Goal: Task Accomplishment & Management: Manage account settings

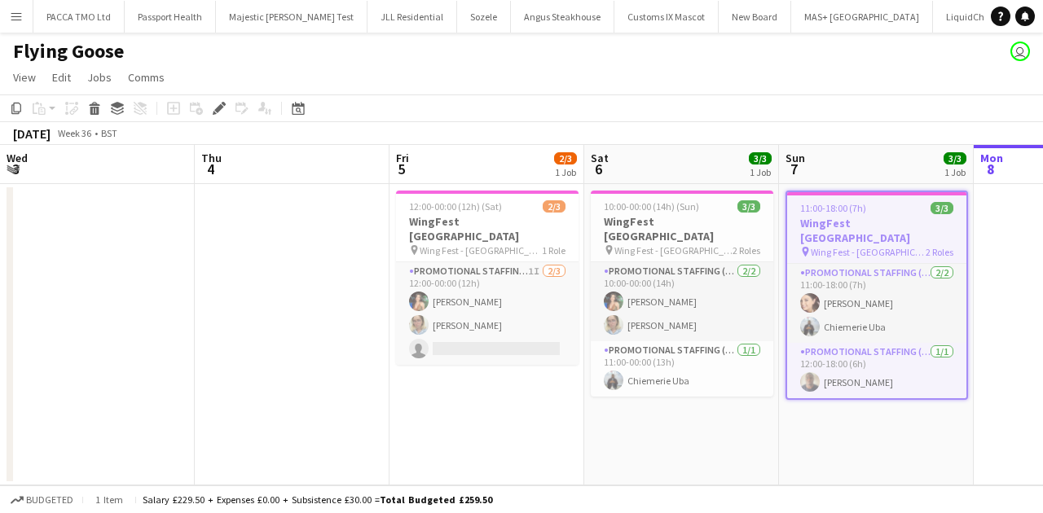
scroll to position [0, 561]
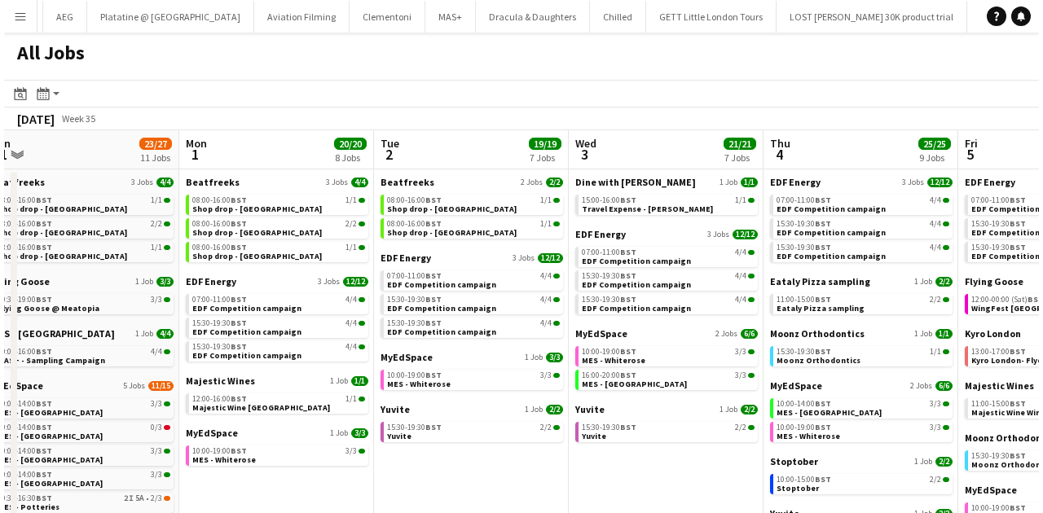
scroll to position [0, 408]
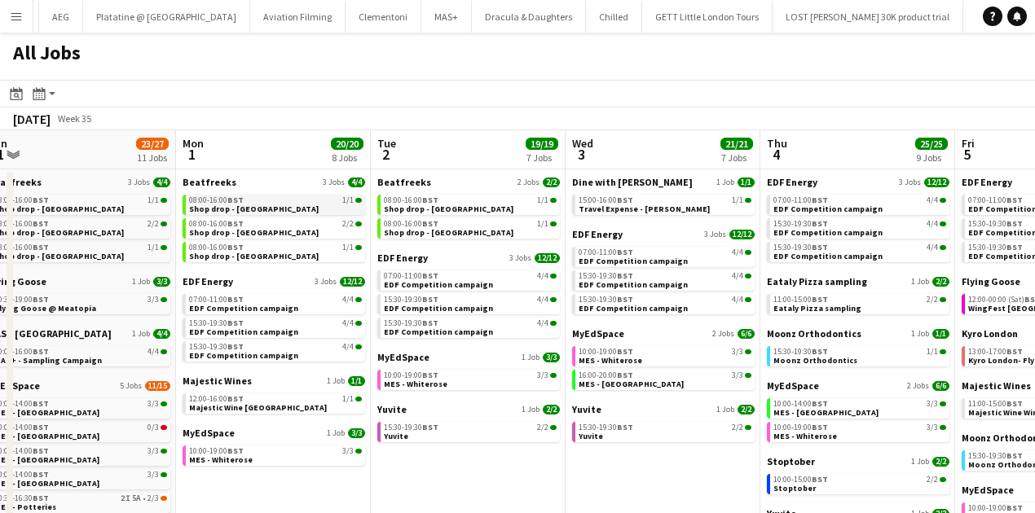
click at [221, 212] on span "Shop drop - Bradford" at bounding box center [254, 209] width 130 height 11
click at [11, 24] on button "Menu" at bounding box center [16, 16] width 33 height 33
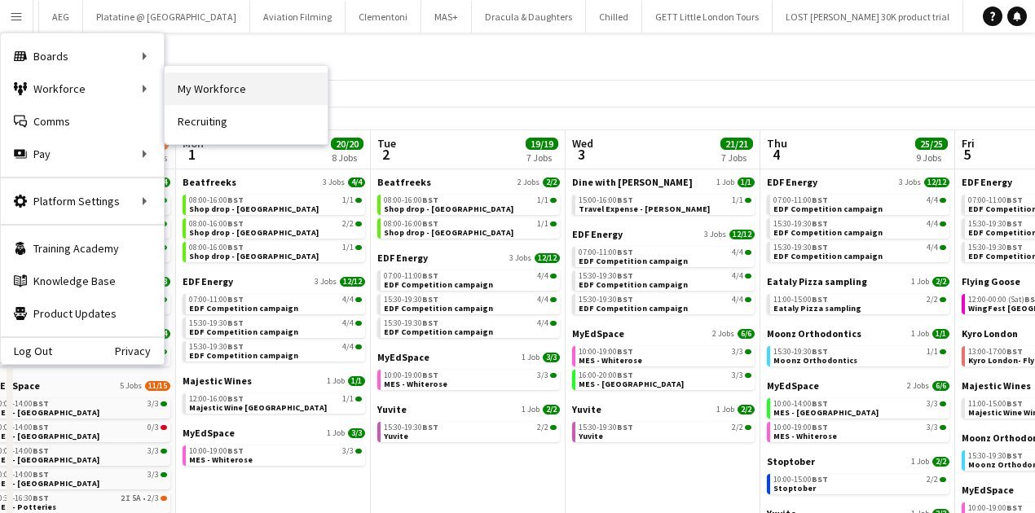
click at [207, 77] on link "My Workforce" at bounding box center [246, 89] width 163 height 33
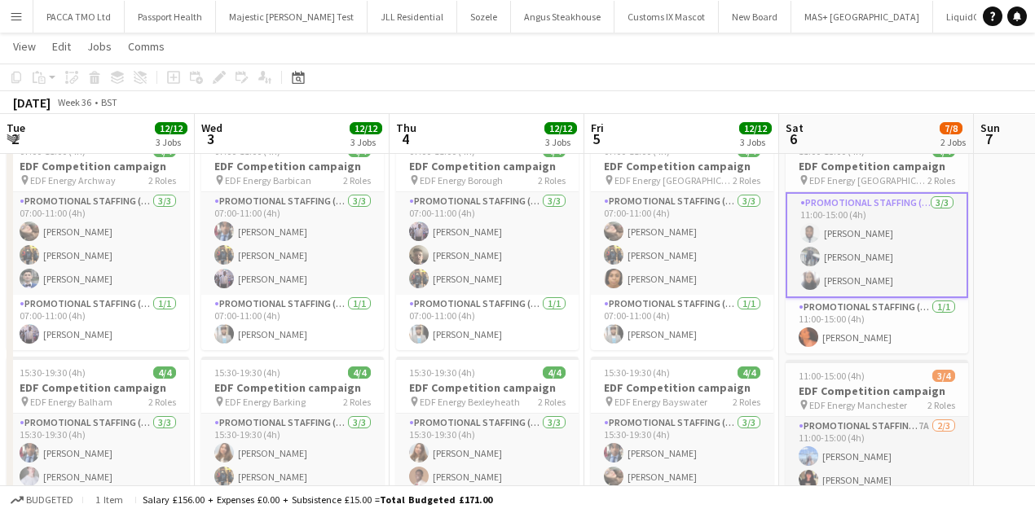
scroll to position [0, 502]
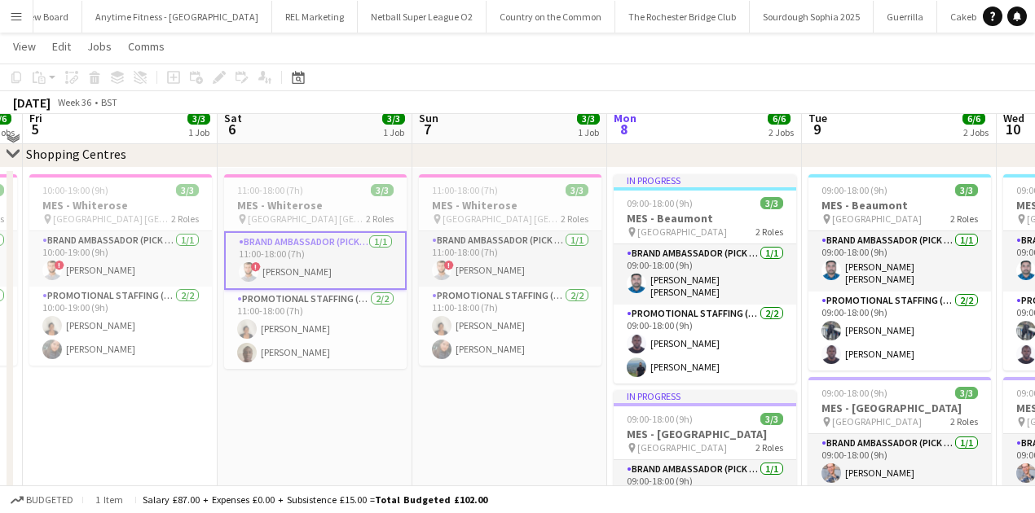
scroll to position [338, 0]
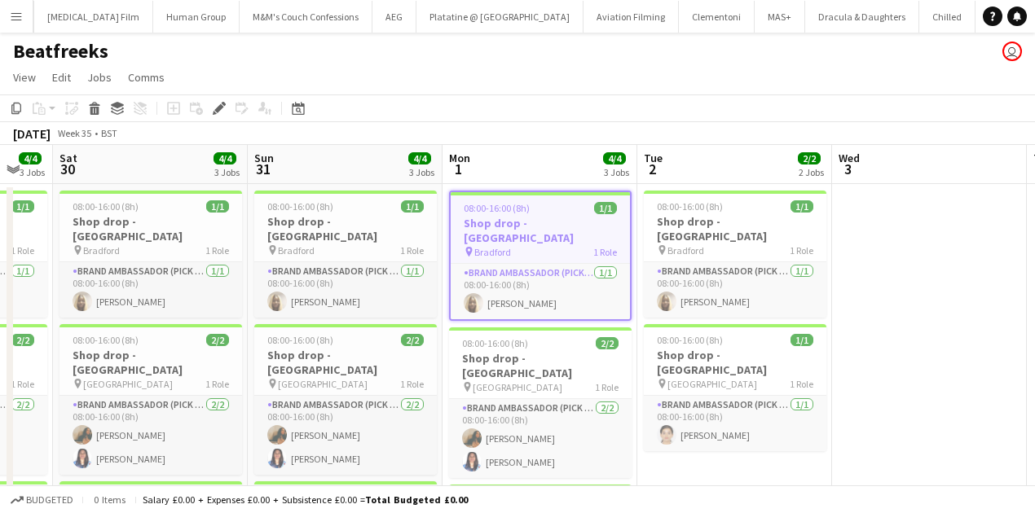
click at [15, 20] on app-icon "Menu" at bounding box center [16, 16] width 13 height 13
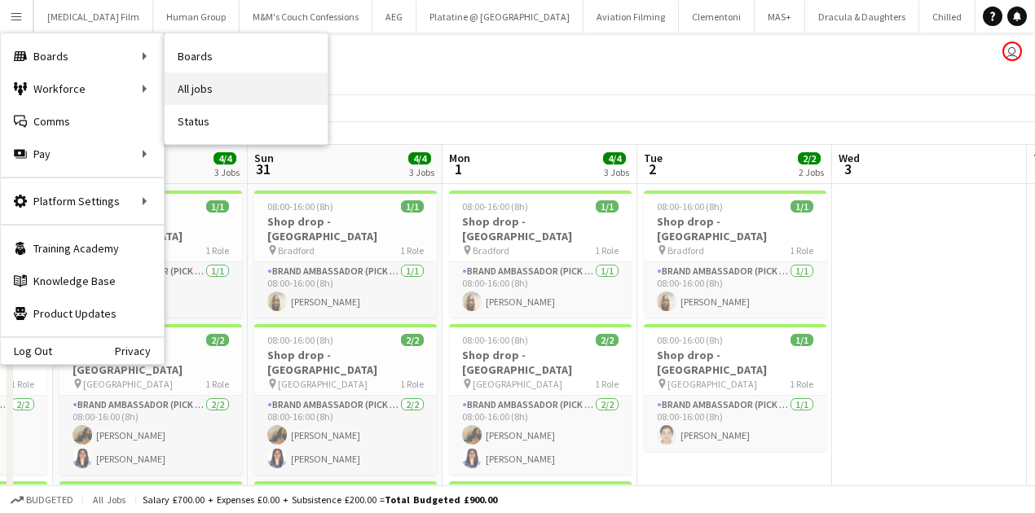
click at [197, 90] on link "All jobs" at bounding box center [246, 89] width 163 height 33
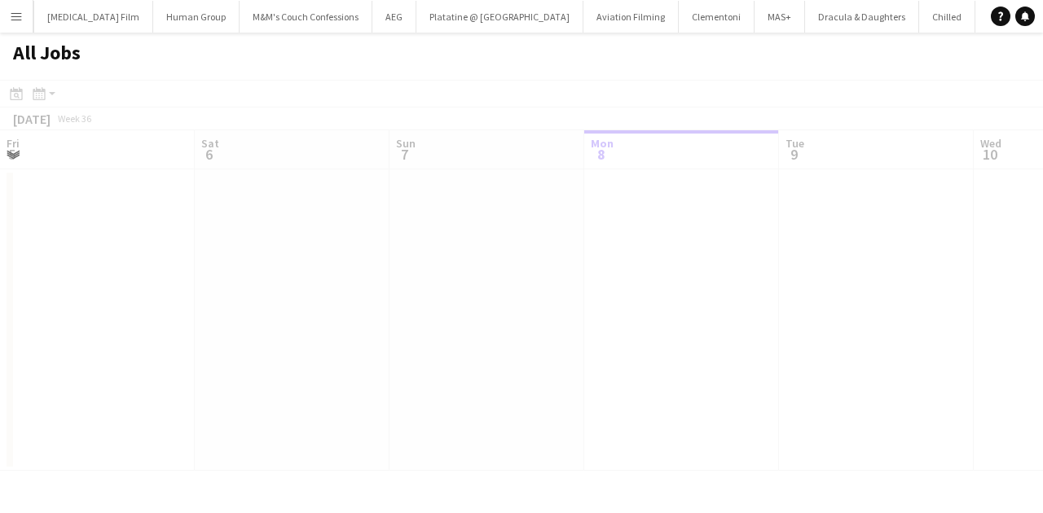
scroll to position [0, 390]
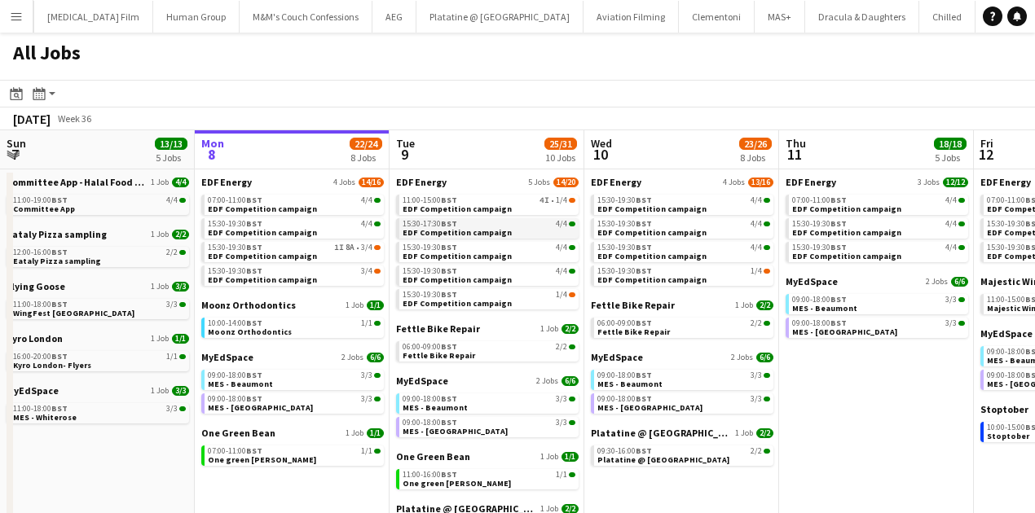
click at [416, 233] on span "EDF Competition campaign" at bounding box center [457, 232] width 109 height 11
click at [12, 18] on app-icon "Menu" at bounding box center [16, 16] width 13 height 13
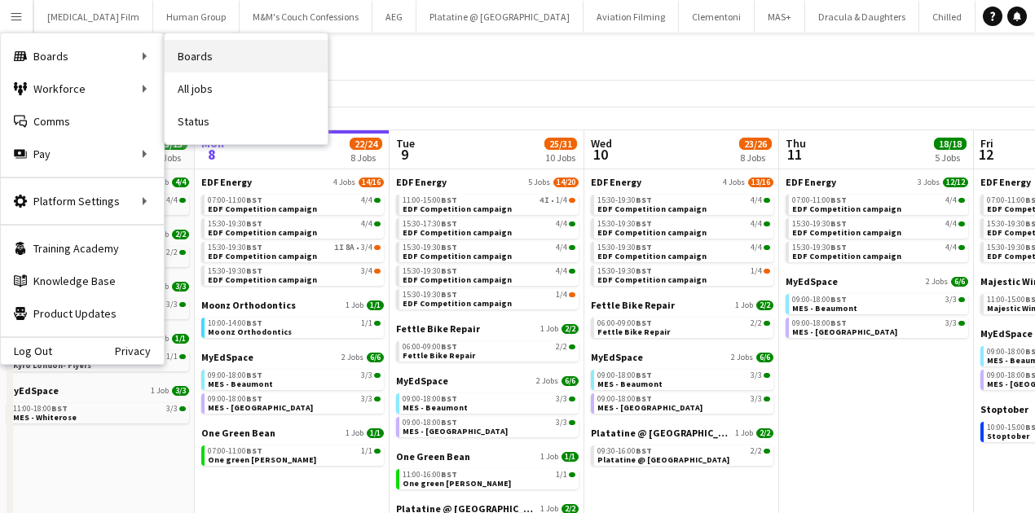
click at [201, 62] on link "Boards" at bounding box center [246, 56] width 163 height 33
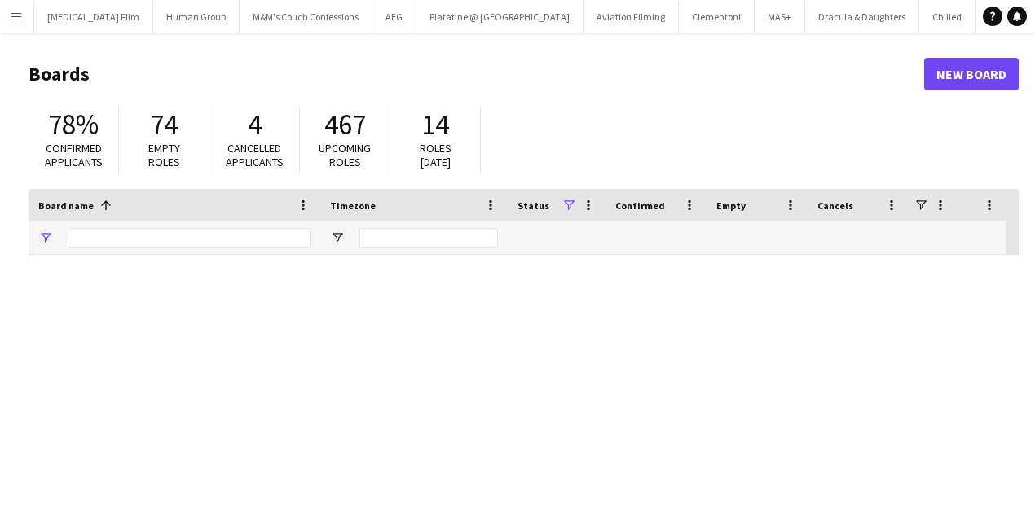
type input "*****"
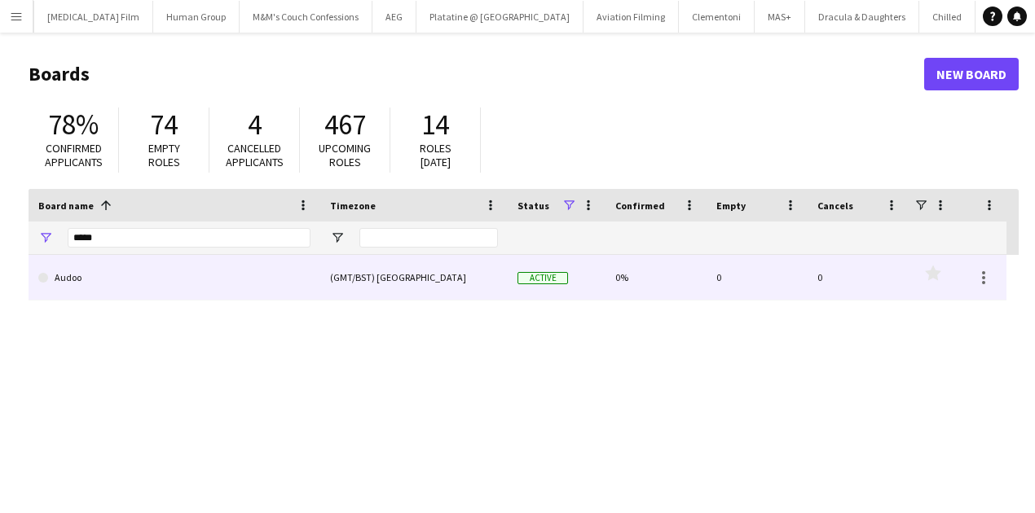
click at [171, 262] on link "Audoo" at bounding box center [174, 278] width 272 height 46
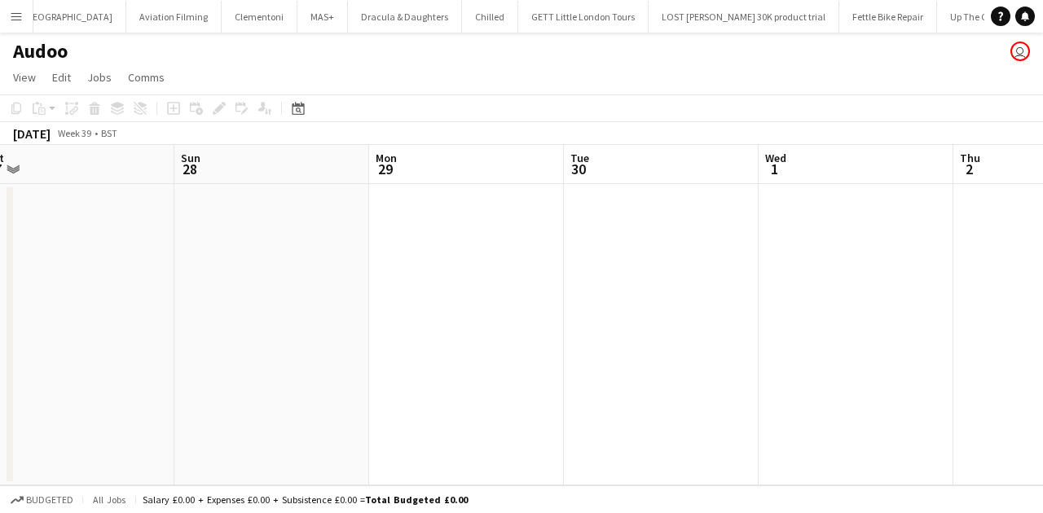
scroll to position [0, 540]
click at [672, 164] on app-board-header-date "Wed 1" at bounding box center [726, 164] width 195 height 39
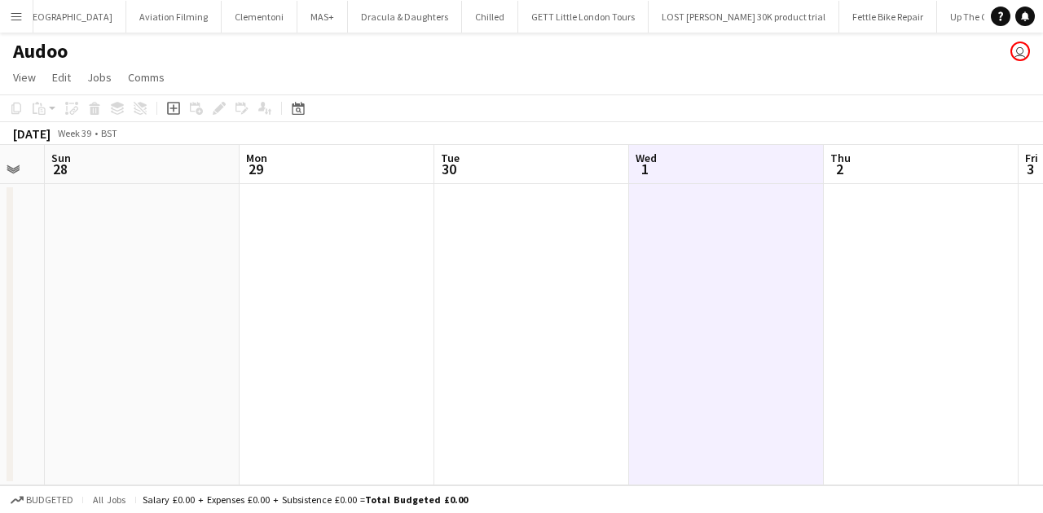
click at [670, 217] on app-date-cell at bounding box center [726, 335] width 195 height 302
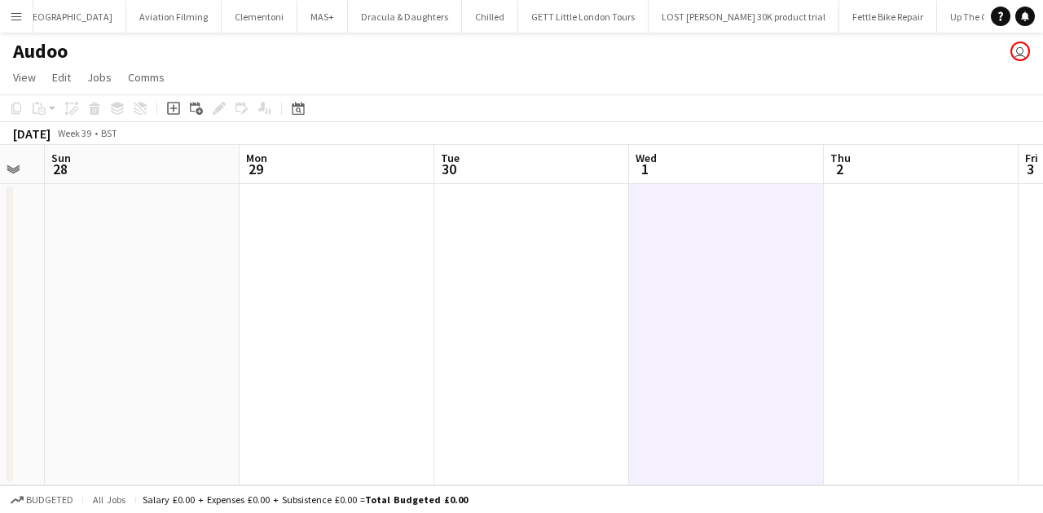
click at [487, 241] on app-date-cell at bounding box center [531, 335] width 195 height 302
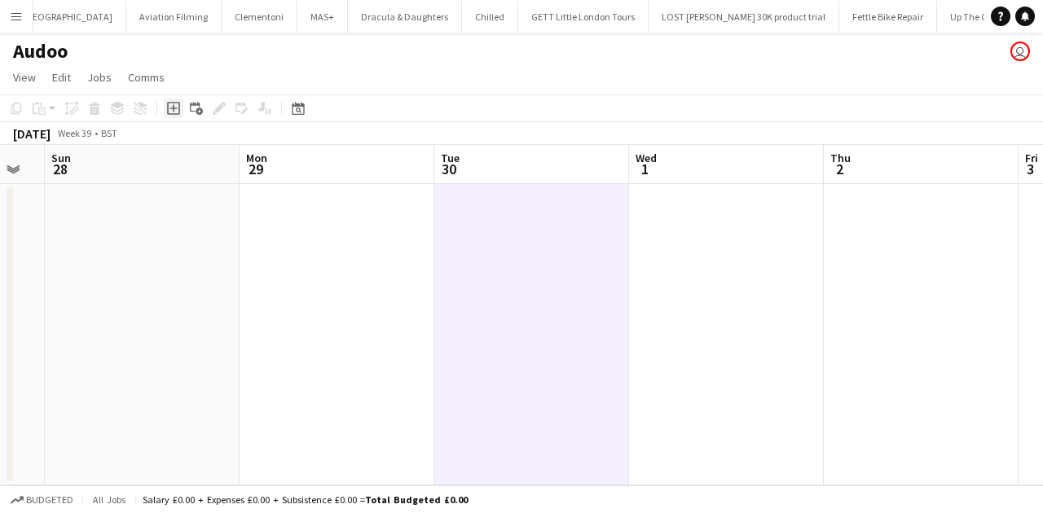
click at [179, 106] on icon at bounding box center [173, 108] width 13 height 13
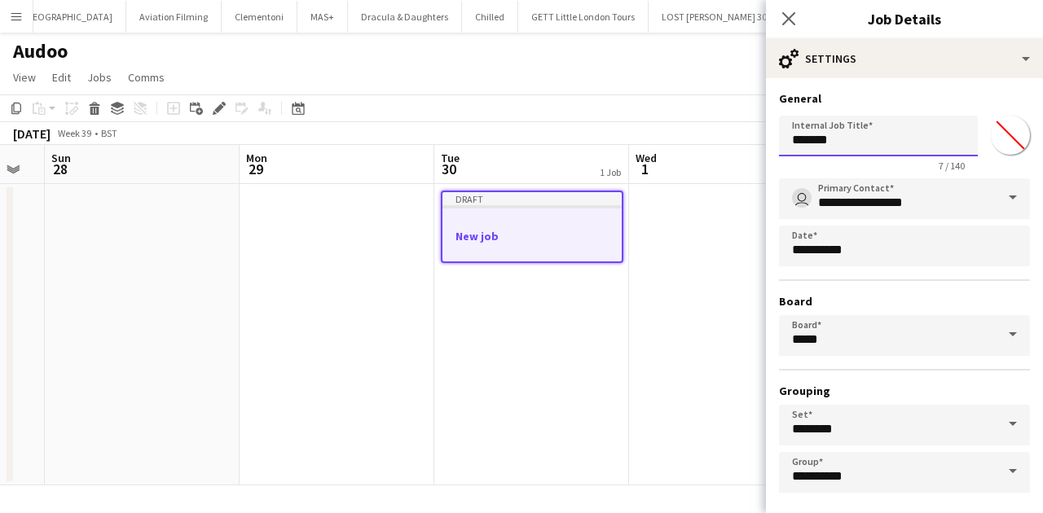
click at [818, 143] on input "*******" at bounding box center [878, 136] width 199 height 41
click at [879, 132] on input "*********" at bounding box center [878, 136] width 199 height 41
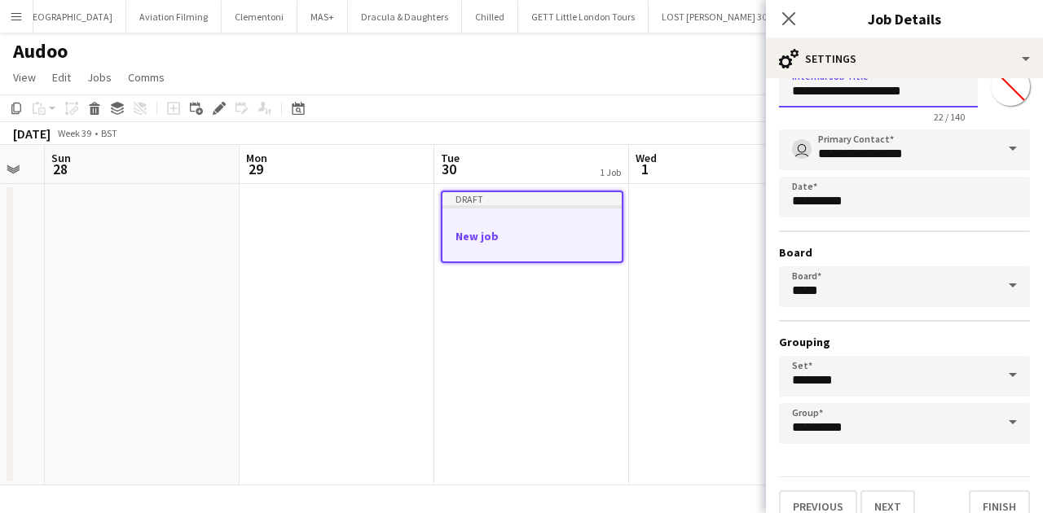
scroll to position [72, 0]
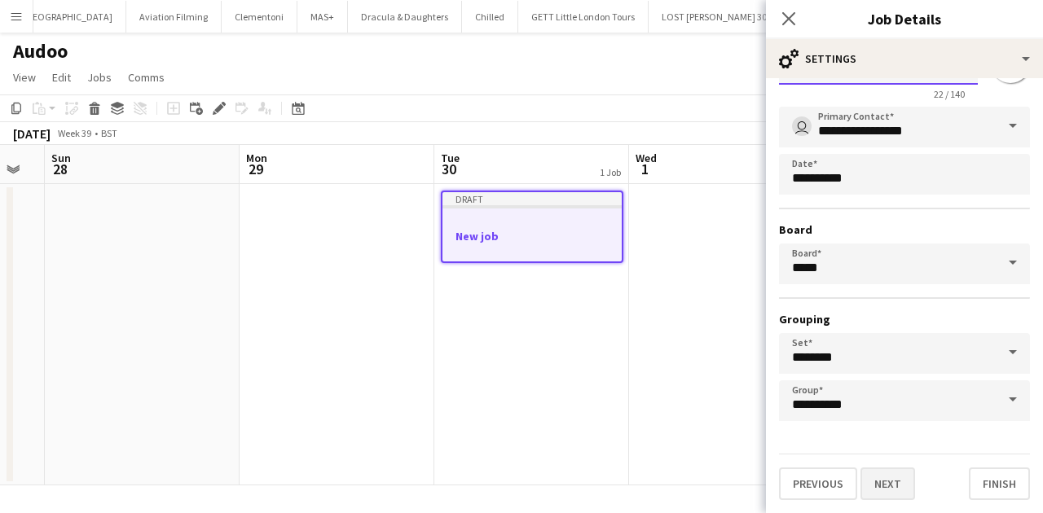
type input "**********"
click at [906, 489] on button "Next" at bounding box center [888, 484] width 55 height 33
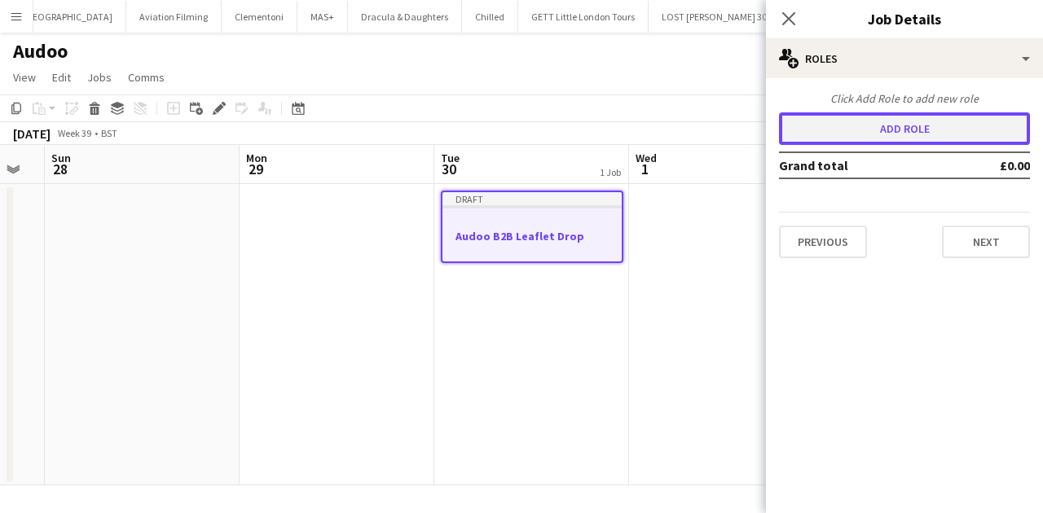
click at [927, 130] on button "Add role" at bounding box center [904, 128] width 251 height 33
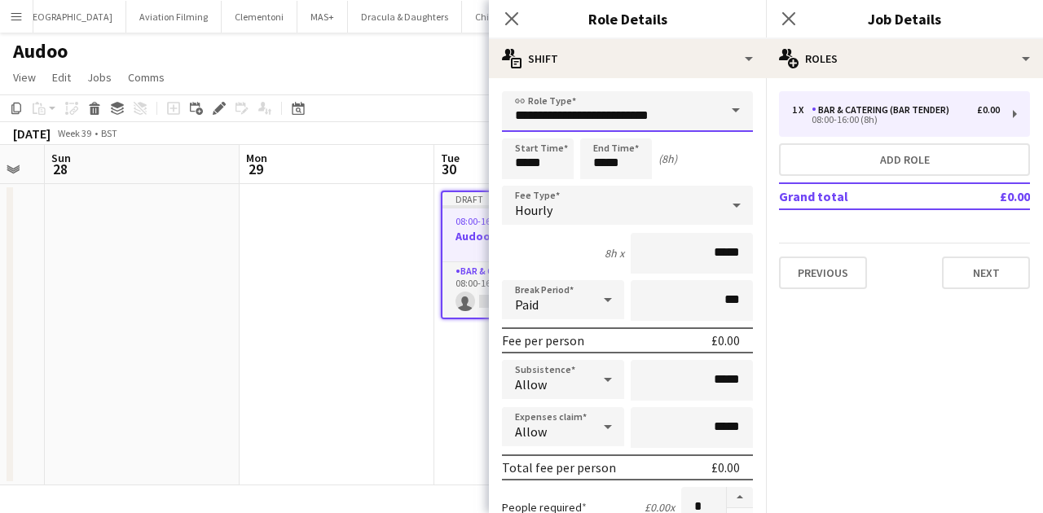
click at [618, 112] on input "**********" at bounding box center [627, 111] width 251 height 41
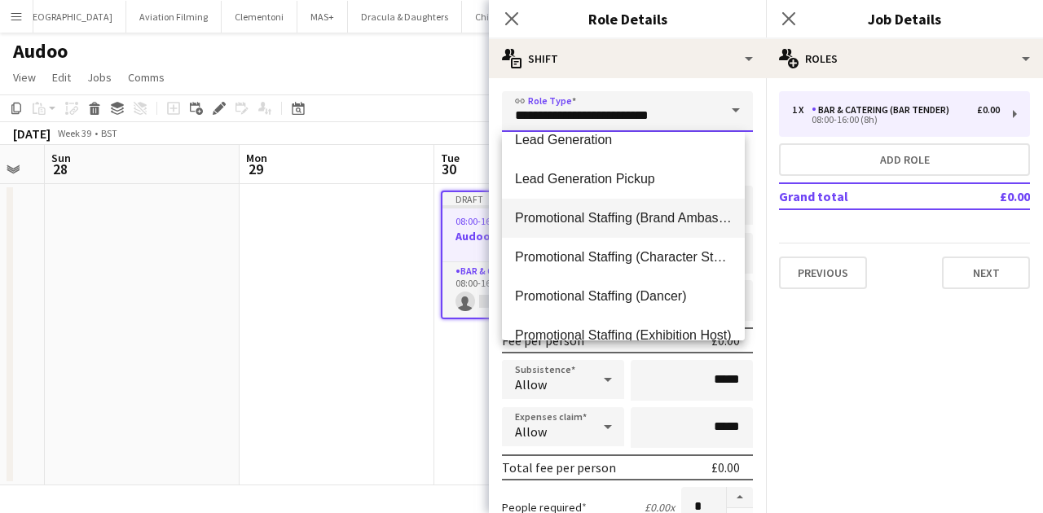
scroll to position [706, 0]
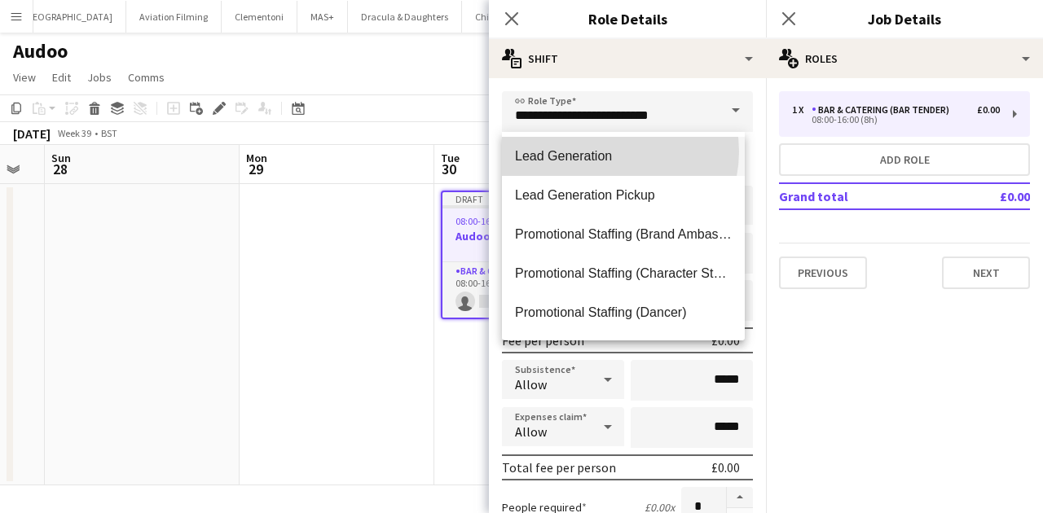
click at [609, 152] on span "Lead Generation" at bounding box center [623, 155] width 217 height 15
type input "**********"
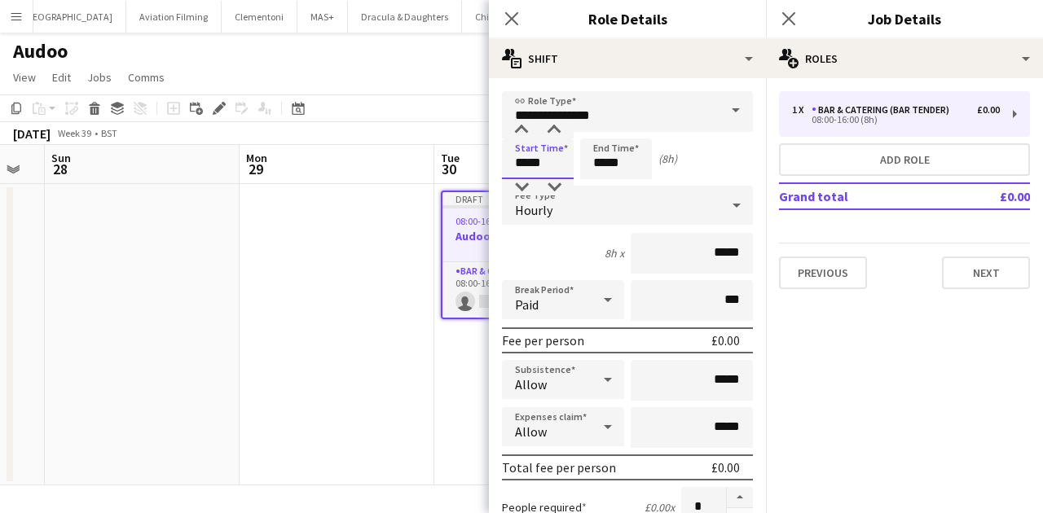
click at [546, 162] on input "*****" at bounding box center [538, 159] width 72 height 41
click at [551, 200] on div "Hourly" at bounding box center [611, 205] width 218 height 39
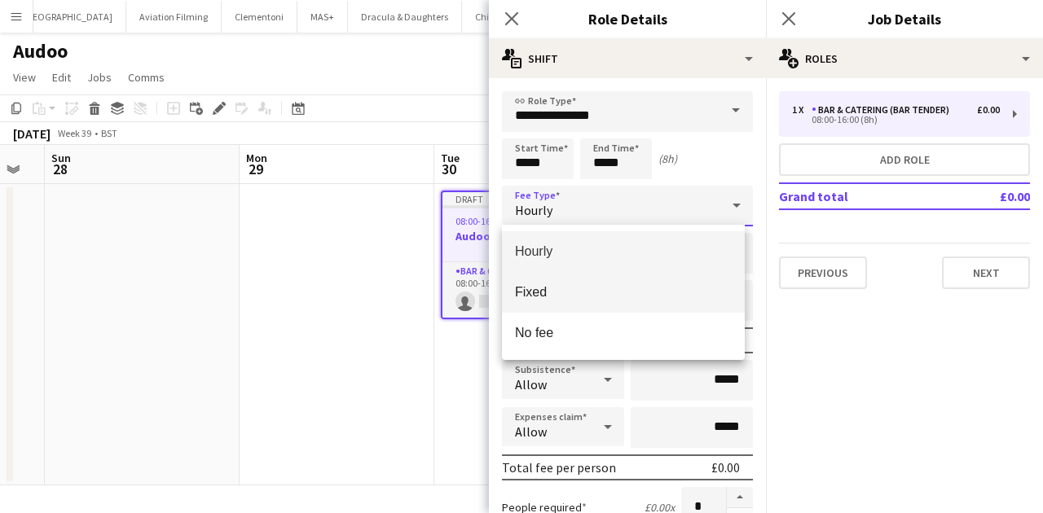
click at [577, 275] on mat-option "Fixed" at bounding box center [623, 292] width 243 height 41
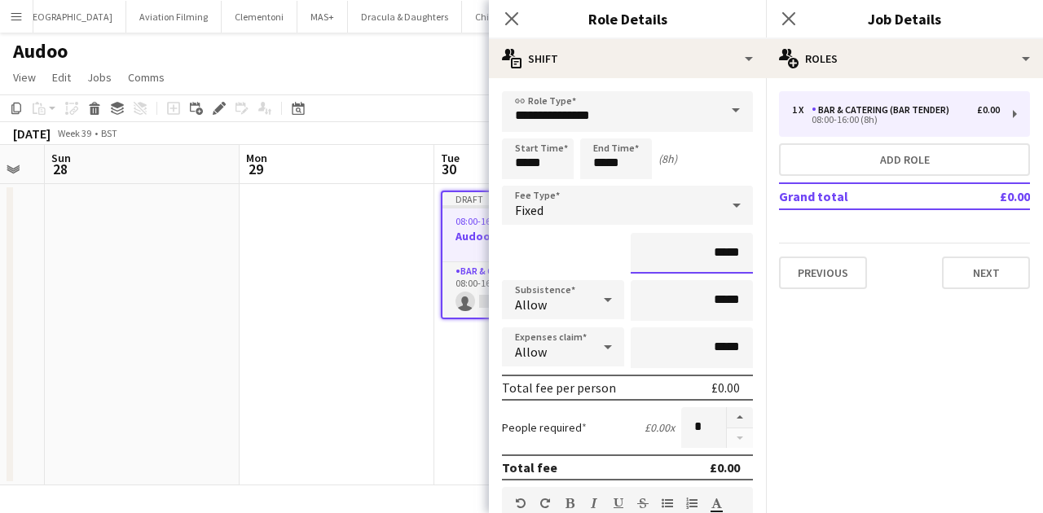
click at [717, 251] on input "*****" at bounding box center [692, 253] width 122 height 41
click at [712, 253] on input "*****" at bounding box center [692, 253] width 122 height 41
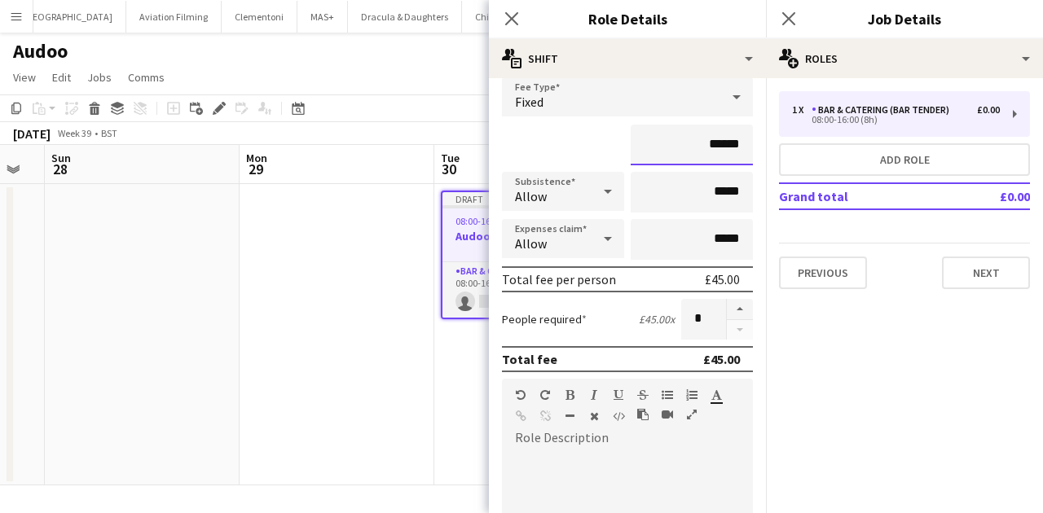
scroll to position [54, 0]
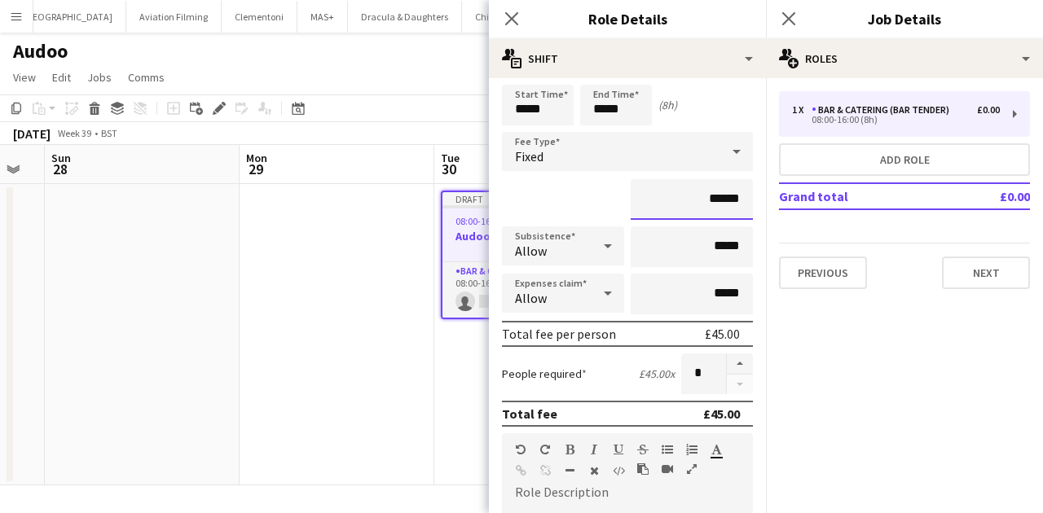
type input "******"
click at [716, 247] on input "*****" at bounding box center [692, 247] width 122 height 41
click at [713, 245] on input "*****" at bounding box center [692, 247] width 122 height 41
click at [723, 253] on input "****" at bounding box center [692, 247] width 122 height 41
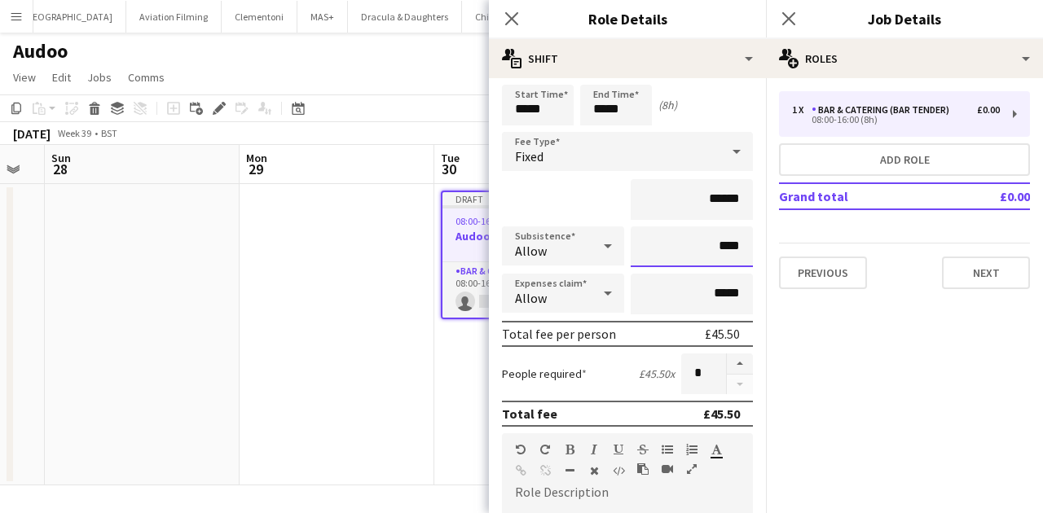
click at [725, 249] on input "****" at bounding box center [692, 247] width 122 height 41
type input "**"
click at [727, 367] on button "button" at bounding box center [740, 364] width 26 height 21
type input "*"
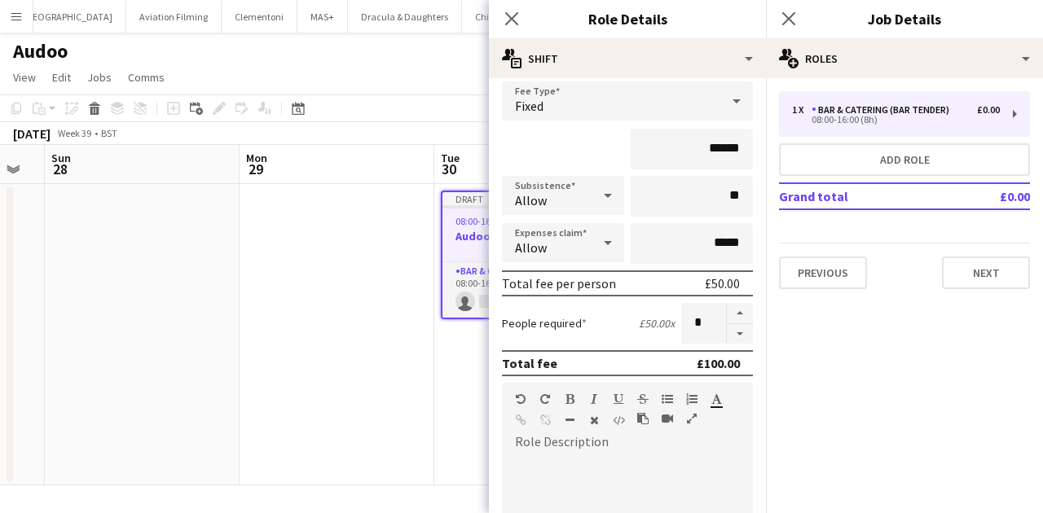
scroll to position [163, 0]
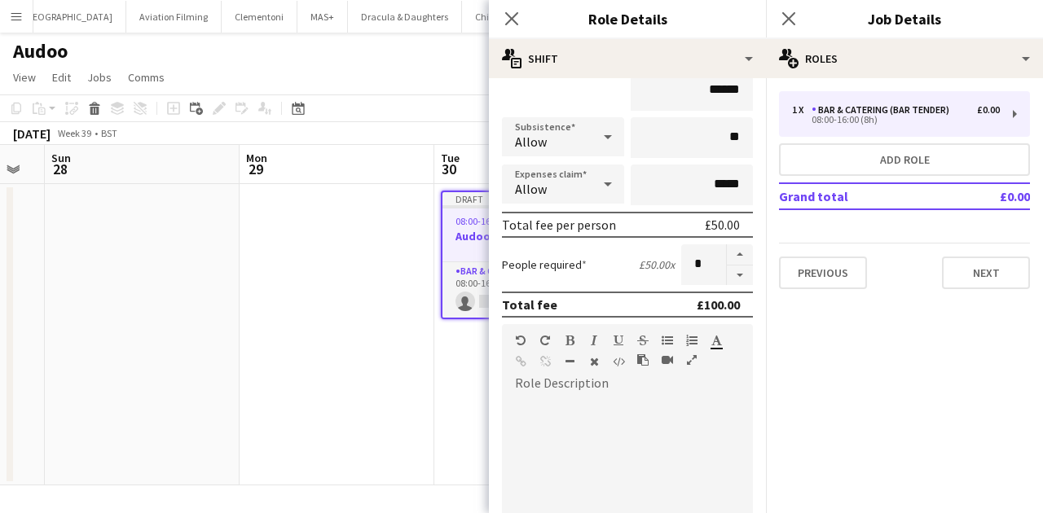
click at [595, 390] on div at bounding box center [627, 489] width 251 height 207
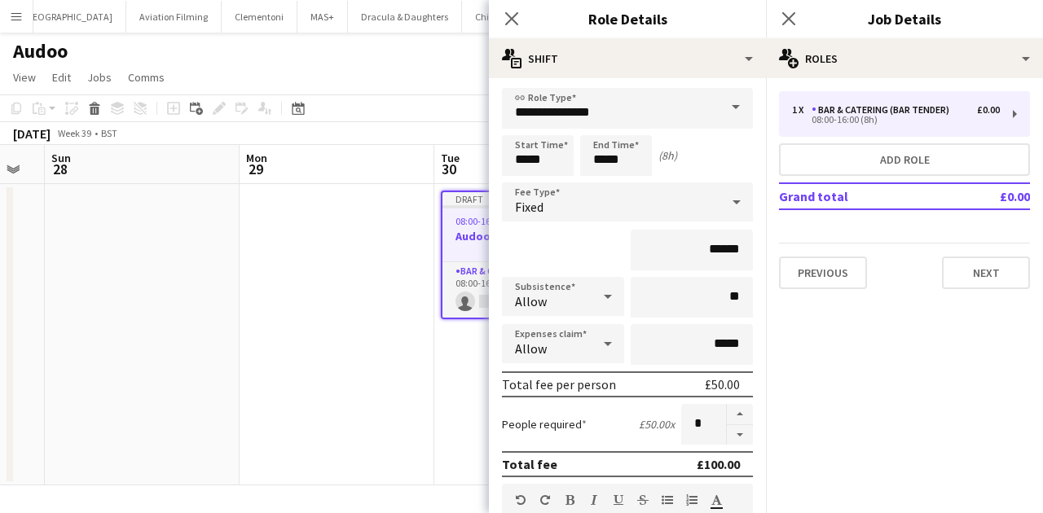
scroll to position [0, 0]
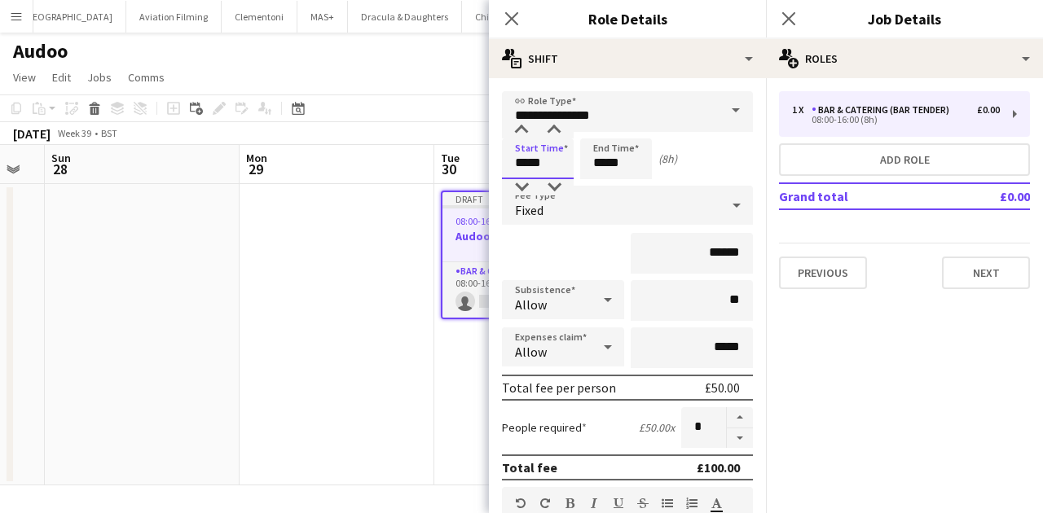
click at [557, 165] on input "*****" at bounding box center [538, 159] width 72 height 41
type input "*****"
click at [512, 130] on div at bounding box center [521, 130] width 33 height 16
click at [629, 165] on input "*****" at bounding box center [616, 159] width 72 height 41
click at [599, 192] on div at bounding box center [600, 187] width 33 height 16
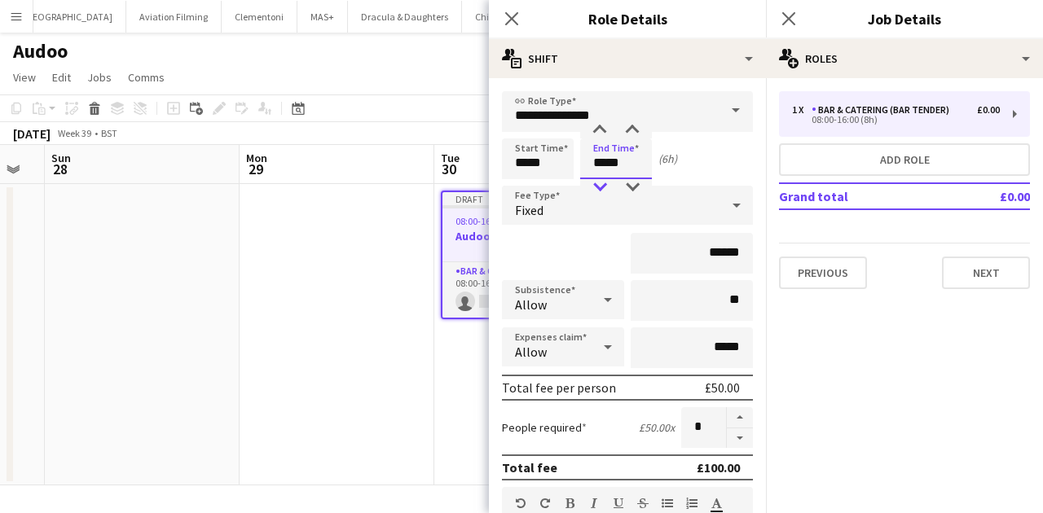
click at [599, 192] on div at bounding box center [600, 187] width 33 height 16
type input "*****"
click at [599, 192] on div at bounding box center [600, 187] width 33 height 16
click at [678, 157] on div "Start Time ***** End Time ***** (3h)" at bounding box center [627, 159] width 251 height 41
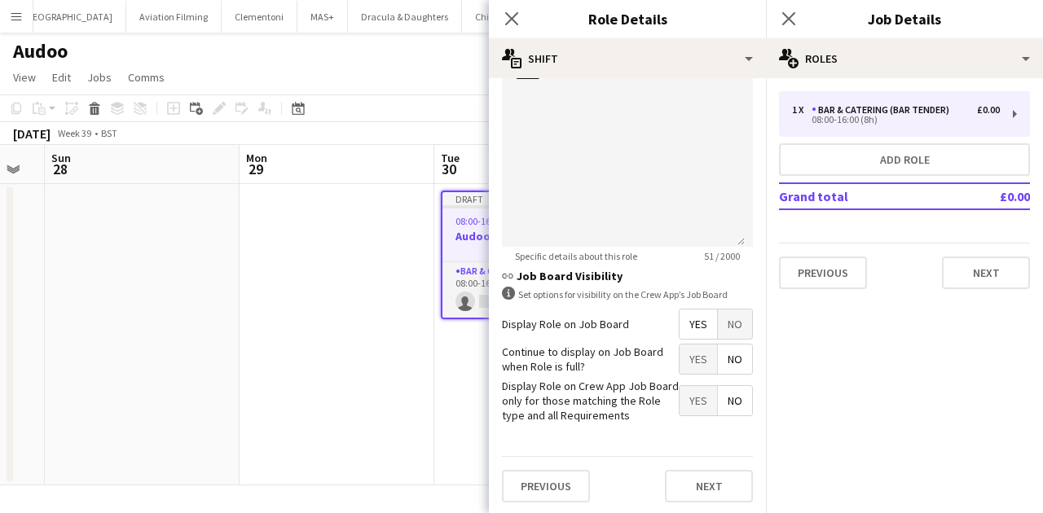
scroll to position [509, 0]
click at [666, 483] on button "Next" at bounding box center [709, 485] width 88 height 33
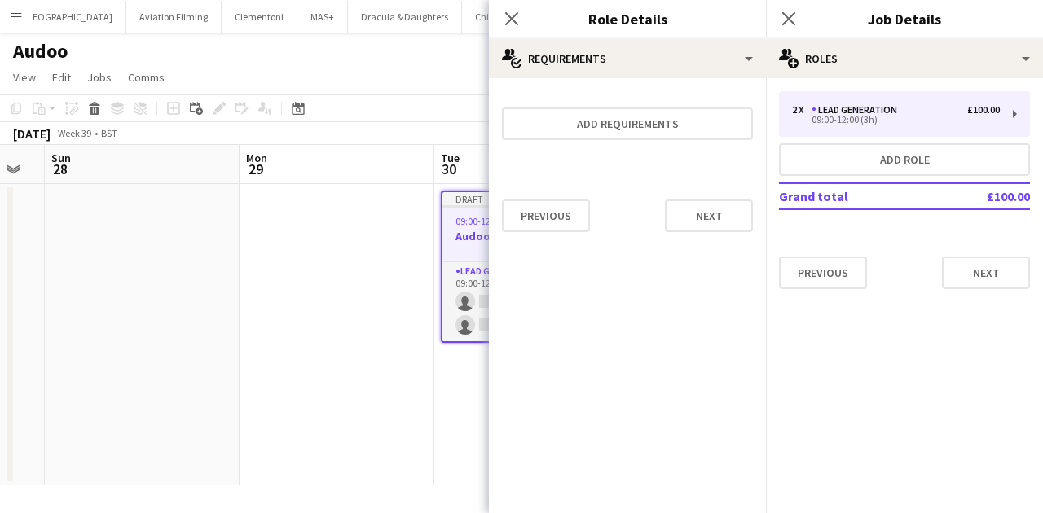
scroll to position [0, 0]
click at [714, 218] on button "Next" at bounding box center [709, 216] width 88 height 33
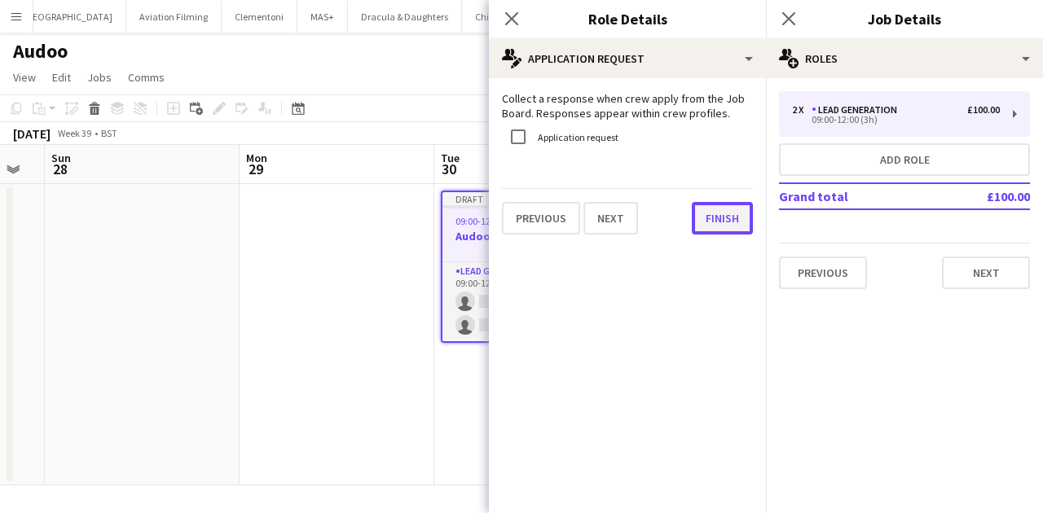
click at [716, 218] on button "Finish" at bounding box center [722, 218] width 61 height 33
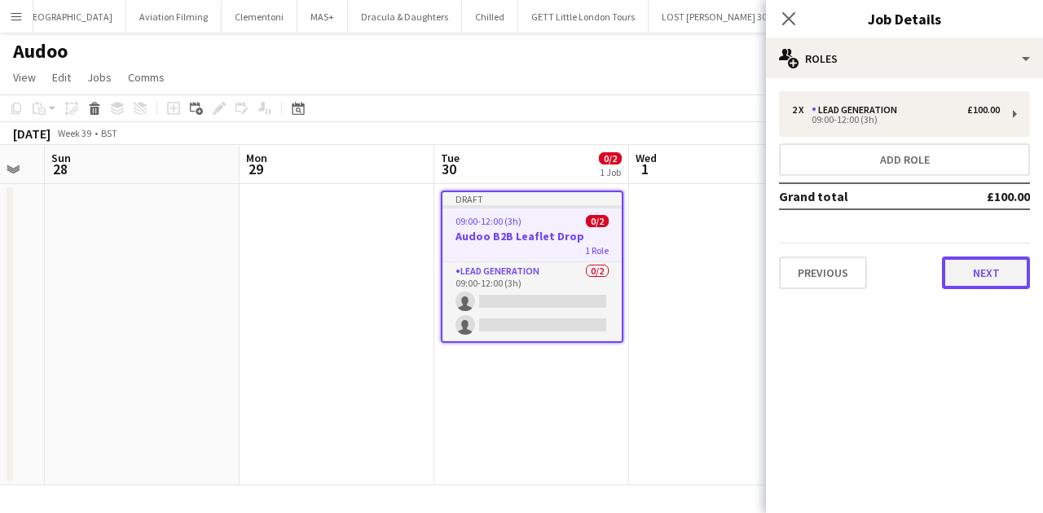
click at [967, 278] on button "Next" at bounding box center [986, 273] width 88 height 33
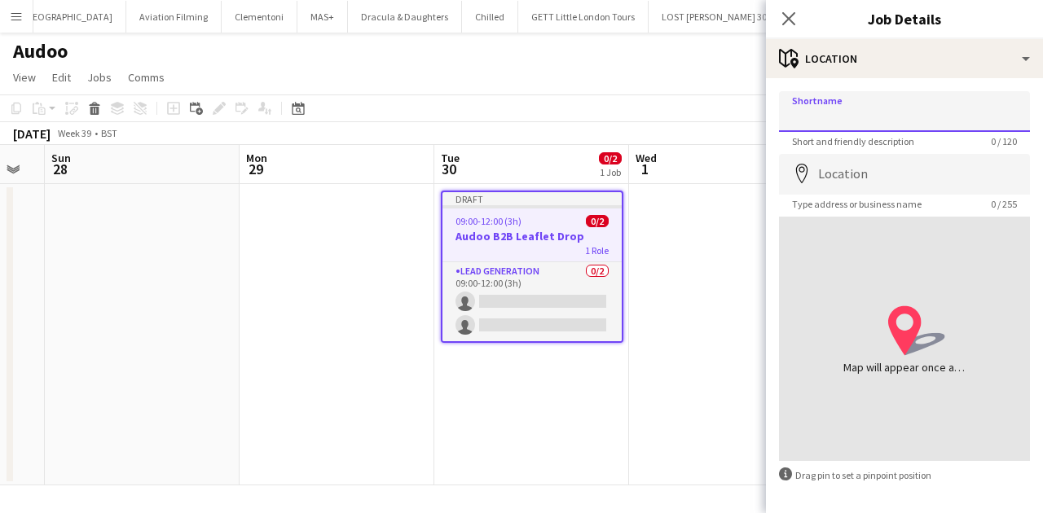
click at [850, 109] on input "Shortname" at bounding box center [904, 111] width 251 height 41
type input "**********"
click at [825, 198] on span "Type address or business name" at bounding box center [857, 204] width 156 height 12
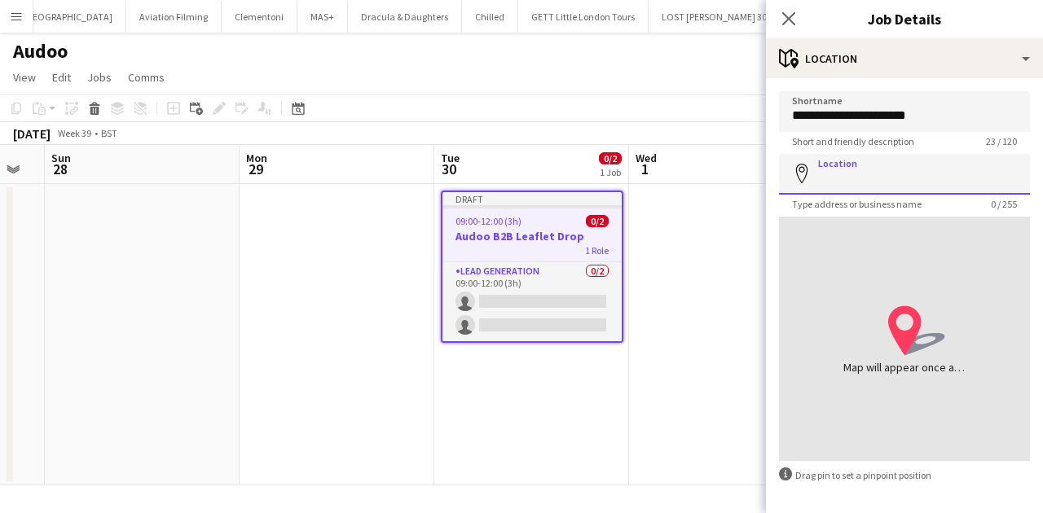
click at [829, 192] on input "Location" at bounding box center [904, 174] width 251 height 41
paste input "******"
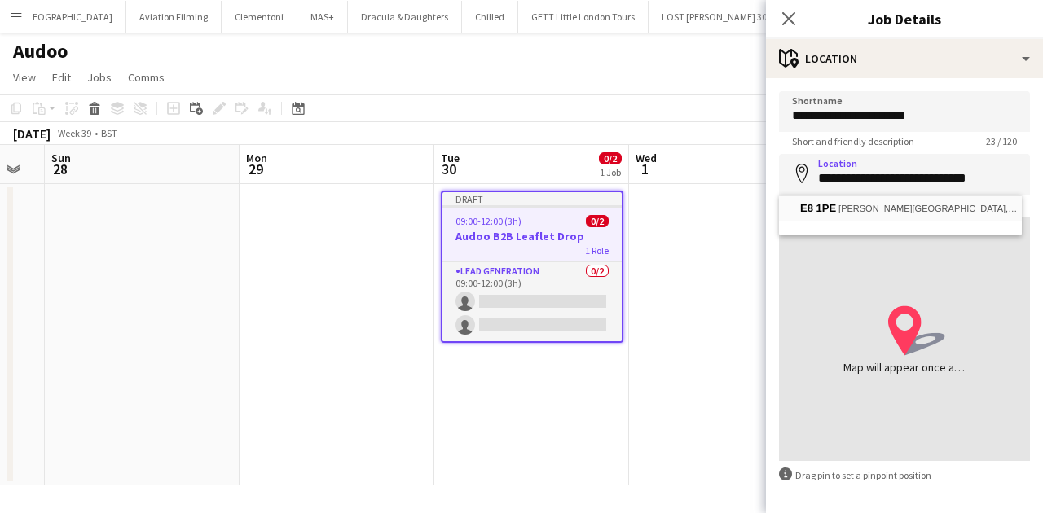
type input "**********"
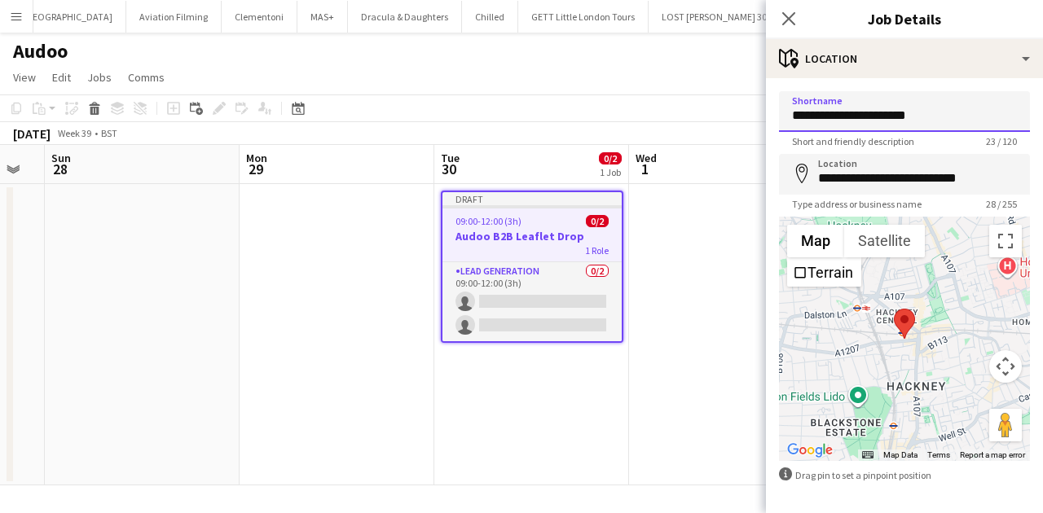
click at [924, 121] on input "**********" at bounding box center [904, 111] width 251 height 41
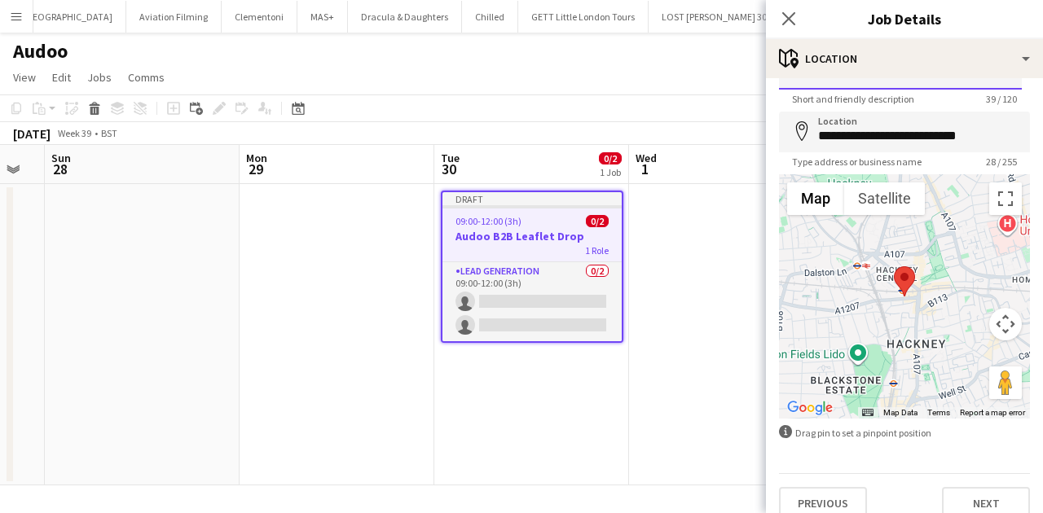
scroll to position [62, 0]
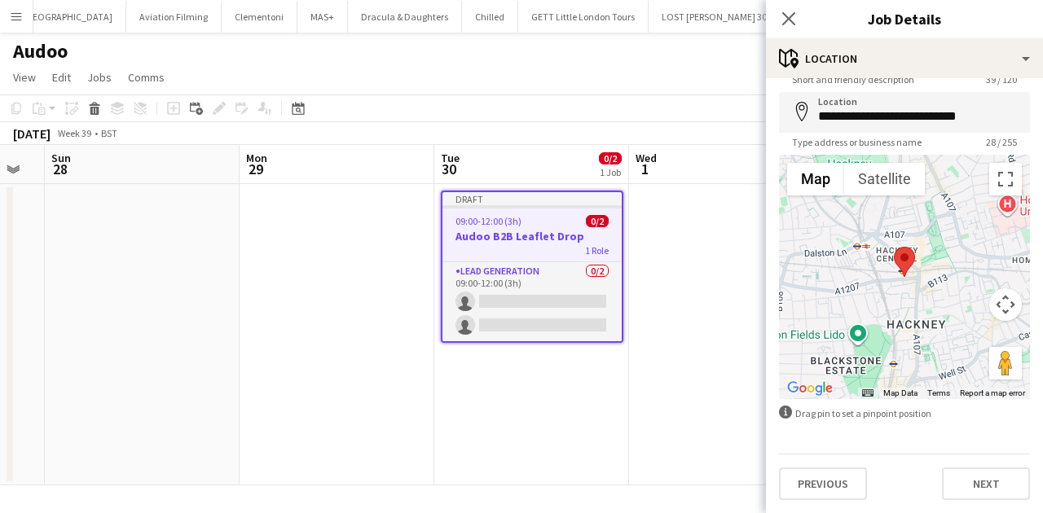
type input "**********"
click at [963, 505] on div "**********" at bounding box center [904, 264] width 277 height 497
click at [960, 499] on button "Next" at bounding box center [986, 484] width 88 height 33
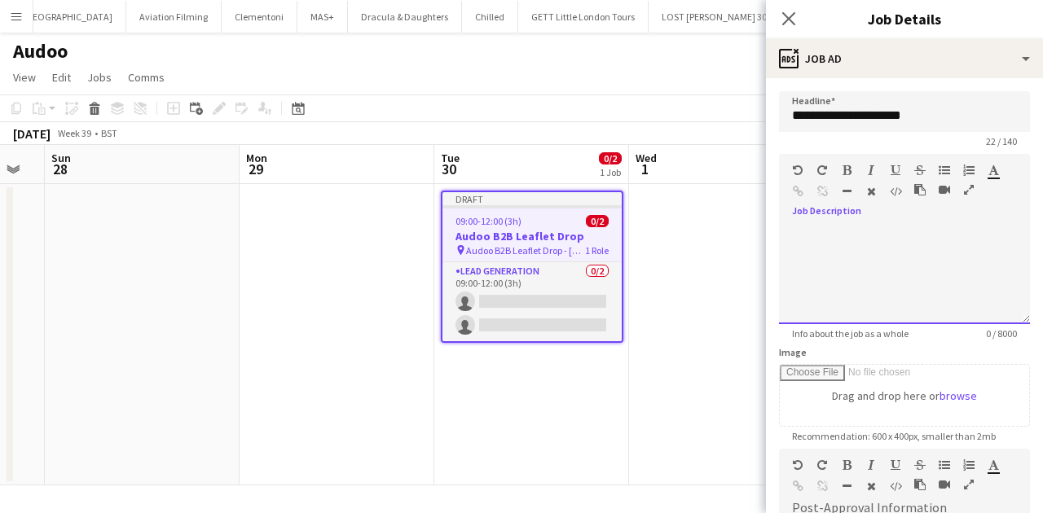
click at [851, 230] on div at bounding box center [904, 276] width 251 height 98
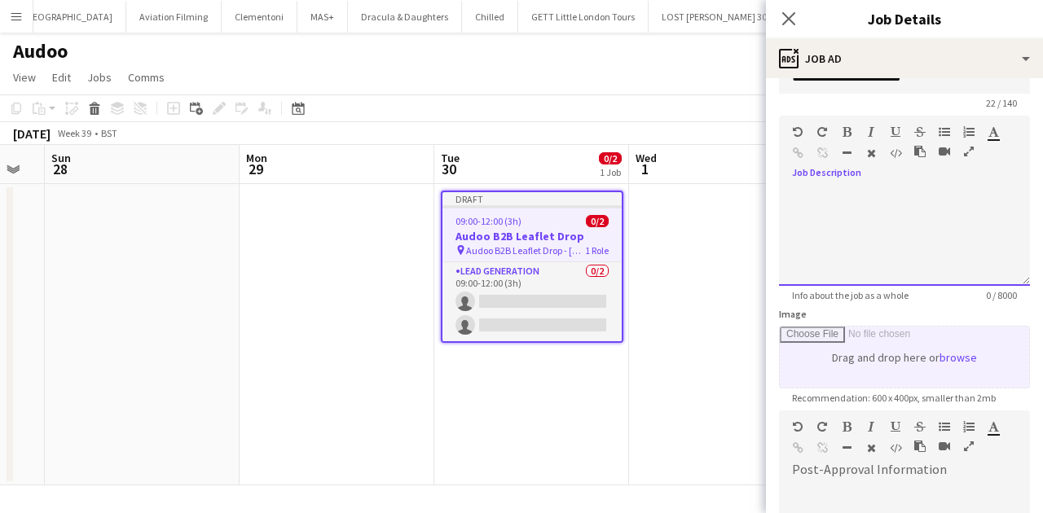
scroll to position [54, 0]
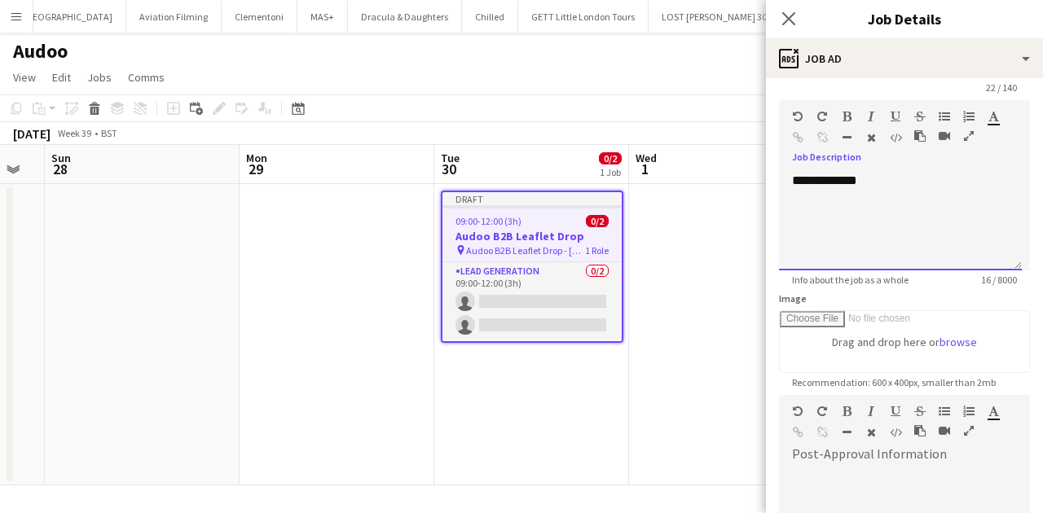
click at [804, 192] on div at bounding box center [900, 197] width 217 height 16
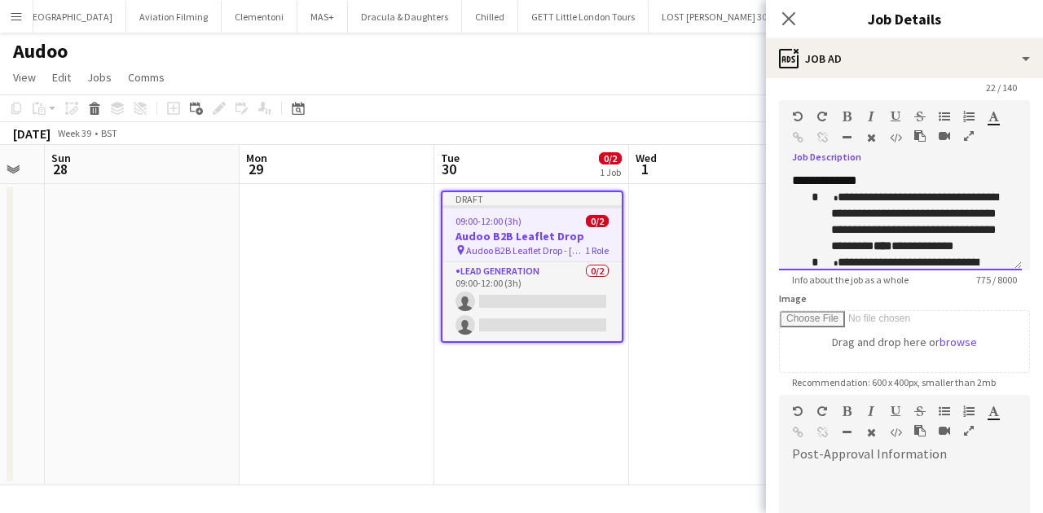
scroll to position [0, 0]
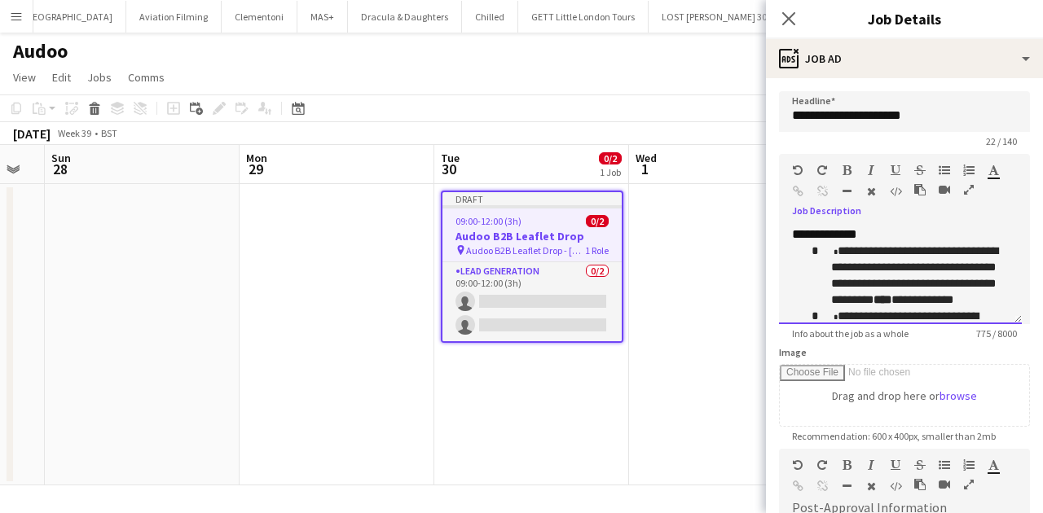
click at [824, 236] on div "**********" at bounding box center [900, 276] width 243 height 98
click at [906, 246] on span "**********" at bounding box center [914, 275] width 167 height 60
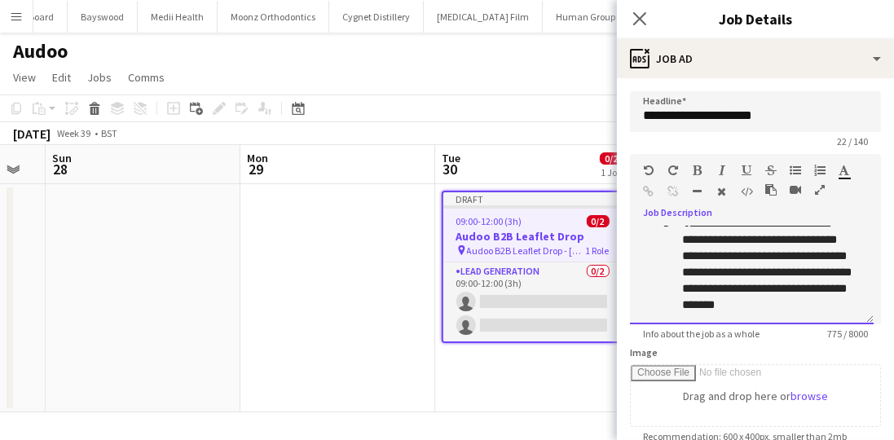
scroll to position [387, 0]
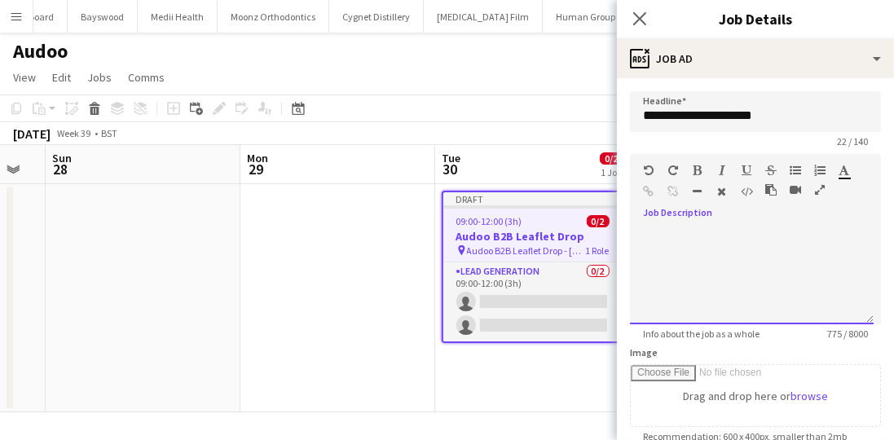
click at [734, 231] on p "**********" at bounding box center [768, 182] width 172 height 98
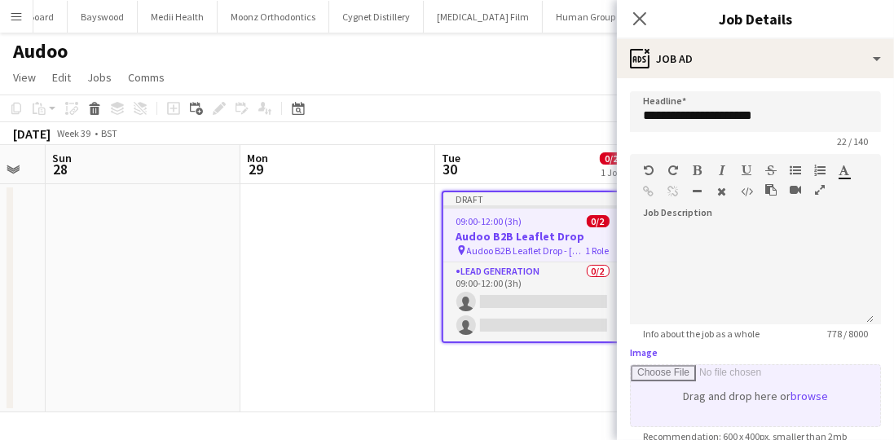
click at [733, 379] on input "Image" at bounding box center [755, 395] width 249 height 61
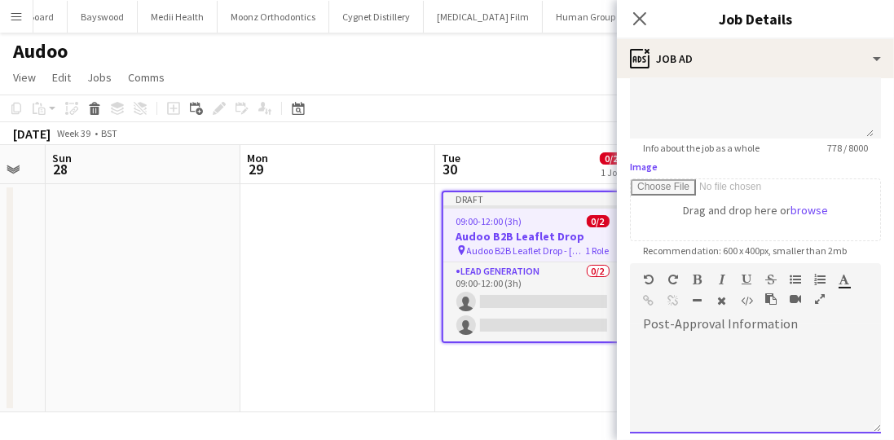
click at [672, 324] on div at bounding box center [755, 378] width 251 height 109
click at [631, 357] on form "**********" at bounding box center [755, 256] width 277 height 702
click at [646, 358] on div at bounding box center [752, 360] width 218 height 16
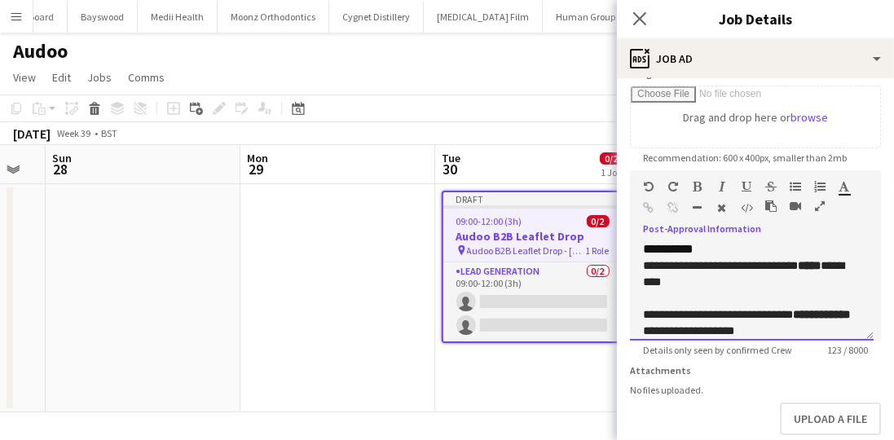
click at [674, 253] on div "**********" at bounding box center [752, 292] width 244 height 98
click at [715, 275] on span "**********" at bounding box center [746, 298] width 207 height 77
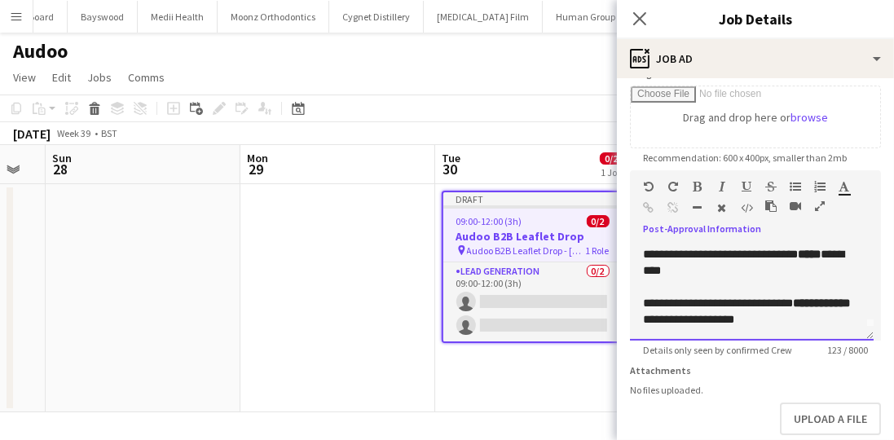
click at [807, 318] on div "**********" at bounding box center [752, 287] width 218 height 82
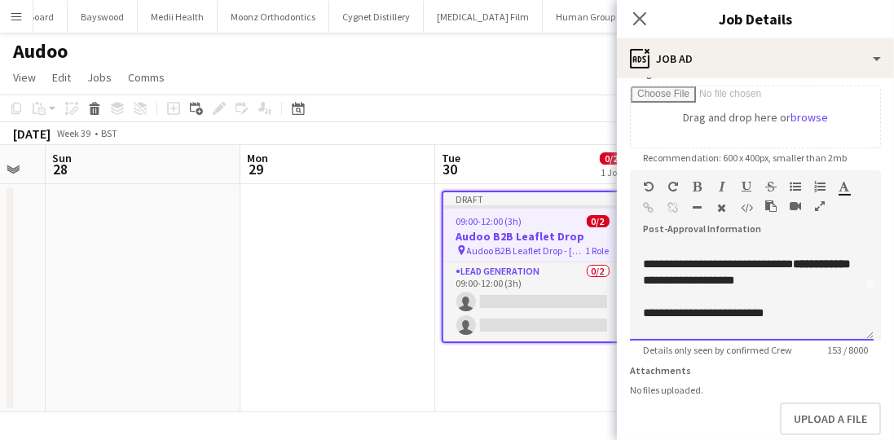
click at [662, 329] on div at bounding box center [752, 329] width 218 height 16
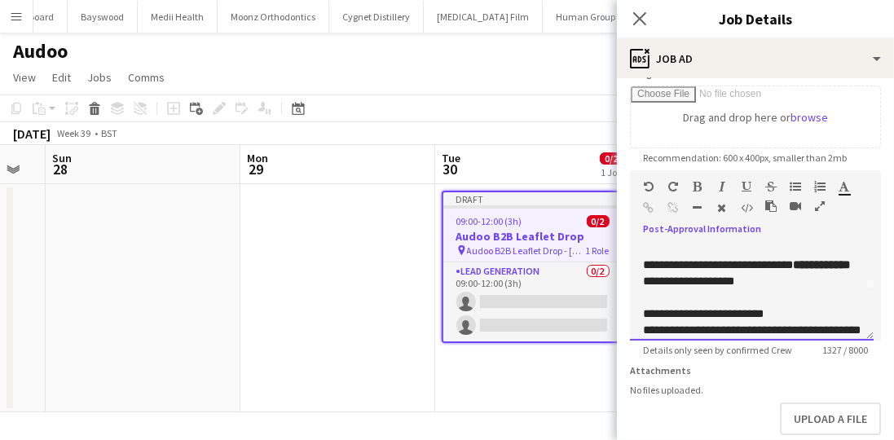
click at [680, 311] on span "**********" at bounding box center [703, 313] width 121 height 11
click at [753, 318] on b "**********" at bounding box center [703, 313] width 121 height 11
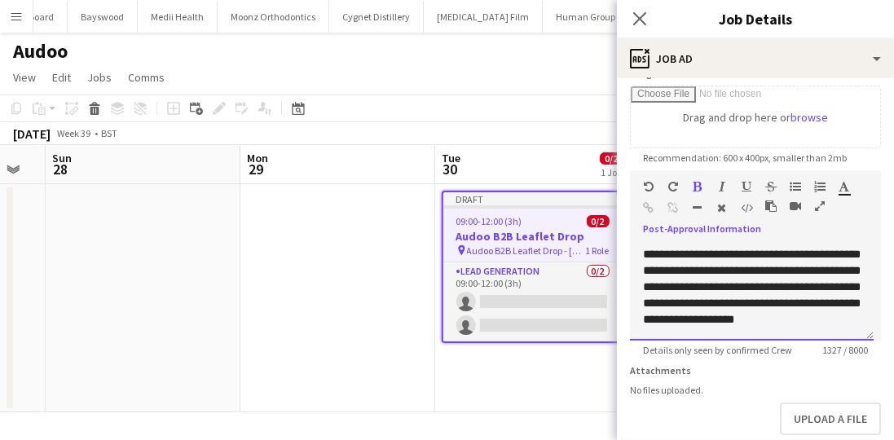
click at [716, 306] on span "**********" at bounding box center [752, 287] width 218 height 77
click at [705, 326] on div "**********" at bounding box center [752, 292] width 244 height 98
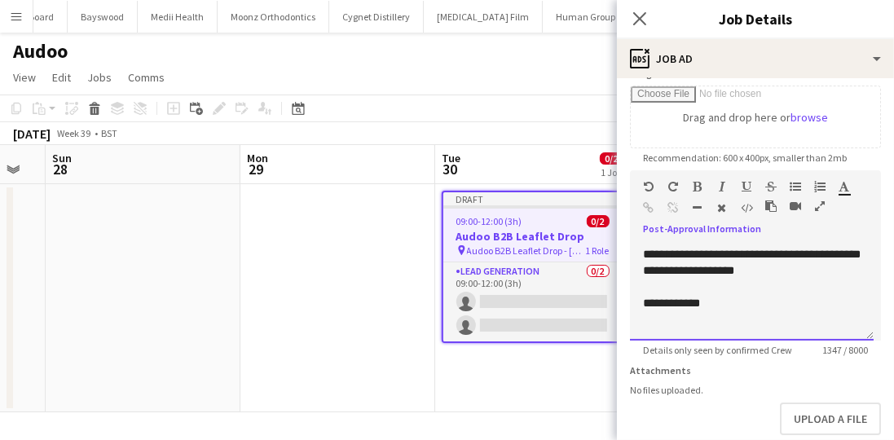
scroll to position [752, 0]
click at [659, 309] on span "**********" at bounding box center [671, 302] width 57 height 11
click at [660, 324] on p at bounding box center [752, 319] width 218 height 16
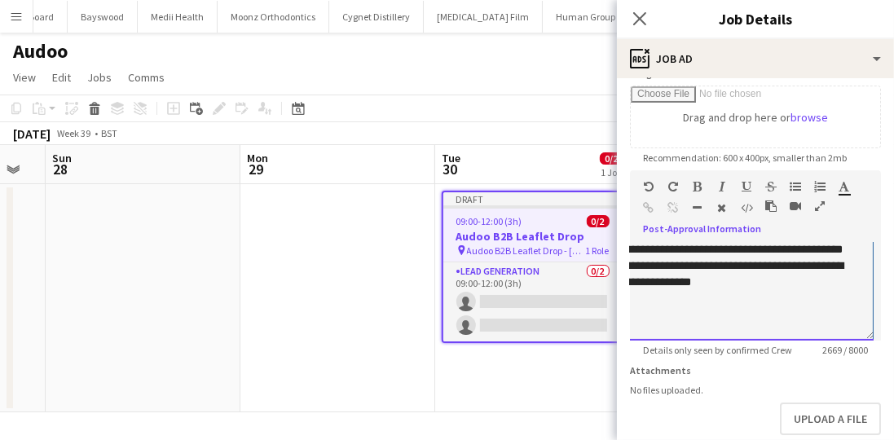
scroll to position [766, 0]
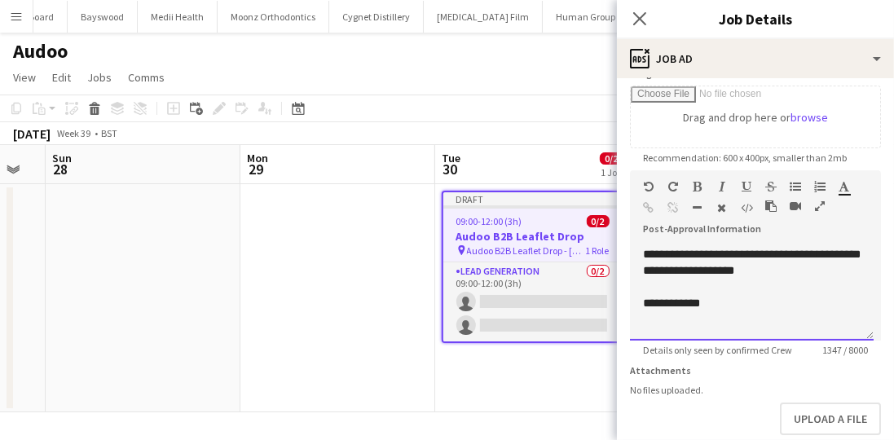
click at [659, 321] on p at bounding box center [752, 319] width 218 height 16
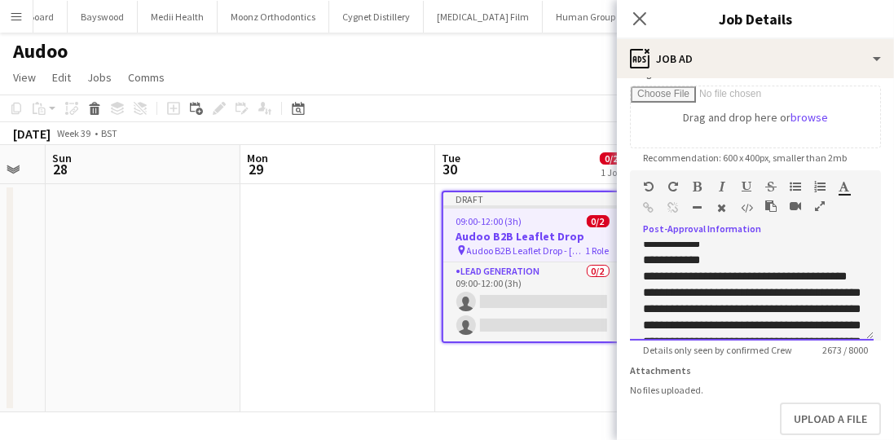
scroll to position [778, 0]
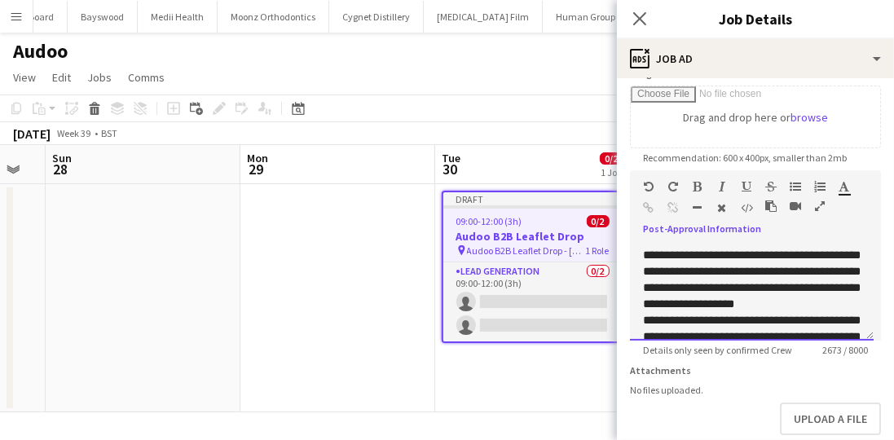
click at [683, 198] on p "**********" at bounding box center [752, 190] width 218 height 16
click at [703, 228] on span "**********" at bounding box center [745, 222] width 204 height 11
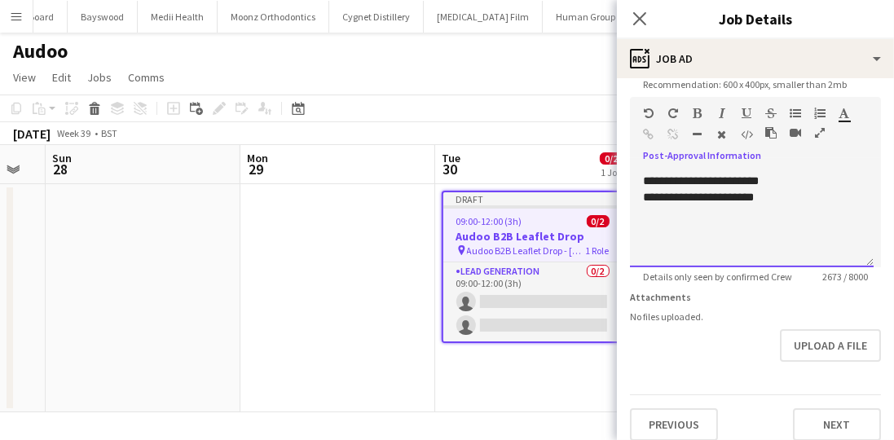
scroll to position [376, 0]
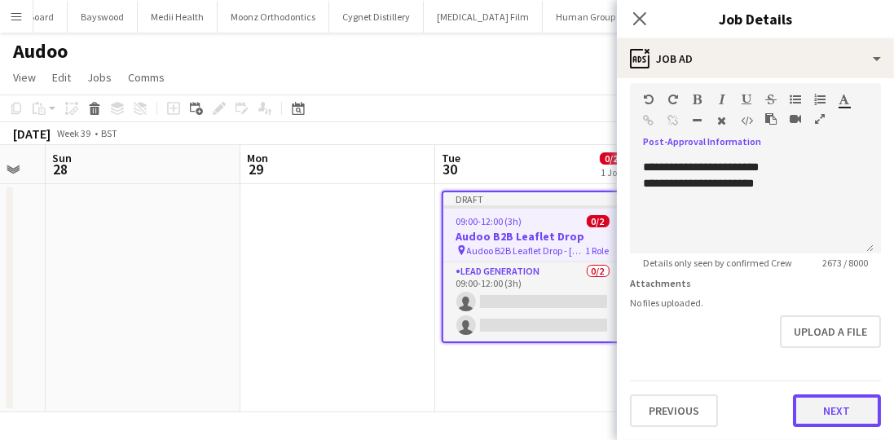
click at [805, 407] on button "Next" at bounding box center [837, 410] width 88 height 33
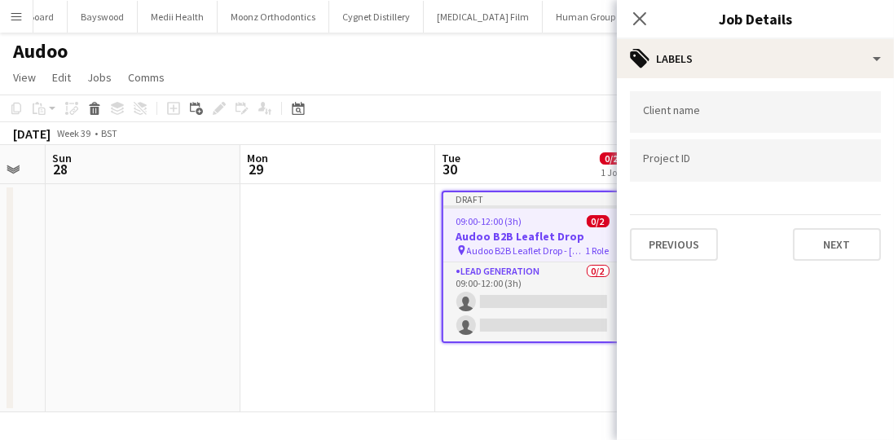
scroll to position [0, 0]
click at [725, 117] on input "Type to search client labels..." at bounding box center [755, 112] width 225 height 15
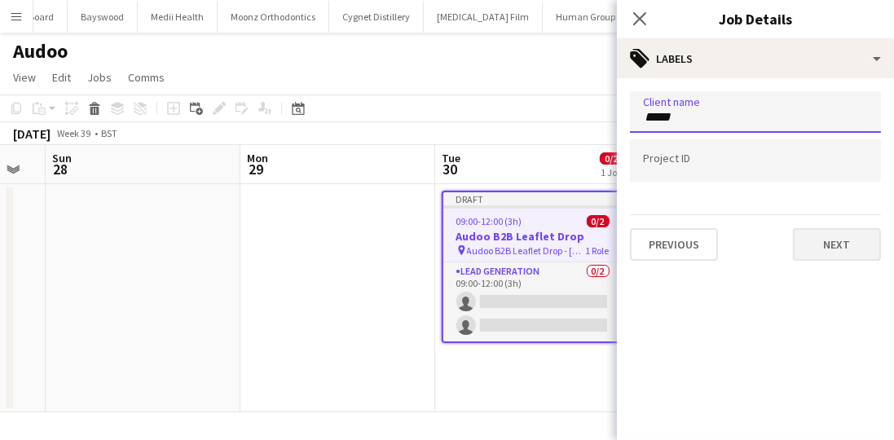
type input "*****"
click at [821, 236] on button "Next" at bounding box center [837, 244] width 88 height 33
type input "*******"
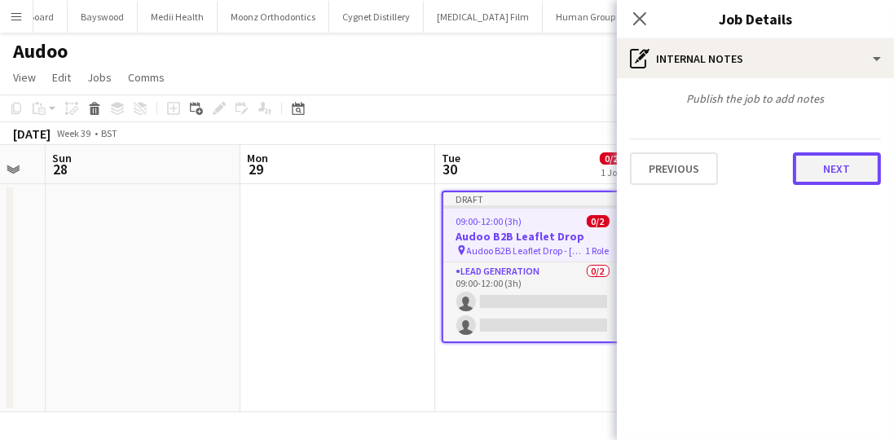
click at [833, 170] on button "Next" at bounding box center [837, 168] width 88 height 33
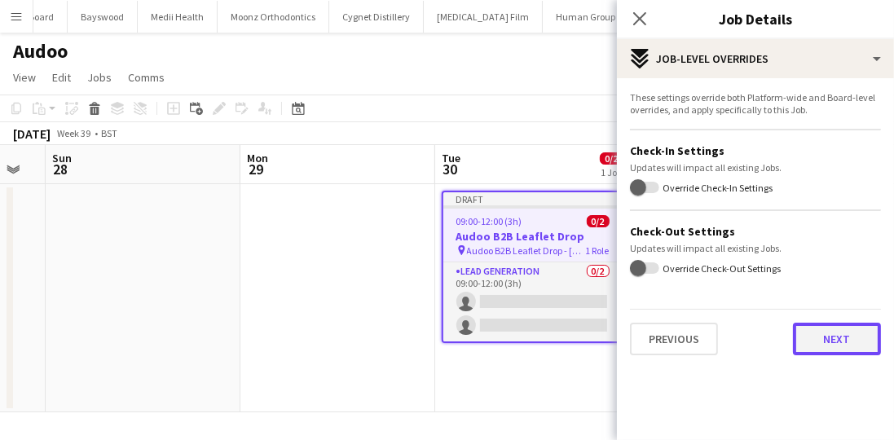
click at [847, 332] on button "Next" at bounding box center [837, 339] width 88 height 33
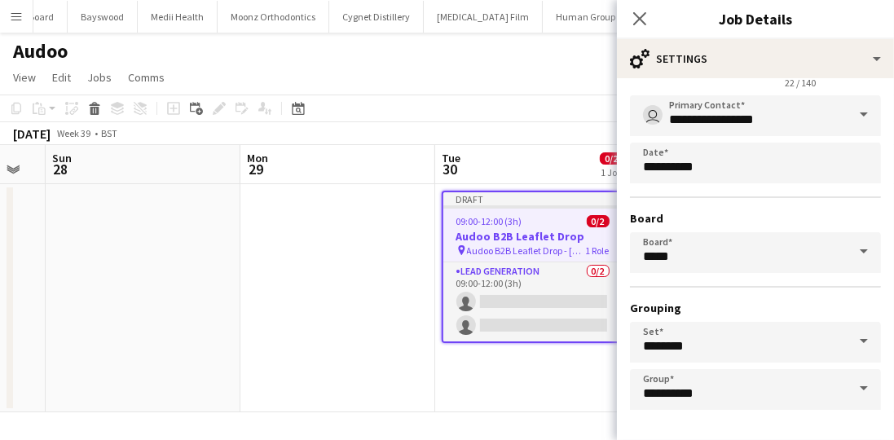
scroll to position [142, 0]
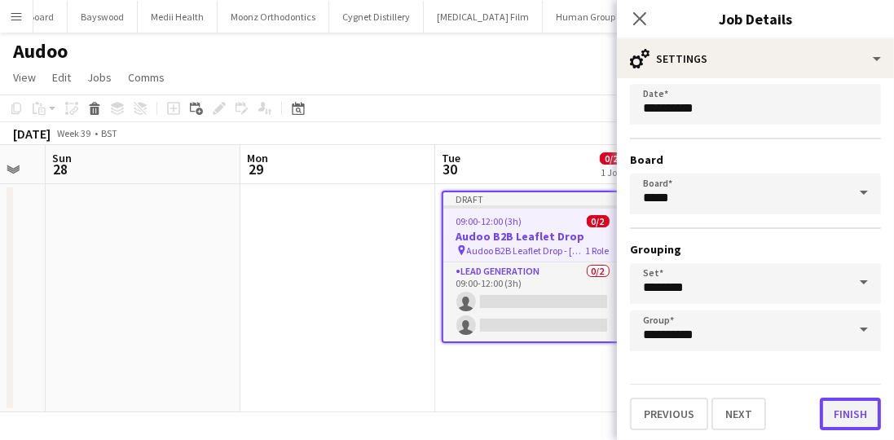
click at [853, 414] on button "Finish" at bounding box center [850, 414] width 61 height 33
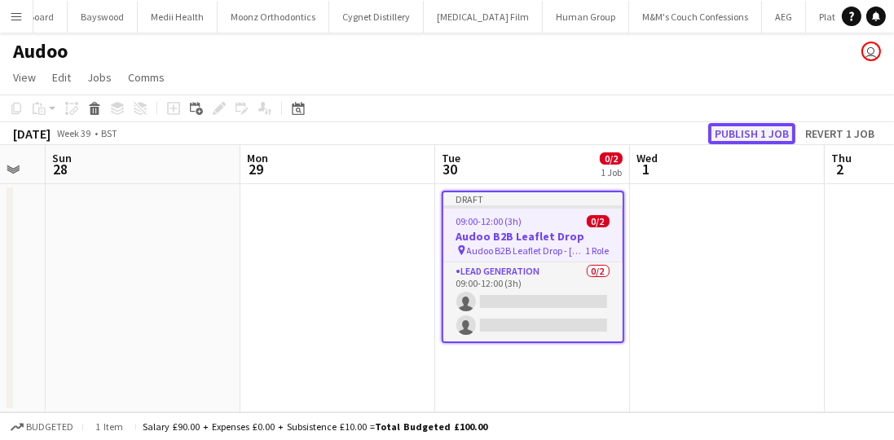
click at [766, 130] on button "Publish 1 job" at bounding box center [751, 133] width 87 height 21
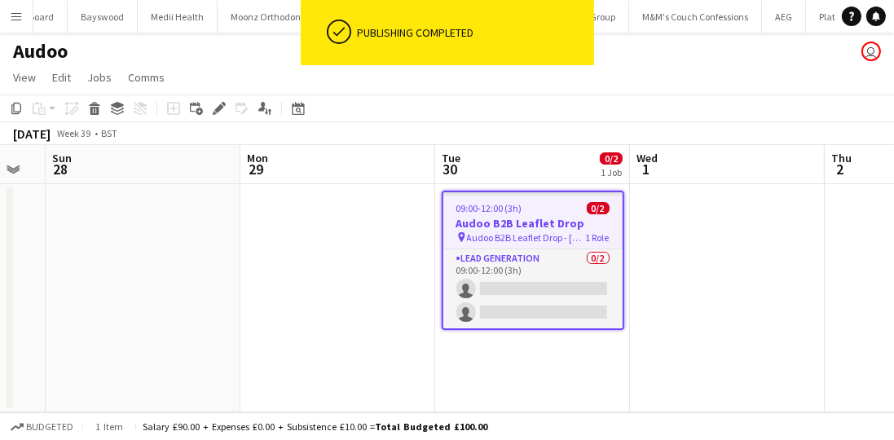
click at [504, 229] on h3 "Audoo B2B Leaflet Drop" at bounding box center [532, 223] width 179 height 15
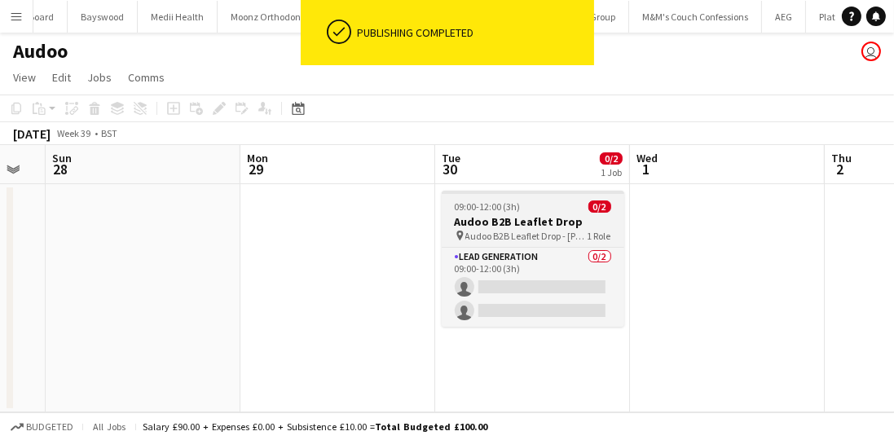
click at [503, 230] on span "Audoo B2B Leaflet Drop - Hackney London" at bounding box center [526, 236] width 122 height 12
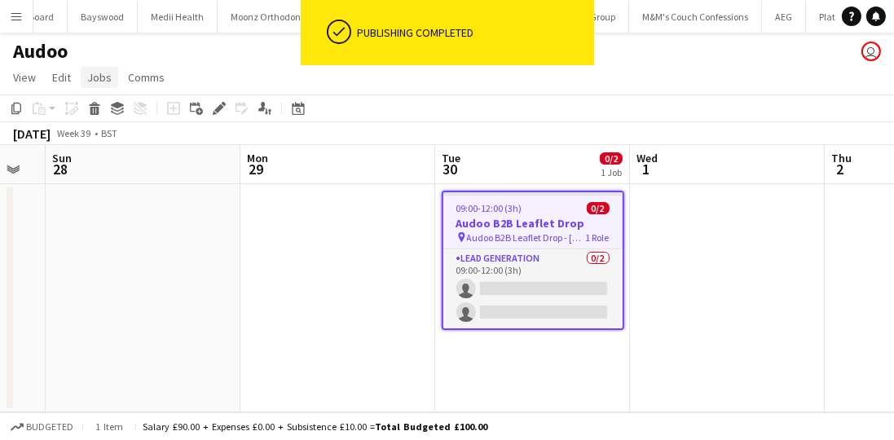
click at [112, 86] on link "Jobs" at bounding box center [99, 77] width 37 height 21
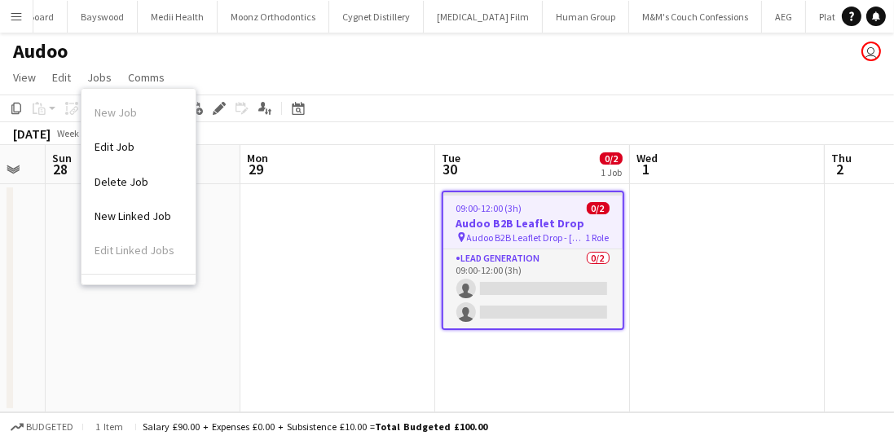
click at [127, 141] on span "Edit Job" at bounding box center [115, 146] width 40 height 15
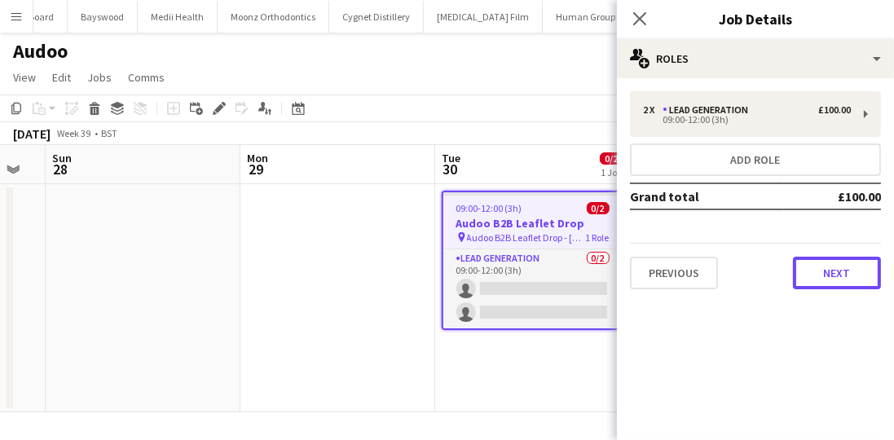
click at [835, 262] on button "Next" at bounding box center [837, 273] width 88 height 33
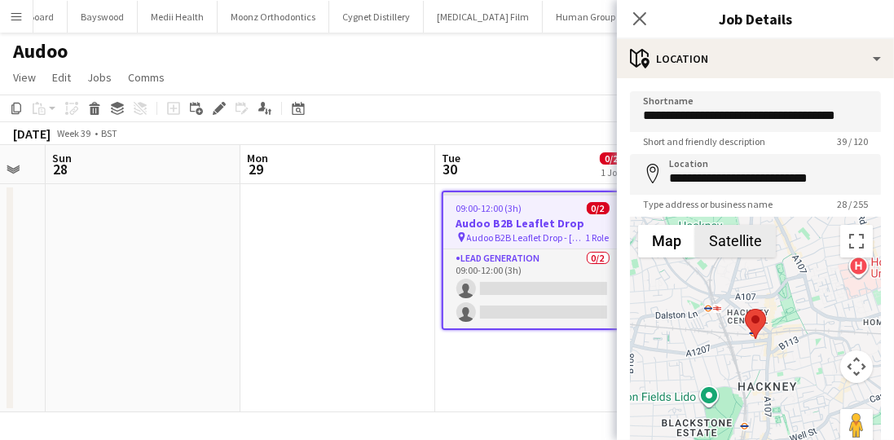
scroll to position [134, 0]
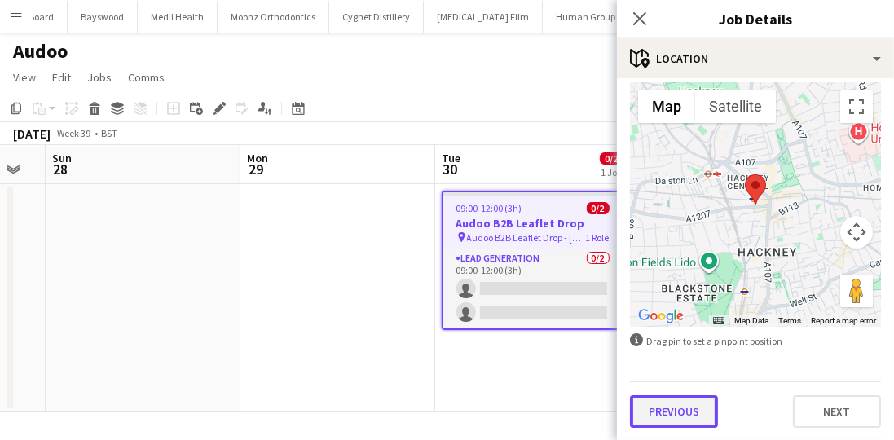
click at [689, 412] on button "Previous" at bounding box center [674, 411] width 88 height 33
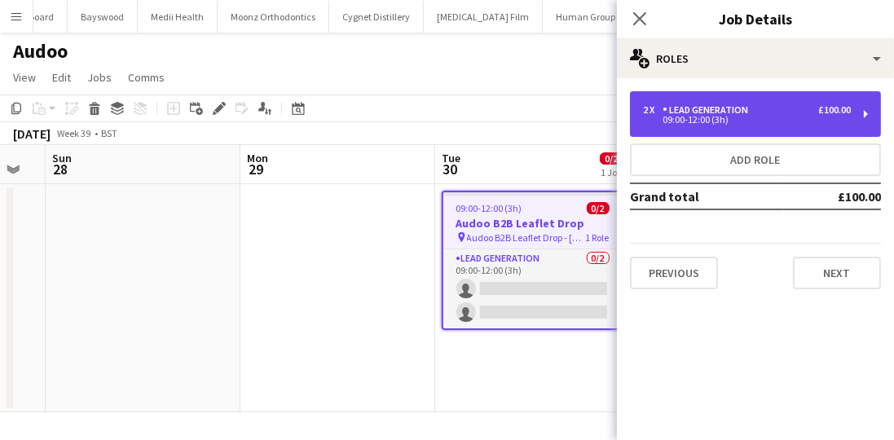
click at [730, 131] on div "2 x Lead Generation £100.00 09:00-12:00 (3h)" at bounding box center [755, 114] width 251 height 46
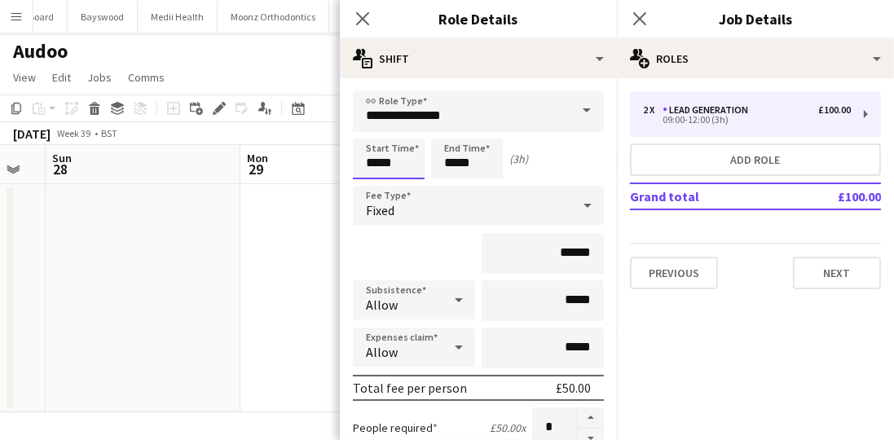
click at [389, 148] on input "*****" at bounding box center [389, 159] width 72 height 41
type input "*****"
click at [375, 132] on div at bounding box center [372, 130] width 33 height 16
click at [553, 165] on div "Start Time ***** End Time ***** (2h)" at bounding box center [478, 159] width 251 height 41
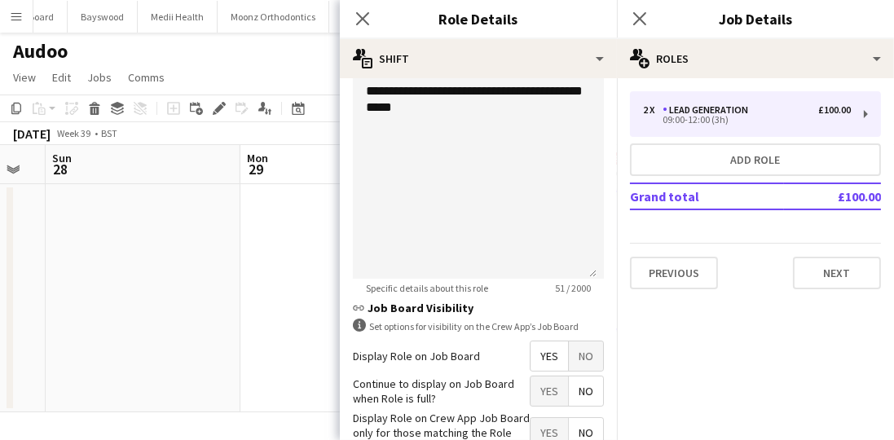
scroll to position [580, 0]
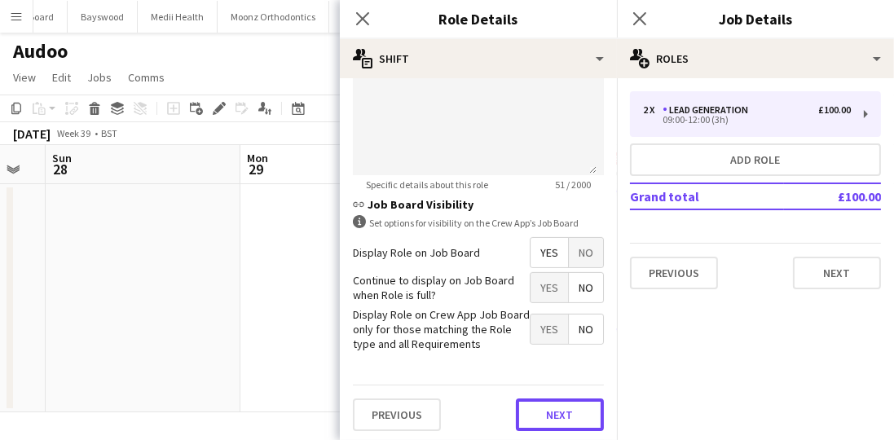
click at [581, 415] on button "Next" at bounding box center [560, 415] width 88 height 33
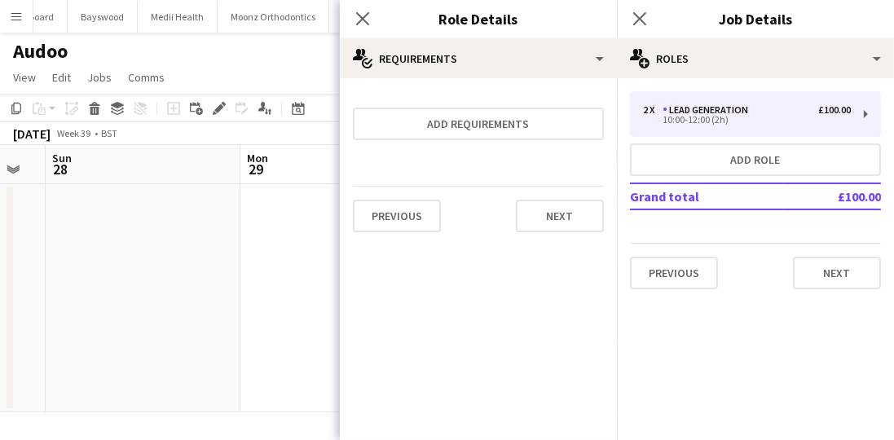
scroll to position [0, 0]
click at [565, 225] on button "Next" at bounding box center [560, 216] width 88 height 33
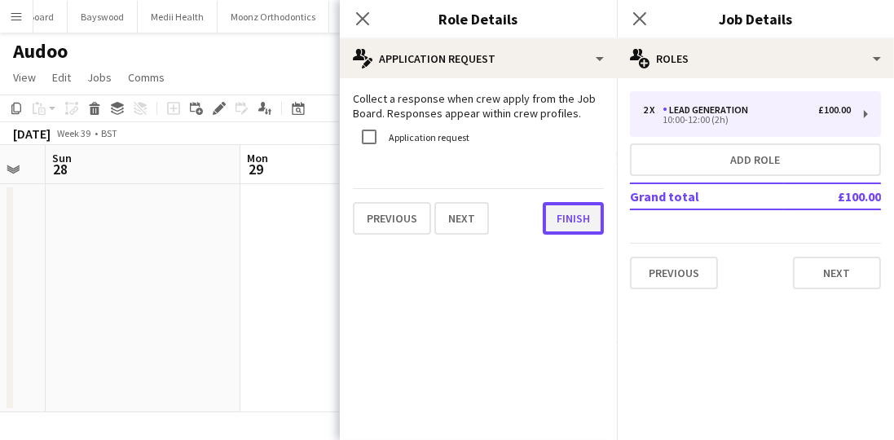
click at [590, 222] on button "Finish" at bounding box center [573, 218] width 61 height 33
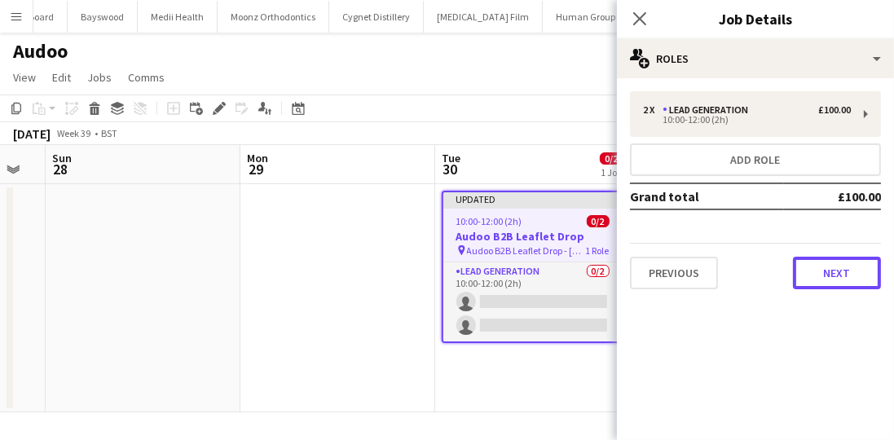
click at [825, 264] on button "Next" at bounding box center [837, 273] width 88 height 33
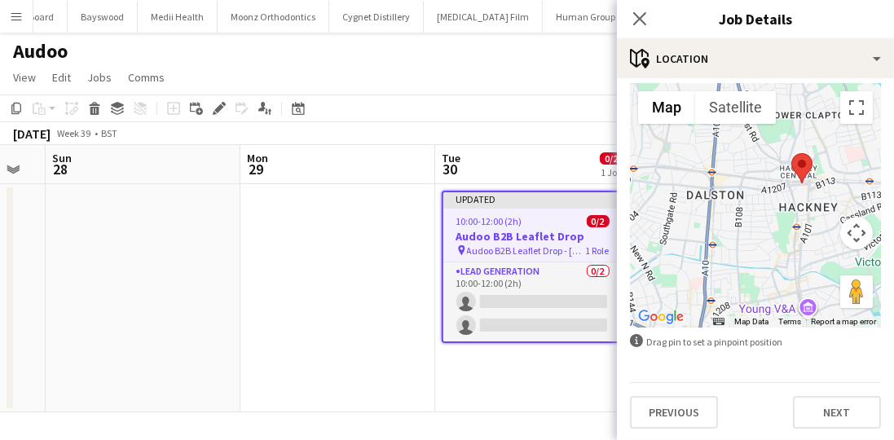
scroll to position [134, 0]
click at [856, 423] on button "Next" at bounding box center [837, 411] width 88 height 33
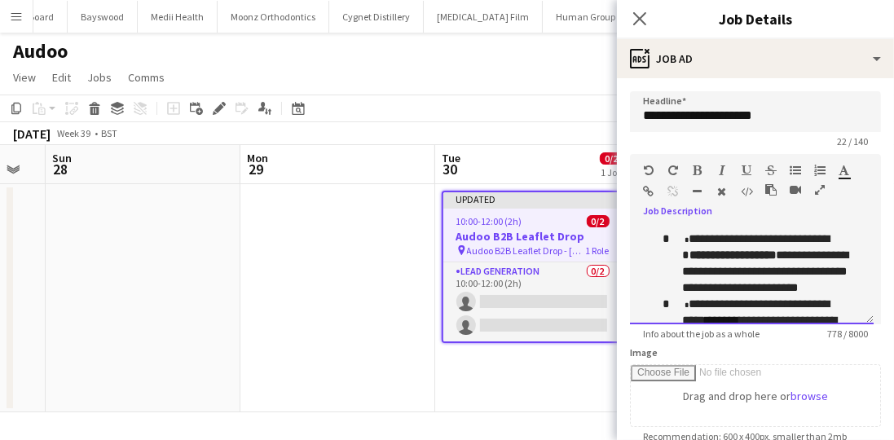
scroll to position [0, 0]
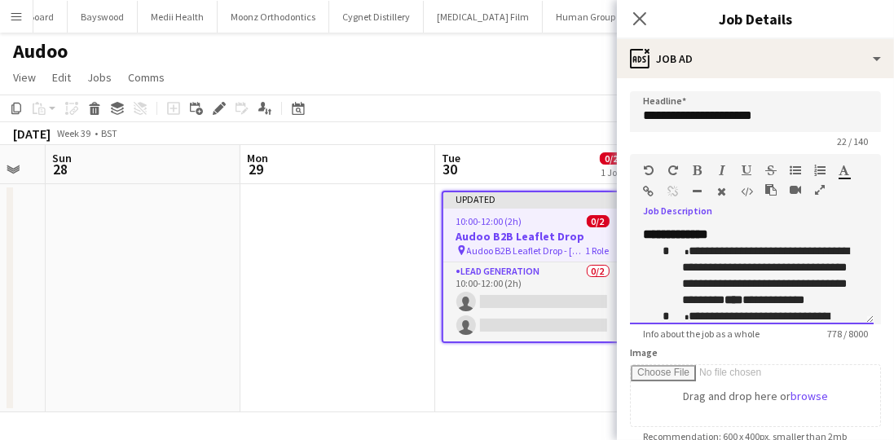
drag, startPoint x: 744, startPoint y: 297, endPoint x: 699, endPoint y: 196, distance: 111.3
click at [699, 196] on div "**********" at bounding box center [755, 239] width 251 height 170
click at [876, 148] on form "**********" at bounding box center [755, 442] width 277 height 702
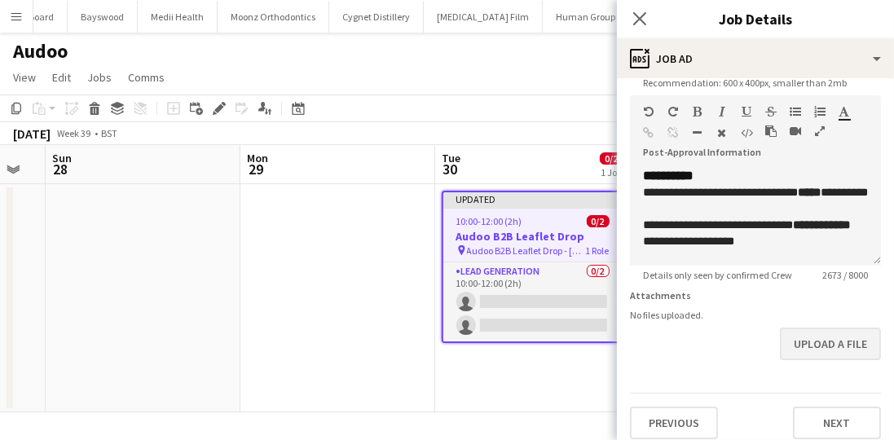
scroll to position [376, 0]
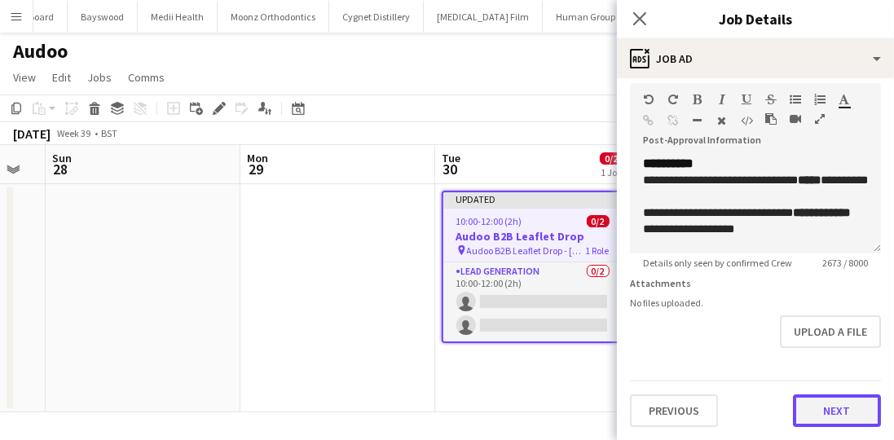
click at [838, 396] on button "Next" at bounding box center [837, 410] width 88 height 33
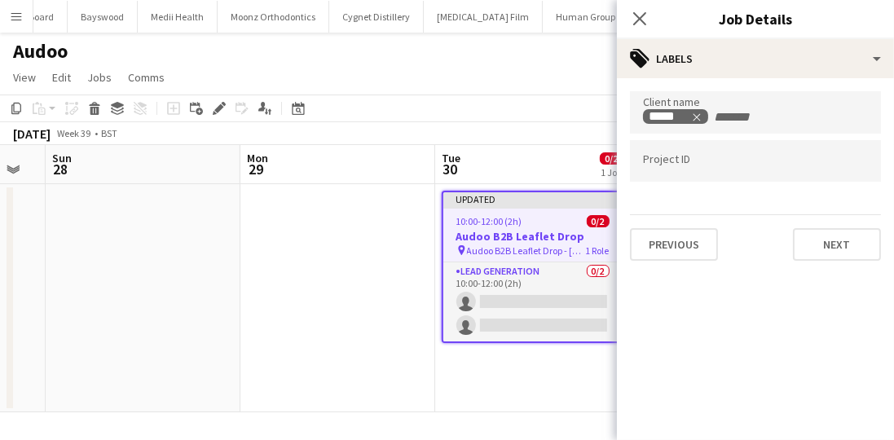
scroll to position [0, 0]
click at [818, 243] on button "Next" at bounding box center [837, 244] width 88 height 33
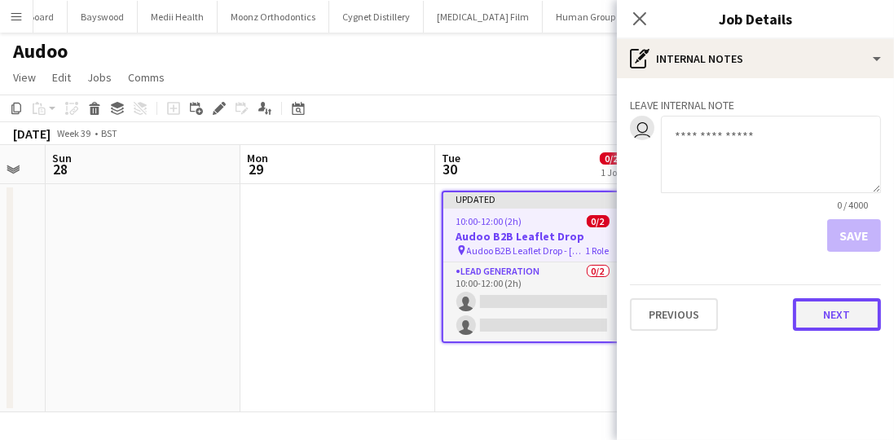
click at [852, 318] on button "Next" at bounding box center [837, 314] width 88 height 33
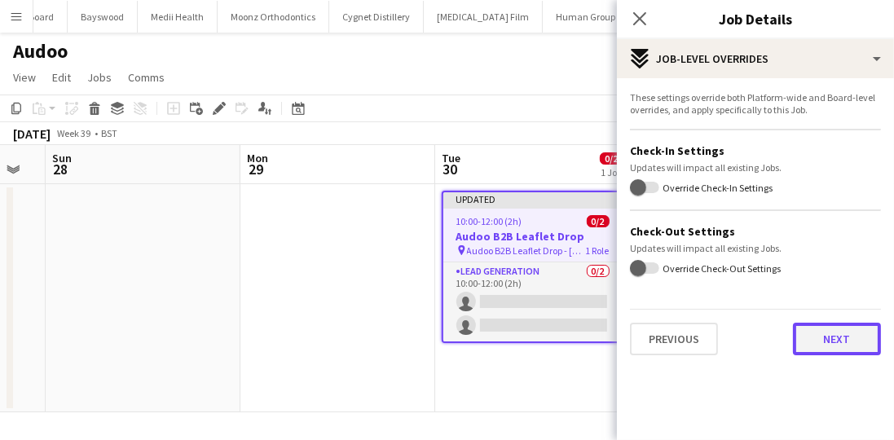
click at [852, 340] on button "Next" at bounding box center [837, 339] width 88 height 33
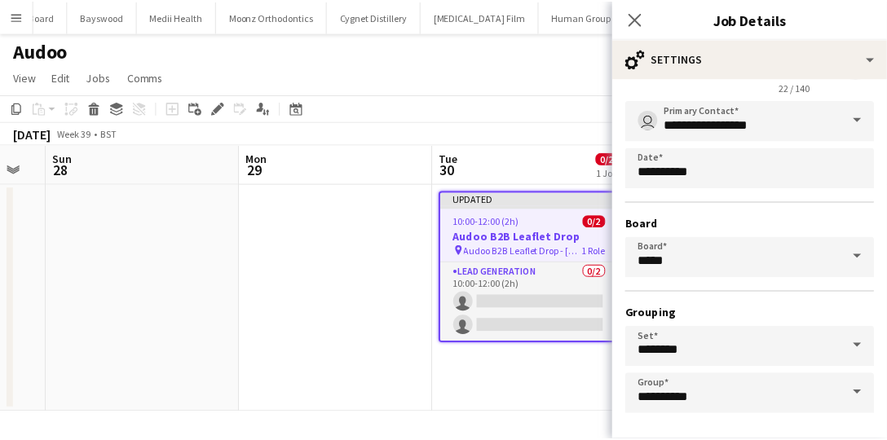
scroll to position [142, 0]
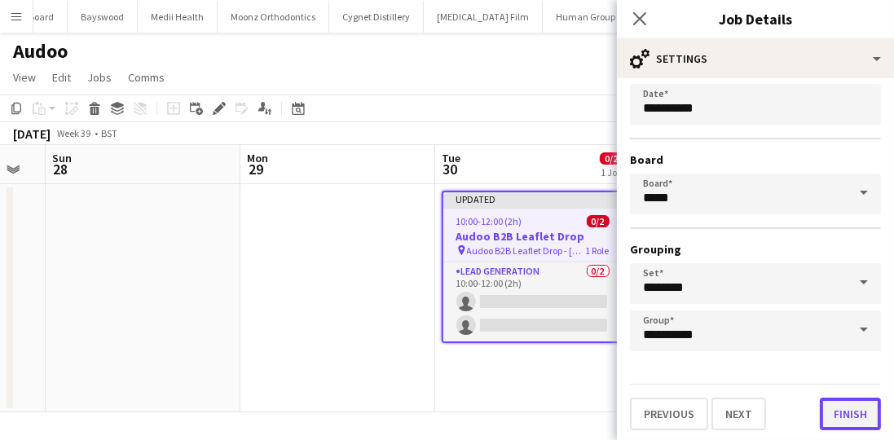
click at [849, 408] on button "Finish" at bounding box center [850, 414] width 61 height 33
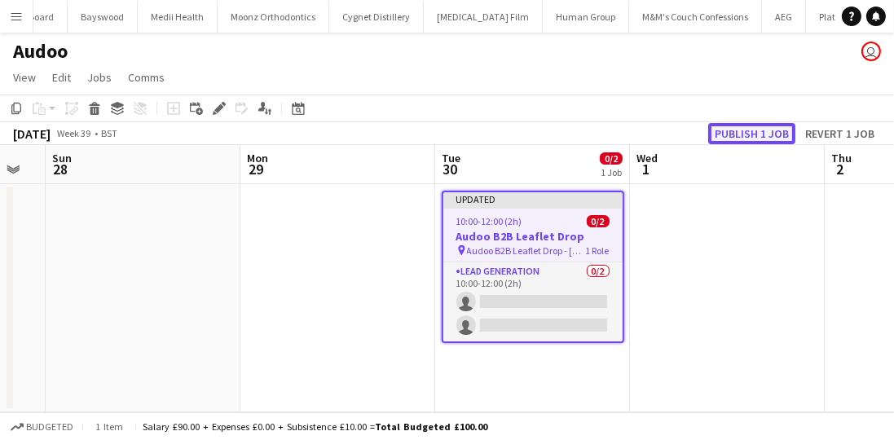
click at [785, 132] on button "Publish 1 job" at bounding box center [751, 133] width 87 height 21
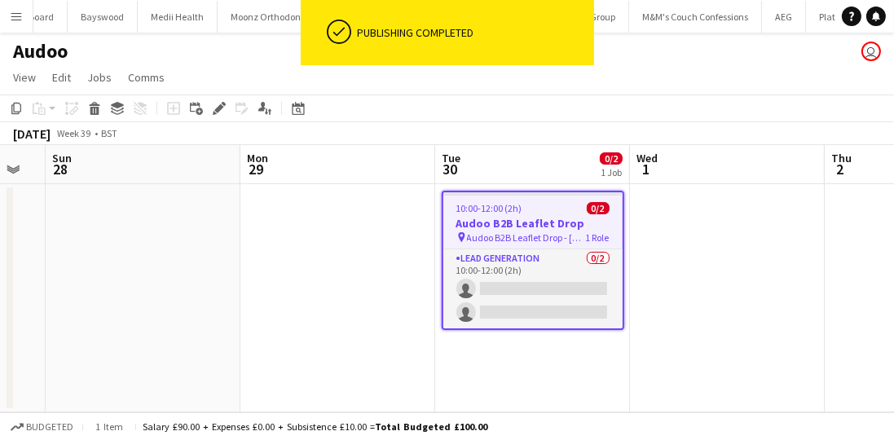
click at [483, 226] on h3 "Audoo B2B Leaflet Drop" at bounding box center [532, 223] width 179 height 15
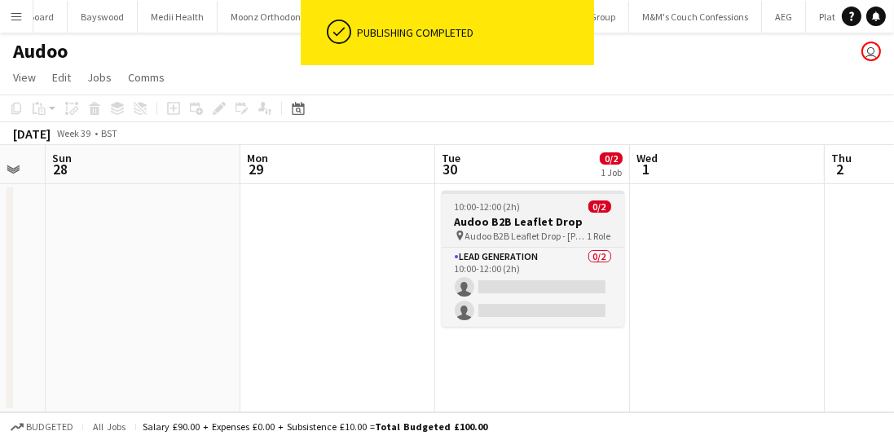
click at [517, 207] on span "10:00-12:00 (2h)" at bounding box center [488, 207] width 66 height 12
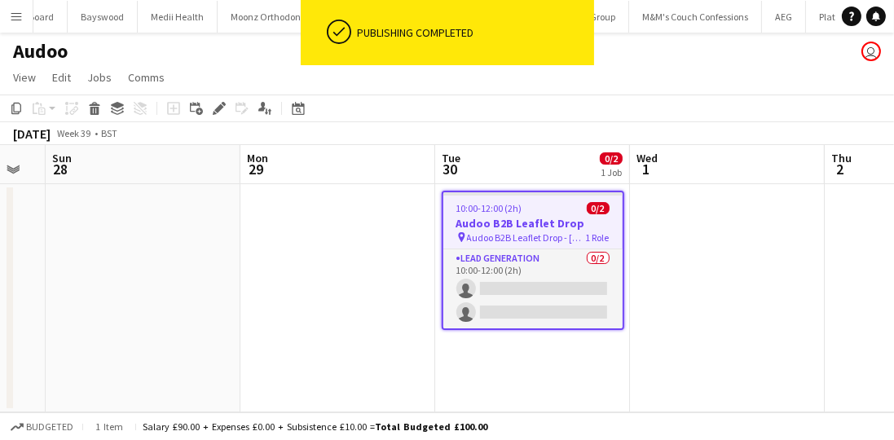
click at [507, 177] on app-board-header-date "Tue 30 0/2 1 Job" at bounding box center [532, 164] width 195 height 39
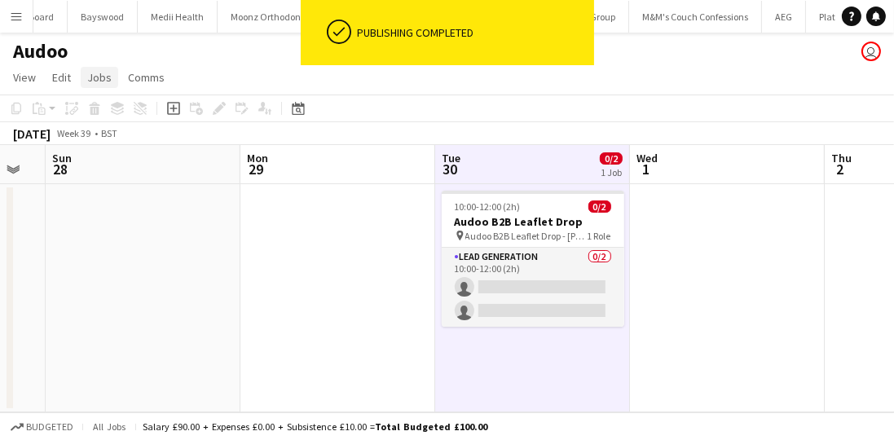
click at [81, 78] on link "Jobs" at bounding box center [99, 77] width 37 height 21
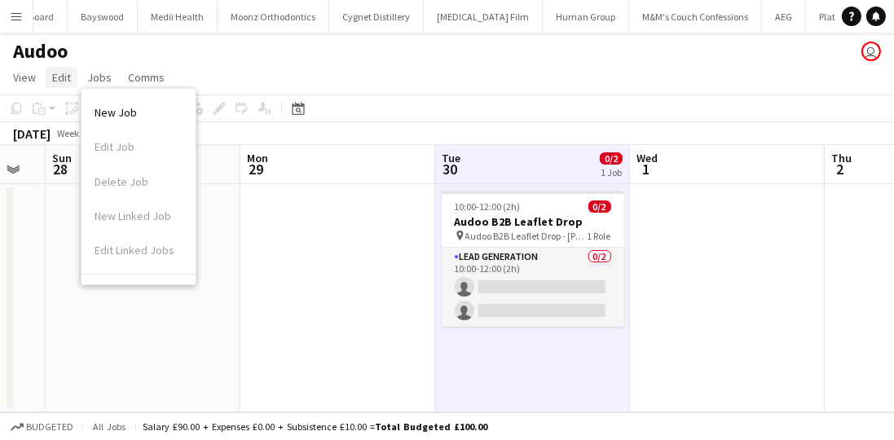
click at [67, 85] on link "Edit" at bounding box center [62, 77] width 32 height 21
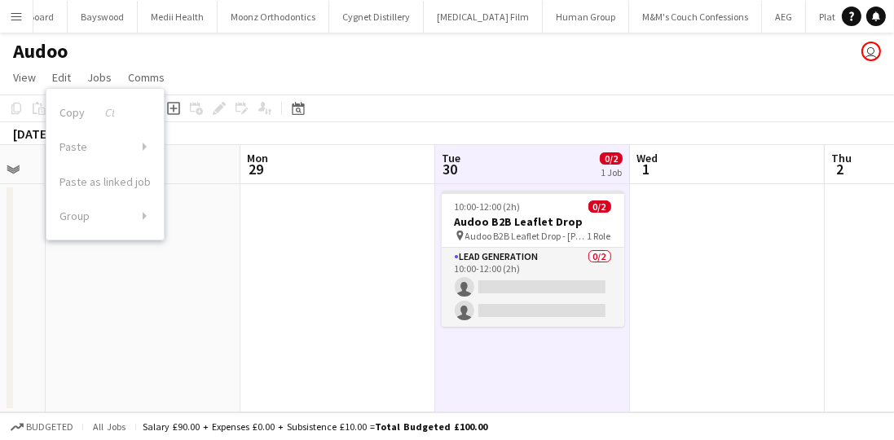
click at [492, 343] on app-date-cell "10:00-12:00 (2h) 0/2 Audoo B2B Leaflet Drop pin Audoo B2B Leaflet Drop - Hackne…" at bounding box center [532, 298] width 195 height 228
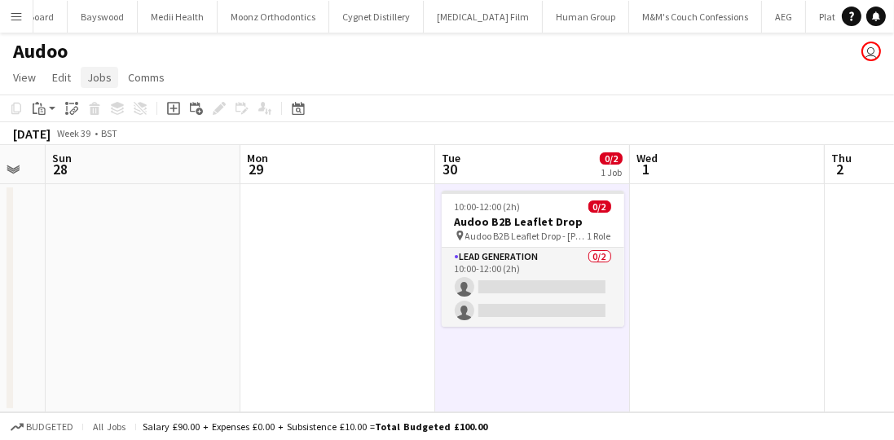
click at [112, 74] on link "Jobs" at bounding box center [99, 77] width 37 height 21
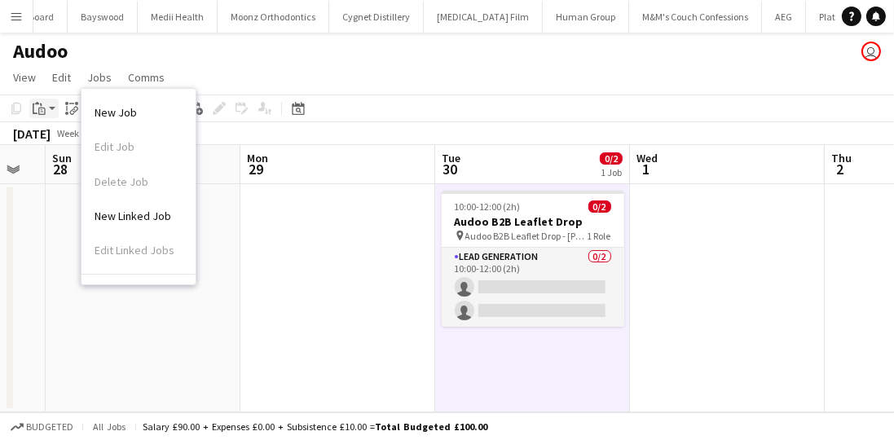
click at [51, 104] on app-action-btn "Paste" at bounding box center [43, 109] width 29 height 20
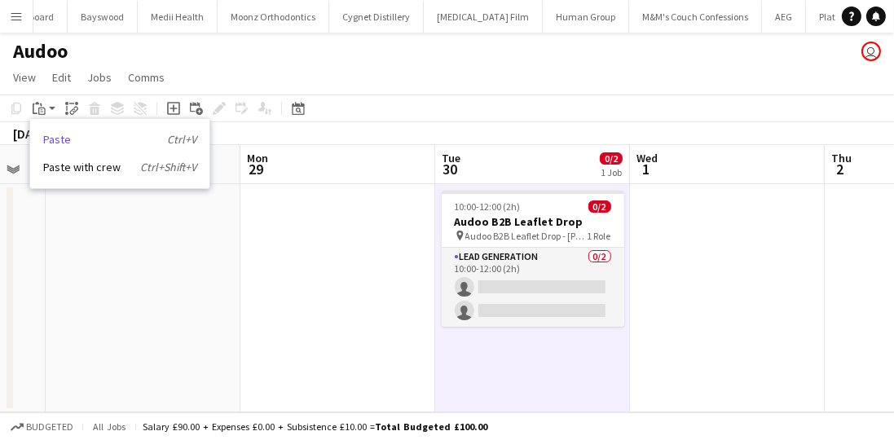
click at [64, 142] on link "Paste Ctrl+V" at bounding box center [119, 139] width 153 height 15
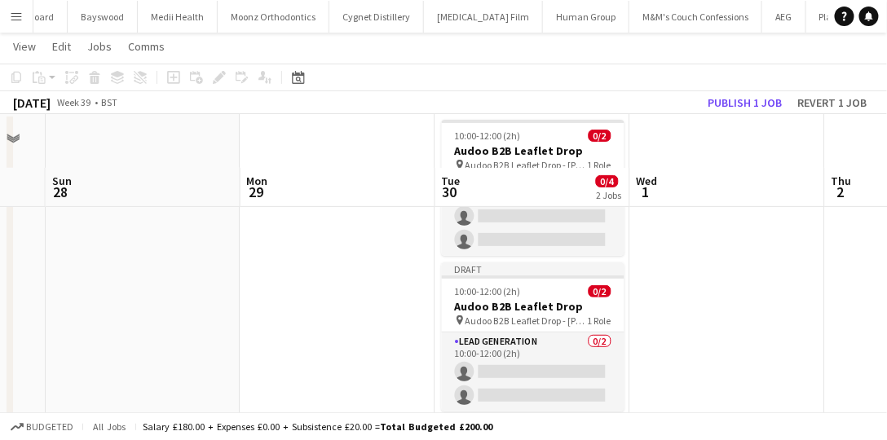
scroll to position [132, 0]
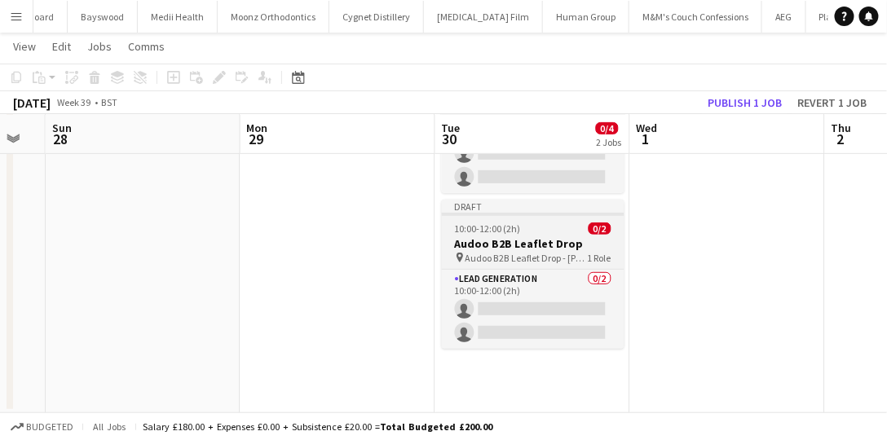
click at [520, 228] on div "10:00-12:00 (2h) 0/2" at bounding box center [533, 229] width 183 height 12
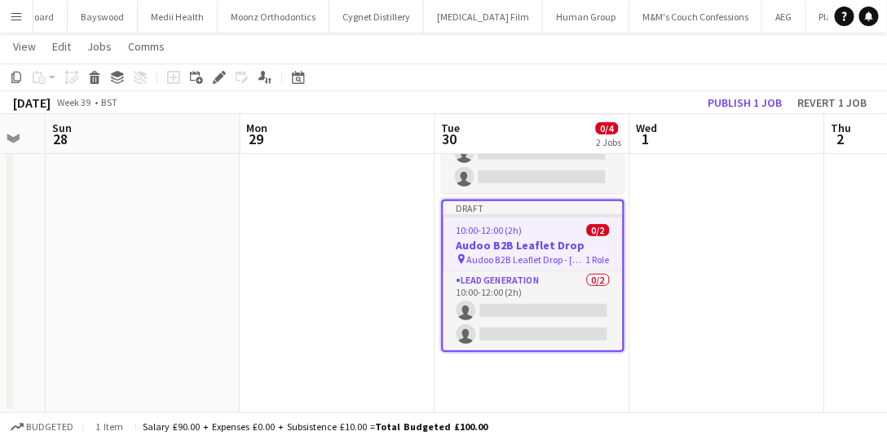
drag, startPoint x: 112, startPoint y: 51, endPoint x: 116, endPoint y: 73, distance: 23.1
click at [112, 51] on link "Jobs" at bounding box center [99, 46] width 37 height 21
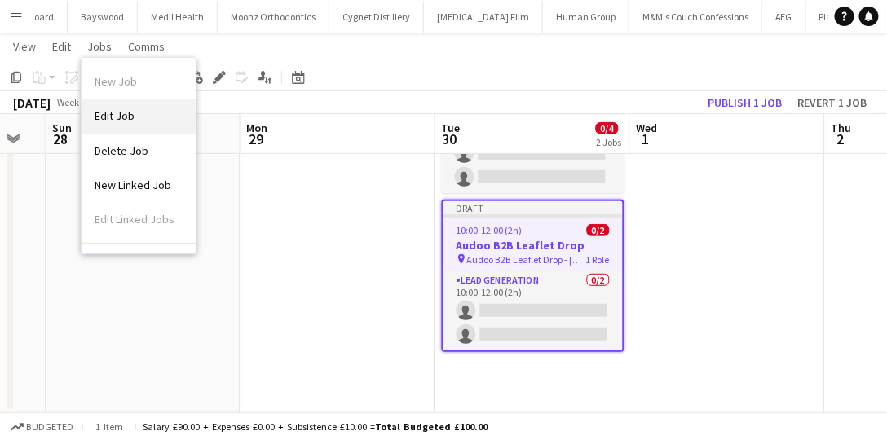
click at [133, 114] on span "Edit Job" at bounding box center [115, 115] width 40 height 15
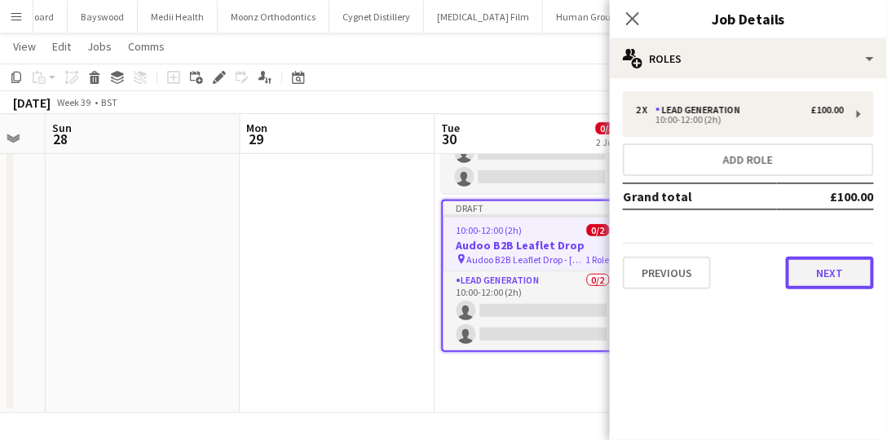
click at [819, 266] on button "Next" at bounding box center [830, 273] width 88 height 33
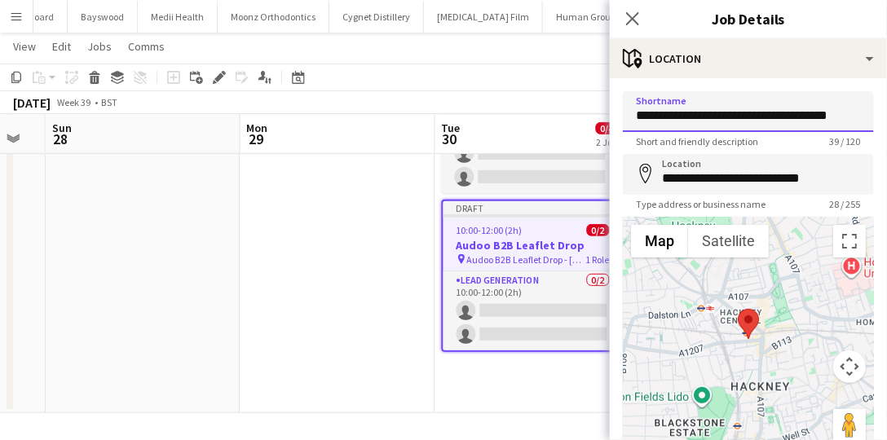
scroll to position [0, 11]
drag, startPoint x: 773, startPoint y: 113, endPoint x: 867, endPoint y: 124, distance: 94.3
click at [867, 124] on form "**********" at bounding box center [748, 326] width 277 height 471
type input "**********"
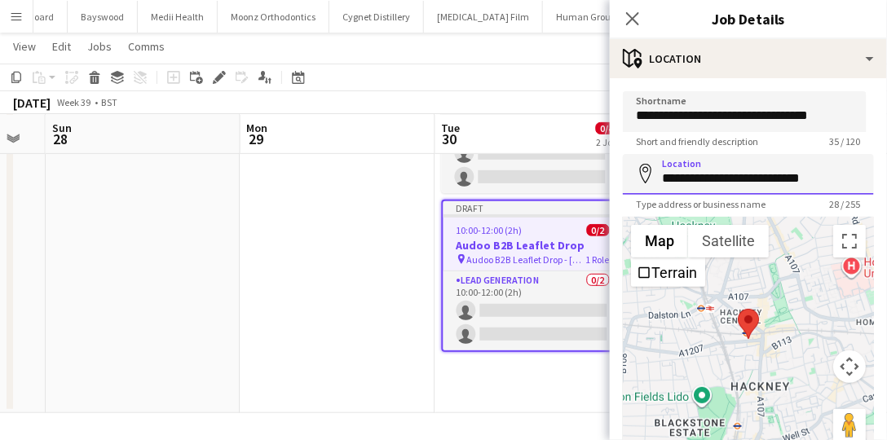
click at [696, 176] on input "**********" at bounding box center [748, 174] width 251 height 41
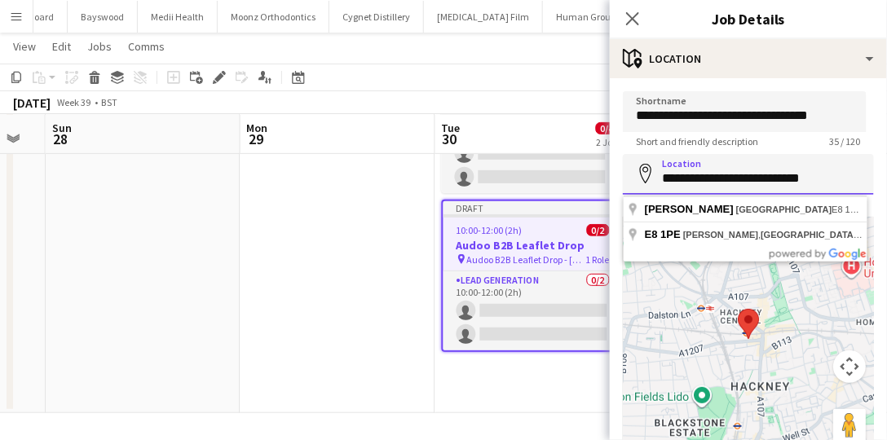
click at [696, 176] on input "**********" at bounding box center [748, 174] width 251 height 41
paste input
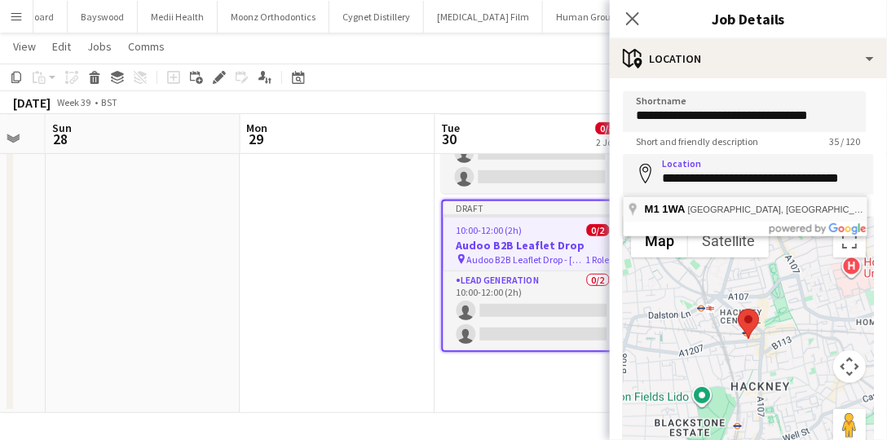
type input "**********"
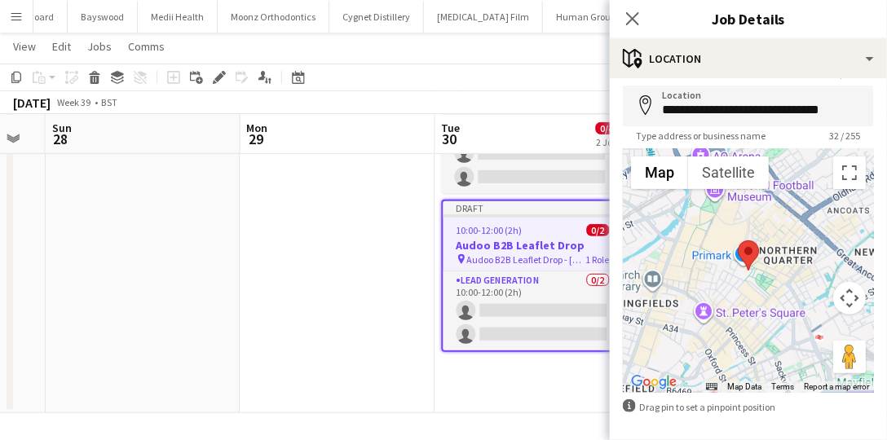
scroll to position [134, 0]
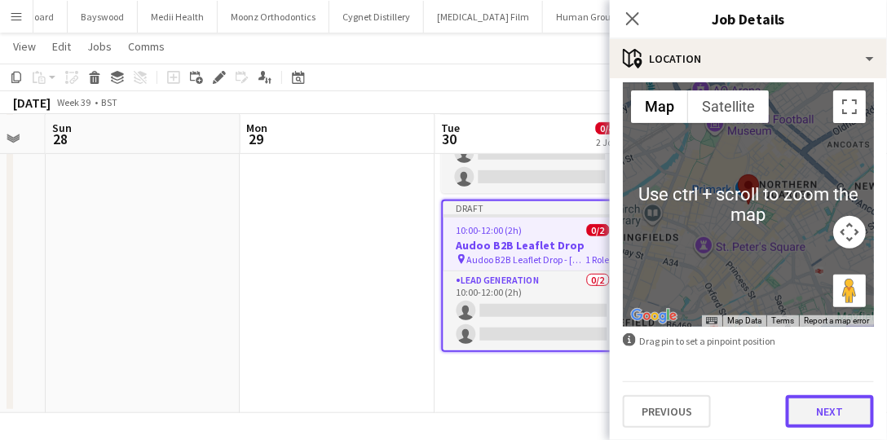
click at [833, 395] on button "Next" at bounding box center [830, 411] width 88 height 33
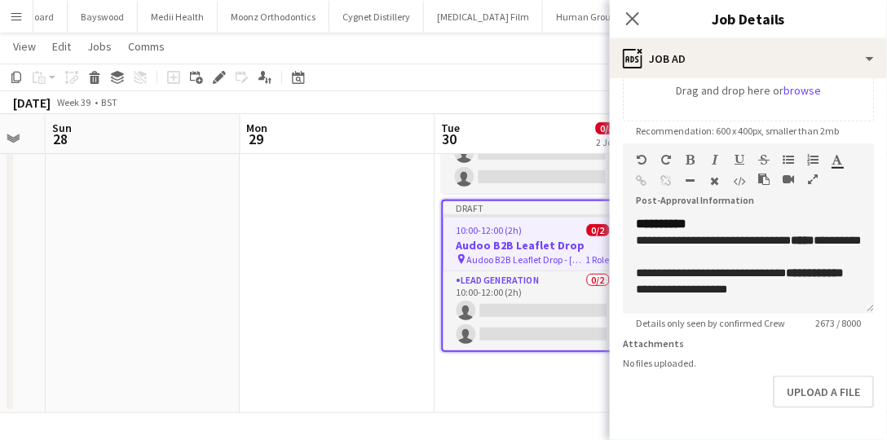
scroll to position [376, 0]
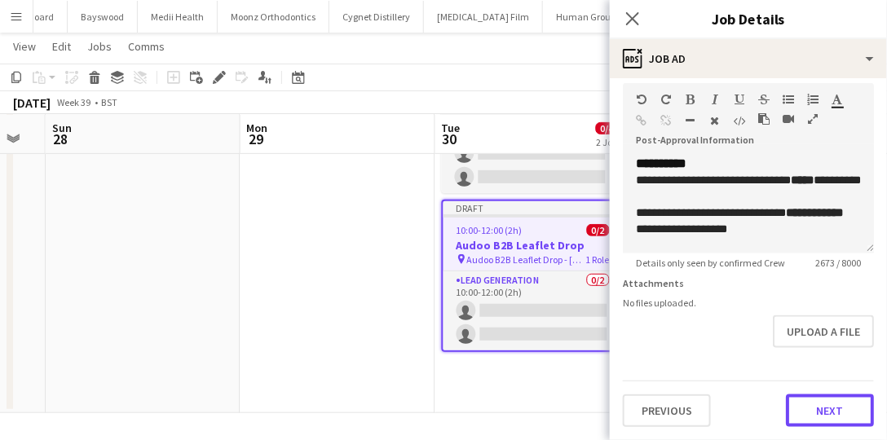
click at [836, 408] on button "Next" at bounding box center [830, 410] width 88 height 33
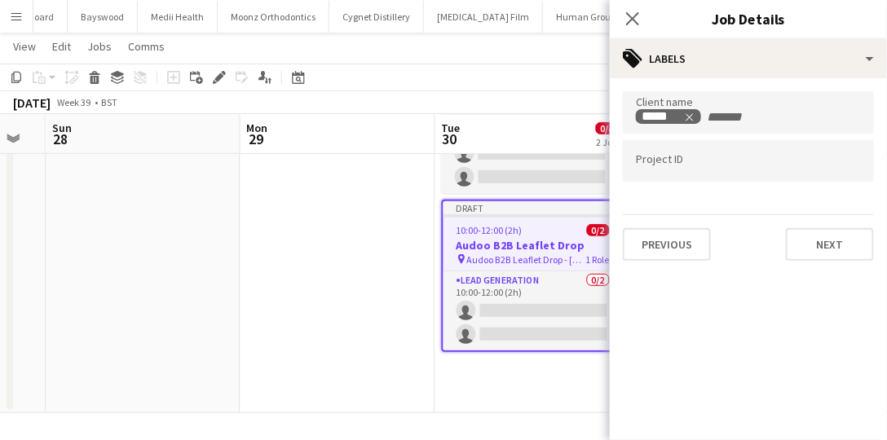
scroll to position [0, 0]
click at [826, 262] on div "Client name ***** Project ID Previous Next" at bounding box center [748, 176] width 277 height 196
click at [830, 241] on button "Next" at bounding box center [830, 244] width 88 height 33
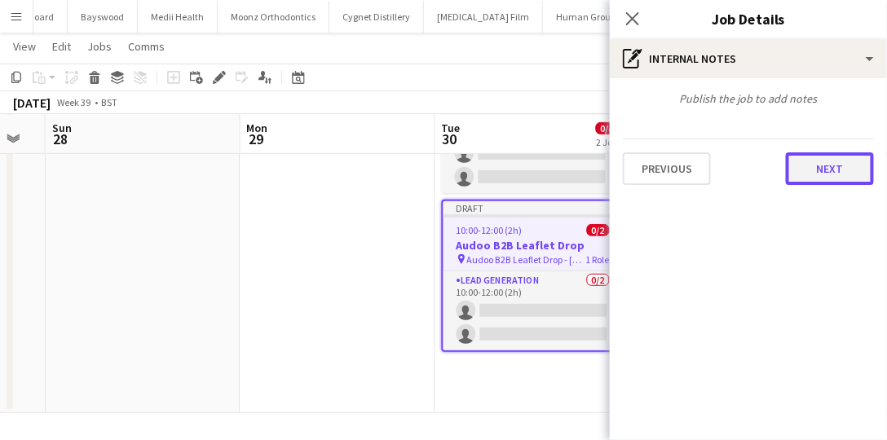
click at [839, 174] on button "Next" at bounding box center [830, 168] width 88 height 33
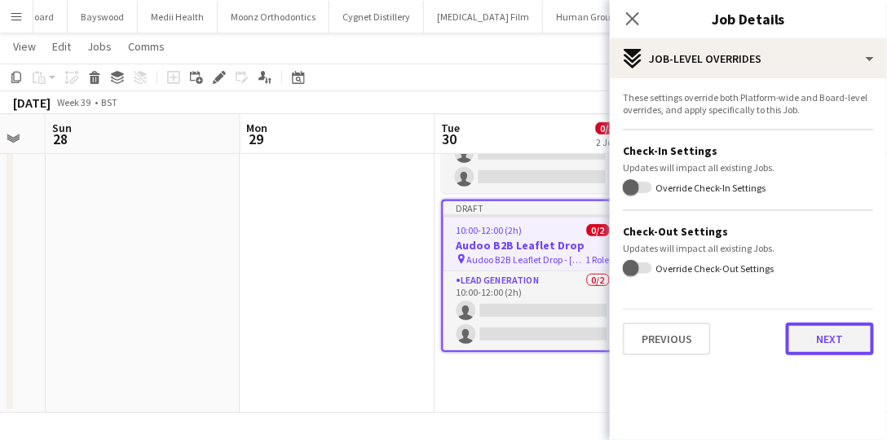
click at [851, 335] on button "Next" at bounding box center [830, 339] width 88 height 33
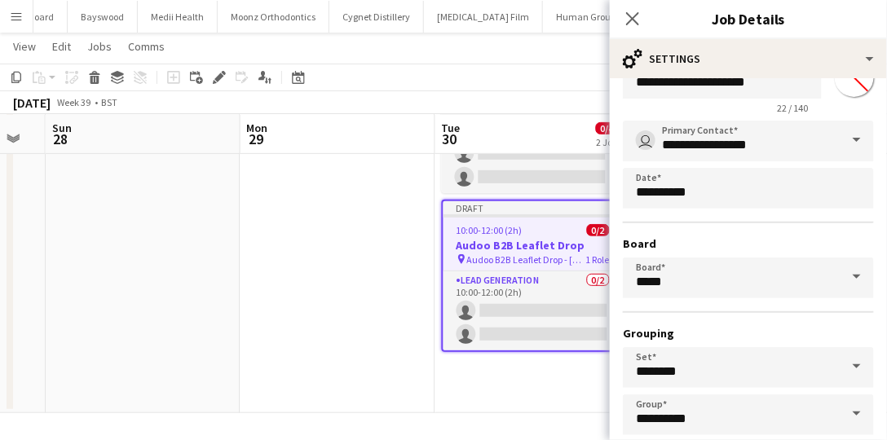
scroll to position [142, 0]
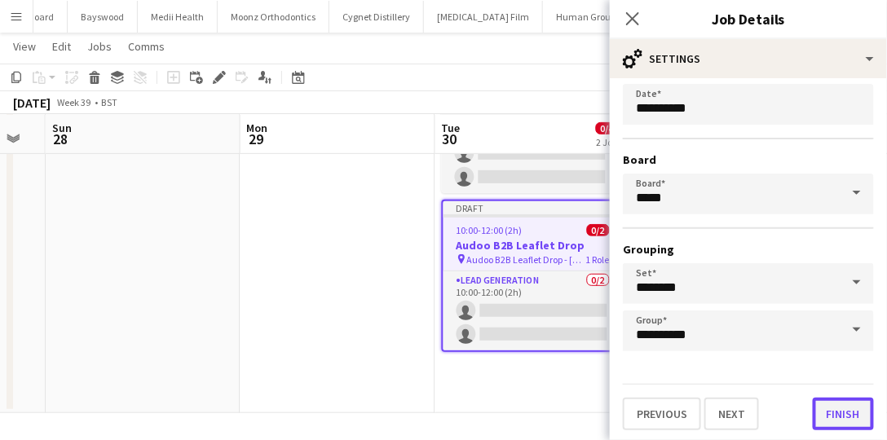
click at [836, 403] on button "Finish" at bounding box center [843, 414] width 61 height 33
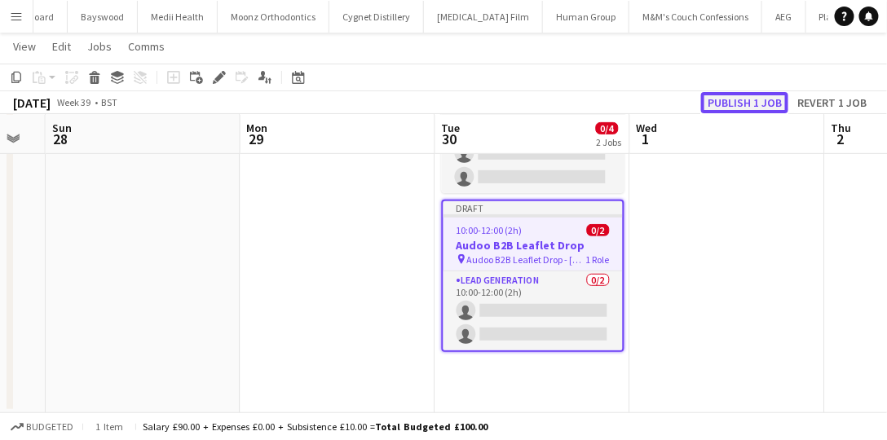
click at [742, 99] on button "Publish 1 job" at bounding box center [744, 102] width 87 height 21
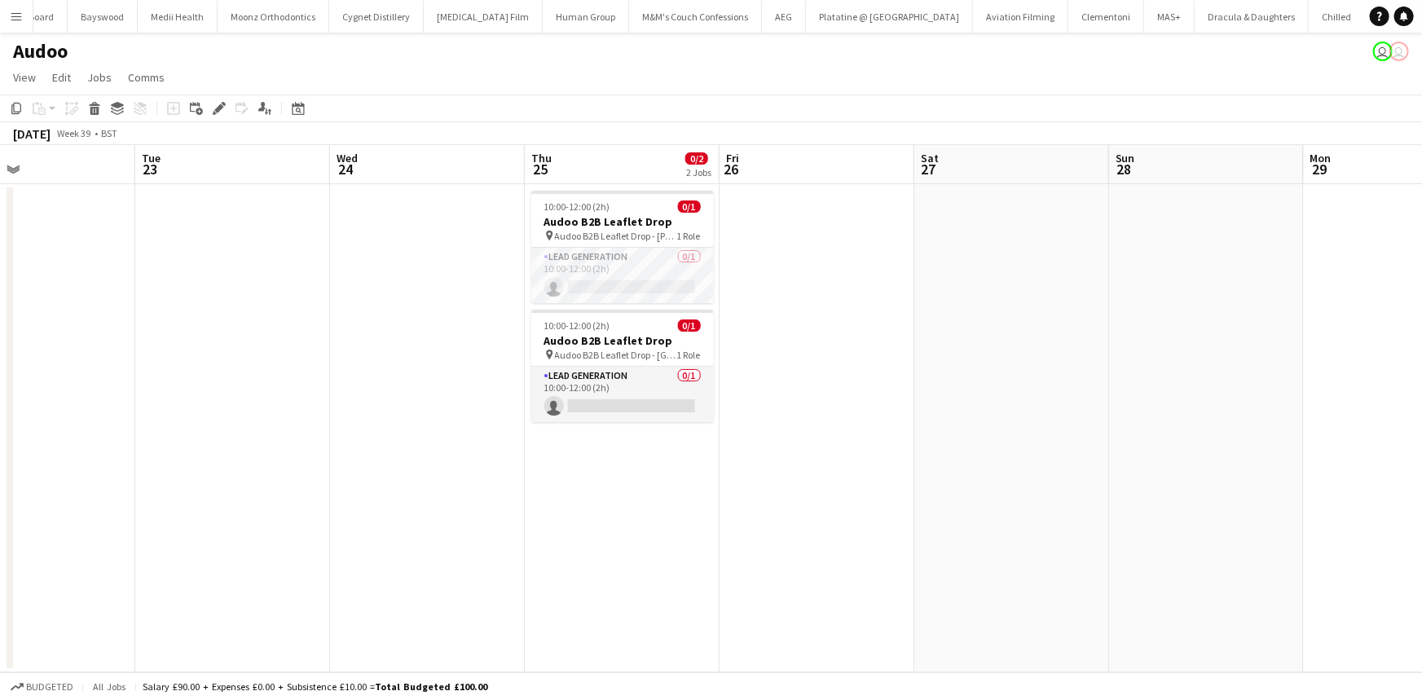
scroll to position [0, 448]
click at [641, 277] on app-card-role "Lead Generation 0/1 10:00-12:00 (2h) single-neutral-actions" at bounding box center [623, 275] width 183 height 55
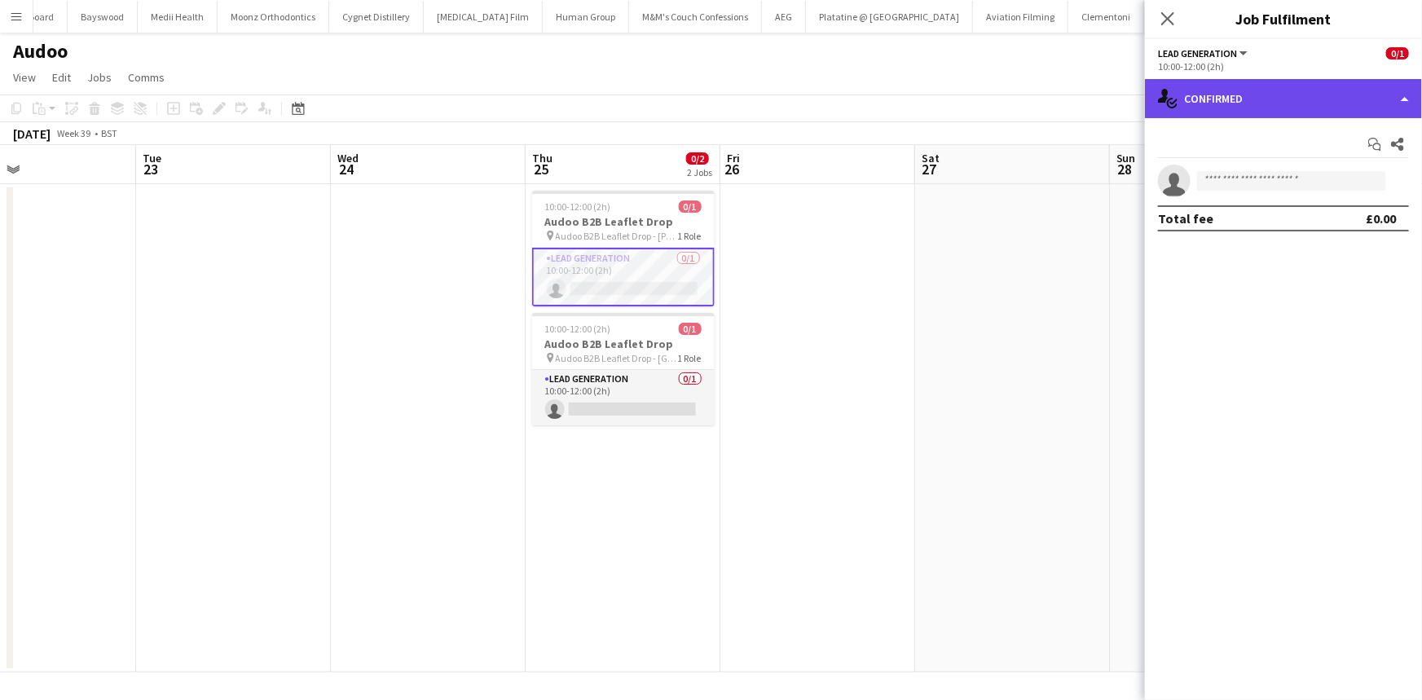
click at [1042, 110] on div "single-neutral-actions-check-2 Confirmed" at bounding box center [1283, 98] width 277 height 39
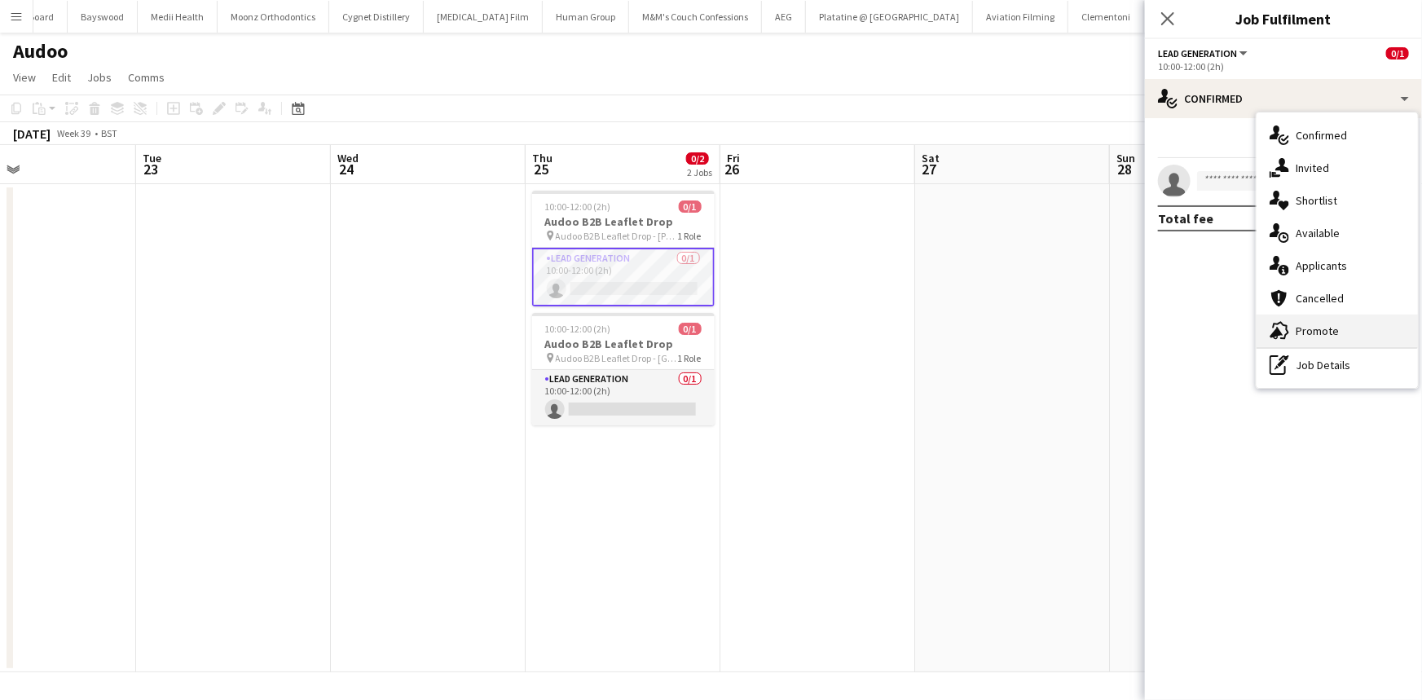
click at [1042, 325] on span "Promote" at bounding box center [1317, 331] width 43 height 15
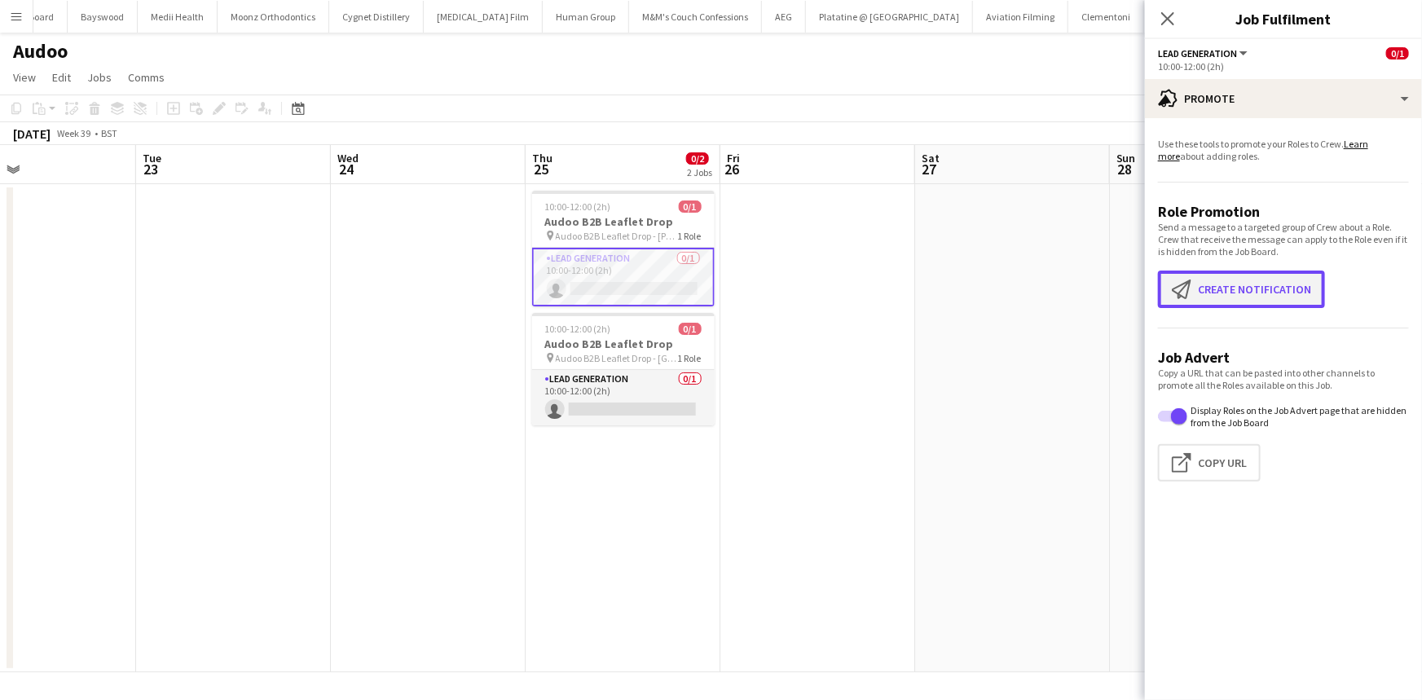
click at [1042, 288] on button "Create notification Create notification" at bounding box center [1241, 289] width 167 height 37
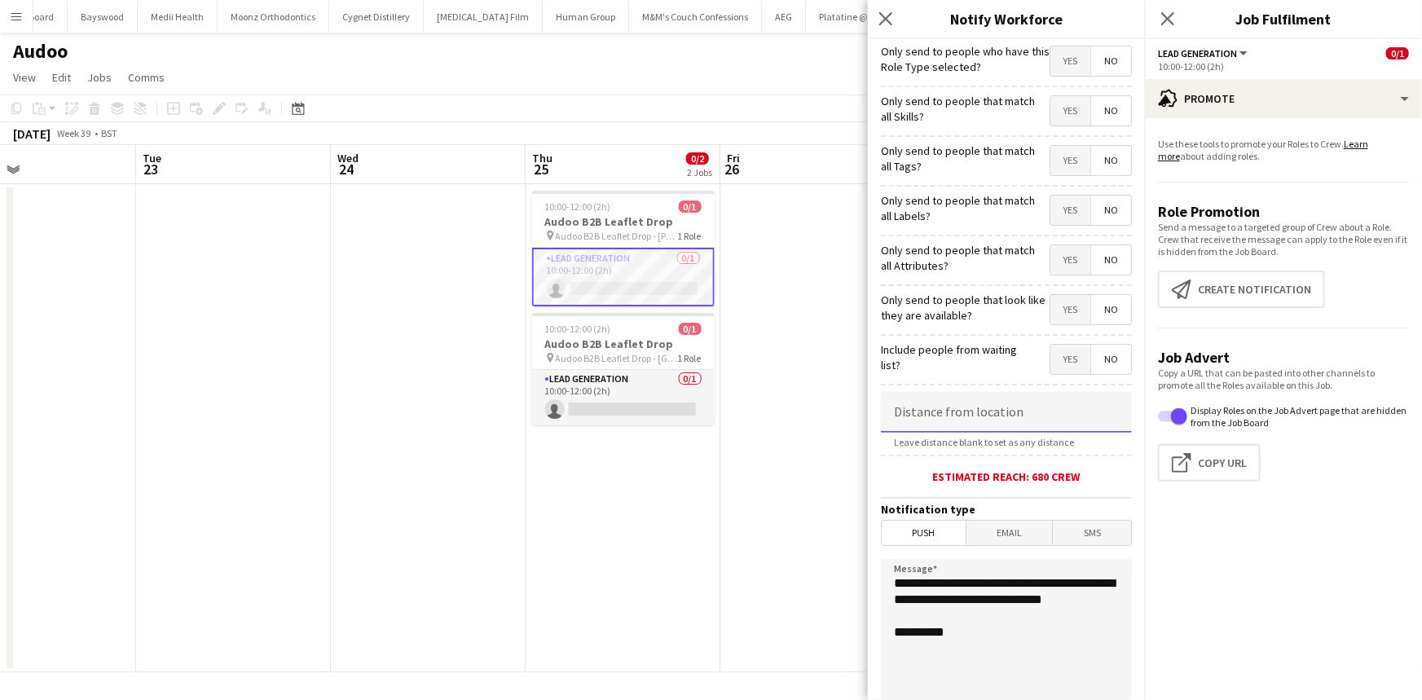
click at [976, 402] on input at bounding box center [1006, 412] width 251 height 41
type input "******"
drag, startPoint x: 983, startPoint y: 620, endPoint x: 992, endPoint y: 588, distance: 33.8
click at [992, 513] on textarea "**********" at bounding box center [1006, 659] width 251 height 200
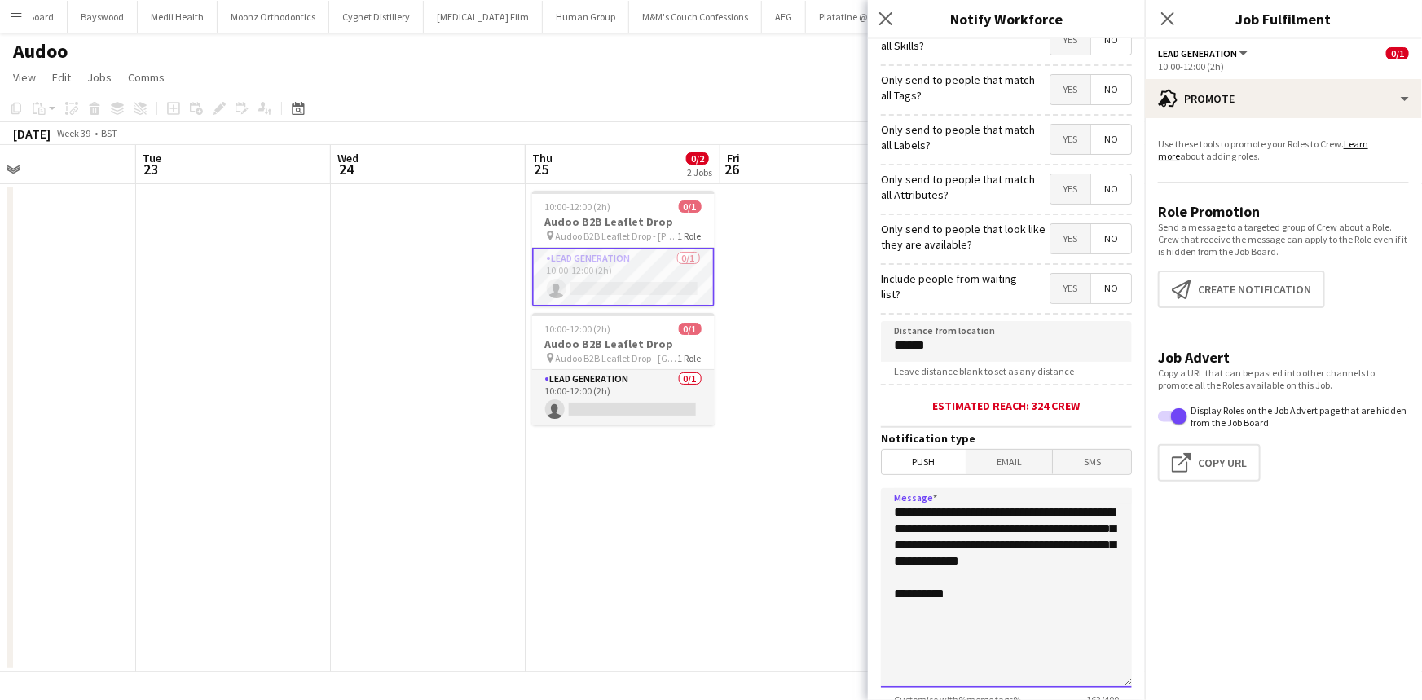
scroll to position [148, 0]
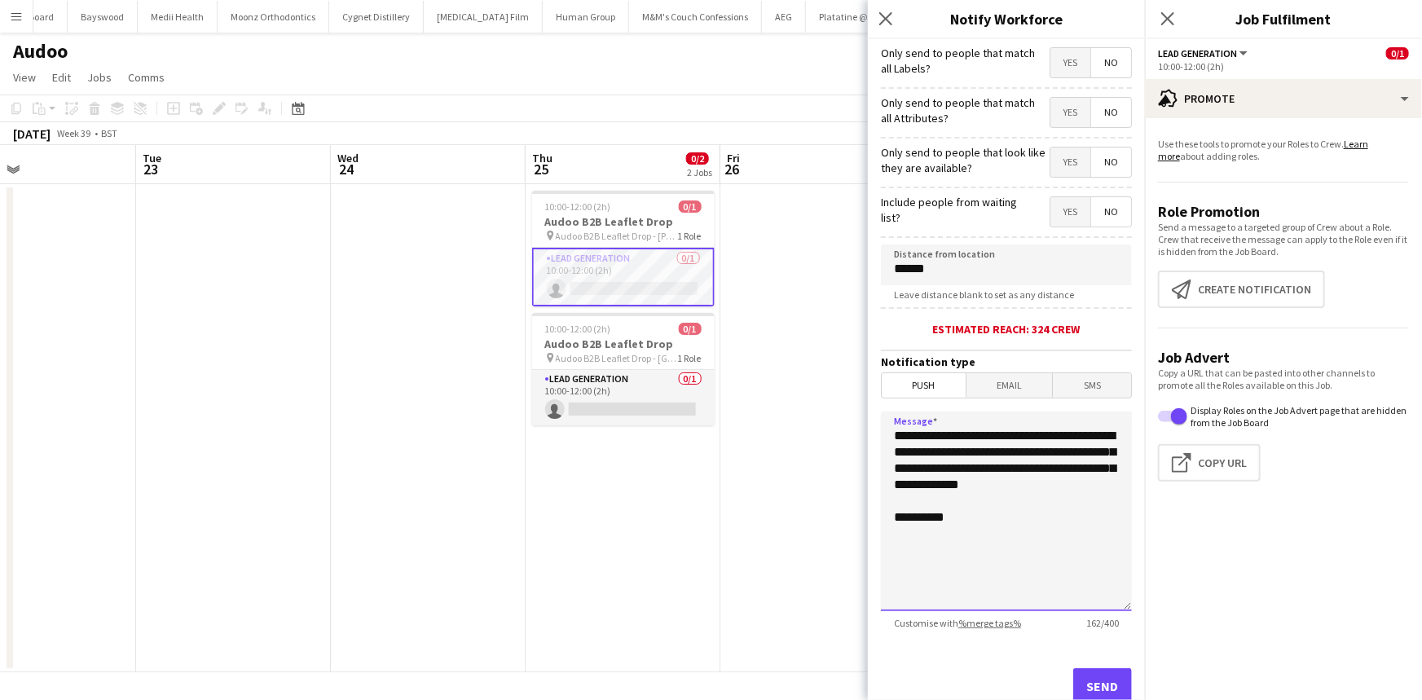
drag, startPoint x: 1095, startPoint y: 494, endPoint x: 866, endPoint y: 425, distance: 239.3
click at [866, 425] on body "Menu Boards Boards Boards All jobs Status Workforce Workforce My Workforce Recr…" at bounding box center [711, 350] width 1422 height 700
click at [1042, 504] on textarea "**********" at bounding box center [1006, 512] width 251 height 200
type textarea "**********"
click at [1042, 513] on button "Send" at bounding box center [1102, 686] width 59 height 36
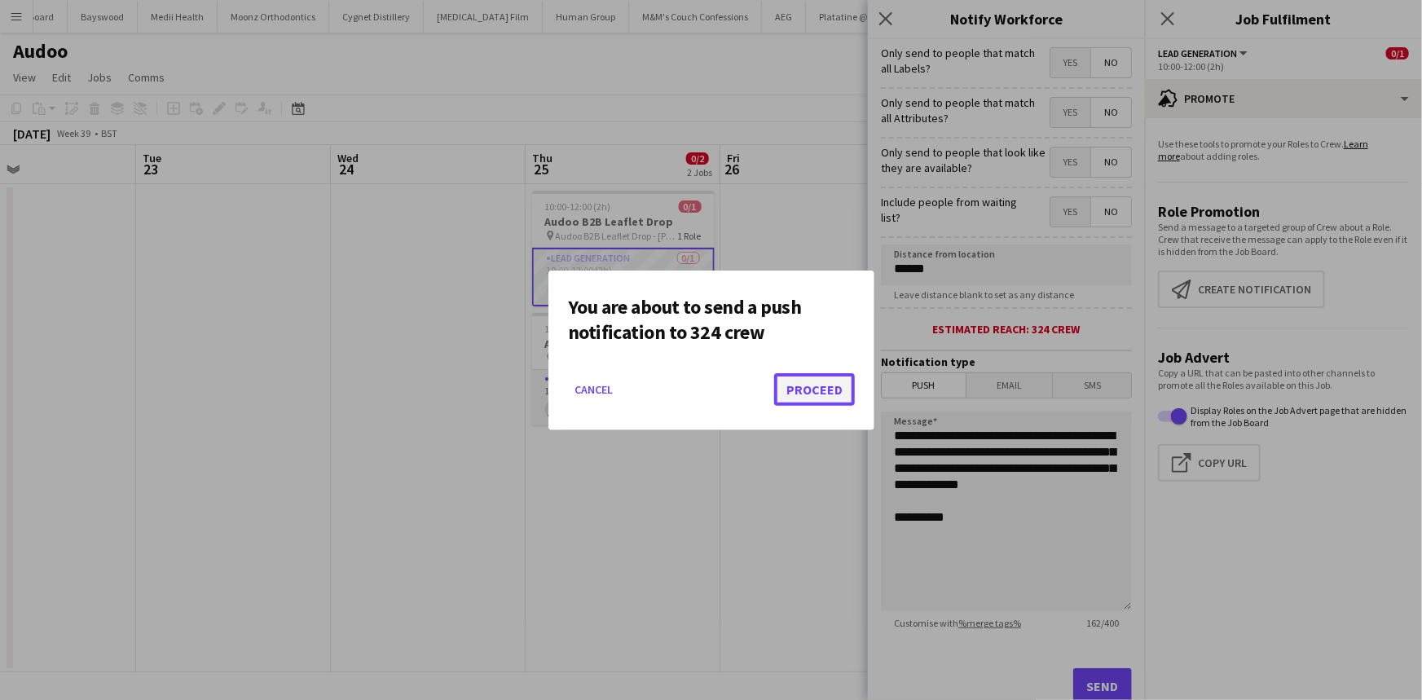
click at [812, 385] on button "Proceed" at bounding box center [814, 389] width 81 height 33
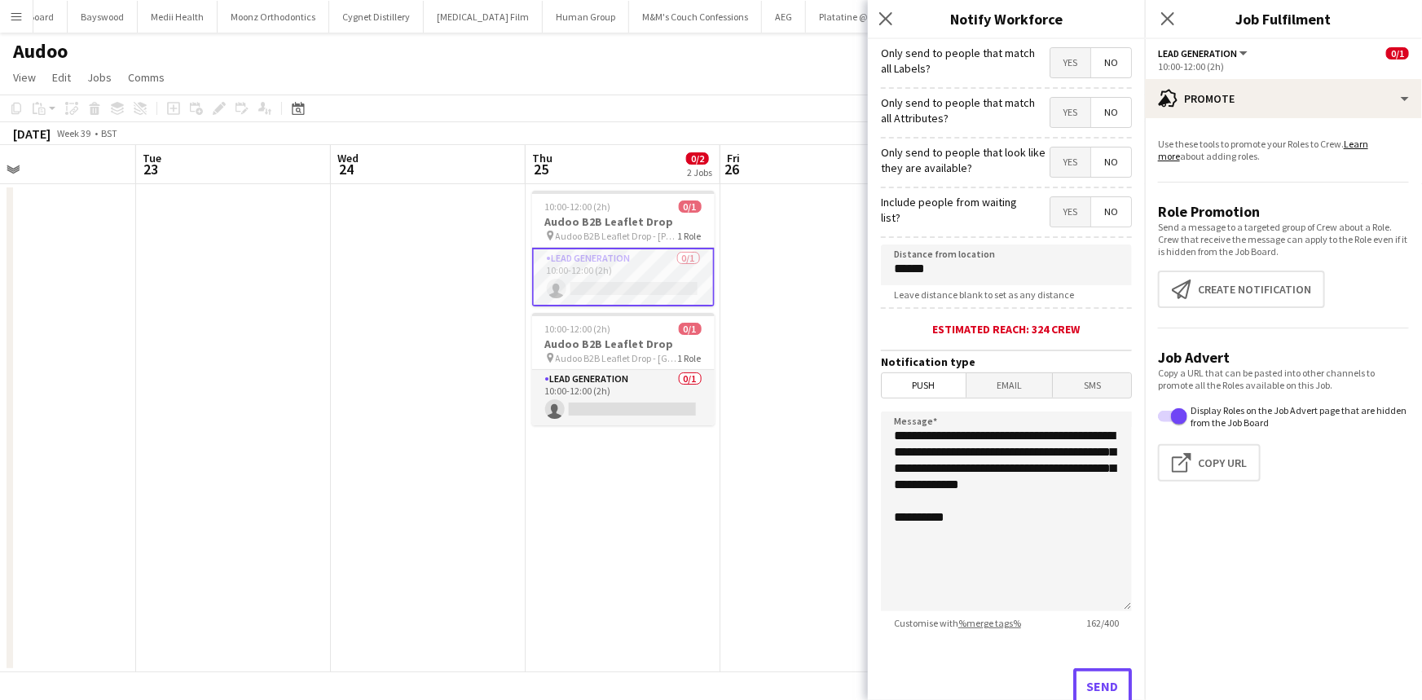
scroll to position [155, 0]
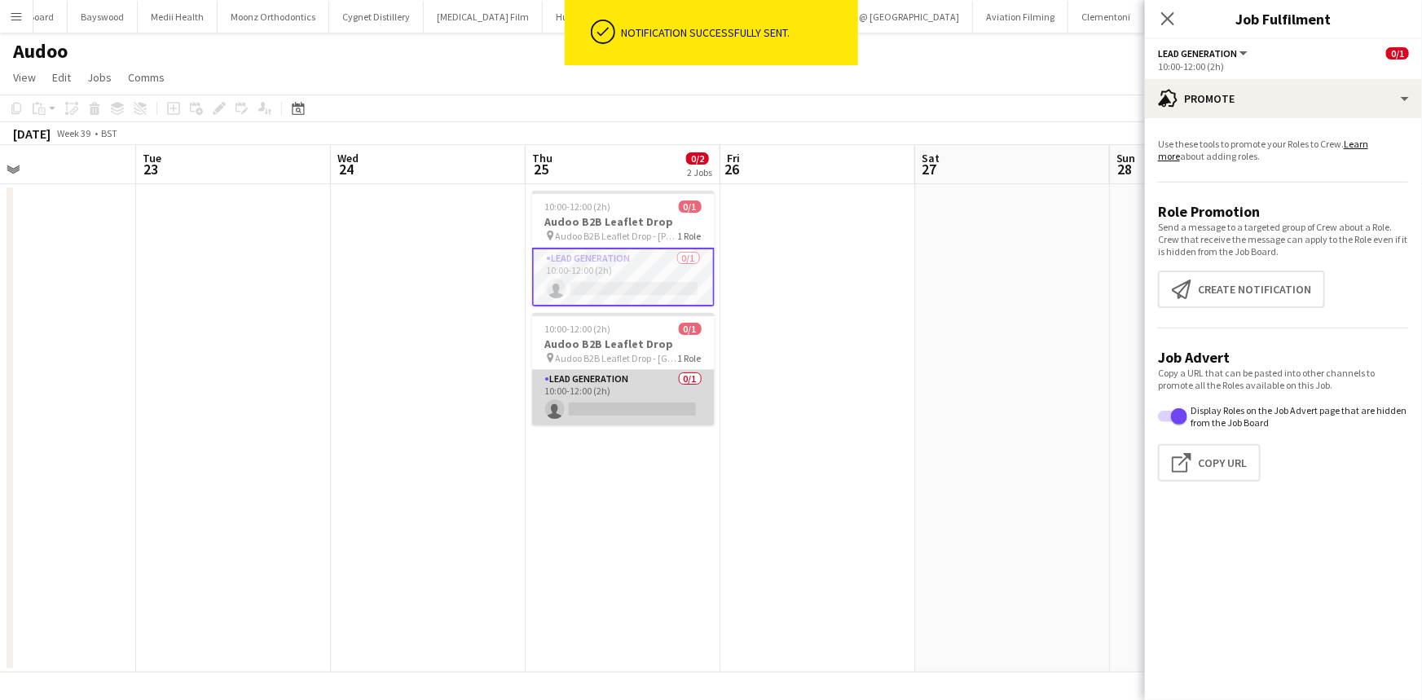
click at [615, 403] on app-card-role "Lead Generation 0/1 10:00-12:00 (2h) single-neutral-actions" at bounding box center [623, 397] width 183 height 55
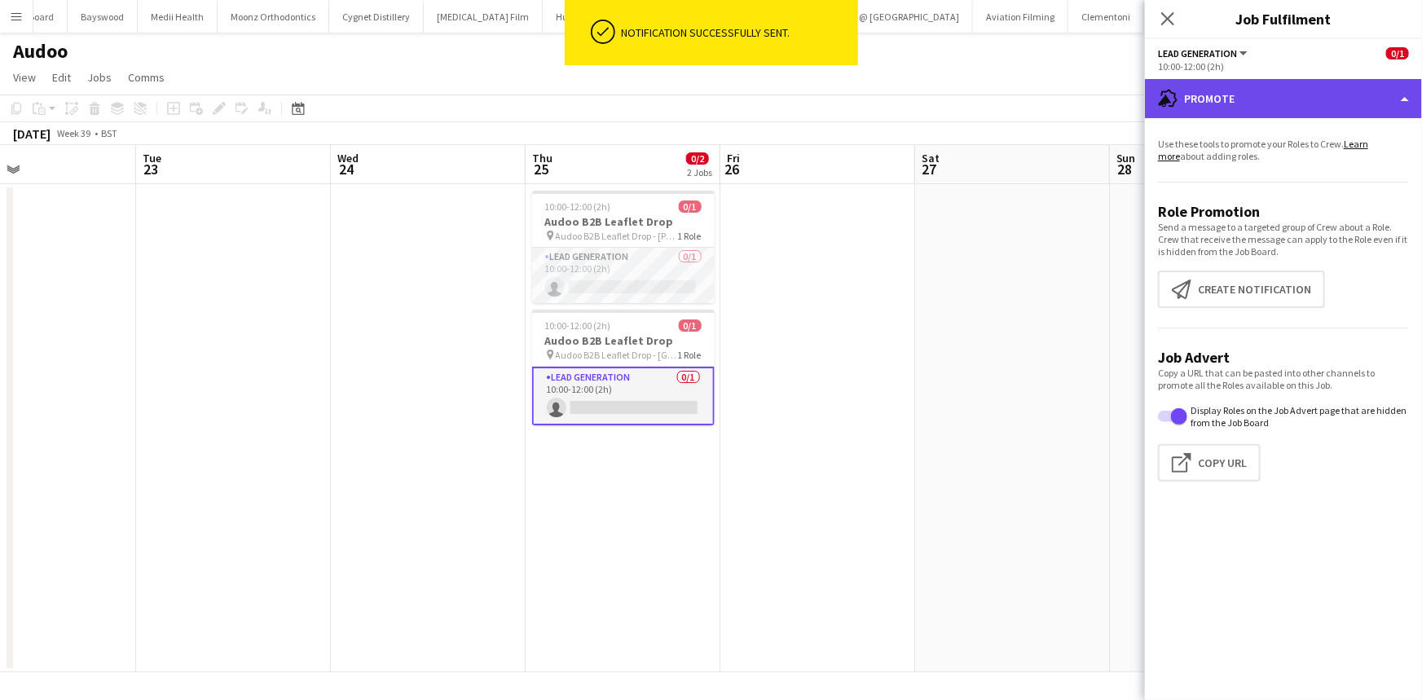
click at [1042, 110] on div "advertising-megaphone Promote" at bounding box center [1283, 98] width 277 height 39
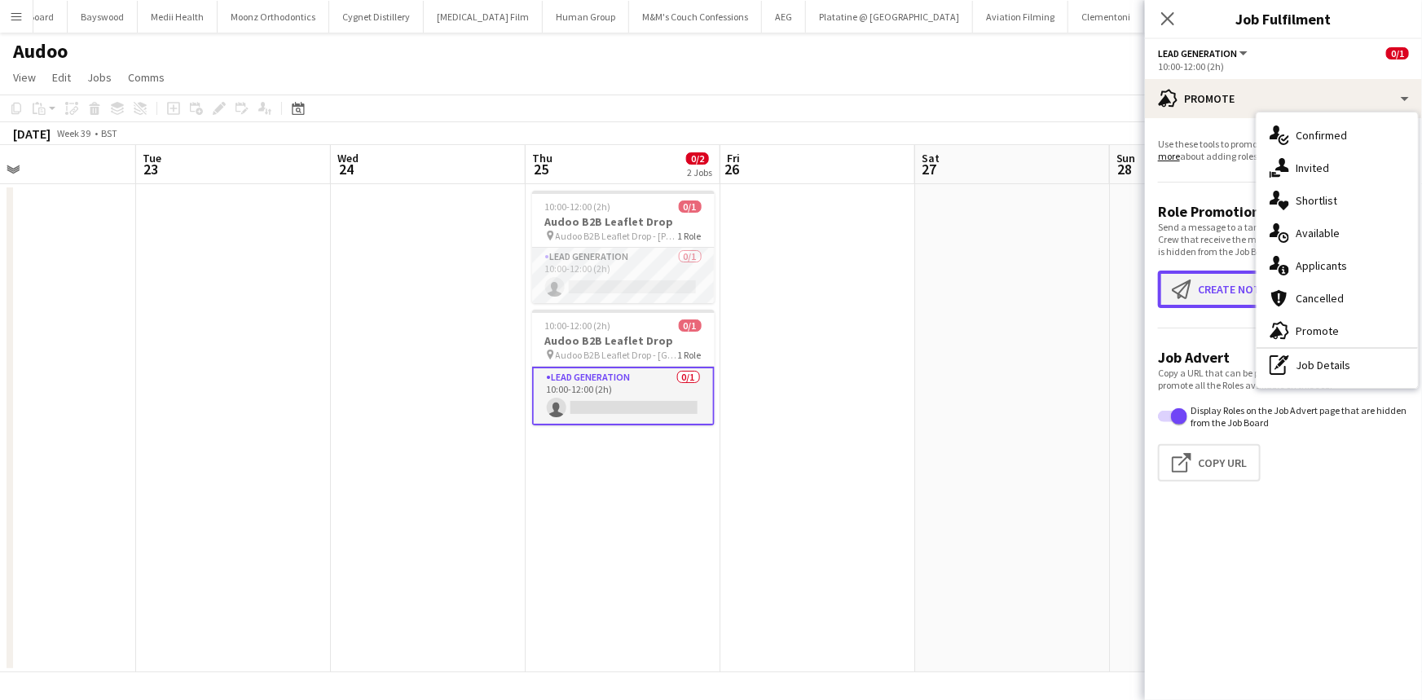
click at [1042, 293] on button "Create notification Create notification" at bounding box center [1241, 289] width 167 height 37
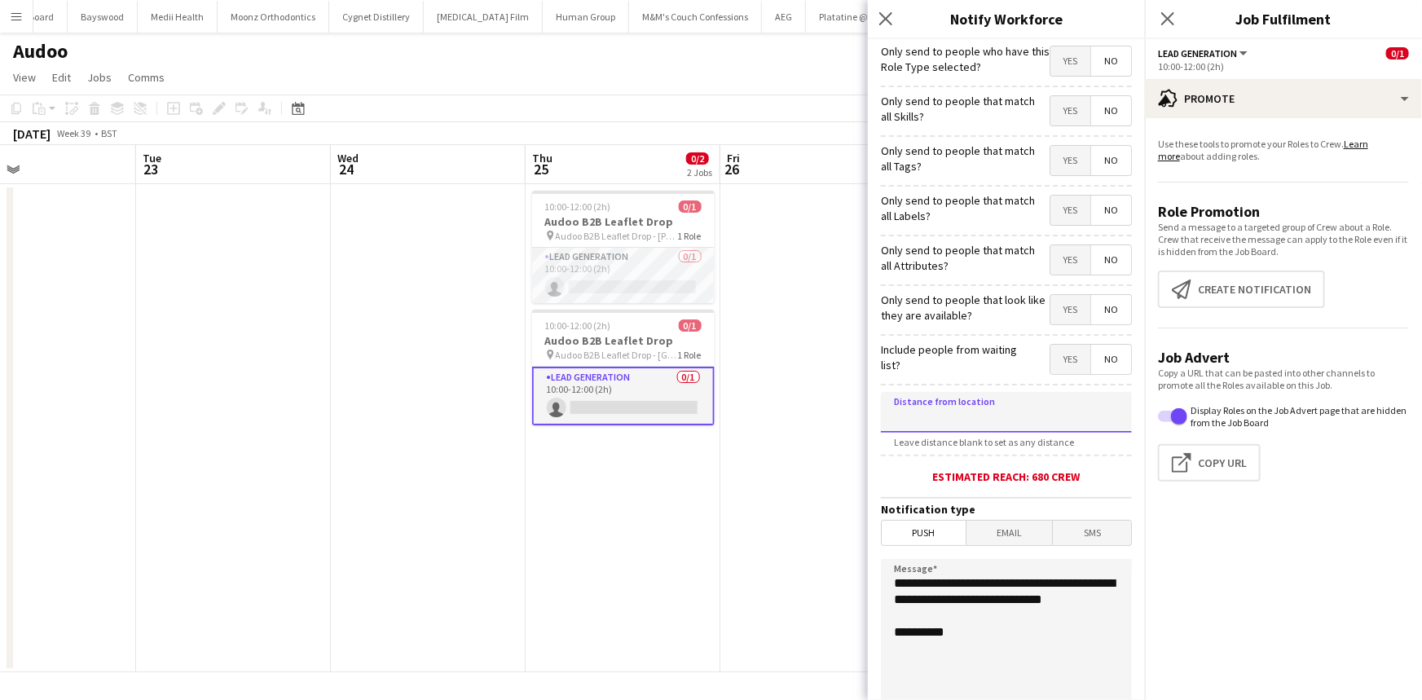
click at [957, 421] on input at bounding box center [1006, 412] width 251 height 41
type input "******"
drag, startPoint x: 953, startPoint y: 611, endPoint x: 812, endPoint y: 561, distance: 149.8
click at [812, 513] on body "Menu Boards Boards Boards All jobs Status Workforce Workforce My Workforce Recr…" at bounding box center [711, 350] width 1422 height 700
paste textarea "**********"
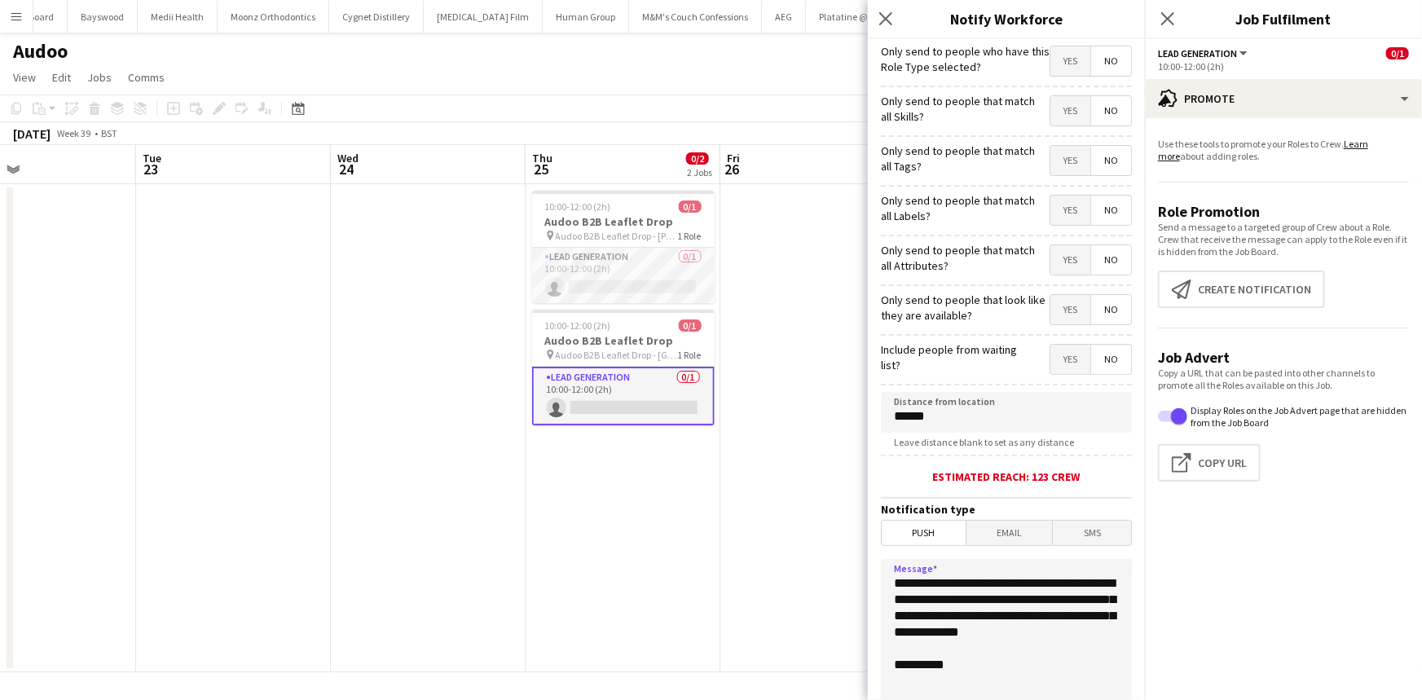
drag, startPoint x: 985, startPoint y: 619, endPoint x: 897, endPoint y: 615, distance: 88.1
click at [897, 513] on textarea "**********" at bounding box center [1006, 659] width 251 height 200
type textarea "**********"
click at [912, 421] on input "******" at bounding box center [1006, 412] width 251 height 41
drag, startPoint x: 905, startPoint y: 419, endPoint x: 887, endPoint y: 418, distance: 17.9
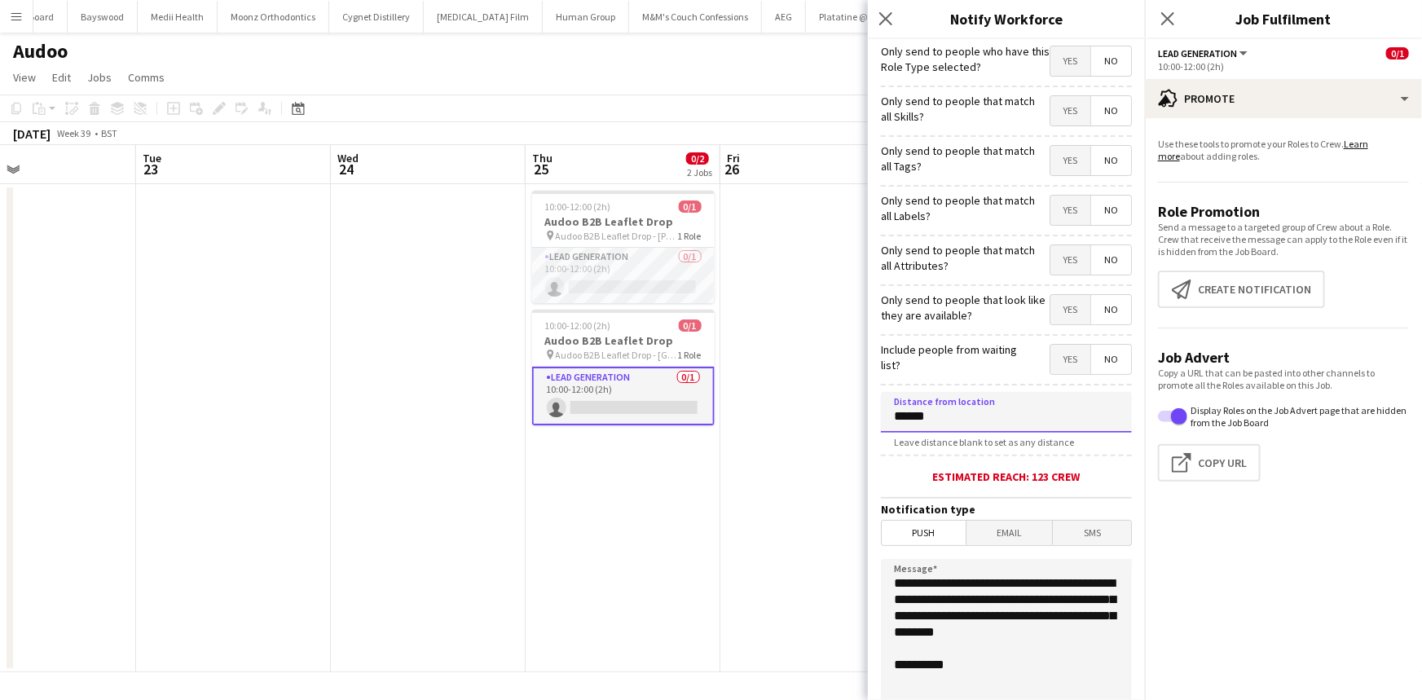
click at [887, 418] on input "******" at bounding box center [1006, 412] width 251 height 41
drag, startPoint x: 897, startPoint y: 424, endPoint x: 887, endPoint y: 422, distance: 9.9
click at [887, 422] on input "******" at bounding box center [1006, 412] width 251 height 41
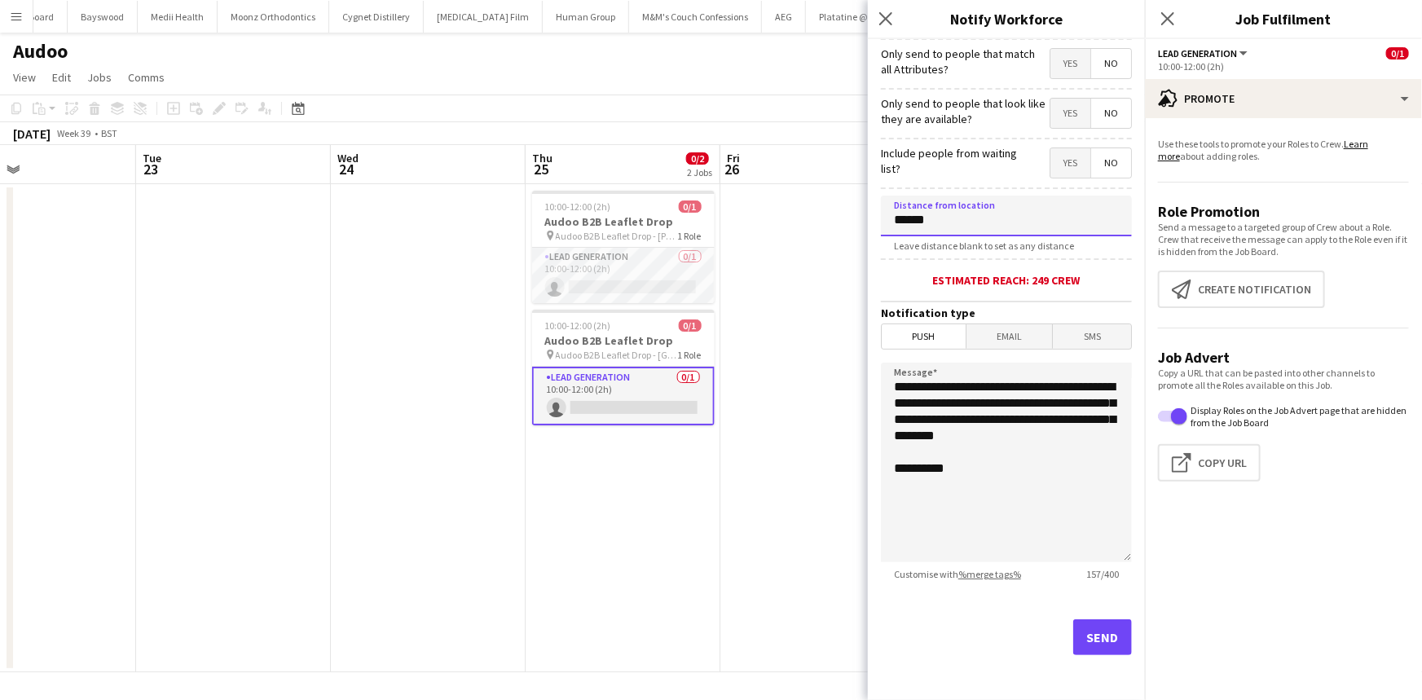
scroll to position [201, 0]
type input "******"
click at [1042, 513] on button "Send" at bounding box center [1102, 637] width 59 height 36
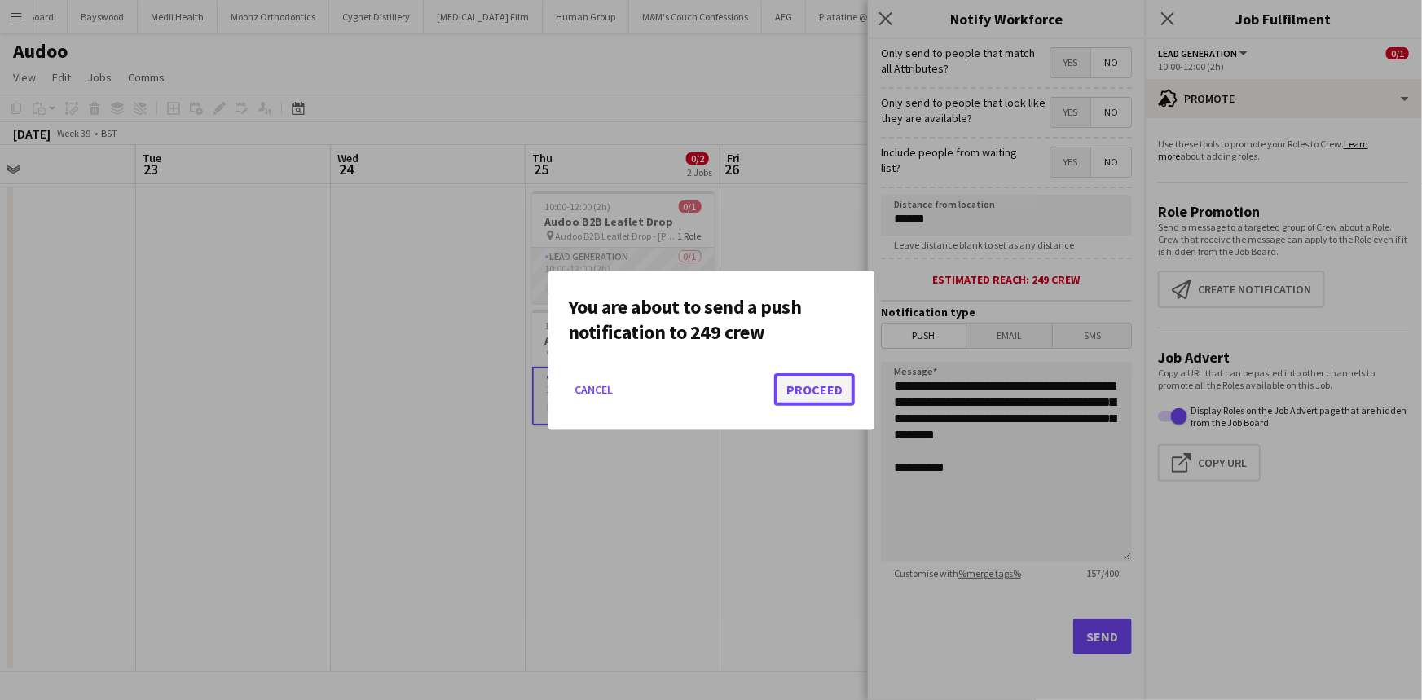
click at [829, 382] on button "Proceed" at bounding box center [814, 389] width 81 height 33
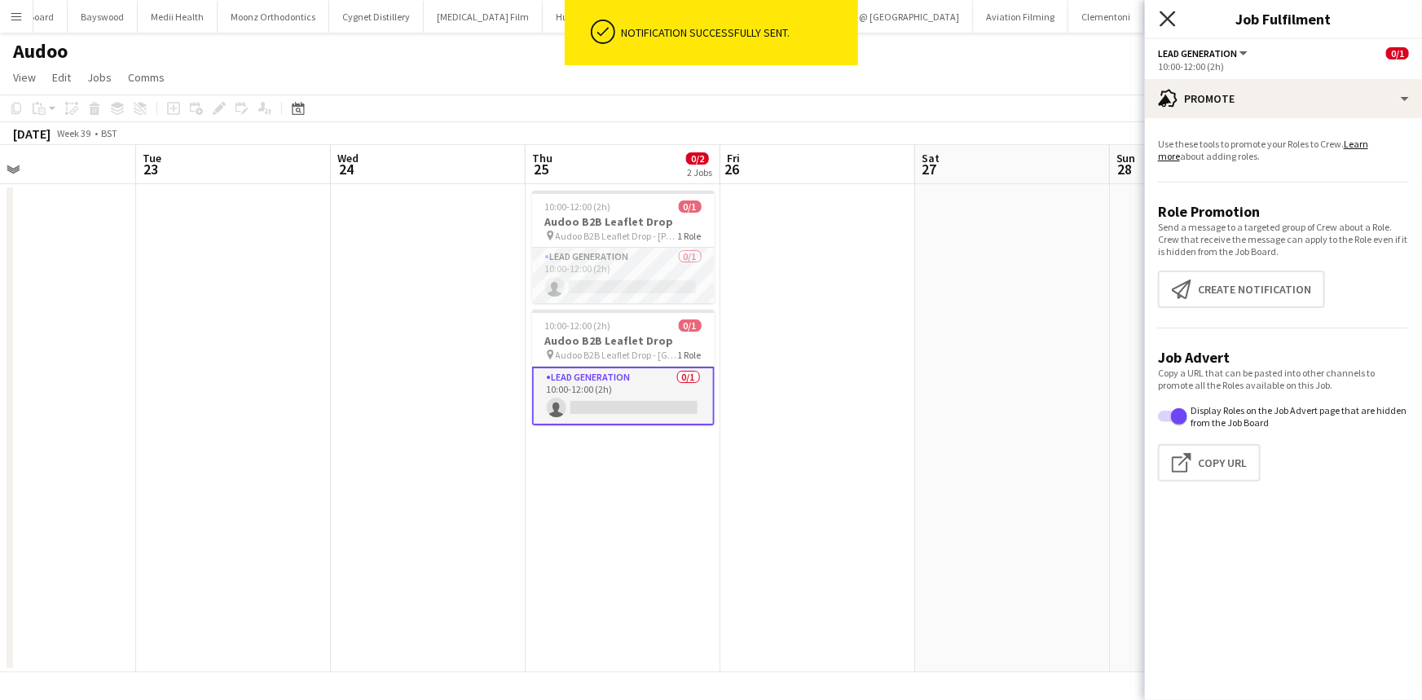
drag, startPoint x: 1162, startPoint y: 24, endPoint x: 694, endPoint y: 6, distance: 468.2
click at [1042, 22] on icon "Close pop-in" at bounding box center [1167, 18] width 15 height 15
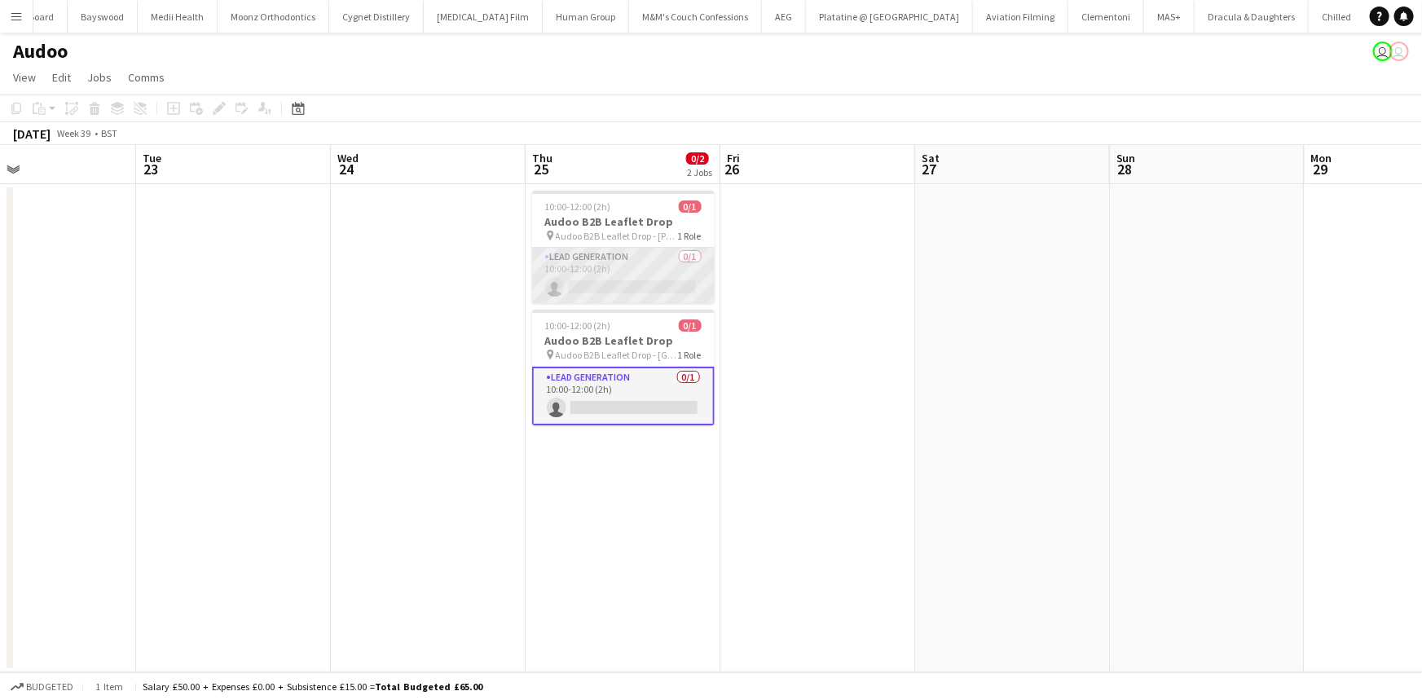
click at [619, 263] on app-card-role "Lead Generation 0/1 10:00-12:00 (2h) single-neutral-actions" at bounding box center [623, 275] width 183 height 55
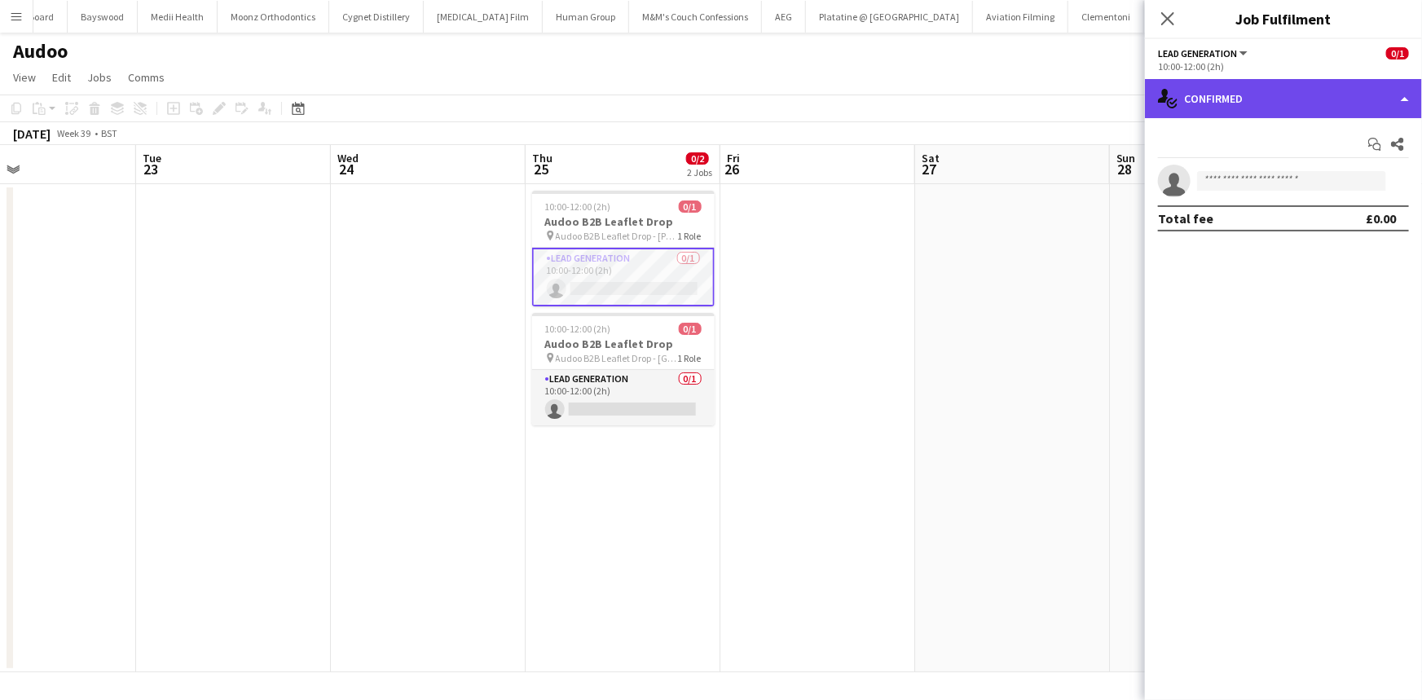
click at [1042, 86] on div "single-neutral-actions-check-2 Confirmed" at bounding box center [1283, 98] width 277 height 39
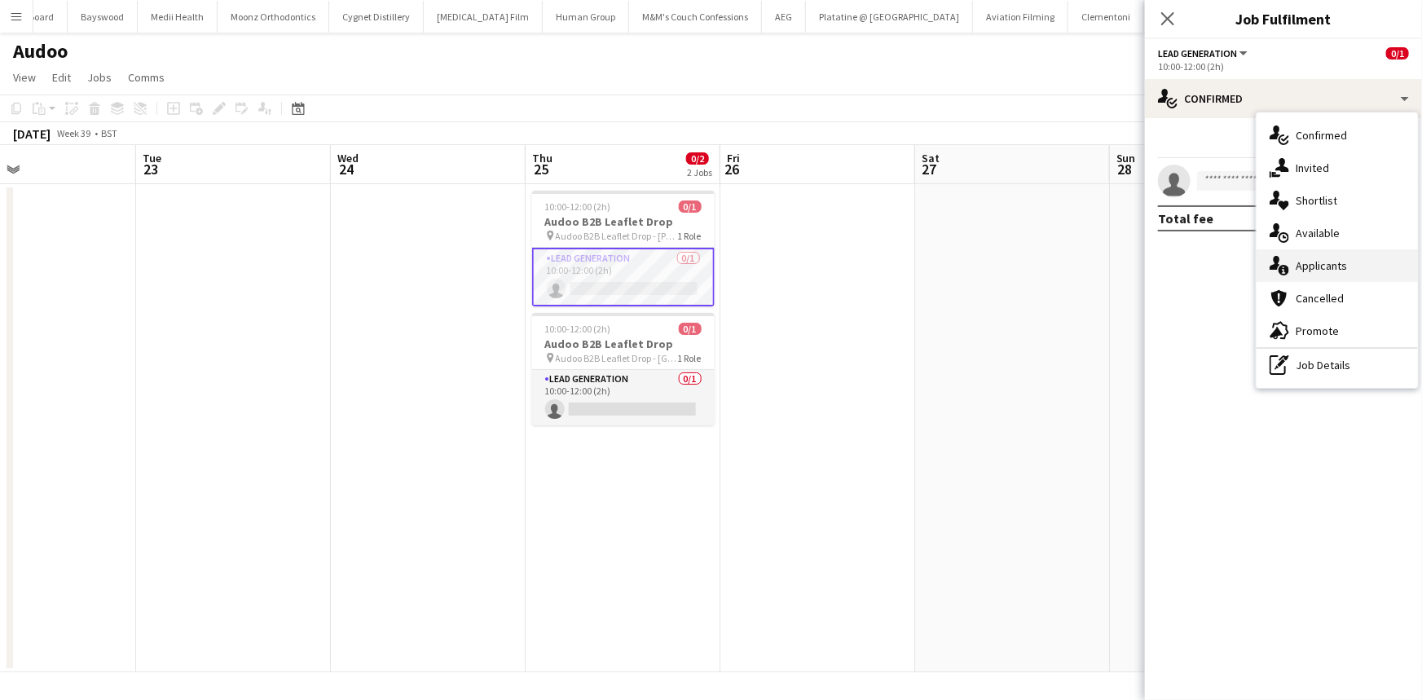
click at [1042, 253] on div "single-neutral-actions-information Applicants" at bounding box center [1337, 265] width 161 height 33
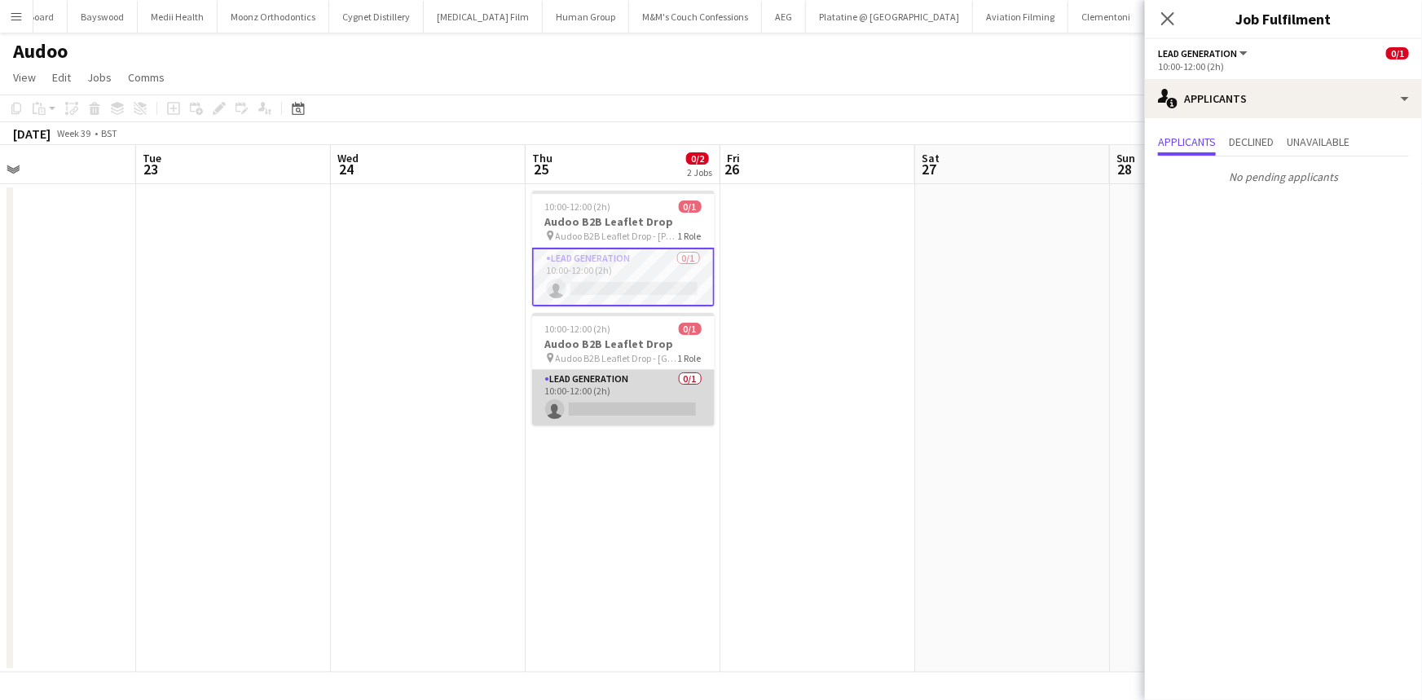
click at [619, 387] on app-card-role "Lead Generation 0/1 10:00-12:00 (2h) single-neutral-actions" at bounding box center [623, 397] width 183 height 55
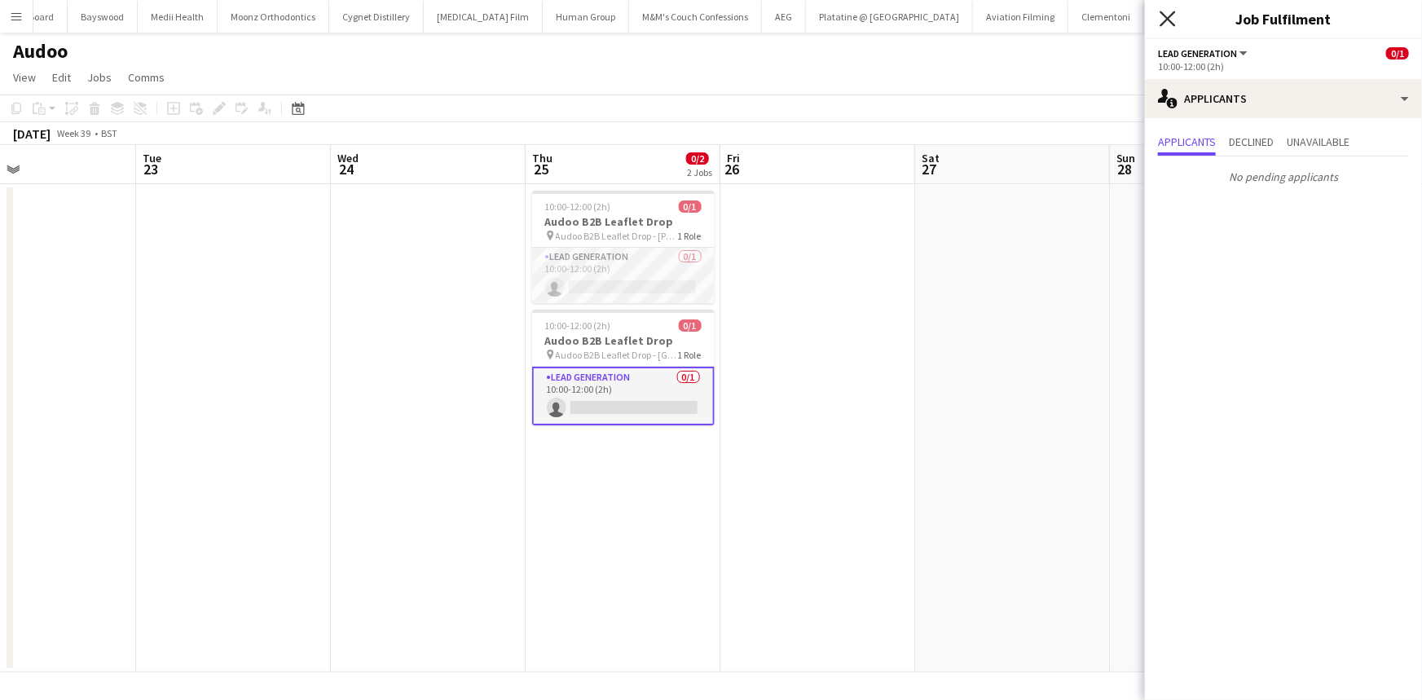
click at [1042, 22] on icon at bounding box center [1167, 18] width 15 height 15
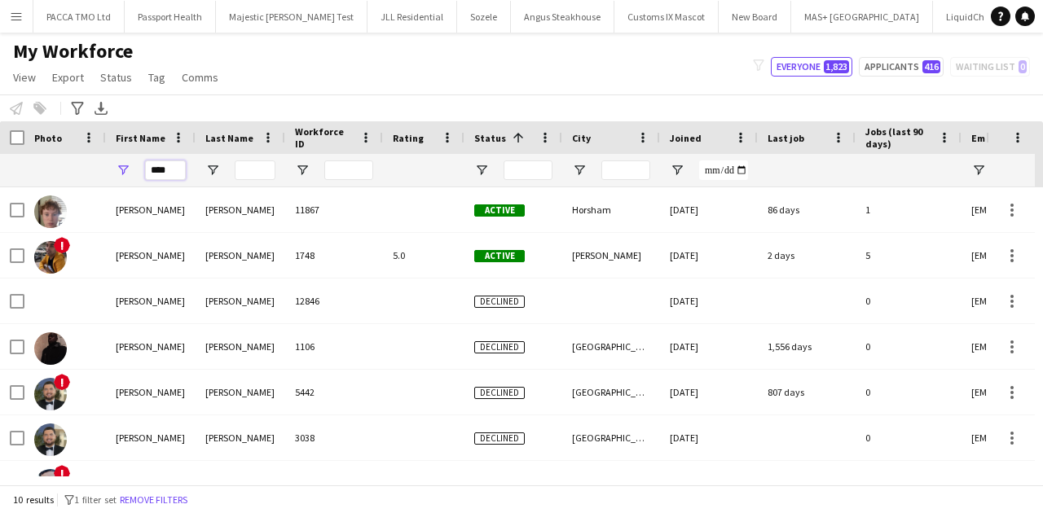
click at [168, 178] on input "****" at bounding box center [165, 171] width 41 height 20
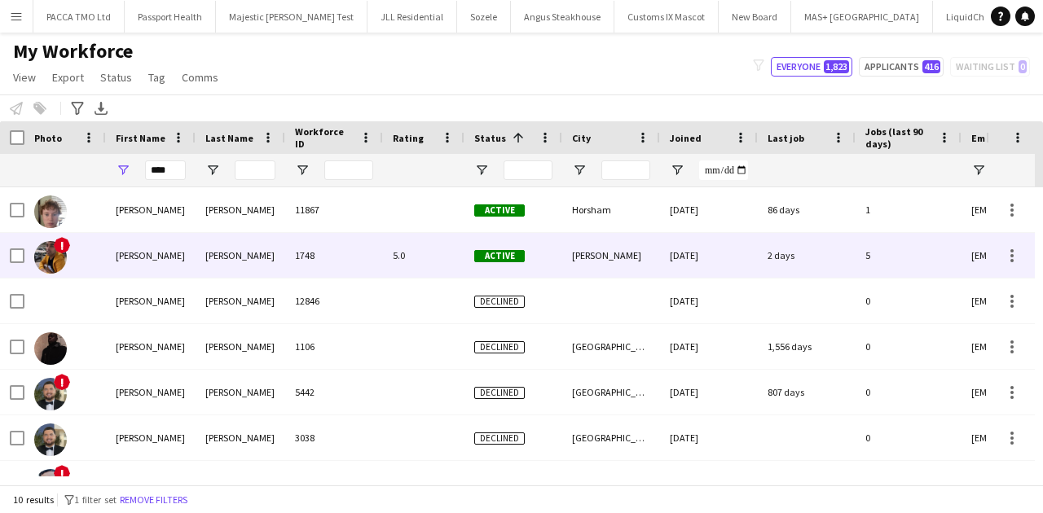
click at [174, 245] on div "Sean" at bounding box center [151, 255] width 90 height 45
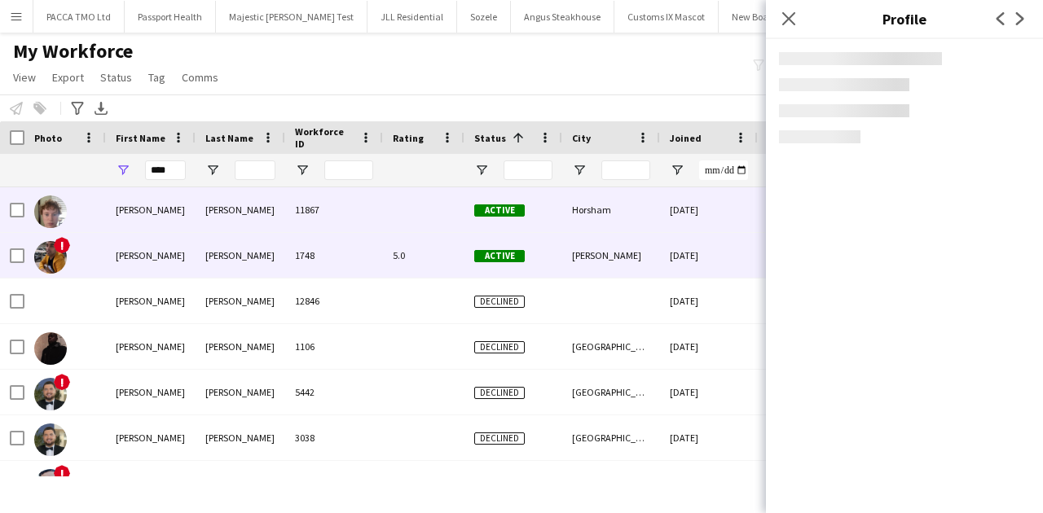
click at [175, 215] on div "Sean" at bounding box center [151, 209] width 90 height 45
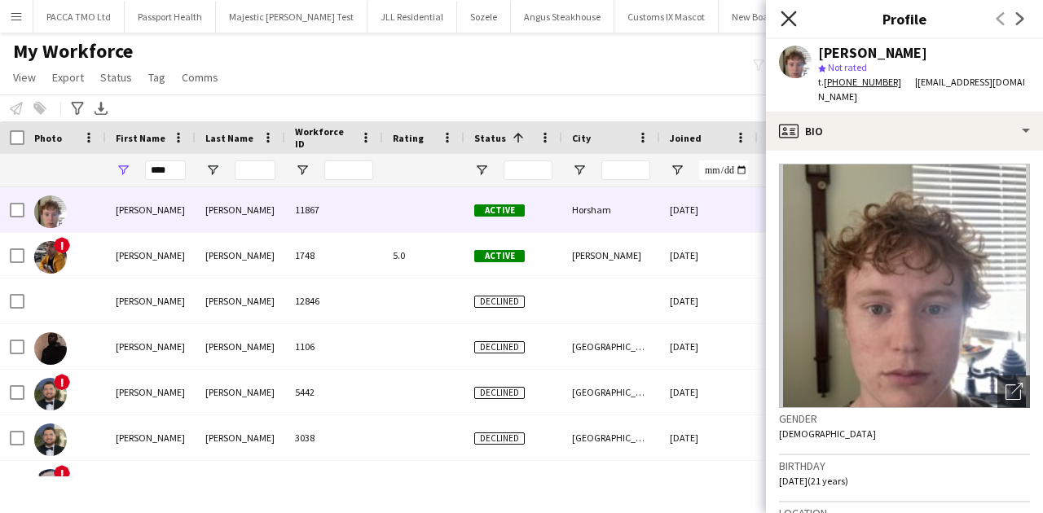
click at [781, 23] on icon "Close pop-in" at bounding box center [788, 18] width 15 height 15
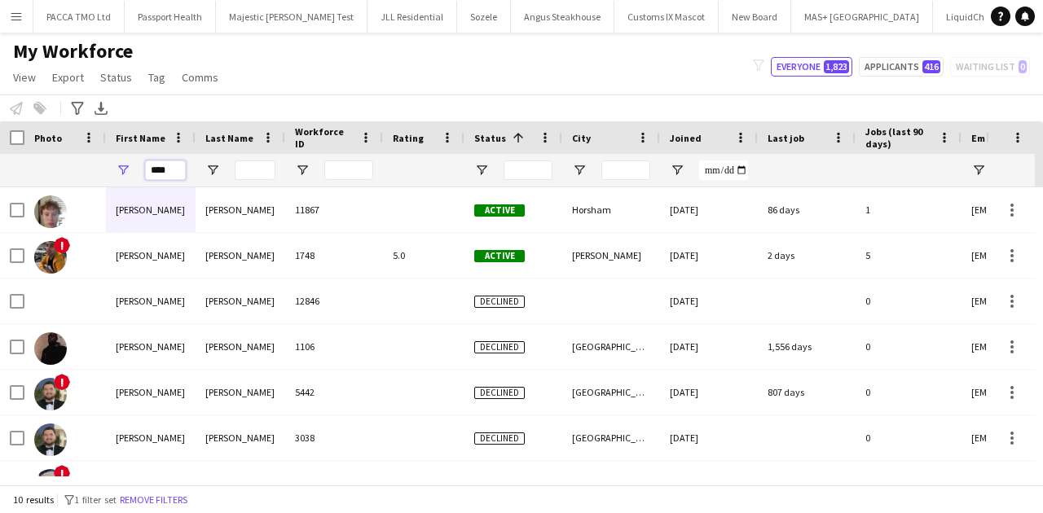
click at [178, 169] on input "****" at bounding box center [165, 171] width 41 height 20
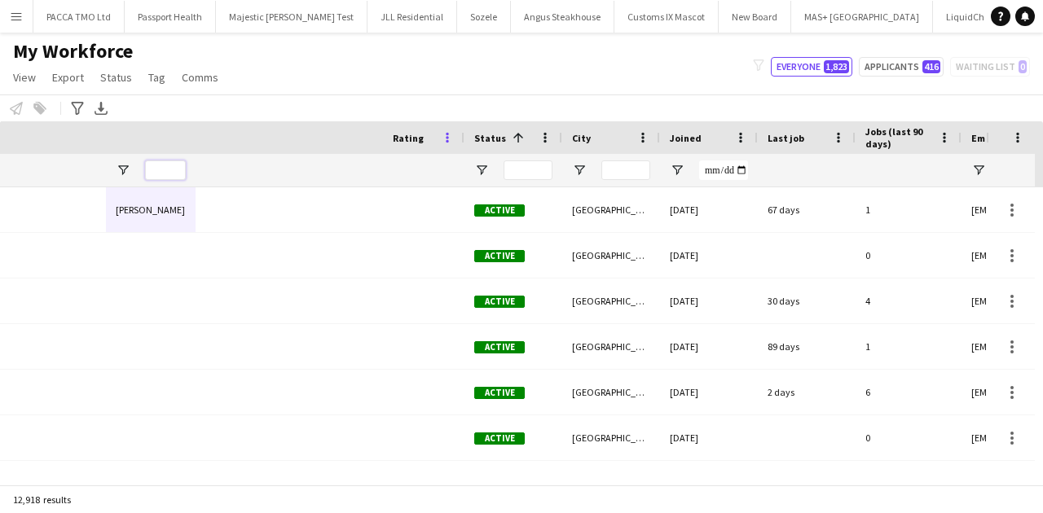
scroll to position [0, 619]
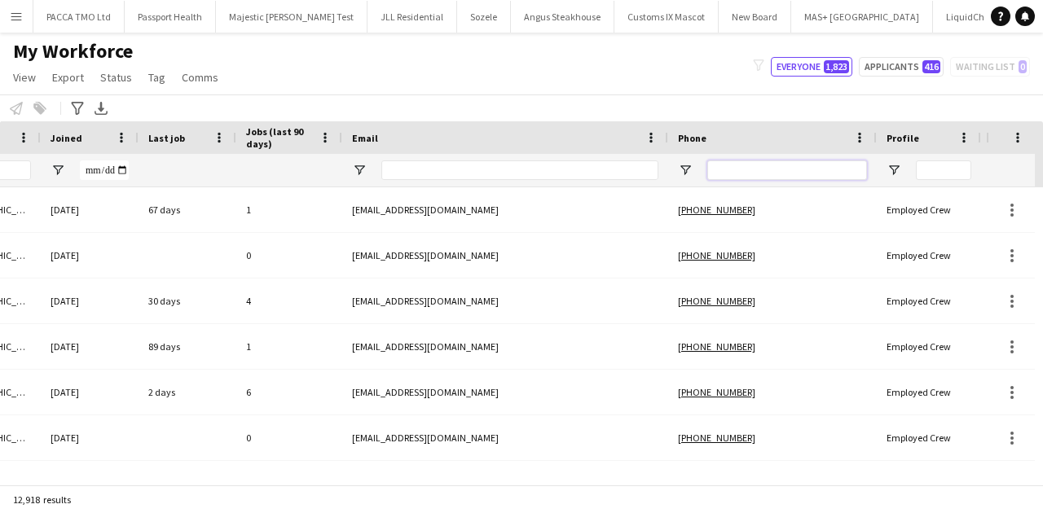
click at [731, 174] on input "Phone Filter Input" at bounding box center [787, 171] width 160 height 20
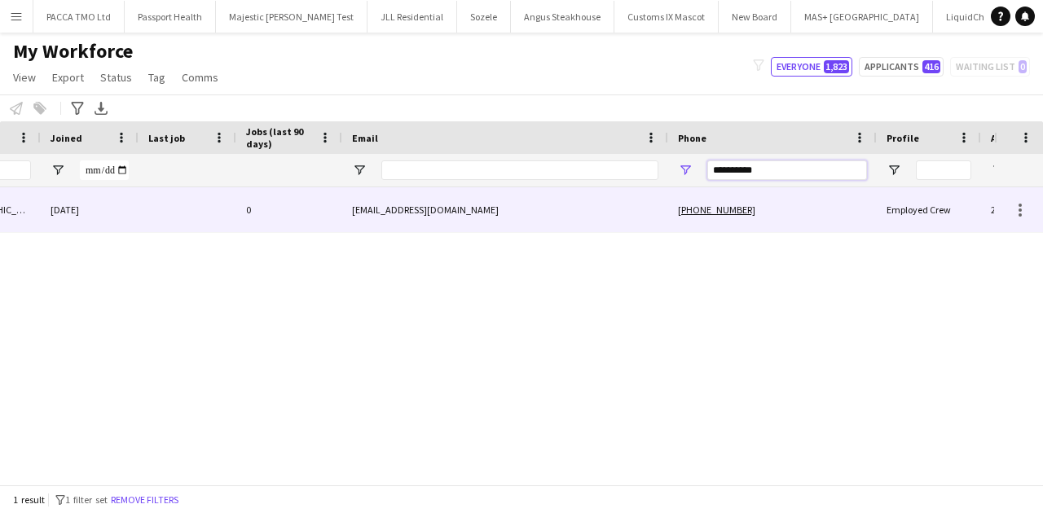
type input "**********"
click at [619, 218] on div "tatadshubham786@gmail.com" at bounding box center [505, 209] width 326 height 45
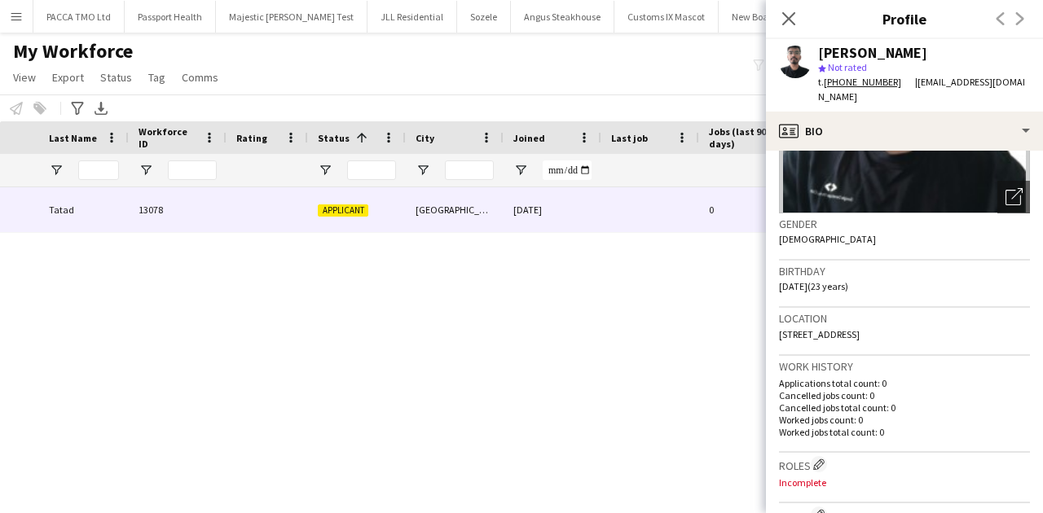
scroll to position [0, 0]
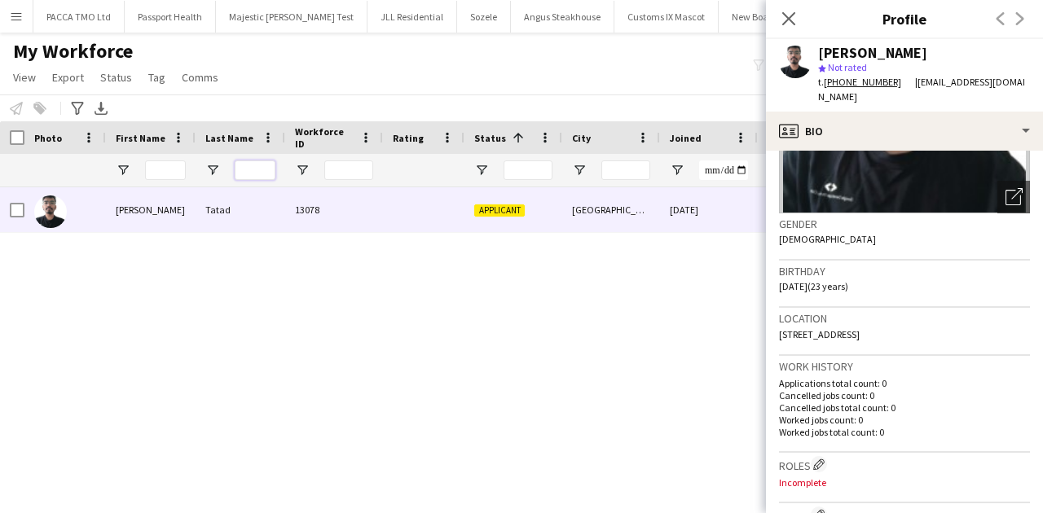
click at [268, 178] on input "Last Name Filter Input" at bounding box center [255, 171] width 41 height 20
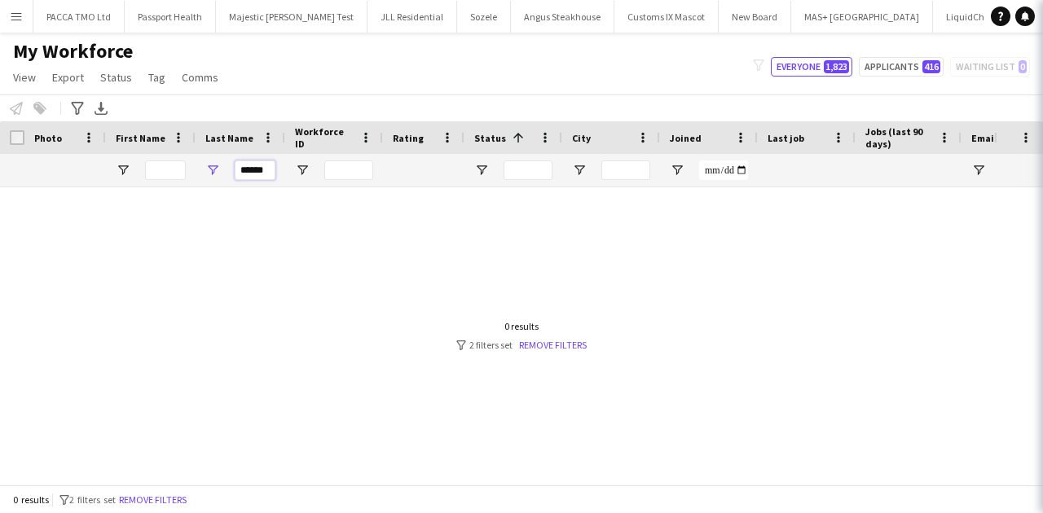
scroll to position [0, 328]
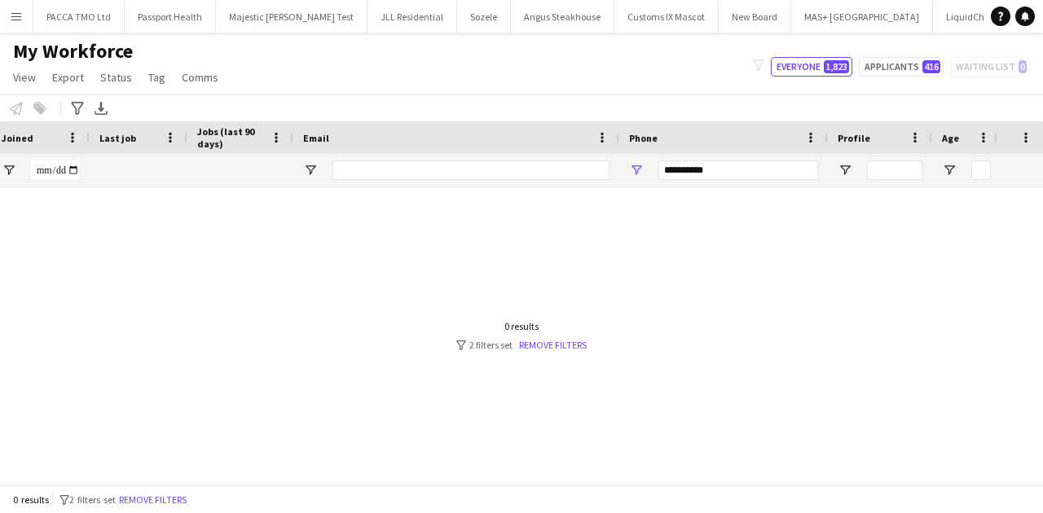
type input "******"
click at [709, 179] on input "**********" at bounding box center [739, 171] width 160 height 20
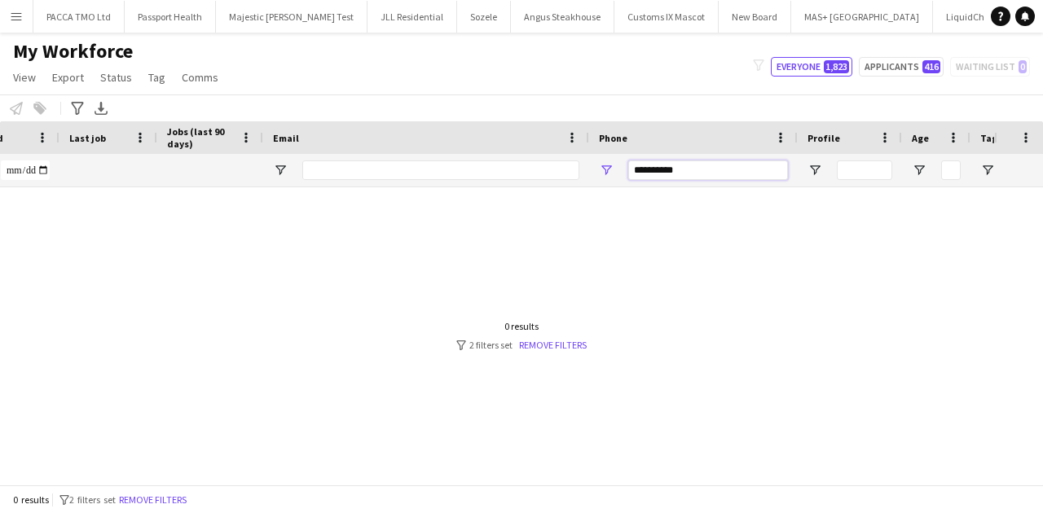
click at [709, 179] on input "**********" at bounding box center [708, 171] width 160 height 20
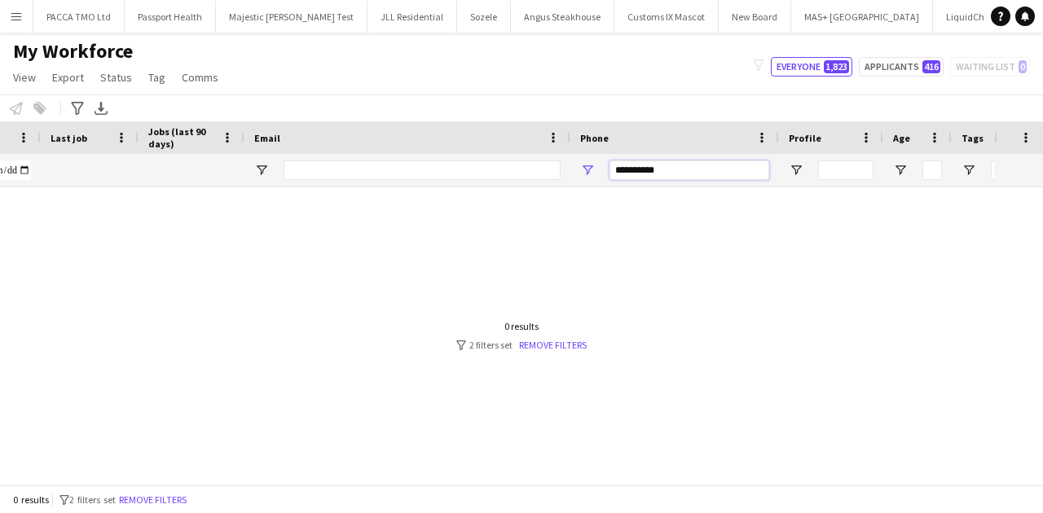
click at [709, 179] on input "**********" at bounding box center [690, 171] width 160 height 20
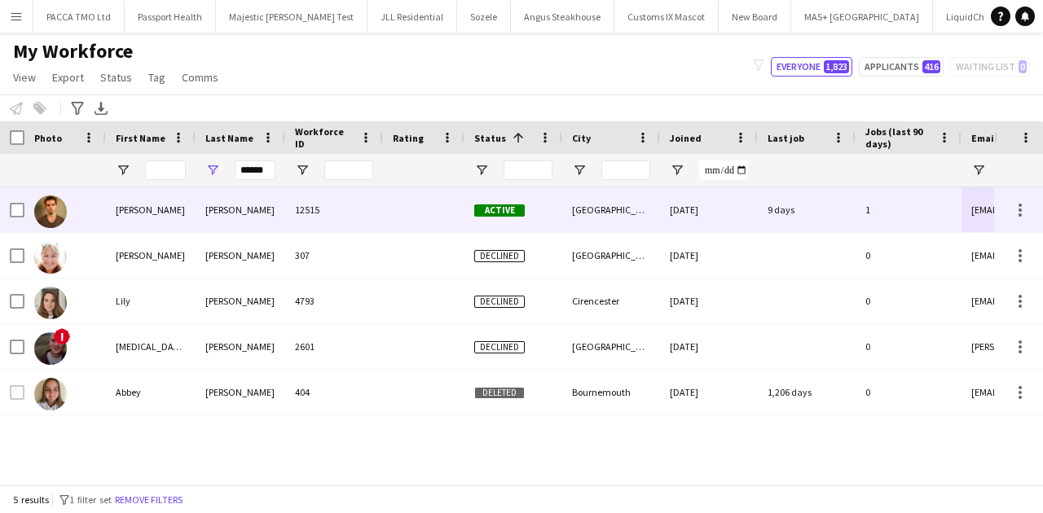
click at [262, 220] on div "Bryant" at bounding box center [241, 209] width 90 height 45
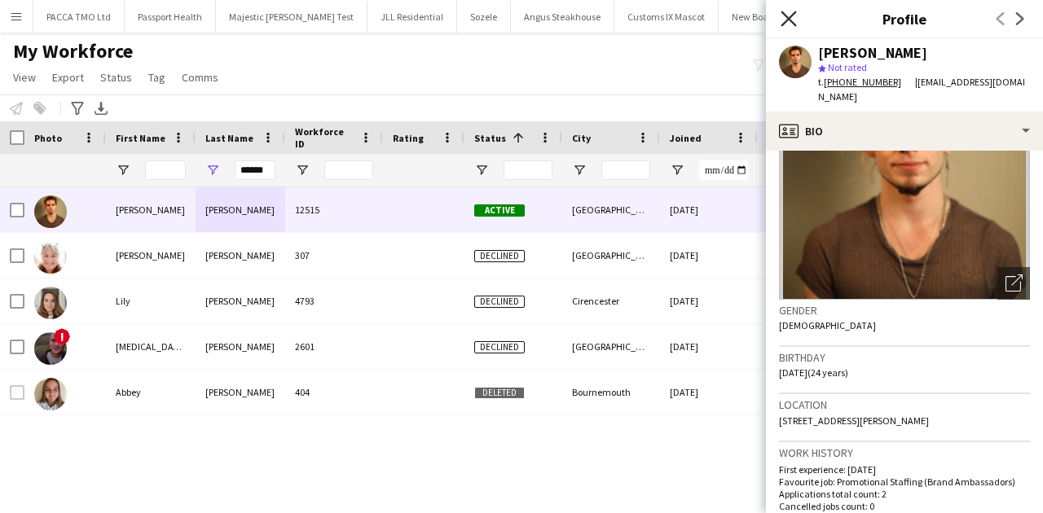
click at [791, 24] on icon "Close pop-in" at bounding box center [788, 18] width 15 height 15
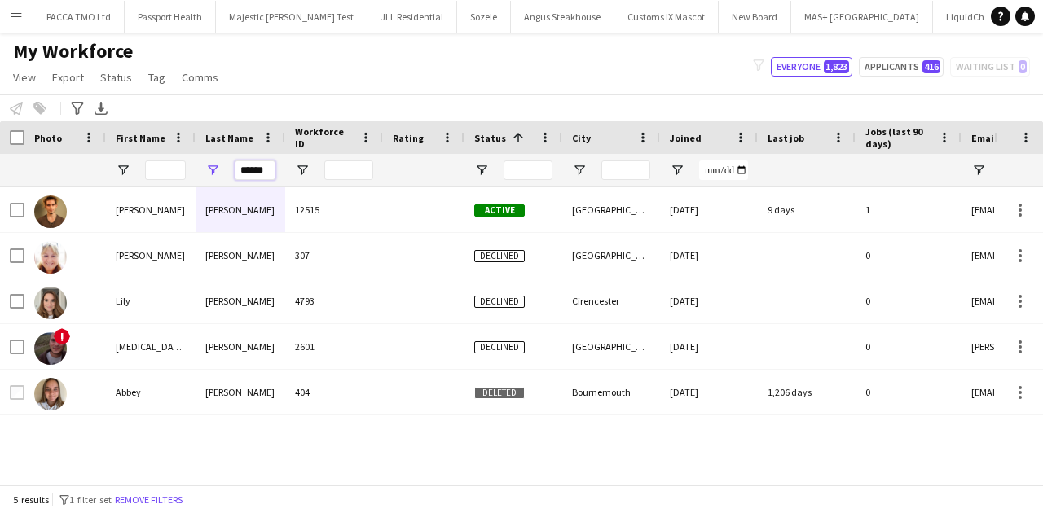
click at [242, 171] on input "******" at bounding box center [255, 171] width 41 height 20
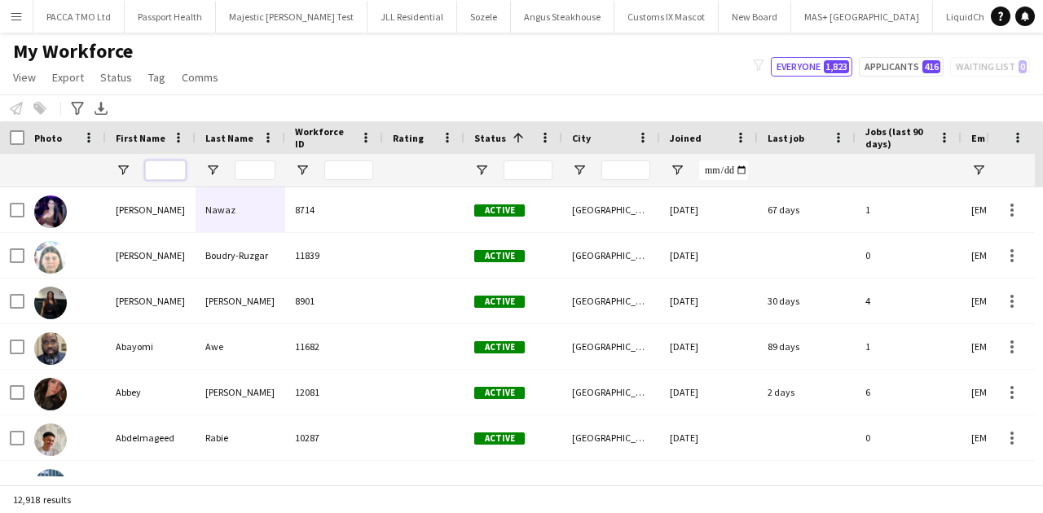
click at [151, 174] on input "First Name Filter Input" at bounding box center [165, 171] width 41 height 20
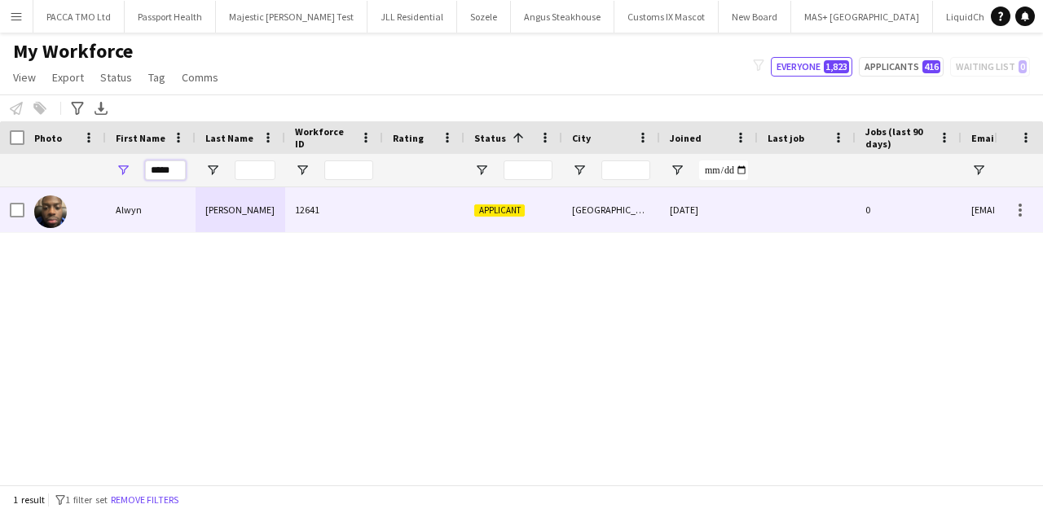
type input "*****"
click at [160, 202] on div "Alwyn" at bounding box center [151, 209] width 90 height 45
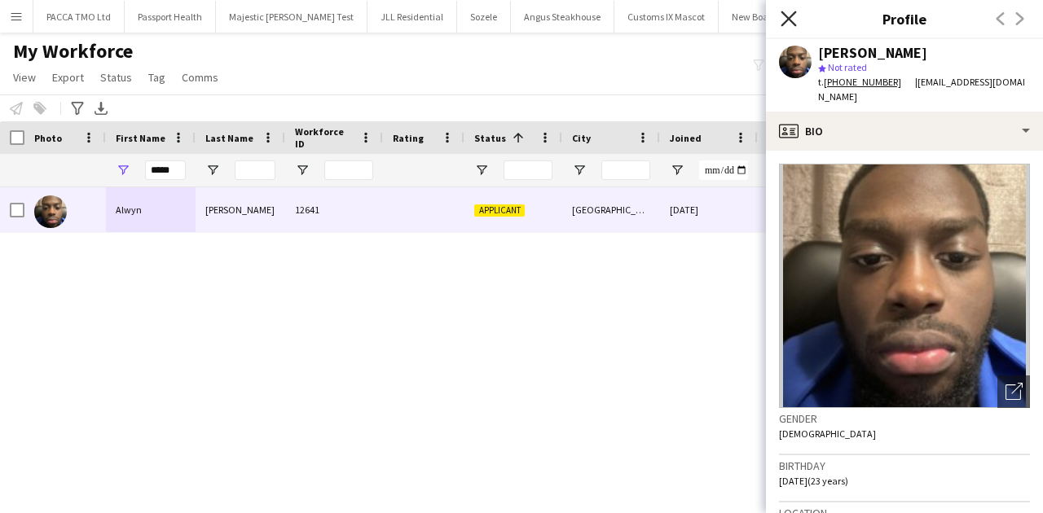
click at [788, 11] on icon "Close pop-in" at bounding box center [788, 18] width 15 height 15
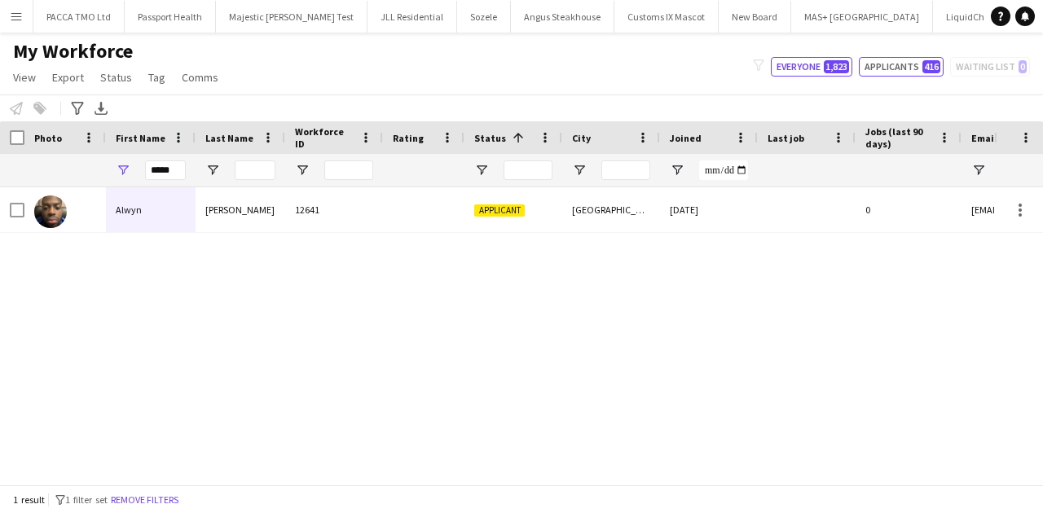
drag, startPoint x: 924, startPoint y: 74, endPoint x: 919, endPoint y: 90, distance: 16.5
click at [924, 74] on button "Applicants 416" at bounding box center [901, 67] width 85 height 20
type input "**********"
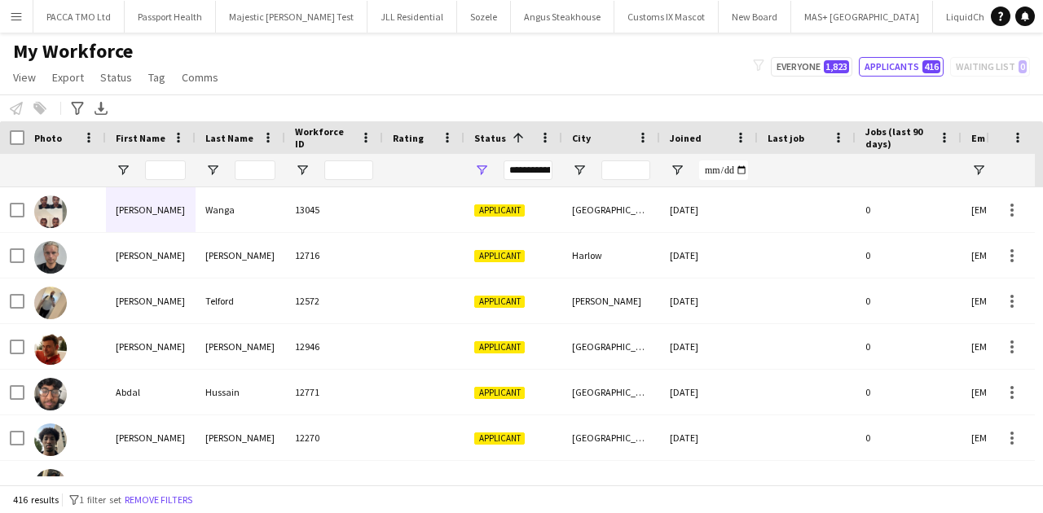
click at [153, 158] on div at bounding box center [165, 170] width 41 height 33
click at [161, 176] on input "First Name Filter Input" at bounding box center [165, 171] width 41 height 20
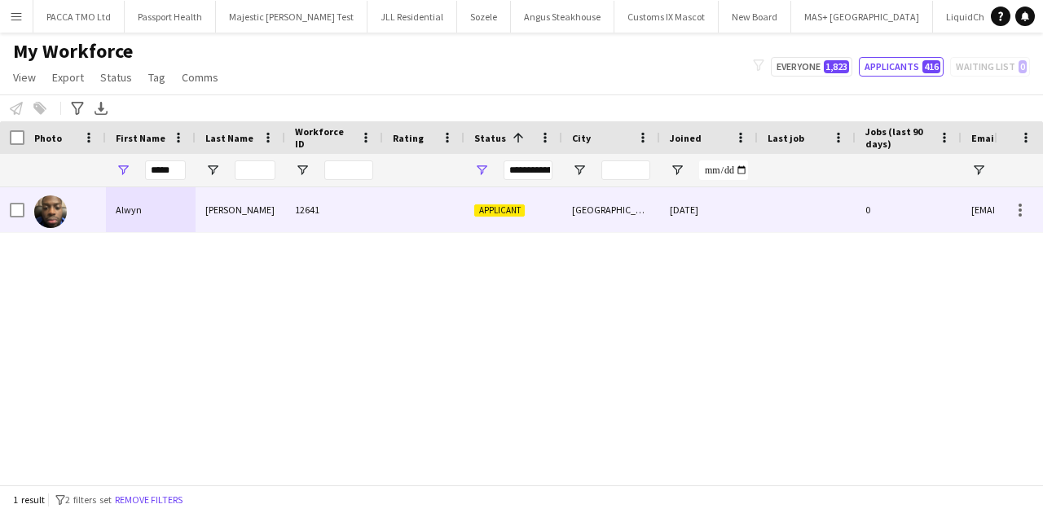
click at [240, 199] on div "Baine" at bounding box center [241, 209] width 90 height 45
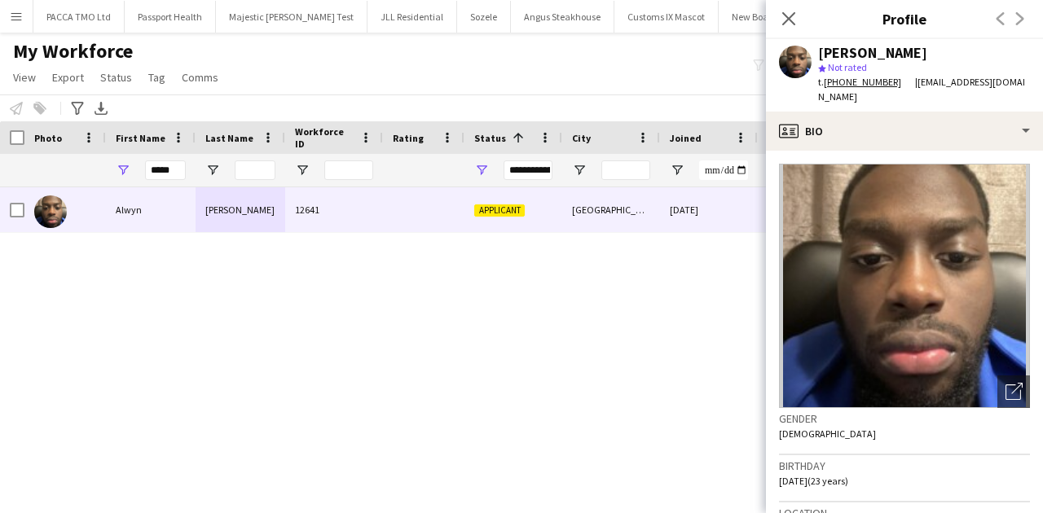
drag, startPoint x: 137, startPoint y: 164, endPoint x: 153, endPoint y: 166, distance: 16.5
click at [143, 164] on div "*****" at bounding box center [151, 170] width 90 height 33
click at [153, 166] on input "*****" at bounding box center [165, 171] width 41 height 20
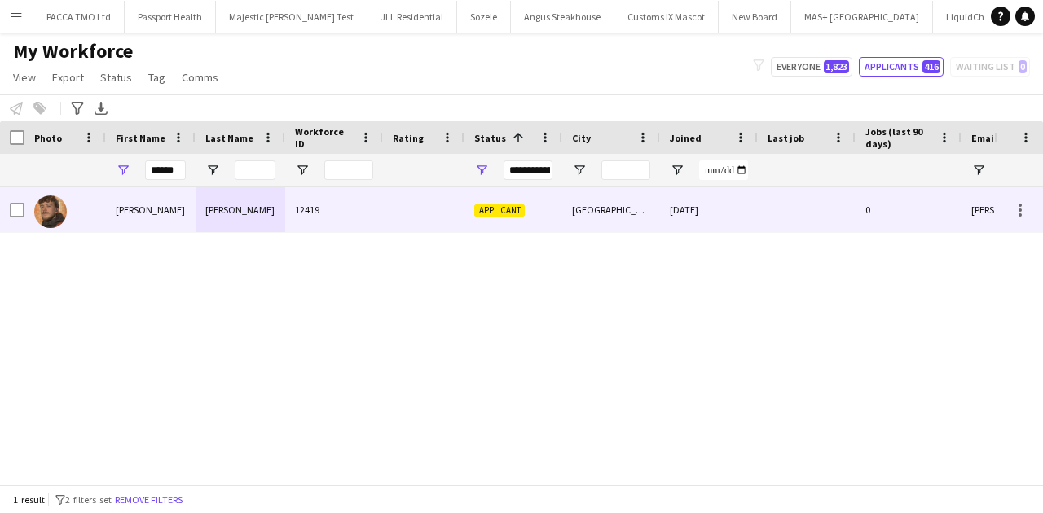
click at [178, 196] on div "Connor" at bounding box center [151, 209] width 90 height 45
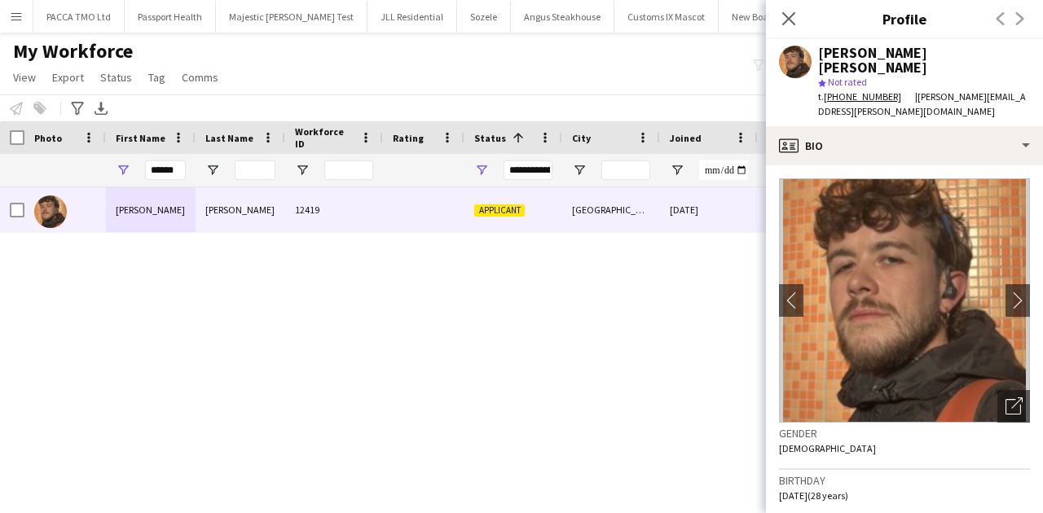
click at [164, 158] on div "******" at bounding box center [165, 170] width 41 height 33
drag, startPoint x: 163, startPoint y: 162, endPoint x: 160, endPoint y: 172, distance: 10.3
click at [160, 172] on input "******" at bounding box center [165, 171] width 41 height 20
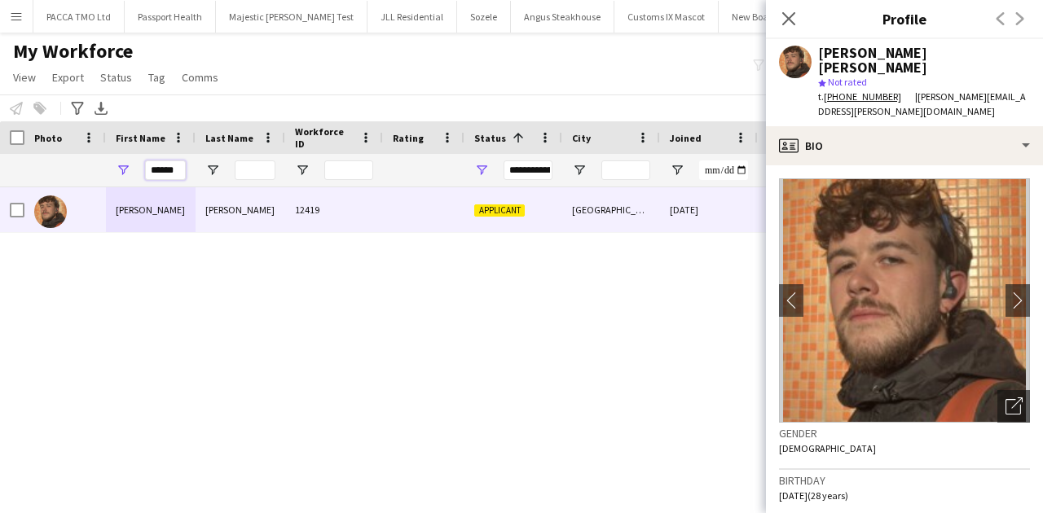
type input "*"
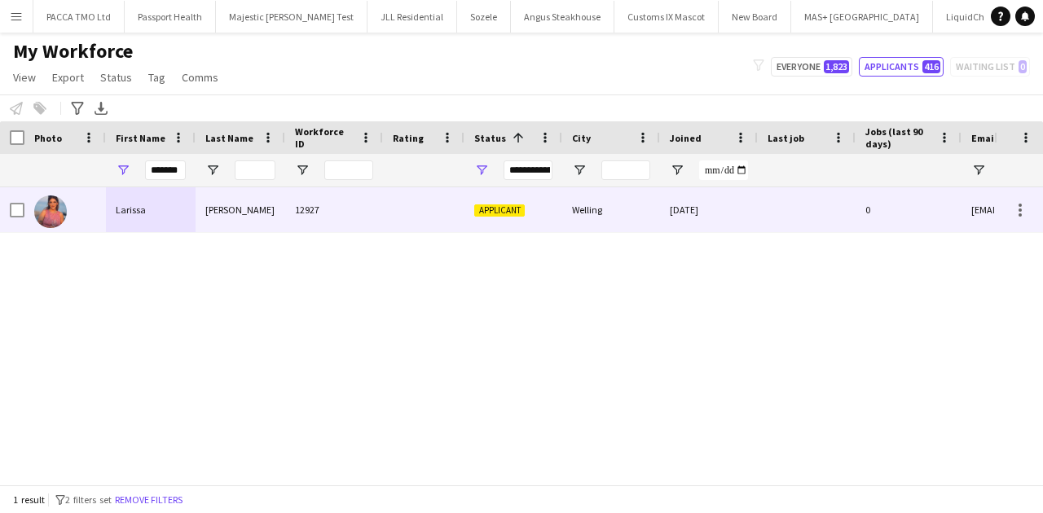
click at [163, 215] on div "Larissa" at bounding box center [151, 209] width 90 height 45
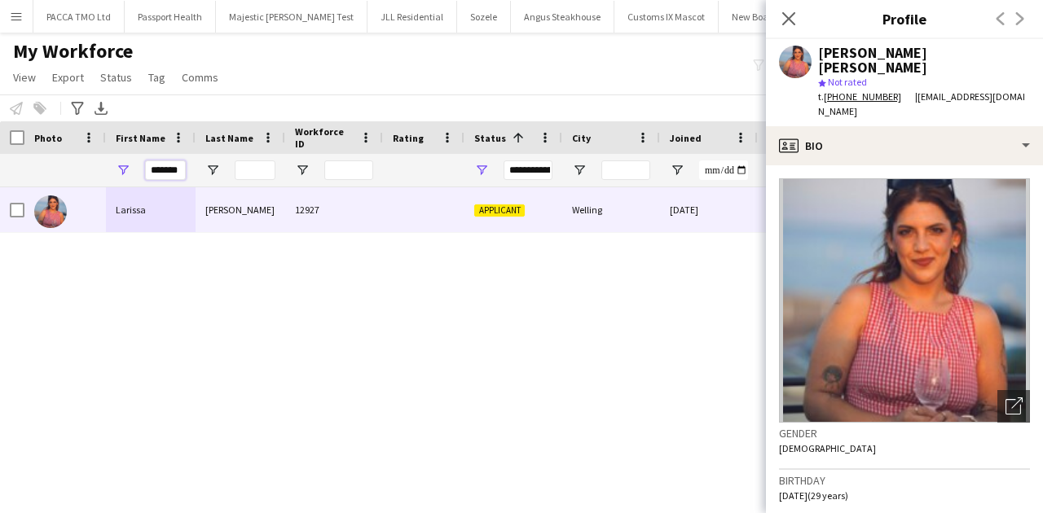
click at [173, 168] on input "*******" at bounding box center [165, 171] width 41 height 20
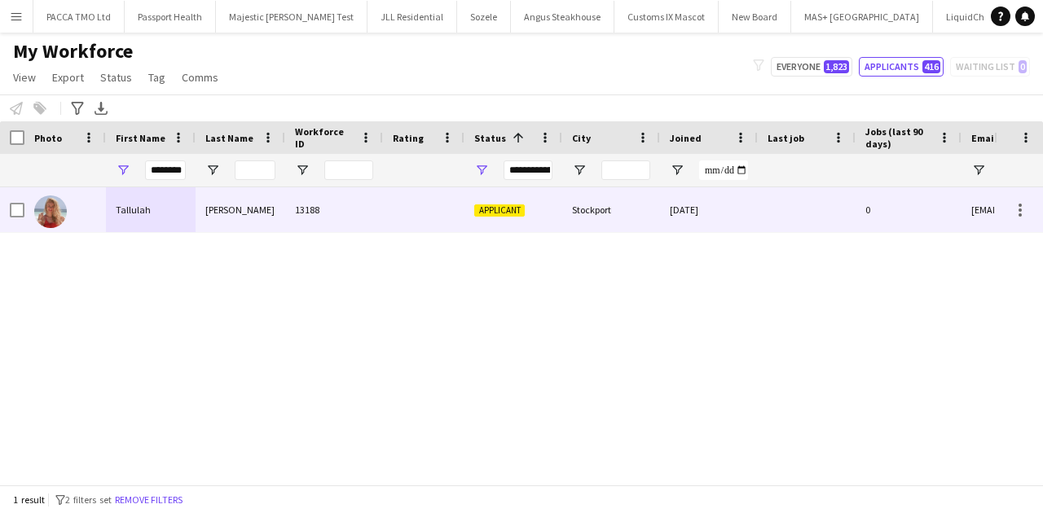
click at [173, 201] on div "Tallulah" at bounding box center [151, 209] width 90 height 45
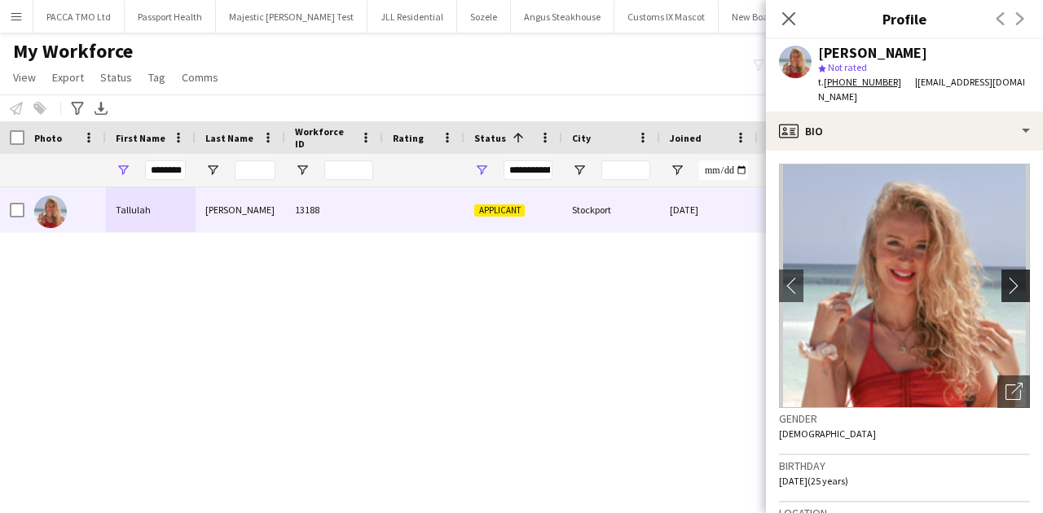
click at [1015, 277] on app-icon "chevron-right" at bounding box center [1018, 285] width 25 height 17
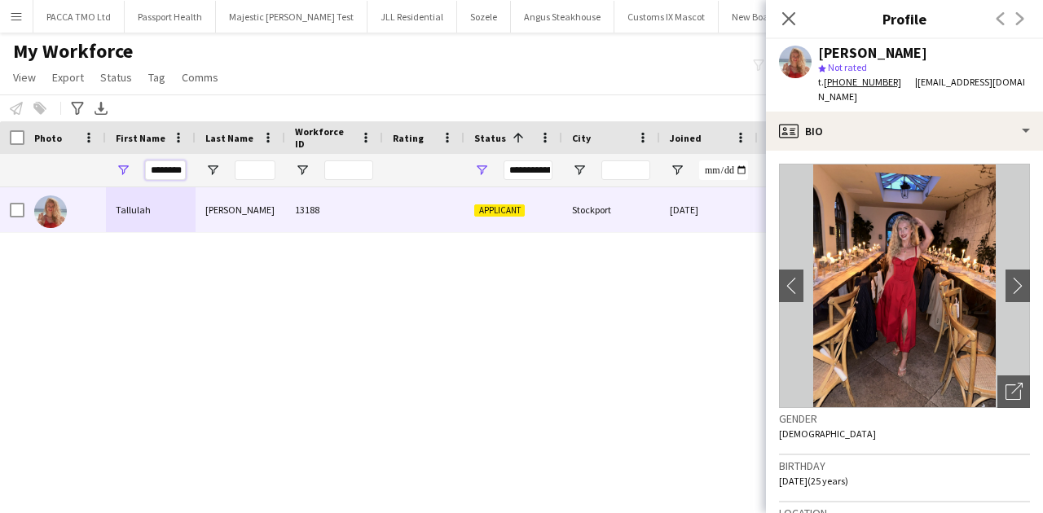
click at [161, 168] on input "********" at bounding box center [165, 171] width 41 height 20
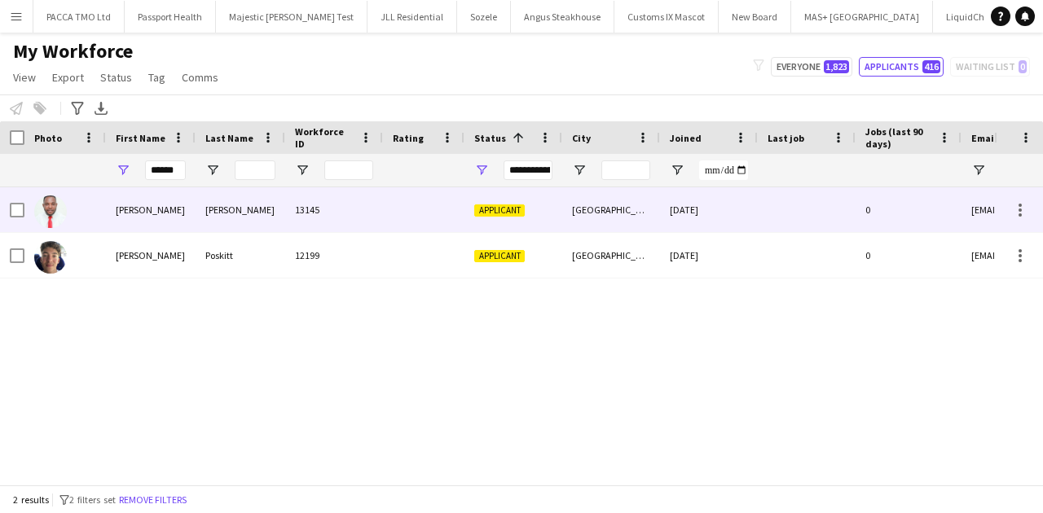
click at [184, 207] on div "George" at bounding box center [151, 209] width 90 height 45
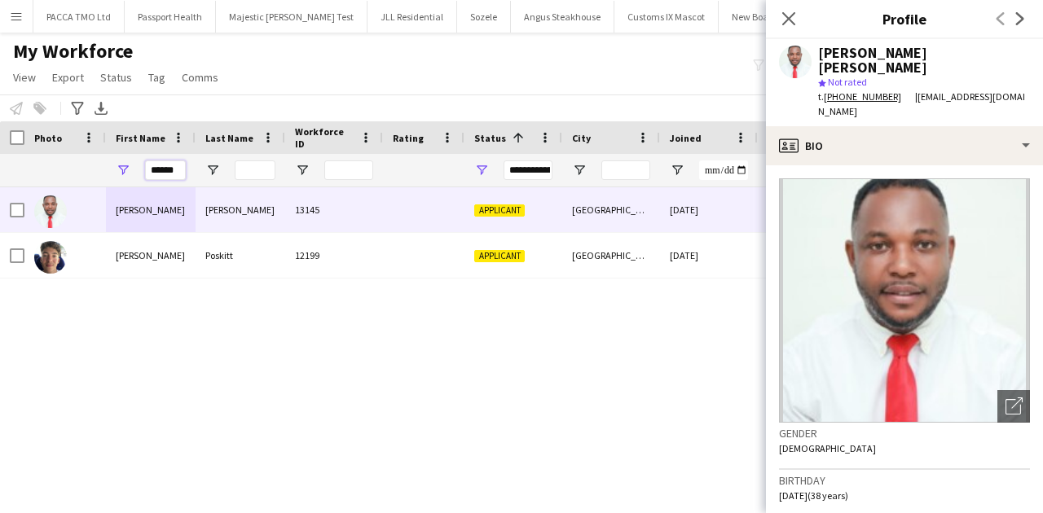
click at [156, 177] on input "******" at bounding box center [165, 171] width 41 height 20
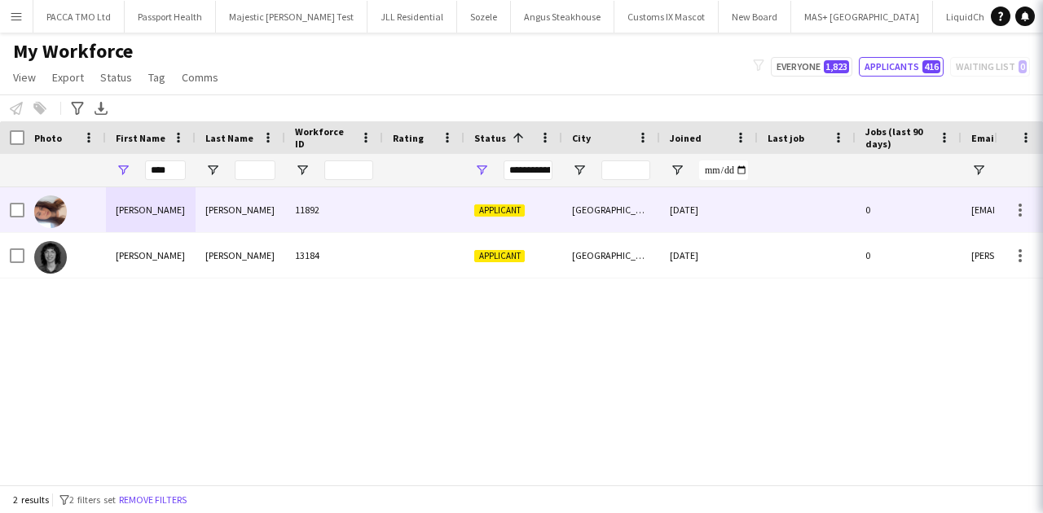
click at [161, 201] on div "Georgina" at bounding box center [151, 209] width 90 height 45
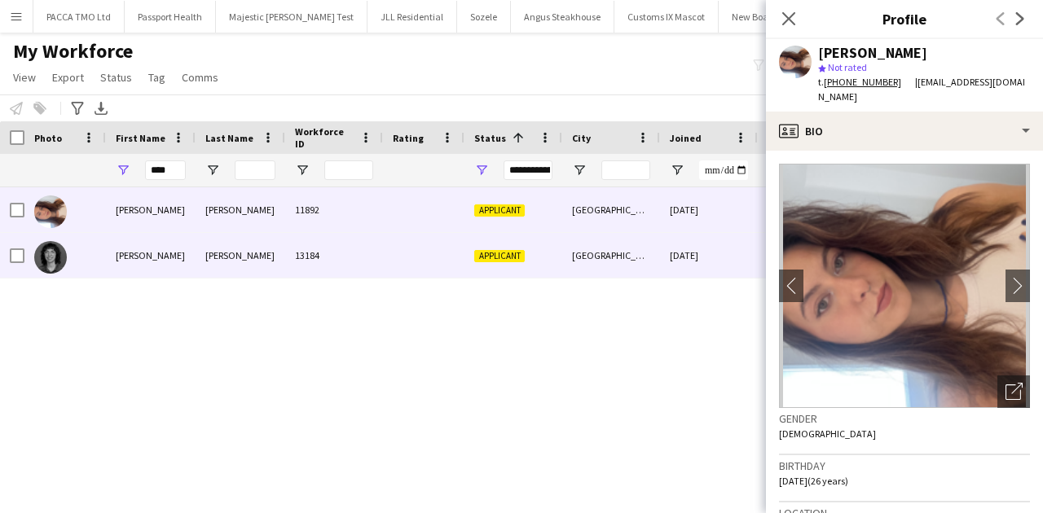
click at [176, 260] on div "Gina" at bounding box center [151, 255] width 90 height 45
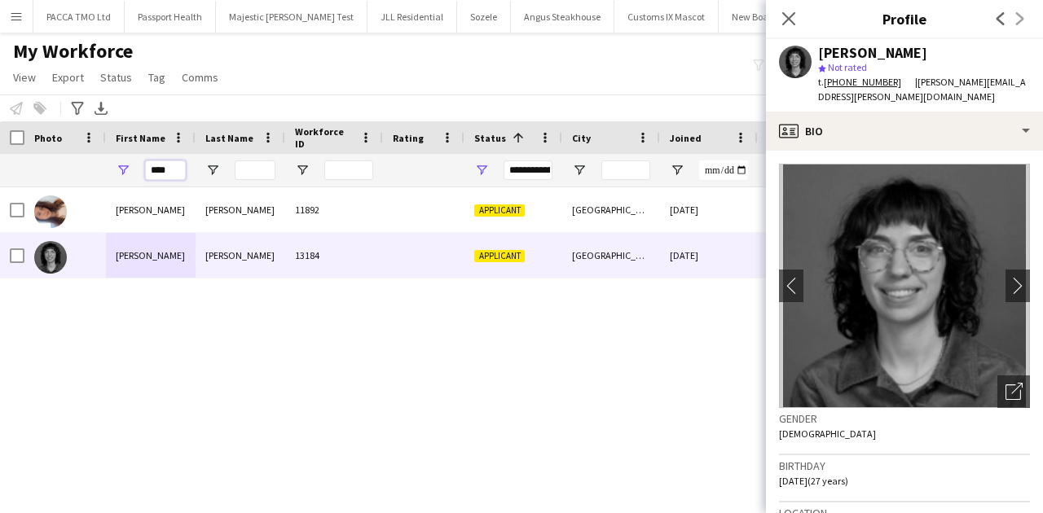
click at [173, 174] on input "****" at bounding box center [165, 171] width 41 height 20
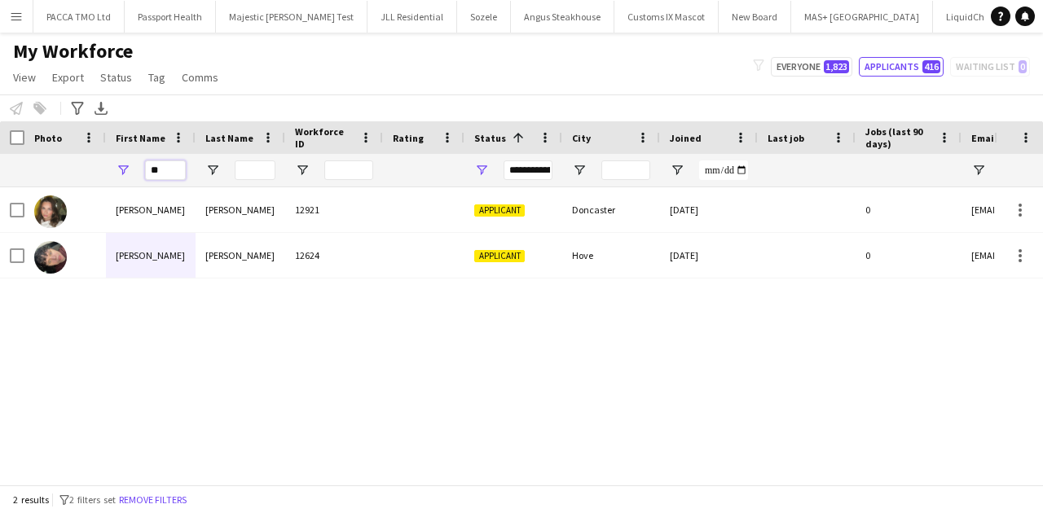
type input "*"
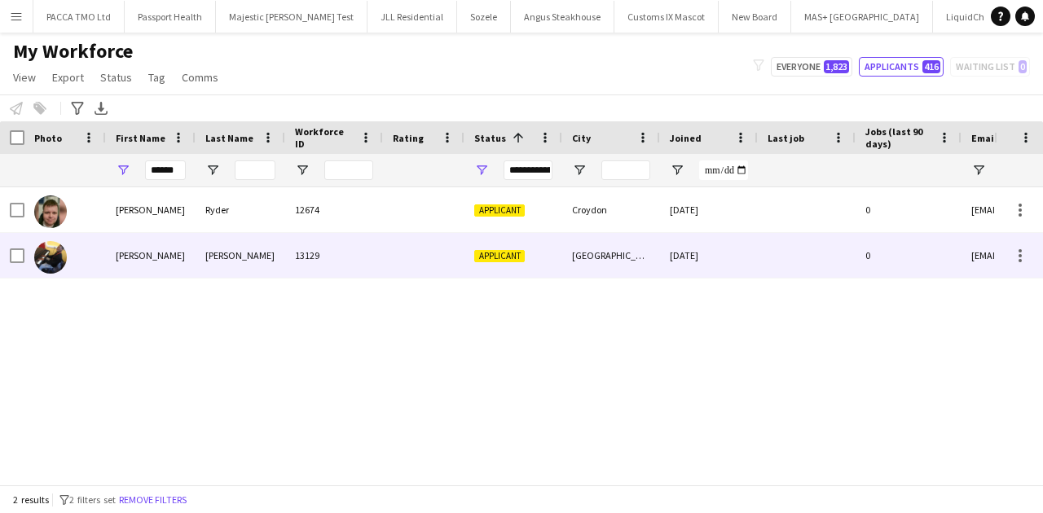
click at [175, 260] on div "Nathaniel" at bounding box center [151, 255] width 90 height 45
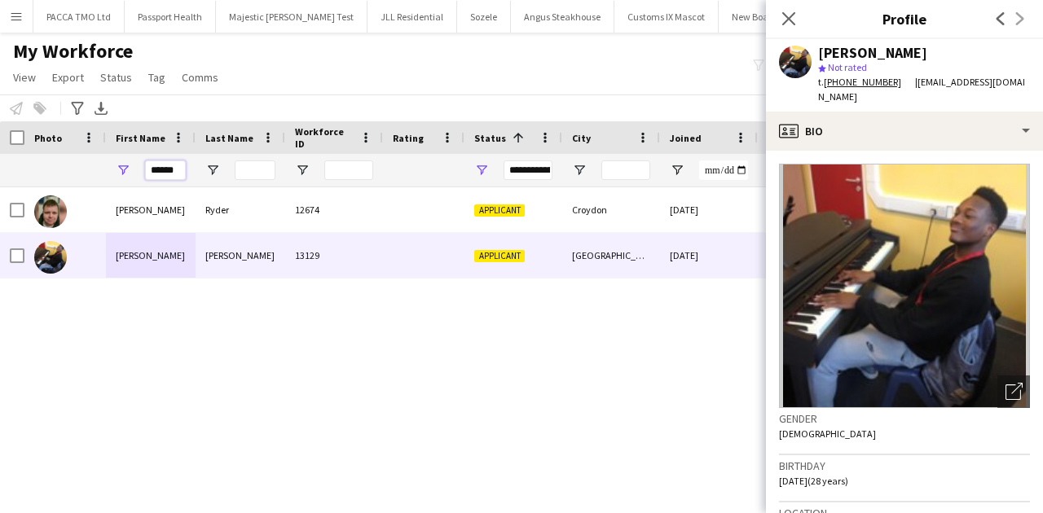
click at [168, 176] on input "******" at bounding box center [165, 171] width 41 height 20
type input "*"
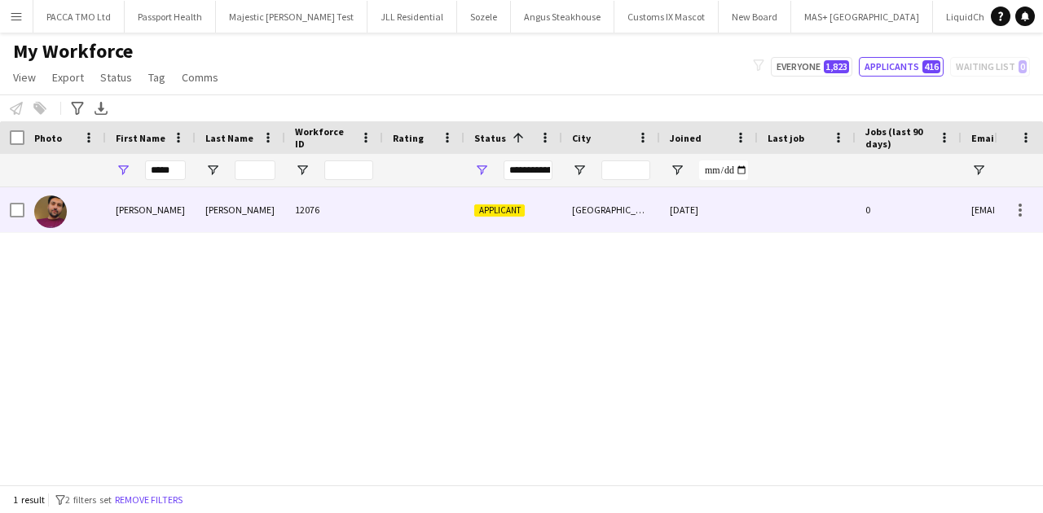
click at [200, 212] on div "Katariya" at bounding box center [241, 209] width 90 height 45
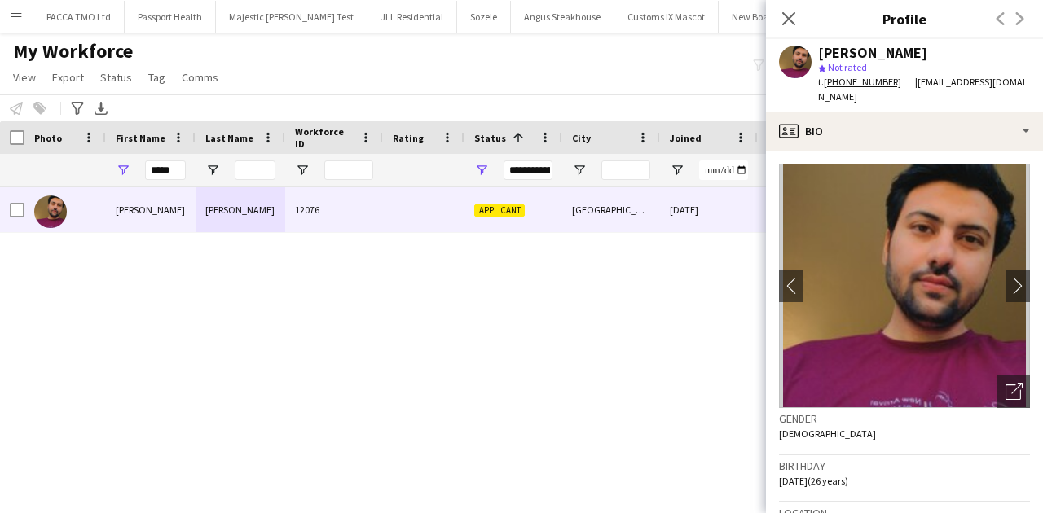
click at [139, 161] on div "*****" at bounding box center [151, 170] width 90 height 33
click at [163, 170] on input "*****" at bounding box center [165, 171] width 41 height 20
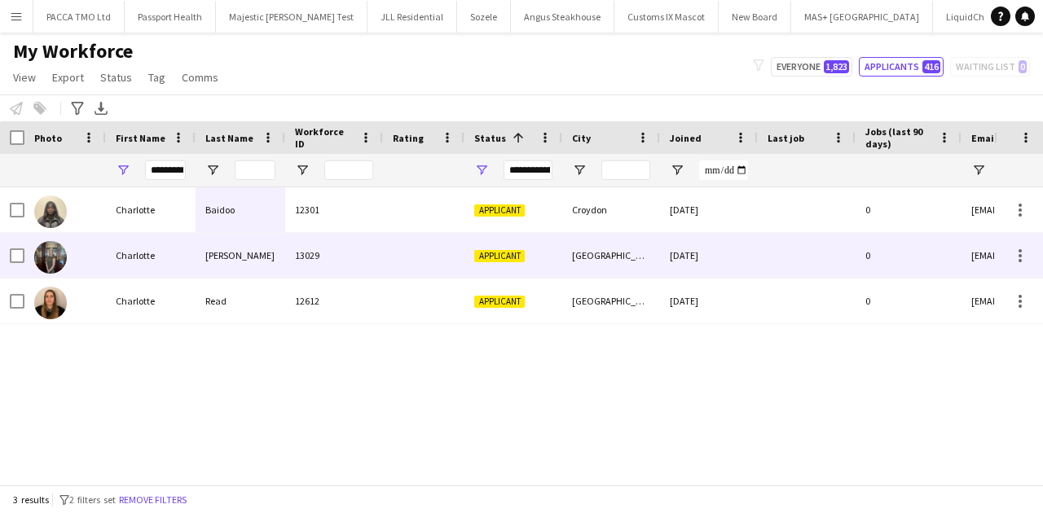
click at [231, 241] on div "Harvey" at bounding box center [241, 255] width 90 height 45
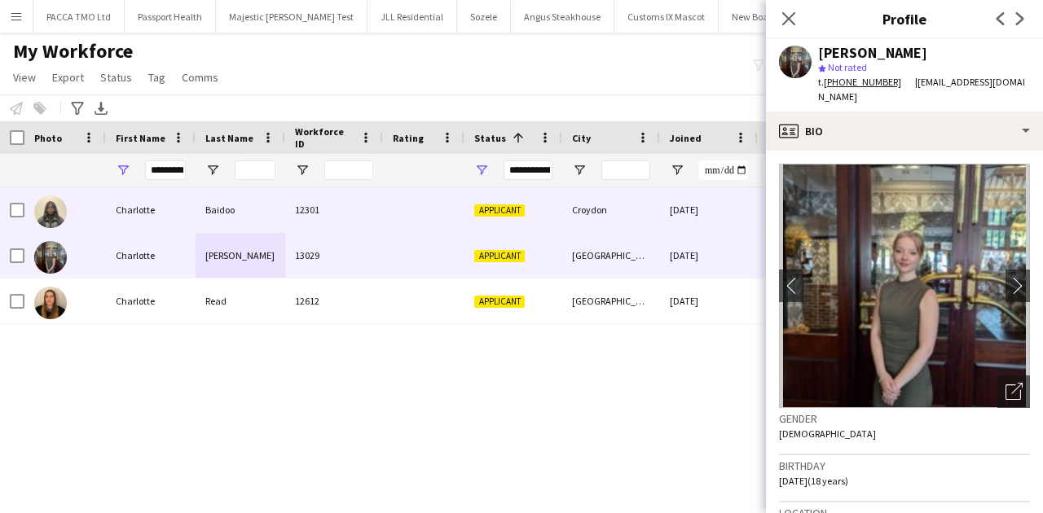
click at [148, 205] on div "Charlotte" at bounding box center [151, 209] width 90 height 45
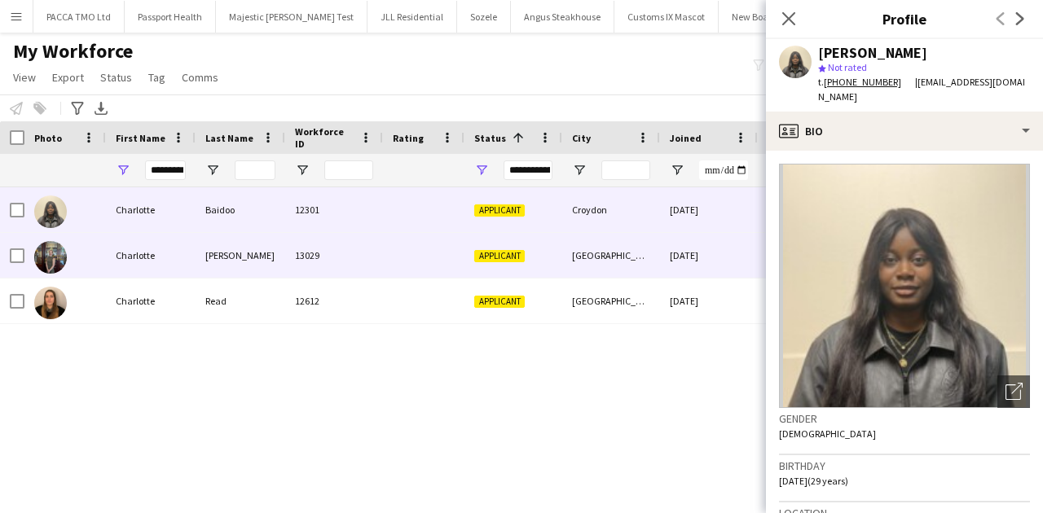
click at [149, 254] on div "Charlotte" at bounding box center [151, 255] width 90 height 45
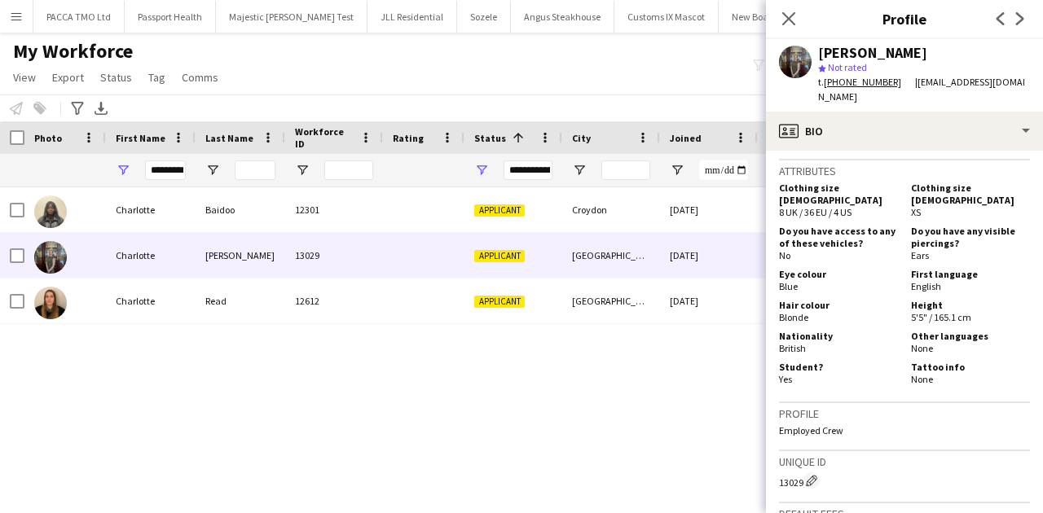
scroll to position [652, 0]
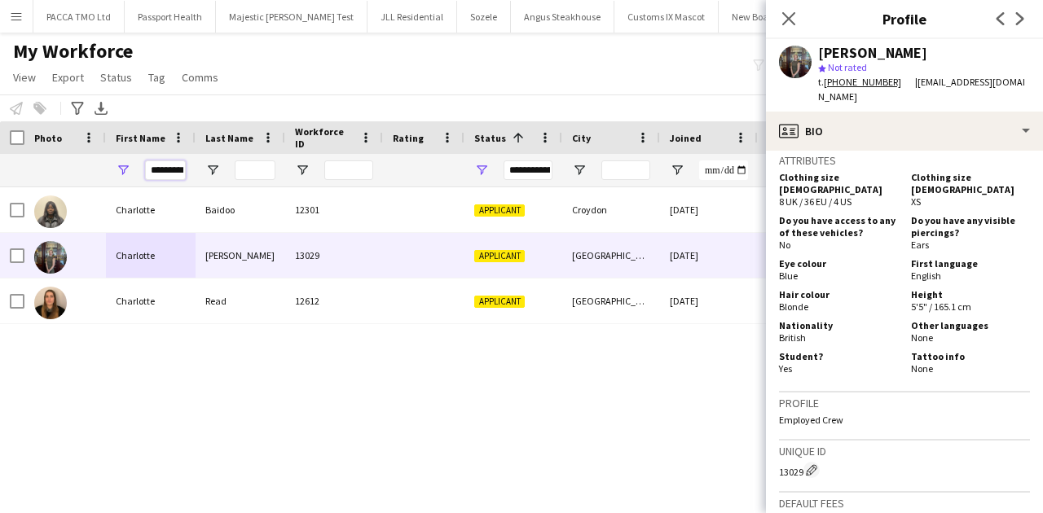
click at [163, 165] on input "*********" at bounding box center [165, 171] width 41 height 20
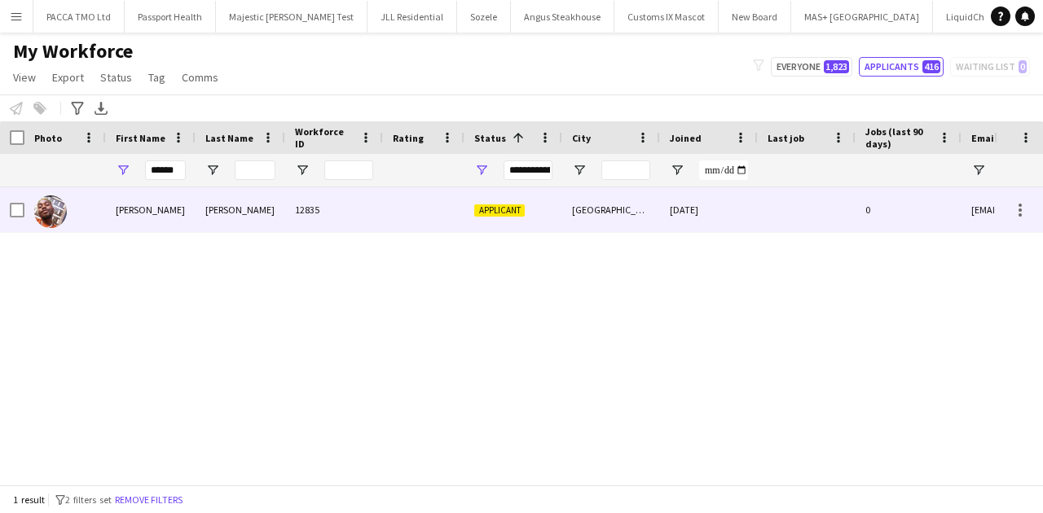
click at [377, 220] on div "12835" at bounding box center [334, 209] width 98 height 45
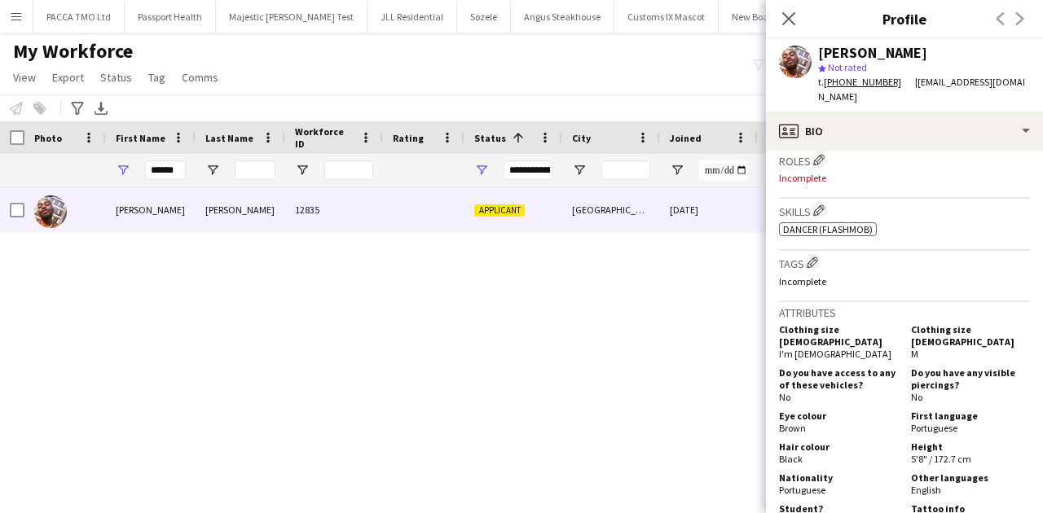
scroll to position [499, 0]
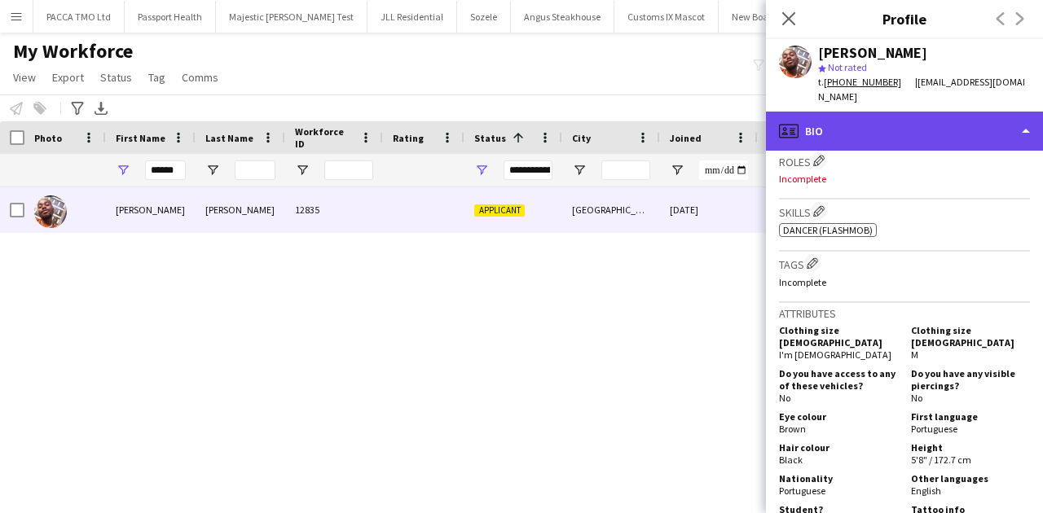
click at [825, 116] on div "profile Bio" at bounding box center [904, 131] width 277 height 39
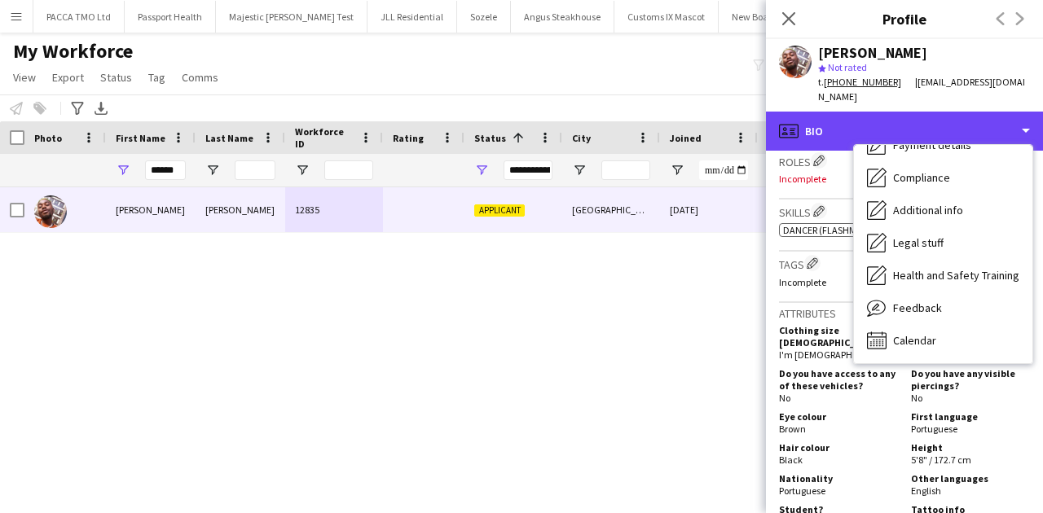
scroll to position [218, 0]
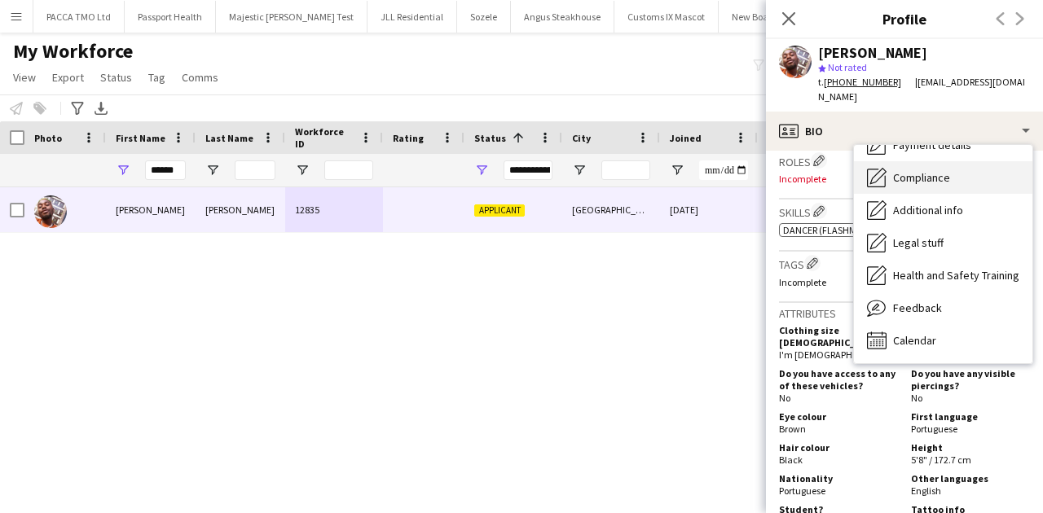
click at [928, 172] on div "Compliance Compliance" at bounding box center [943, 177] width 178 height 33
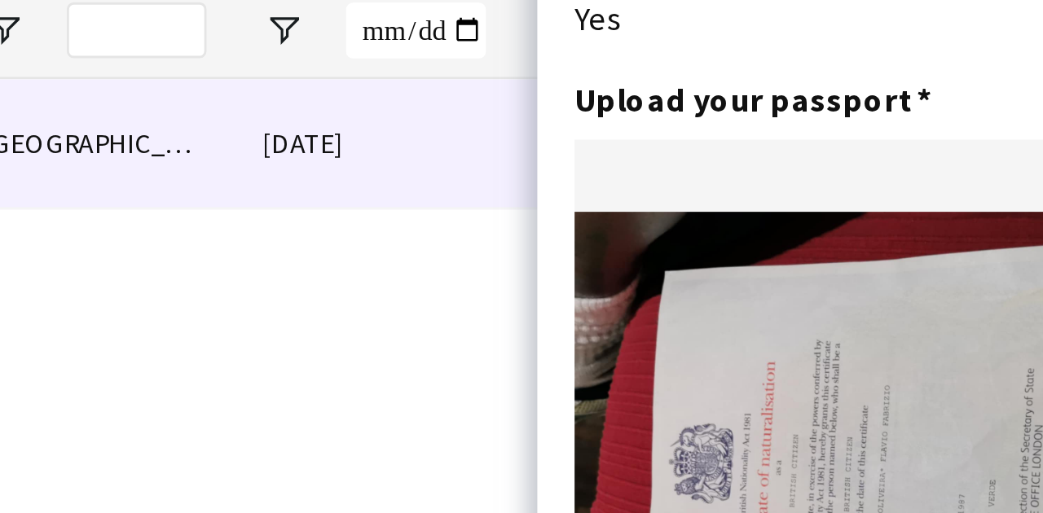
scroll to position [121, 0]
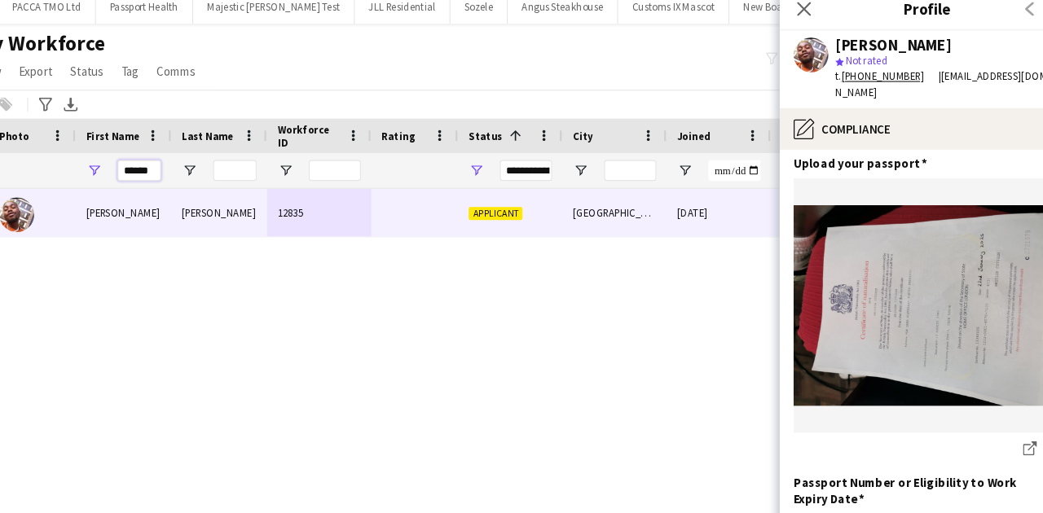
click at [147, 165] on input "******" at bounding box center [165, 171] width 41 height 20
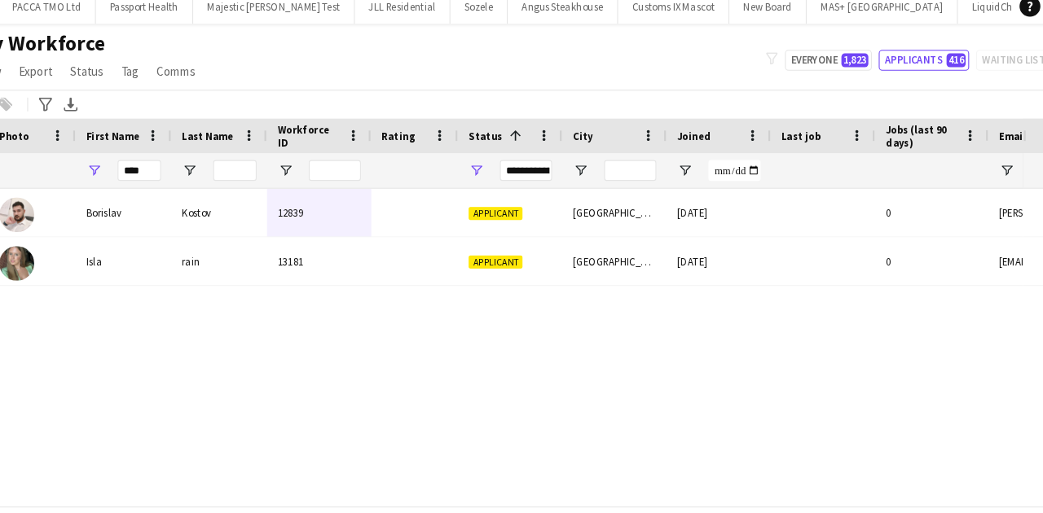
click at [231, 305] on div "Borislav Kostov 12839 Applicant London 07-08-2025 0 borislav.kostov@icloud.com …" at bounding box center [497, 331] width 994 height 289
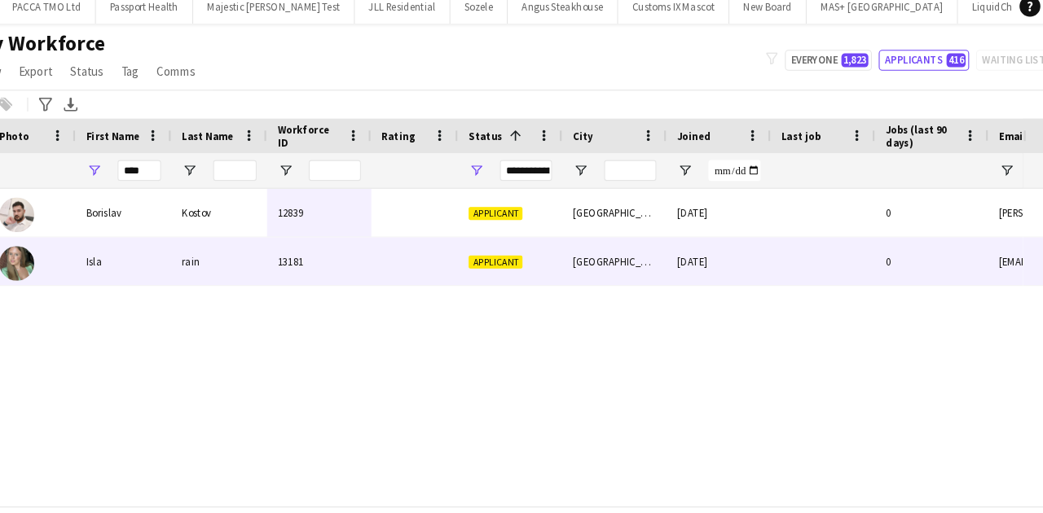
click at [236, 262] on div "rain" at bounding box center [241, 255] width 90 height 45
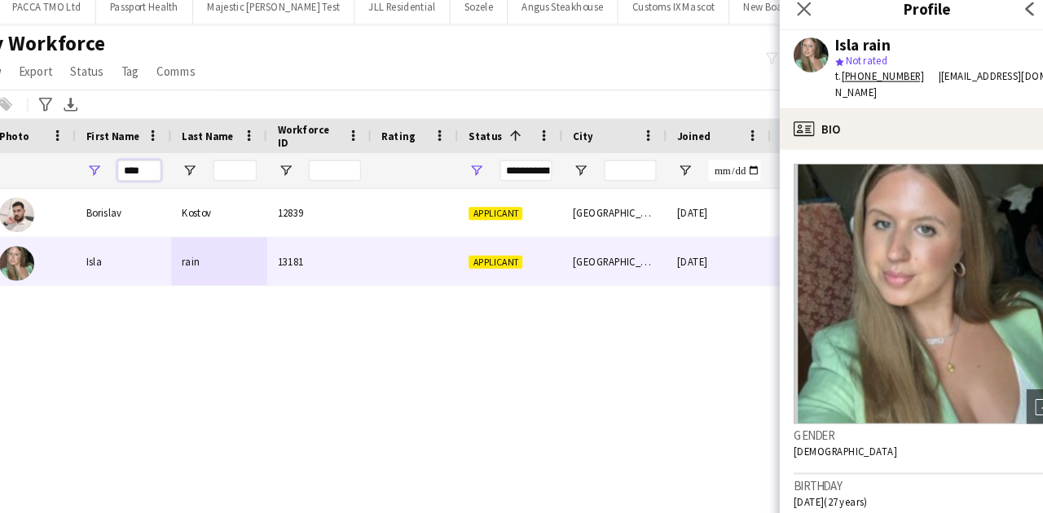
click at [160, 179] on input "****" at bounding box center [165, 171] width 41 height 20
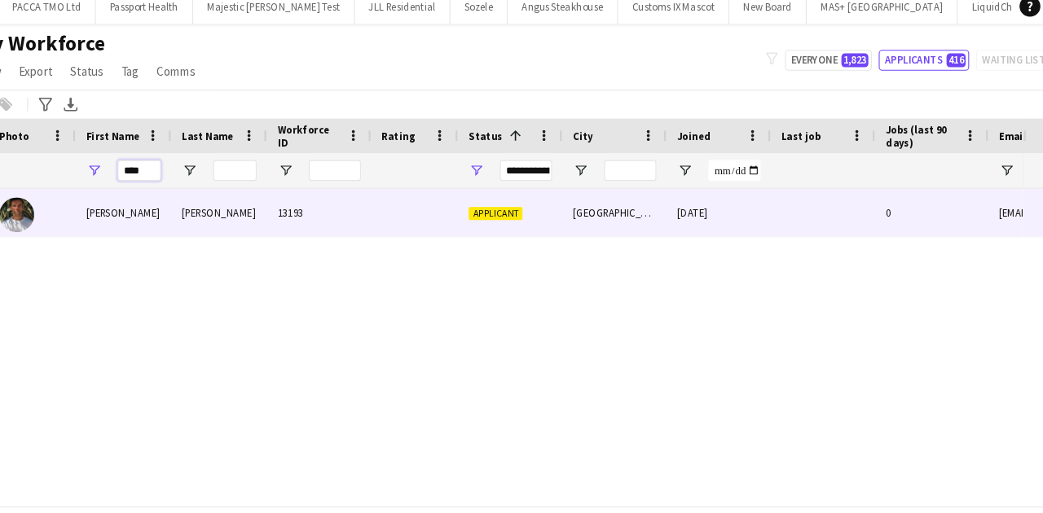
type input "****"
click at [174, 220] on div "John" at bounding box center [151, 209] width 90 height 45
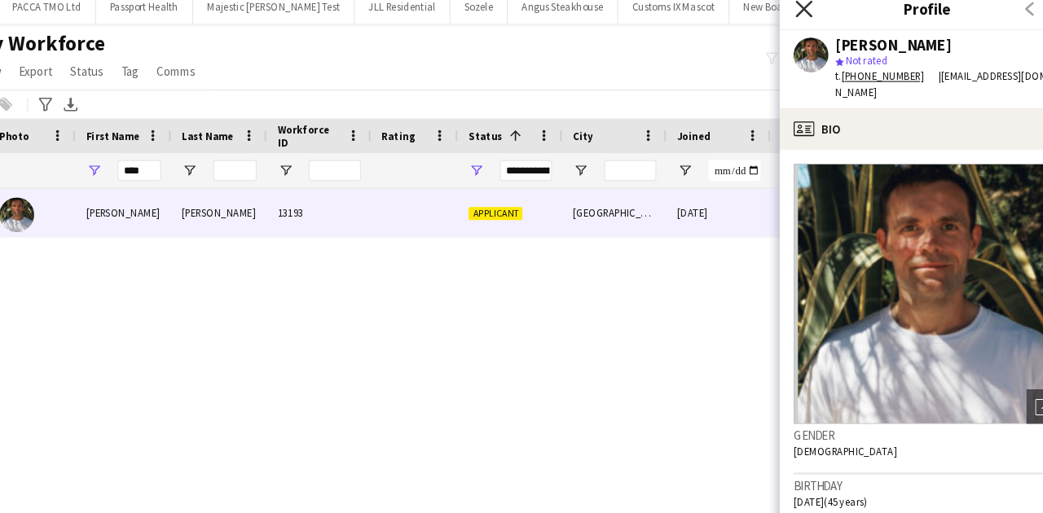
click at [784, 22] on icon at bounding box center [788, 18] width 15 height 15
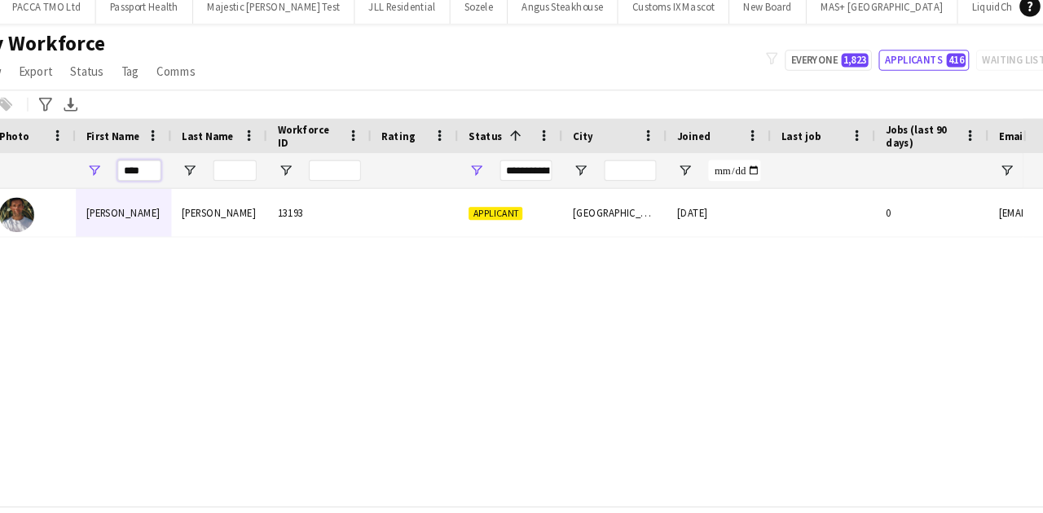
click at [168, 164] on input "****" at bounding box center [165, 171] width 41 height 20
click at [168, 170] on input "****" at bounding box center [165, 171] width 41 height 20
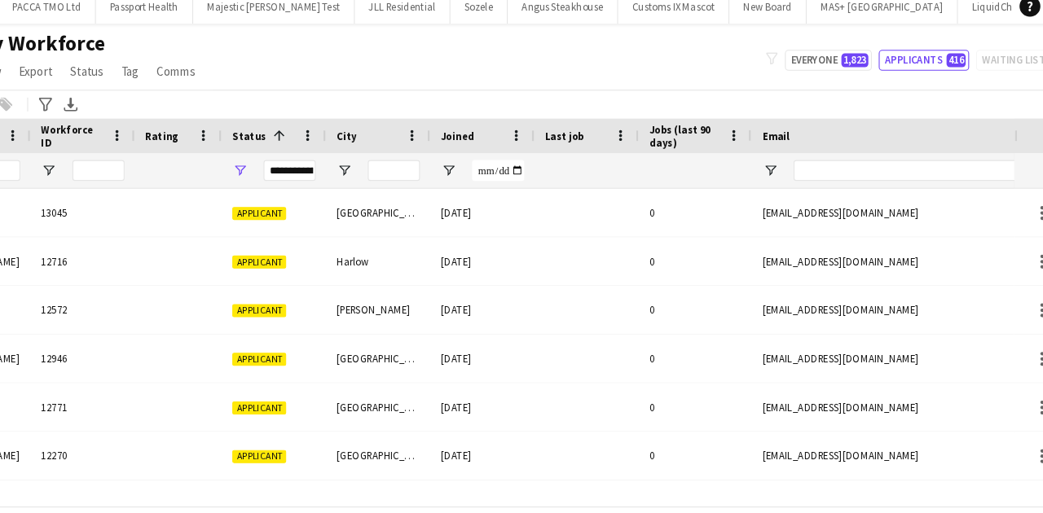
scroll to position [0, 227]
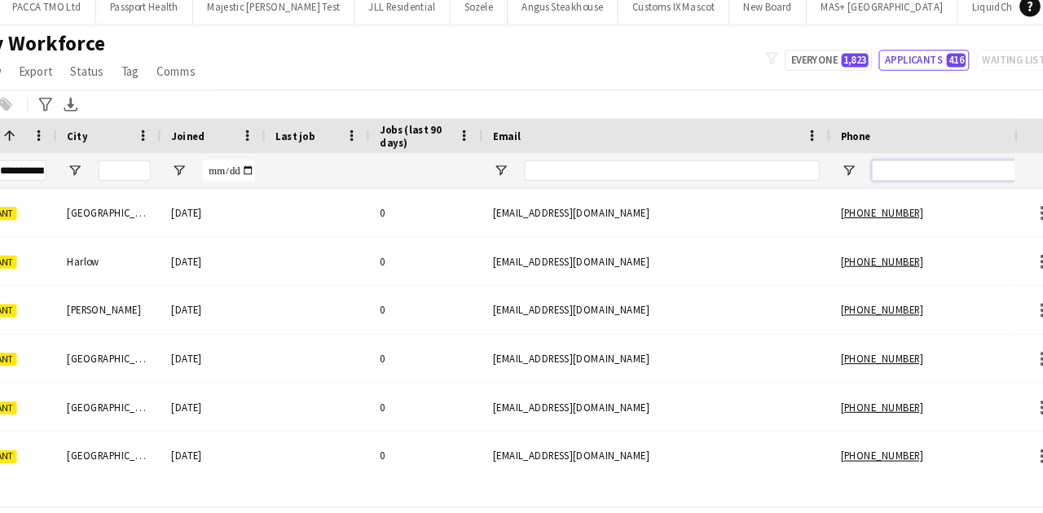
click at [901, 178] on input "Phone Filter Input" at bounding box center [933, 171] width 160 height 20
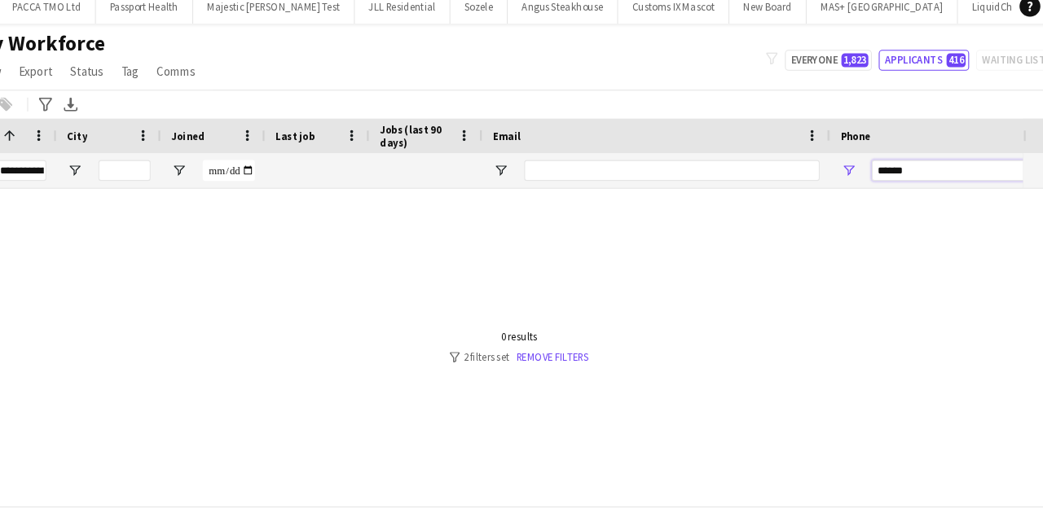
scroll to position [0, 399]
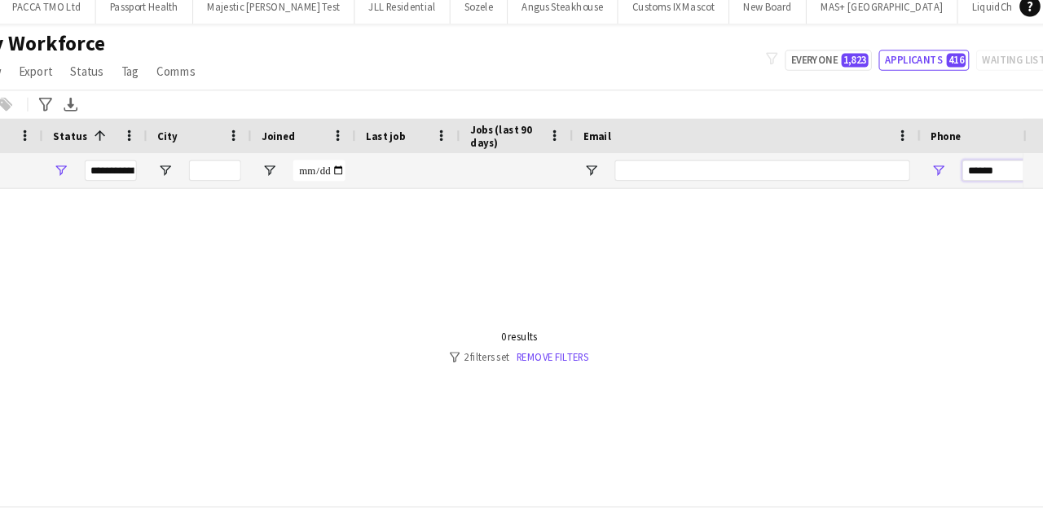
type input "******"
click at [812, 77] on div "My Workforce View Views Default view New view Update view Delete view Edit name…" at bounding box center [521, 66] width 1043 height 55
click at [813, 68] on button "Everyone 1,823" at bounding box center [812, 67] width 82 height 20
type input "**********"
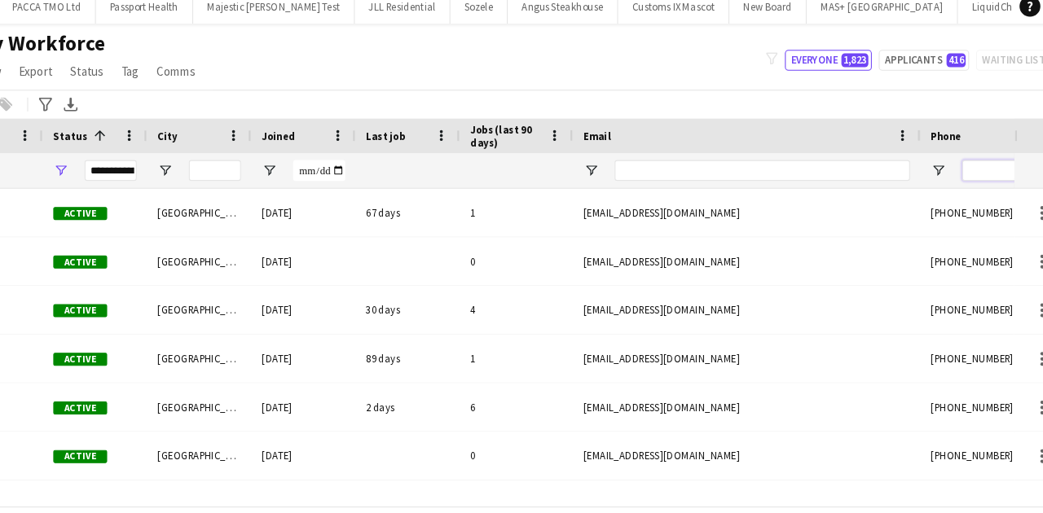
click at [961, 171] on input "Phone Filter Input" at bounding box center [1017, 171] width 160 height 20
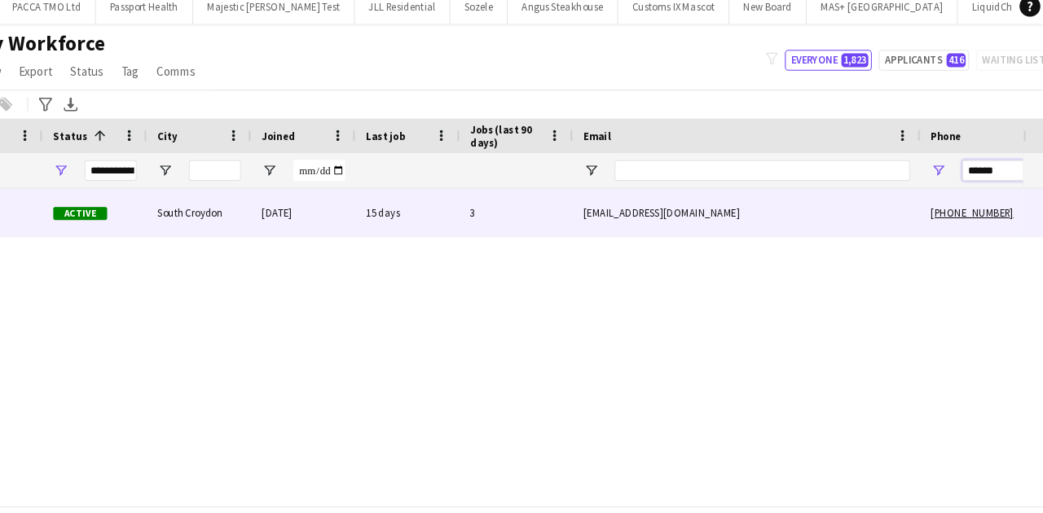
type input "******"
click at [698, 209] on div "anthonydavidmartin@gmail.com" at bounding box center [735, 209] width 326 height 45
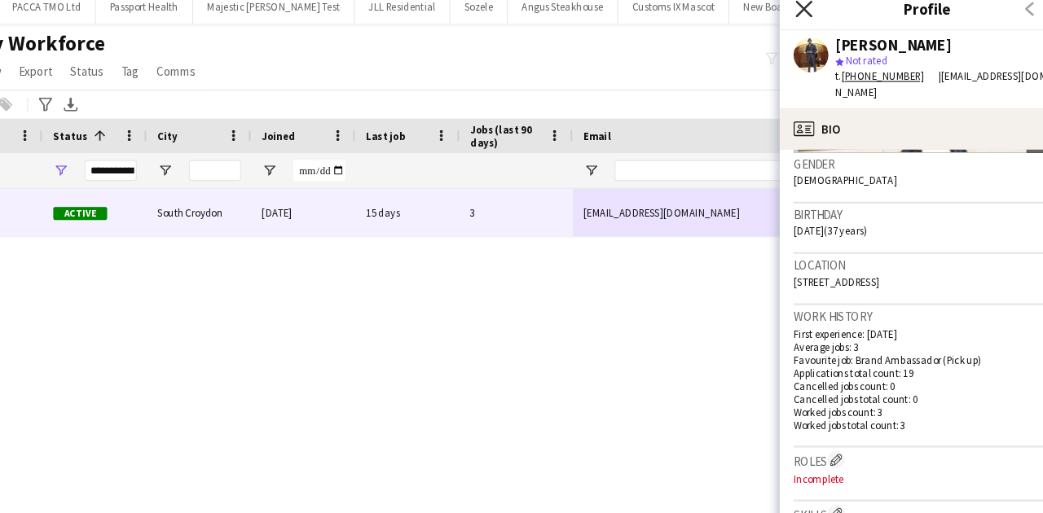
click at [794, 20] on icon "Close pop-in" at bounding box center [788, 18] width 15 height 15
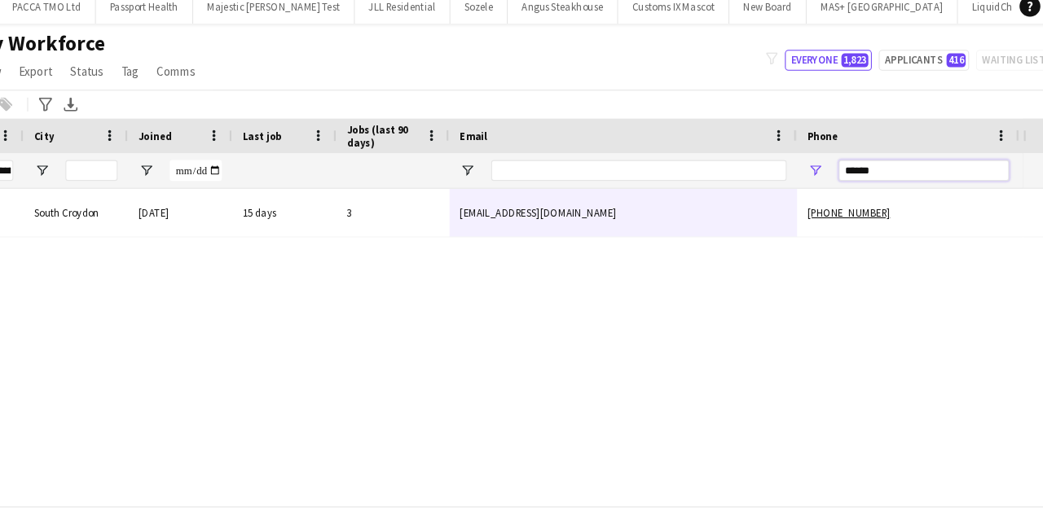
click at [857, 178] on input "******" at bounding box center [902, 171] width 160 height 20
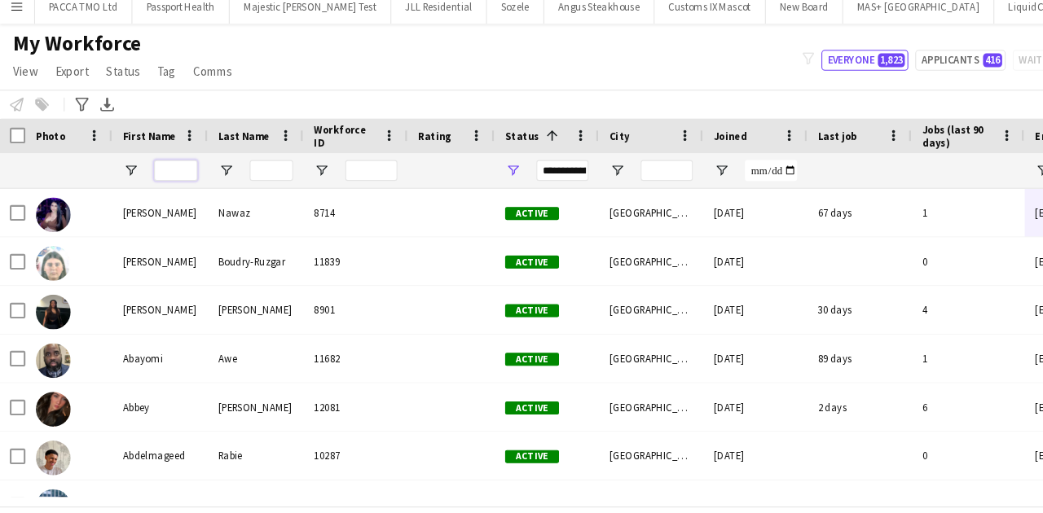
click at [165, 167] on input "First Name Filter Input" at bounding box center [165, 171] width 41 height 20
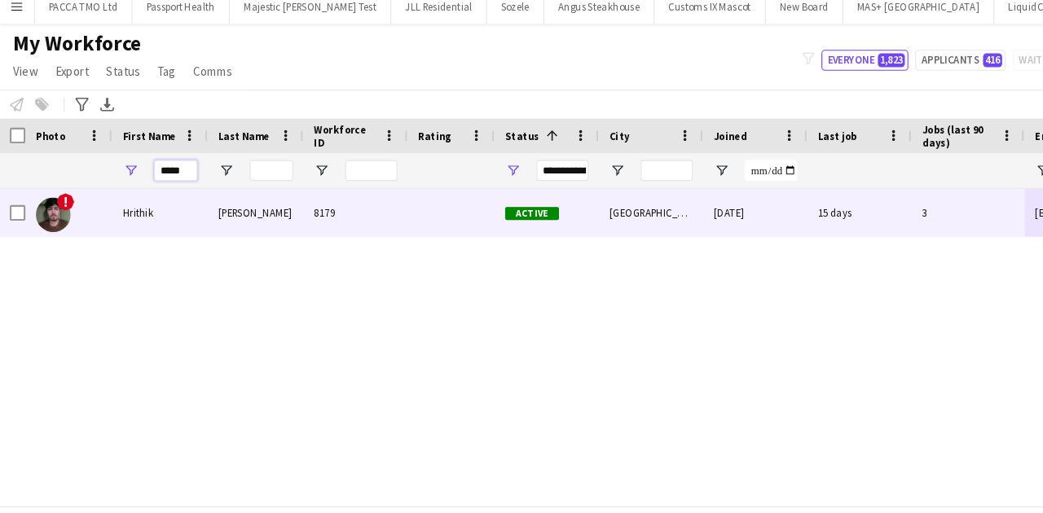
type input "*****"
click at [143, 205] on div "Hrithik" at bounding box center [151, 209] width 90 height 45
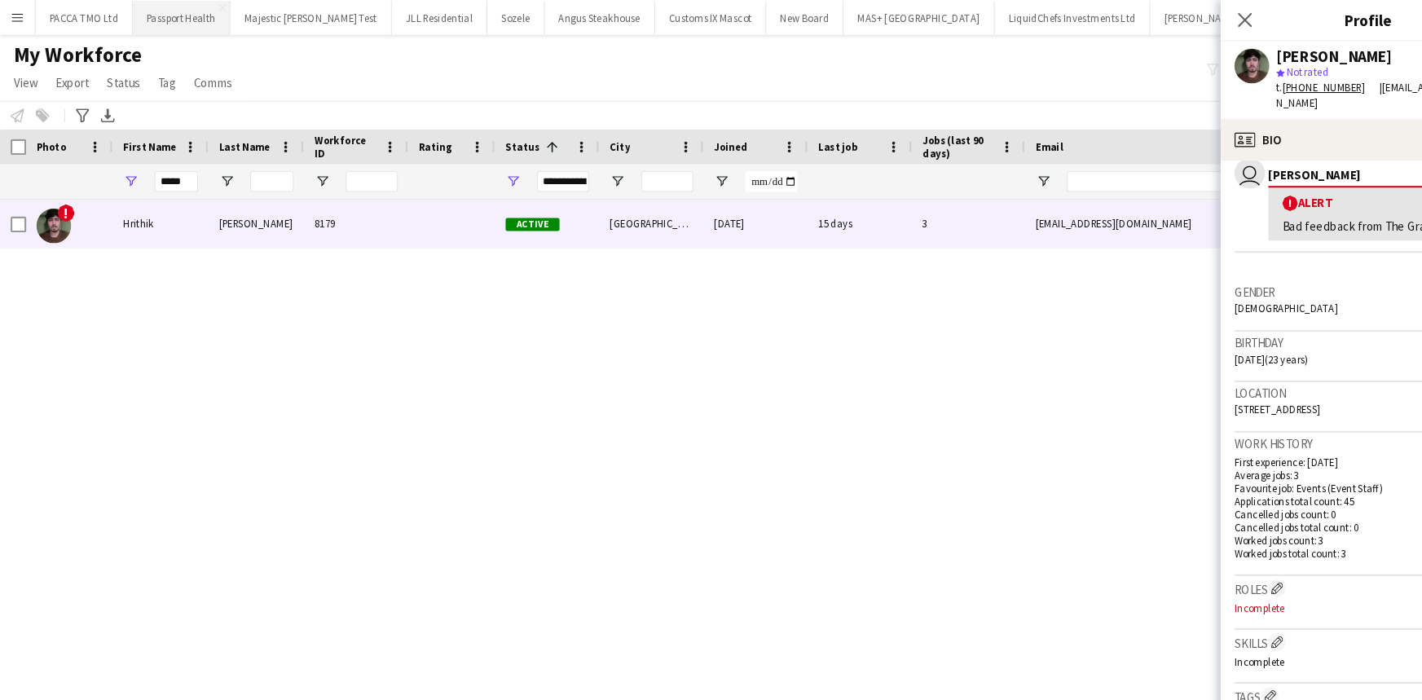
scroll to position [306, 0]
click at [1042, 20] on icon at bounding box center [1167, 18] width 15 height 15
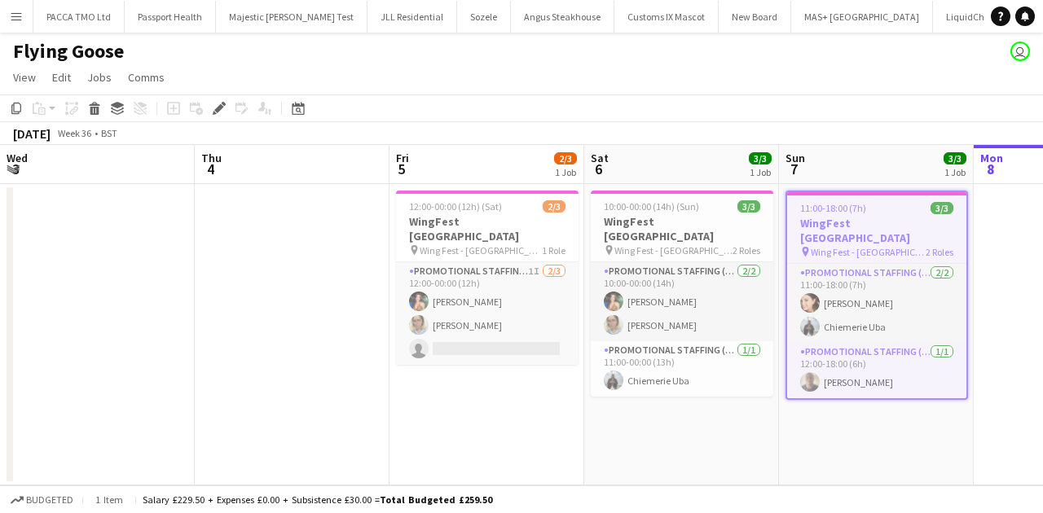
scroll to position [0, 561]
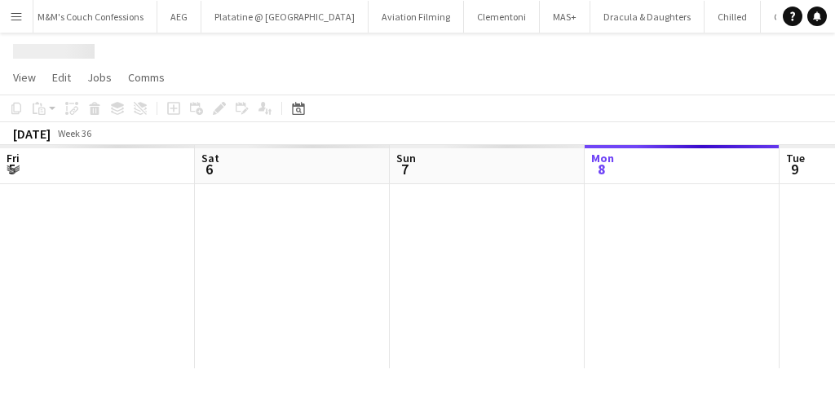
scroll to position [0, 389]
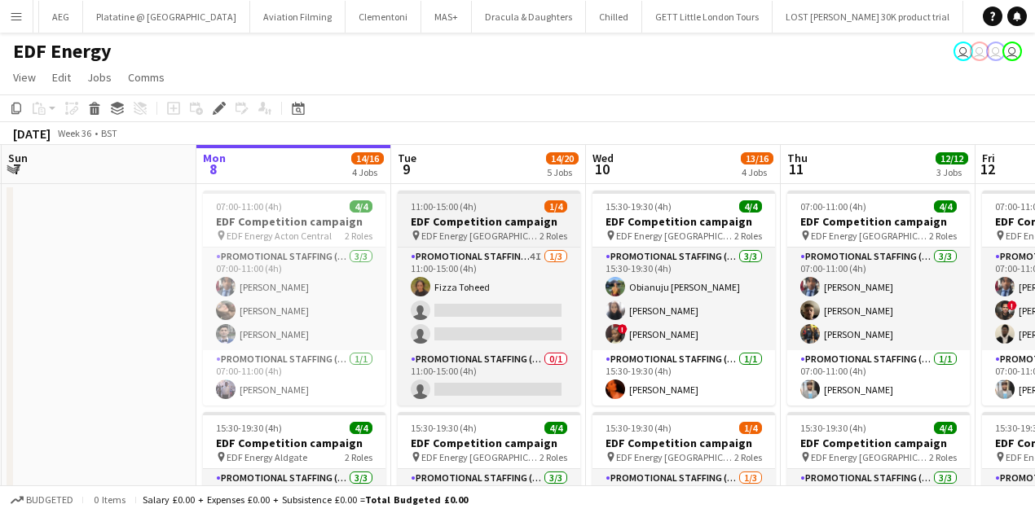
click at [416, 210] on span "11:00-15:00 (4h)" at bounding box center [444, 207] width 66 height 12
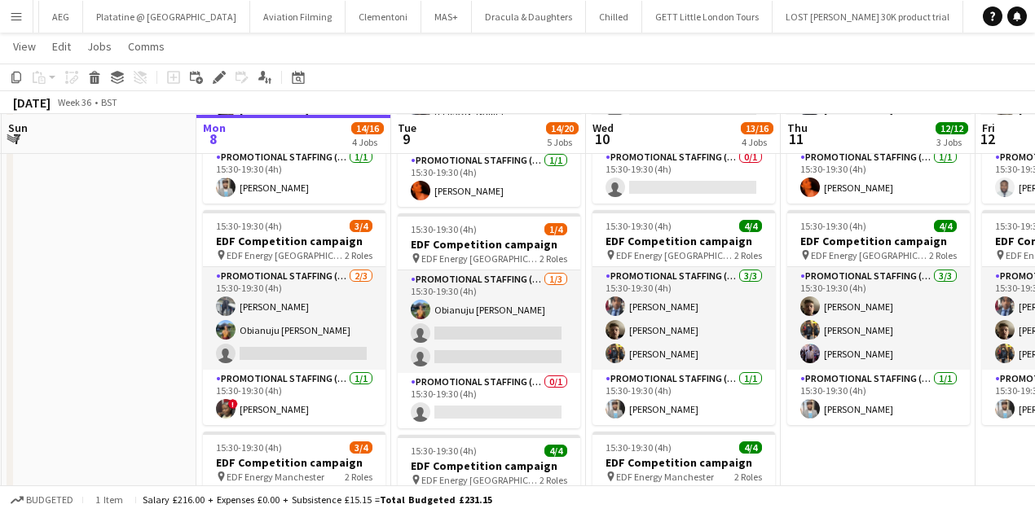
scroll to position [422, 0]
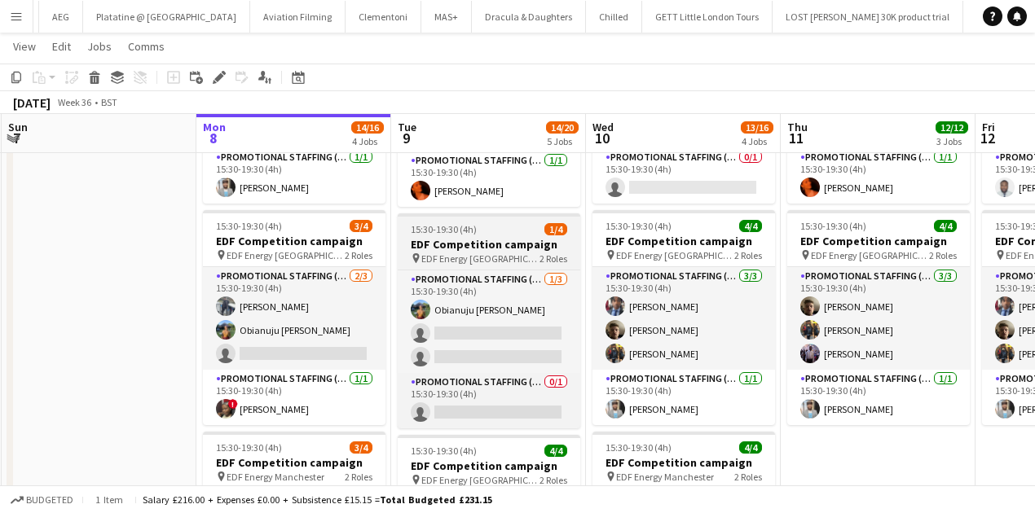
click at [424, 237] on h3 "EDF Competition campaign" at bounding box center [489, 244] width 183 height 15
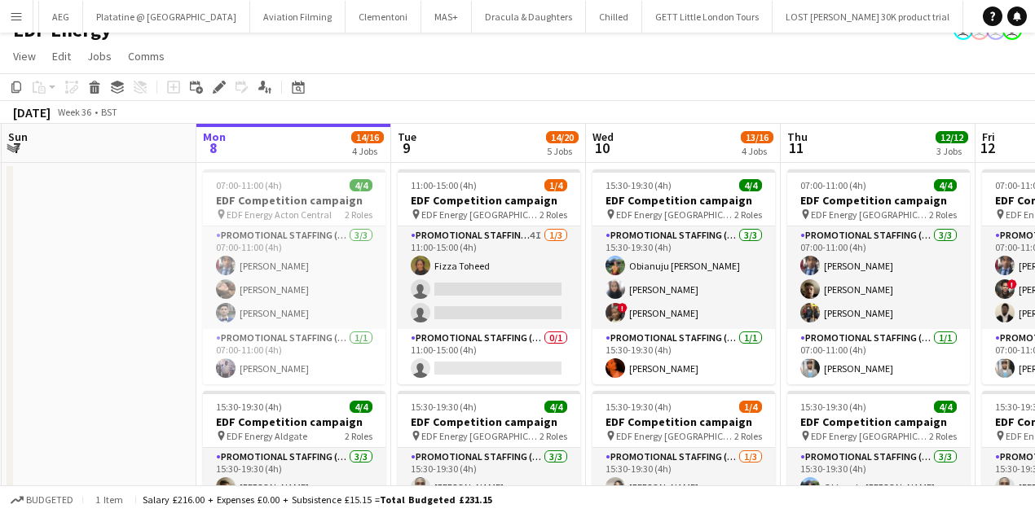
scroll to position [21, 0]
drag, startPoint x: 424, startPoint y: 236, endPoint x: 430, endPoint y: 104, distance: 132.2
click at [430, 104] on div "September 2025 Week 36 • BST" at bounding box center [517, 112] width 1035 height 23
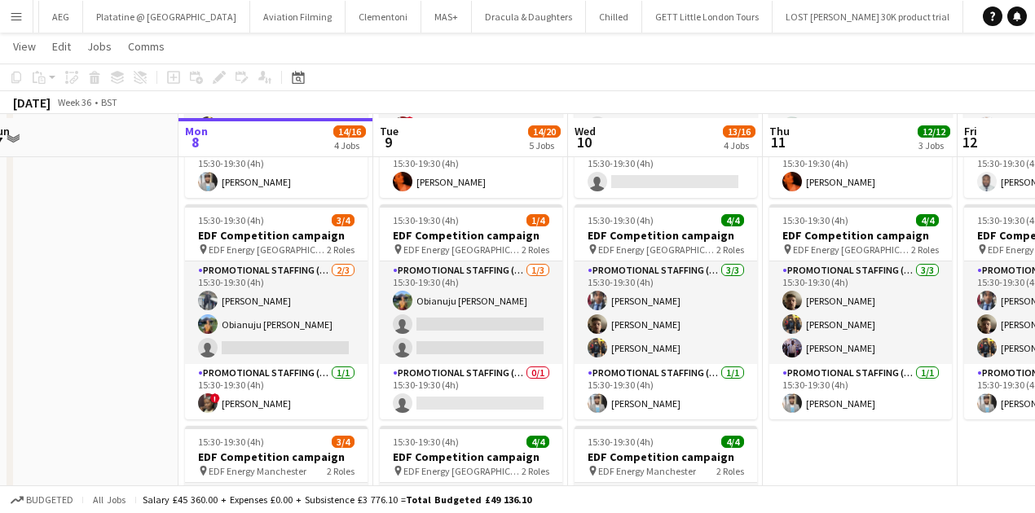
scroll to position [433, 0]
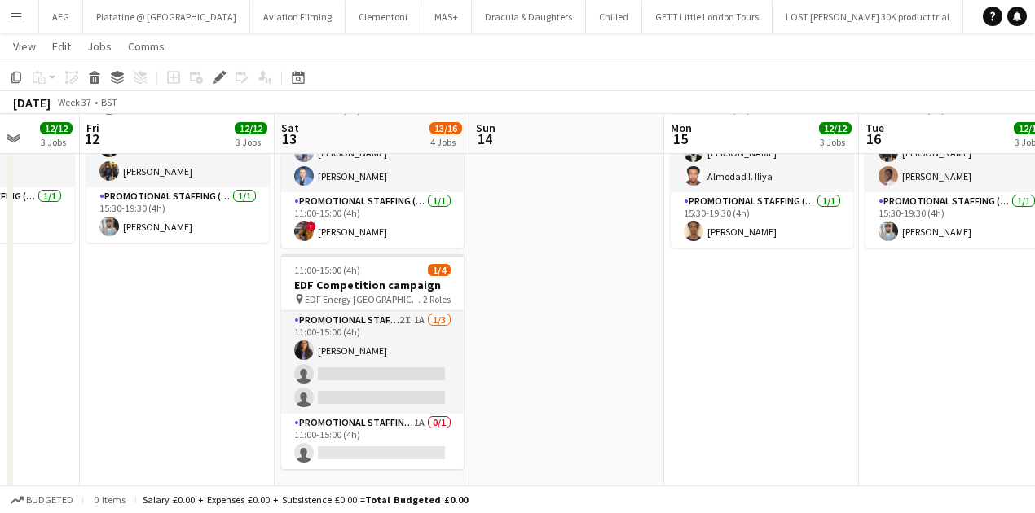
scroll to position [605, 0]
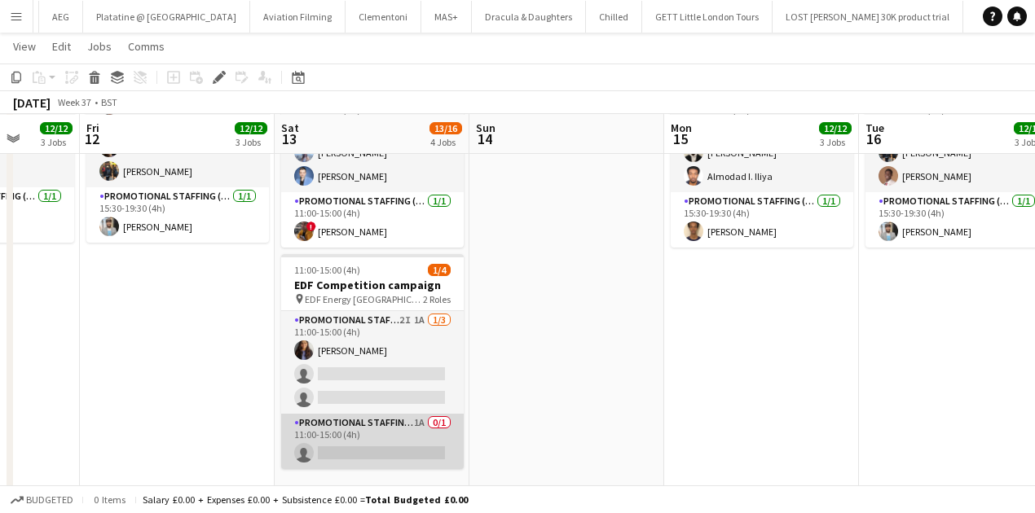
click at [341, 421] on app-card-role "Promotional Staffing (Team Leader) 1A 0/1 11:00-15:00 (4h) single-neutral-actio…" at bounding box center [372, 441] width 183 height 55
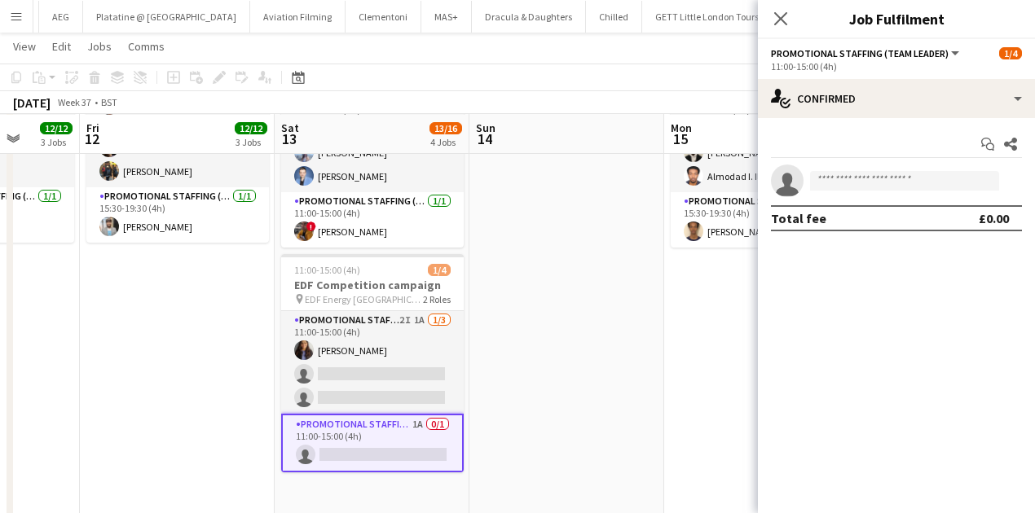
click at [874, 78] on app-options-switcher "Promotional Staffing (Team Leader) All roles Promotional Staffing (Team Leader)…" at bounding box center [896, 59] width 277 height 40
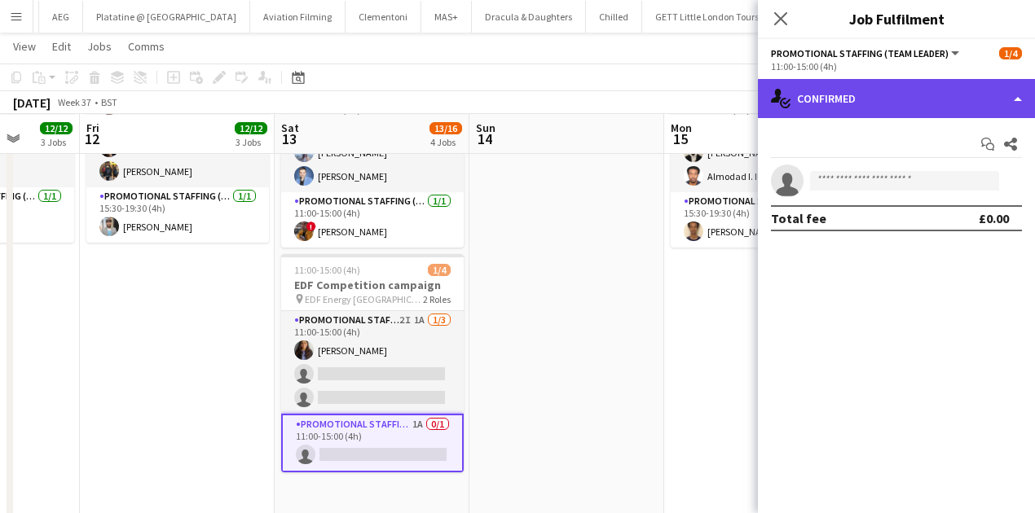
click at [872, 93] on div "single-neutral-actions-check-2 Confirmed" at bounding box center [896, 98] width 277 height 39
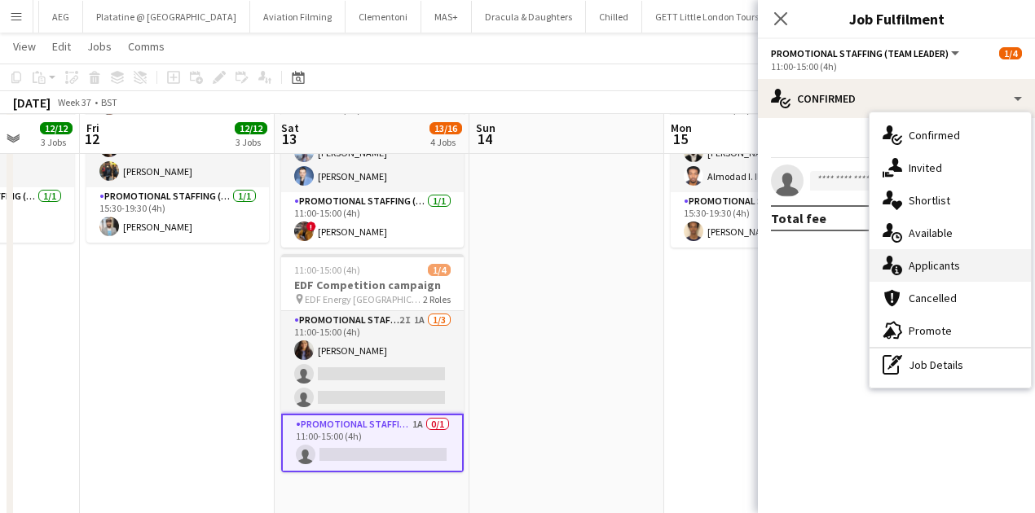
click at [918, 261] on span "Applicants" at bounding box center [934, 265] width 51 height 15
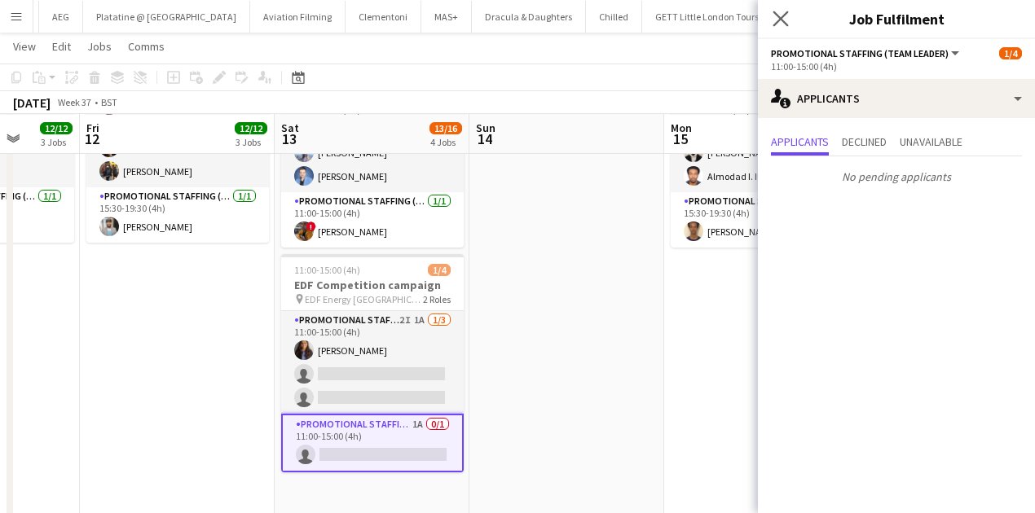
click at [778, 10] on app-icon "Close pop-in" at bounding box center [781, 19] width 24 height 24
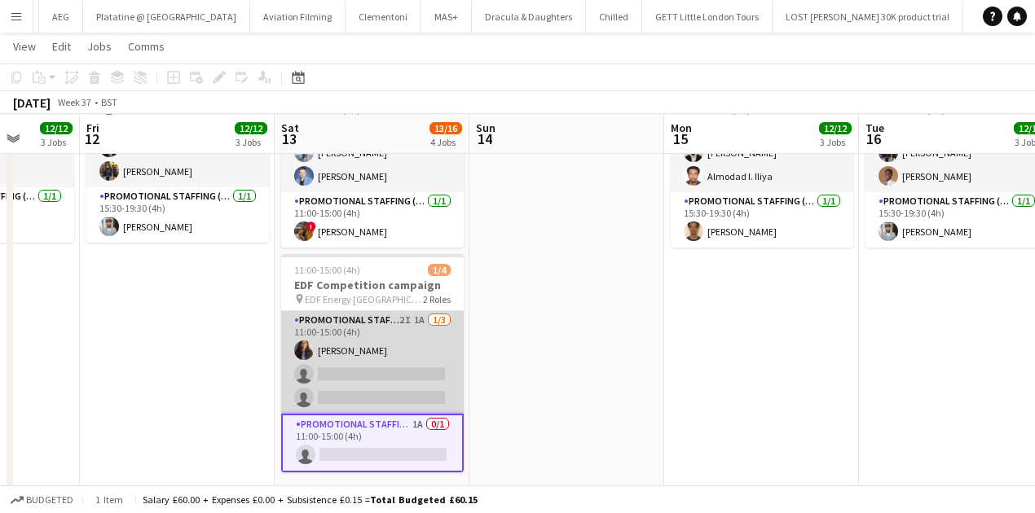
click at [386, 360] on app-card-role "Promotional Staffing (Flyering Staff) 2I 1A [DATE] 11:00-15:00 (4h) [PERSON_NAM…" at bounding box center [372, 362] width 183 height 103
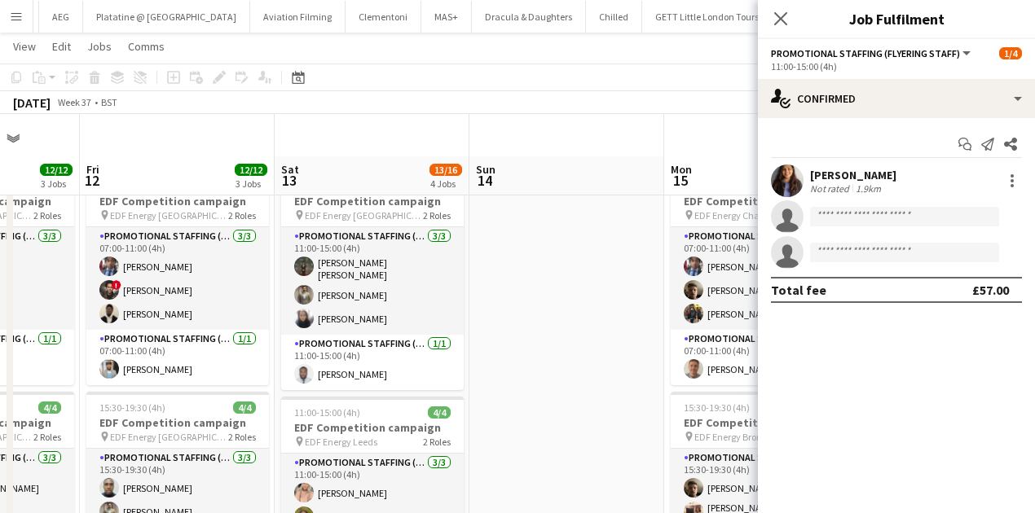
scroll to position [0, 0]
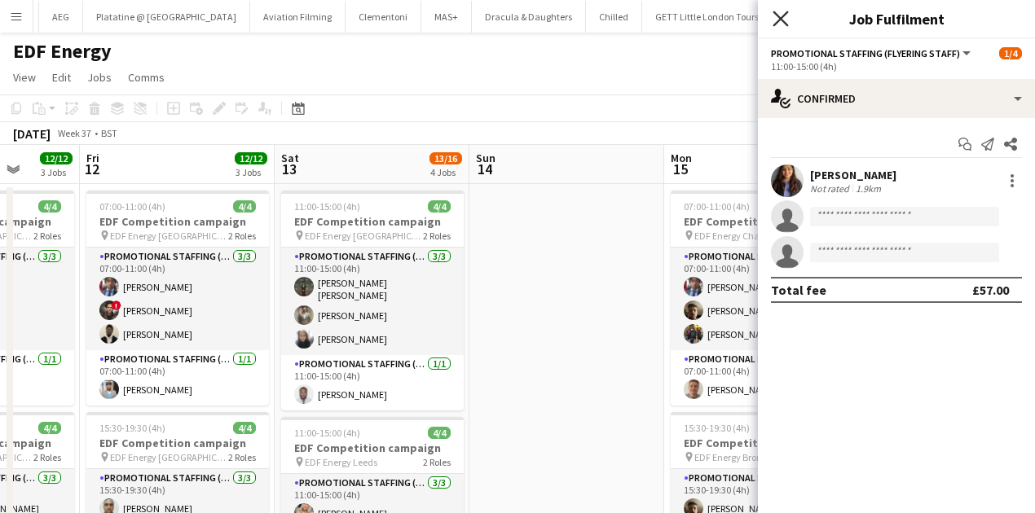
click at [776, 25] on icon "Close pop-in" at bounding box center [780, 18] width 15 height 15
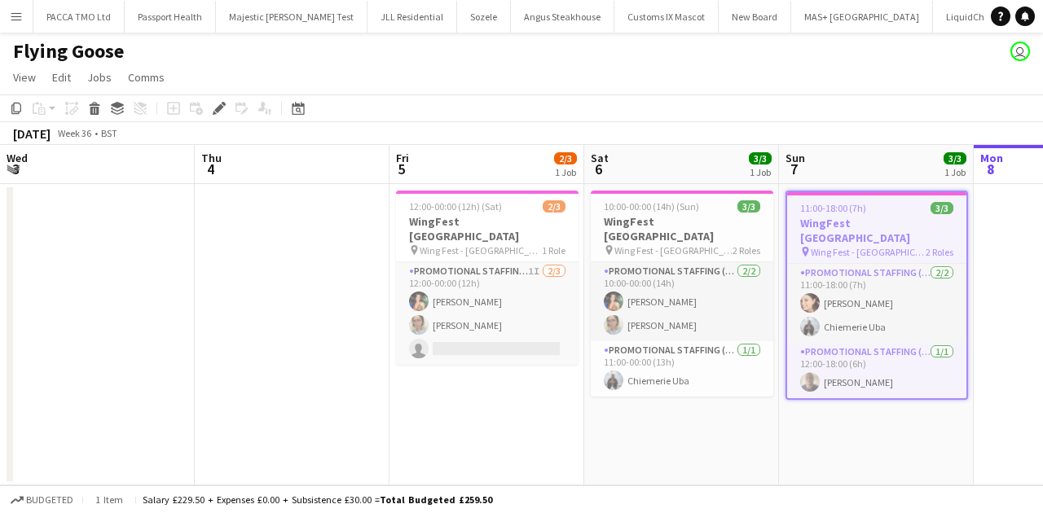
scroll to position [0, 561]
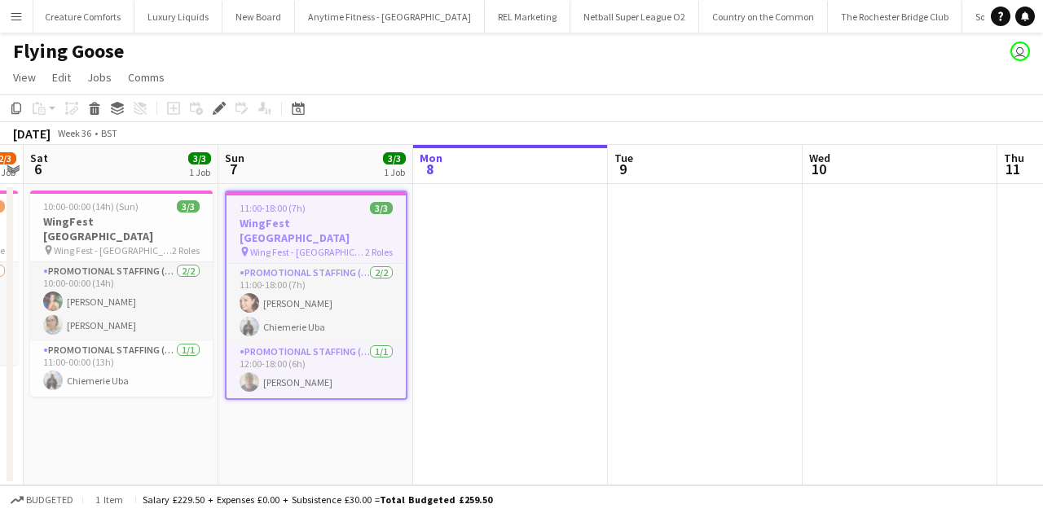
click at [15, 9] on button "Menu" at bounding box center [16, 16] width 33 height 33
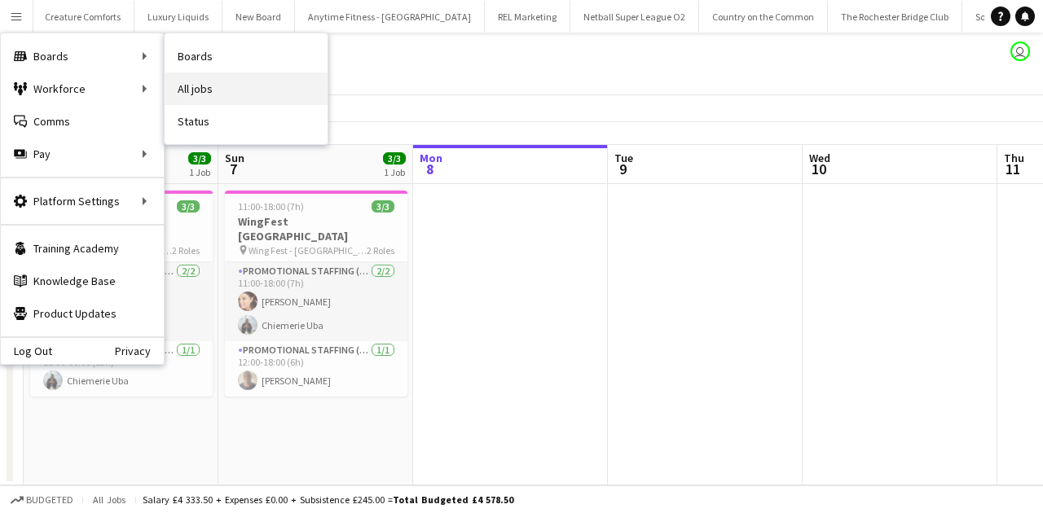
click at [191, 86] on link "All jobs" at bounding box center [246, 89] width 163 height 33
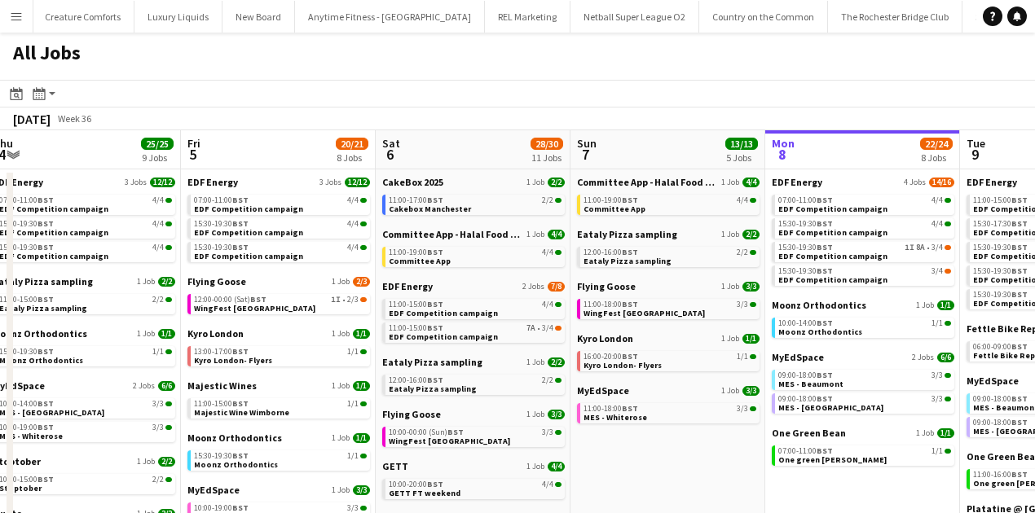
scroll to position [0, 375]
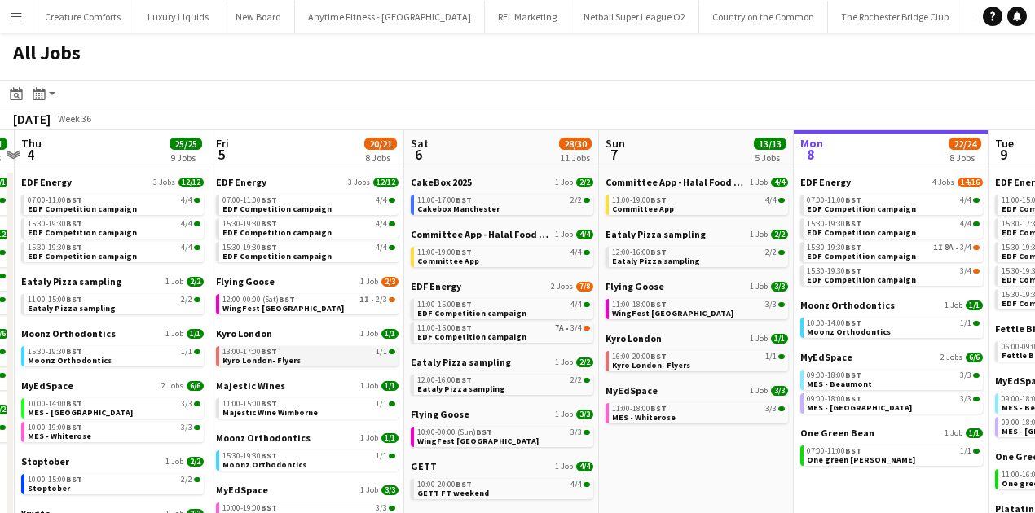
click at [279, 352] on div "13:00-17:00 BST 1/1" at bounding box center [309, 352] width 173 height 8
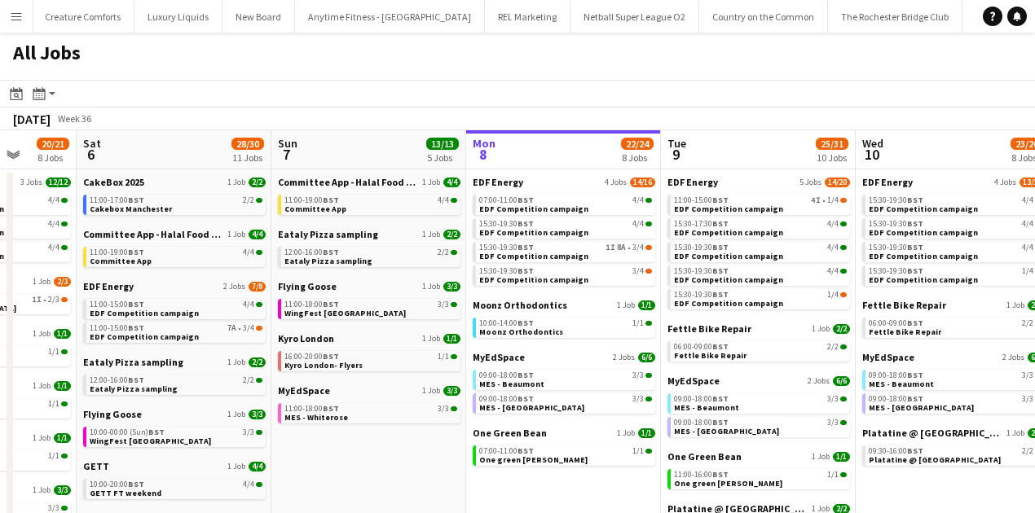
scroll to position [0, 703]
click at [598, 234] on link "15:30-19:30 BST 4/4 EDF Competition campaign" at bounding box center [564, 227] width 173 height 19
click at [494, 225] on span "15:30-19:30 BST" at bounding box center [505, 224] width 55 height 8
click at [735, 293] on div "15:30-19:30 BST 1/4" at bounding box center [759, 295] width 173 height 8
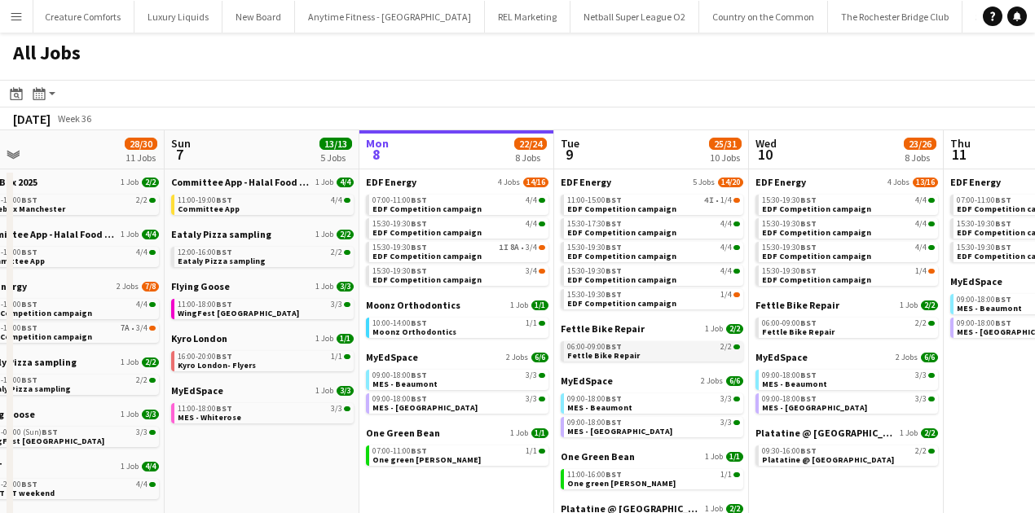
scroll to position [1, 0]
click at [469, 384] on link "09:00-18:00 BST 3/3 MES - [GEOGRAPHIC_DATA]" at bounding box center [458, 378] width 173 height 19
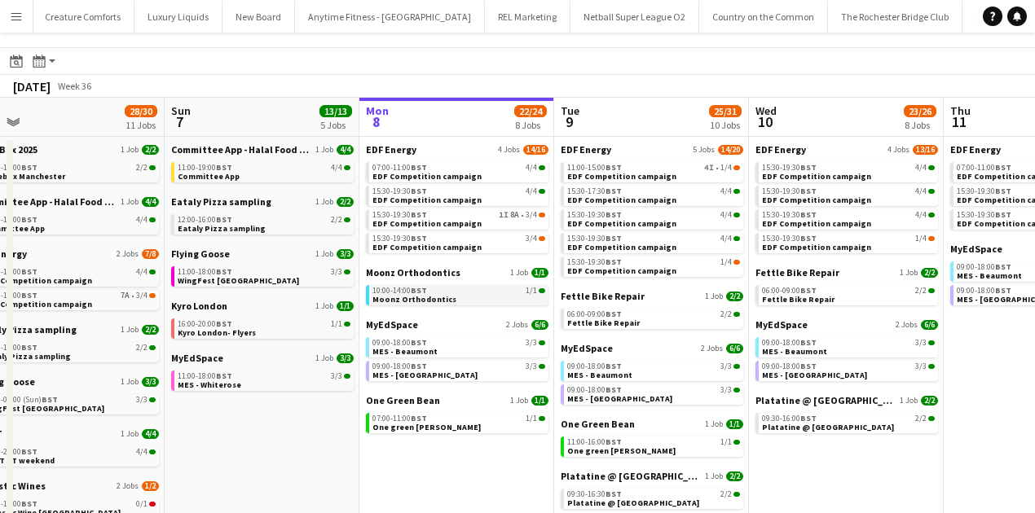
scroll to position [31, 0]
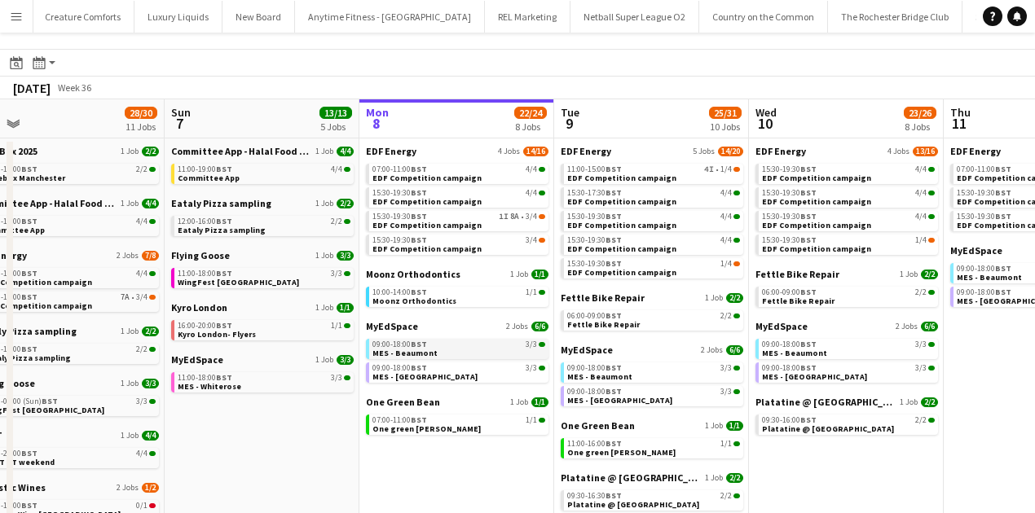
click at [461, 346] on div "09:00-18:00 BST 3/3" at bounding box center [458, 345] width 173 height 8
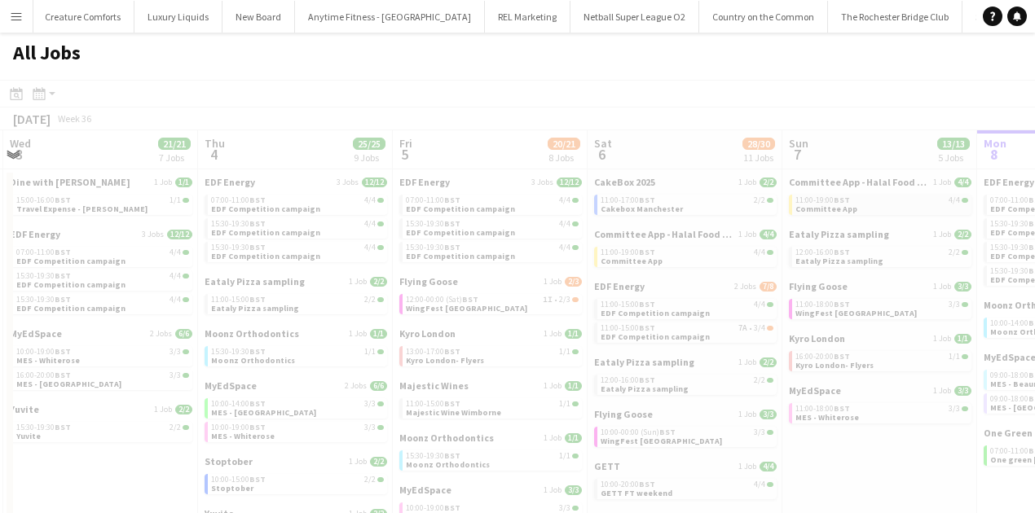
scroll to position [0, 378]
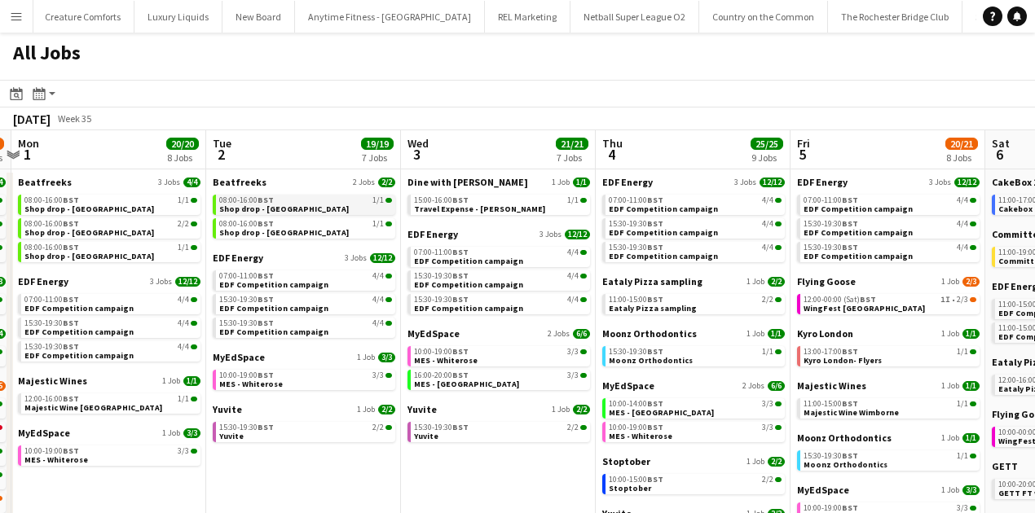
click at [280, 206] on span "Shop drop - Bradford" at bounding box center [284, 209] width 130 height 11
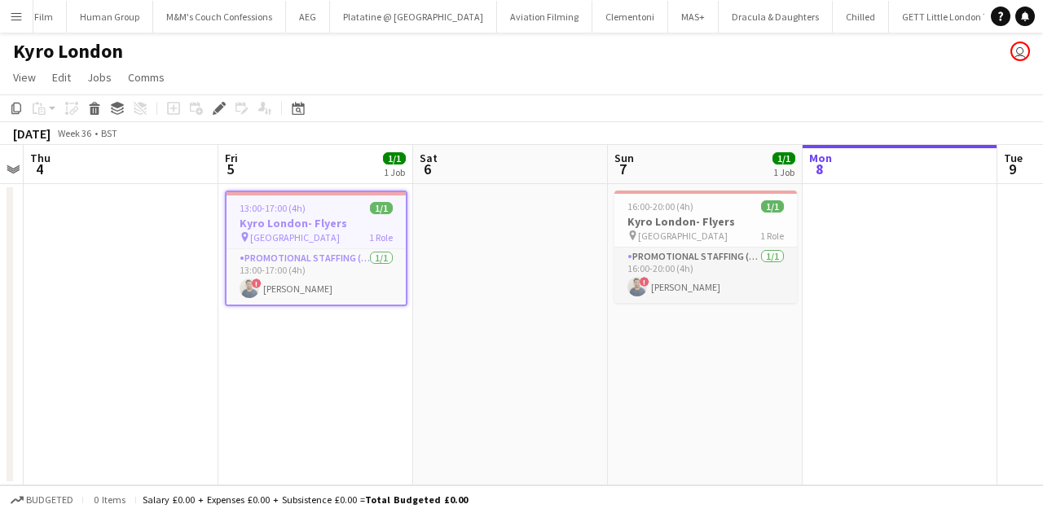
scroll to position [0, 7764]
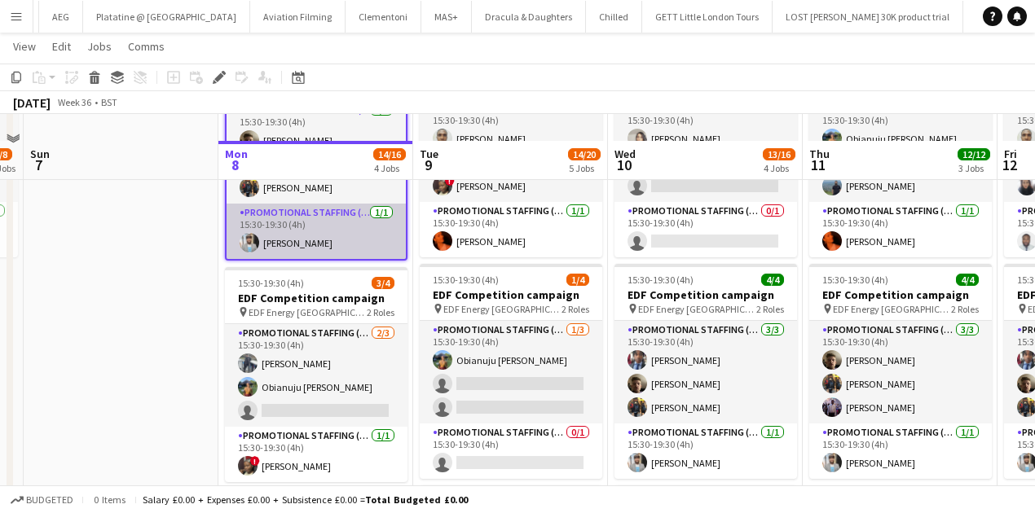
scroll to position [434, 0]
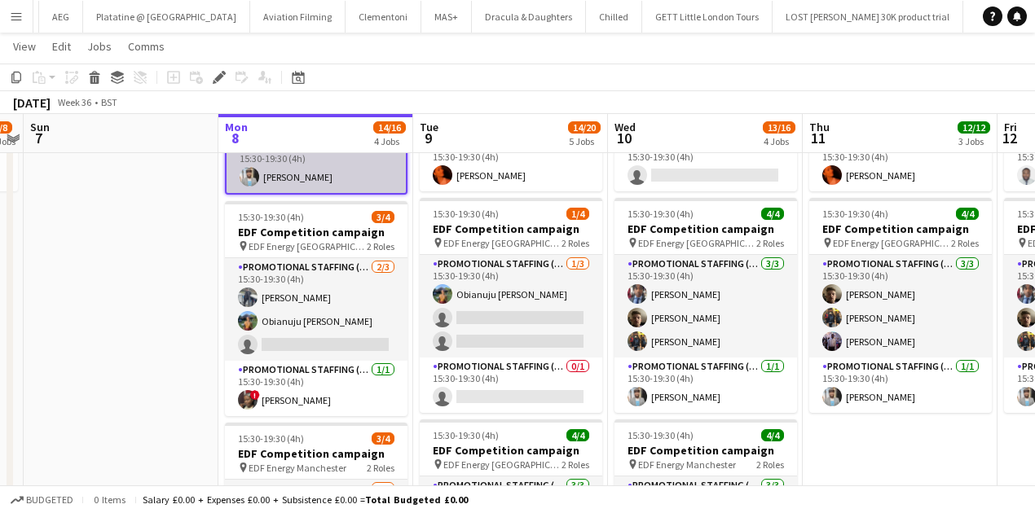
click at [354, 286] on app-card-role "Promotional Staffing (Flyering Staff) 2/3 15:30-19:30 (4h) Saif Hassan Obianuju…" at bounding box center [316, 309] width 183 height 103
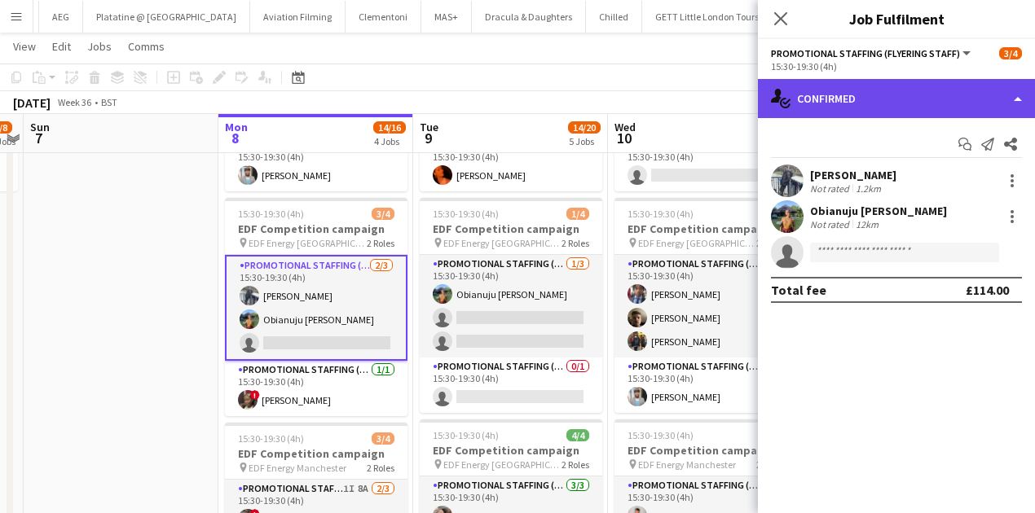
click at [835, 99] on div "single-neutral-actions-check-2 Confirmed" at bounding box center [896, 98] width 277 height 39
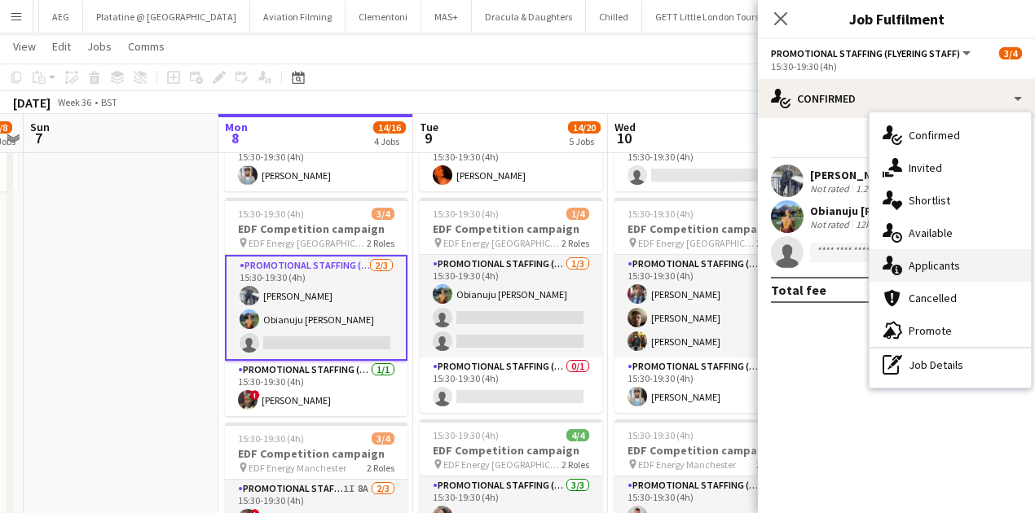
click at [910, 269] on span "Applicants" at bounding box center [934, 265] width 51 height 15
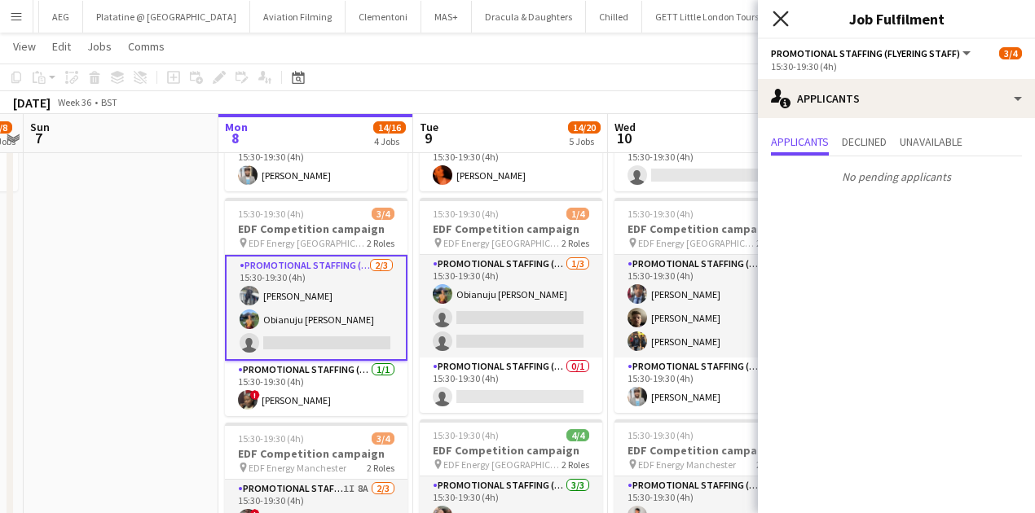
click at [776, 18] on icon "Close pop-in" at bounding box center [780, 18] width 15 height 15
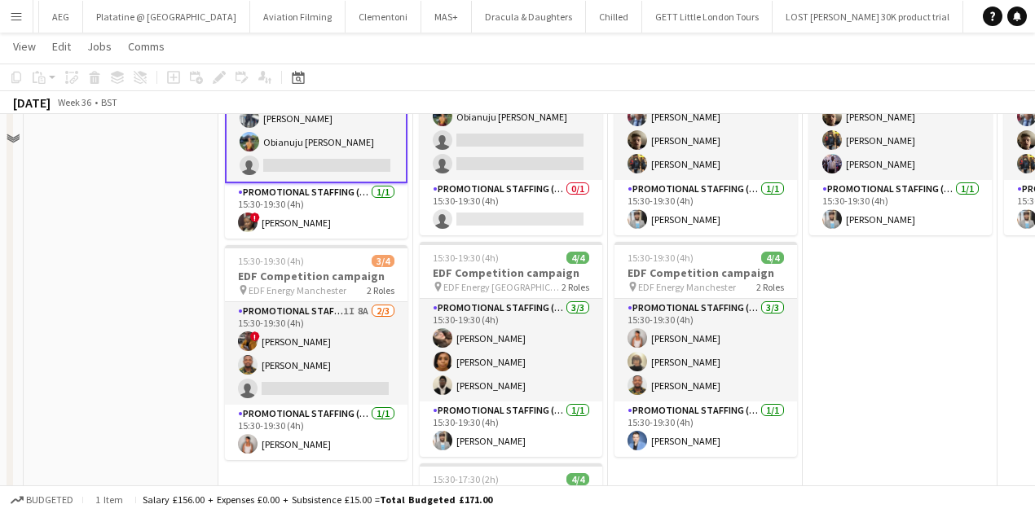
scroll to position [652, 0]
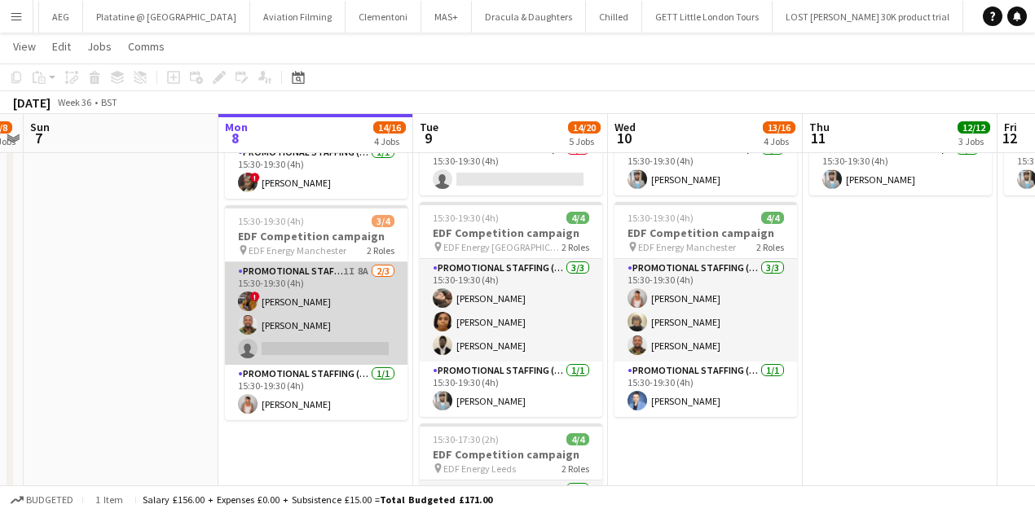
click at [325, 296] on app-card-role "Promotional Staffing (Flyering Staff) 1I 8A 2/3 15:30-19:30 (4h) ! Sean Porter …" at bounding box center [316, 313] width 183 height 103
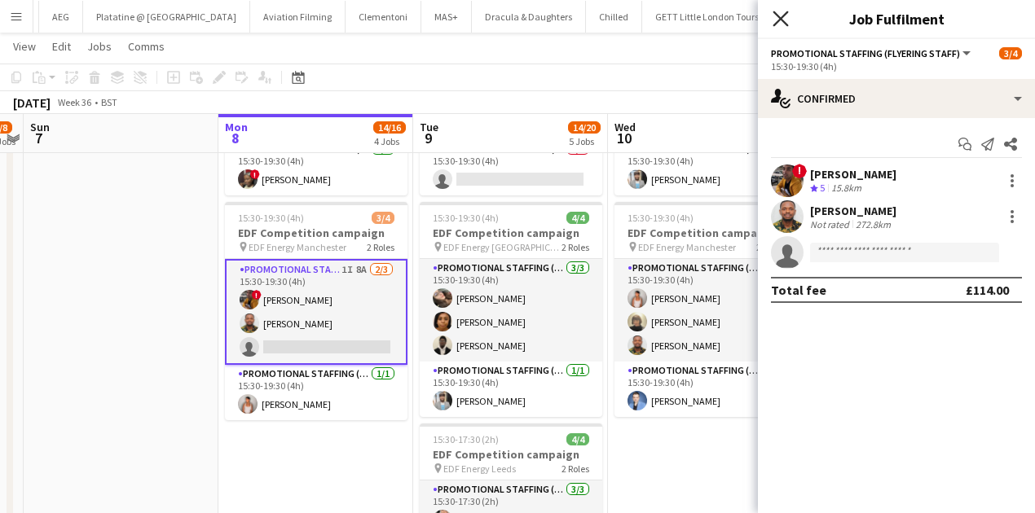
click at [780, 23] on icon "Close pop-in" at bounding box center [780, 18] width 15 height 15
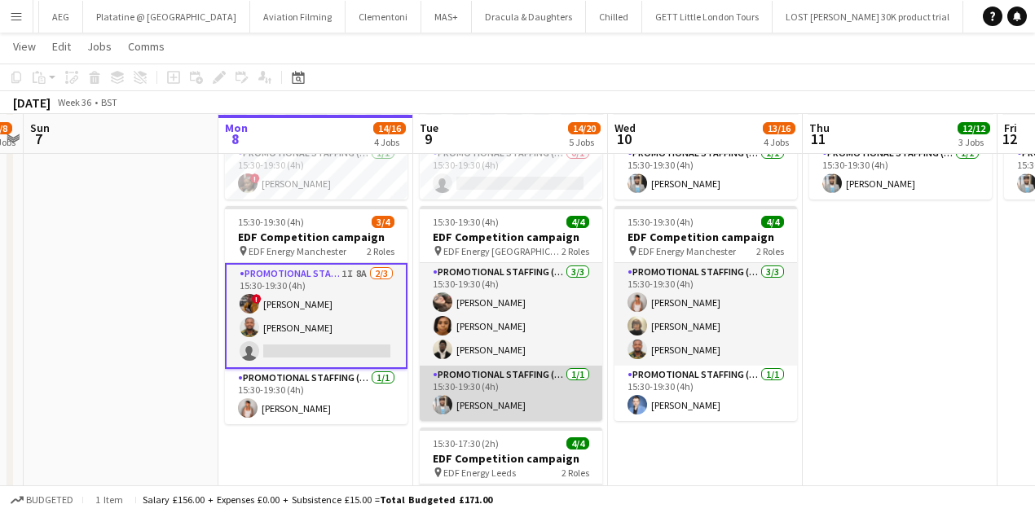
scroll to position [649, 0]
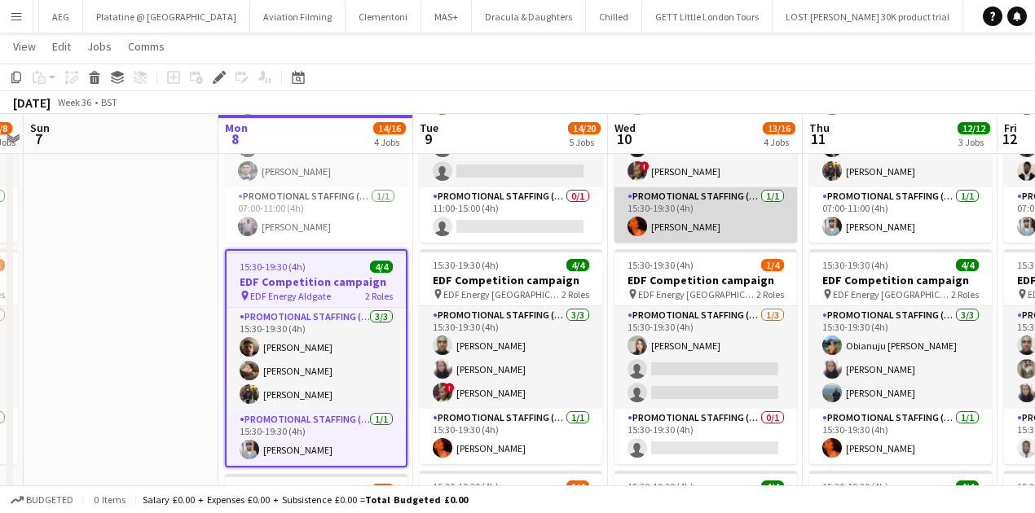
scroll to position [161, 0]
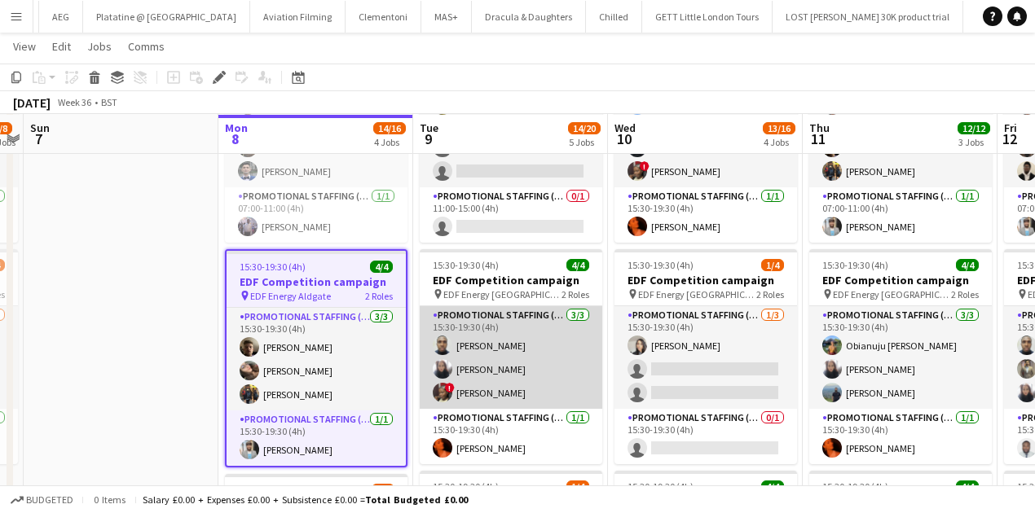
click at [478, 341] on app-card-role "Promotional Staffing (Flyering Staff) [DATE] 15:30-19:30 (4h) Ayomipo Adegeye […" at bounding box center [511, 357] width 183 height 103
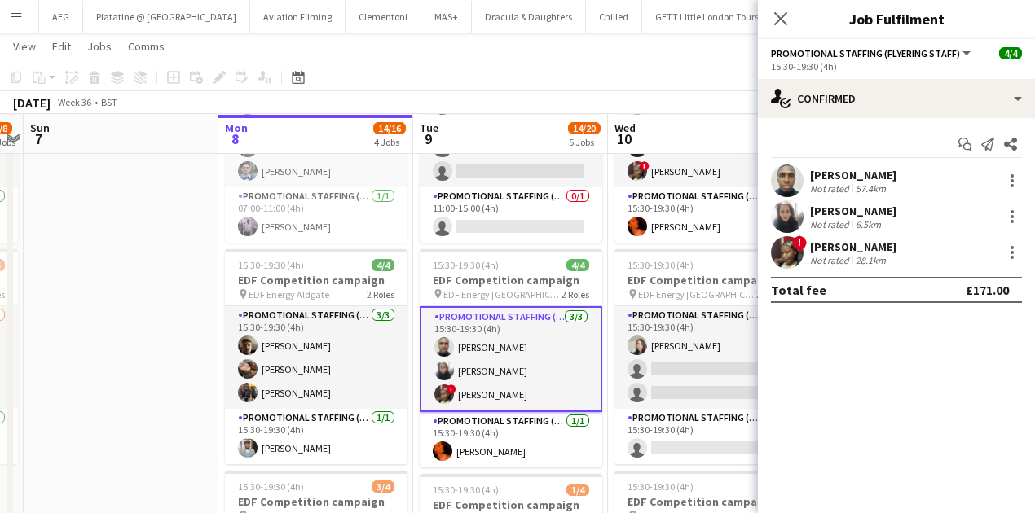
click at [844, 207] on div "[PERSON_NAME]" at bounding box center [853, 211] width 86 height 15
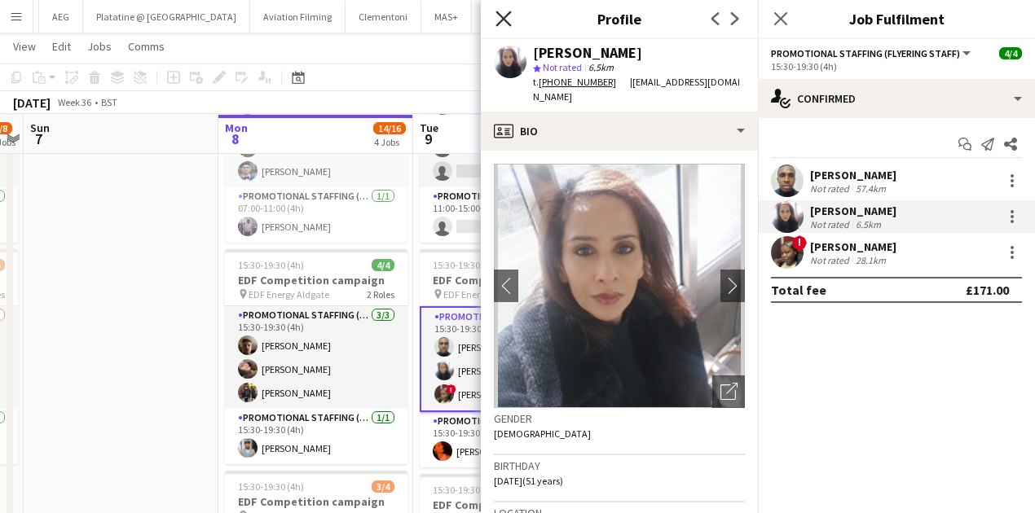
click at [499, 20] on icon "Close pop-in" at bounding box center [503, 18] width 15 height 15
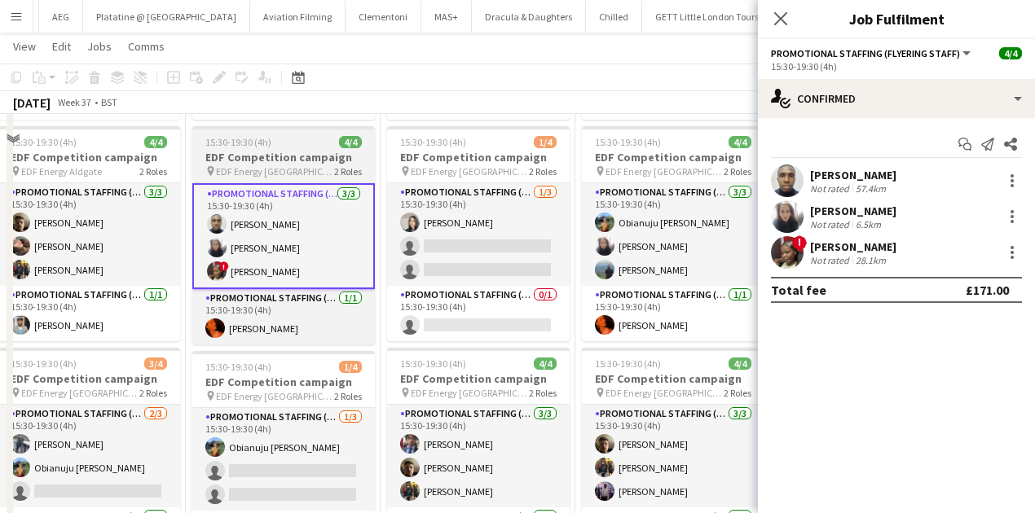
scroll to position [41, 0]
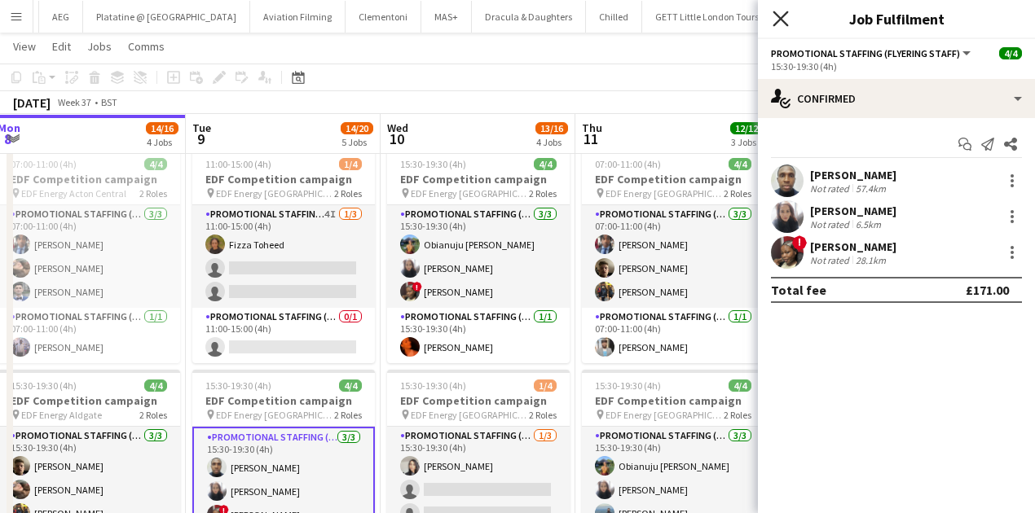
click at [781, 24] on icon "Close pop-in" at bounding box center [780, 18] width 15 height 15
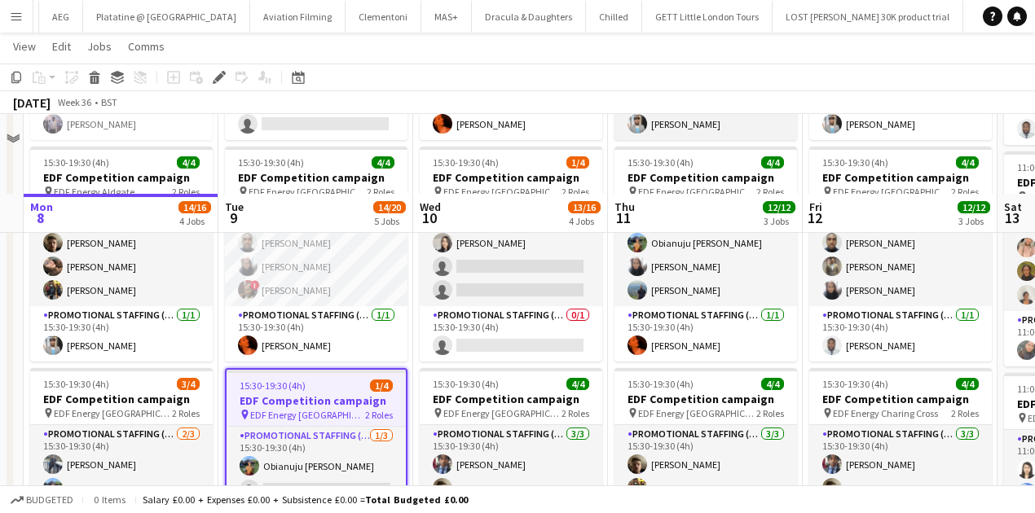
scroll to position [367, 0]
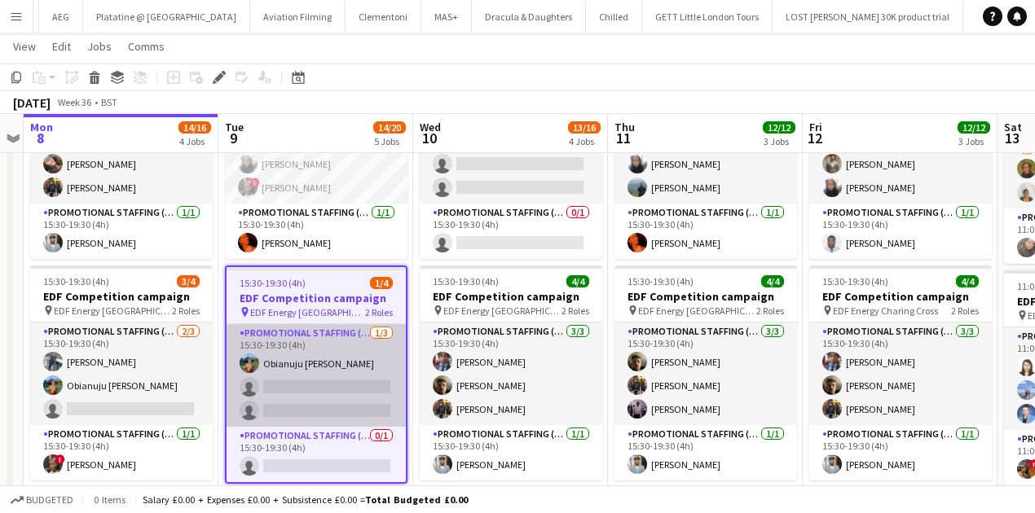
click at [318, 377] on app-card-role "Promotional Staffing (Flyering Staff) 1/3 15:30-19:30 (4h) Obianuju Rosemary Of…" at bounding box center [316, 375] width 179 height 103
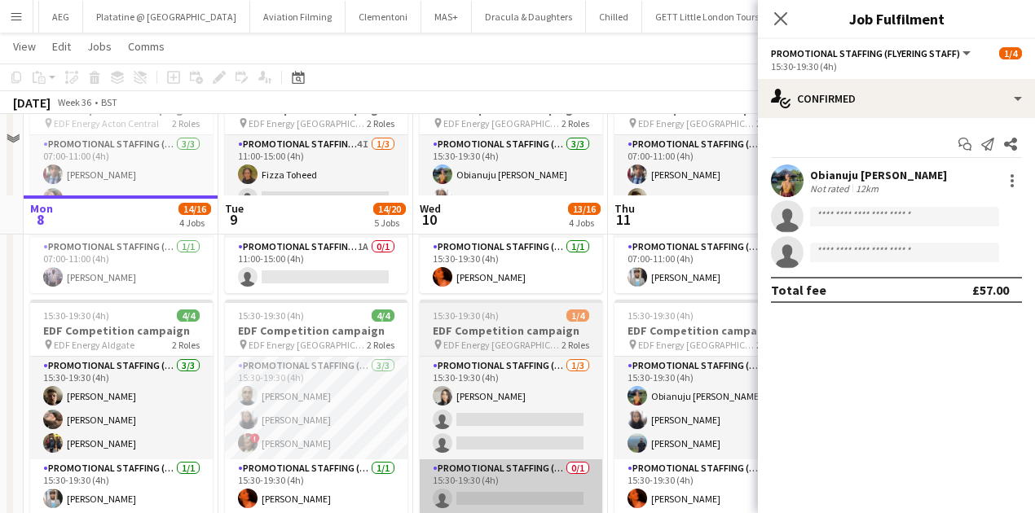
scroll to position [348, 0]
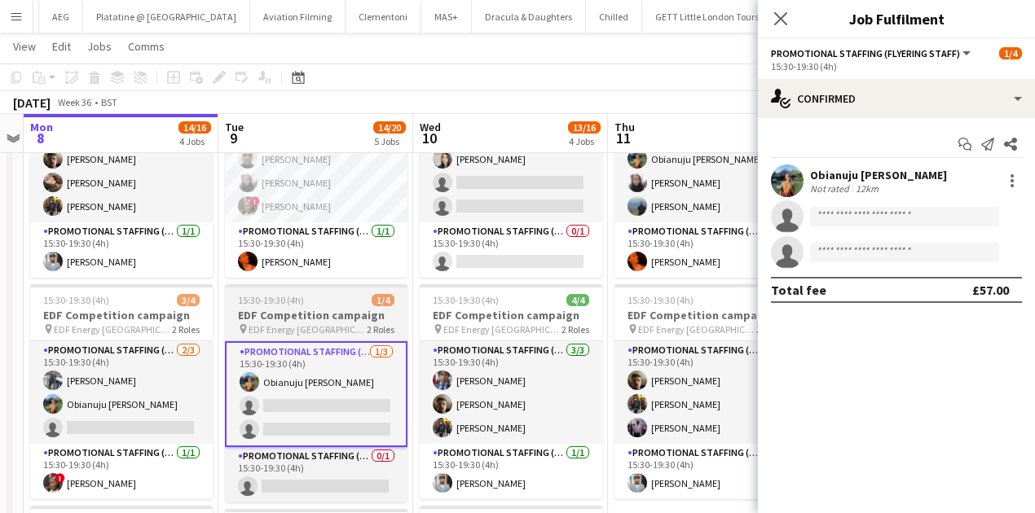
click at [316, 311] on h3 "EDF Competition campaign" at bounding box center [316, 315] width 183 height 15
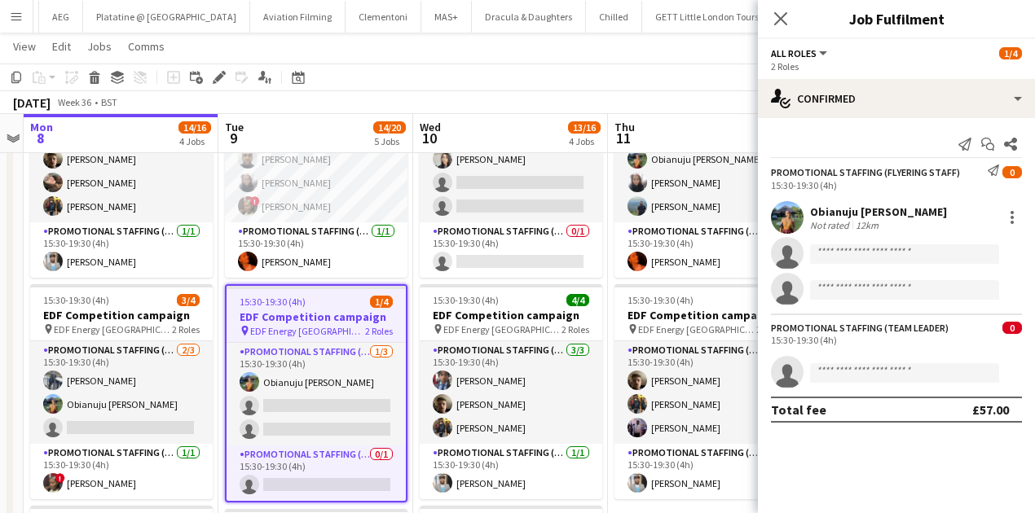
click at [317, 305] on div "15:30-19:30 (4h) 1/4" at bounding box center [316, 302] width 179 height 12
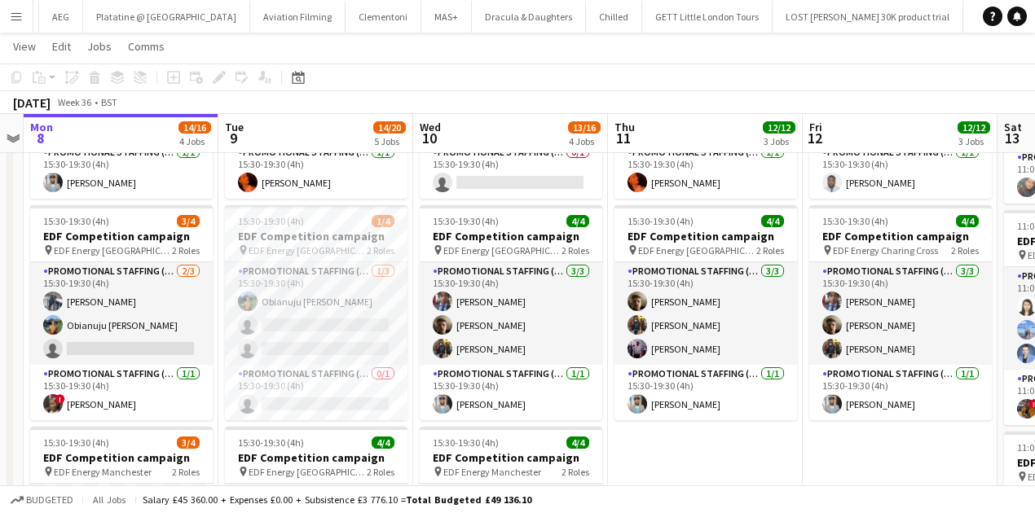
scroll to position [427, 0]
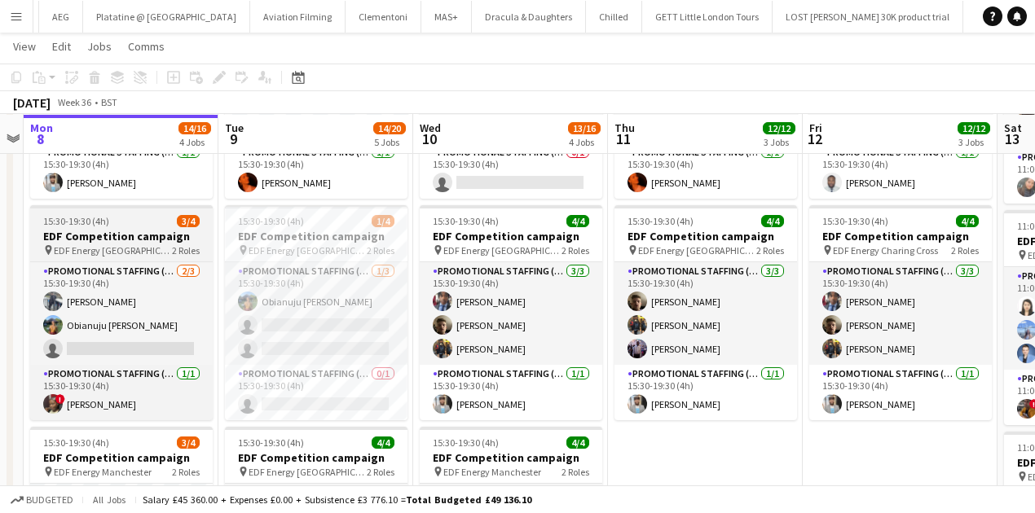
click at [117, 246] on span "EDF Energy Birmingham New Street" at bounding box center [113, 251] width 118 height 12
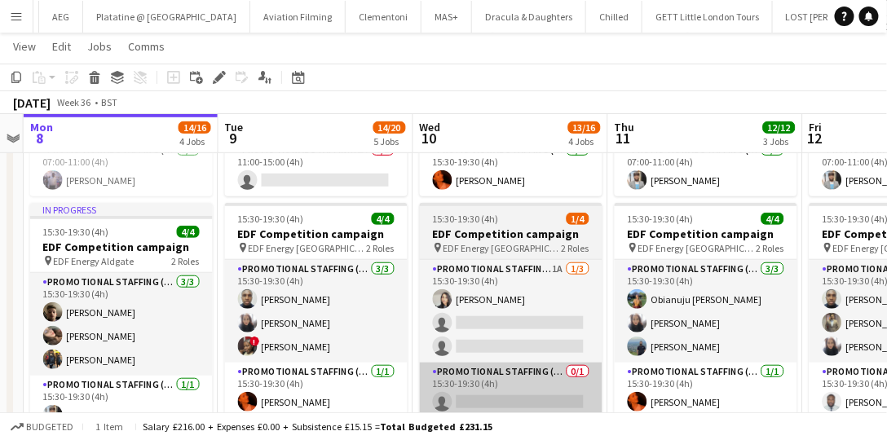
scroll to position [207, 0]
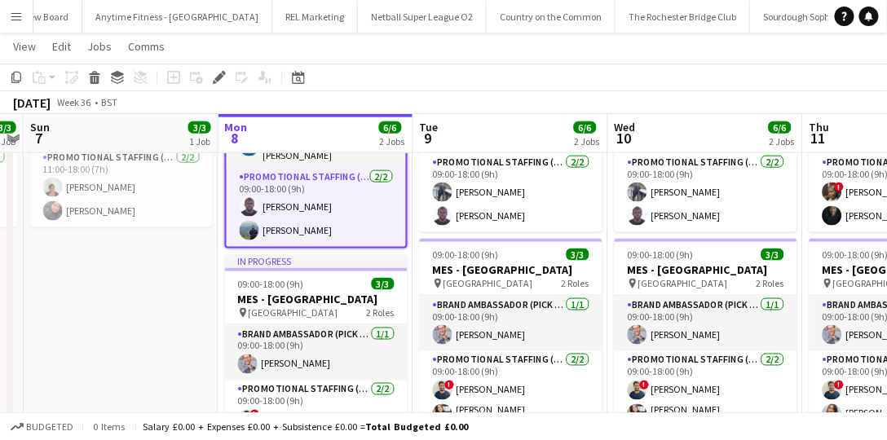
scroll to position [0, 561]
click at [18, 15] on app-icon "Menu" at bounding box center [16, 16] width 13 height 13
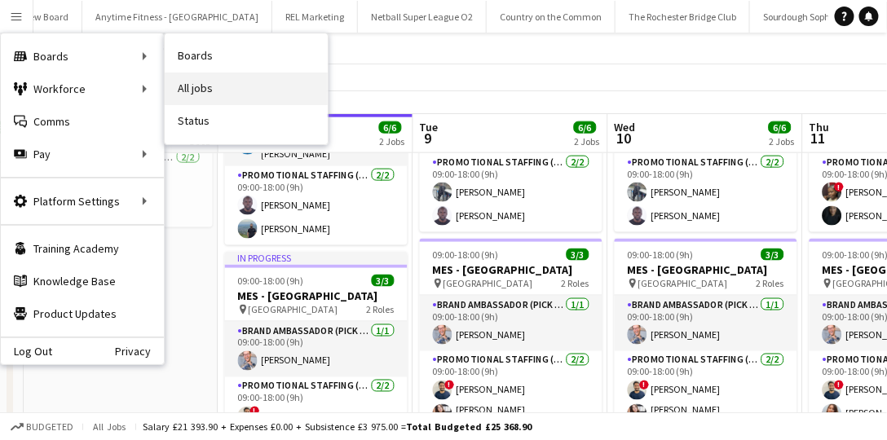
click at [176, 86] on link "All jobs" at bounding box center [246, 89] width 163 height 33
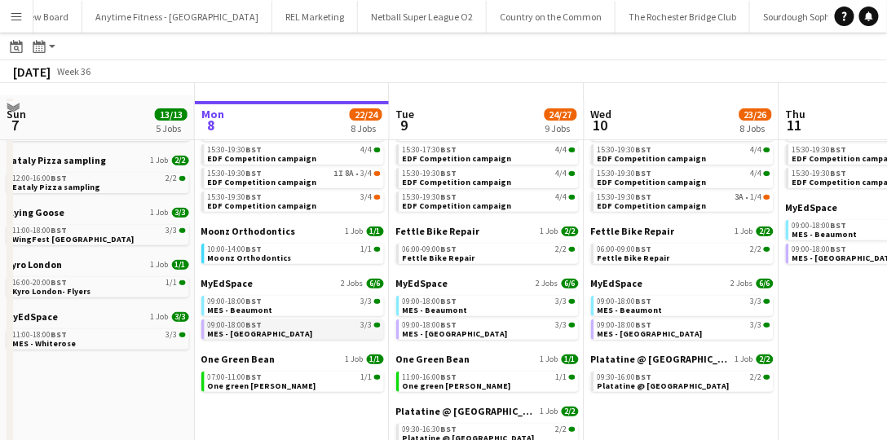
scroll to position [93, 0]
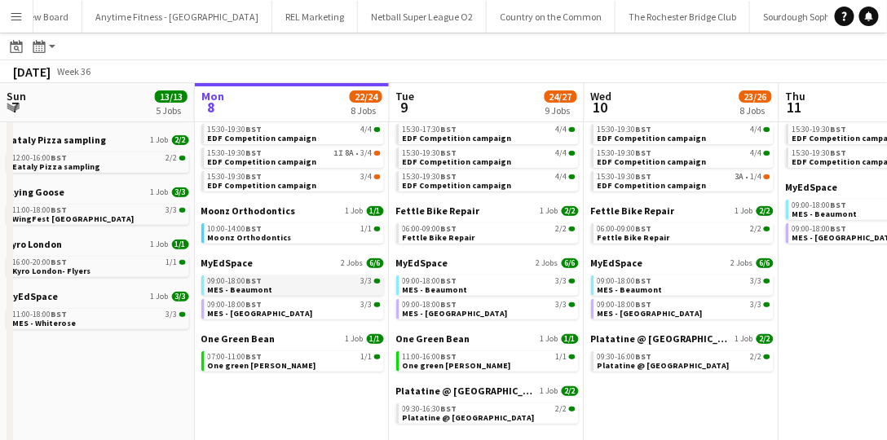
click at [271, 284] on div "09:00-18:00 BST 3/3" at bounding box center [294, 281] width 173 height 8
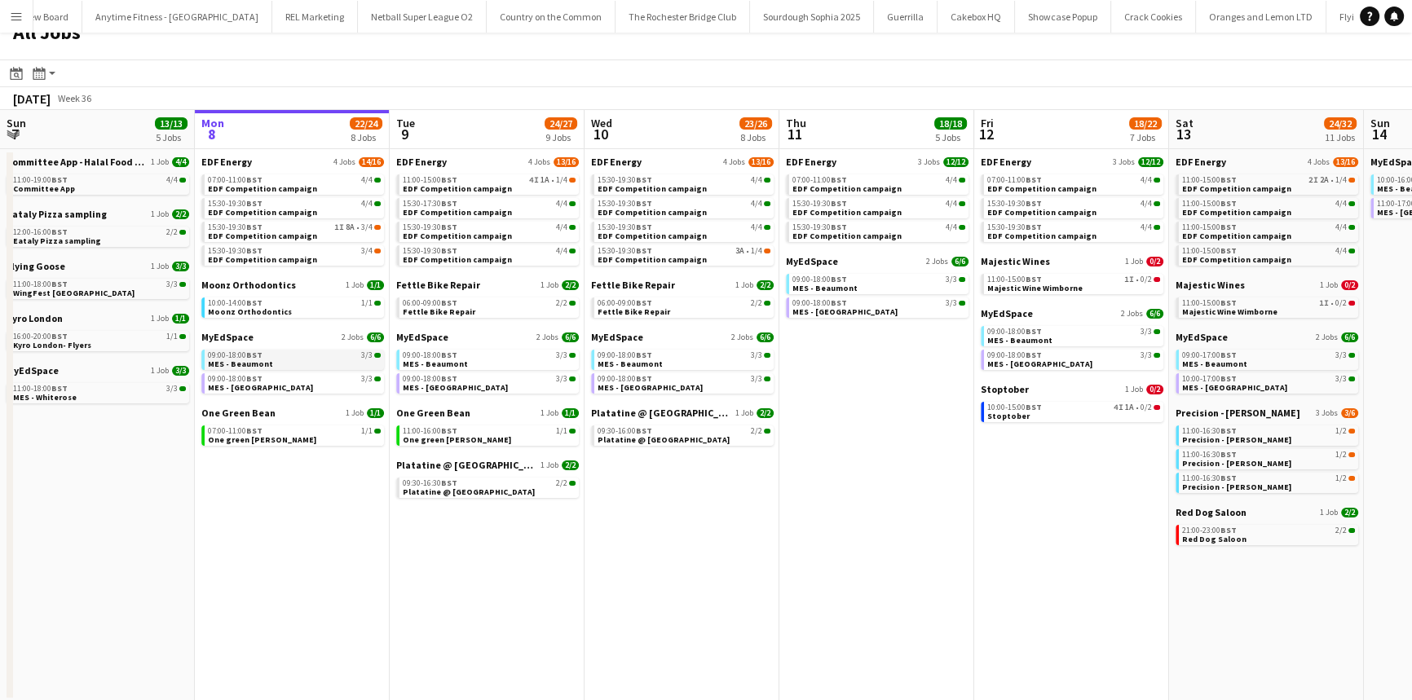
scroll to position [0, 390]
click at [521, 249] on div "15:30-19:30 BST 4/4" at bounding box center [489, 251] width 173 height 8
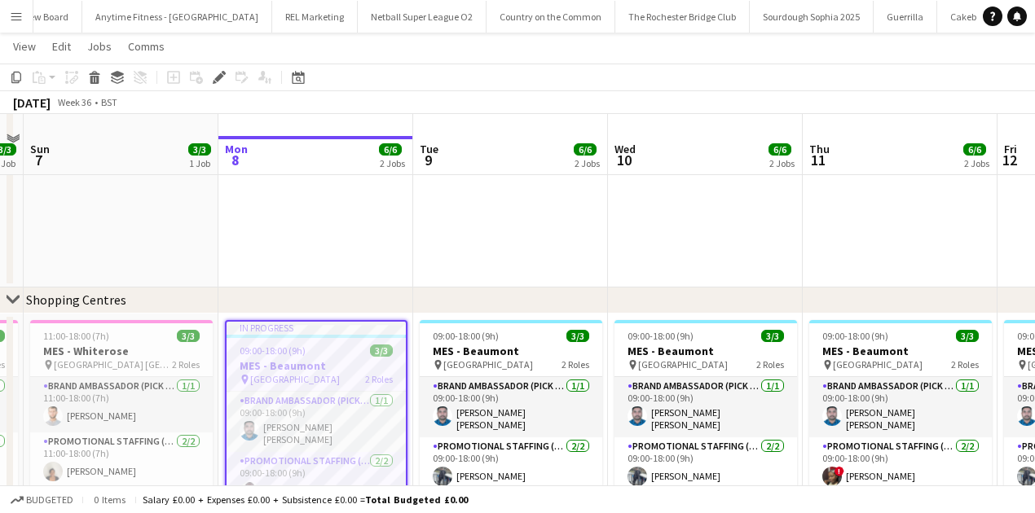
scroll to position [501, 0]
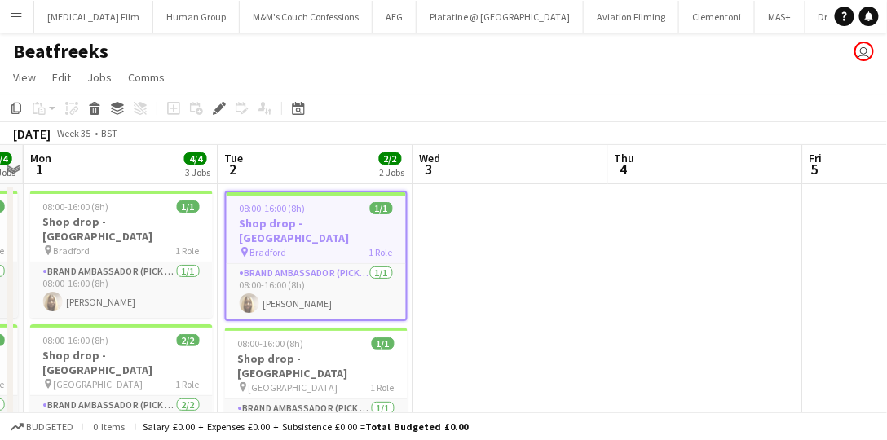
scroll to position [0, 561]
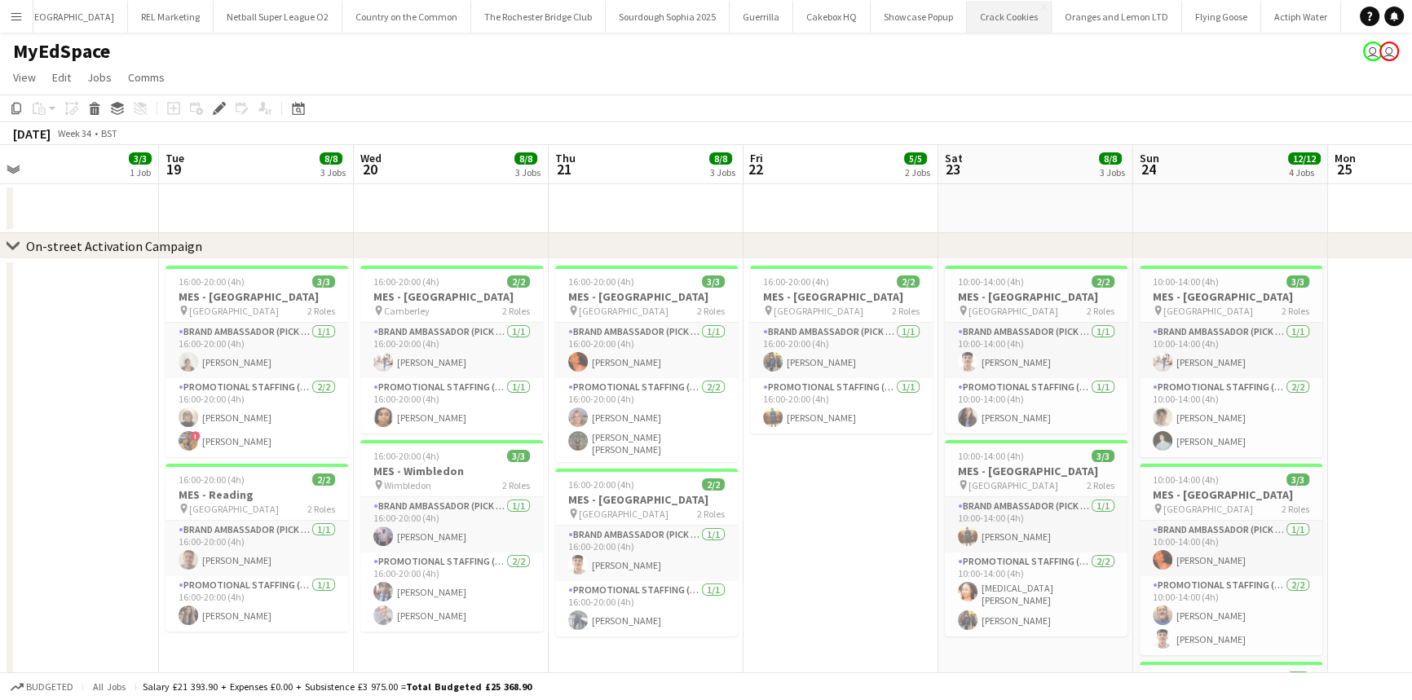
scroll to position [0, 425]
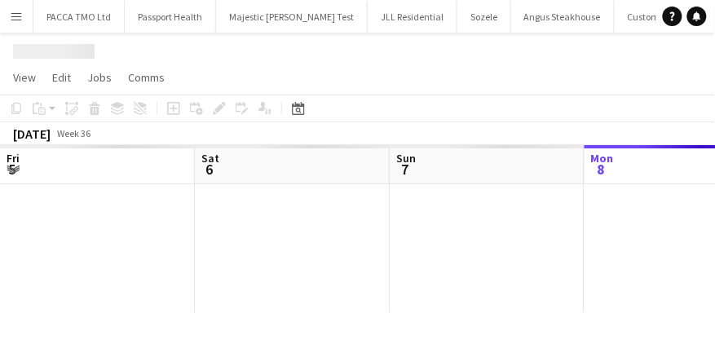
scroll to position [0, 390]
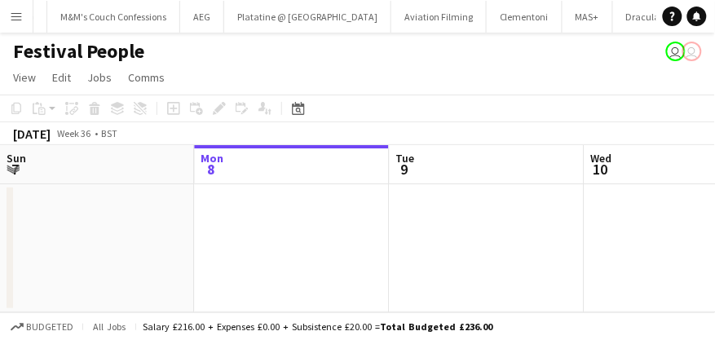
click at [11, 20] on app-icon "Menu" at bounding box center [16, 16] width 13 height 13
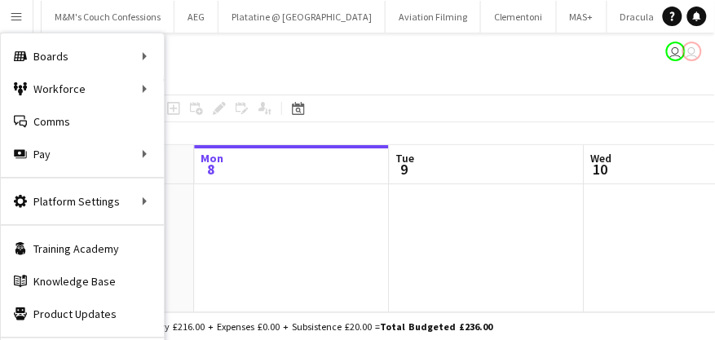
scroll to position [0, 7834]
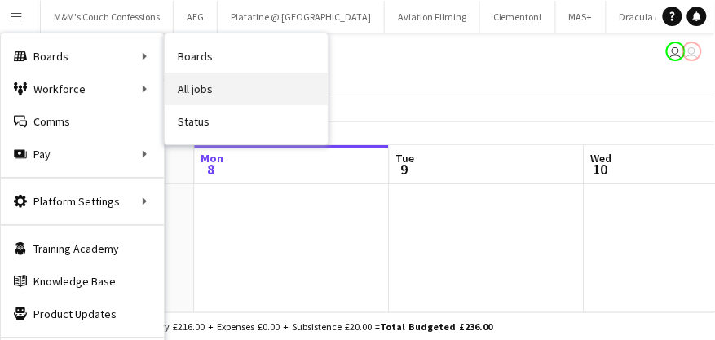
click at [192, 88] on link "All jobs" at bounding box center [246, 89] width 163 height 33
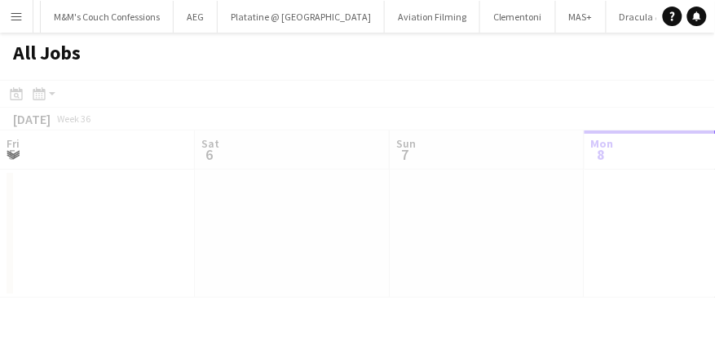
scroll to position [0, 390]
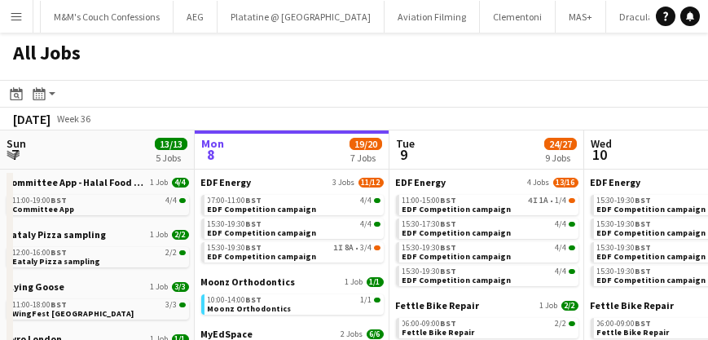
click at [14, 11] on app-icon "Menu" at bounding box center [16, 16] width 13 height 13
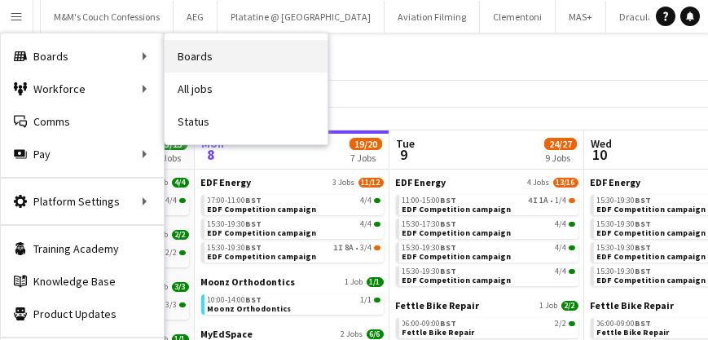
click at [186, 59] on link "Boards" at bounding box center [246, 56] width 163 height 33
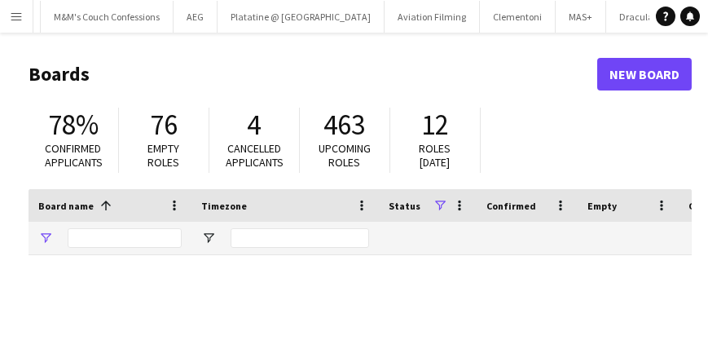
type input "*****"
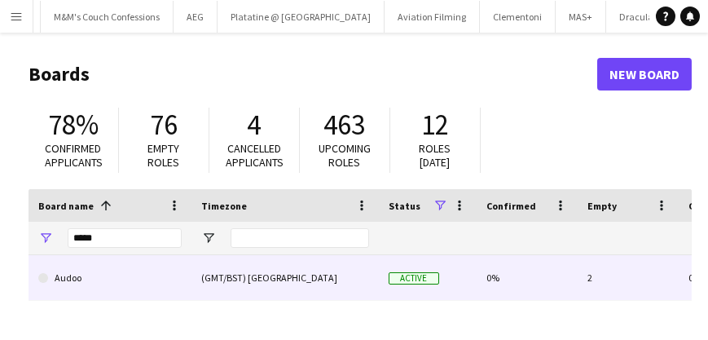
click at [231, 288] on div "(GMT/BST) London" at bounding box center [285, 277] width 187 height 45
click at [236, 280] on div "(GMT/BST) London" at bounding box center [285, 277] width 187 height 45
click at [251, 269] on div "(GMT/BST) London" at bounding box center [285, 277] width 187 height 45
click at [285, 281] on div "(GMT/BST) London" at bounding box center [285, 277] width 187 height 45
click at [120, 265] on link "Audoo" at bounding box center [109, 278] width 143 height 46
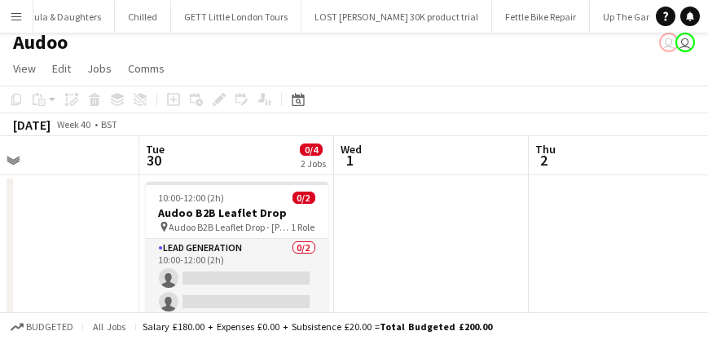
scroll to position [10, 0]
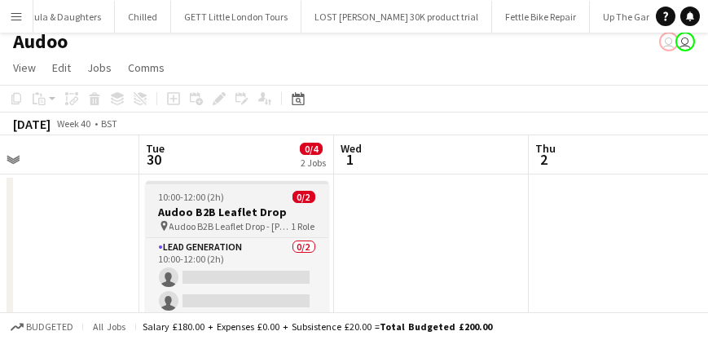
click at [245, 205] on h3 "Audoo B2B Leaflet Drop" at bounding box center [237, 212] width 183 height 15
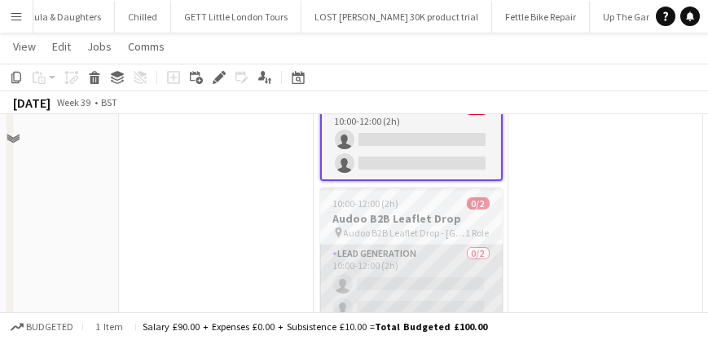
scroll to position [42, 0]
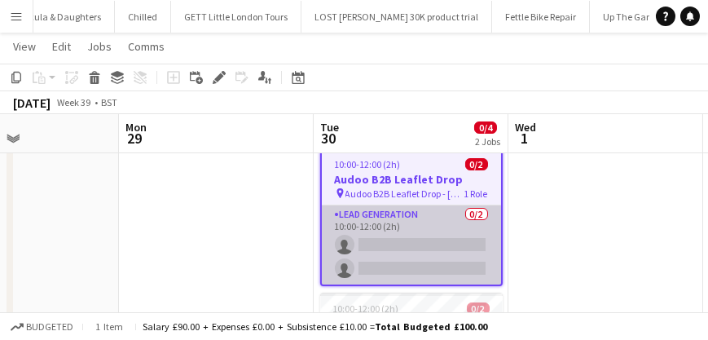
click at [391, 255] on app-card-role "Lead Generation 0/2 10:00-12:00 (2h) single-neutral-actions single-neutral-acti…" at bounding box center [411, 244] width 179 height 79
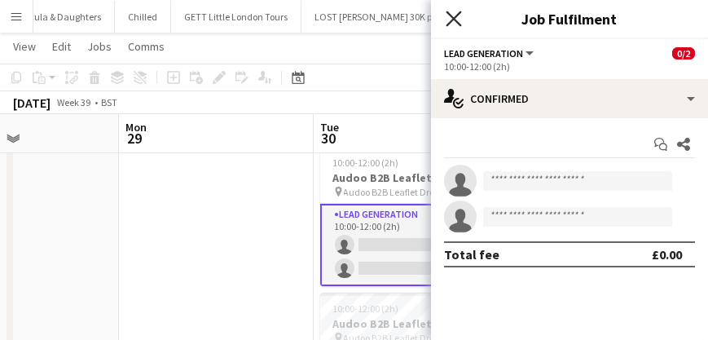
click at [452, 20] on icon at bounding box center [453, 18] width 15 height 15
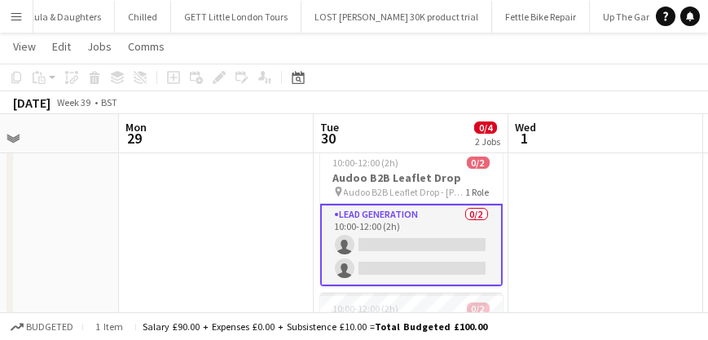
click at [361, 245] on app-card-role "Lead Generation 0/2 10:00-12:00 (2h) single-neutral-actions single-neutral-acti…" at bounding box center [411, 245] width 183 height 82
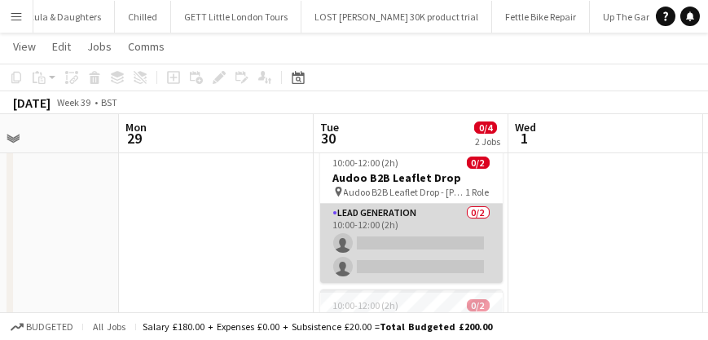
click at [361, 245] on app-card-role "Lead Generation 0/2 10:00-12:00 (2h) single-neutral-actions single-neutral-acti…" at bounding box center [411, 243] width 183 height 79
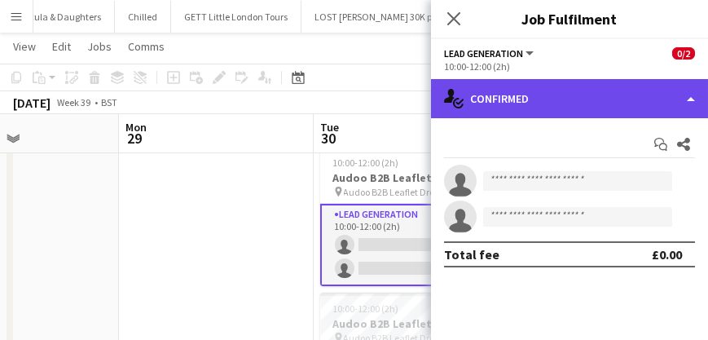
click at [676, 108] on div "single-neutral-actions-check-2 Confirmed" at bounding box center [569, 98] width 277 height 39
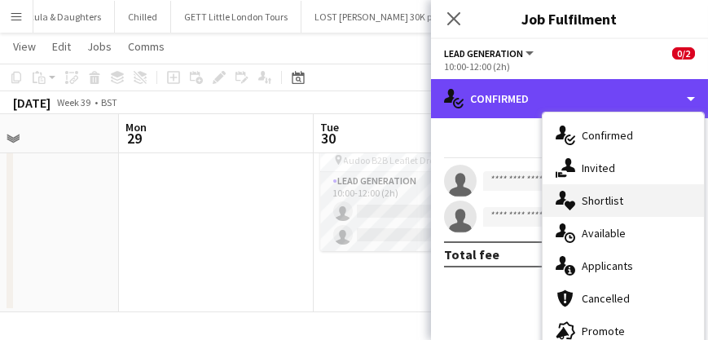
scroll to position [219, 0]
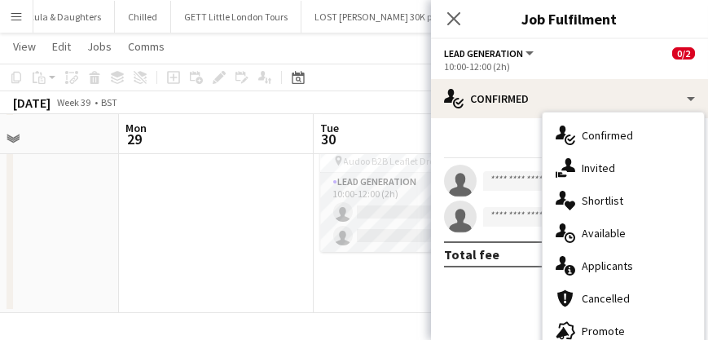
click at [502, 165] on app-invite-slot "single-neutral-actions" at bounding box center [569, 181] width 277 height 33
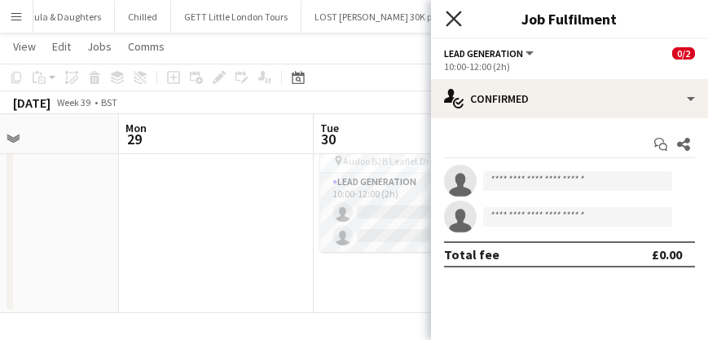
click at [448, 18] on icon "Close pop-in" at bounding box center [453, 18] width 15 height 15
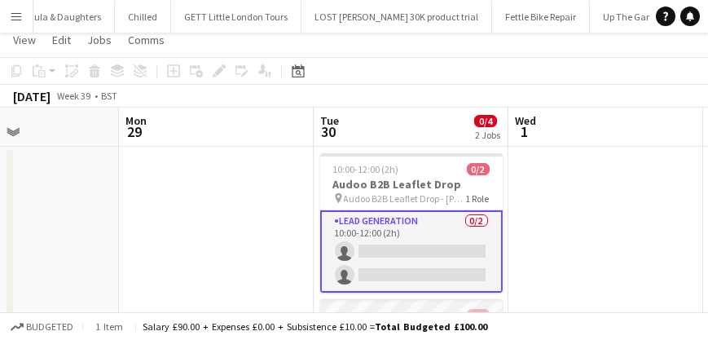
scroll to position [26, 0]
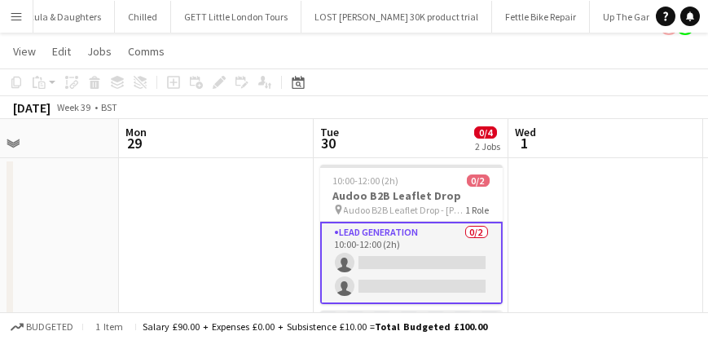
click at [377, 192] on h3 "Audoo B2B Leaflet Drop" at bounding box center [411, 195] width 183 height 15
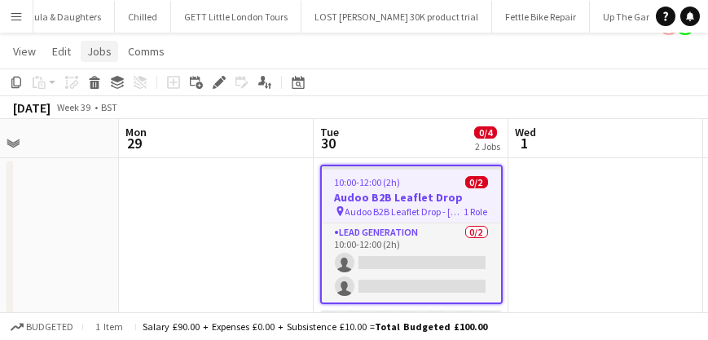
click at [104, 52] on span "Jobs" at bounding box center [99, 51] width 24 height 15
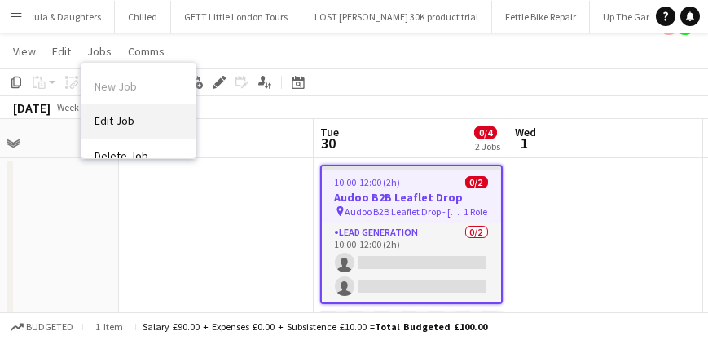
click at [108, 112] on link "Edit Job" at bounding box center [139, 121] width 114 height 34
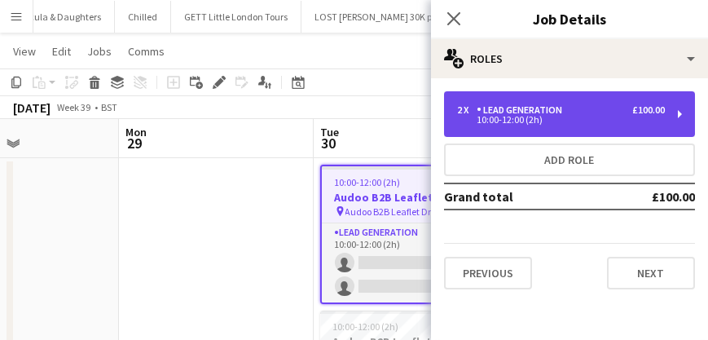
click at [561, 105] on div "Lead Generation" at bounding box center [523, 109] width 92 height 11
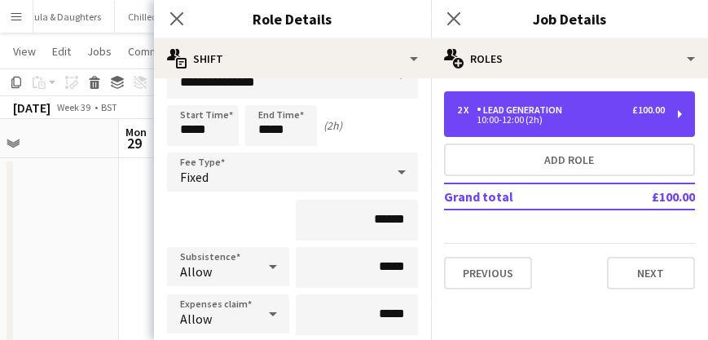
scroll to position [35, 0]
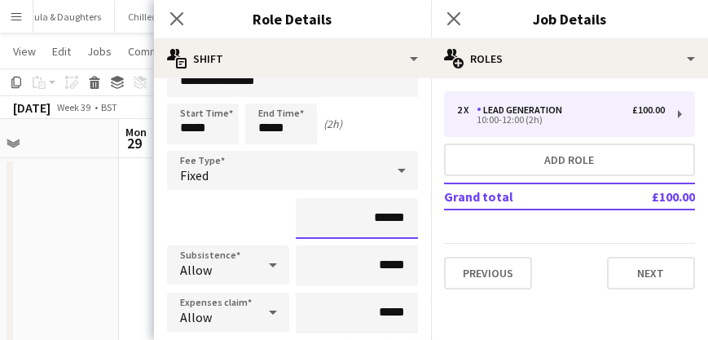
click at [382, 214] on input "******" at bounding box center [357, 218] width 122 height 41
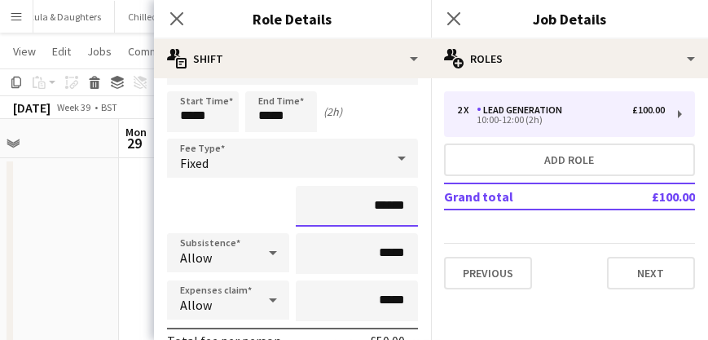
scroll to position [47, 0]
click at [377, 201] on input "******" at bounding box center [357, 206] width 122 height 41
click at [379, 201] on input "******" at bounding box center [357, 206] width 122 height 41
type input "**"
type input "***"
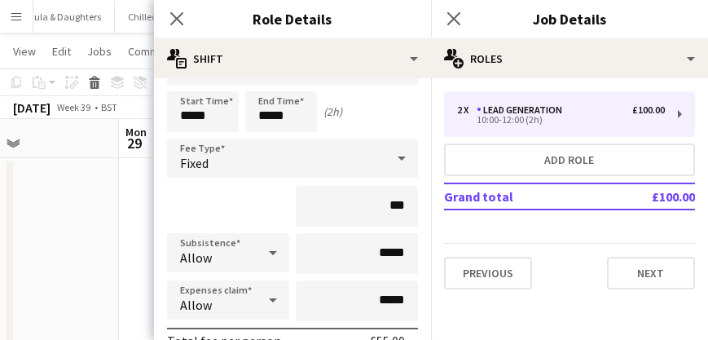
click at [269, 203] on div "***" at bounding box center [292, 206] width 251 height 41
click at [377, 251] on input "*****" at bounding box center [357, 253] width 122 height 41
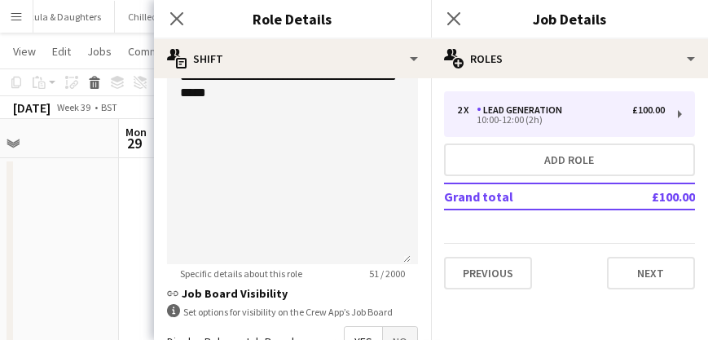
scroll to position [682, 0]
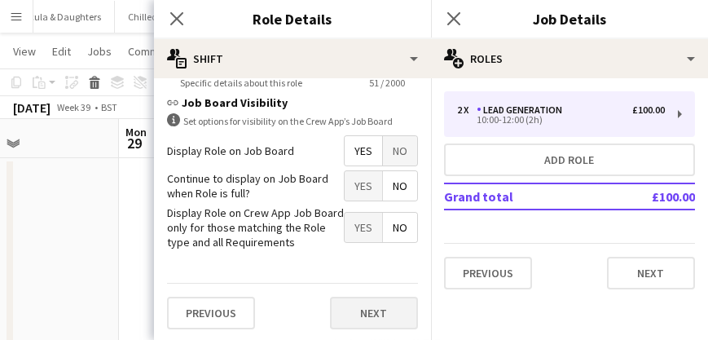
type input "******"
click at [352, 306] on button "Next" at bounding box center [374, 313] width 88 height 33
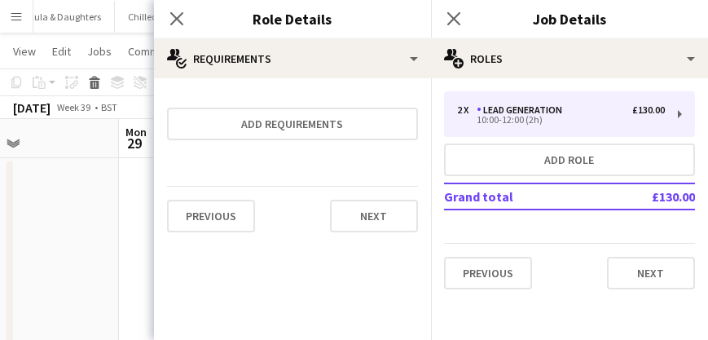
scroll to position [0, 0]
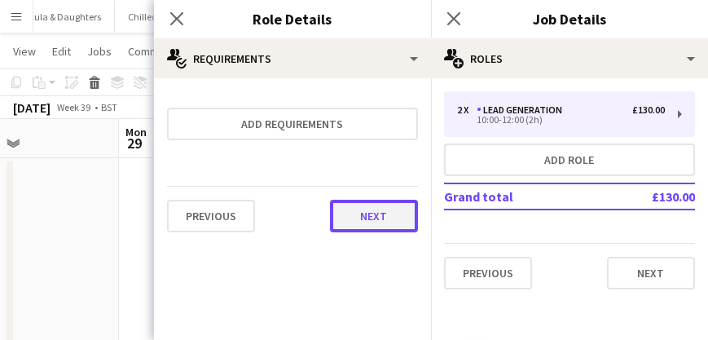
click at [377, 223] on button "Next" at bounding box center [374, 216] width 88 height 33
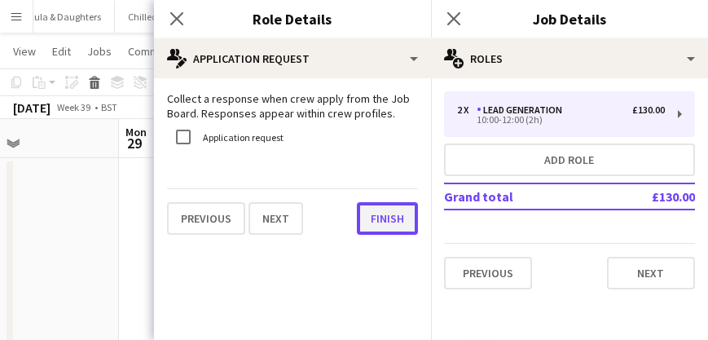
click at [389, 224] on button "Finish" at bounding box center [387, 218] width 61 height 33
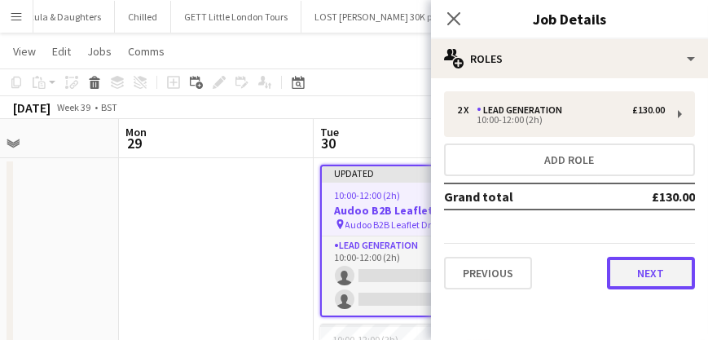
click at [661, 268] on button "Next" at bounding box center [651, 273] width 88 height 33
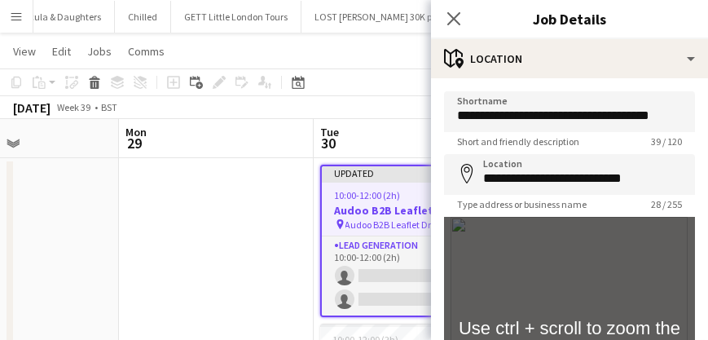
scroll to position [235, 0]
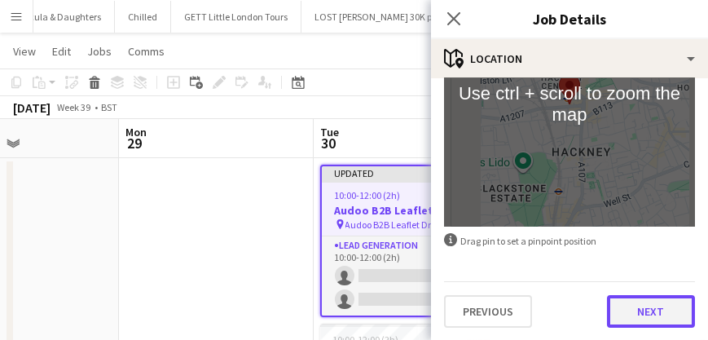
click at [659, 306] on button "Next" at bounding box center [651, 311] width 88 height 33
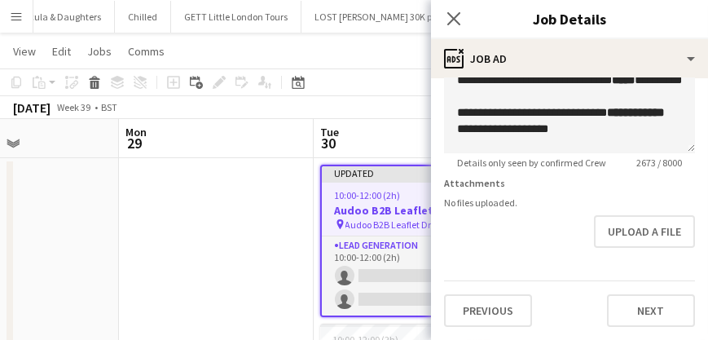
scroll to position [478, 0]
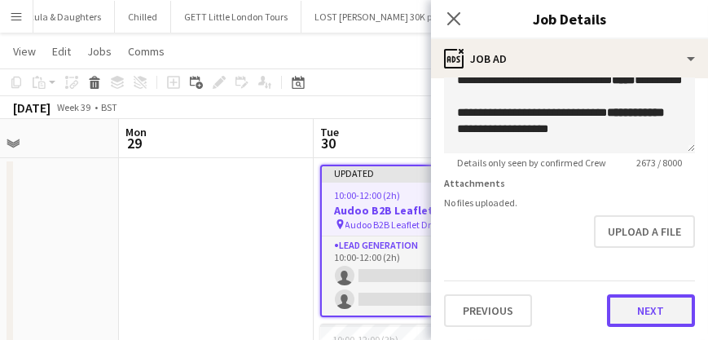
click at [639, 311] on button "Next" at bounding box center [651, 310] width 88 height 33
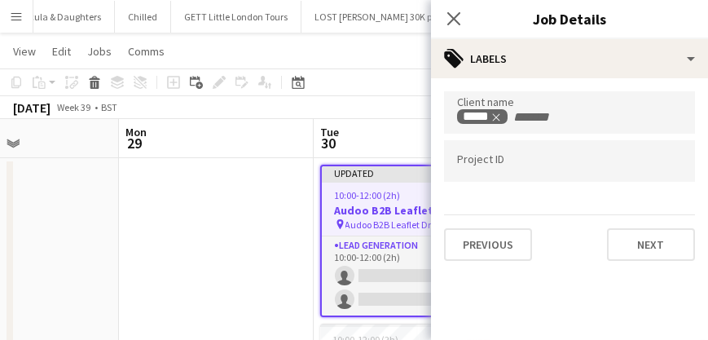
scroll to position [0, 0]
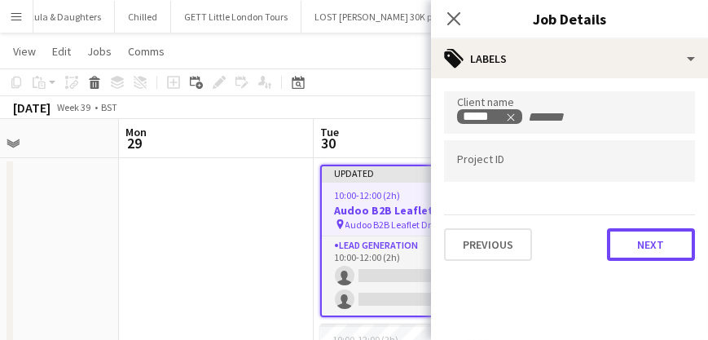
drag, startPoint x: 649, startPoint y: 245, endPoint x: 675, endPoint y: 250, distance: 26.5
click at [675, 250] on button "Next" at bounding box center [651, 244] width 88 height 33
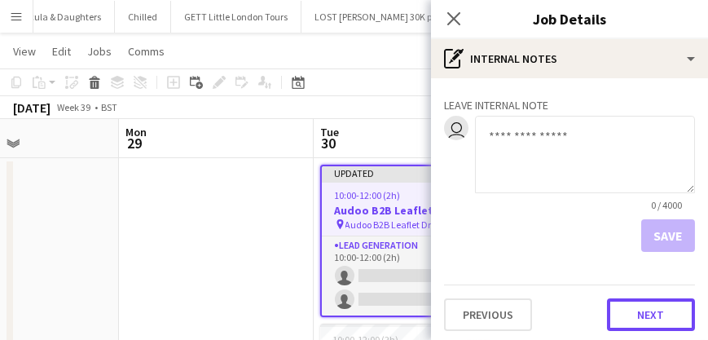
drag, startPoint x: 656, startPoint y: 337, endPoint x: 669, endPoint y: 319, distance: 22.8
click at [669, 319] on button "Next" at bounding box center [651, 314] width 88 height 33
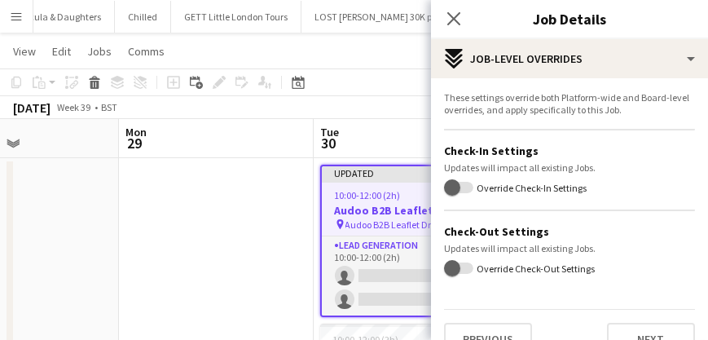
scroll to position [28, 0]
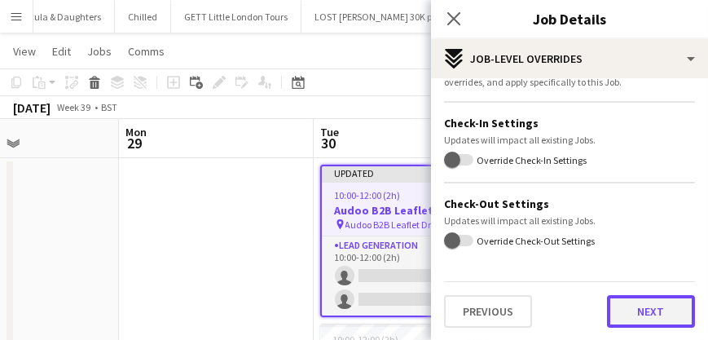
click at [626, 297] on button "Next" at bounding box center [651, 311] width 88 height 33
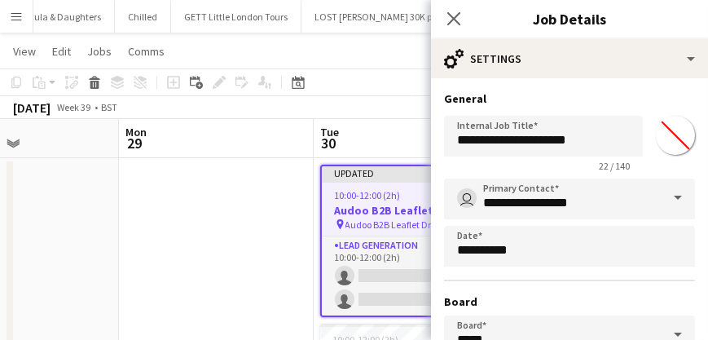
scroll to position [244, 0]
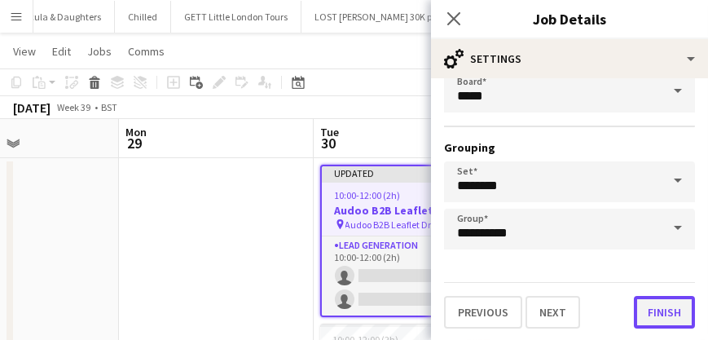
click at [641, 306] on button "Finish" at bounding box center [664, 312] width 61 height 33
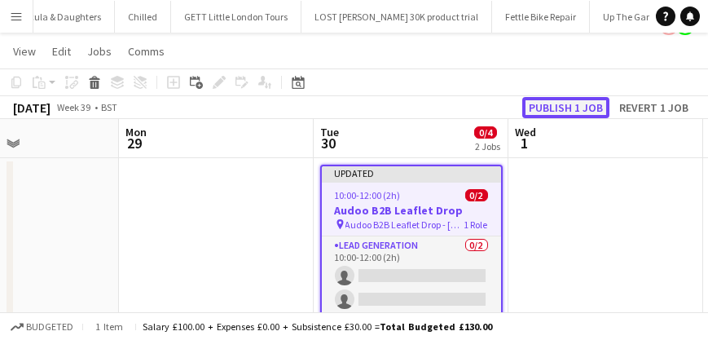
click at [575, 101] on button "Publish 1 job" at bounding box center [565, 107] width 87 height 21
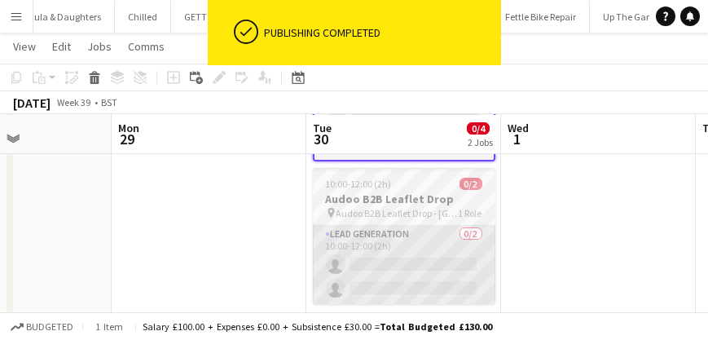
scroll to position [166, 0]
click at [416, 184] on div "10:00-12:00 (2h) 0/2" at bounding box center [404, 184] width 183 height 12
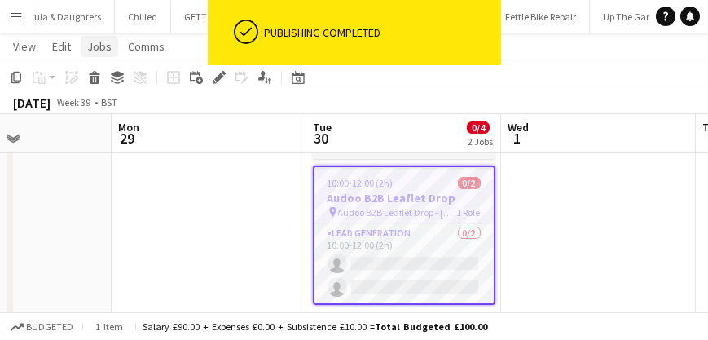
click at [108, 44] on span "Jobs" at bounding box center [99, 46] width 24 height 15
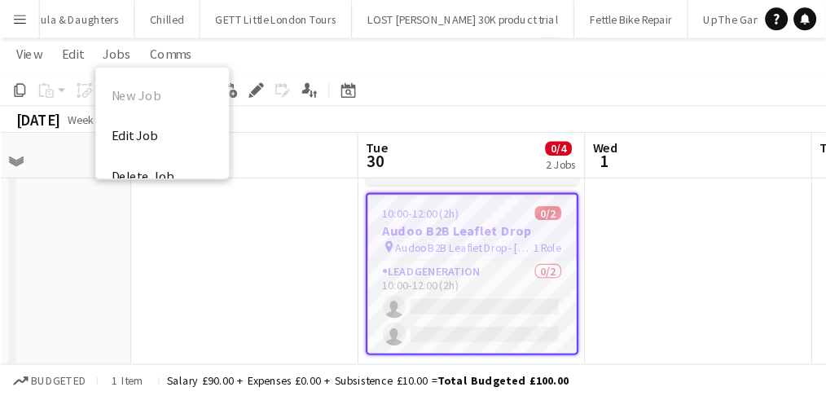
scroll to position [0, 0]
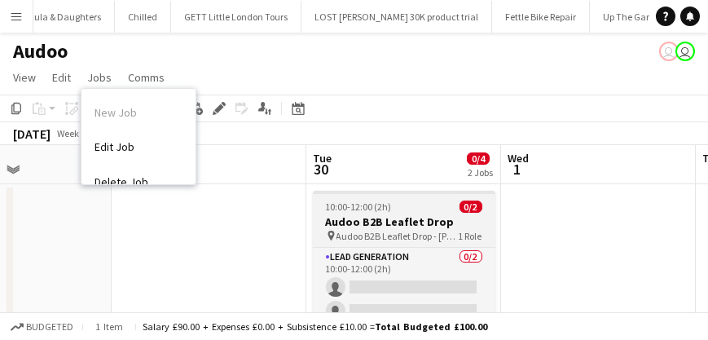
click at [381, 215] on h3 "Audoo B2B Leaflet Drop" at bounding box center [404, 221] width 183 height 15
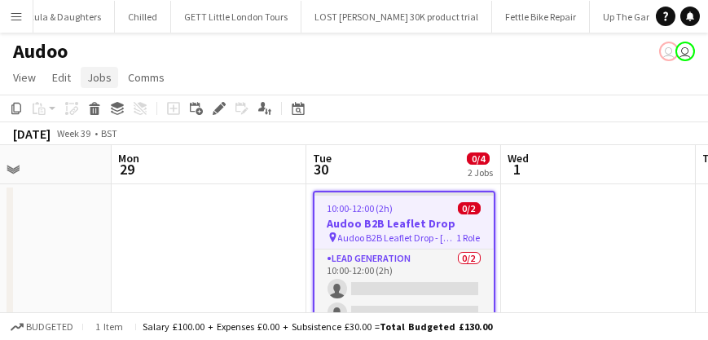
click at [99, 76] on span "Jobs" at bounding box center [99, 77] width 24 height 15
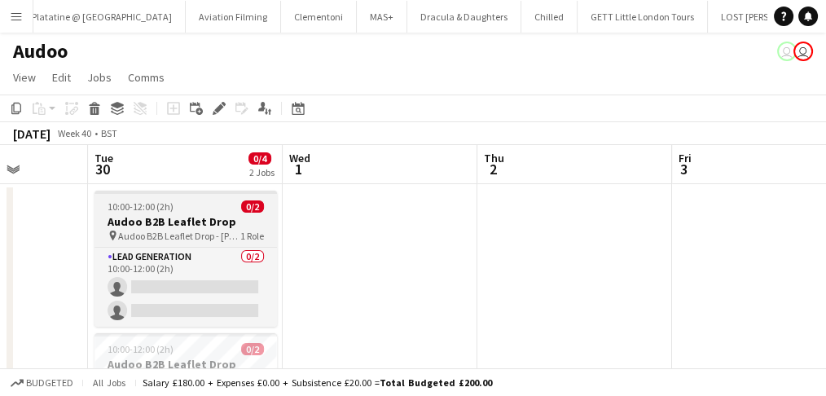
scroll to position [0, 496]
click at [144, 212] on span "10:00-12:00 (2h)" at bounding box center [141, 207] width 66 height 12
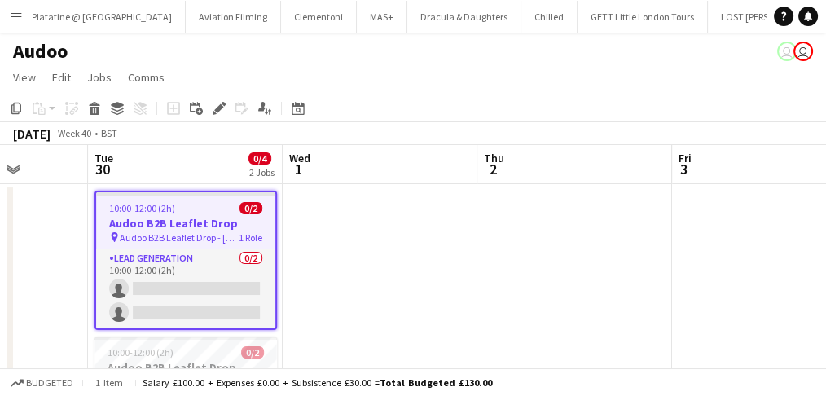
drag, startPoint x: 100, startPoint y: 75, endPoint x: 104, endPoint y: 90, distance: 15.2
click at [101, 75] on span "Jobs" at bounding box center [99, 77] width 24 height 15
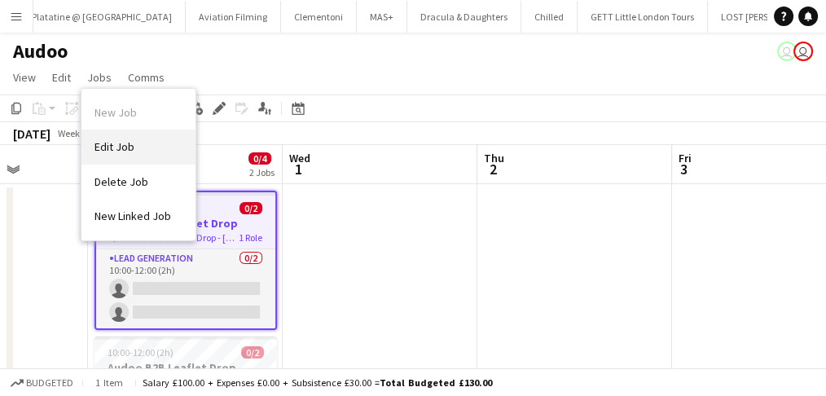
click at [144, 148] on link "Edit Job" at bounding box center [139, 147] width 114 height 34
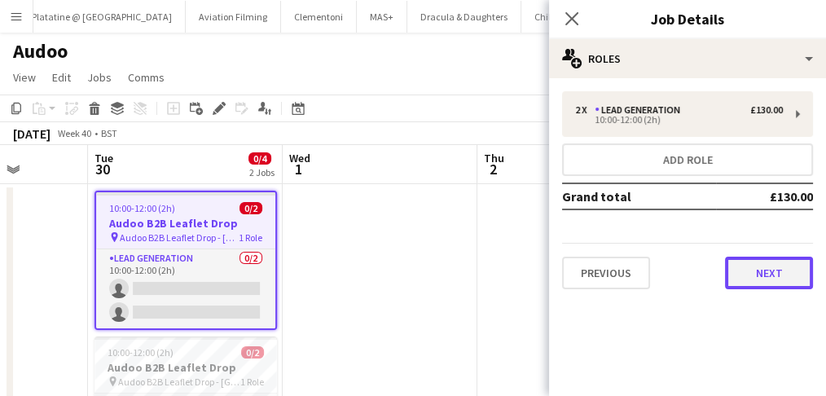
click at [714, 264] on button "Next" at bounding box center [769, 273] width 88 height 33
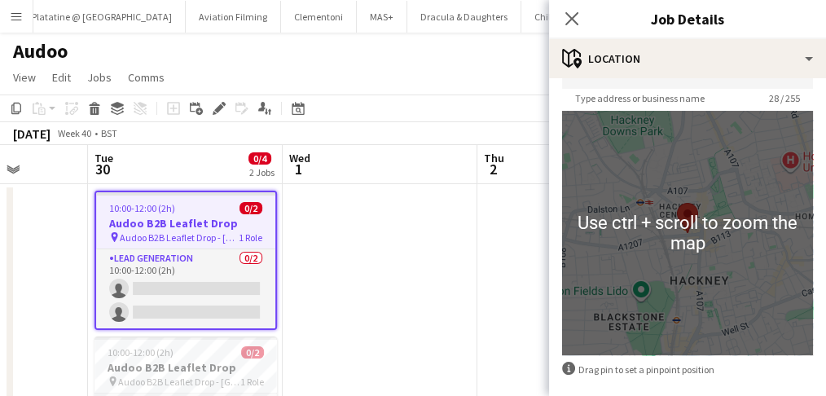
scroll to position [177, 0]
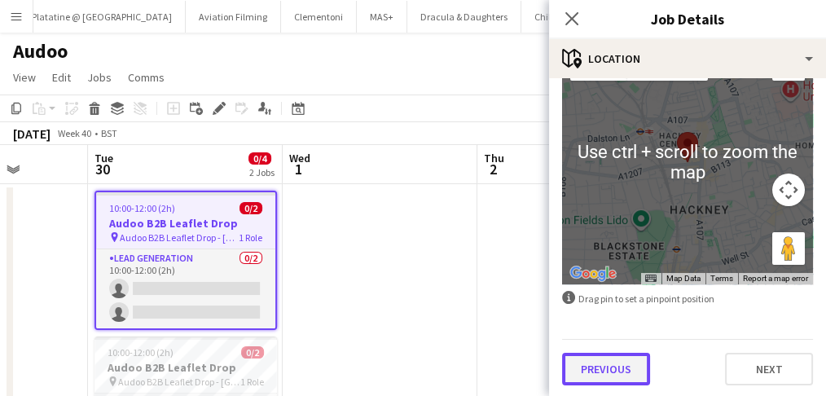
click at [615, 339] on button "Previous" at bounding box center [606, 369] width 88 height 33
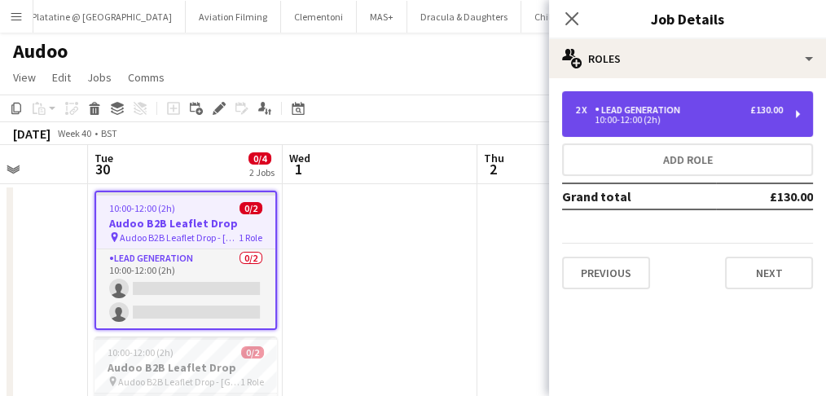
click at [699, 103] on div "2 x Lead Generation £130.00 10:00-12:00 (2h)" at bounding box center [687, 114] width 251 height 46
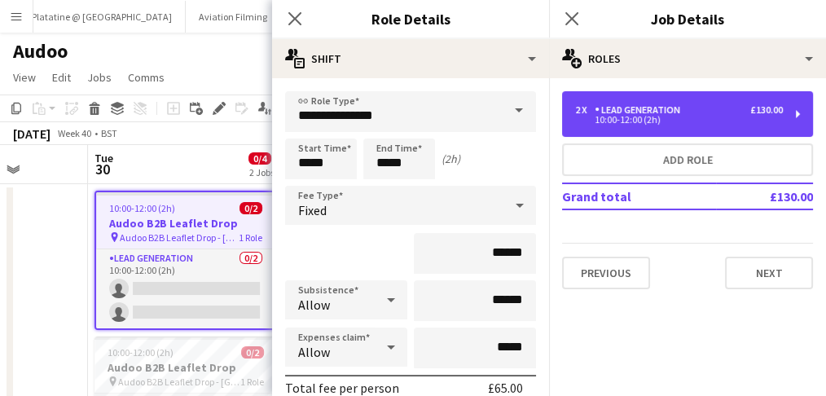
scroll to position [217, 0]
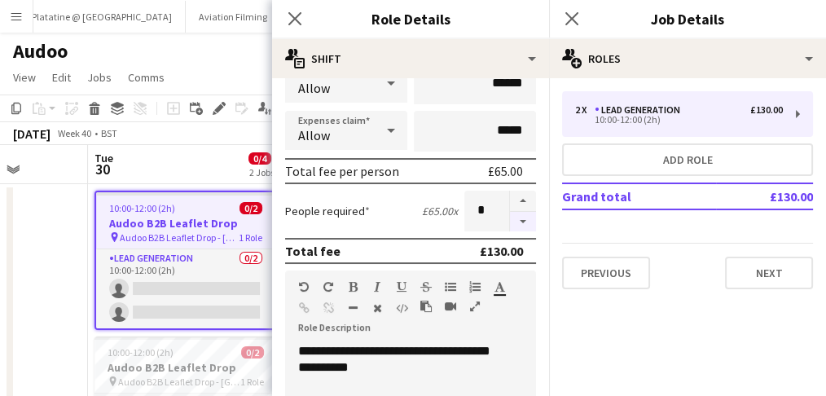
click at [510, 214] on button "button" at bounding box center [523, 222] width 26 height 20
type input "*"
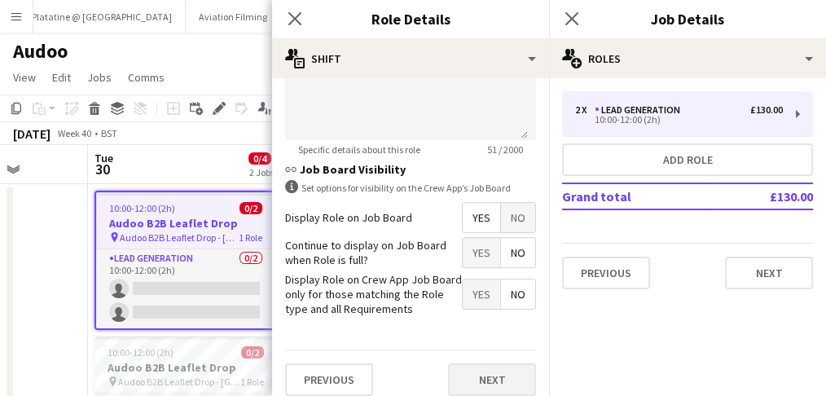
scroll to position [623, 0]
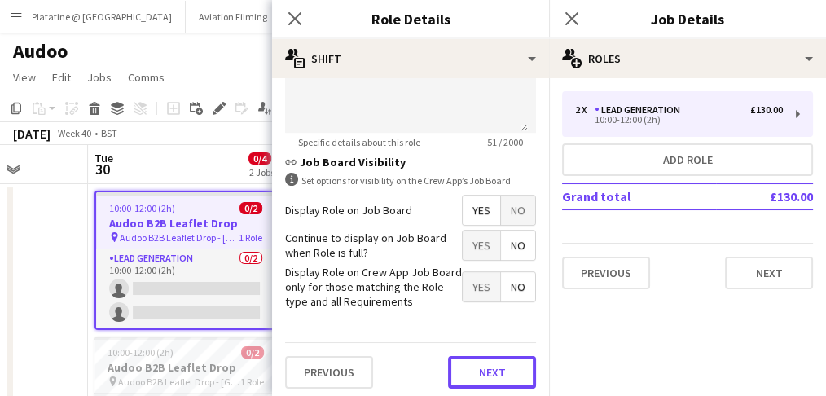
click at [491, 339] on button "Next" at bounding box center [492, 372] width 88 height 33
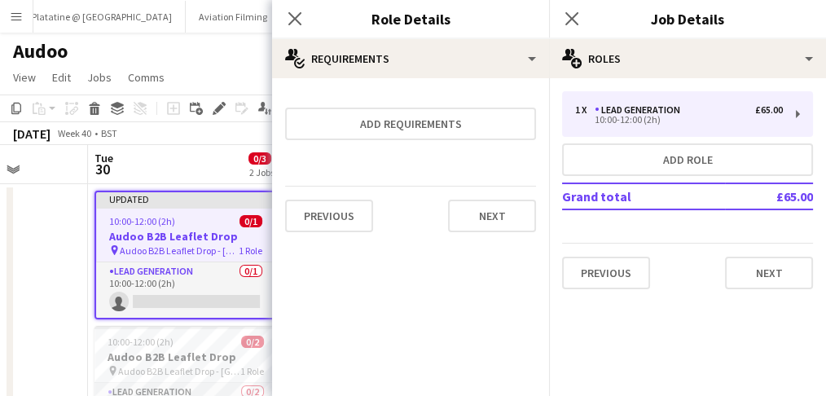
scroll to position [0, 0]
click at [515, 207] on button "Next" at bounding box center [492, 216] width 88 height 33
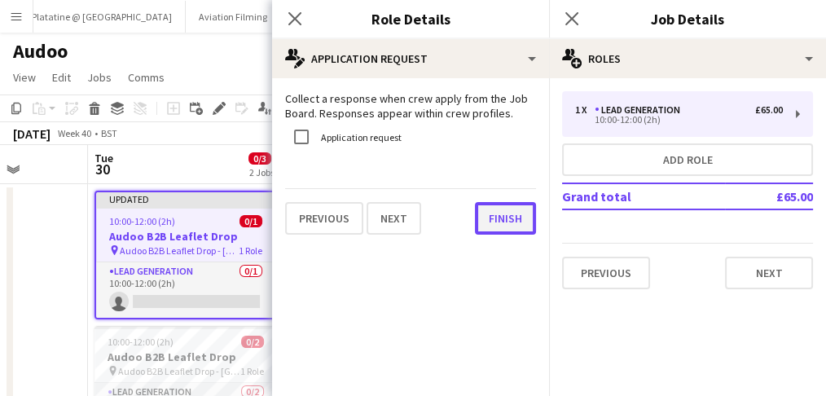
click at [524, 222] on button "Finish" at bounding box center [505, 218] width 61 height 33
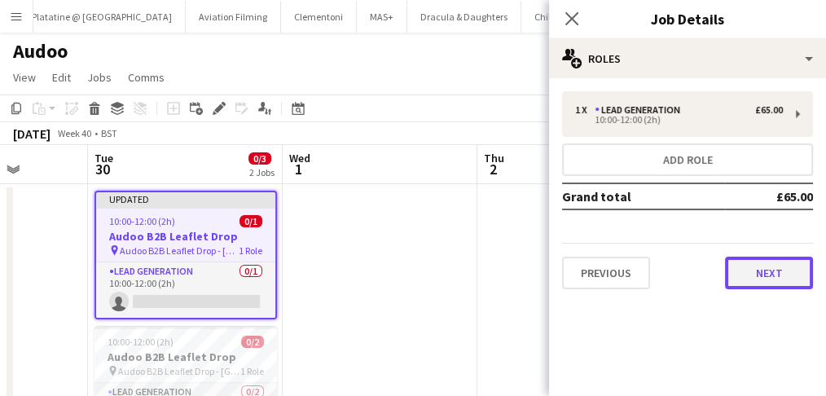
click at [714, 276] on button "Next" at bounding box center [769, 273] width 88 height 33
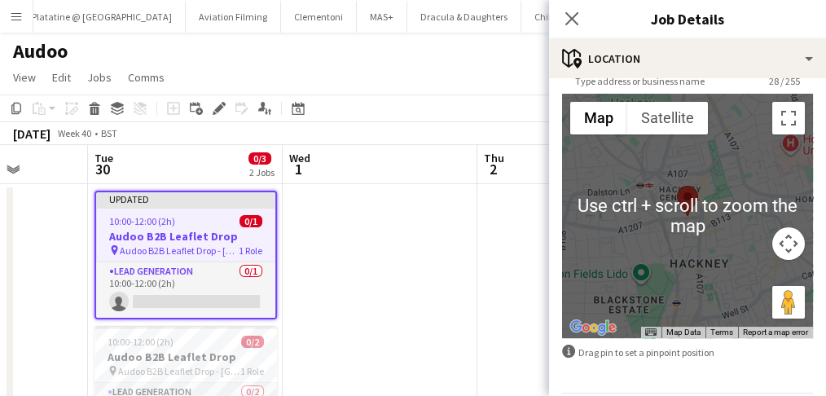
scroll to position [177, 0]
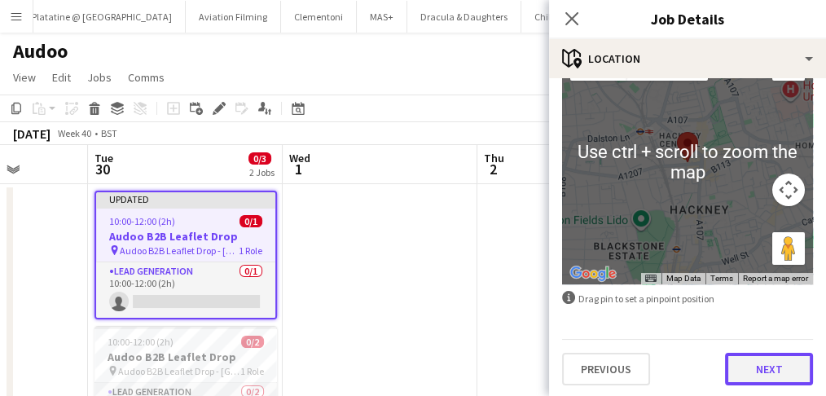
click at [714, 339] on button "Next" at bounding box center [769, 369] width 88 height 33
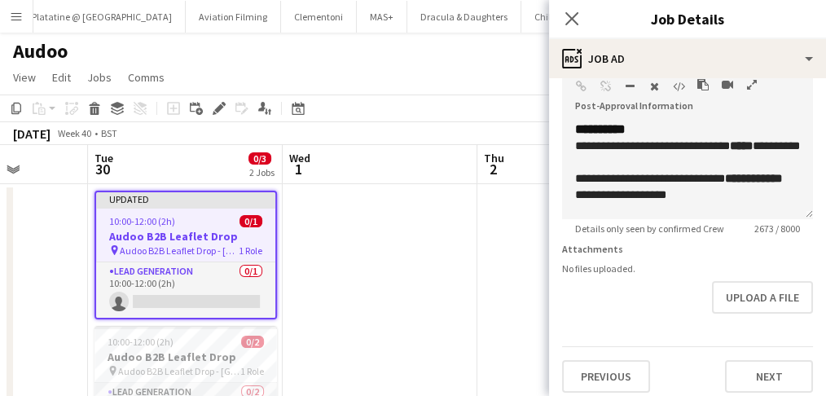
scroll to position [420, 0]
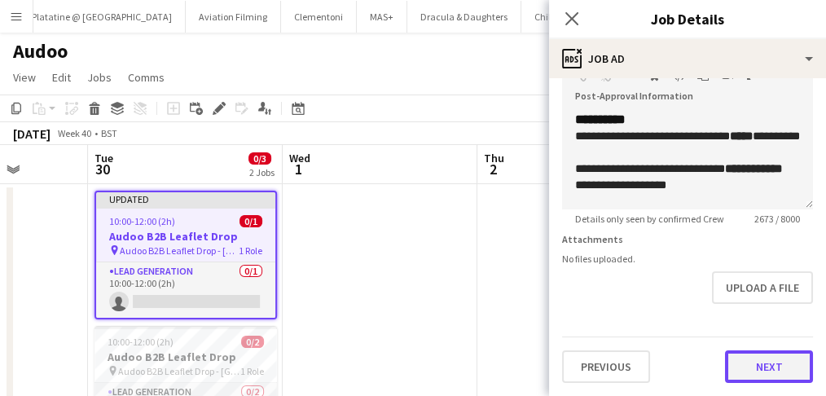
click at [714, 339] on button "Next" at bounding box center [769, 366] width 88 height 33
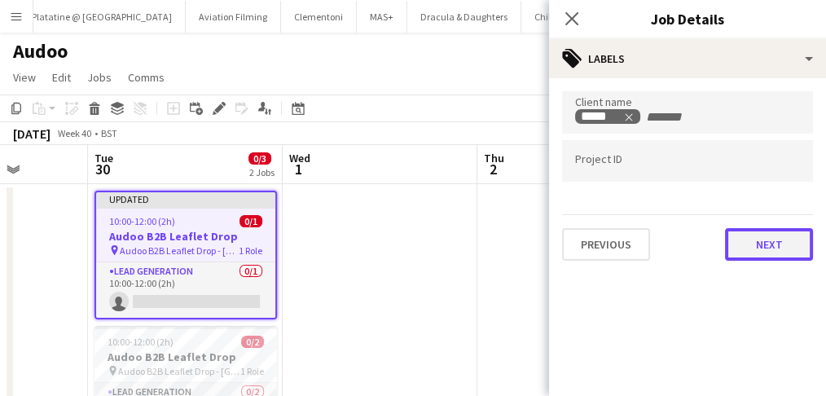
click at [714, 256] on button "Next" at bounding box center [769, 244] width 88 height 33
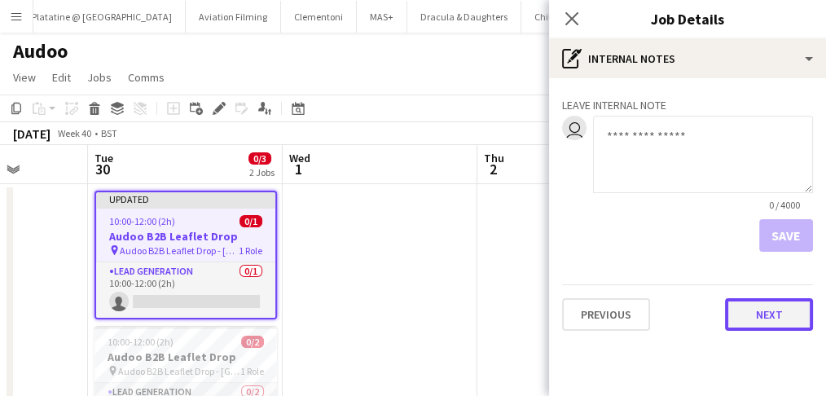
click at [714, 324] on button "Next" at bounding box center [769, 314] width 88 height 33
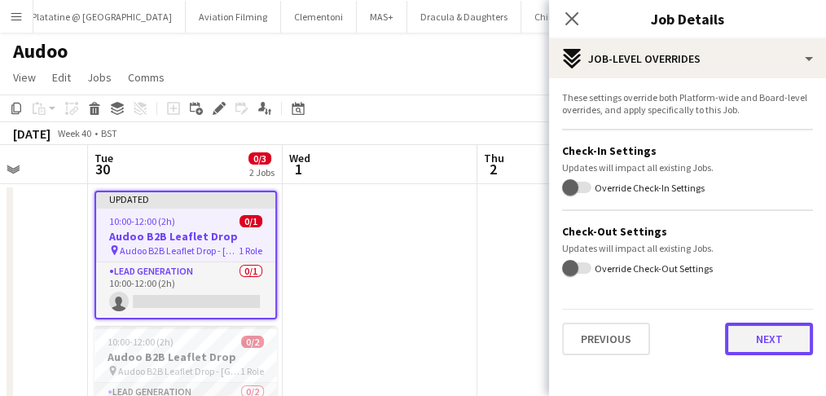
click at [714, 323] on button "Next" at bounding box center [769, 339] width 88 height 33
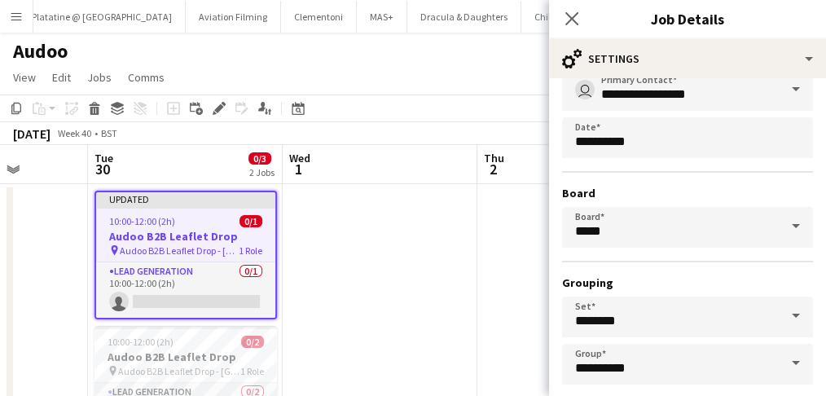
scroll to position [185, 0]
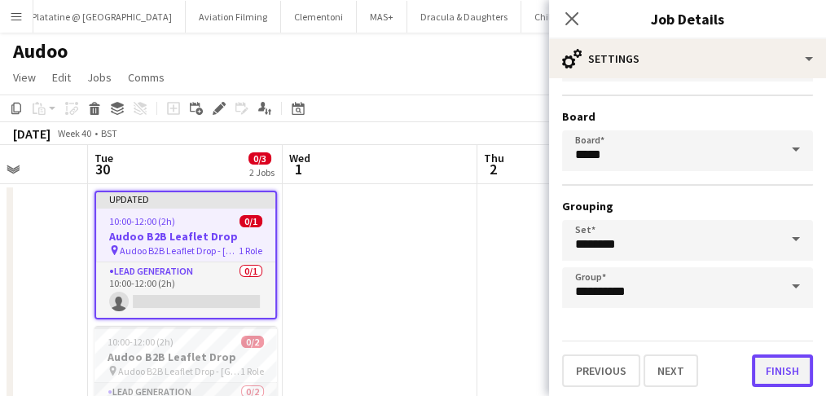
click at [714, 339] on button "Finish" at bounding box center [782, 371] width 61 height 33
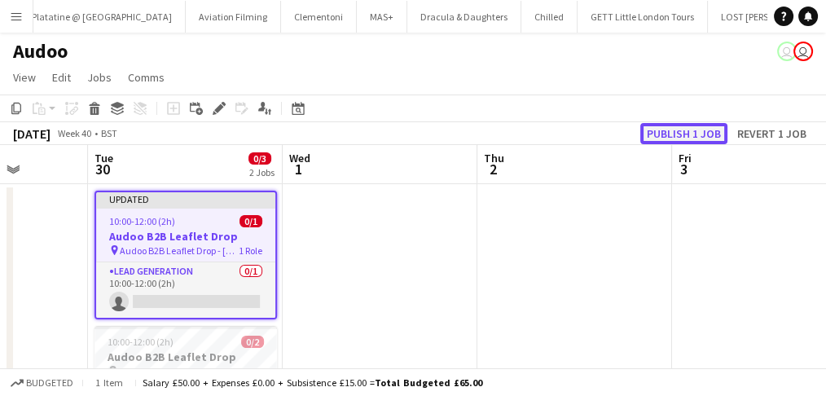
click at [698, 134] on button "Publish 1 job" at bounding box center [684, 133] width 87 height 21
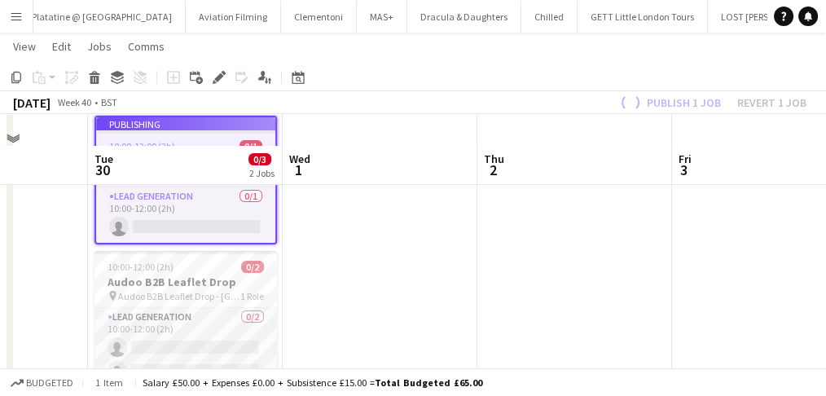
scroll to position [0, 0]
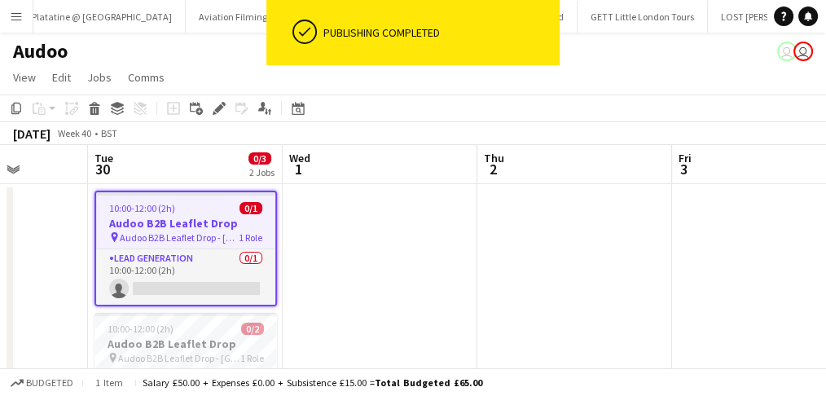
click at [199, 211] on div "10:00-12:00 (2h) 0/1" at bounding box center [185, 208] width 179 height 12
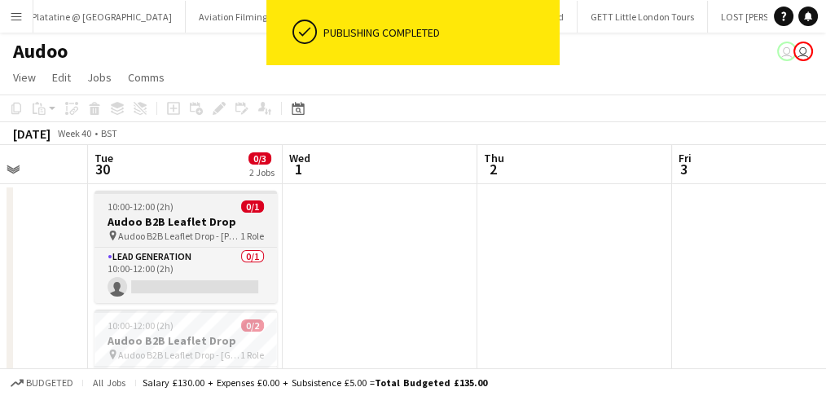
click at [202, 204] on div "10:00-12:00 (2h) 0/1" at bounding box center [186, 207] width 183 height 12
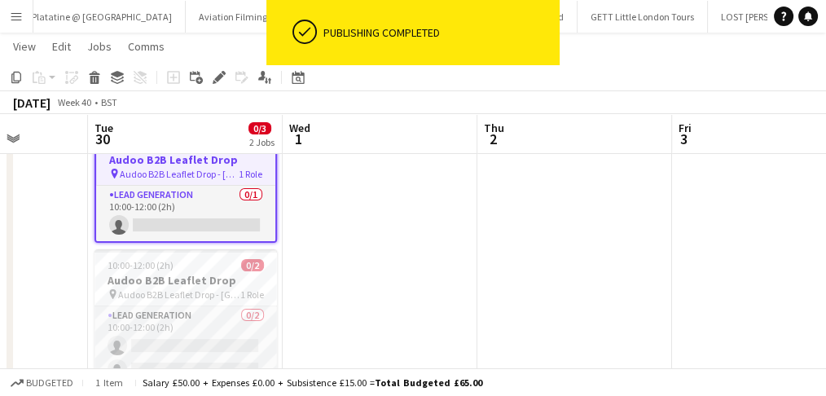
scroll to position [108, 0]
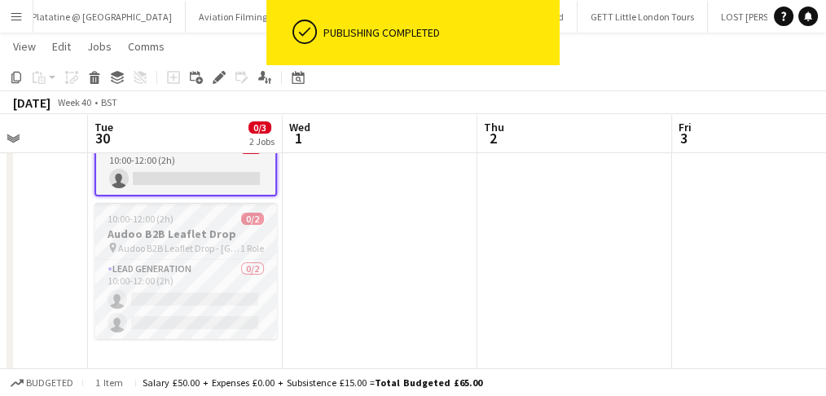
click at [161, 220] on span "10:00-12:00 (2h)" at bounding box center [141, 219] width 66 height 12
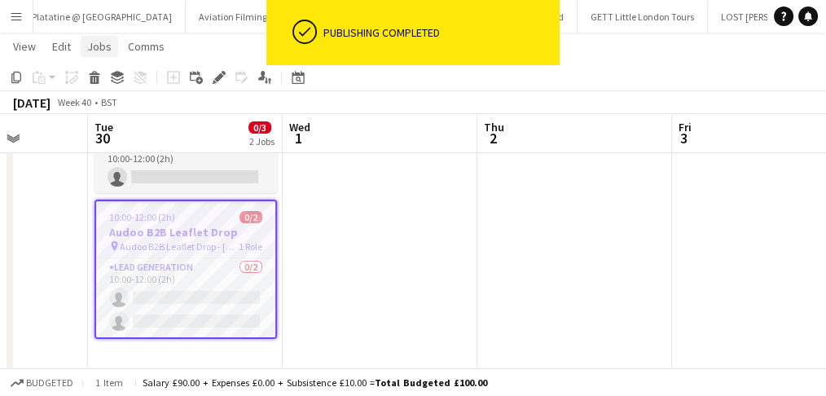
click at [109, 51] on span "Jobs" at bounding box center [99, 46] width 24 height 15
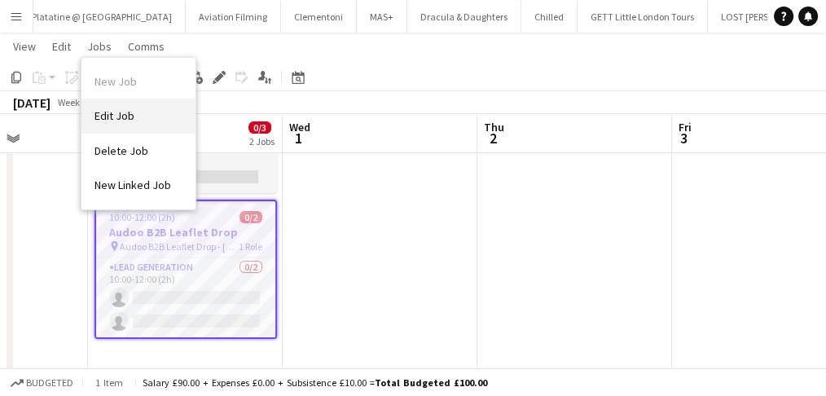
click at [143, 117] on link "Edit Job" at bounding box center [139, 116] width 114 height 34
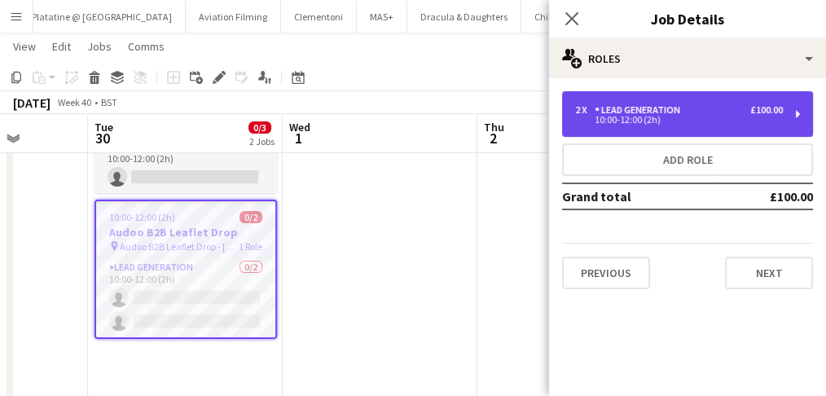
click at [672, 118] on div "10:00-12:00 (2h)" at bounding box center [679, 120] width 208 height 8
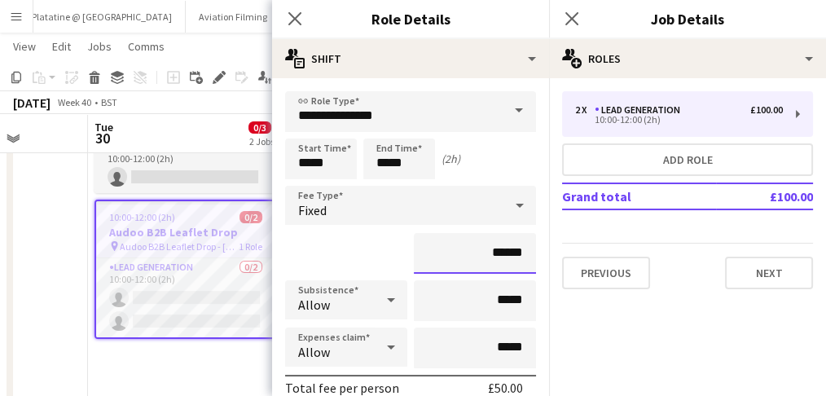
drag, startPoint x: 499, startPoint y: 249, endPoint x: 488, endPoint y: 248, distance: 10.7
click at [488, 248] on input "******" at bounding box center [475, 253] width 122 height 41
type input "******"
click at [491, 295] on input "*****" at bounding box center [475, 300] width 122 height 41
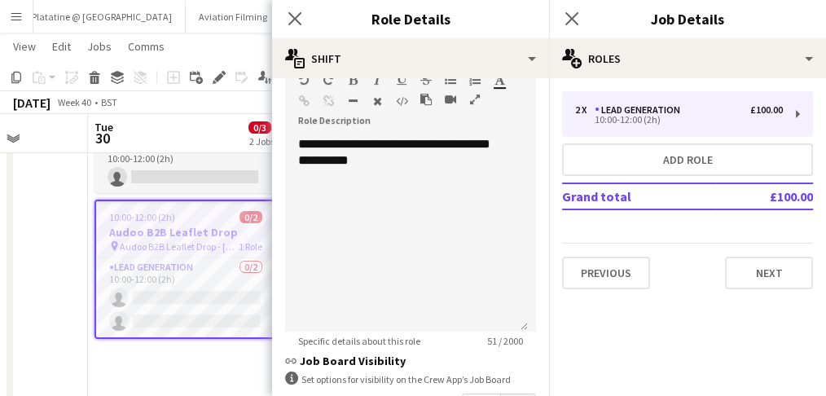
scroll to position [242, 0]
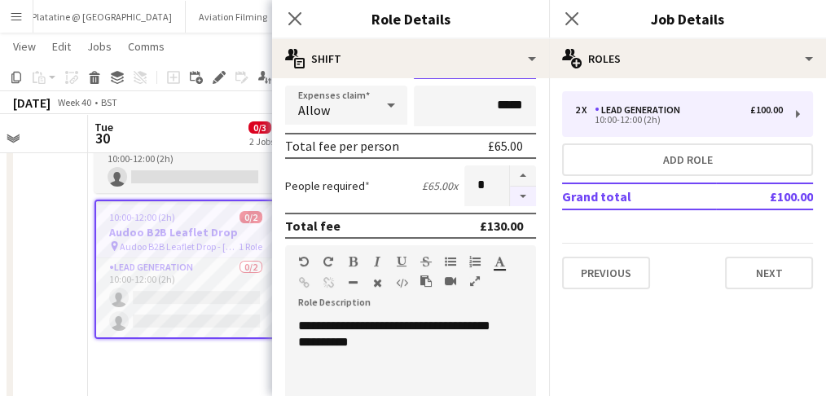
type input "******"
click at [518, 195] on button "button" at bounding box center [523, 197] width 26 height 20
type input "*"
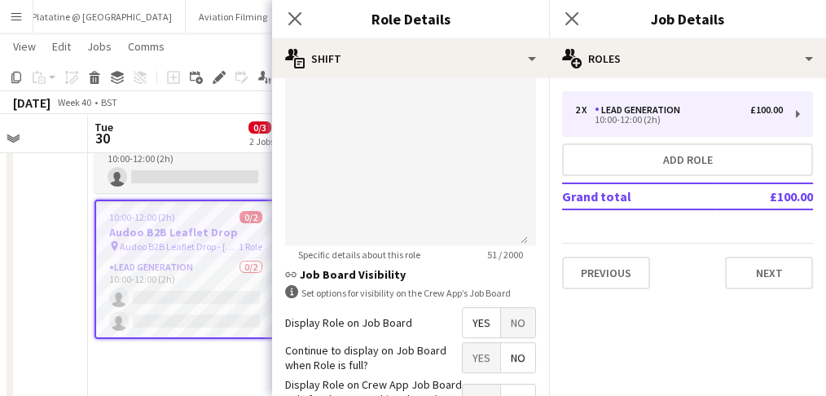
scroll to position [623, 0]
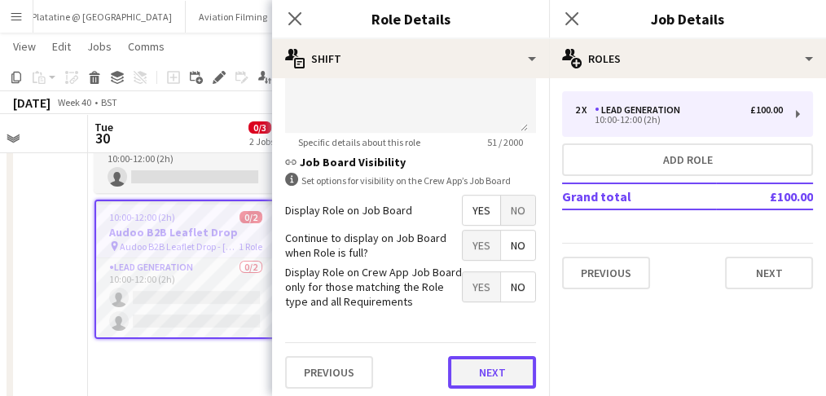
click at [467, 339] on button "Next" at bounding box center [492, 372] width 88 height 33
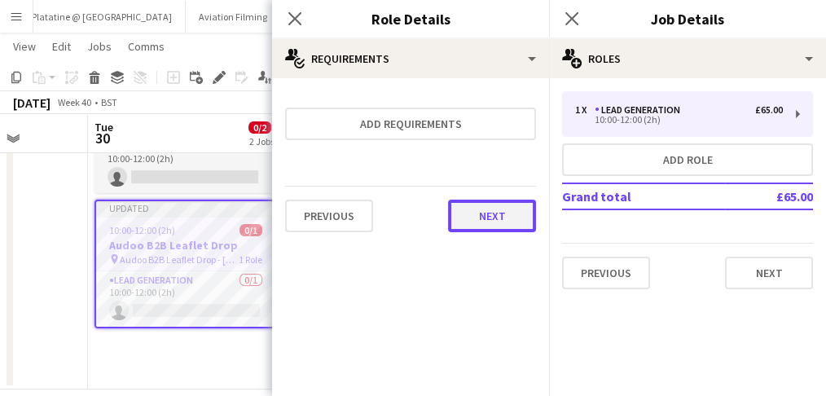
click at [490, 218] on button "Next" at bounding box center [492, 216] width 88 height 33
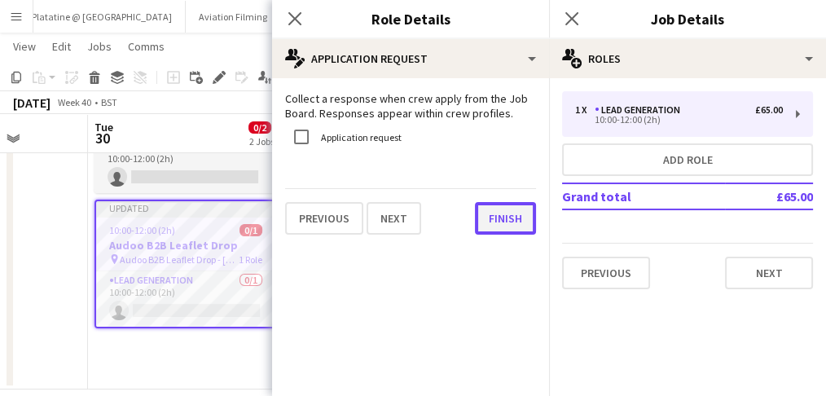
click at [511, 214] on button "Finish" at bounding box center [505, 218] width 61 height 33
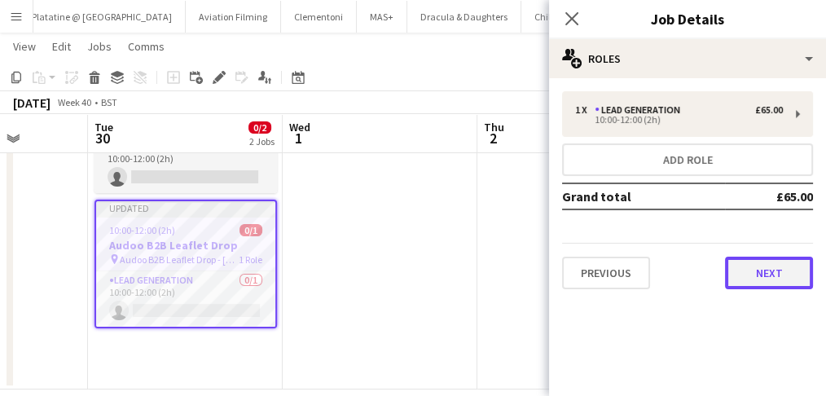
click at [714, 272] on button "Next" at bounding box center [769, 273] width 88 height 33
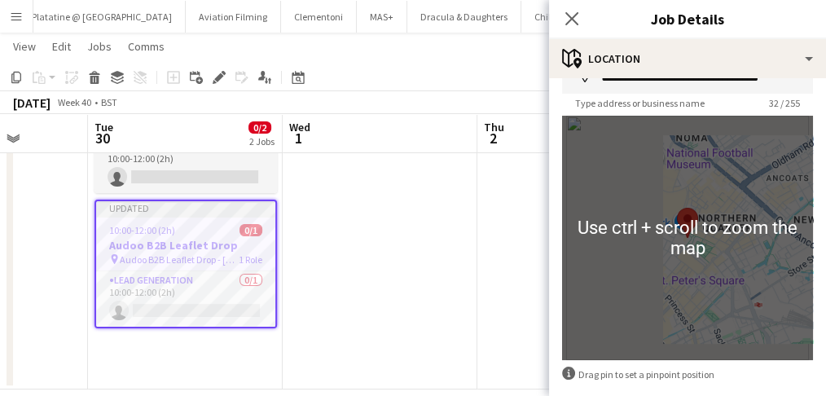
scroll to position [177, 0]
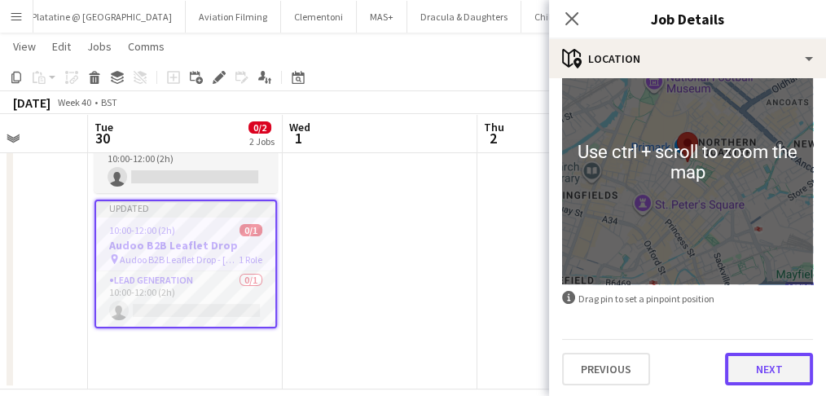
click at [714, 339] on button "Next" at bounding box center [769, 369] width 88 height 33
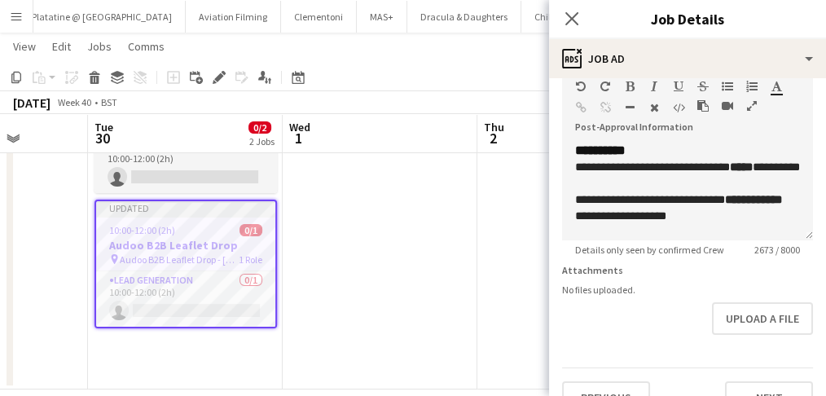
scroll to position [420, 0]
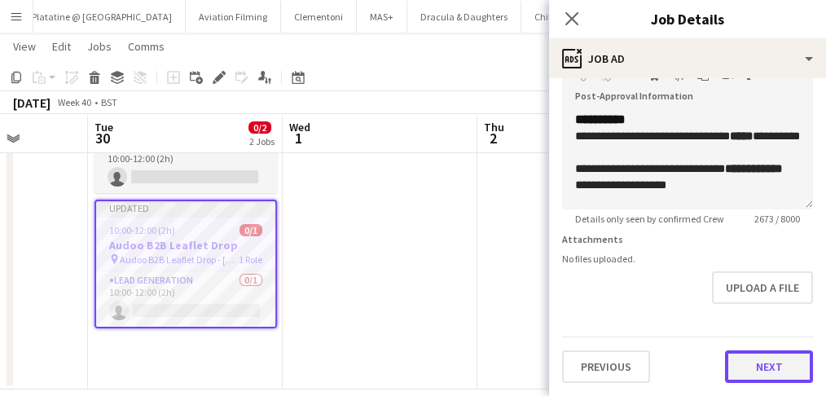
click at [714, 339] on button "Next" at bounding box center [769, 366] width 88 height 33
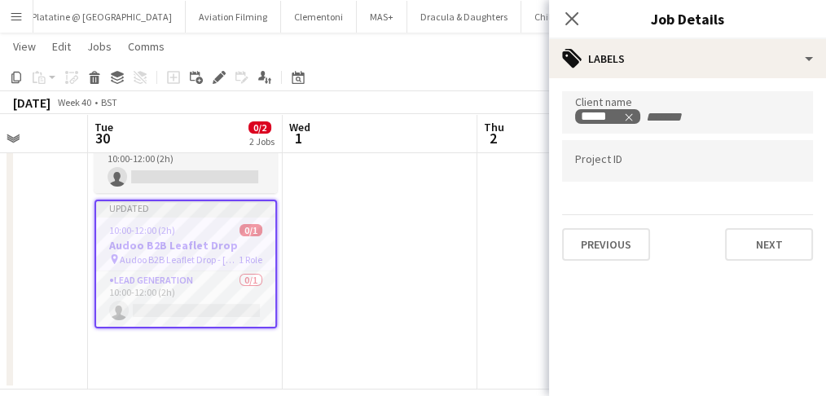
click at [714, 267] on div "Client name ***** Project ID Previous Next" at bounding box center [687, 176] width 277 height 196
click at [714, 256] on button "Next" at bounding box center [769, 244] width 88 height 33
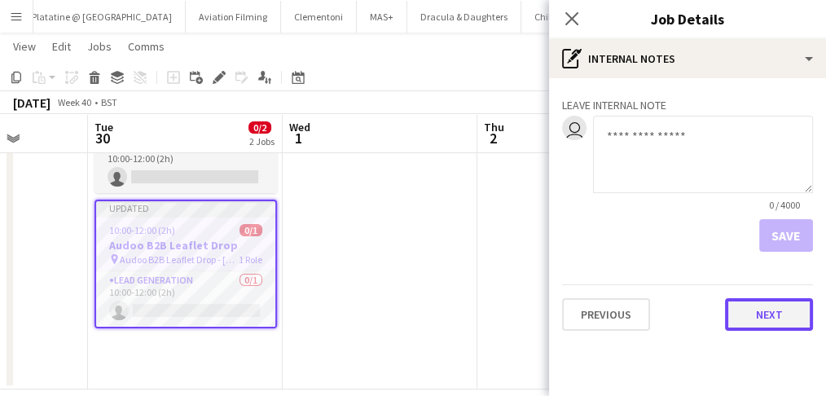
click at [714, 318] on button "Next" at bounding box center [769, 314] width 88 height 33
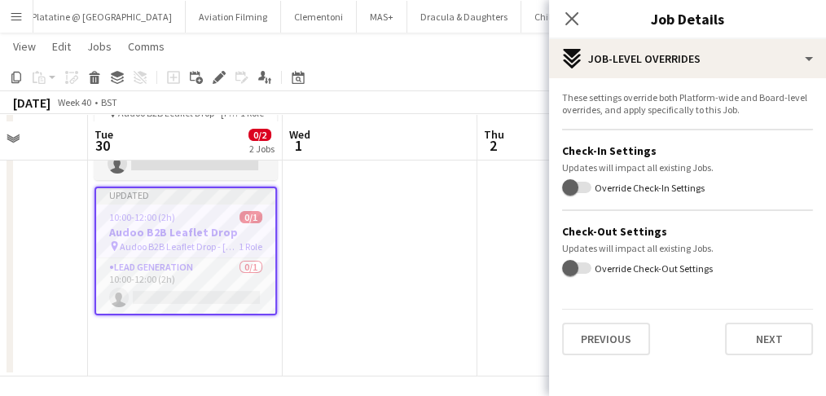
scroll to position [129, 0]
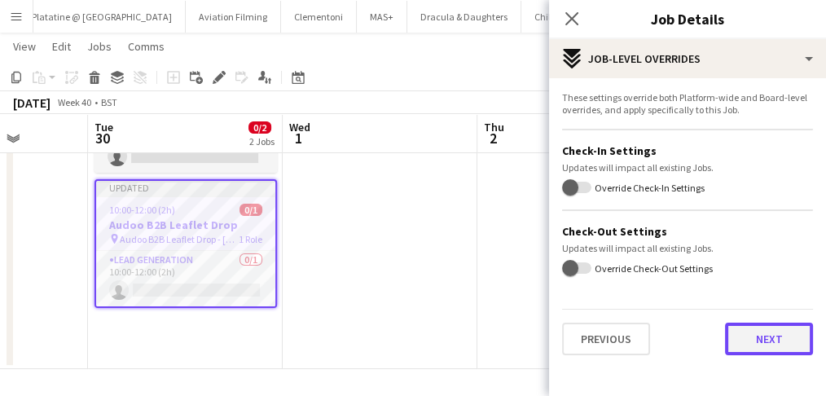
click at [714, 328] on button "Next" at bounding box center [769, 339] width 88 height 33
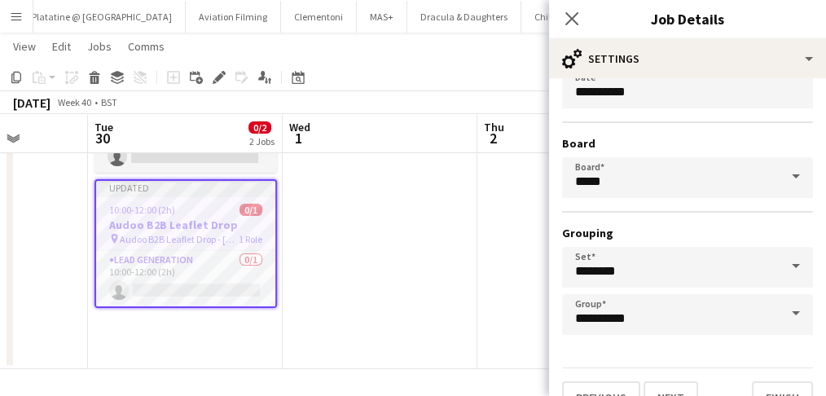
scroll to position [0, 0]
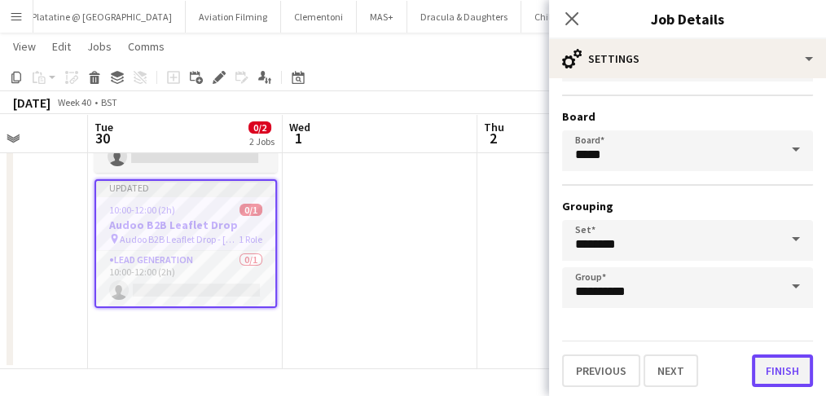
click at [714, 339] on button "Finish" at bounding box center [782, 371] width 61 height 33
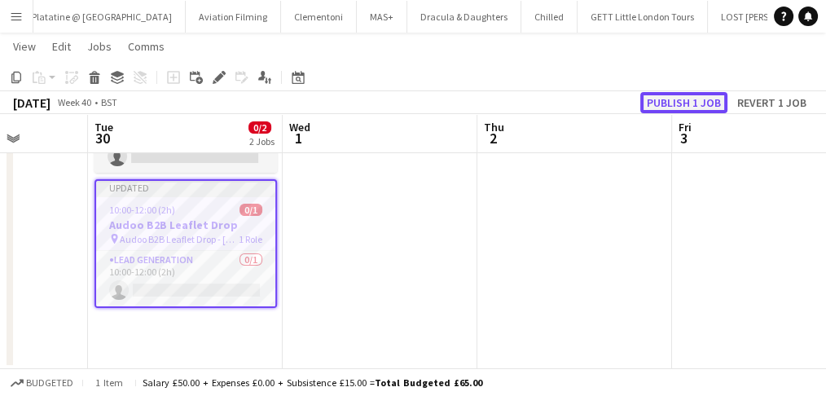
click at [690, 103] on button "Publish 1 job" at bounding box center [684, 102] width 87 height 21
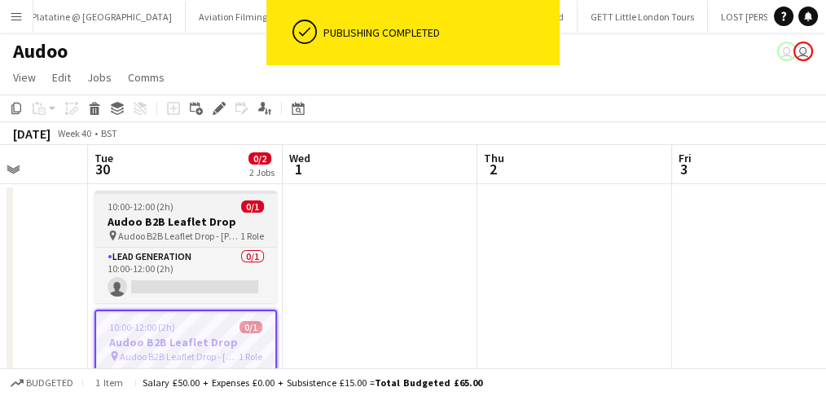
click at [192, 205] on div "10:00-12:00 (2h) 0/1" at bounding box center [186, 207] width 183 height 12
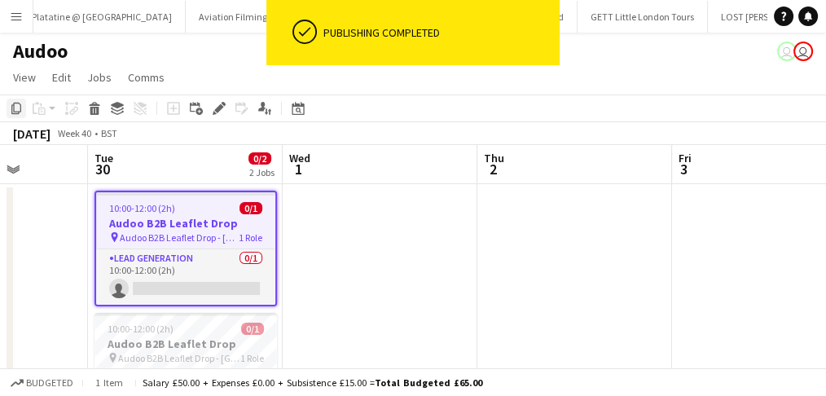
click at [17, 106] on icon "Copy" at bounding box center [16, 108] width 13 height 13
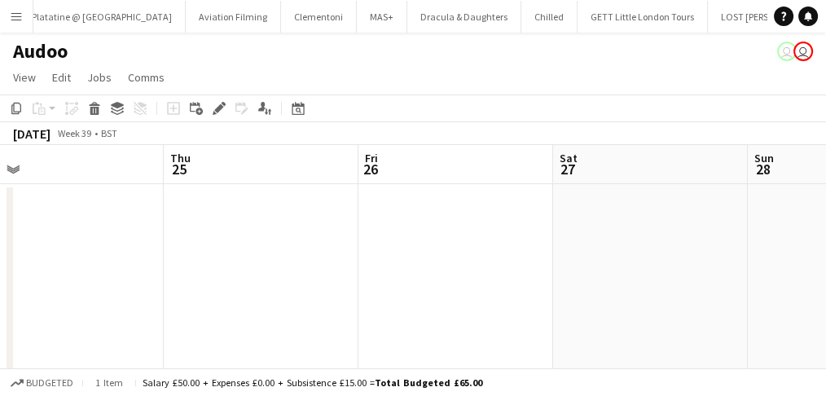
click at [184, 191] on app-date-cell at bounding box center [261, 341] width 195 height 315
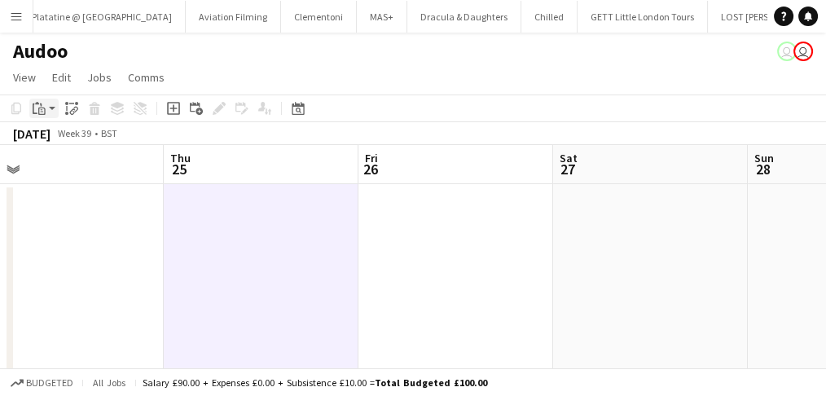
click at [44, 105] on icon "Paste" at bounding box center [39, 108] width 13 height 13
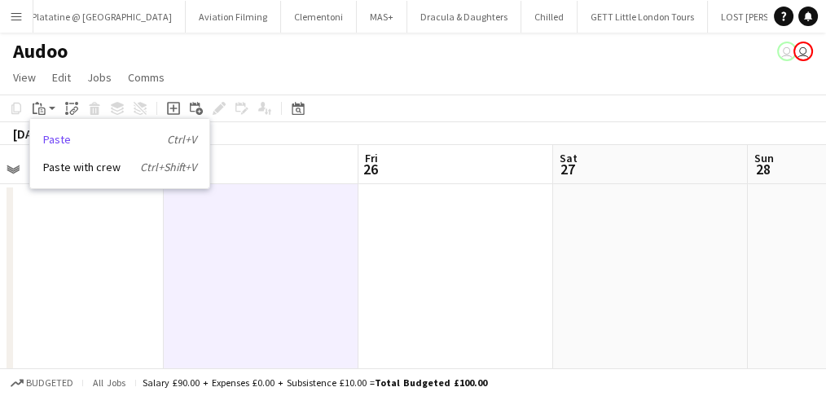
click at [73, 137] on link "Paste Ctrl+V" at bounding box center [119, 139] width 153 height 15
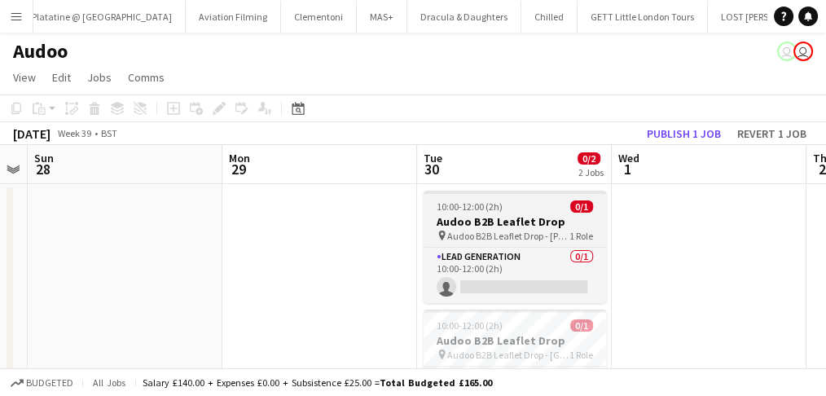
scroll to position [0, 755]
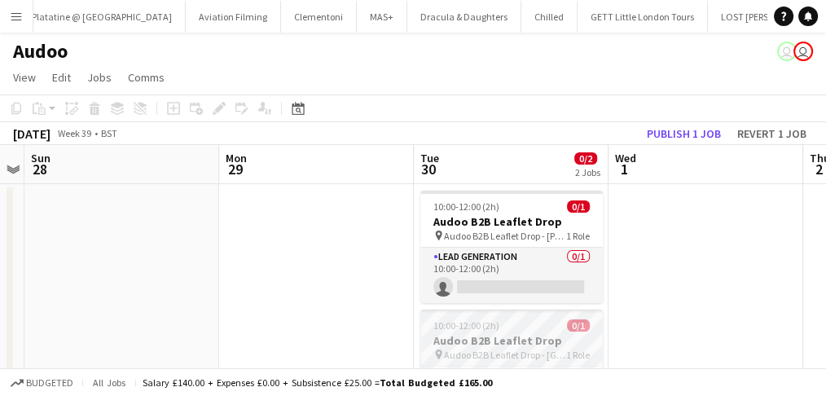
click at [518, 321] on div "10:00-12:00 (2h) 0/1" at bounding box center [512, 326] width 183 height 12
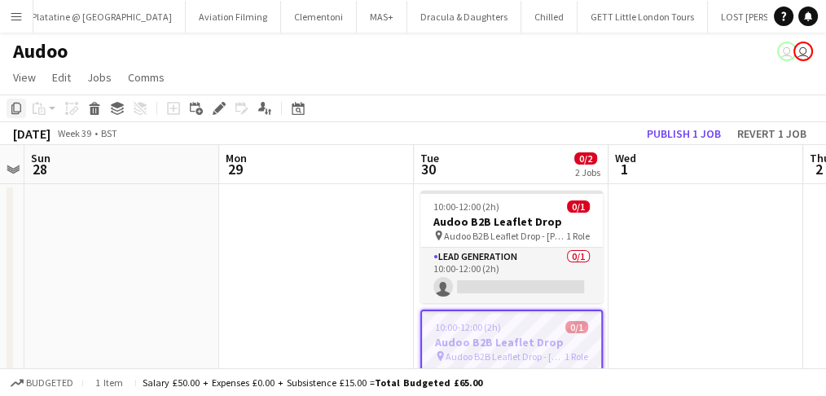
click at [13, 106] on icon "Copy" at bounding box center [16, 108] width 13 height 13
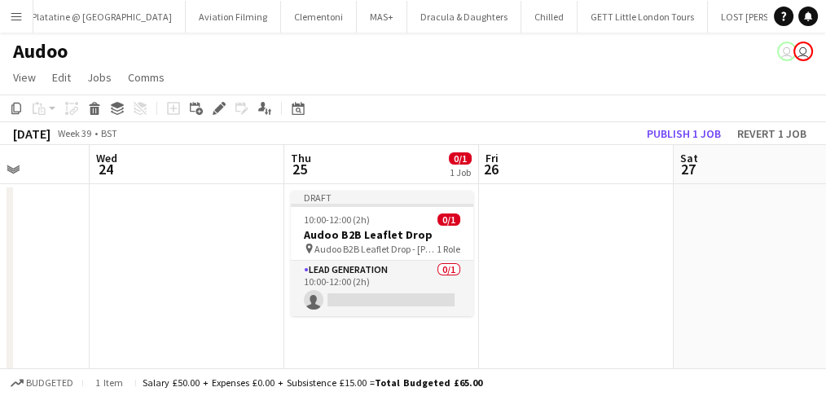
scroll to position [0, 380]
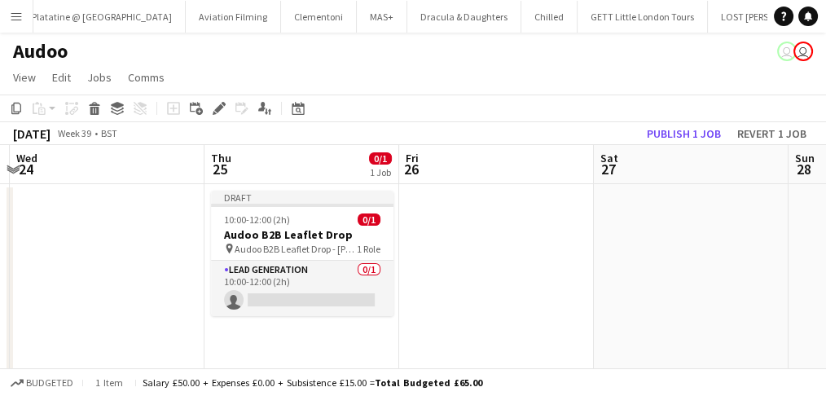
click at [289, 333] on app-date-cell "Draft 10:00-12:00 (2h) 0/1 Audoo B2B Leaflet Drop pin Audoo B2B Leaflet Drop - …" at bounding box center [302, 335] width 195 height 302
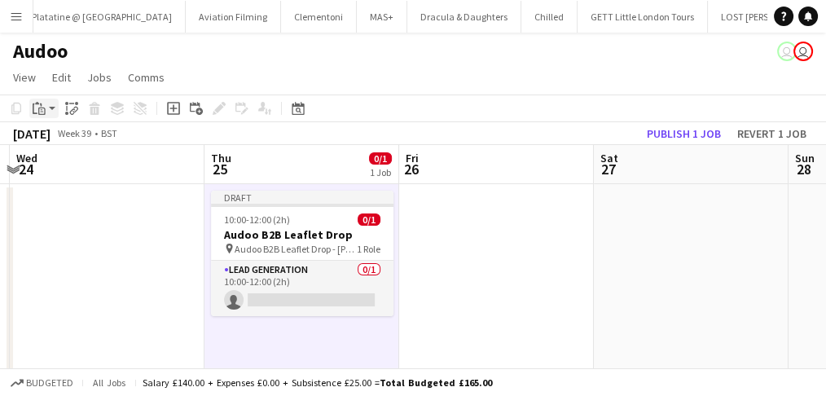
click at [47, 112] on div "Paste" at bounding box center [39, 109] width 20 height 20
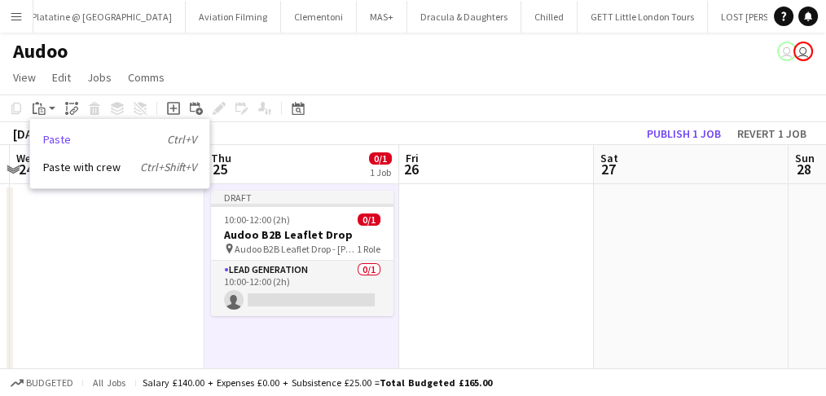
click at [60, 143] on link "Paste Ctrl+V" at bounding box center [119, 139] width 153 height 15
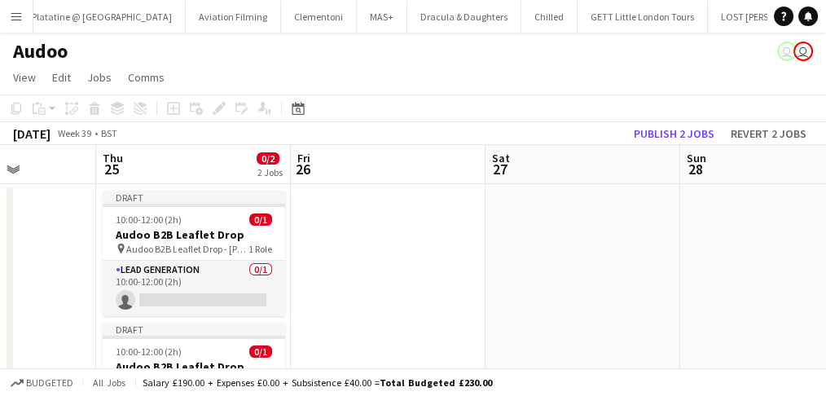
scroll to position [0, 489]
click at [206, 339] on app-job-card "Draft 10:00-12:00 (2h) 0/1 Audoo B2B Leaflet Drop pin Audoo B2B Leaflet Drop - …" at bounding box center [193, 386] width 183 height 126
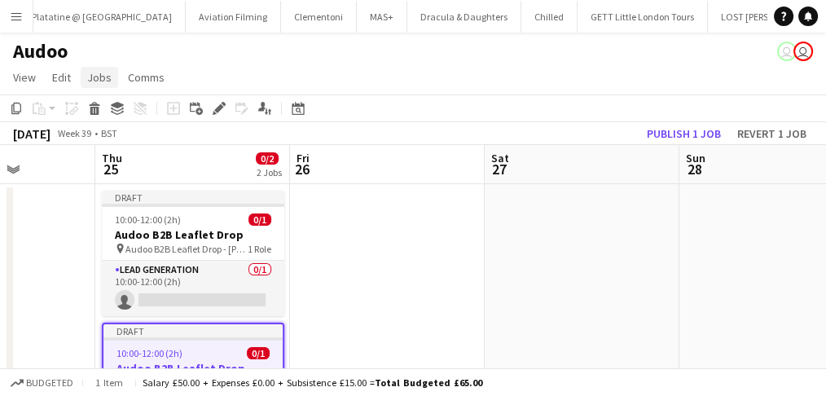
click at [87, 74] on span "Jobs" at bounding box center [99, 77] width 24 height 15
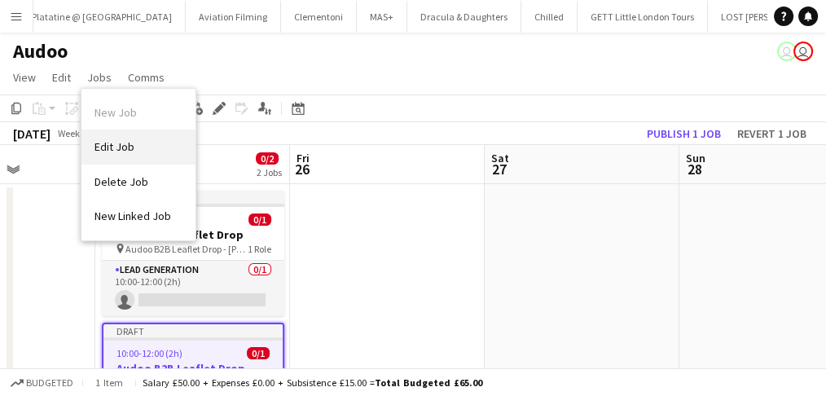
click at [117, 143] on span "Edit Job" at bounding box center [115, 146] width 40 height 15
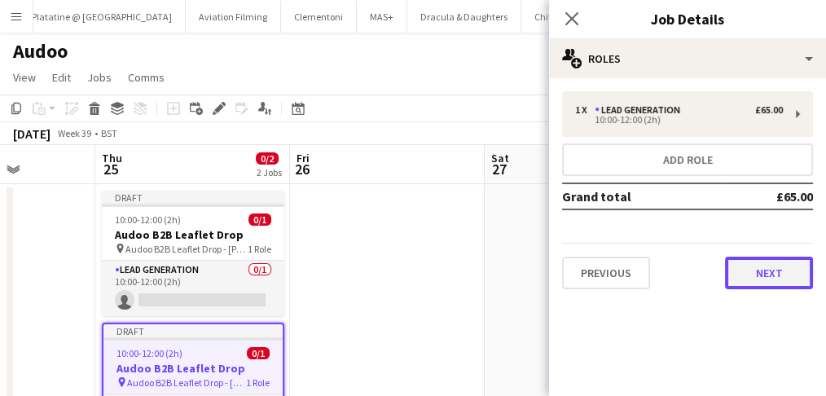
click at [714, 281] on button "Next" at bounding box center [769, 273] width 88 height 33
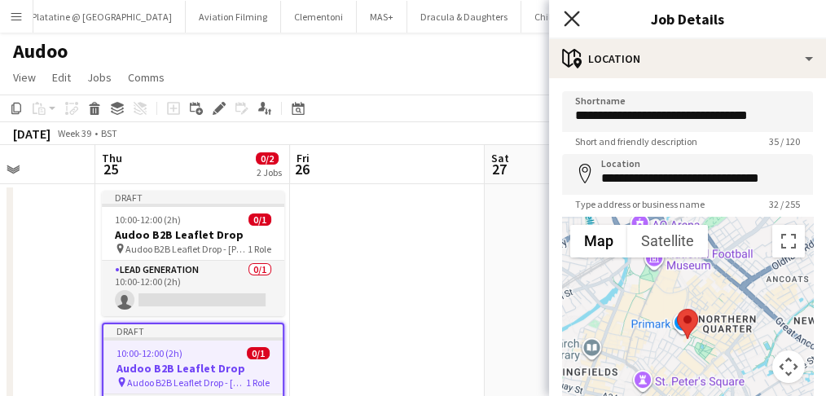
click at [565, 16] on icon "Close pop-in" at bounding box center [571, 18] width 15 height 15
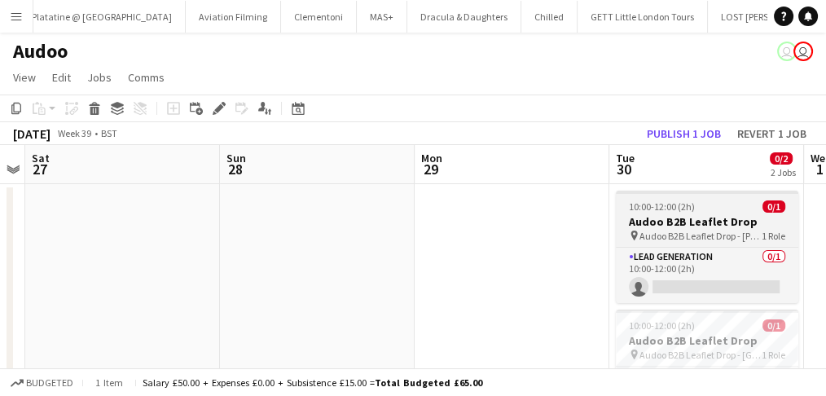
scroll to position [0, 579]
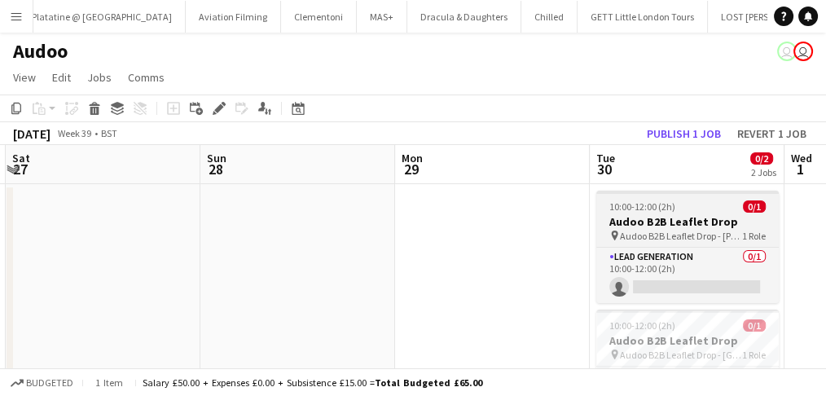
click at [682, 209] on div "10:00-12:00 (2h) 0/1" at bounding box center [688, 207] width 183 height 12
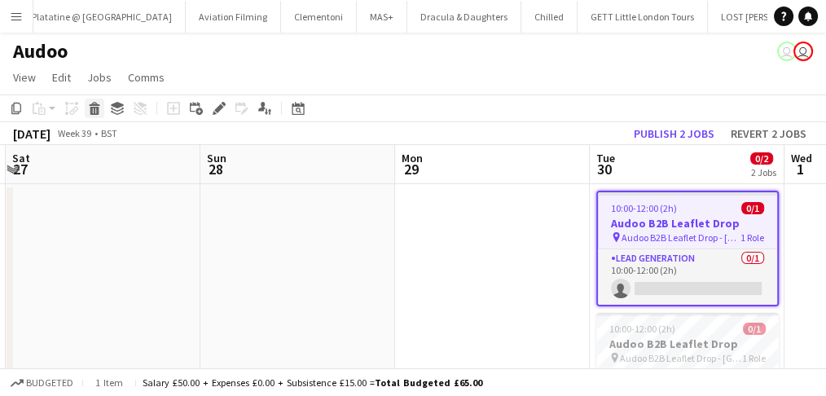
click at [95, 113] on icon at bounding box center [94, 111] width 9 height 8
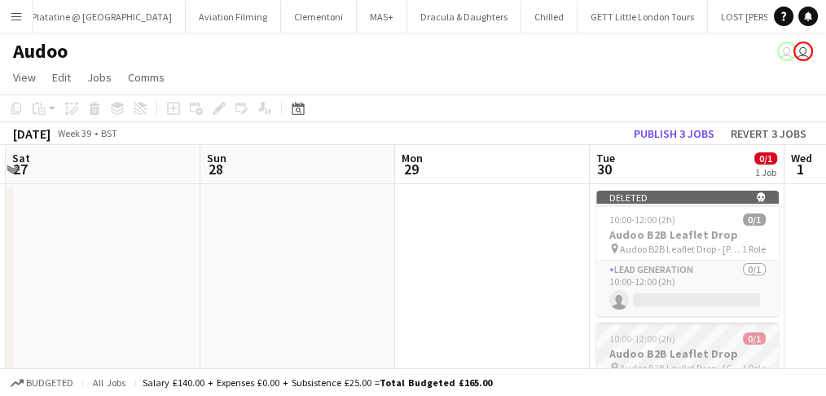
click at [668, 338] on span "10:00-12:00 (2h)" at bounding box center [643, 339] width 66 height 12
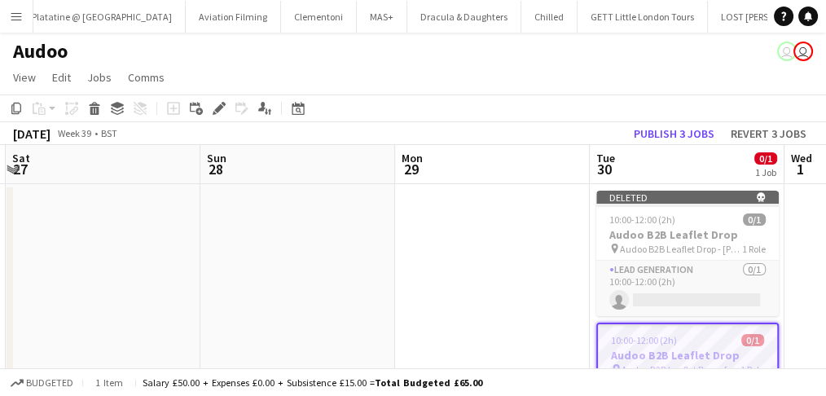
drag, startPoint x: 95, startPoint y: 103, endPoint x: 428, endPoint y: 118, distance: 333.7
click at [99, 104] on icon "Delete" at bounding box center [94, 108] width 13 height 13
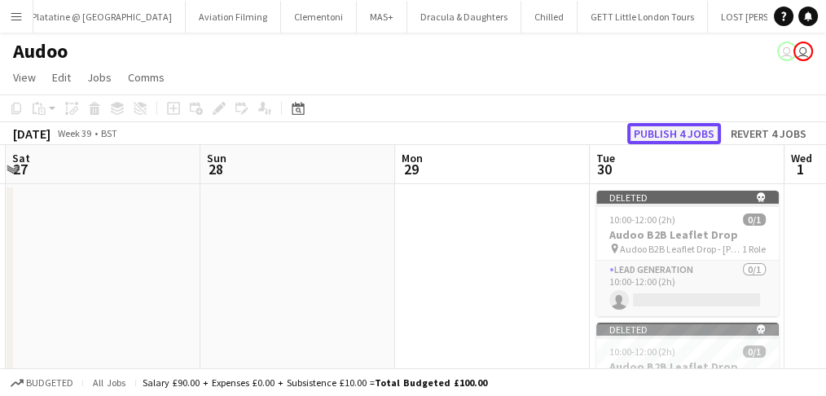
click at [660, 131] on button "Publish 4 jobs" at bounding box center [675, 133] width 94 height 21
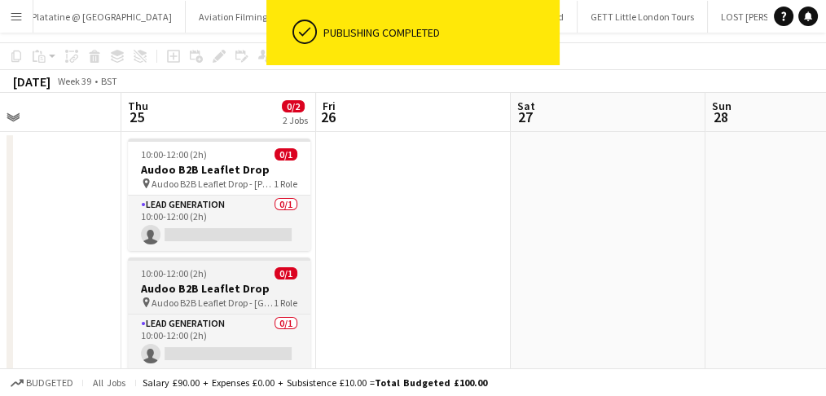
scroll to position [0, 0]
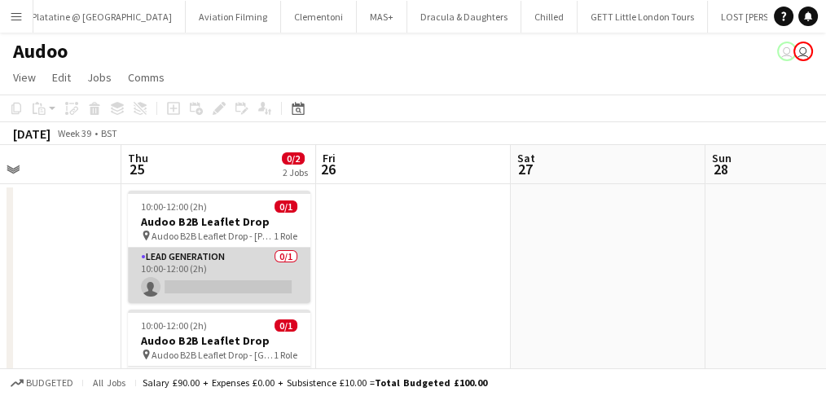
click at [219, 269] on app-card-role "Lead Generation 0/1 10:00-12:00 (2h) single-neutral-actions" at bounding box center [219, 275] width 183 height 55
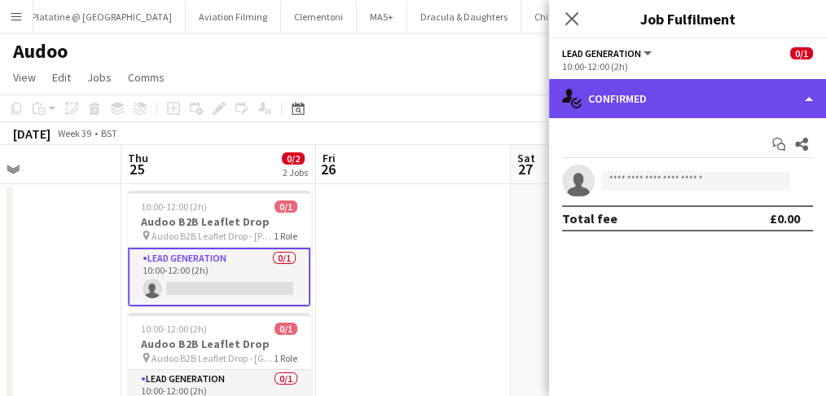
click at [714, 96] on div "single-neutral-actions-check-2 Confirmed" at bounding box center [687, 98] width 277 height 39
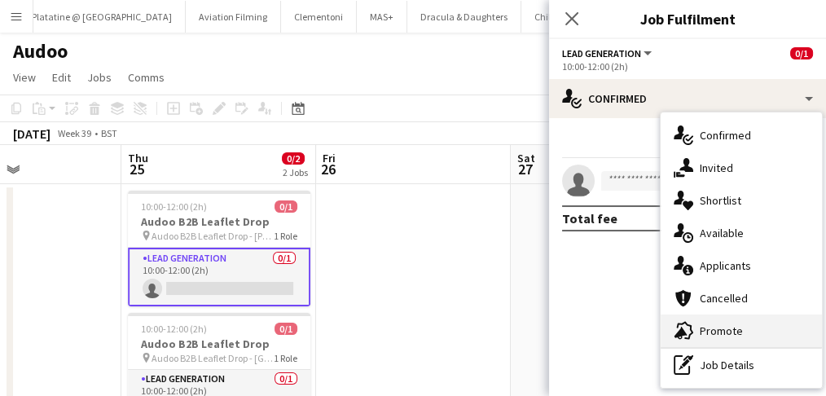
click at [714, 328] on div "advertising-megaphone Promote" at bounding box center [741, 331] width 161 height 33
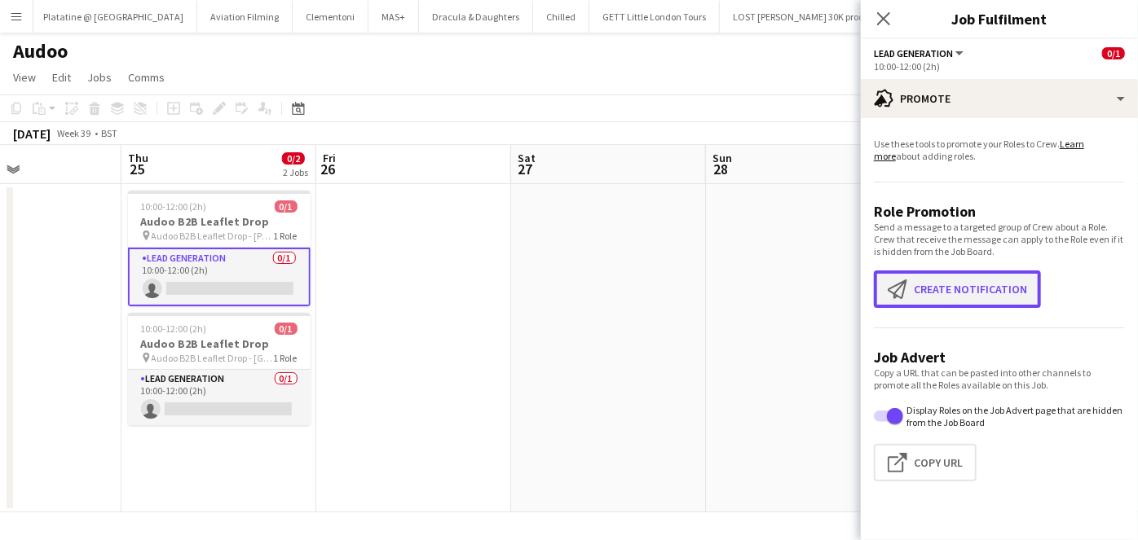
click at [714, 291] on button "Create notification Create notification" at bounding box center [957, 289] width 167 height 37
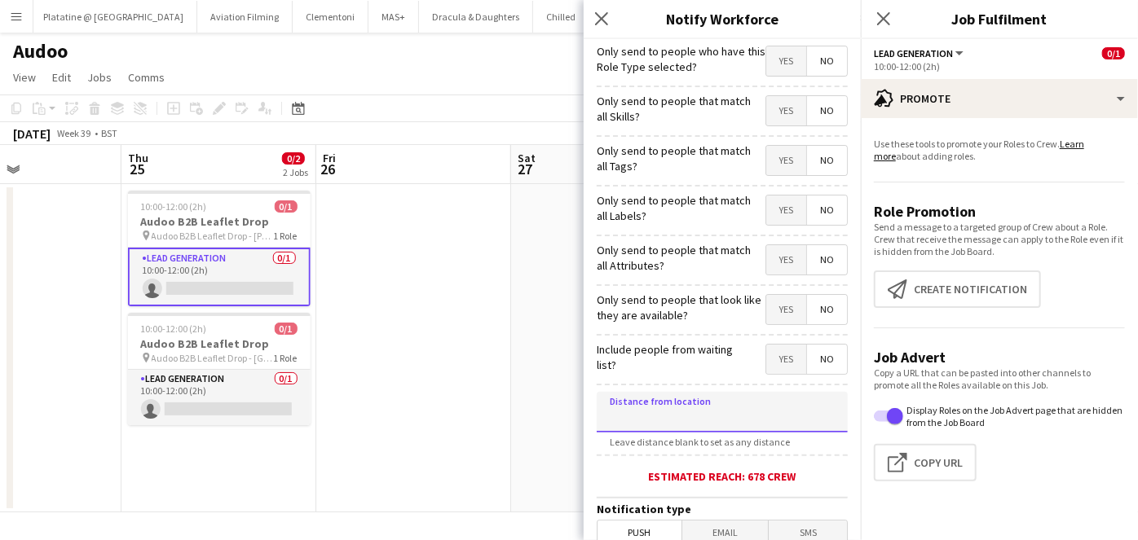
click at [714, 339] on input at bounding box center [722, 412] width 251 height 41
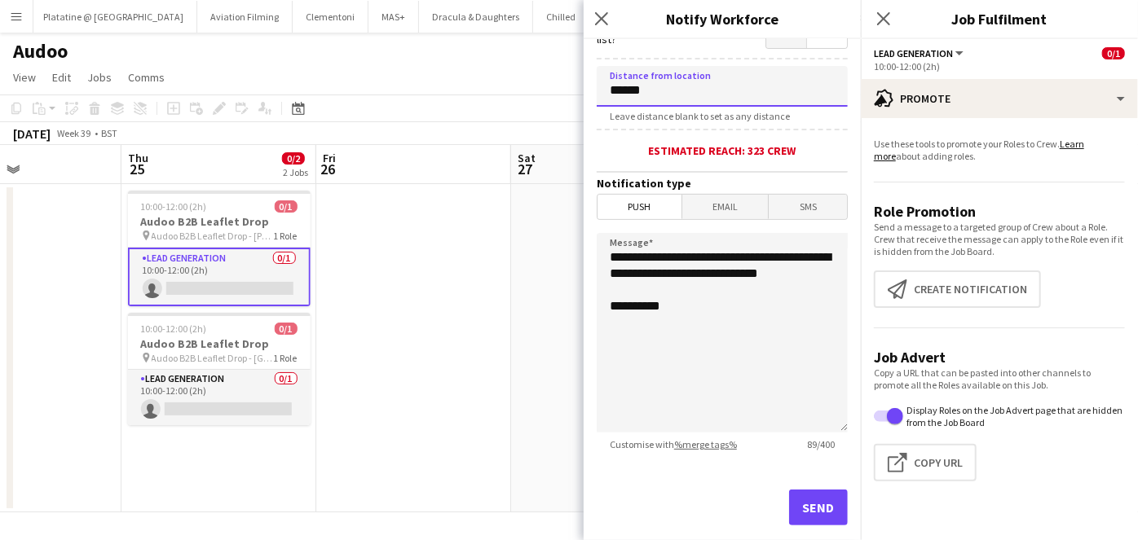
scroll to position [281, 0]
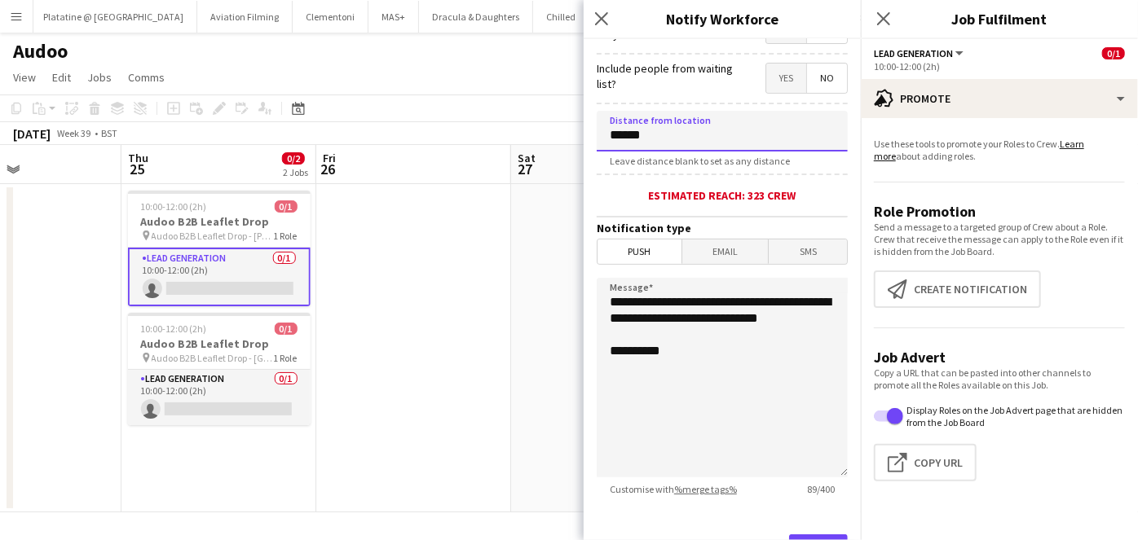
type input "******"
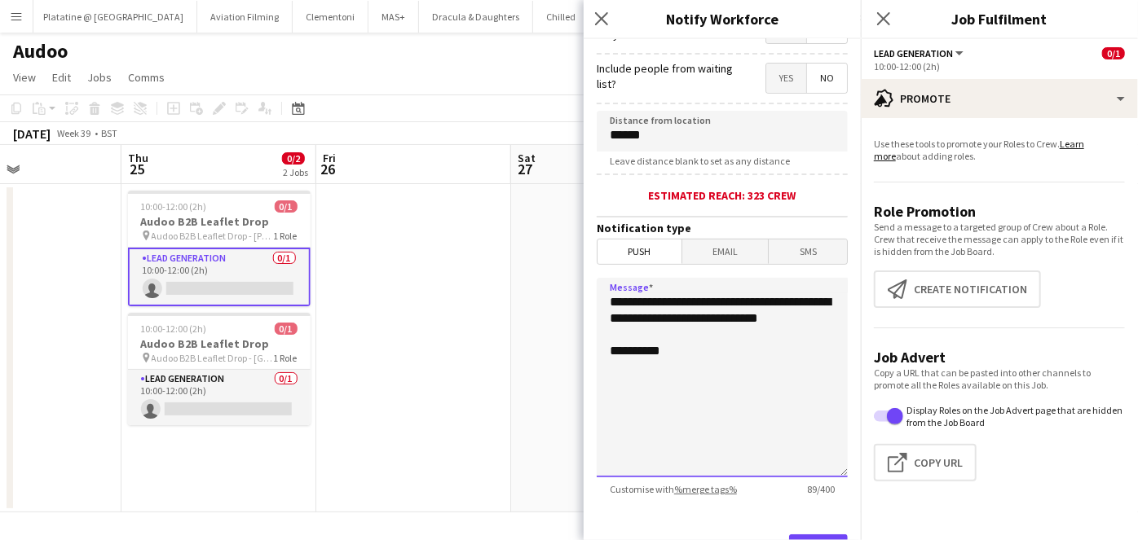
drag, startPoint x: 697, startPoint y: 337, endPoint x: 715, endPoint y: 300, distance: 40.8
click at [714, 300] on textarea "**********" at bounding box center [722, 378] width 251 height 200
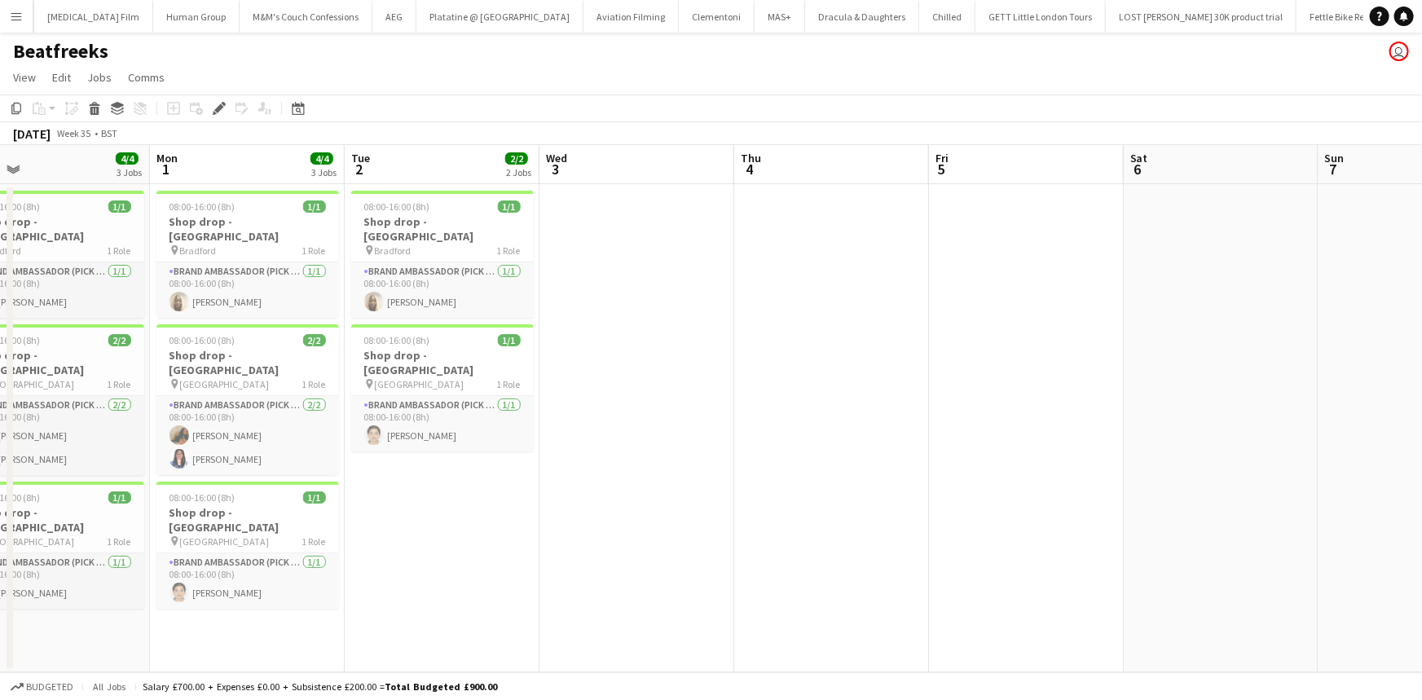
scroll to position [0, 434]
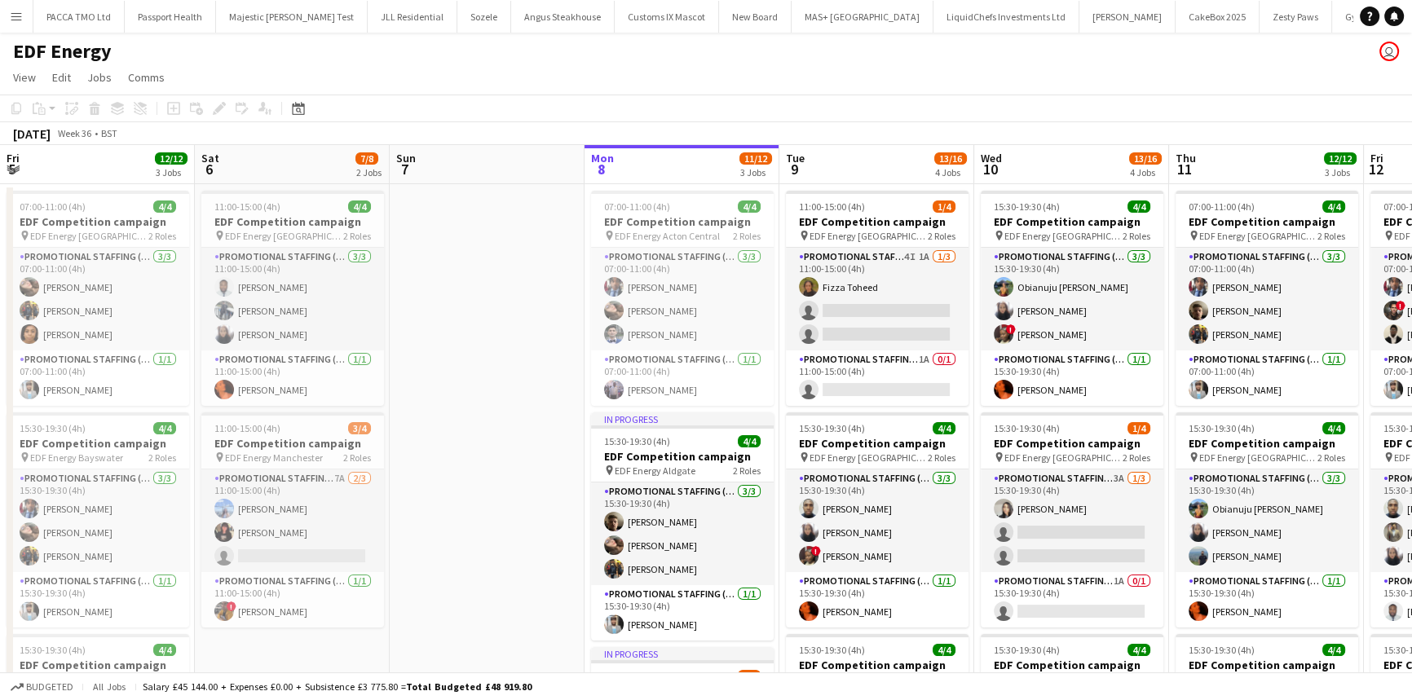
scroll to position [0, 561]
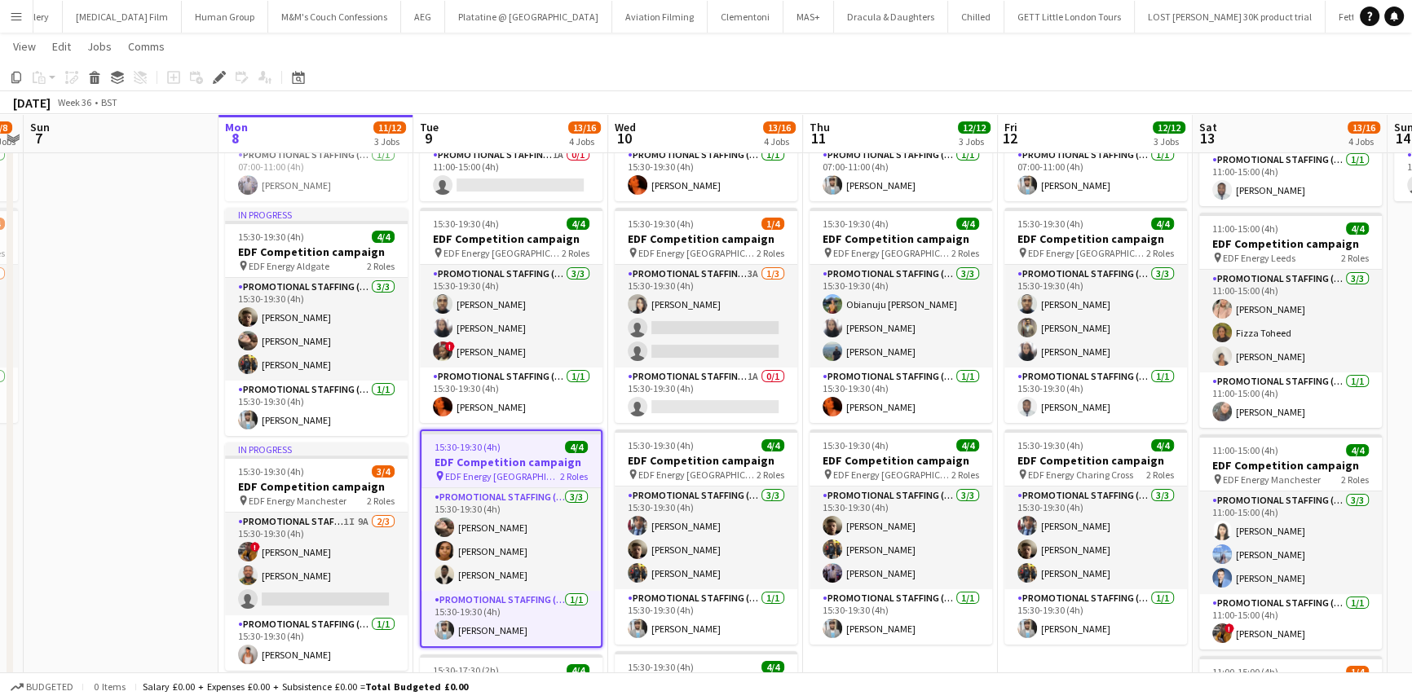
scroll to position [400, 0]
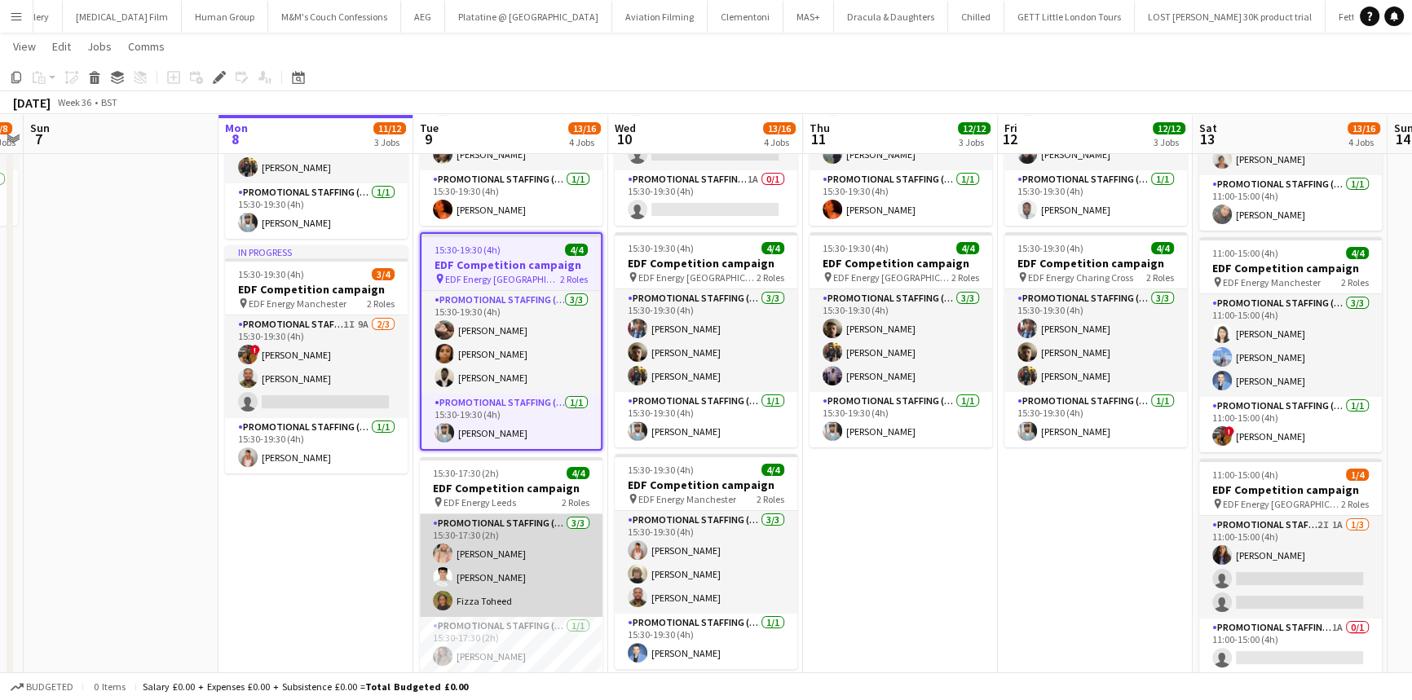
click at [558, 525] on app-card-role "Promotional Staffing (Flyering Staff) 3/3 15:30-17:30 (2h) Becky Taylor Parth C…" at bounding box center [511, 565] width 183 height 103
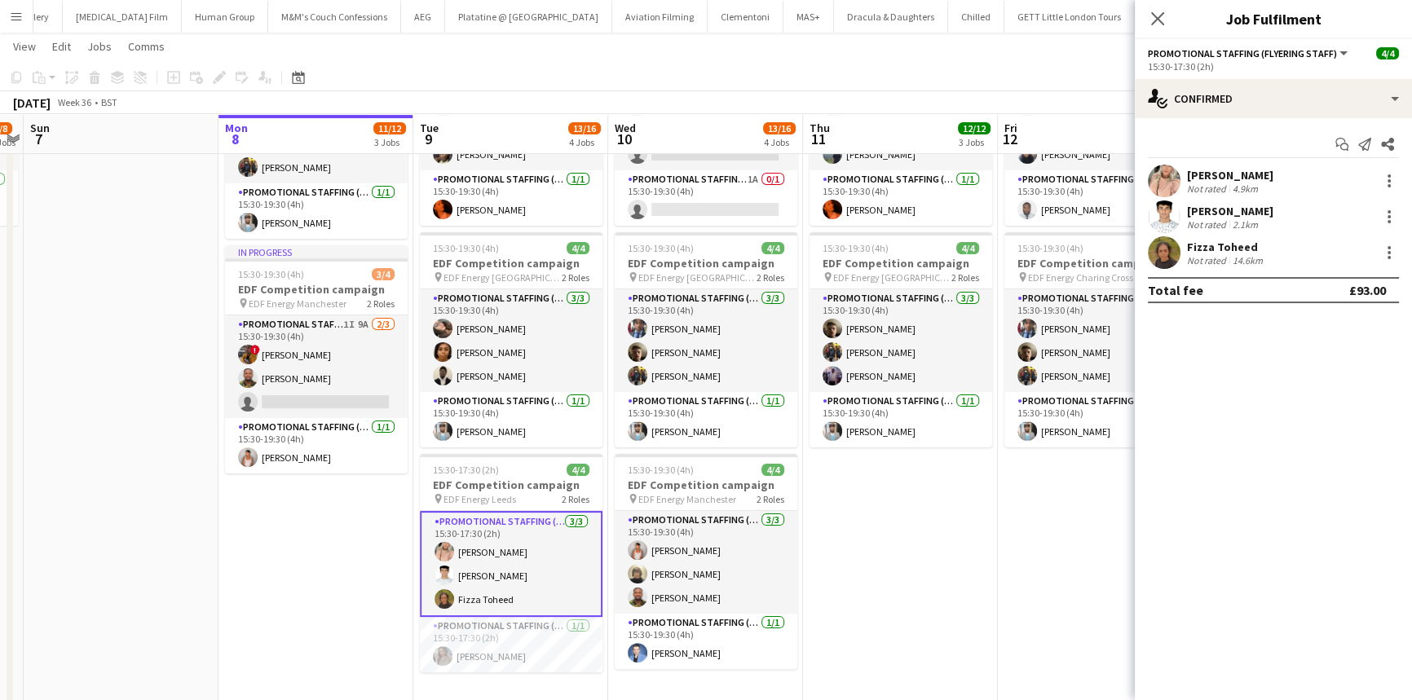
click at [1265, 185] on div "Becky Taylor Not rated 4.9km" at bounding box center [1273, 181] width 277 height 33
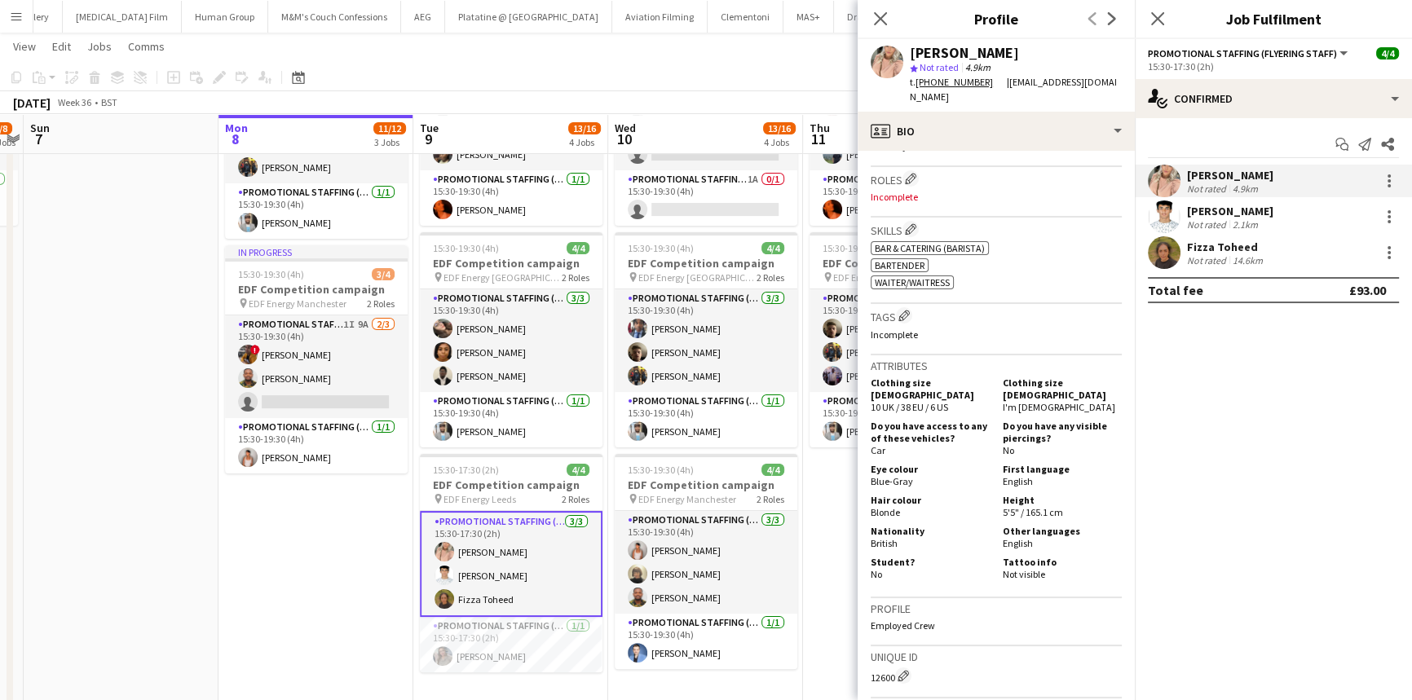
scroll to position [518, 0]
click at [1219, 223] on div "Not rated" at bounding box center [1208, 224] width 42 height 12
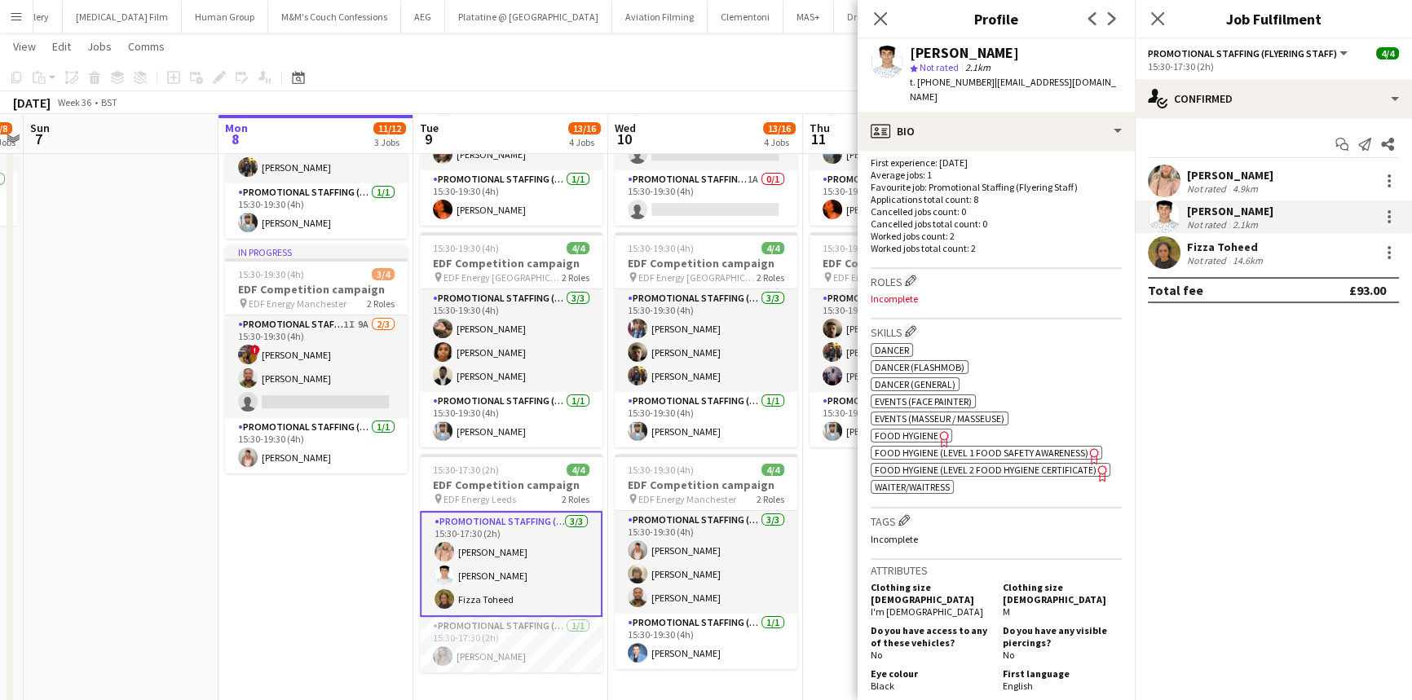
scroll to position [593, 0]
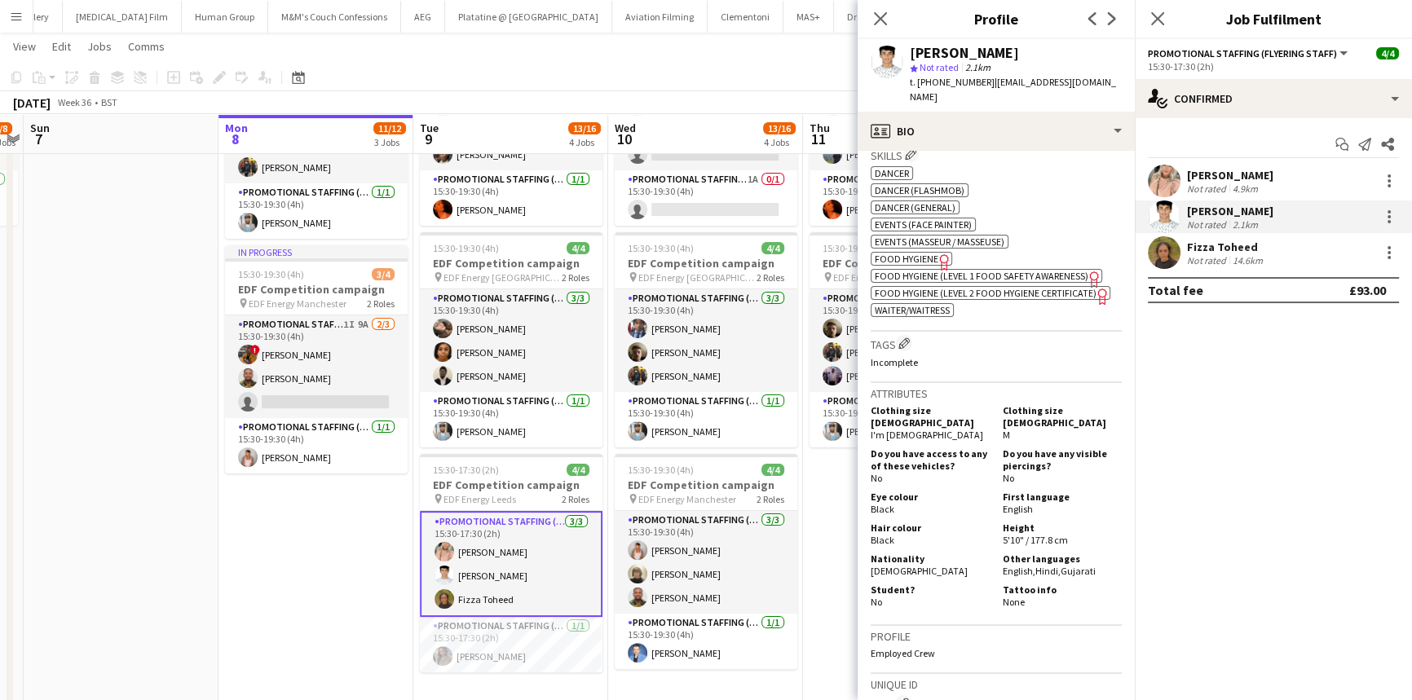
click at [1255, 240] on div "Fizza Toheed" at bounding box center [1226, 247] width 79 height 15
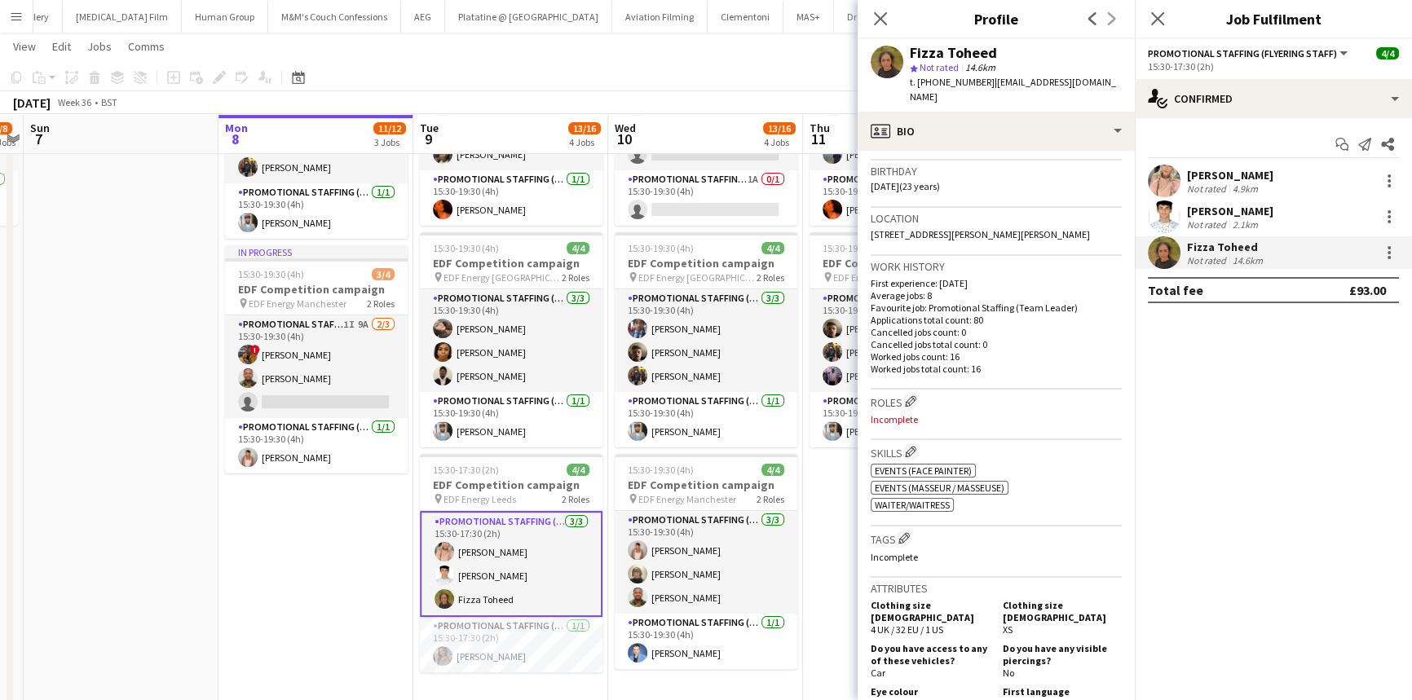
scroll to position [296, 0]
click at [500, 540] on app-card-role "Promotional Staffing (Flyering Staff) 3/3 15:30-17:30 (2h) Becky Taylor Parth C…" at bounding box center [511, 564] width 183 height 106
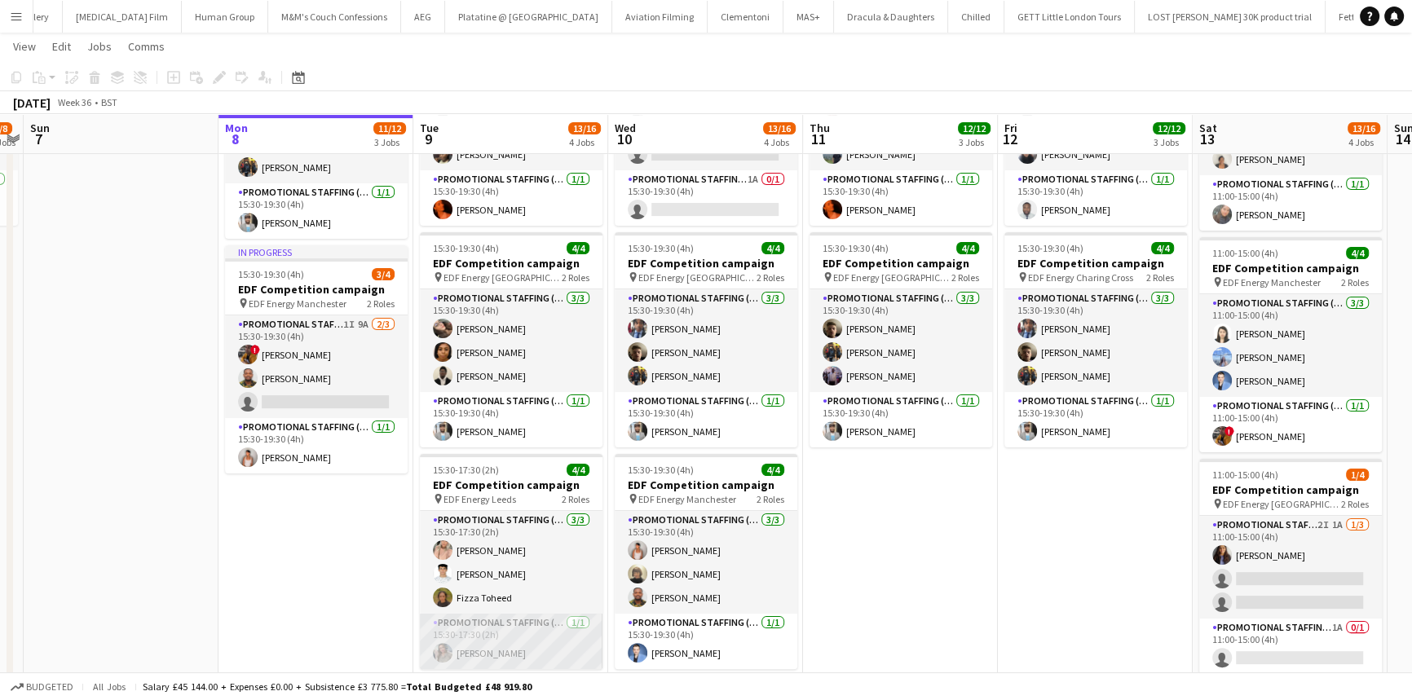
click at [507, 641] on app-card-role "Promotional Staffing (Team Leader) 1/1 15:30-17:30 (2h) Eima Karim" at bounding box center [511, 641] width 183 height 55
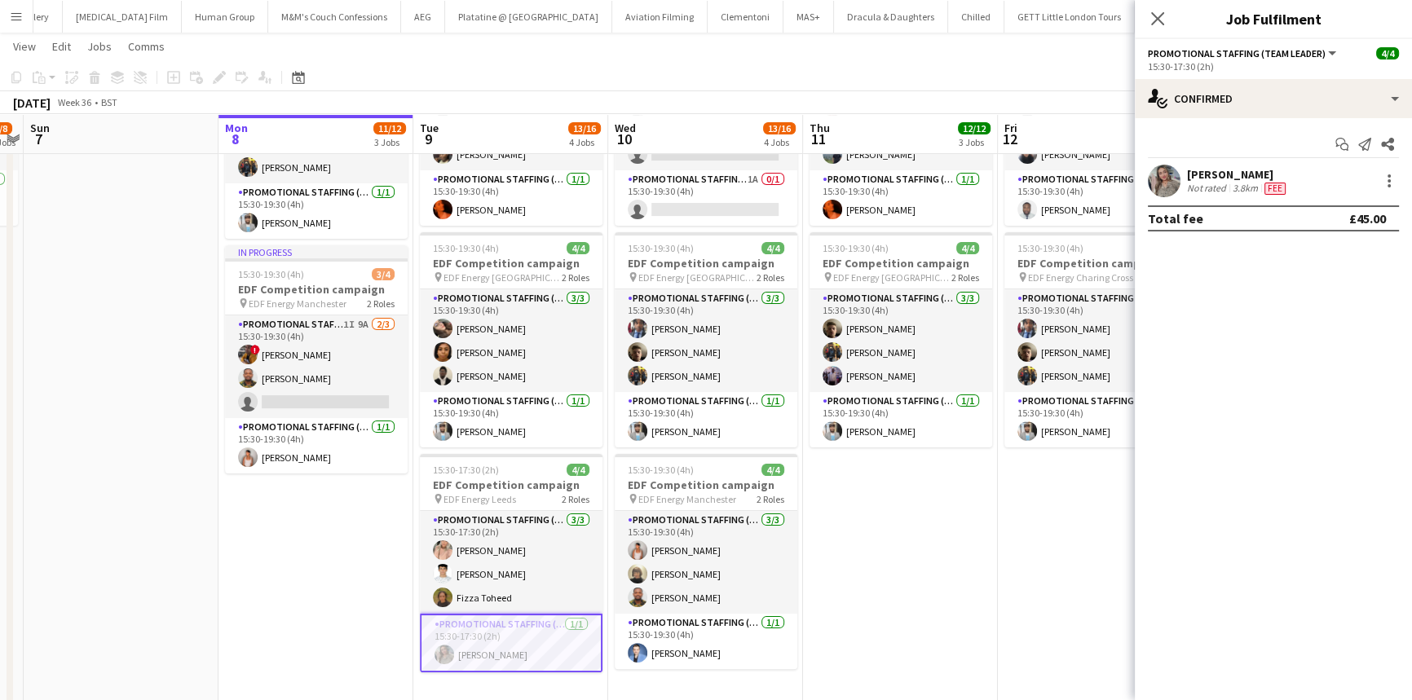
click at [1312, 170] on div "Eima Karim Not rated 3.8km Fee" at bounding box center [1273, 181] width 277 height 33
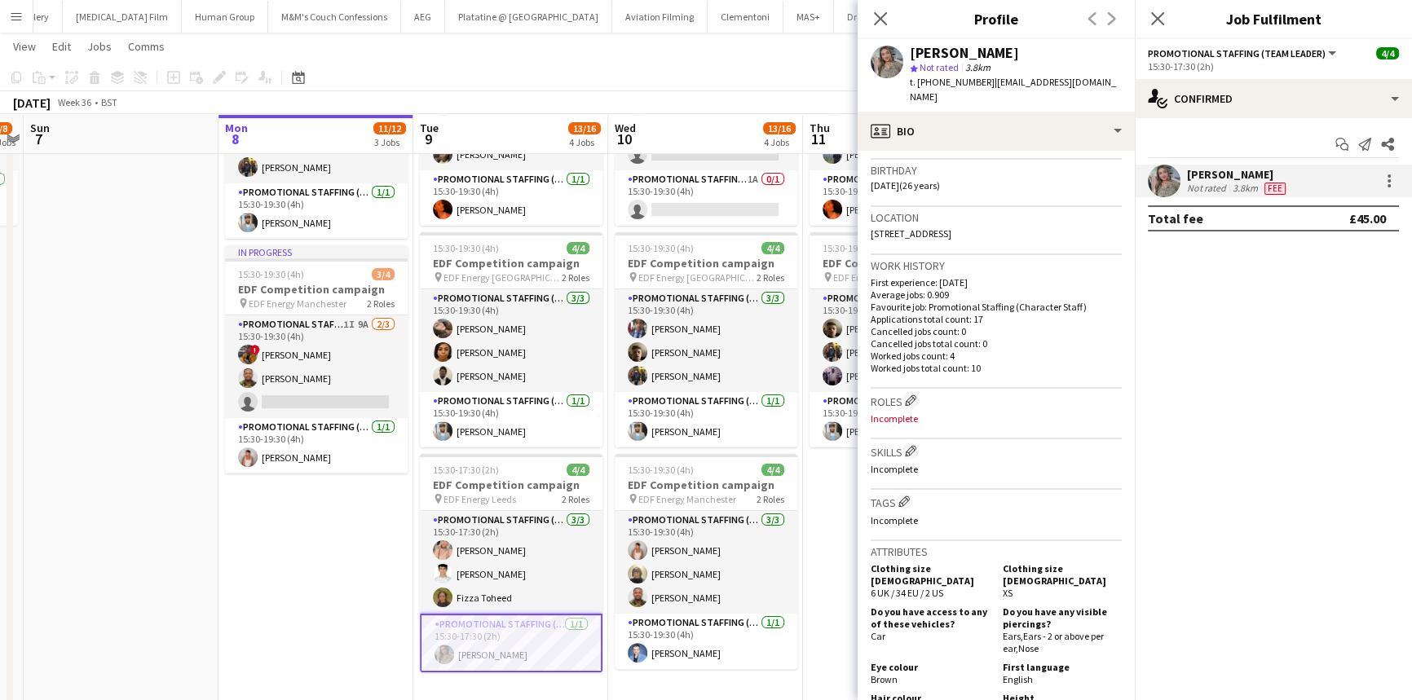
scroll to position [0, 0]
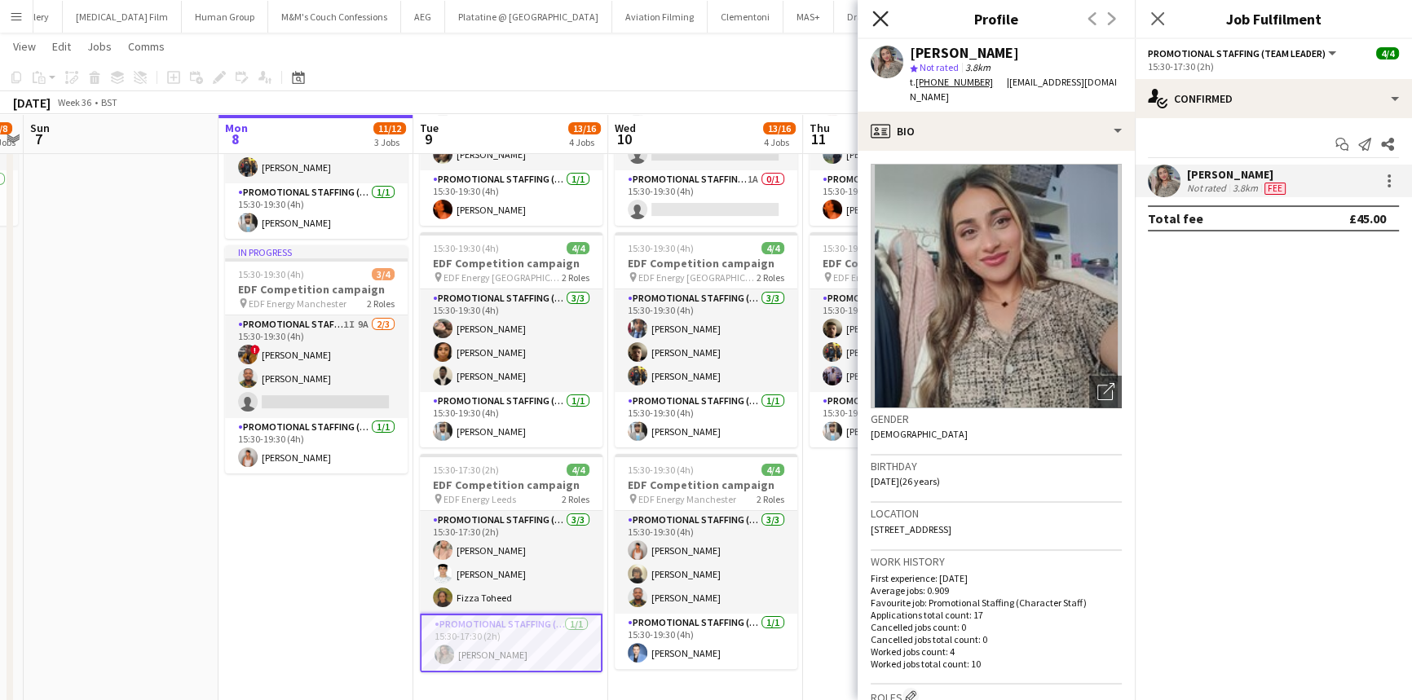
click at [880, 15] on icon "Close pop-in" at bounding box center [879, 18] width 15 height 15
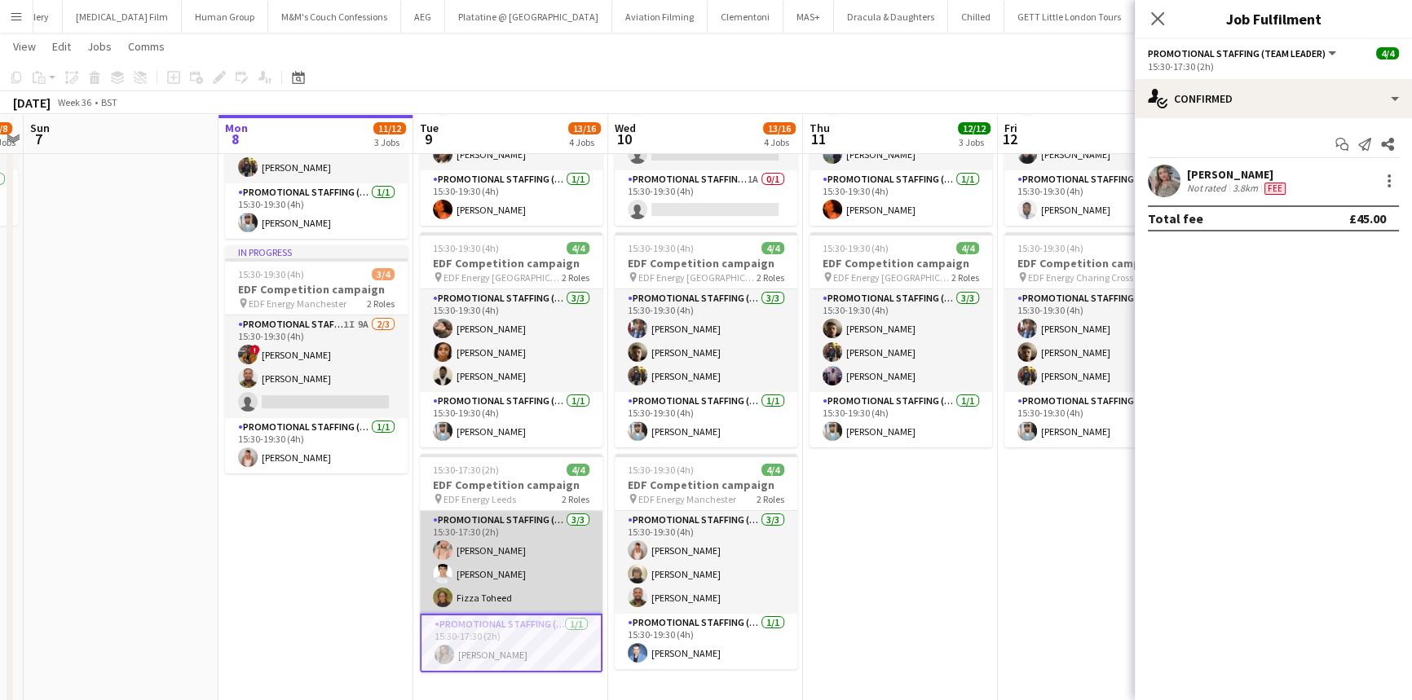
click at [583, 562] on app-card-role "Promotional Staffing (Flyering Staff) 3/3 15:30-17:30 (2h) Becky Taylor Parth C…" at bounding box center [511, 562] width 183 height 103
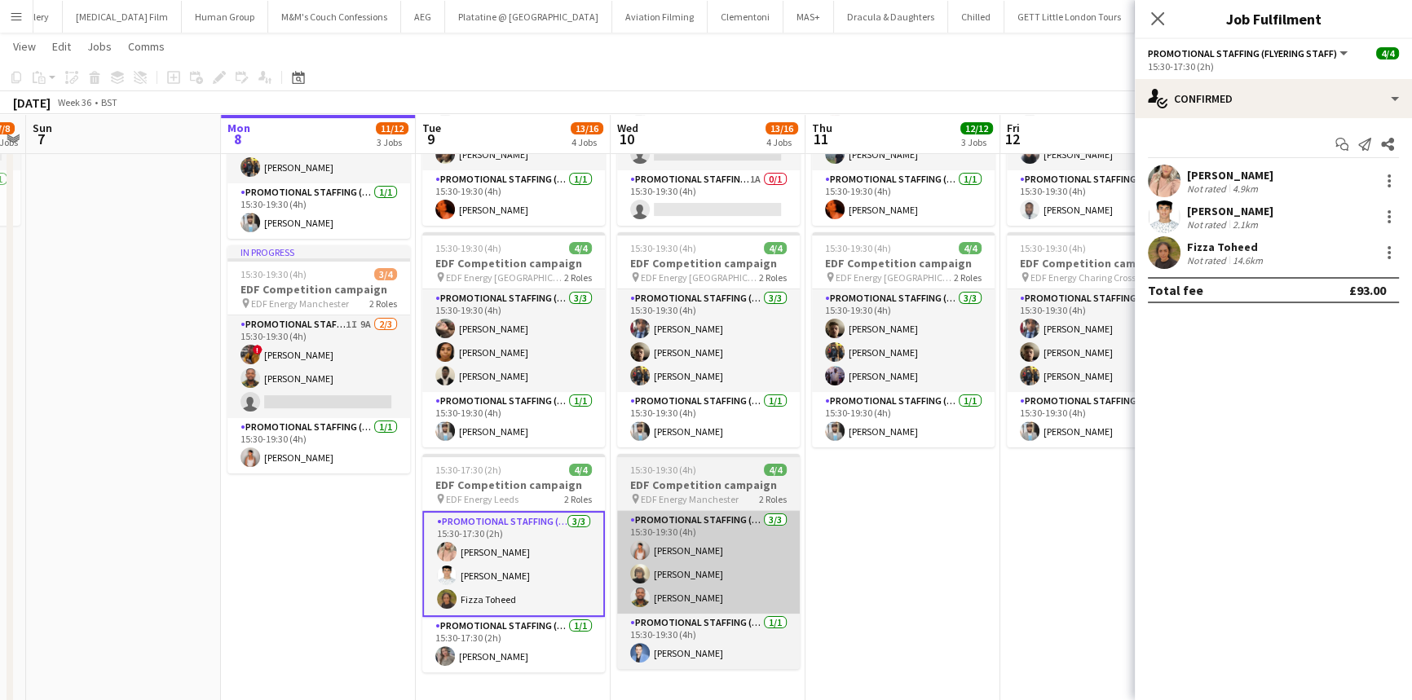
drag, startPoint x: 461, startPoint y: 633, endPoint x: 705, endPoint y: 535, distance: 263.4
click at [465, 634] on app-calendar-viewport "Thu 4 12/12 3 Jobs Fri 5 12/12 3 Jobs Sat 6 7/8 2 Jobs Sun 7 Mon 8 11/12 3 Jobs…" at bounding box center [706, 214] width 1412 height 1102
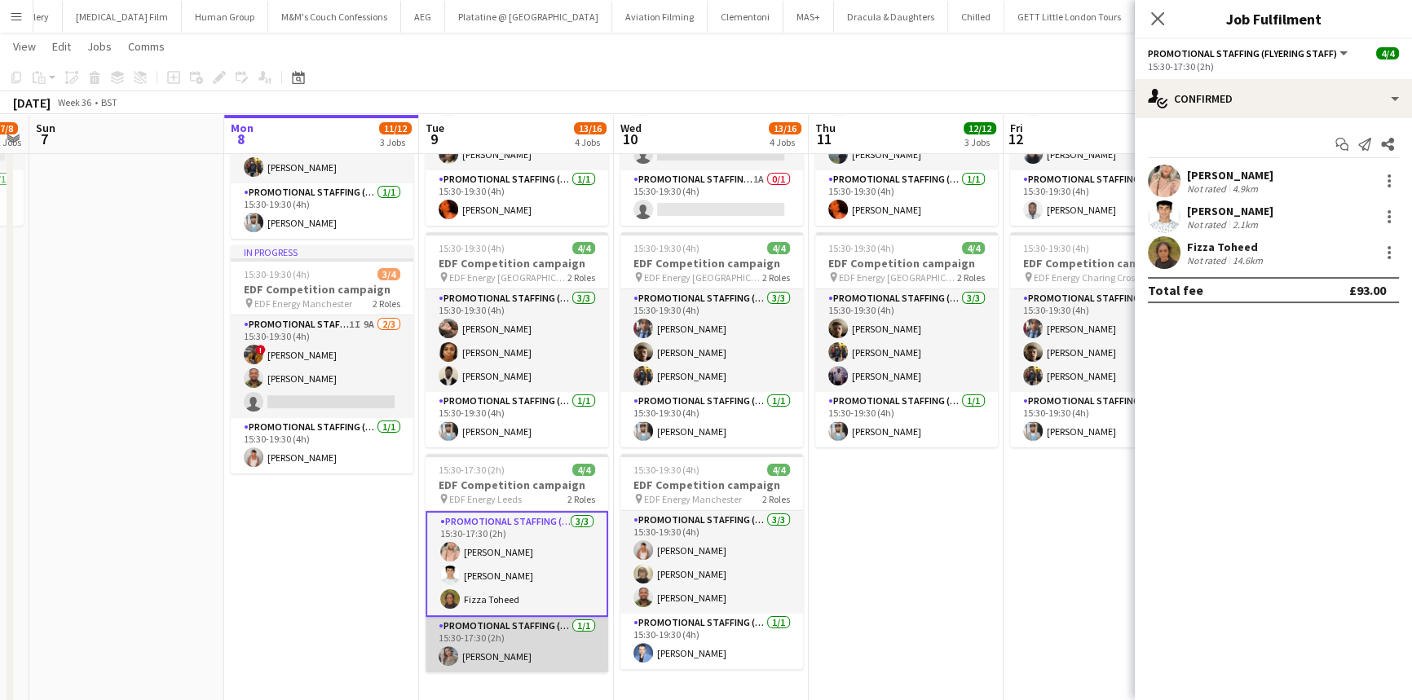
click at [557, 626] on app-card-role "Promotional Staffing (Team Leader) 1/1 15:30-17:30 (2h) Eima Karim" at bounding box center [516, 644] width 183 height 55
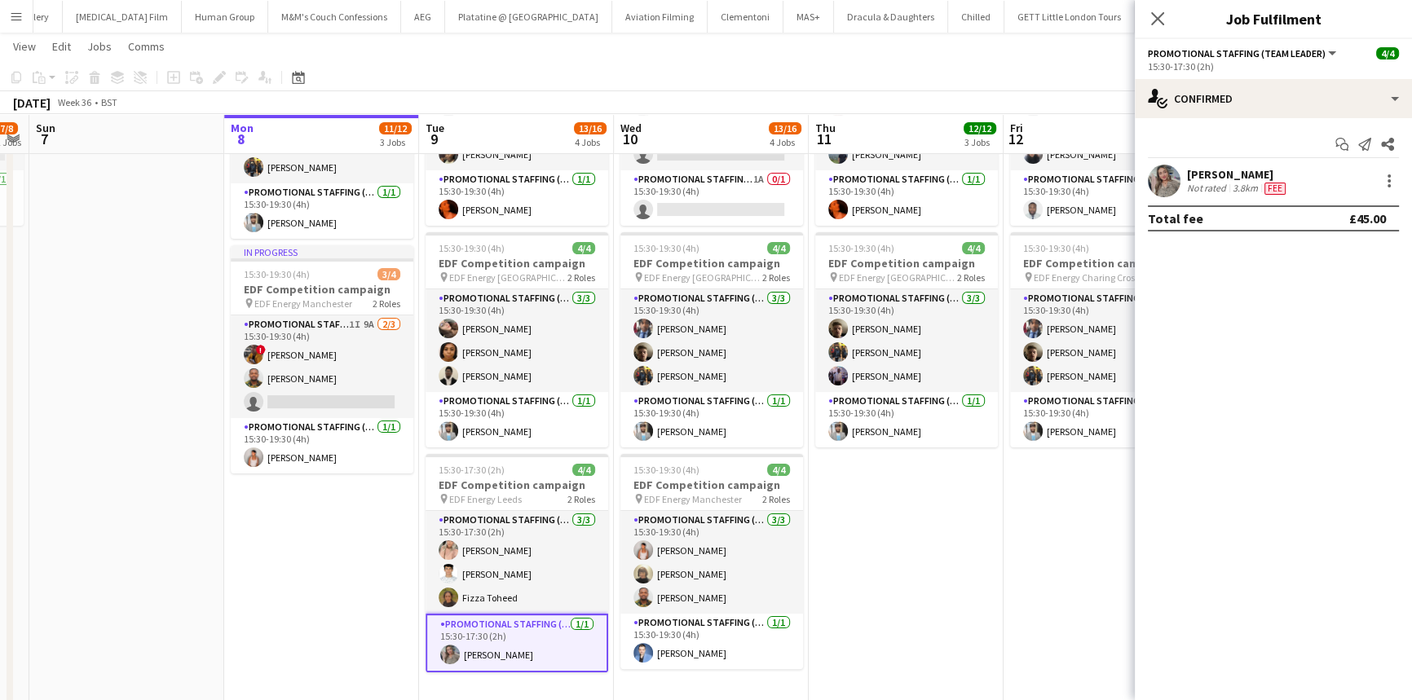
click at [1243, 187] on div "3.8km" at bounding box center [1245, 188] width 32 height 13
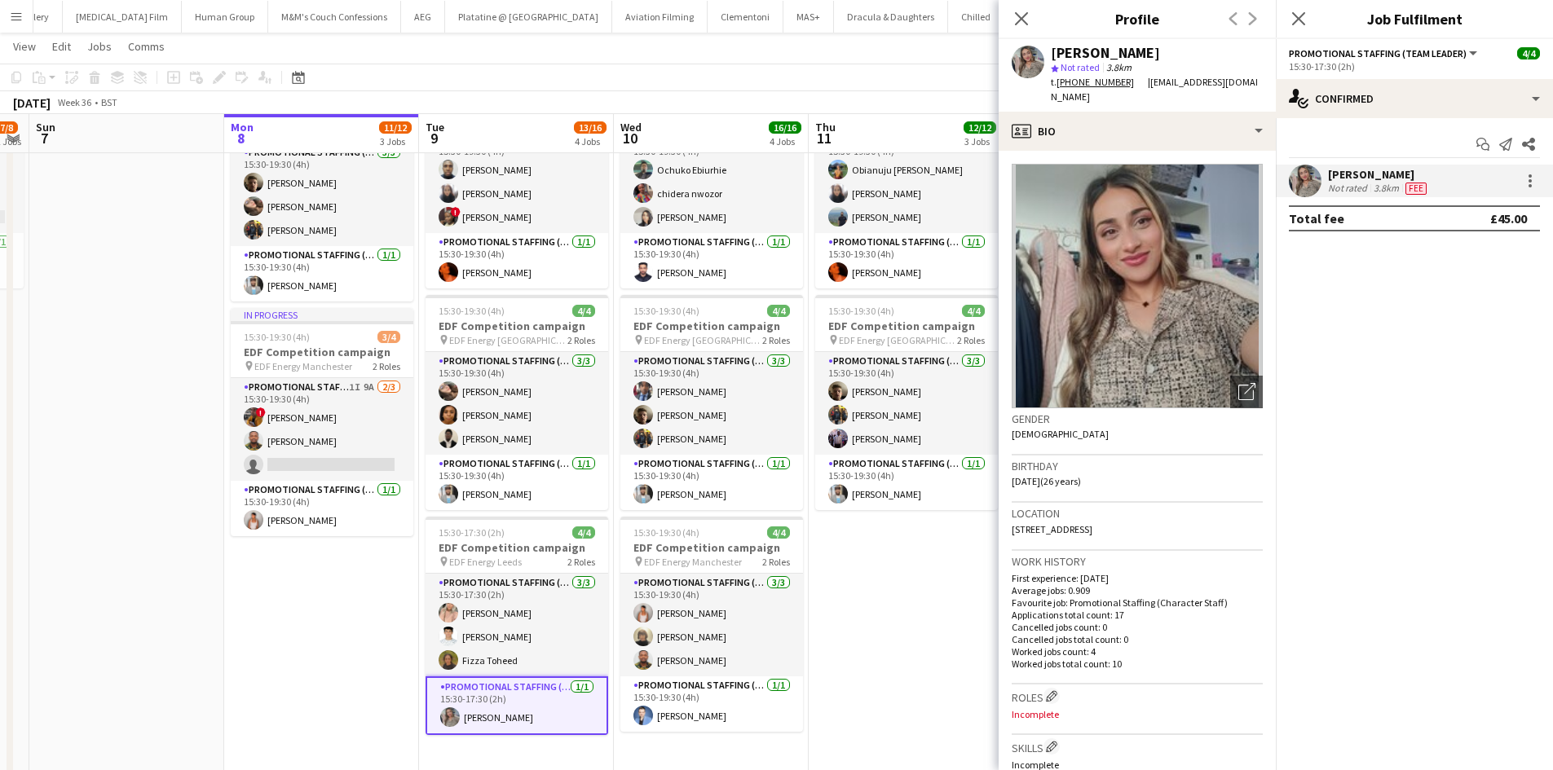
scroll to position [0, 556]
click at [1034, 21] on div "Close pop-in" at bounding box center [1021, 18] width 46 height 37
click at [1020, 27] on app-icon "Close pop-in" at bounding box center [1022, 19] width 24 height 24
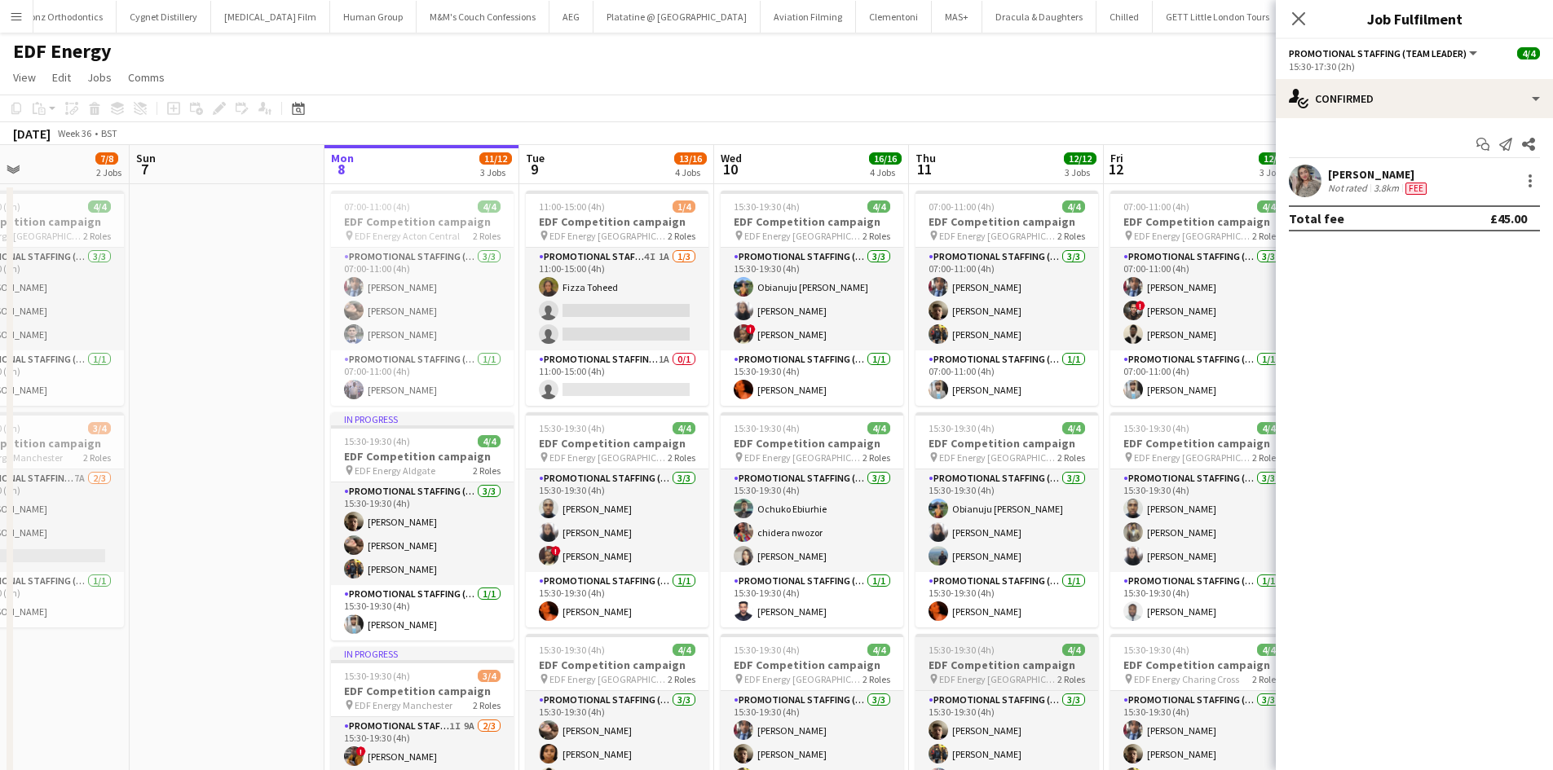
scroll to position [0, 454]
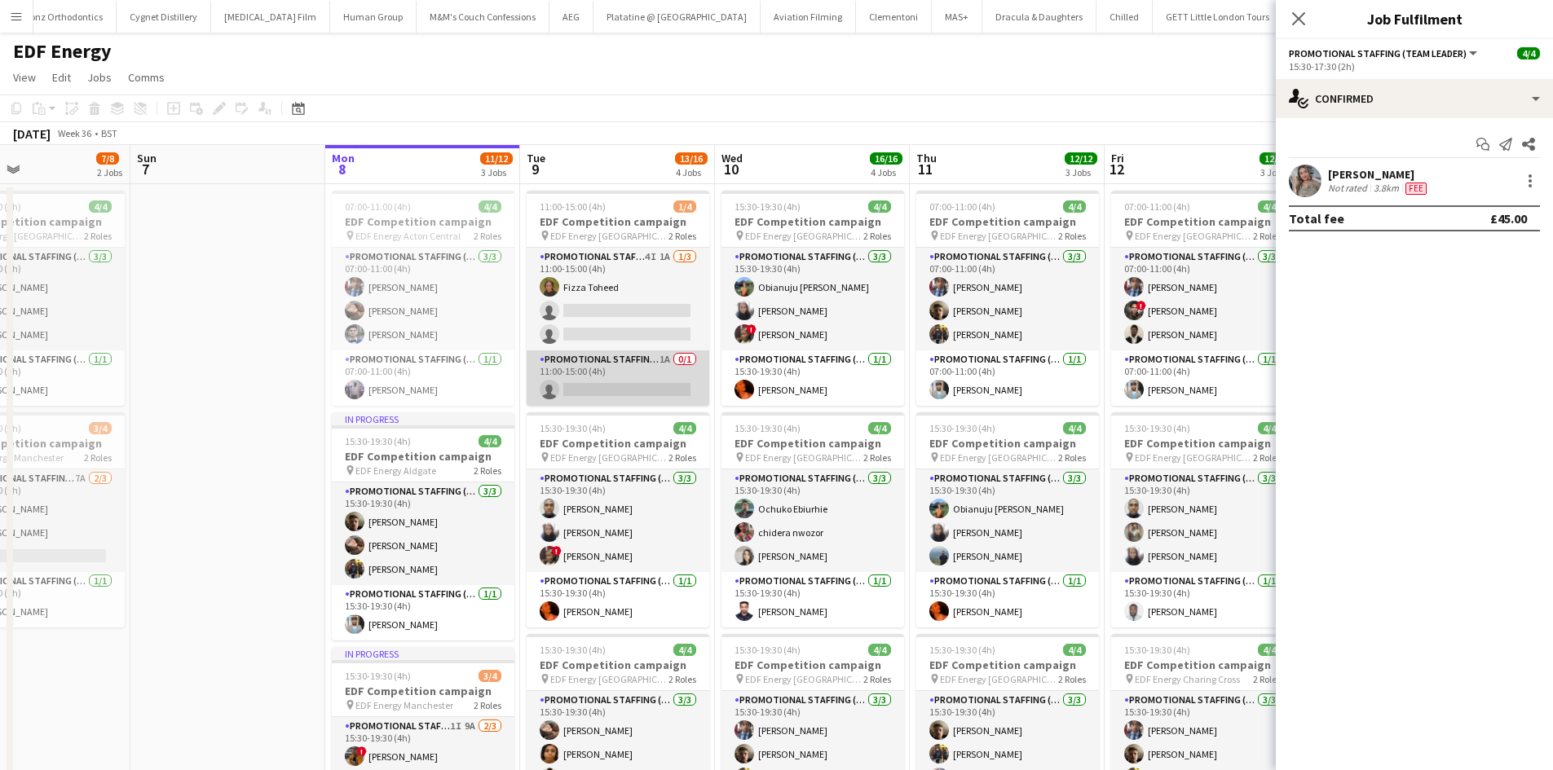
click at [600, 378] on app-card-role "Promotional Staffing (Team Leader) 1A 0/1 11:00-15:00 (4h) single-neutral-actio…" at bounding box center [618, 377] width 183 height 55
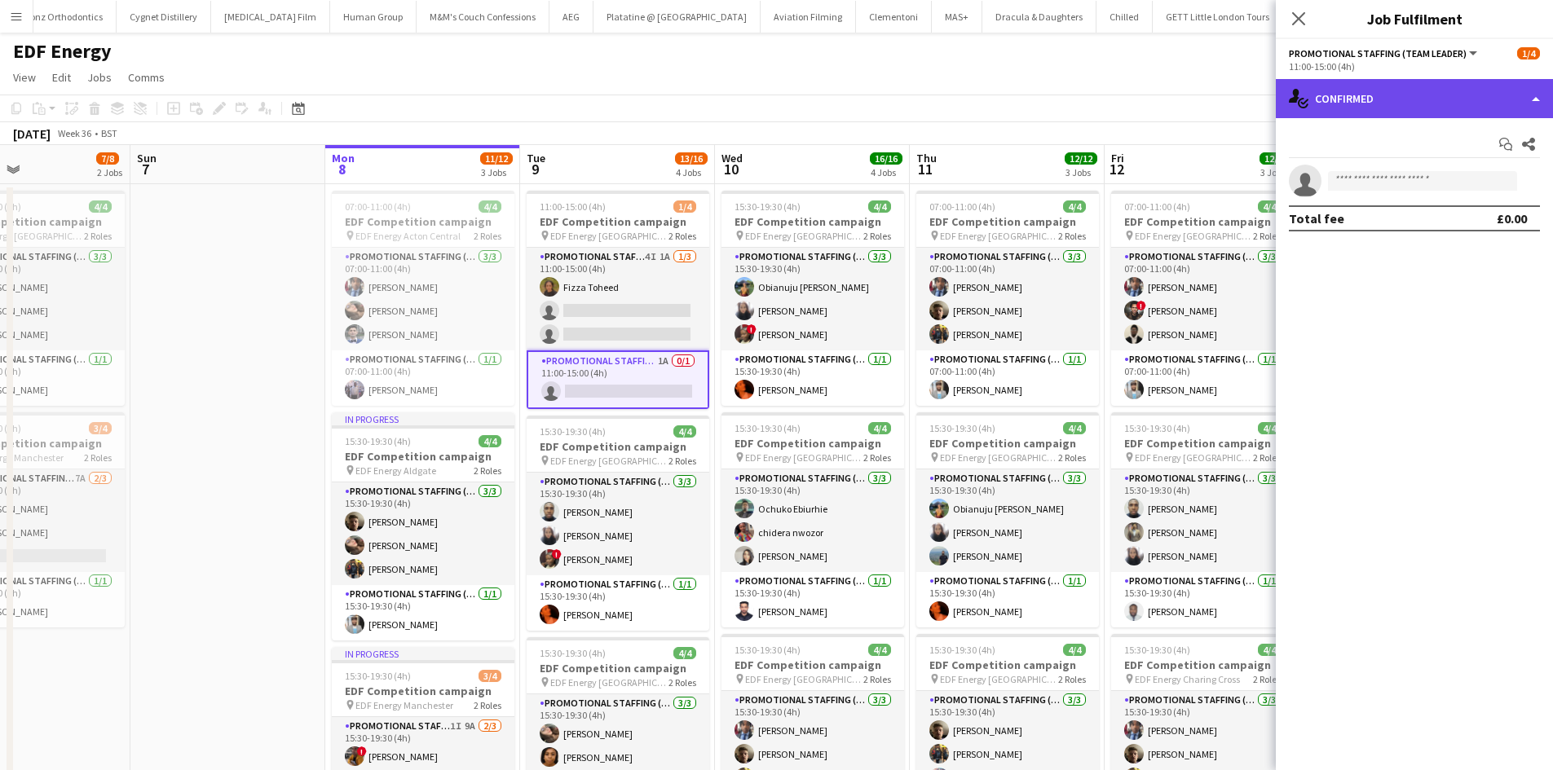
click at [1338, 104] on div "single-neutral-actions-check-2 Confirmed" at bounding box center [1414, 98] width 277 height 39
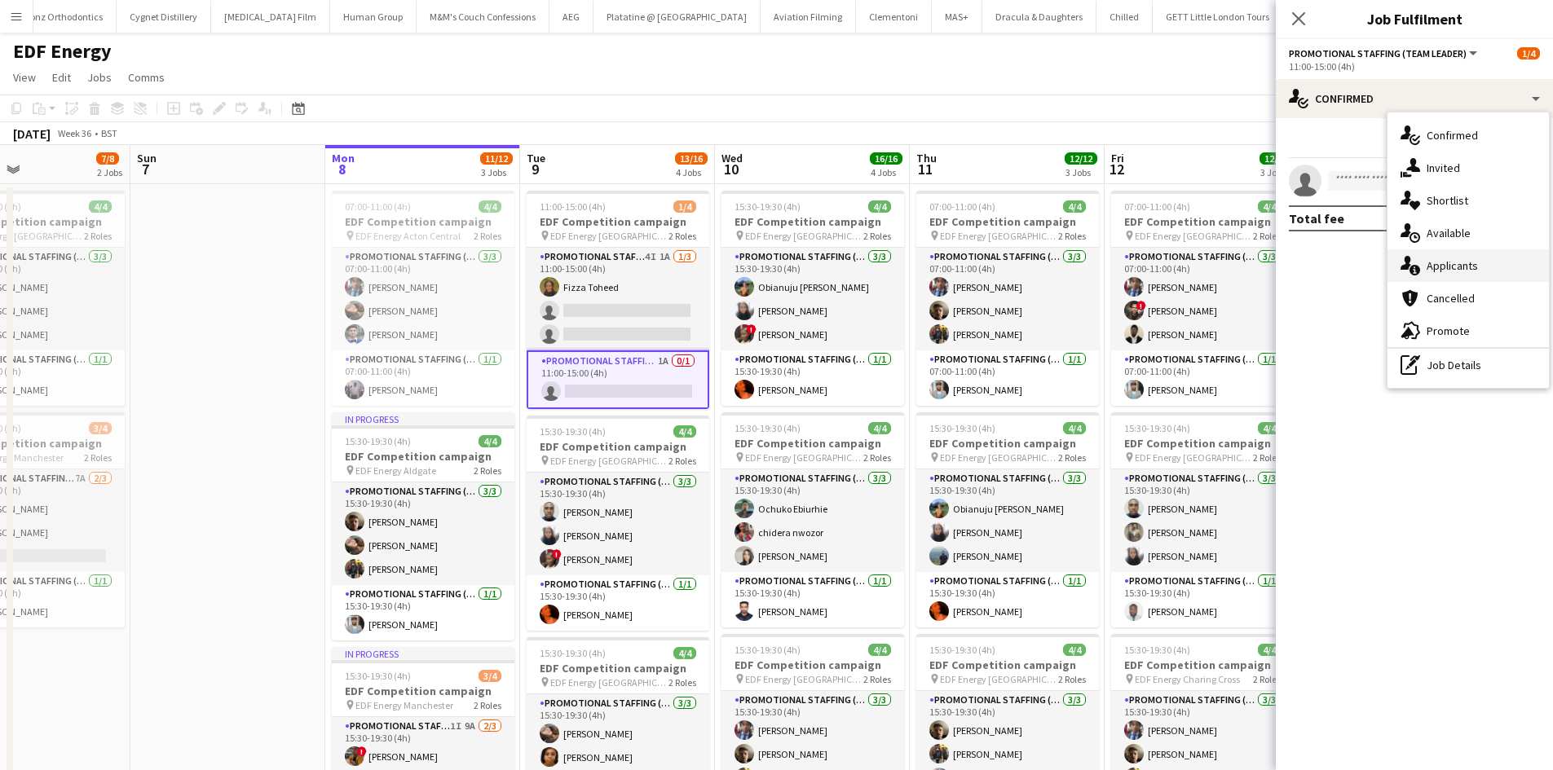
click at [1421, 270] on div "single-neutral-actions-information Applicants" at bounding box center [1467, 265] width 161 height 33
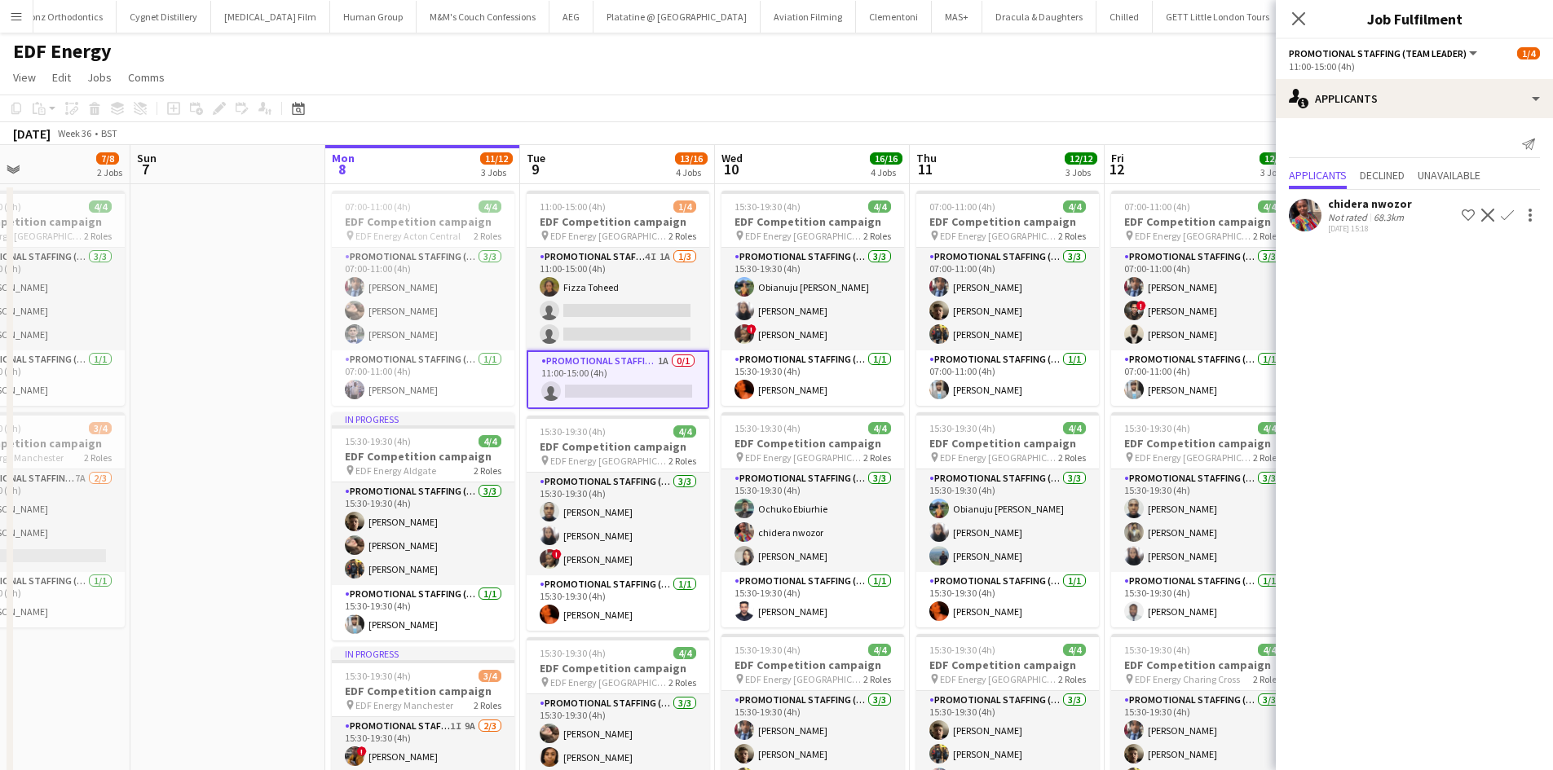
click at [1309, 6] on div "Close pop-in" at bounding box center [1299, 18] width 46 height 37
click at [1306, 11] on app-icon "Close pop-in" at bounding box center [1299, 19] width 24 height 24
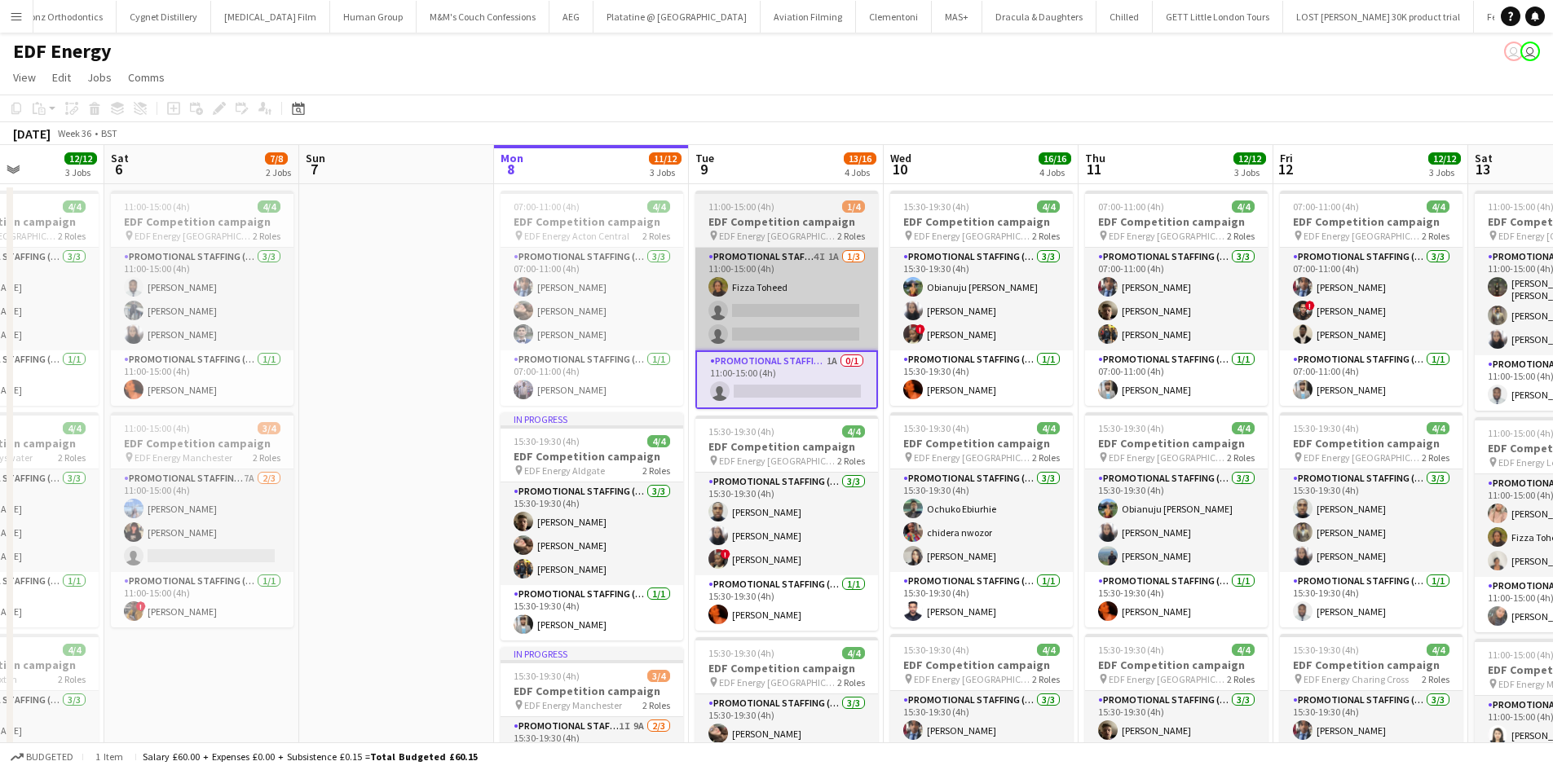
scroll to position [205, 0]
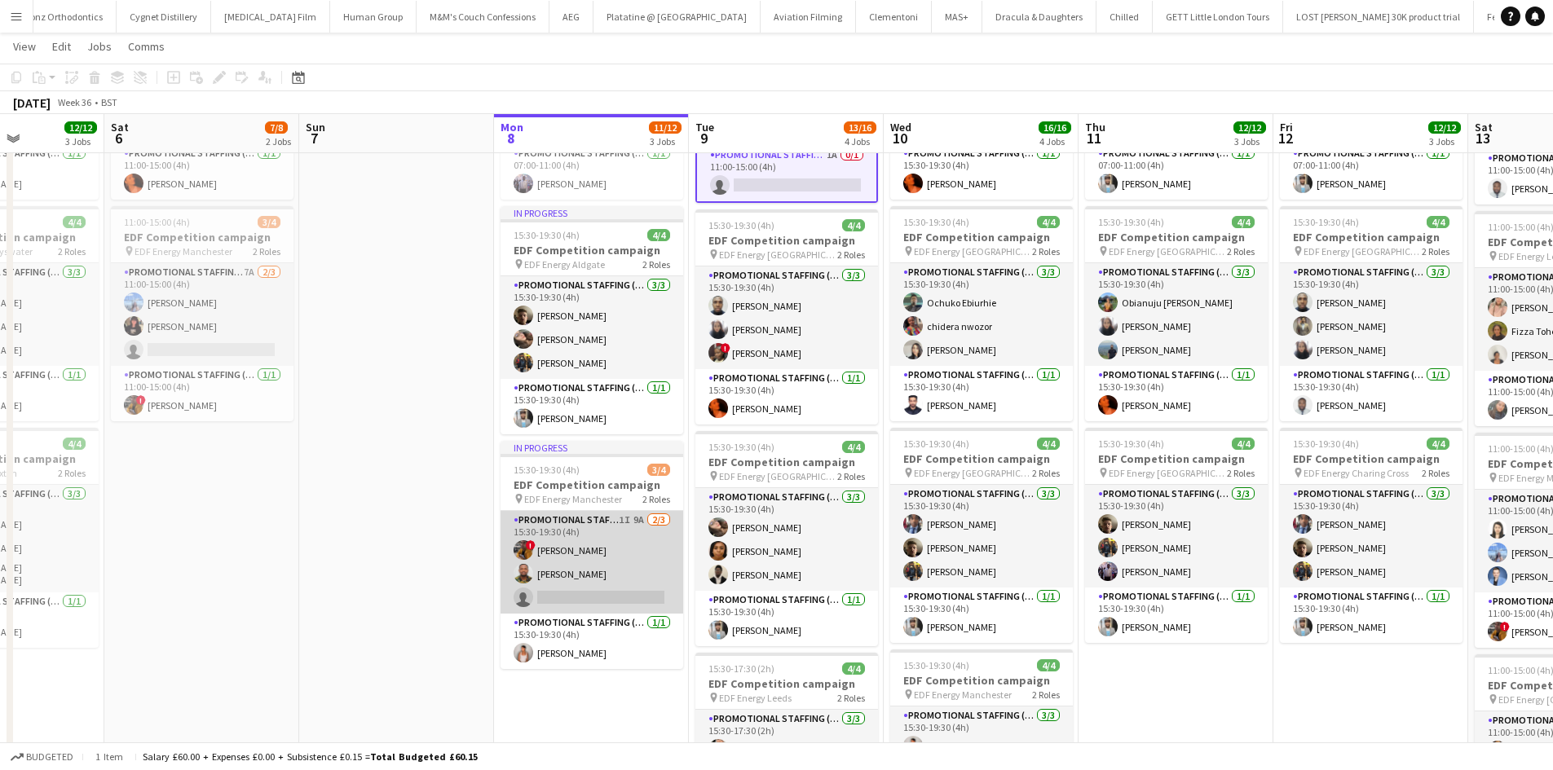
click at [578, 522] on app-card-role "Promotional Staffing (Flyering Staff) 1I 9A 2/3 15:30-19:30 (4h) ! Sean Porter …" at bounding box center [591, 562] width 183 height 103
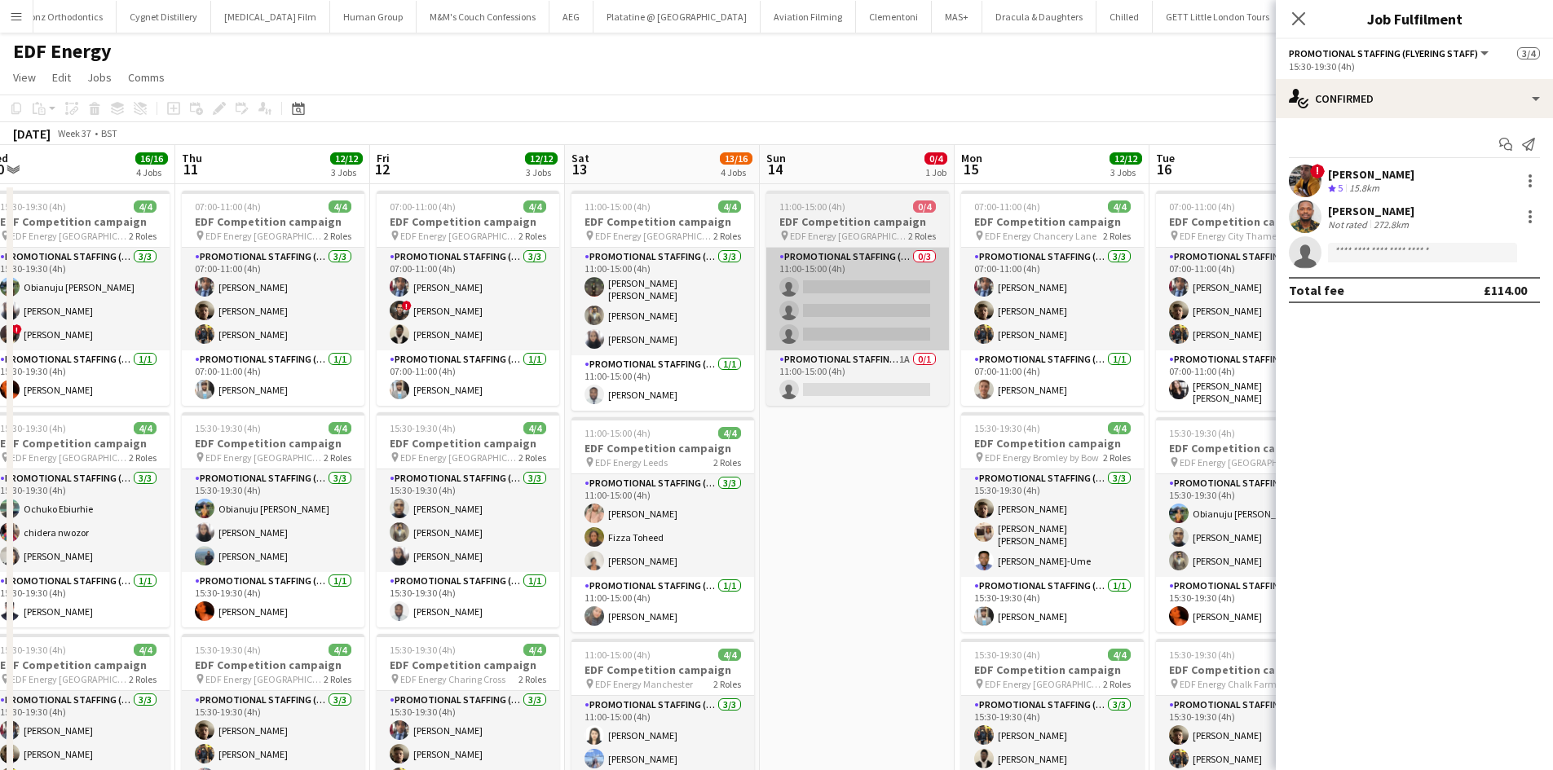
scroll to position [0, 532]
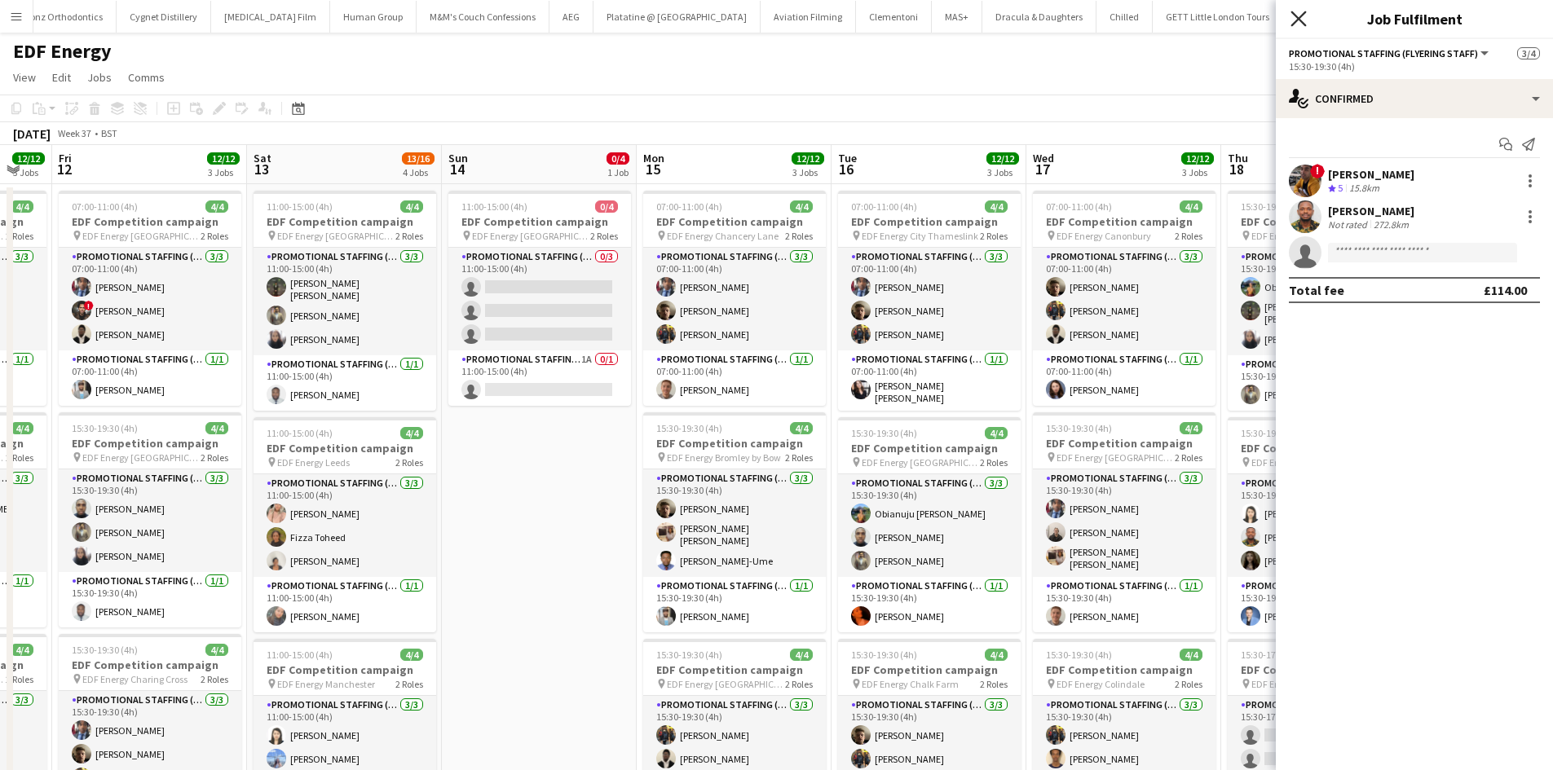
click at [1294, 15] on icon at bounding box center [1297, 18] width 15 height 15
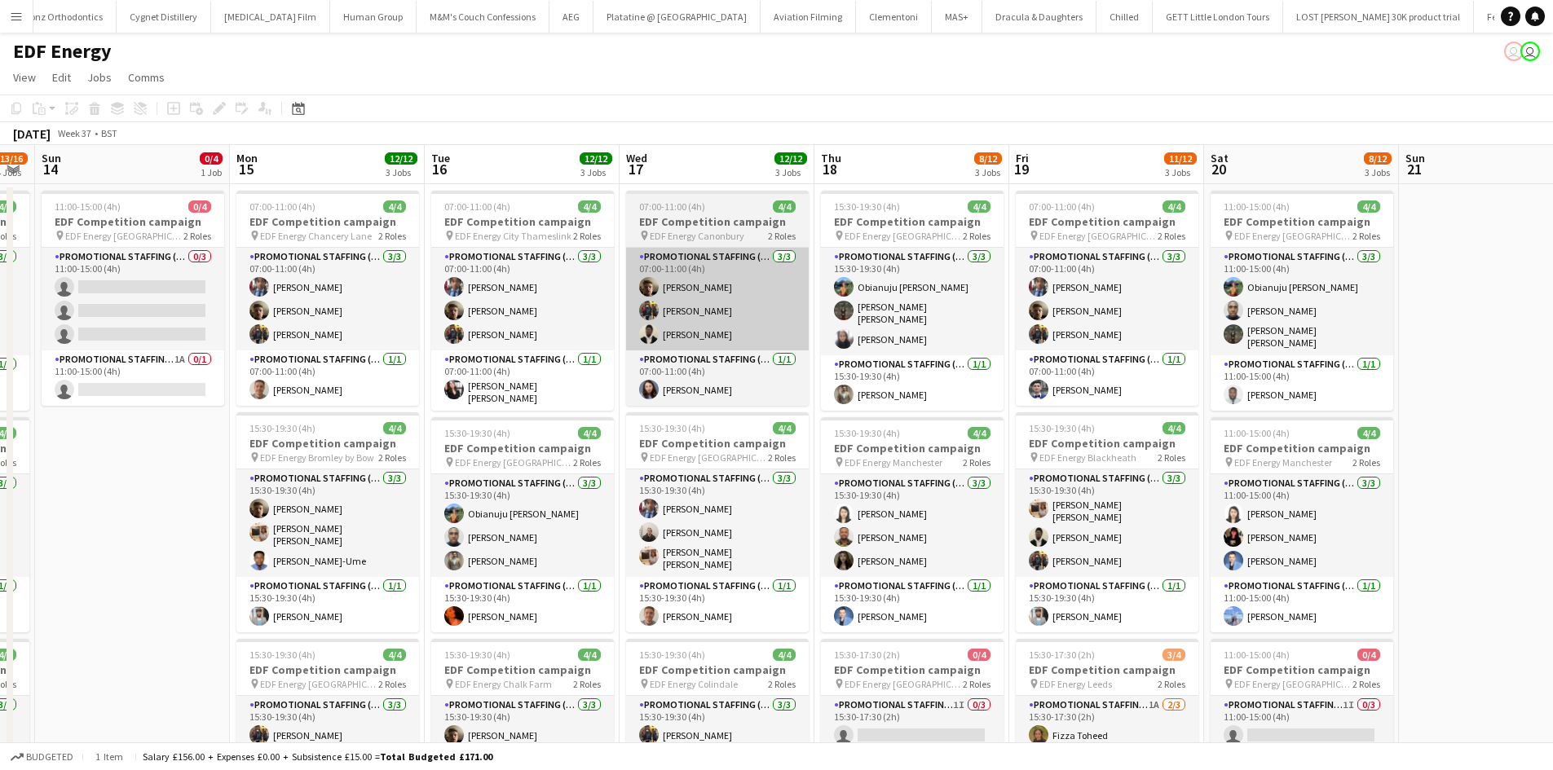
scroll to position [0, 503]
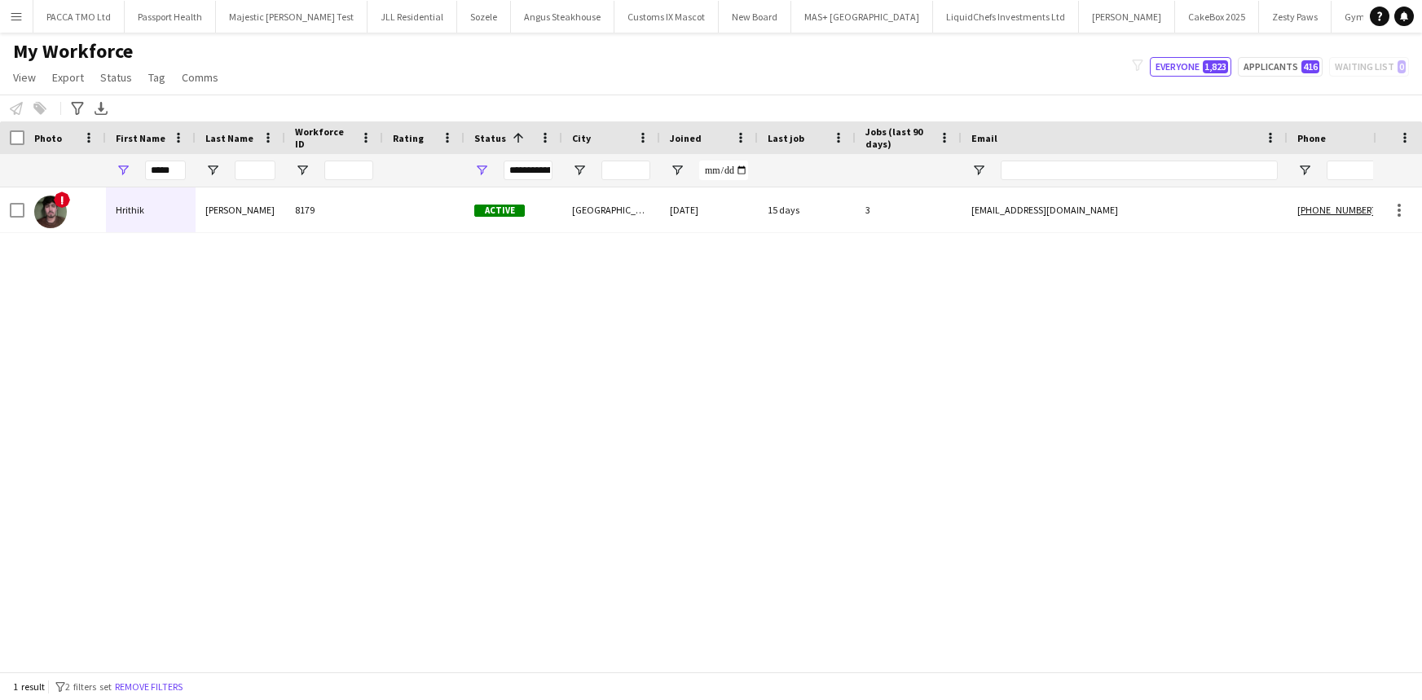
click at [165, 169] on input "*****" at bounding box center [165, 171] width 41 height 20
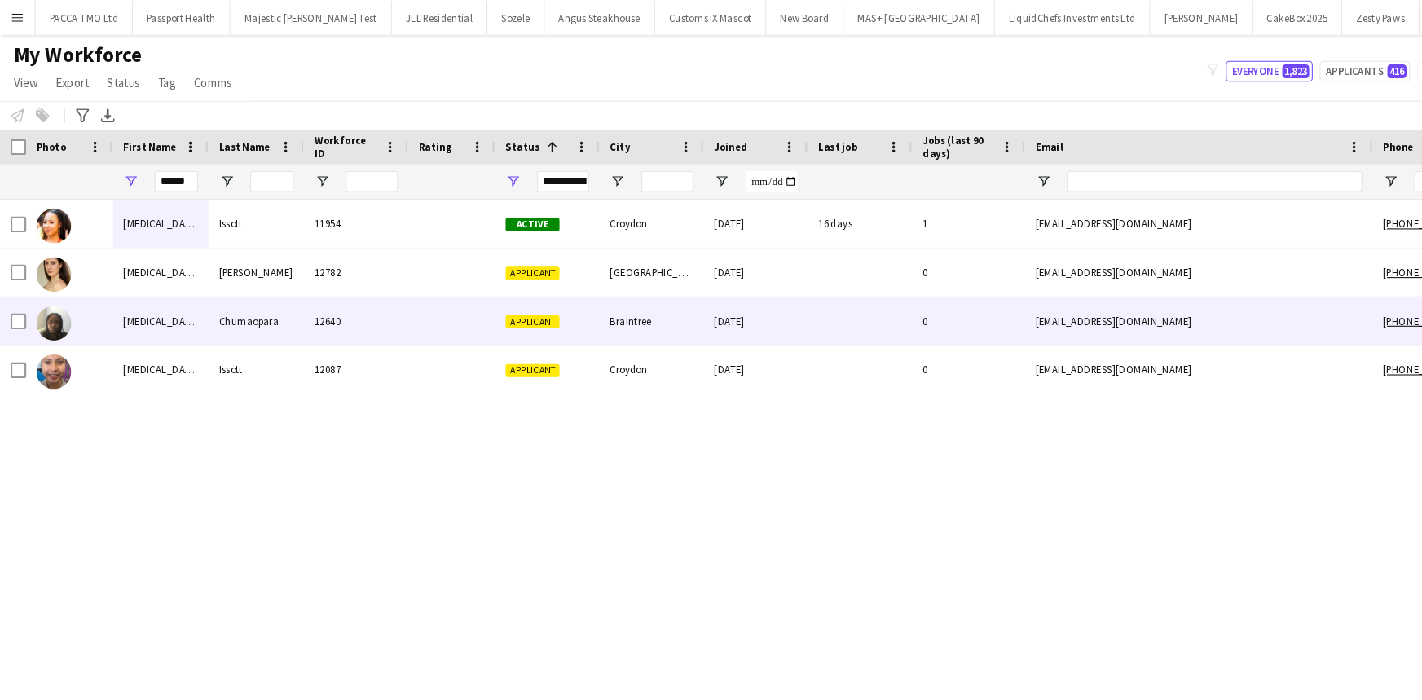
type input "******"
click at [188, 299] on div "[MEDICAL_DATA]" at bounding box center [151, 301] width 90 height 45
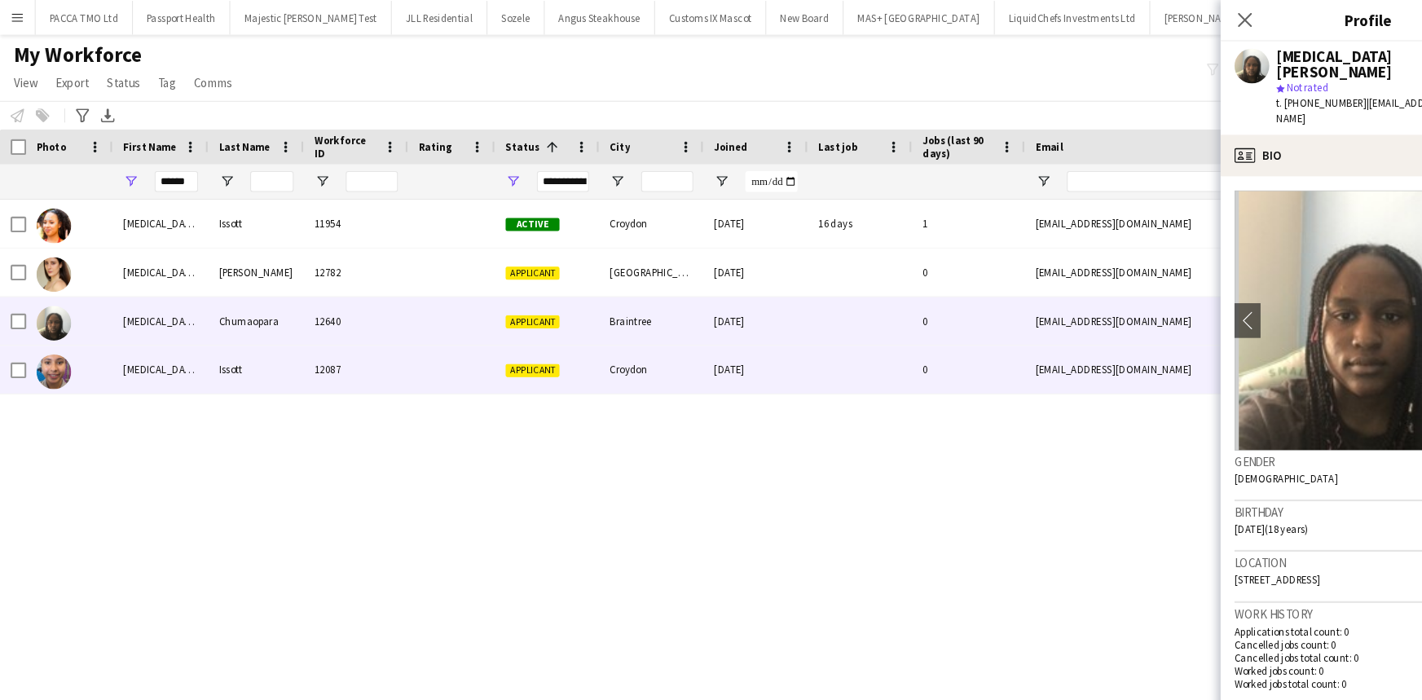
click at [196, 363] on div "Issott" at bounding box center [241, 346] width 90 height 45
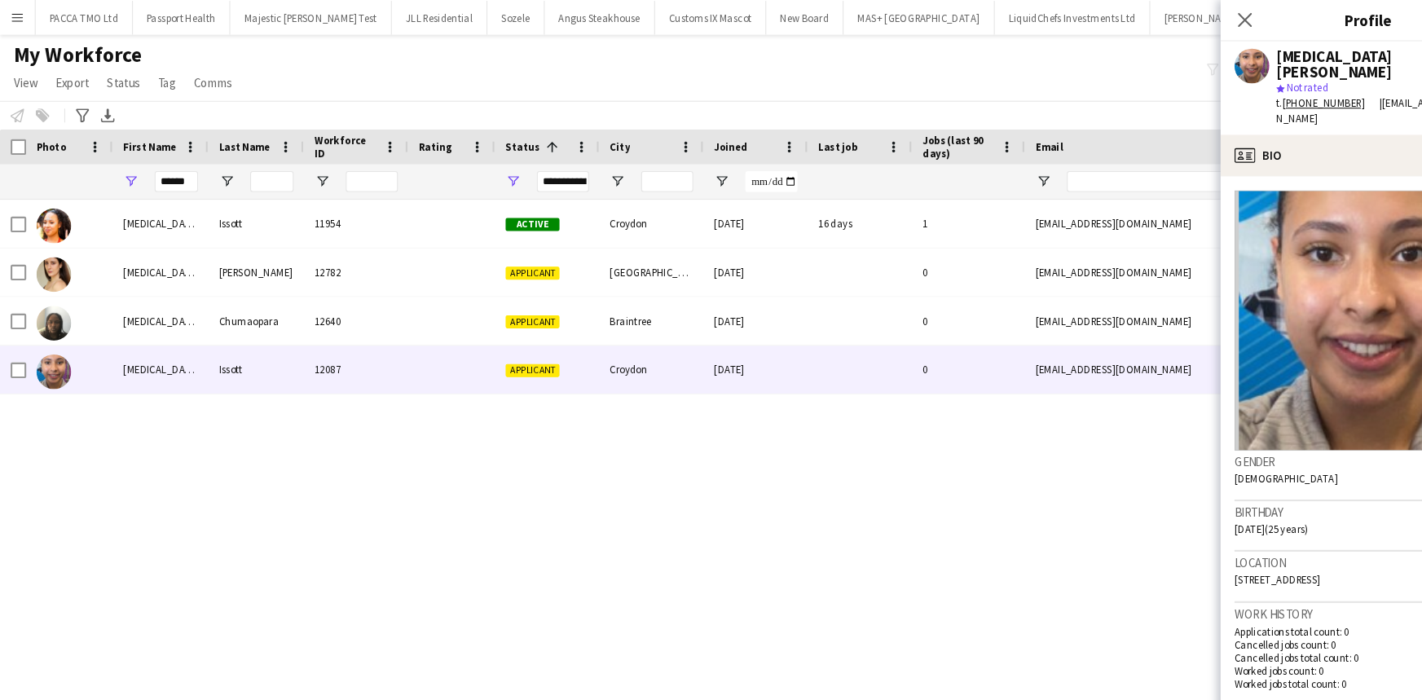
click at [1262, 165] on app-crew-profile-bio "Open photos pop-in Gender [DEMOGRAPHIC_DATA] Birthday [DEMOGRAPHIC_DATA] (25 ye…" at bounding box center [1283, 432] width 277 height 535
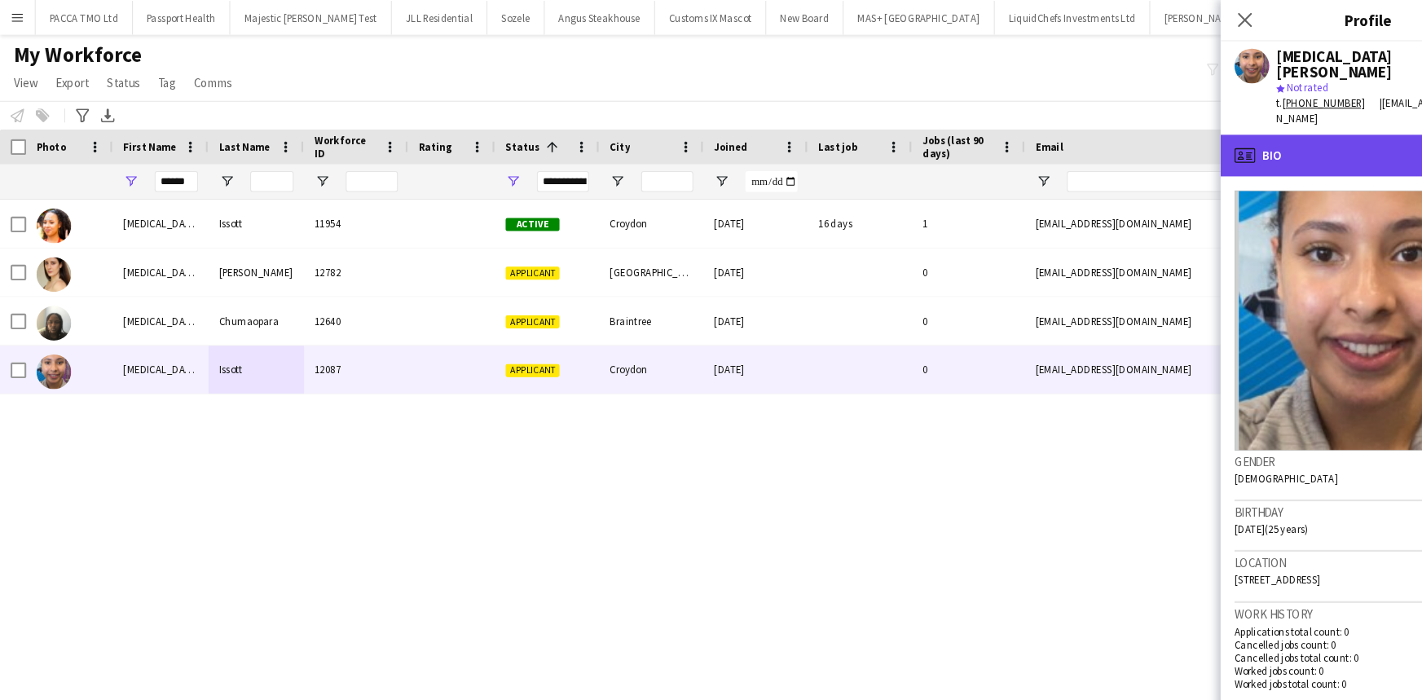
click at [1263, 128] on div "profile Bio" at bounding box center [1283, 145] width 277 height 39
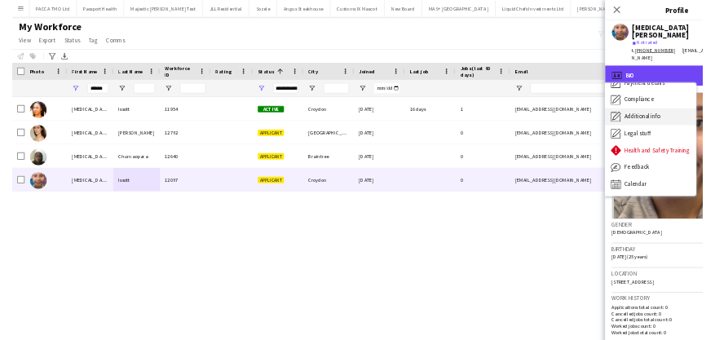
scroll to position [148, 0]
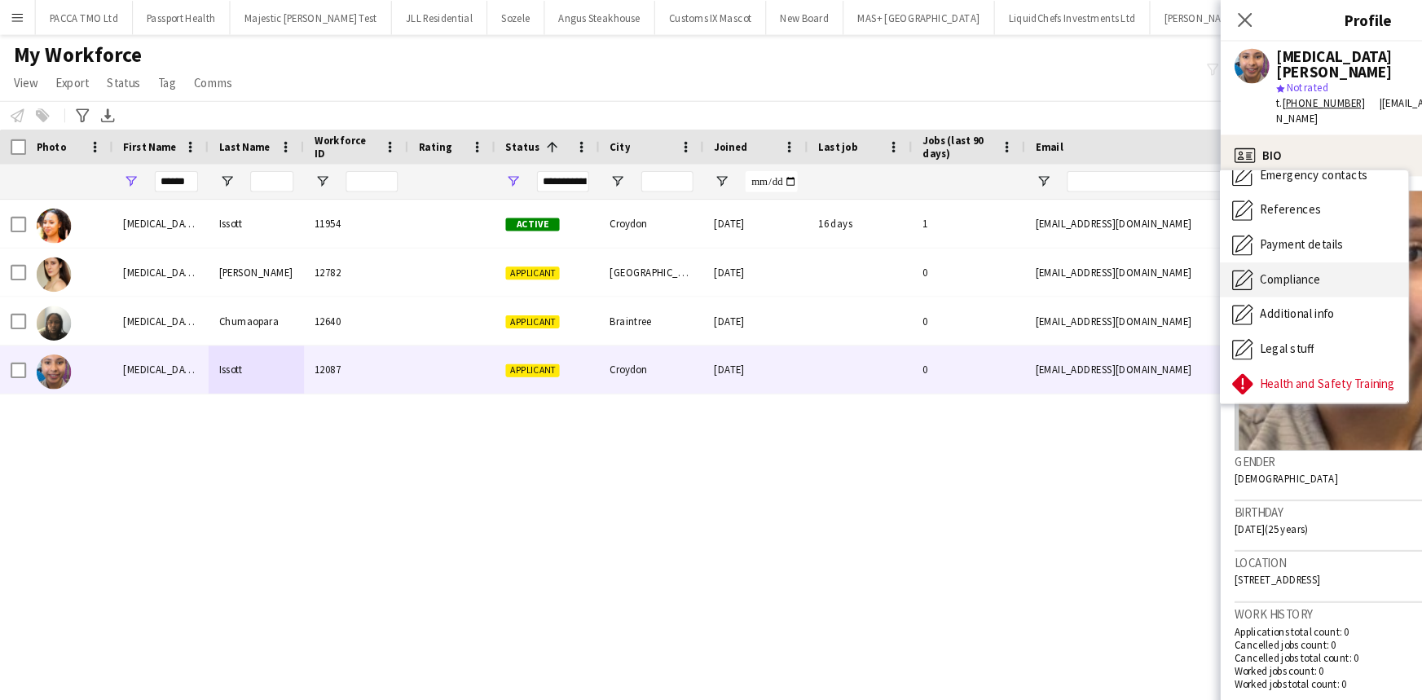
click at [1212, 254] on span "Compliance" at bounding box center [1210, 261] width 57 height 15
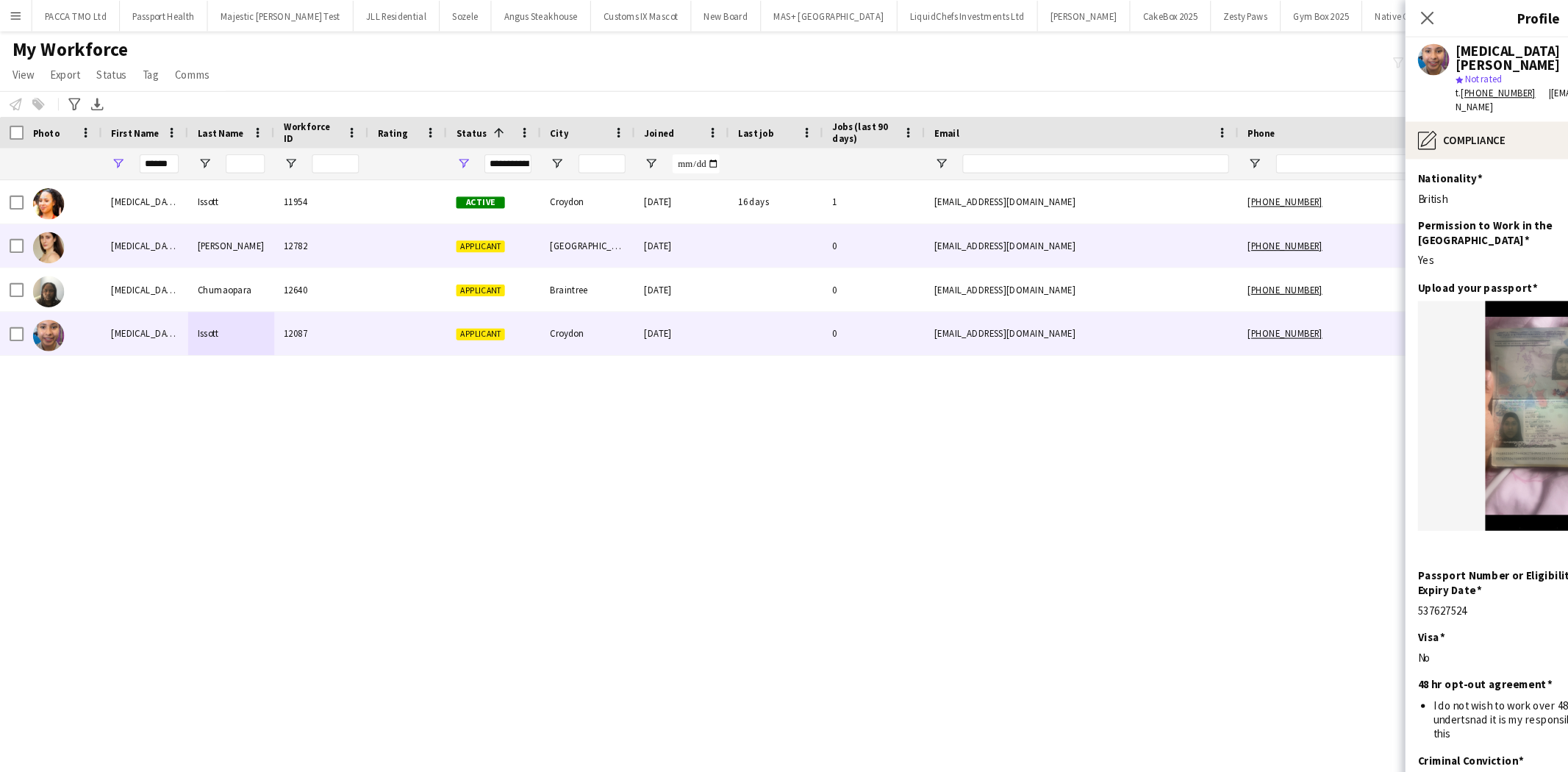
click at [718, 228] on div at bounding box center [728, 230] width 88 height 41
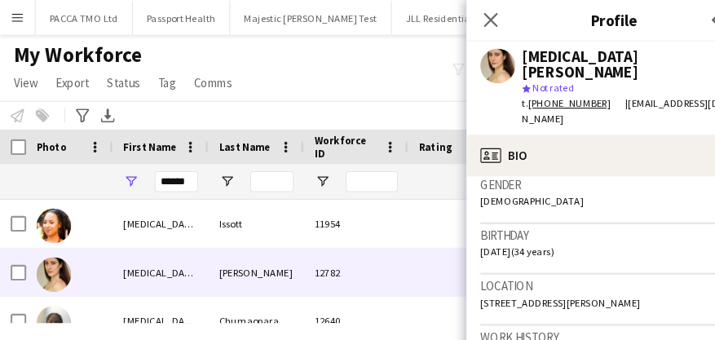
scroll to position [262, 0]
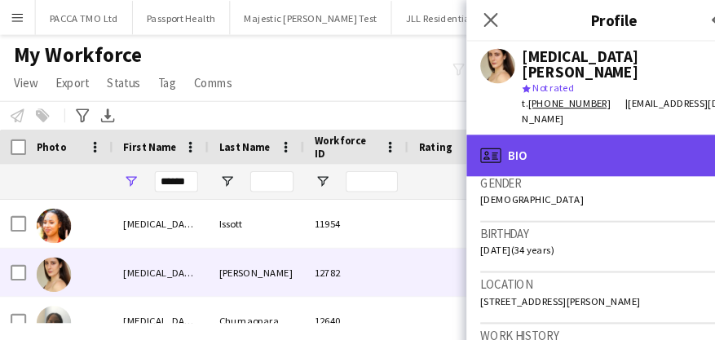
click at [558, 134] on div "profile Bio" at bounding box center [576, 145] width 277 height 39
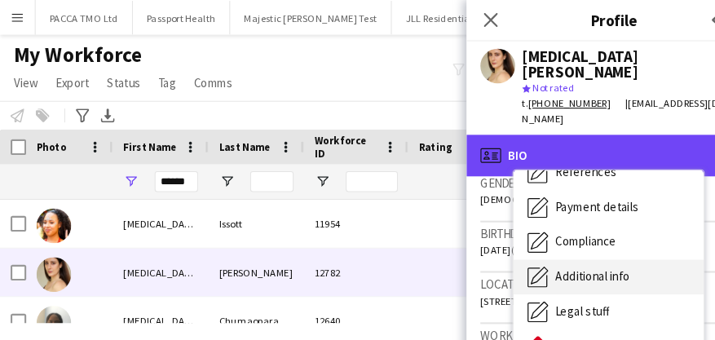
scroll to position [130, 0]
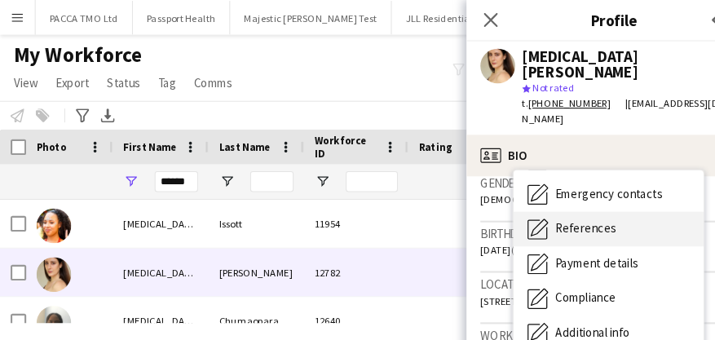
click at [558, 207] on span "References" at bounding box center [550, 214] width 58 height 15
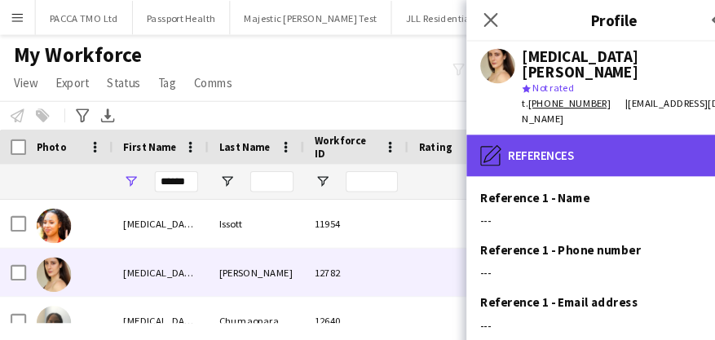
click at [527, 135] on div "pencil4 References" at bounding box center [576, 145] width 277 height 39
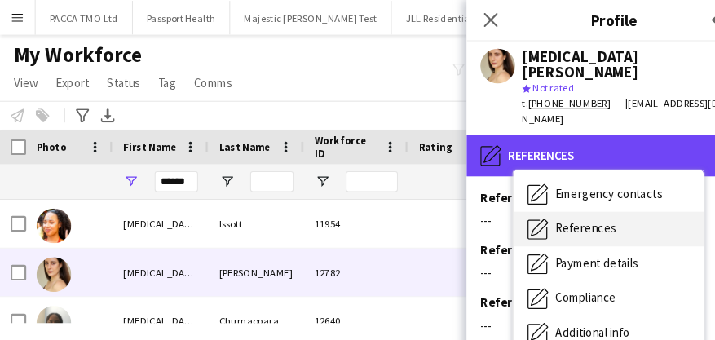
scroll to position [43, 0]
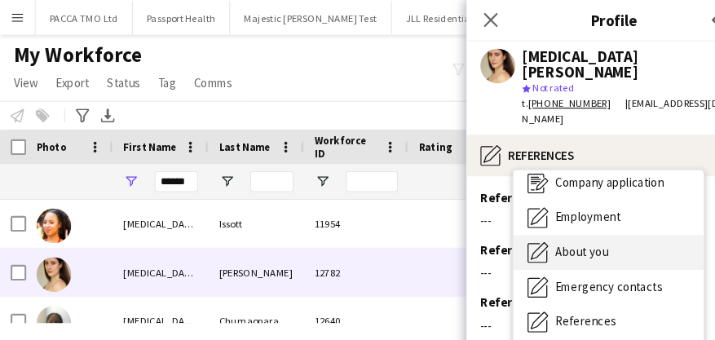
click at [540, 229] on span "About you" at bounding box center [546, 236] width 50 height 15
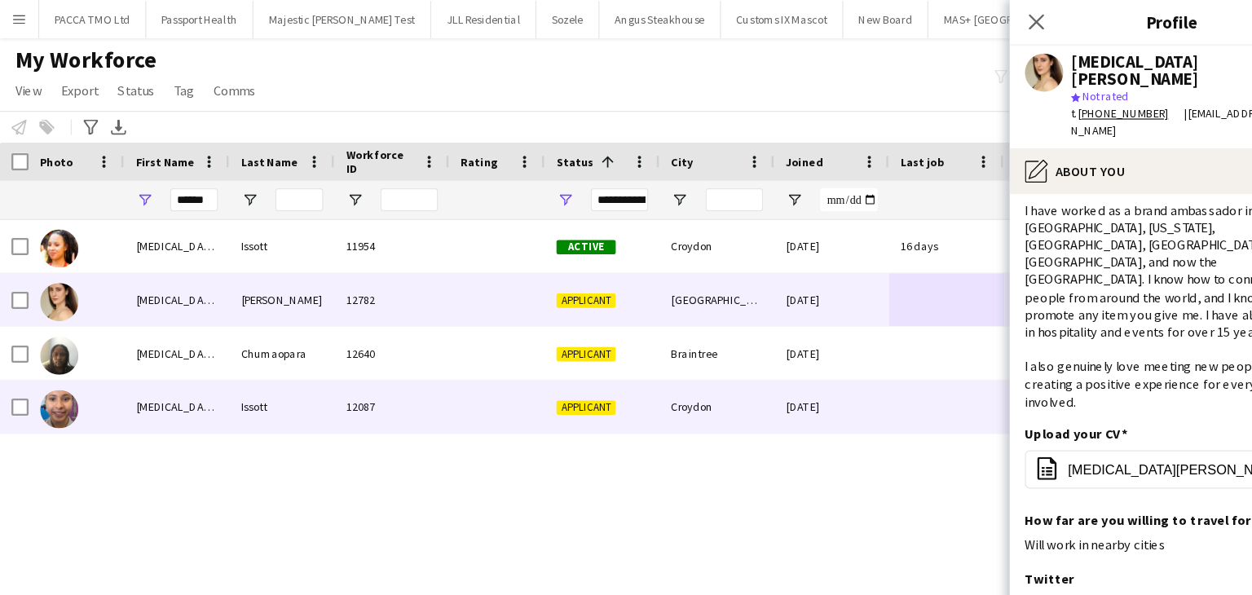
scroll to position [173, 0]
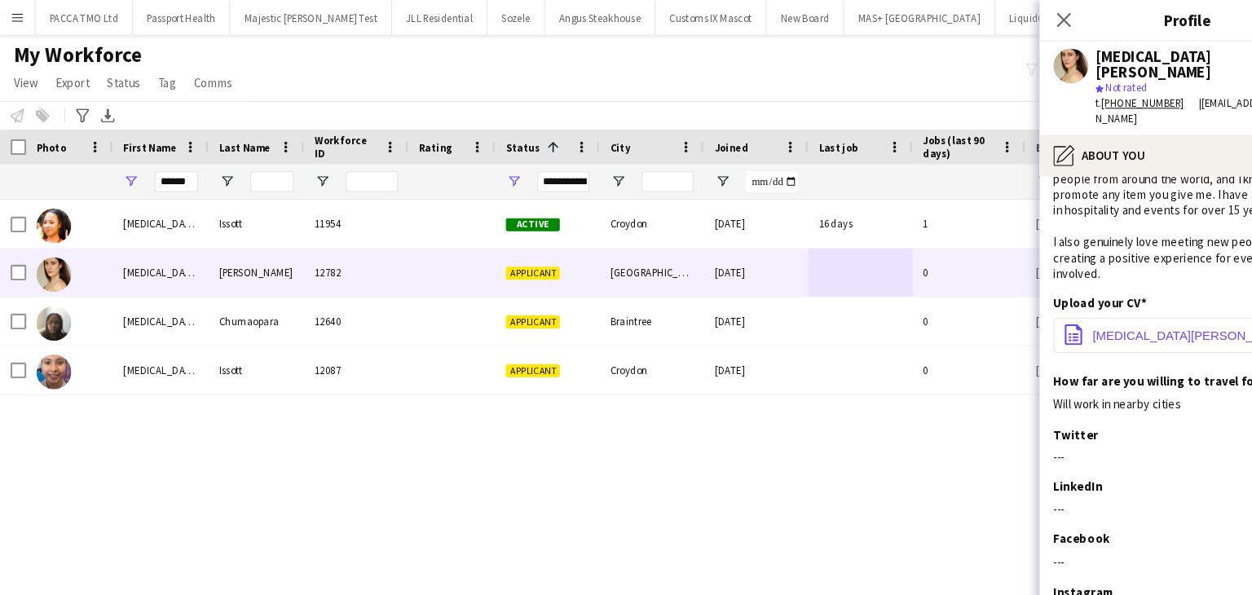
click at [1079, 308] on span "[MEDICAL_DATA][PERSON_NAME] - Brand Ambassador Resume.pdf" at bounding box center [1117, 314] width 184 height 13
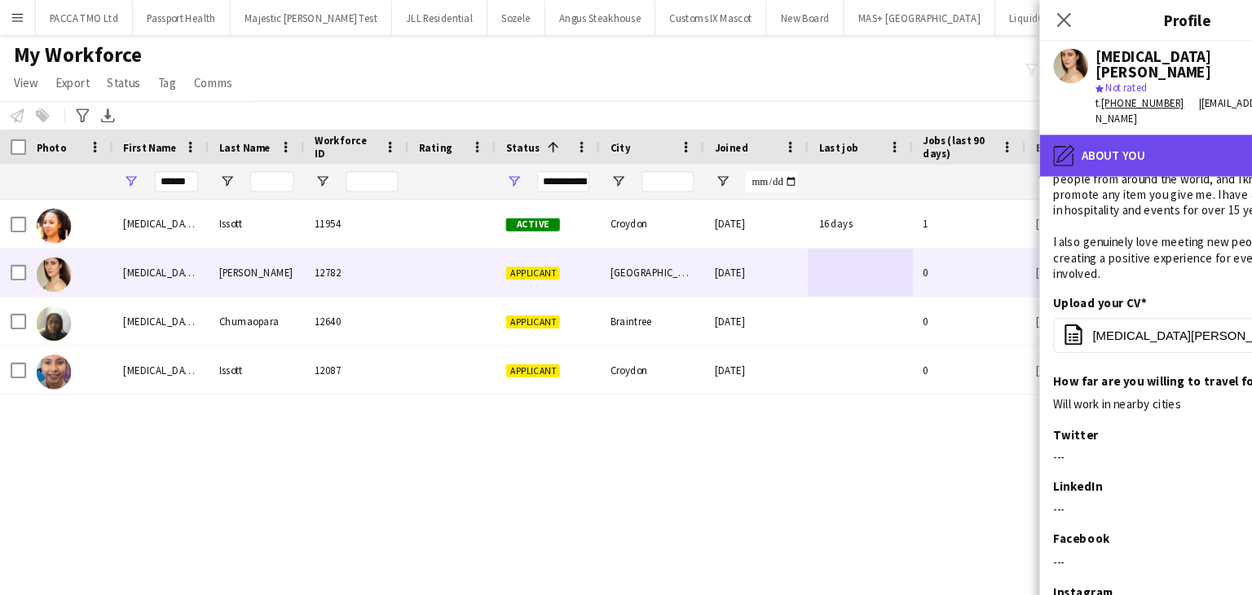
click at [1031, 135] on div "pencil4 About you" at bounding box center [1113, 145] width 277 height 39
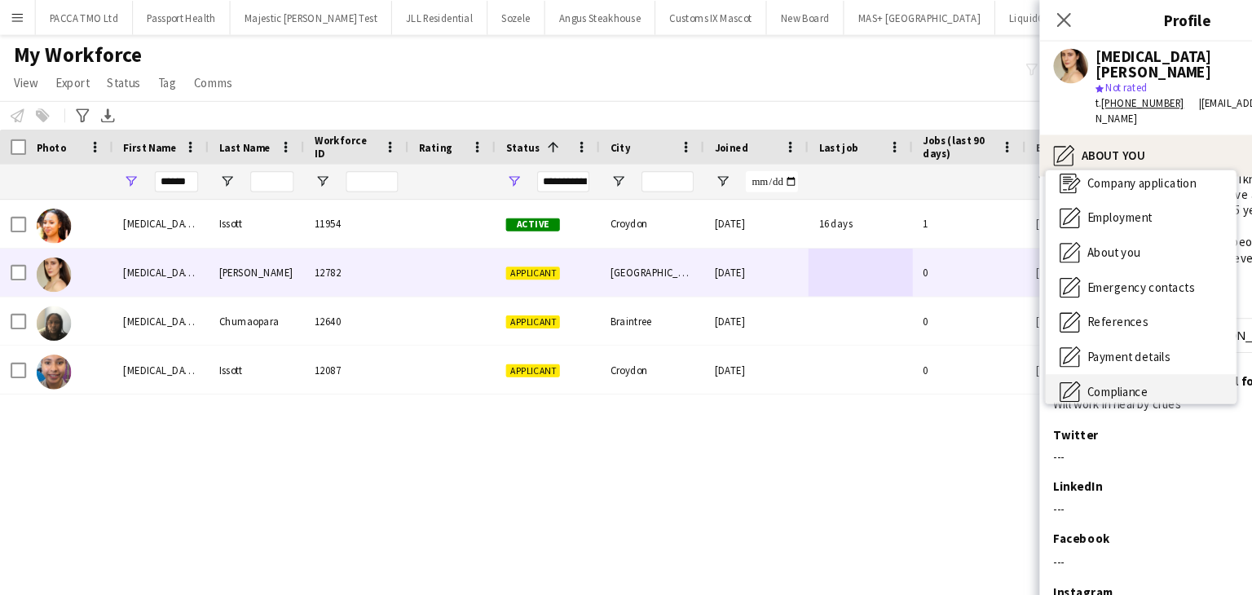
click at [1050, 360] on span "Compliance" at bounding box center [1048, 367] width 57 height 15
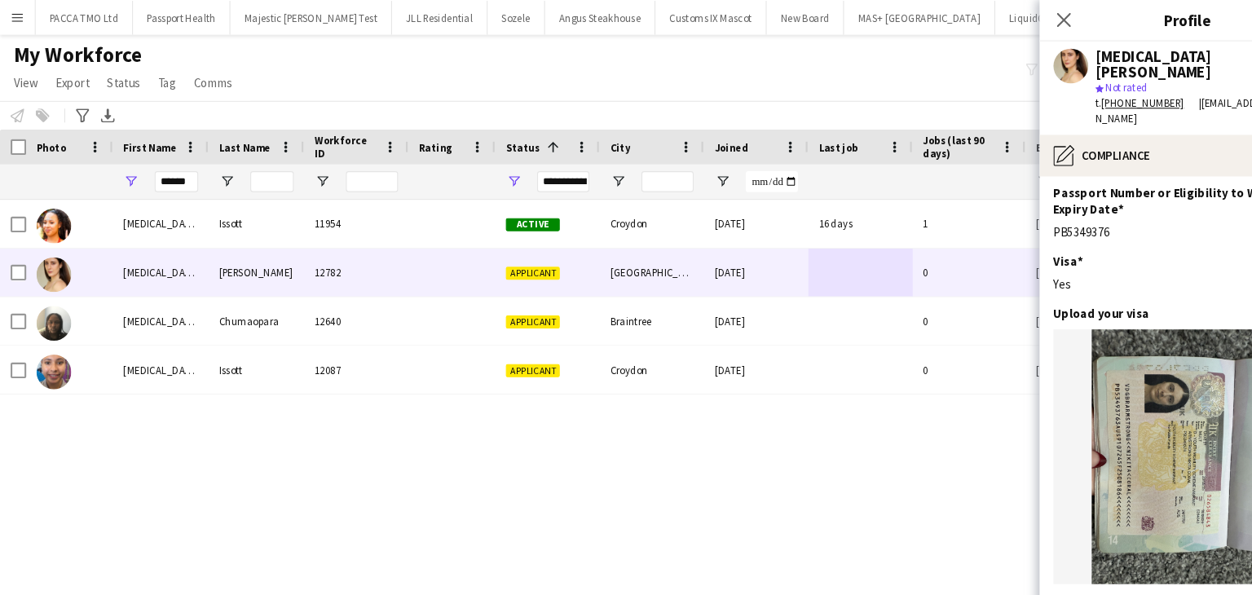
scroll to position [381, 0]
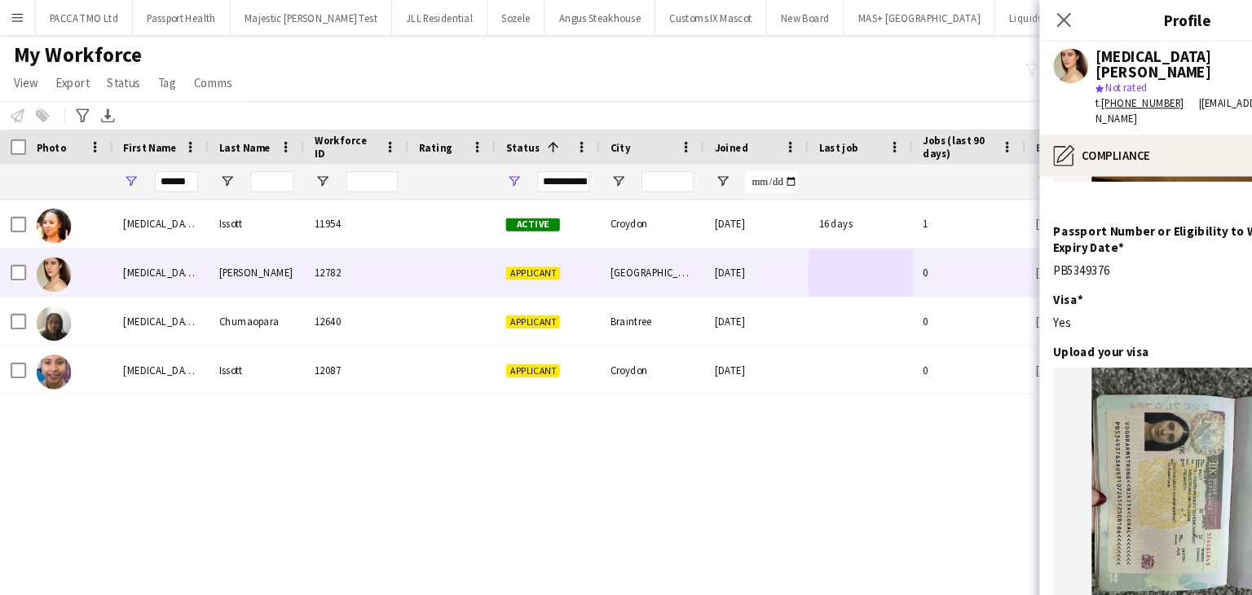
click at [1116, 367] on img at bounding box center [1113, 464] width 251 height 239
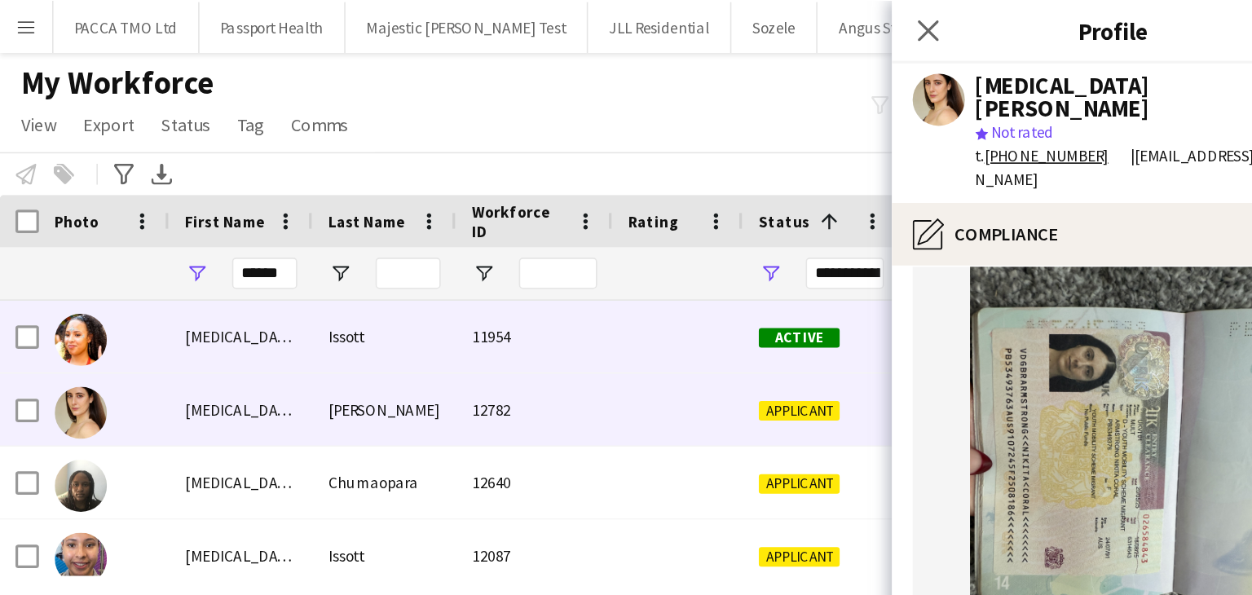
scroll to position [560, 0]
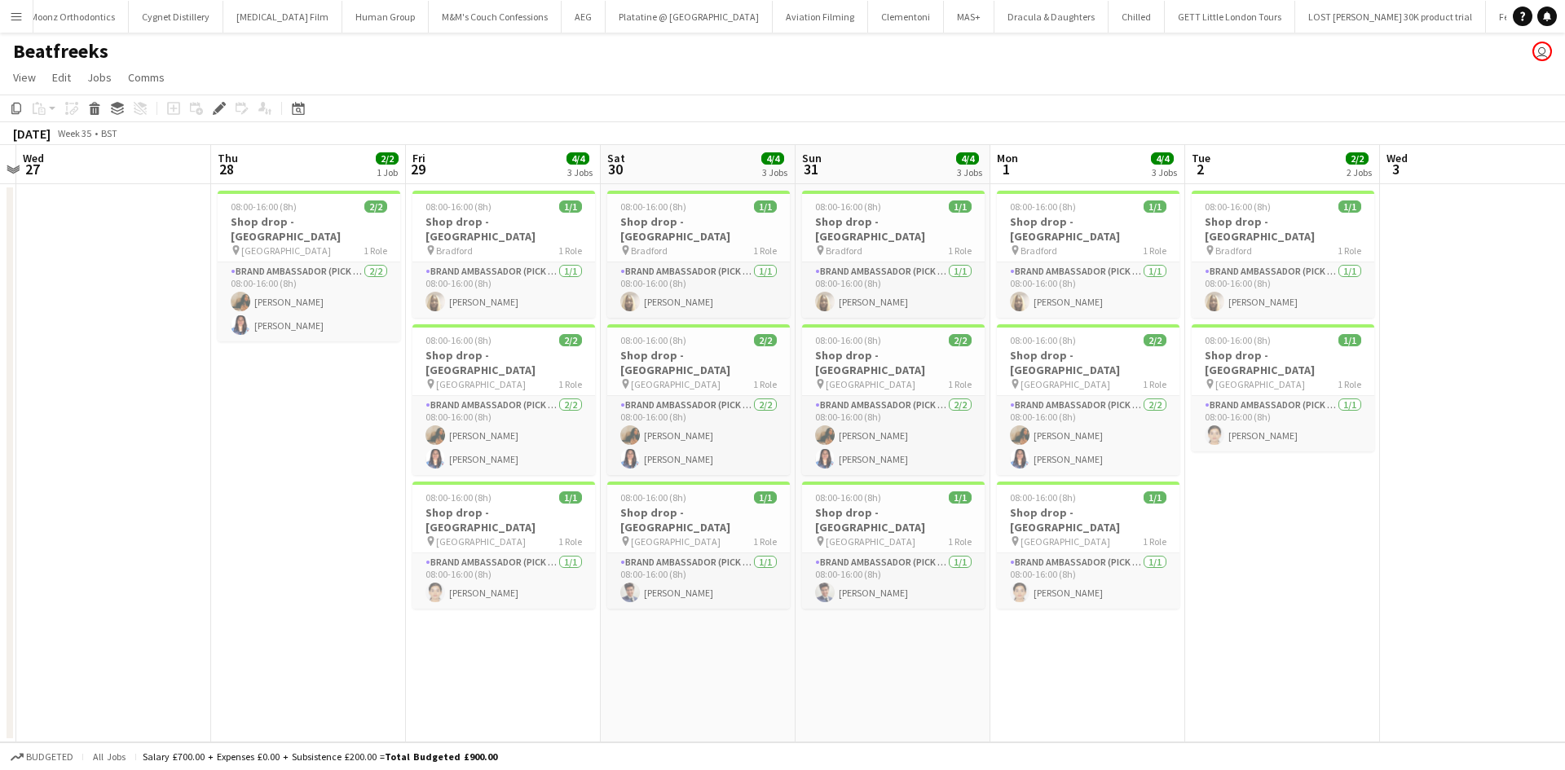
scroll to position [0, 474]
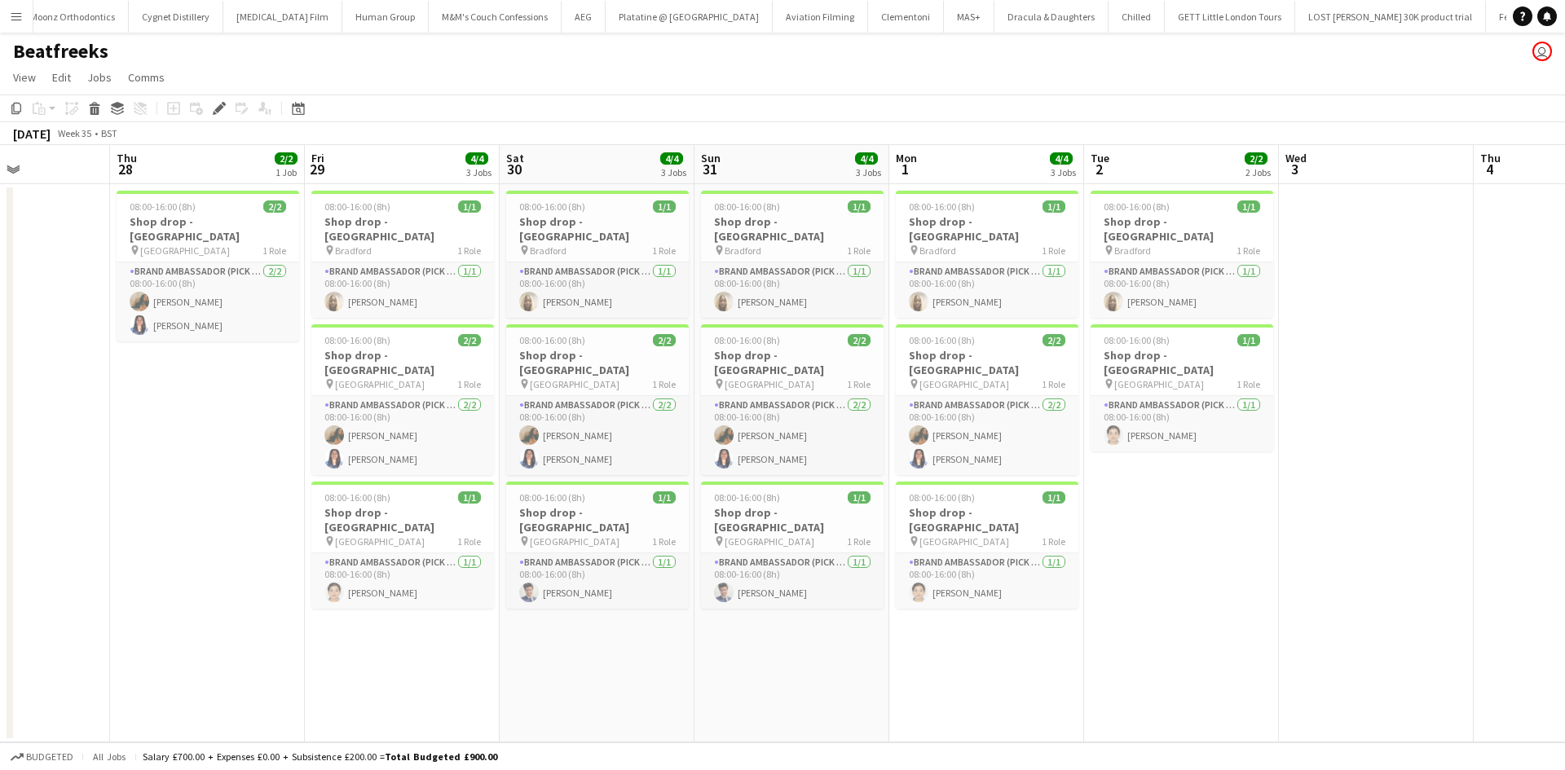
click at [25, 28] on button "Menu" at bounding box center [16, 16] width 33 height 33
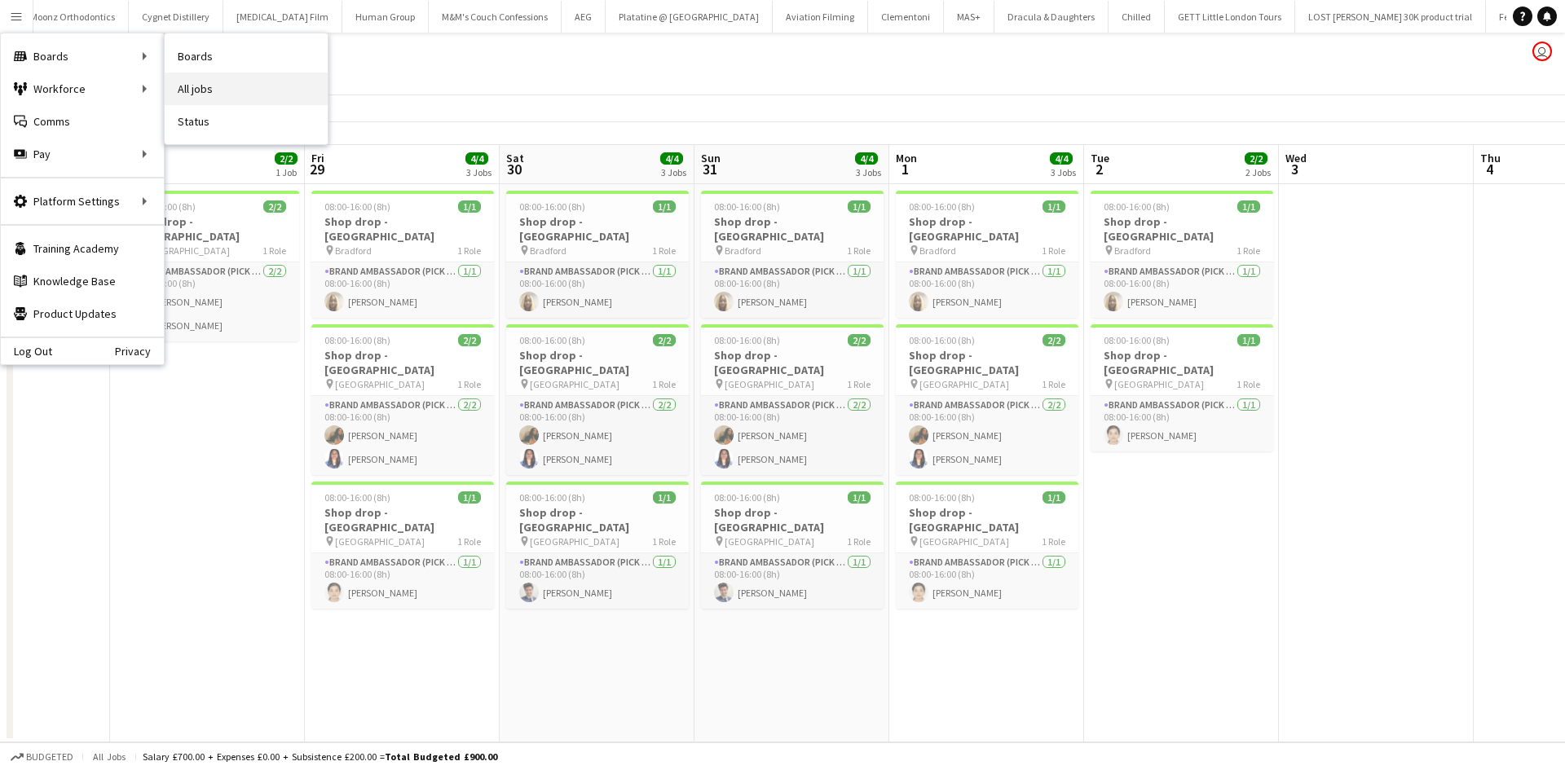
click at [241, 73] on link "All jobs" at bounding box center [246, 89] width 163 height 33
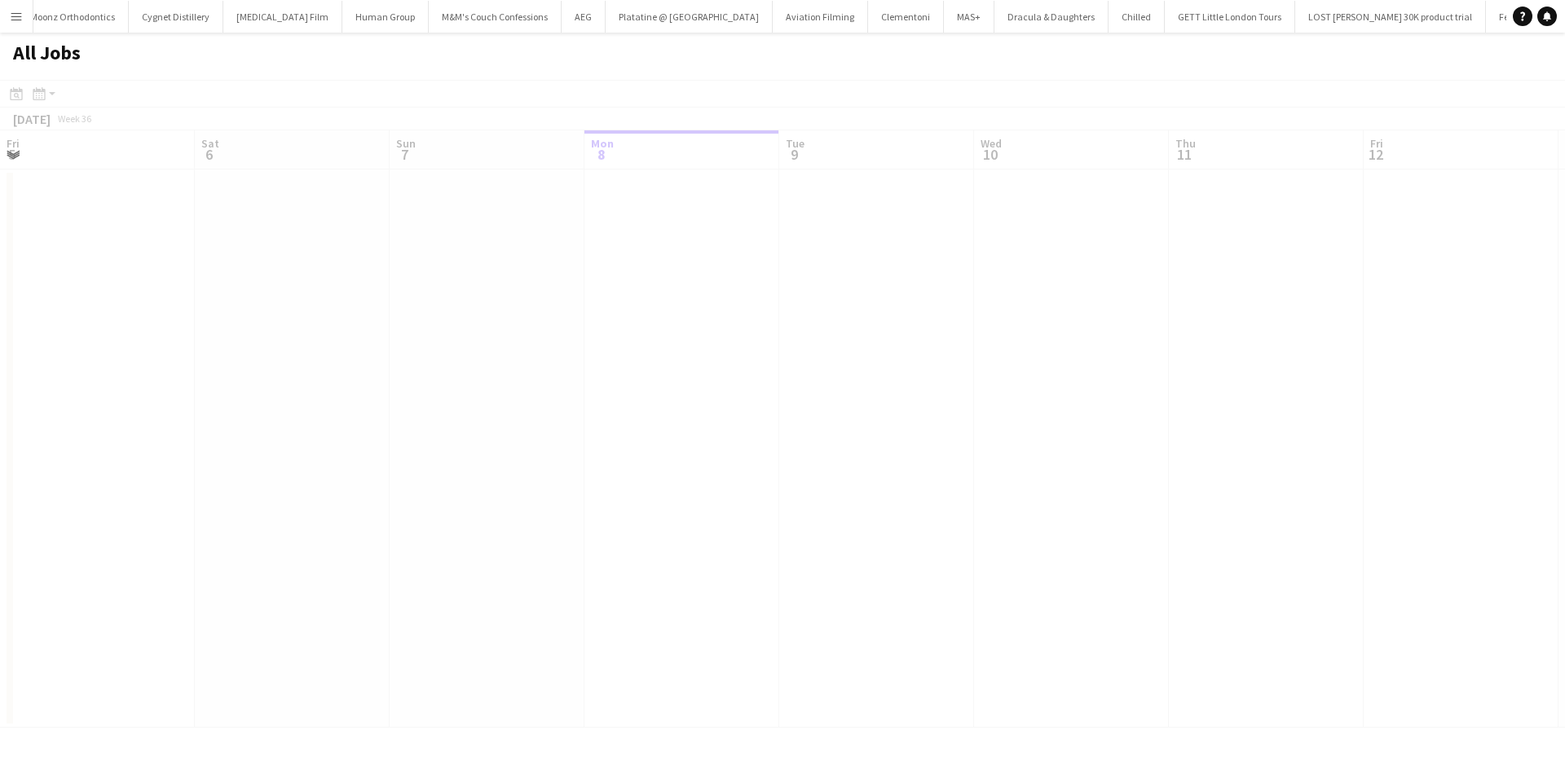
scroll to position [0, 390]
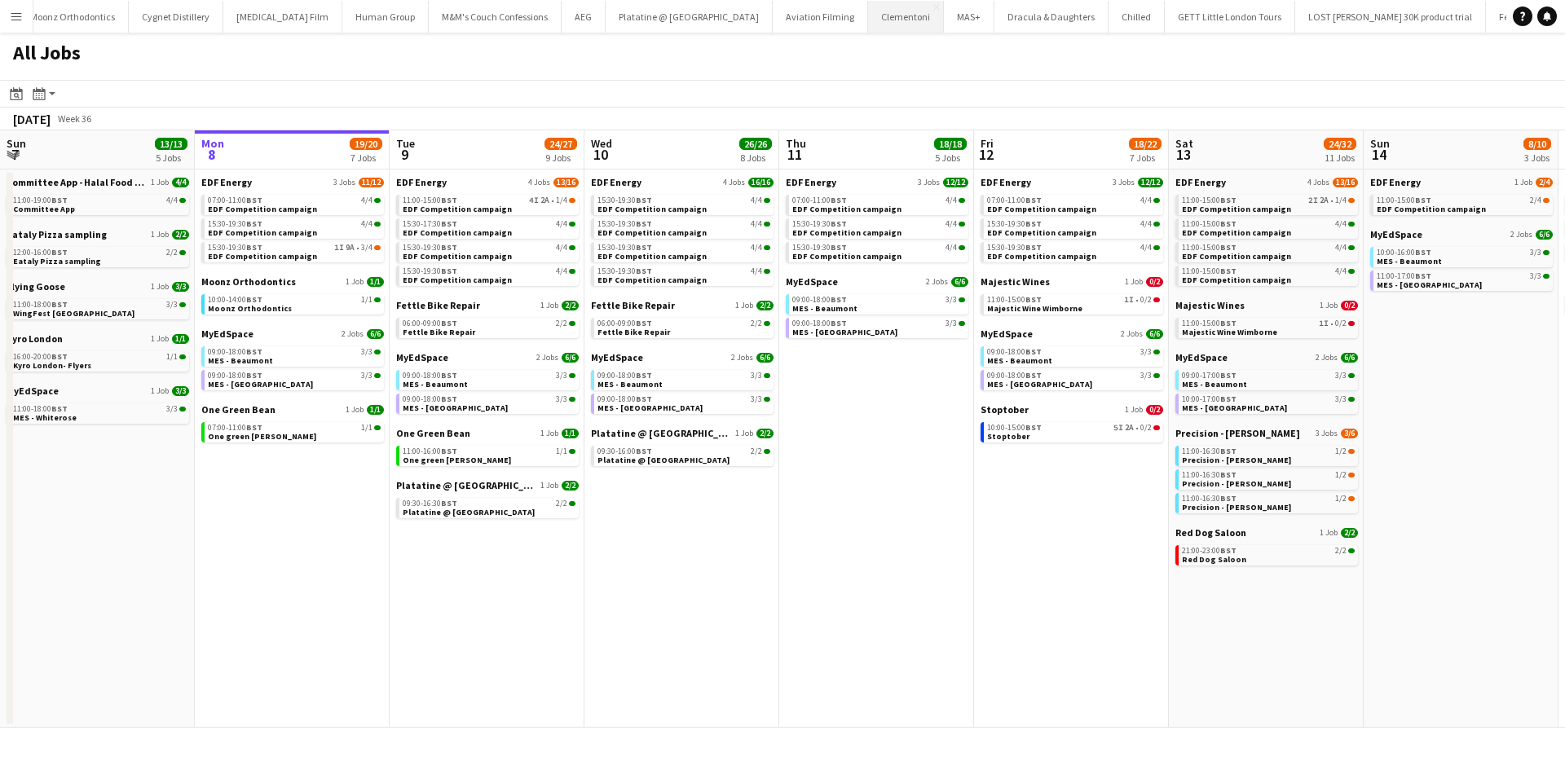
drag, startPoint x: 28, startPoint y: 23, endPoint x: 39, endPoint y: 24, distance: 11.5
click at [26, 22] on button "Menu" at bounding box center [16, 16] width 33 height 33
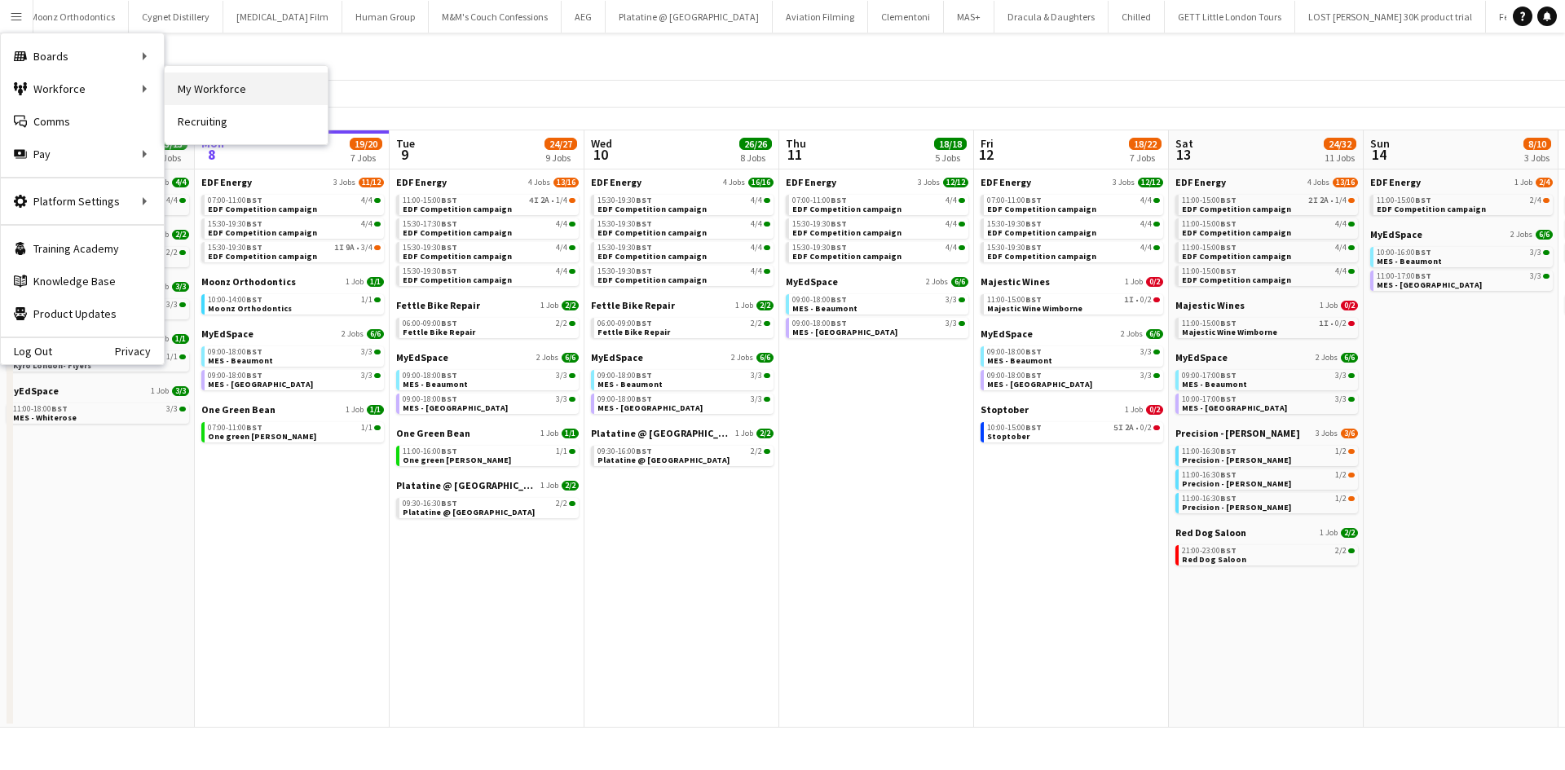
click at [191, 84] on link "My Workforce" at bounding box center [246, 89] width 163 height 33
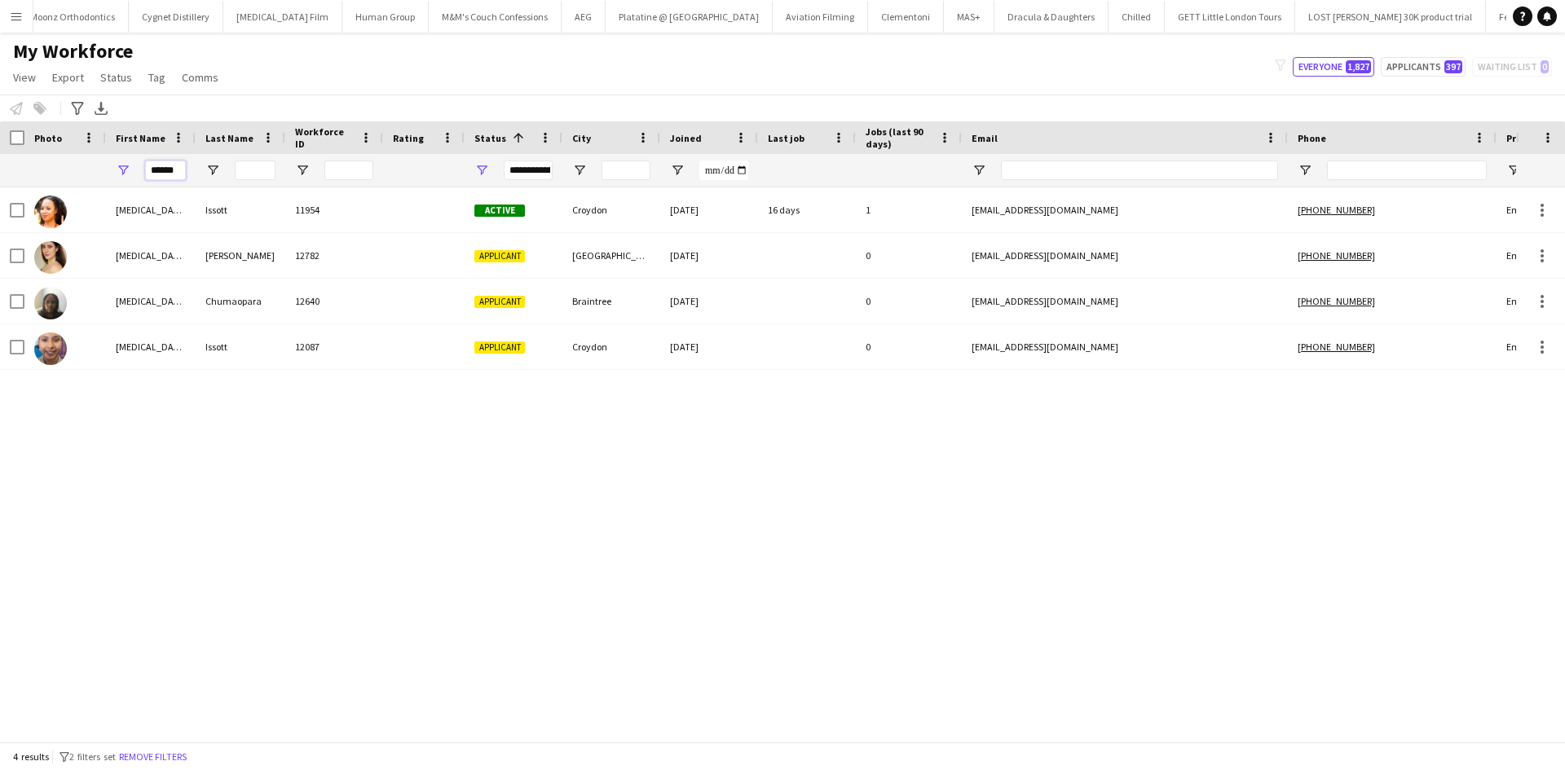
click at [182, 169] on input "******" at bounding box center [165, 171] width 41 height 20
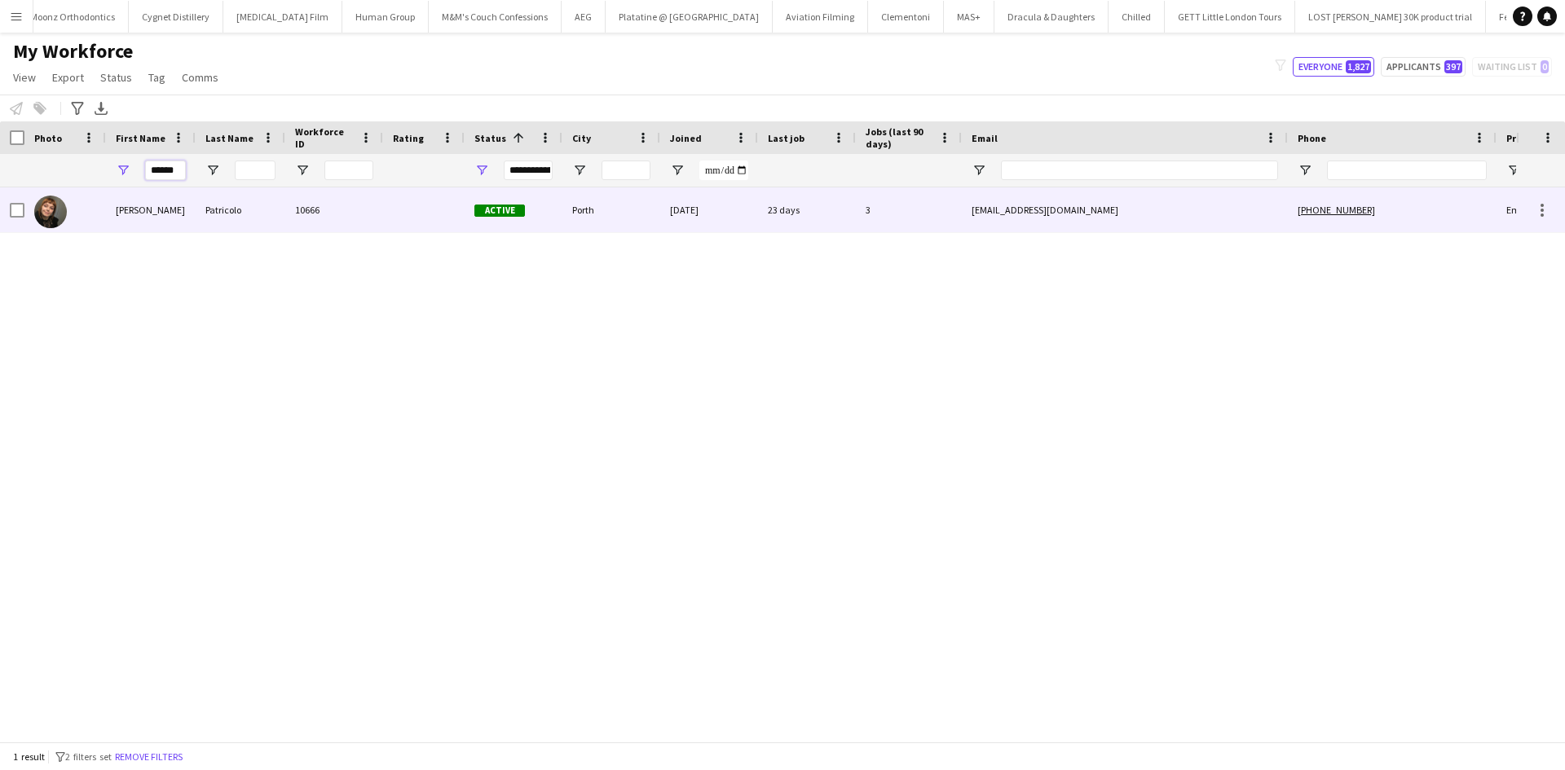
type input "******"
click at [217, 215] on div "Patricolo" at bounding box center [241, 209] width 90 height 45
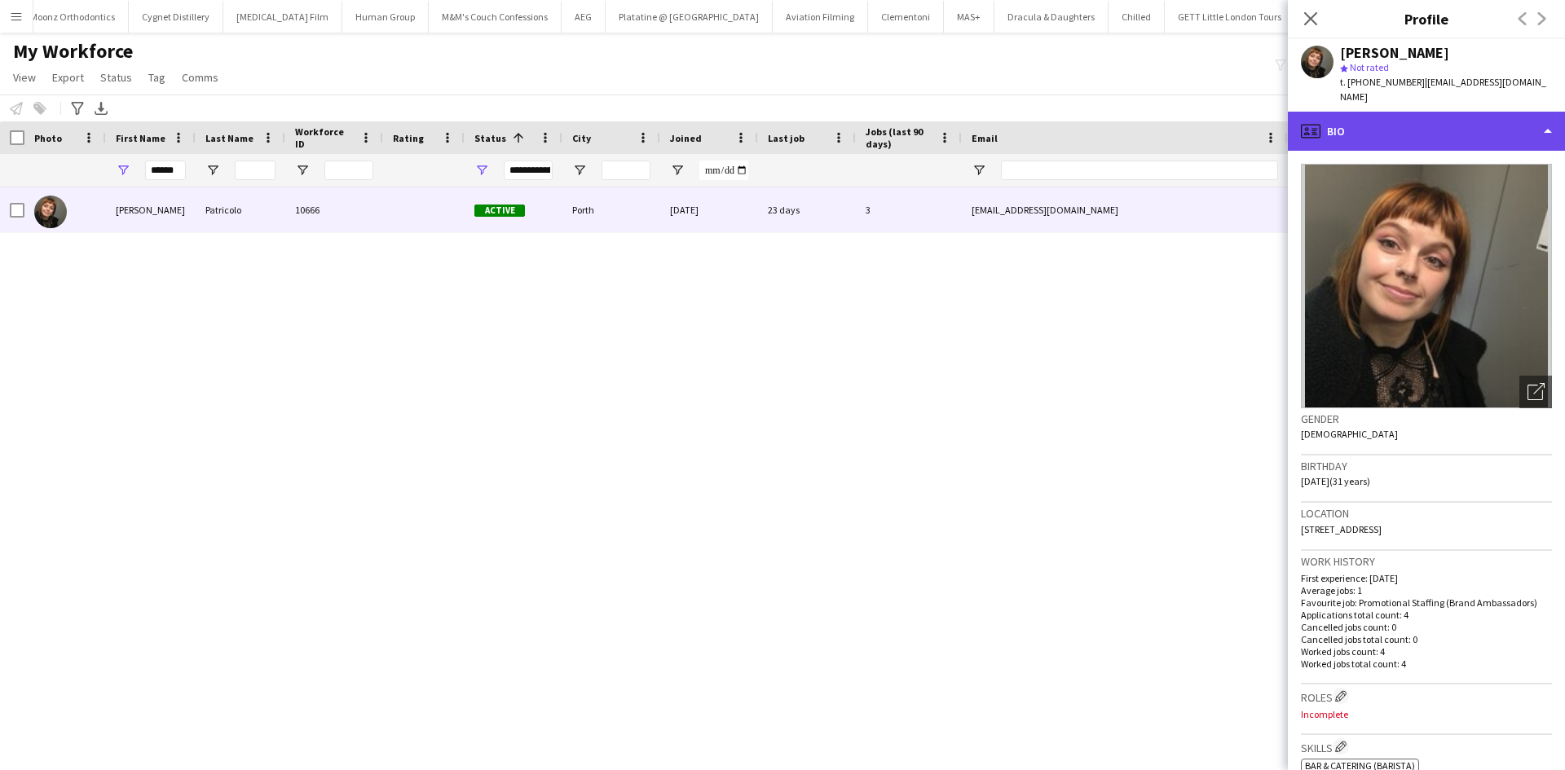
click at [1482, 132] on div "profile Bio" at bounding box center [1426, 131] width 277 height 39
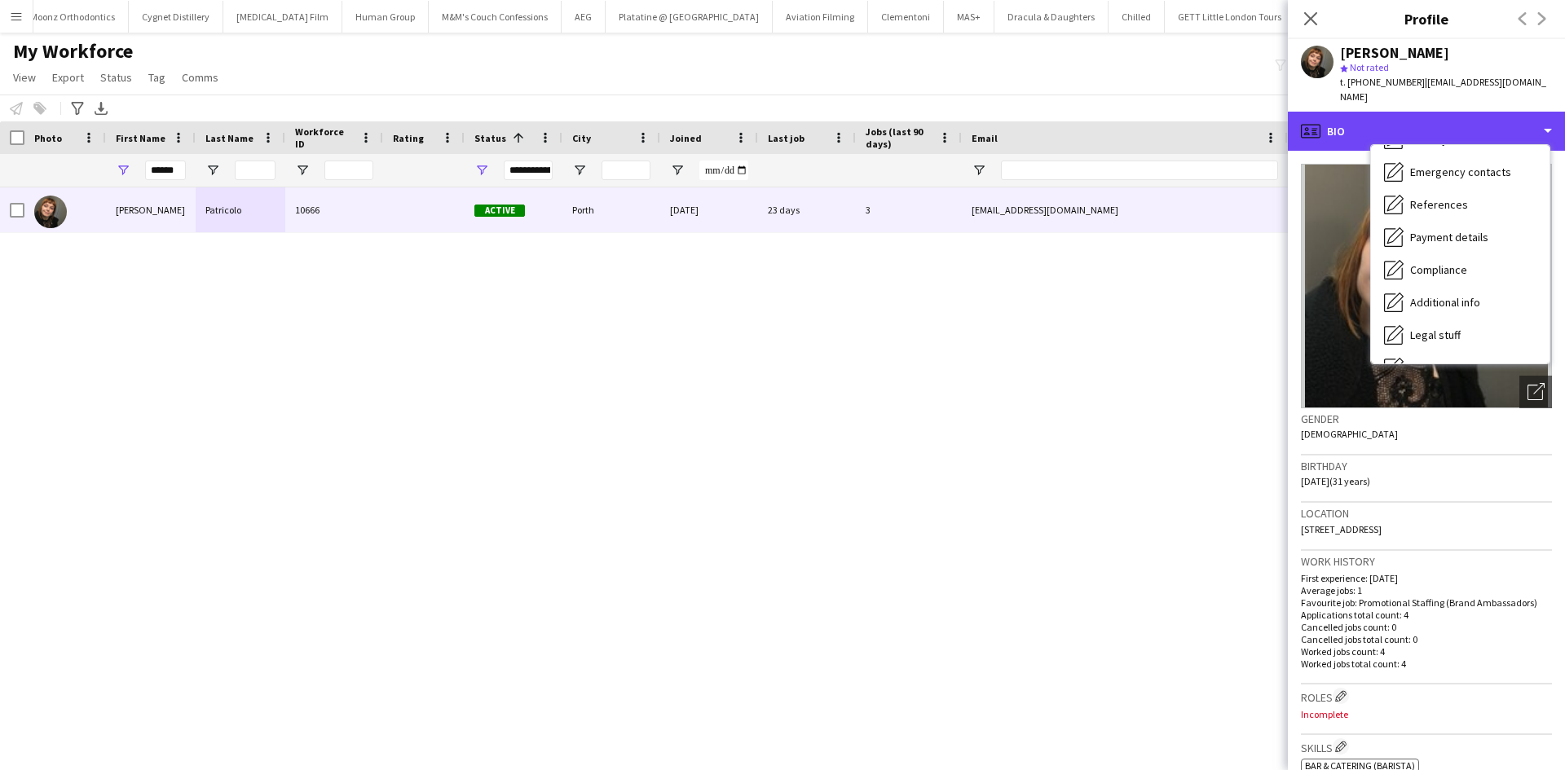
scroll to position [218, 0]
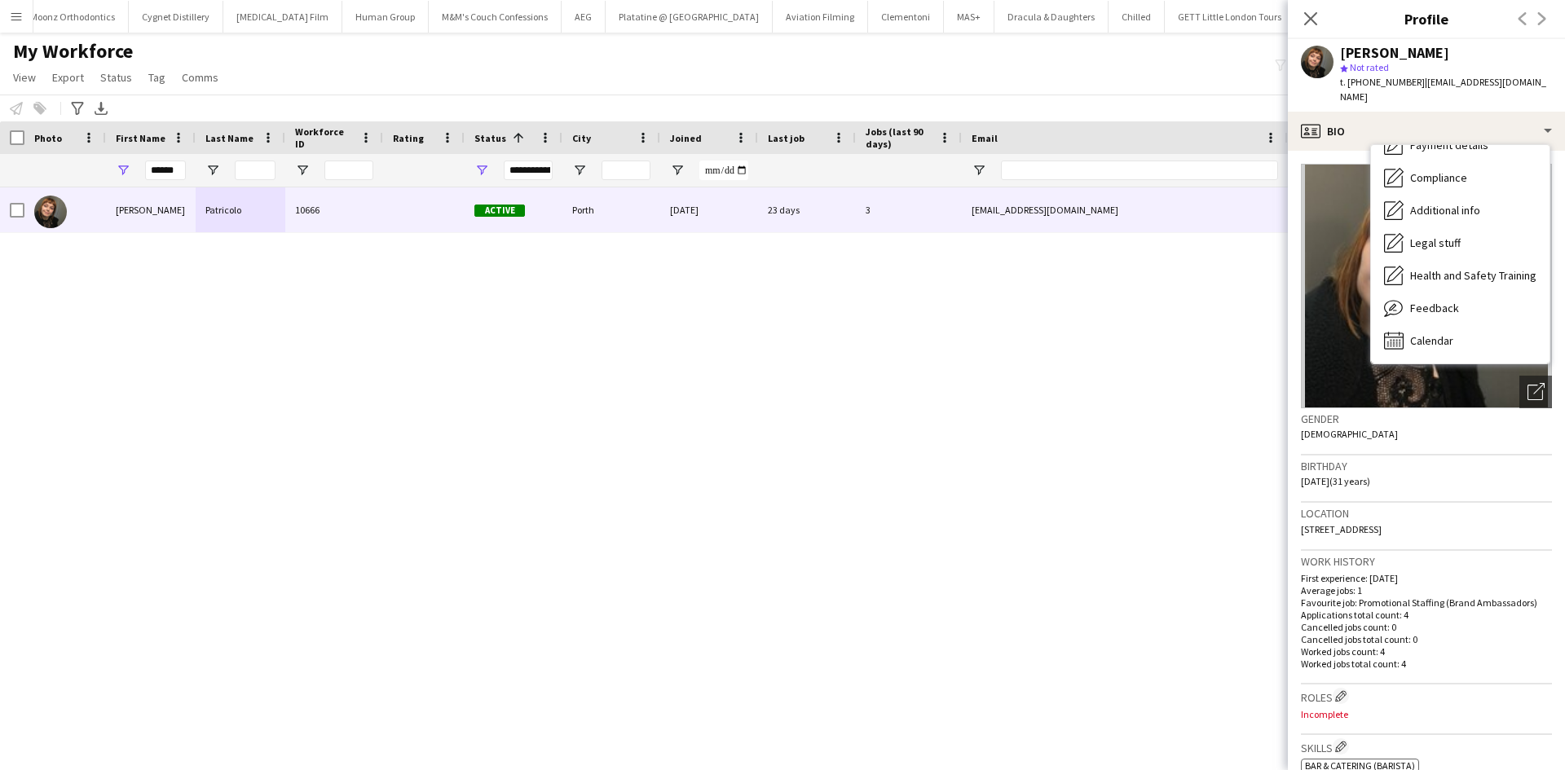
click at [1477, 344] on div "Bio Bio Company application Company application Employment Employment About you…" at bounding box center [1460, 254] width 178 height 218
click at [1478, 325] on div "Calendar Calendar" at bounding box center [1460, 340] width 178 height 33
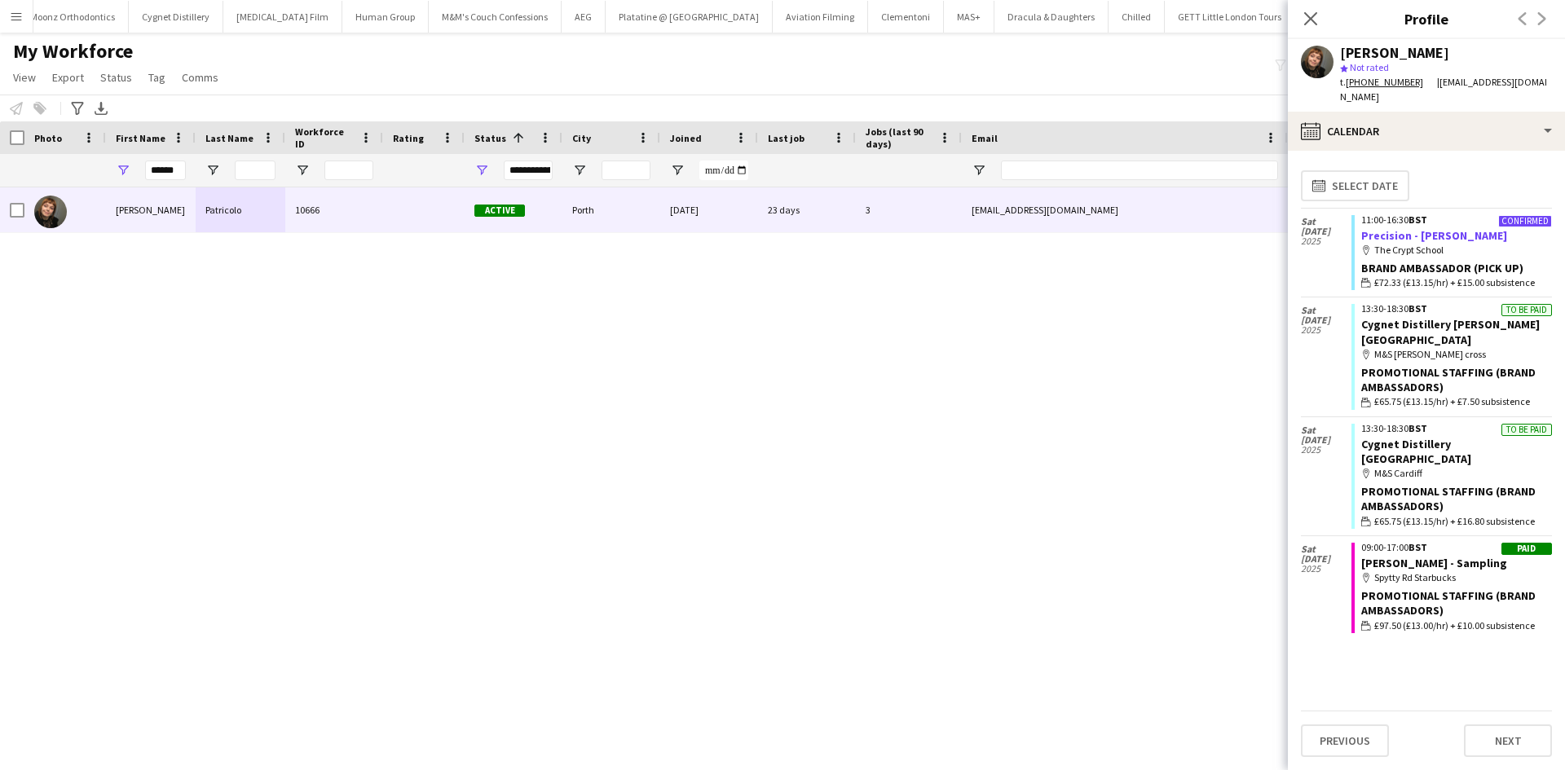
click at [1377, 228] on link "Precision - [PERSON_NAME]" at bounding box center [1434, 235] width 146 height 15
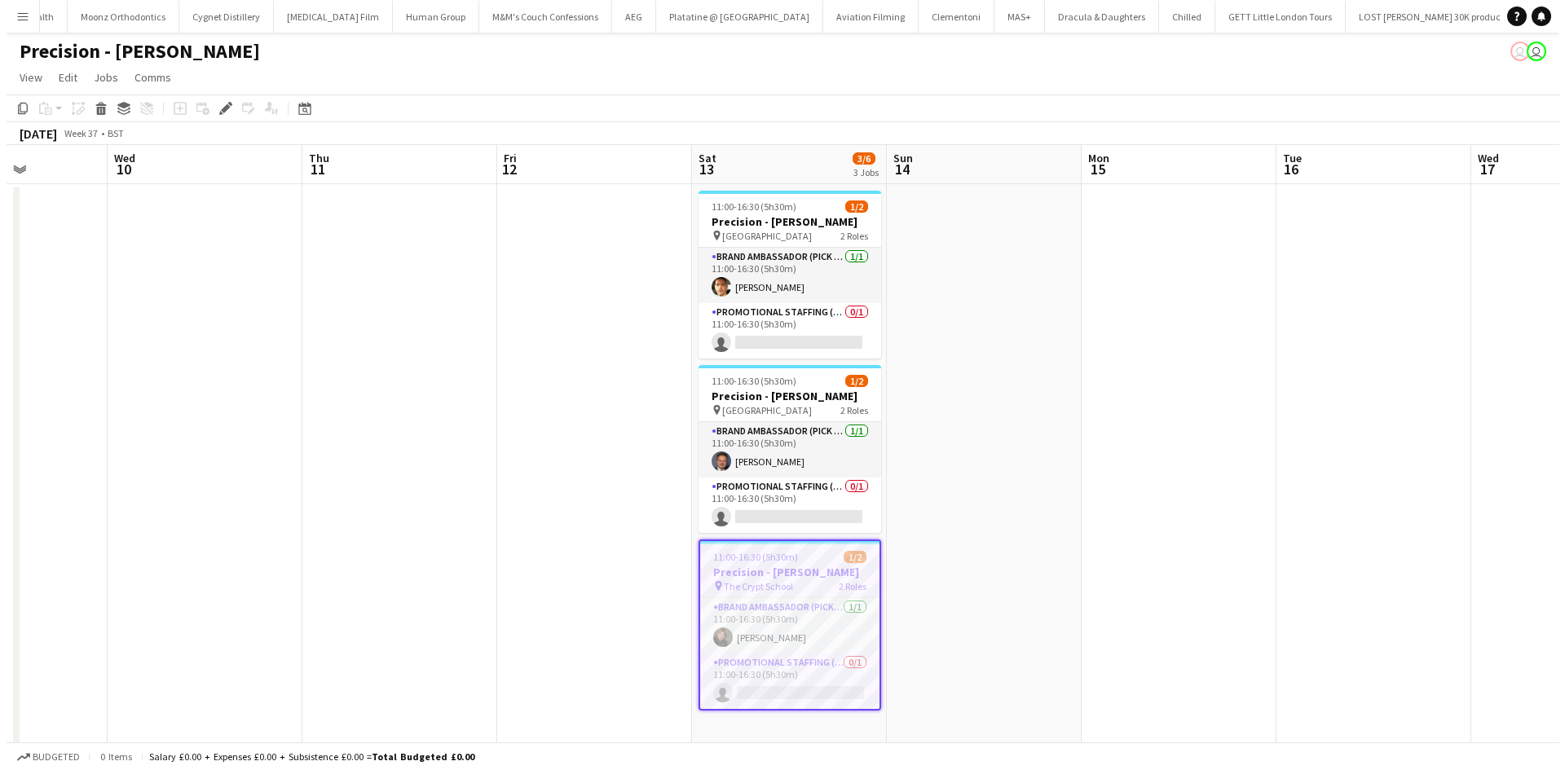
scroll to position [0, 484]
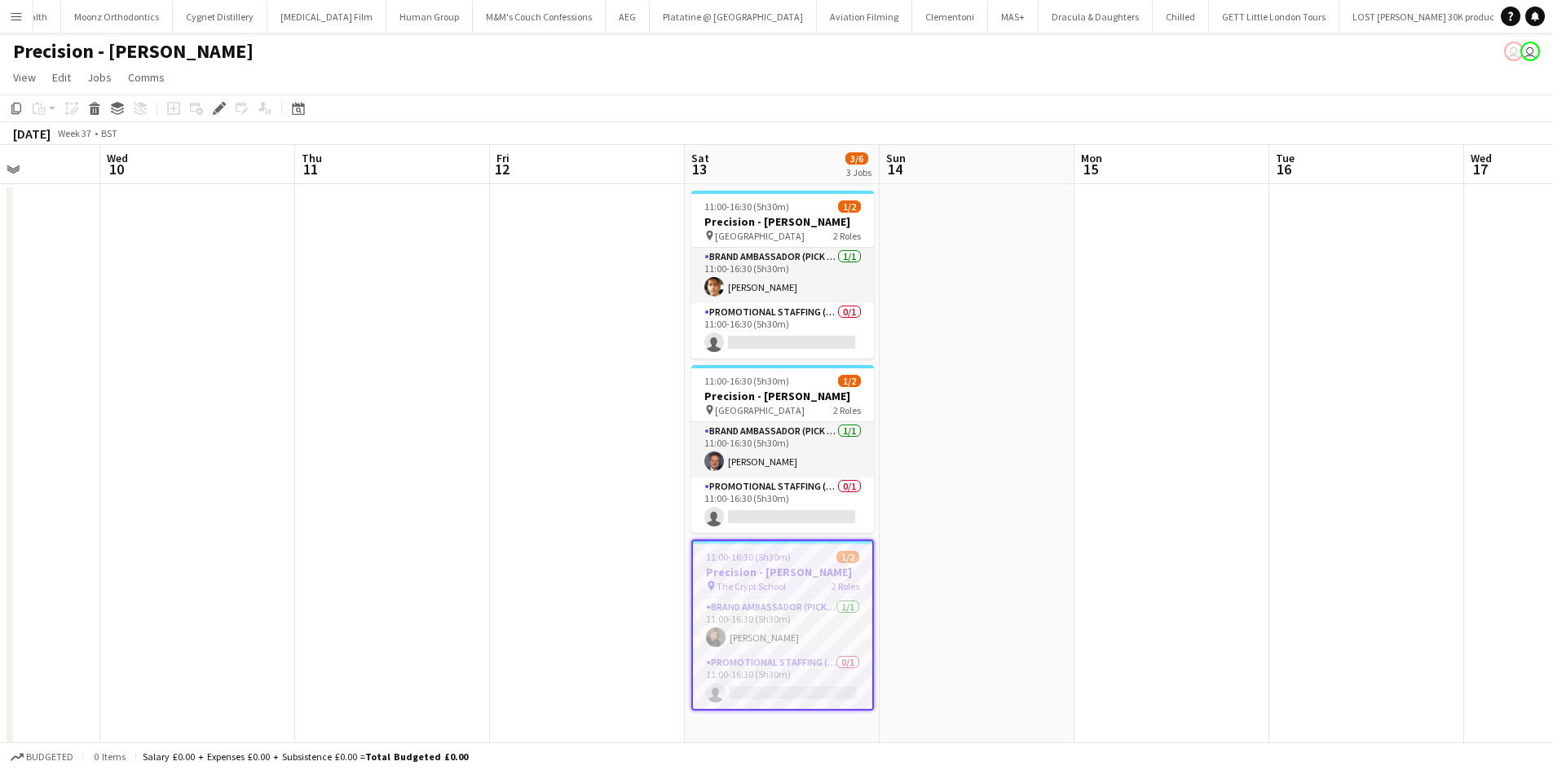
click at [18, 21] on app-icon "Menu" at bounding box center [16, 16] width 13 height 13
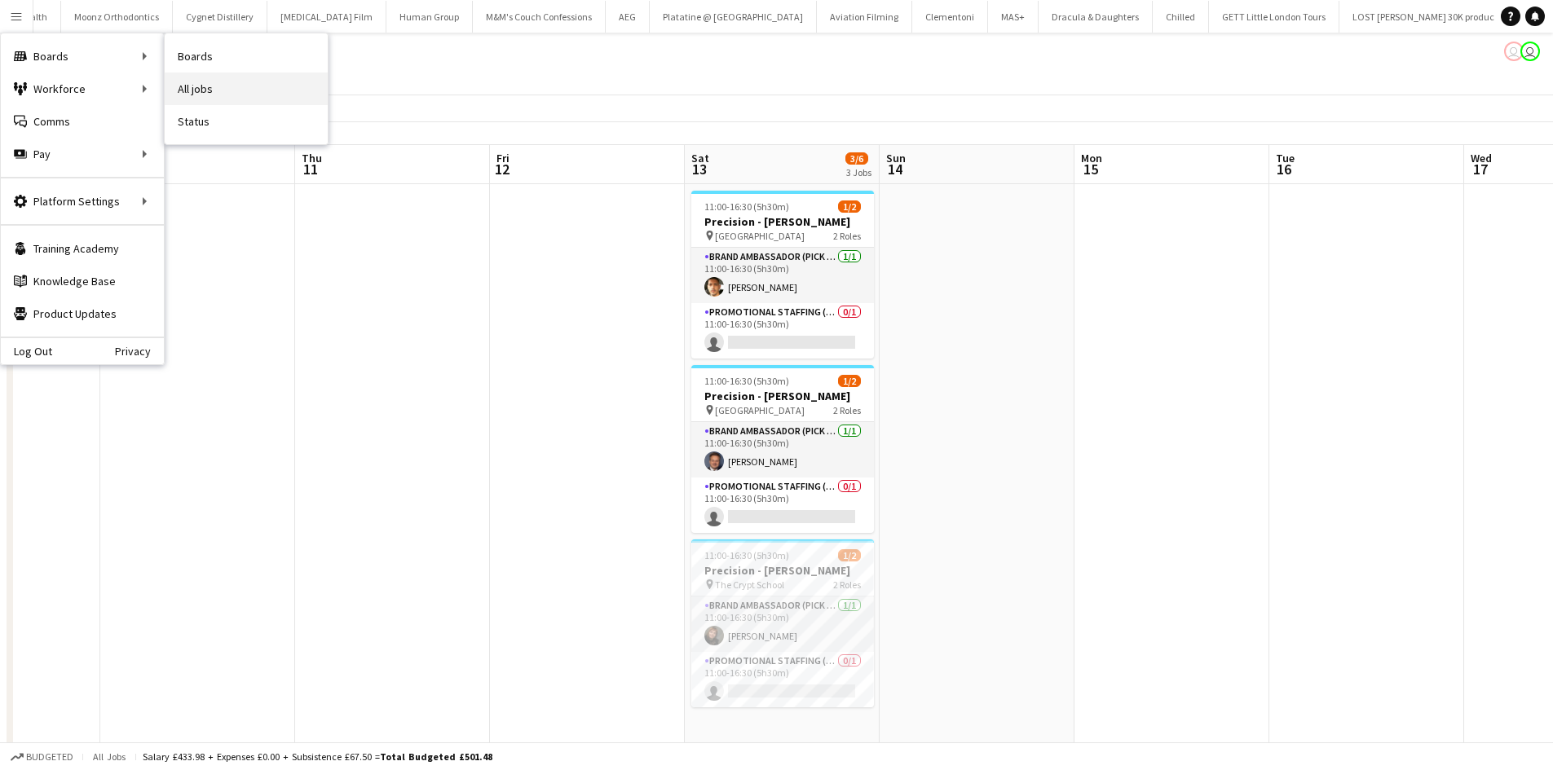
click at [229, 82] on link "All jobs" at bounding box center [246, 89] width 163 height 33
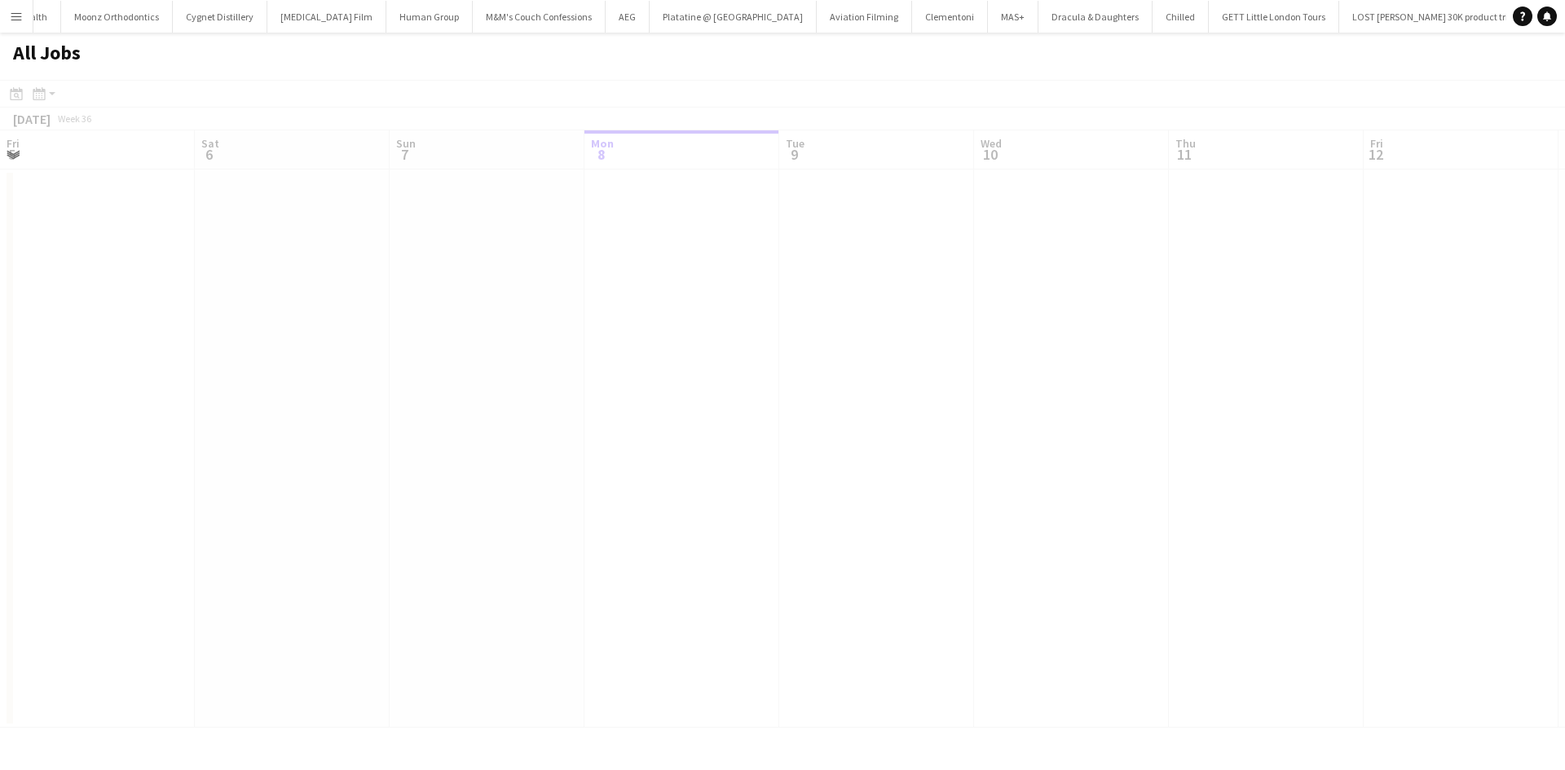
scroll to position [0, 390]
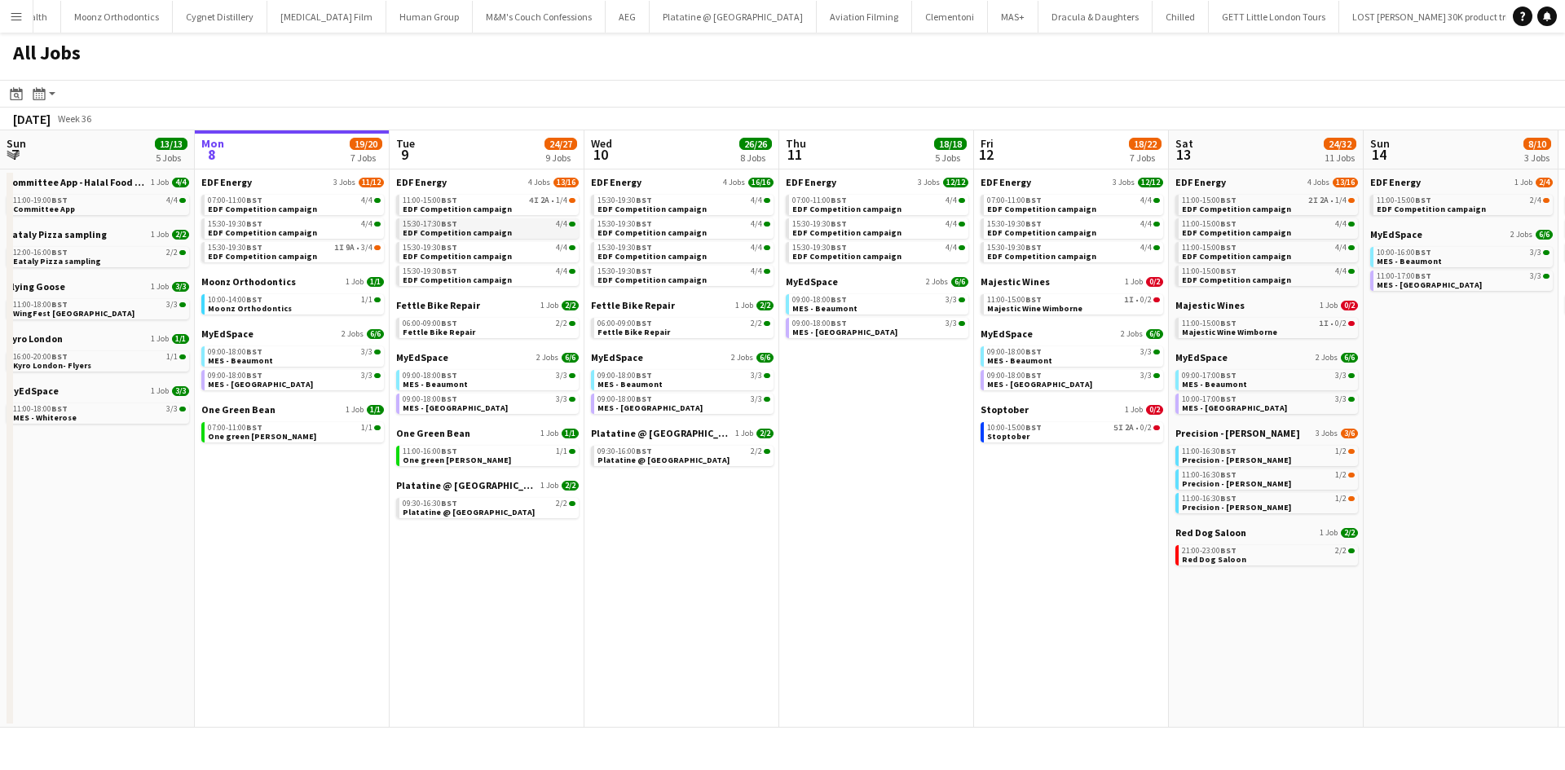
click at [420, 230] on span "EDF Competition campaign" at bounding box center [457, 232] width 109 height 11
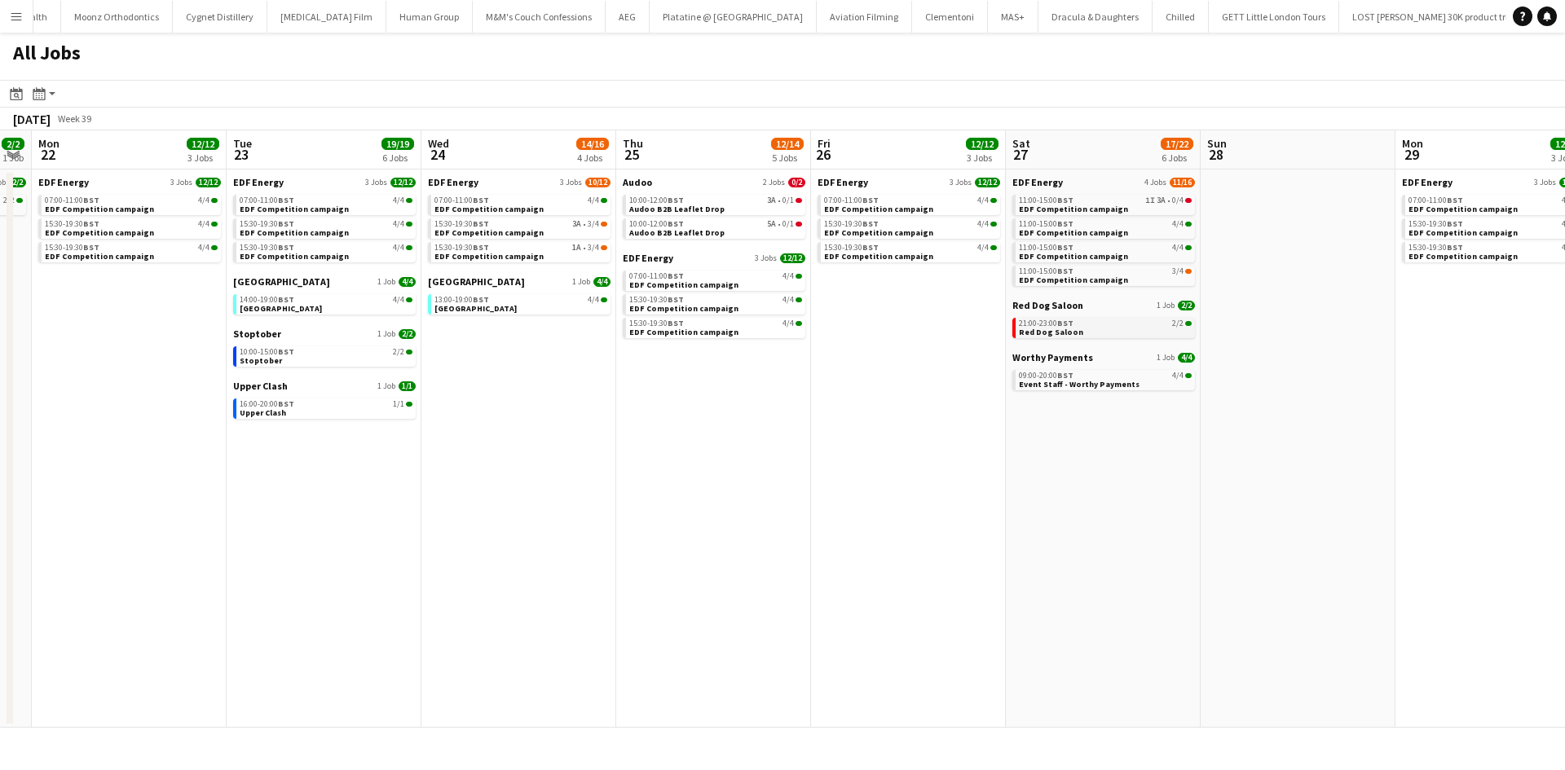
scroll to position [0, 510]
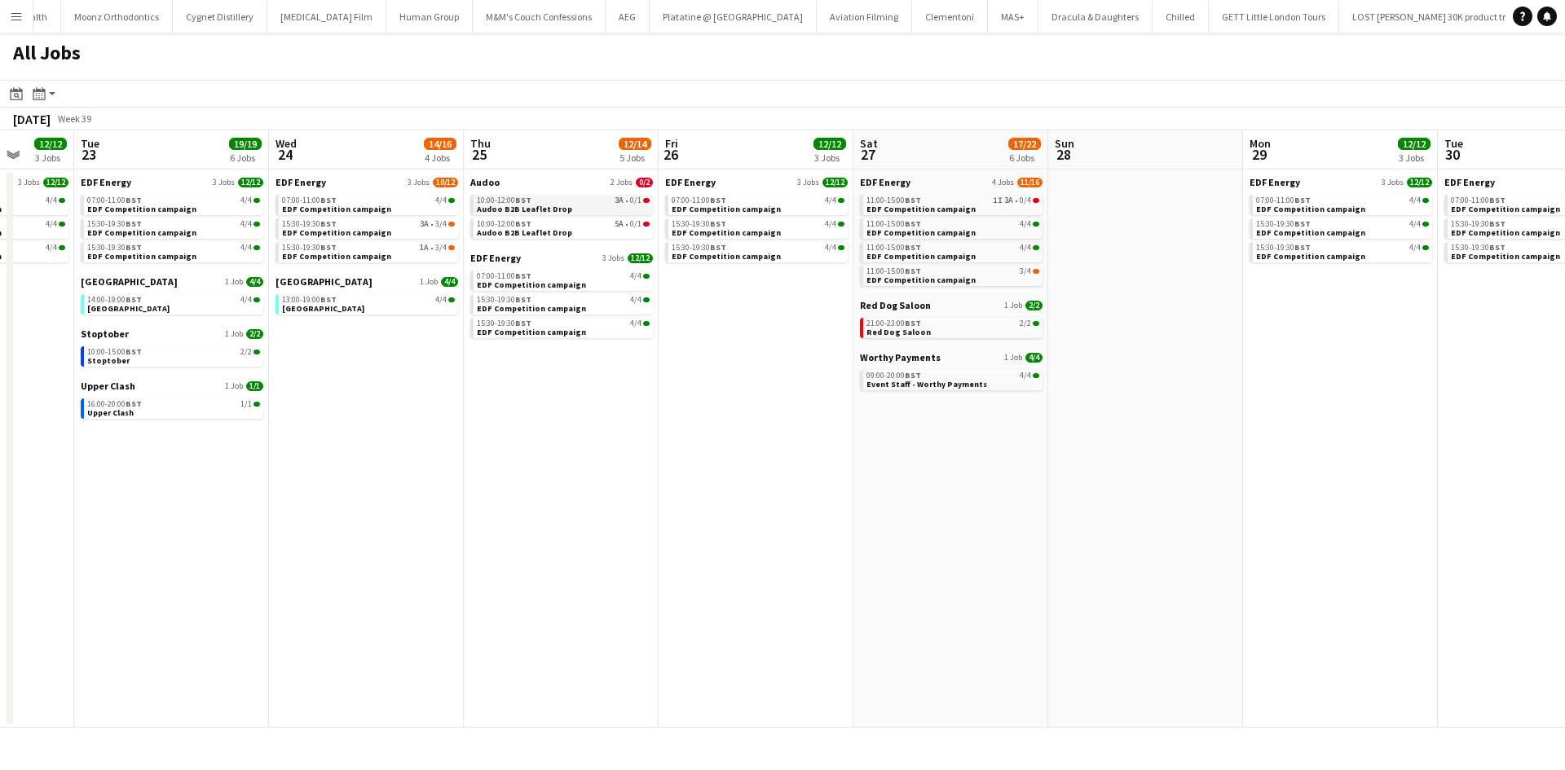
click at [498, 199] on span "10:00-12:00 BST" at bounding box center [504, 200] width 55 height 8
click at [2, 20] on button "Menu" at bounding box center [16, 16] width 33 height 33
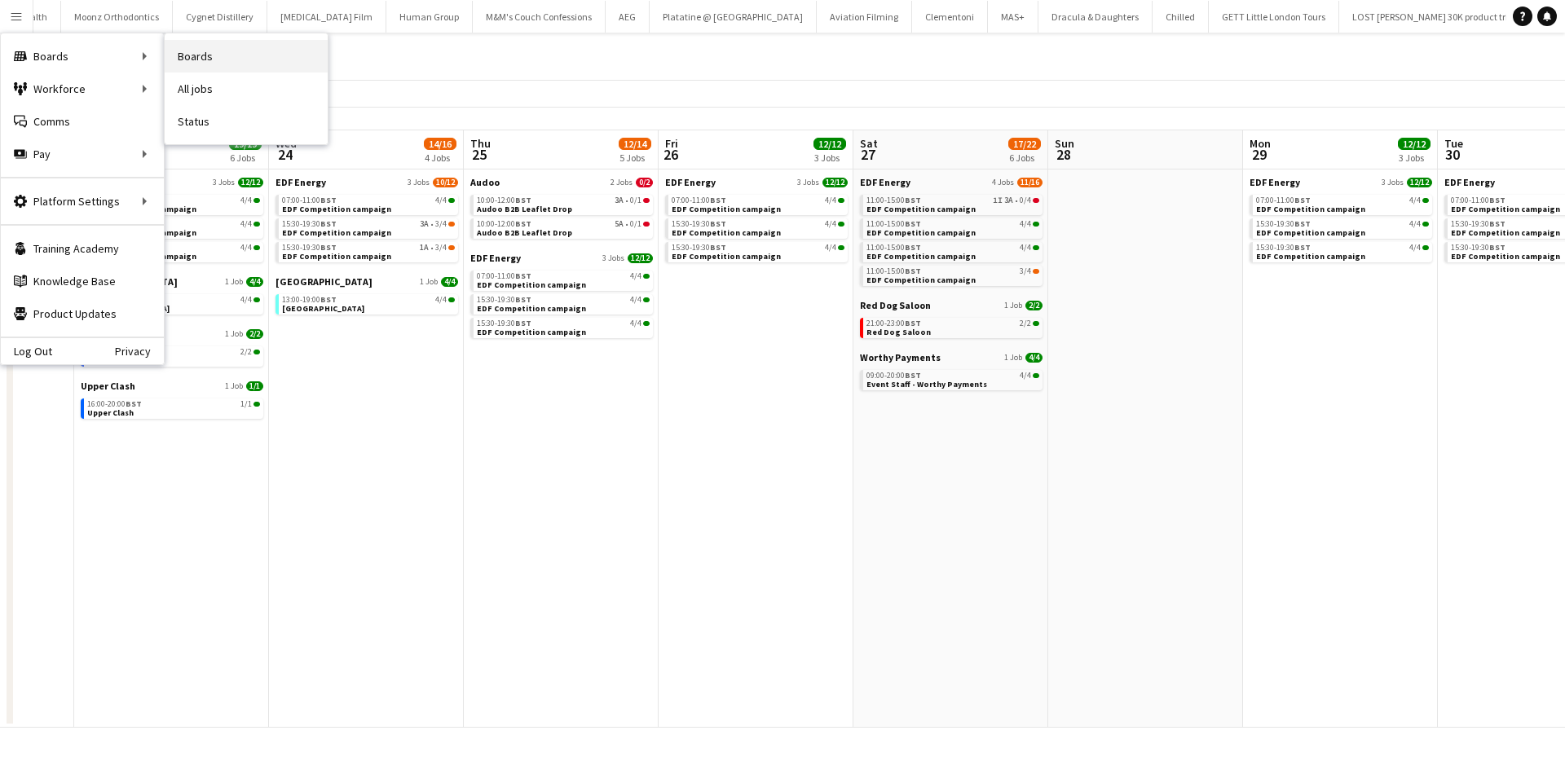
click at [212, 50] on link "Boards" at bounding box center [246, 56] width 163 height 33
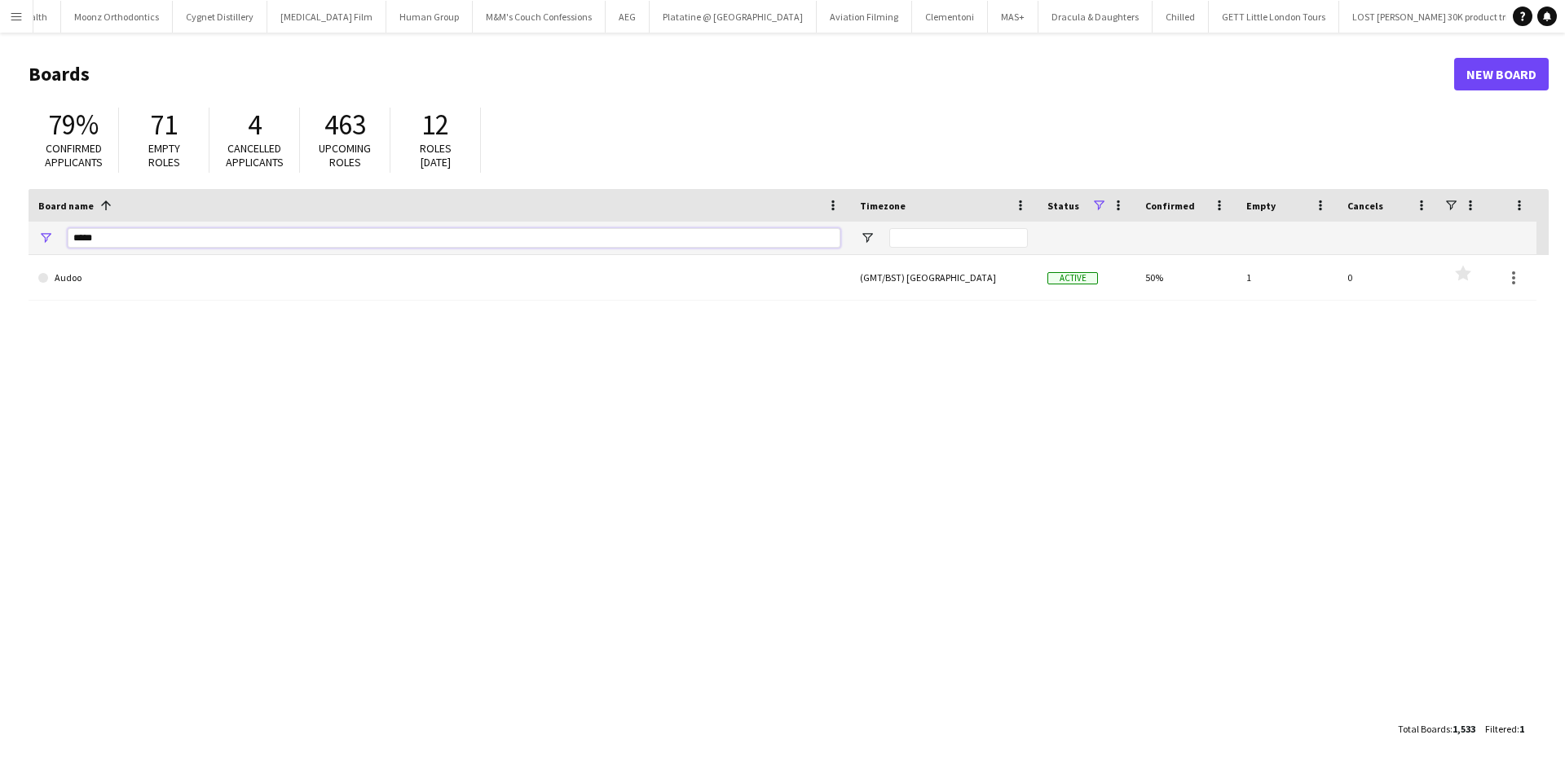
click at [267, 243] on input "*****" at bounding box center [454, 238] width 773 height 20
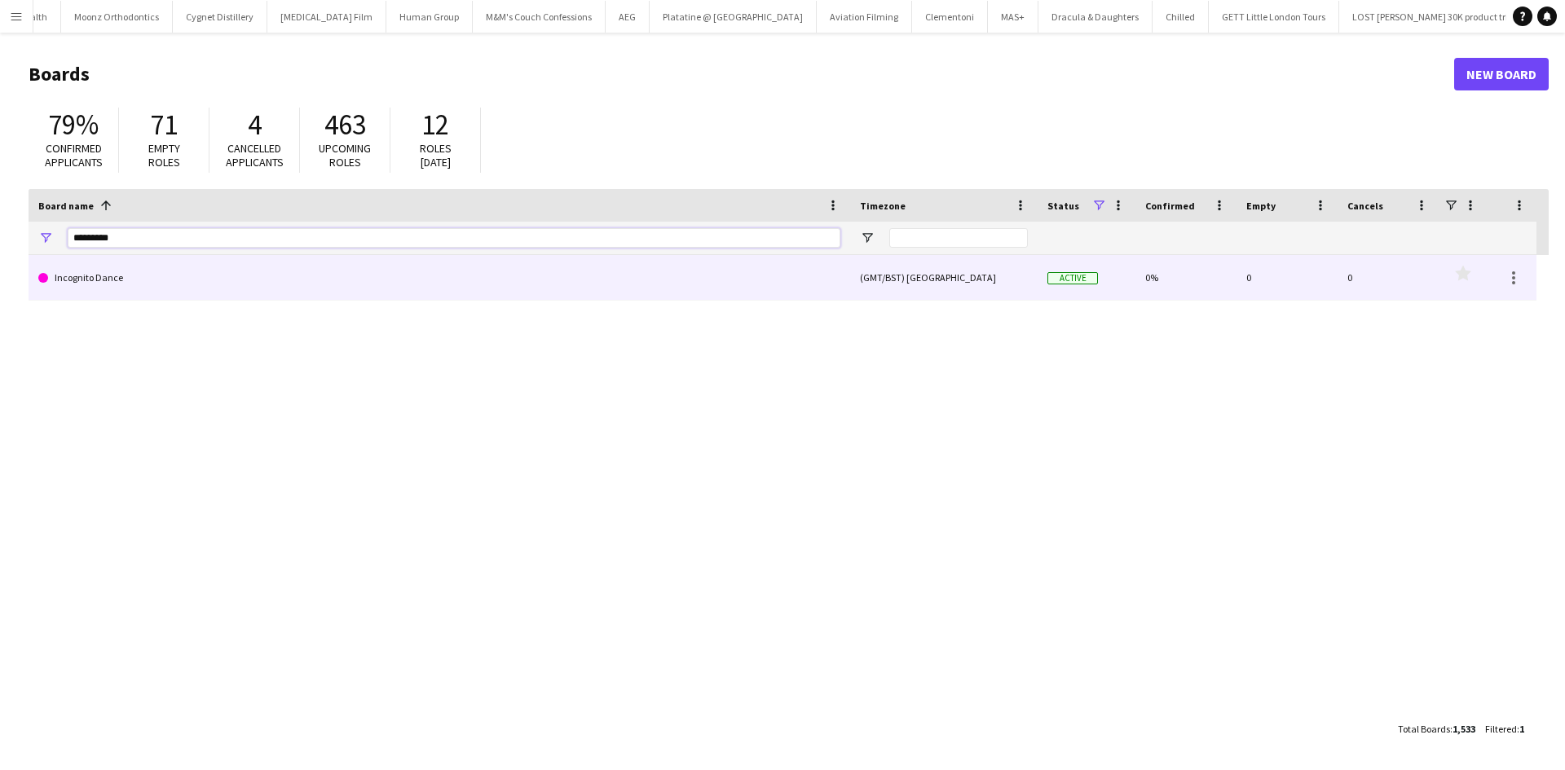
type input "*********"
click at [253, 267] on link "Incognito Dance" at bounding box center [439, 278] width 802 height 46
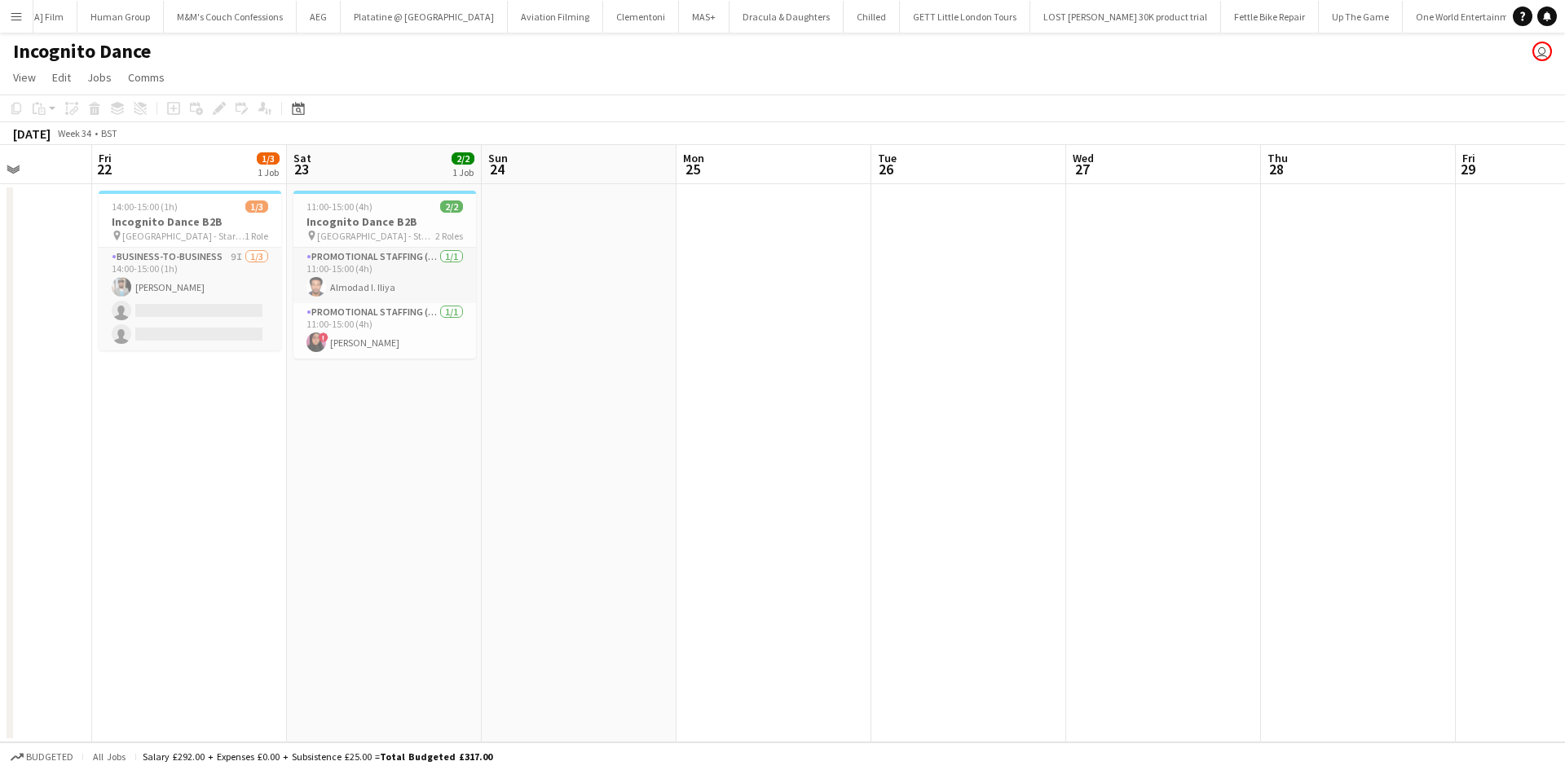
scroll to position [0, 379]
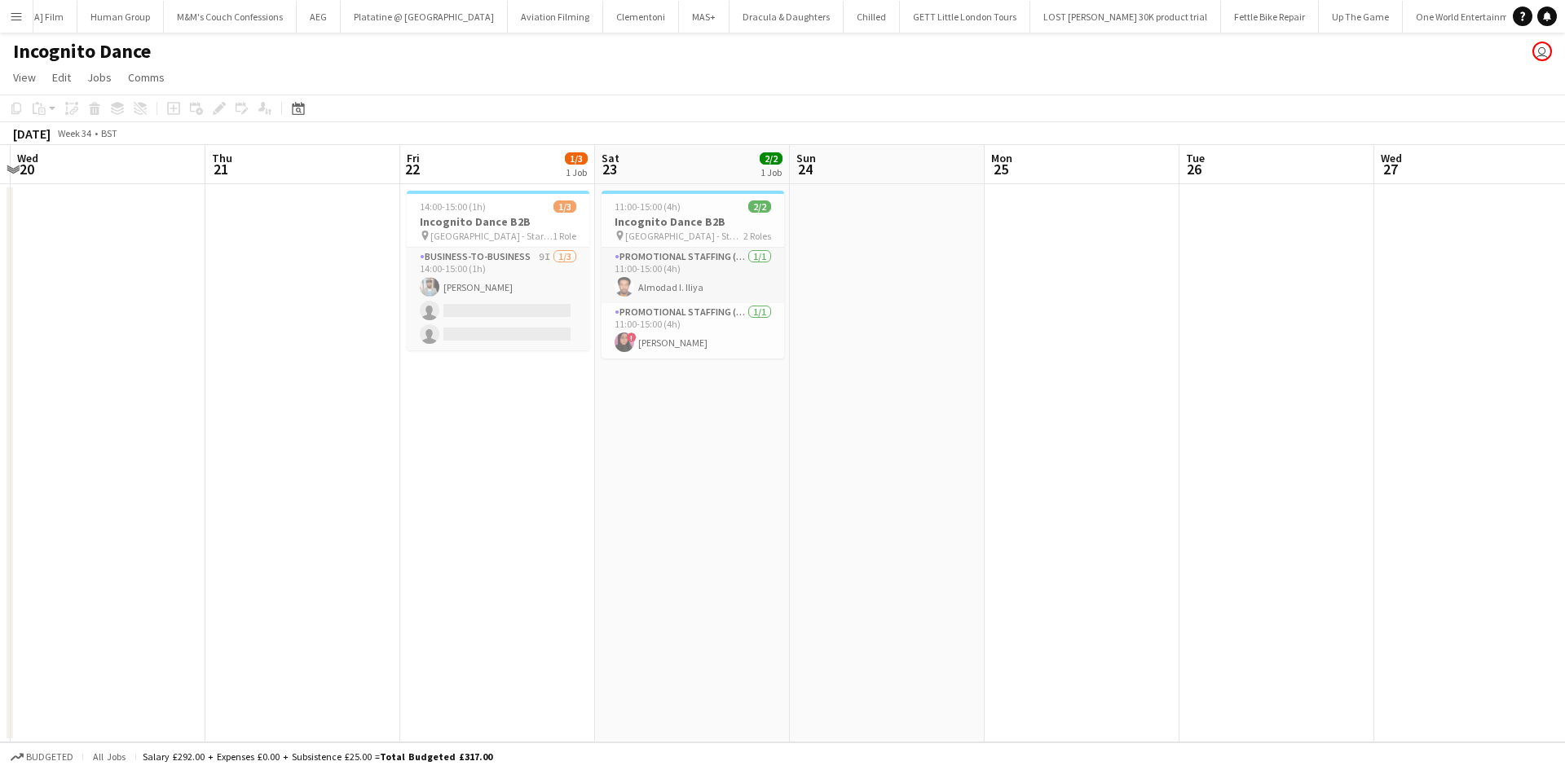
drag, startPoint x: 572, startPoint y: -37, endPoint x: 491, endPoint y: -71, distance: 87.3
click at [491, 0] on html "Menu Boards Boards Boards All jobs Status Workforce Workforce My Workforce Recr…" at bounding box center [782, 385] width 1565 height 770
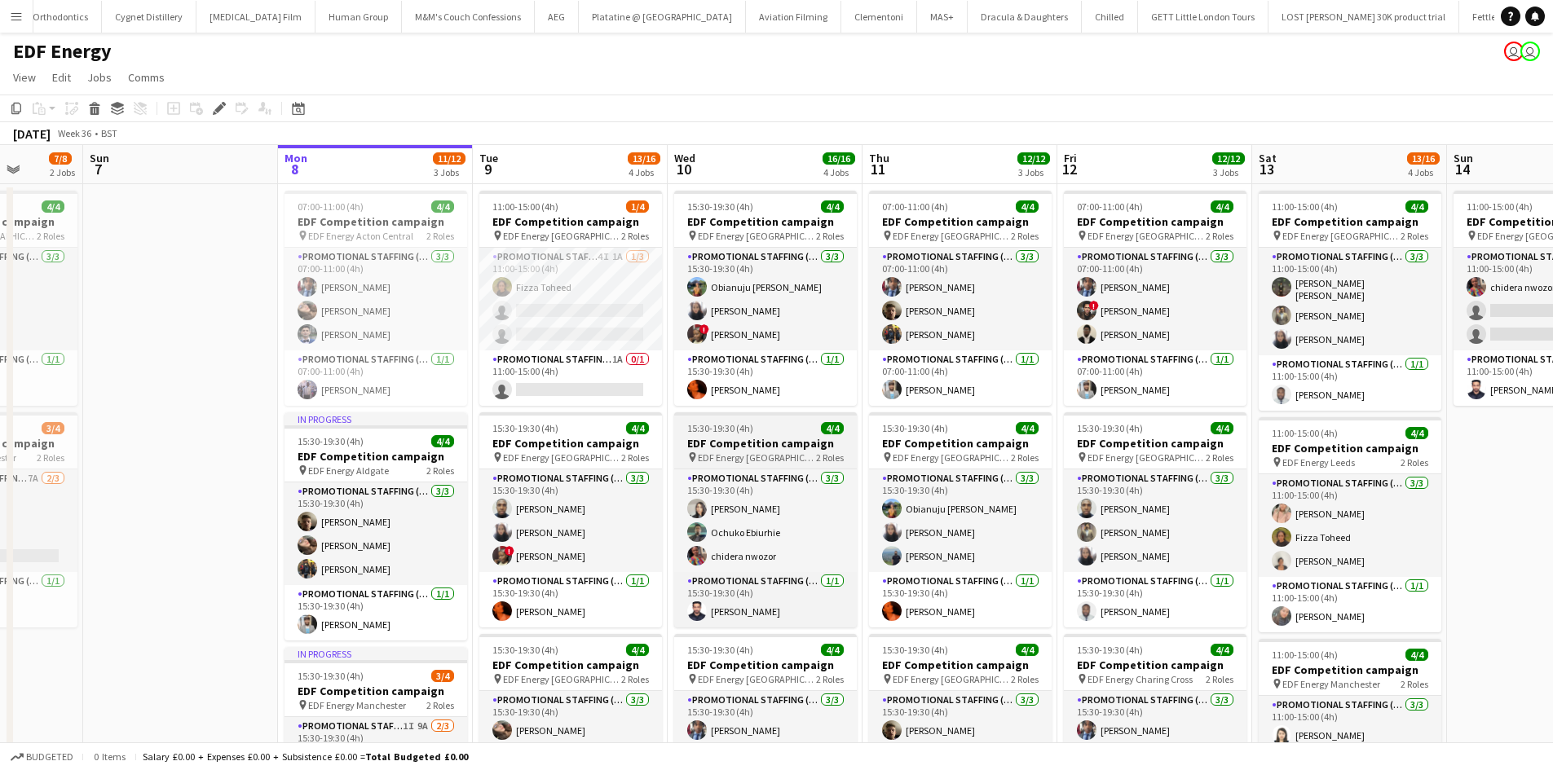
scroll to position [0, 699]
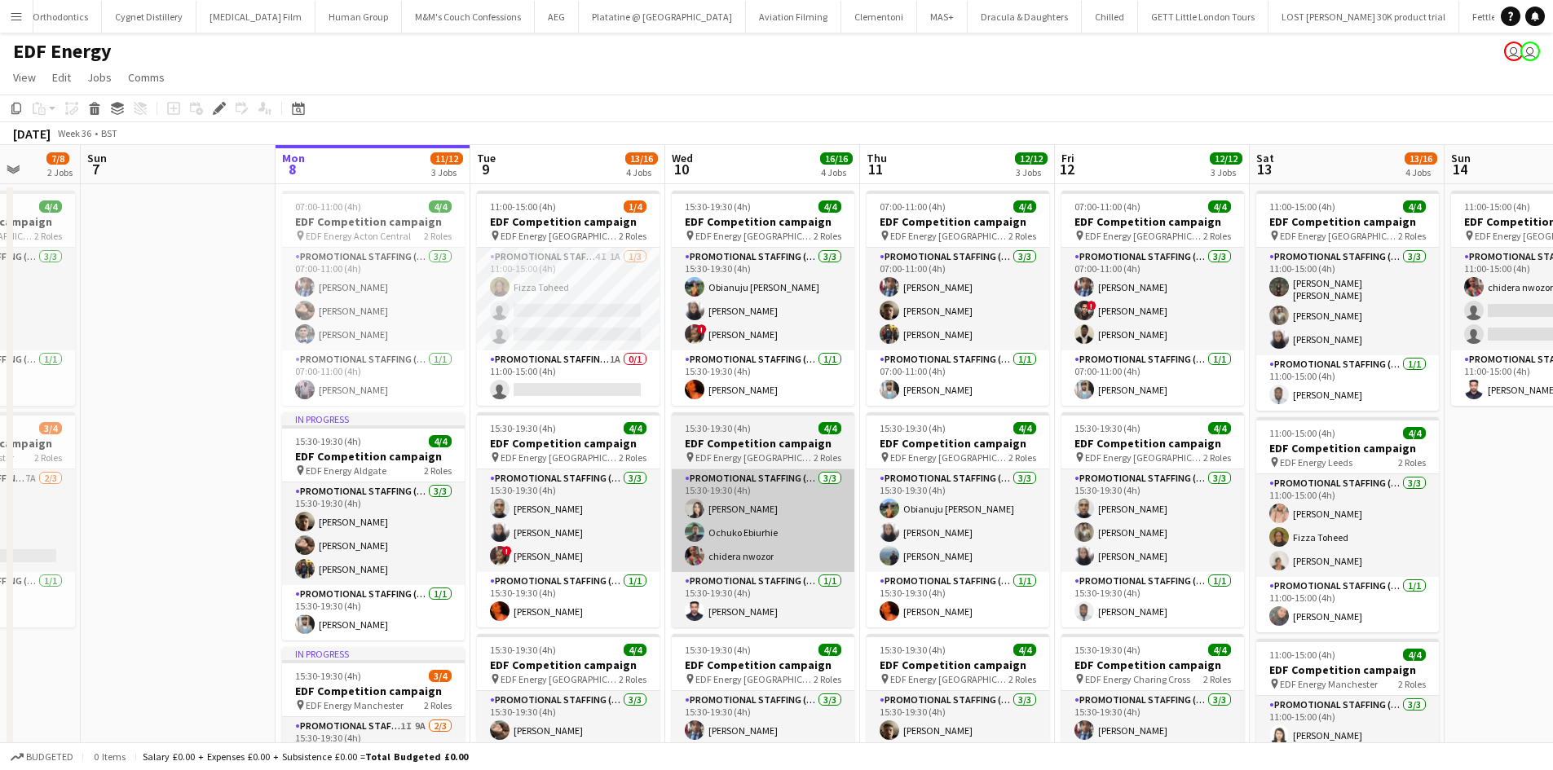
drag, startPoint x: 718, startPoint y: 441, endPoint x: 847, endPoint y: 522, distance: 152.0
click at [847, 522] on app-card-role "Promotional Staffing (Flyering Staff) [DATE] 15:30-19:30 (4h) [PERSON_NAME] Och…" at bounding box center [763, 520] width 183 height 103
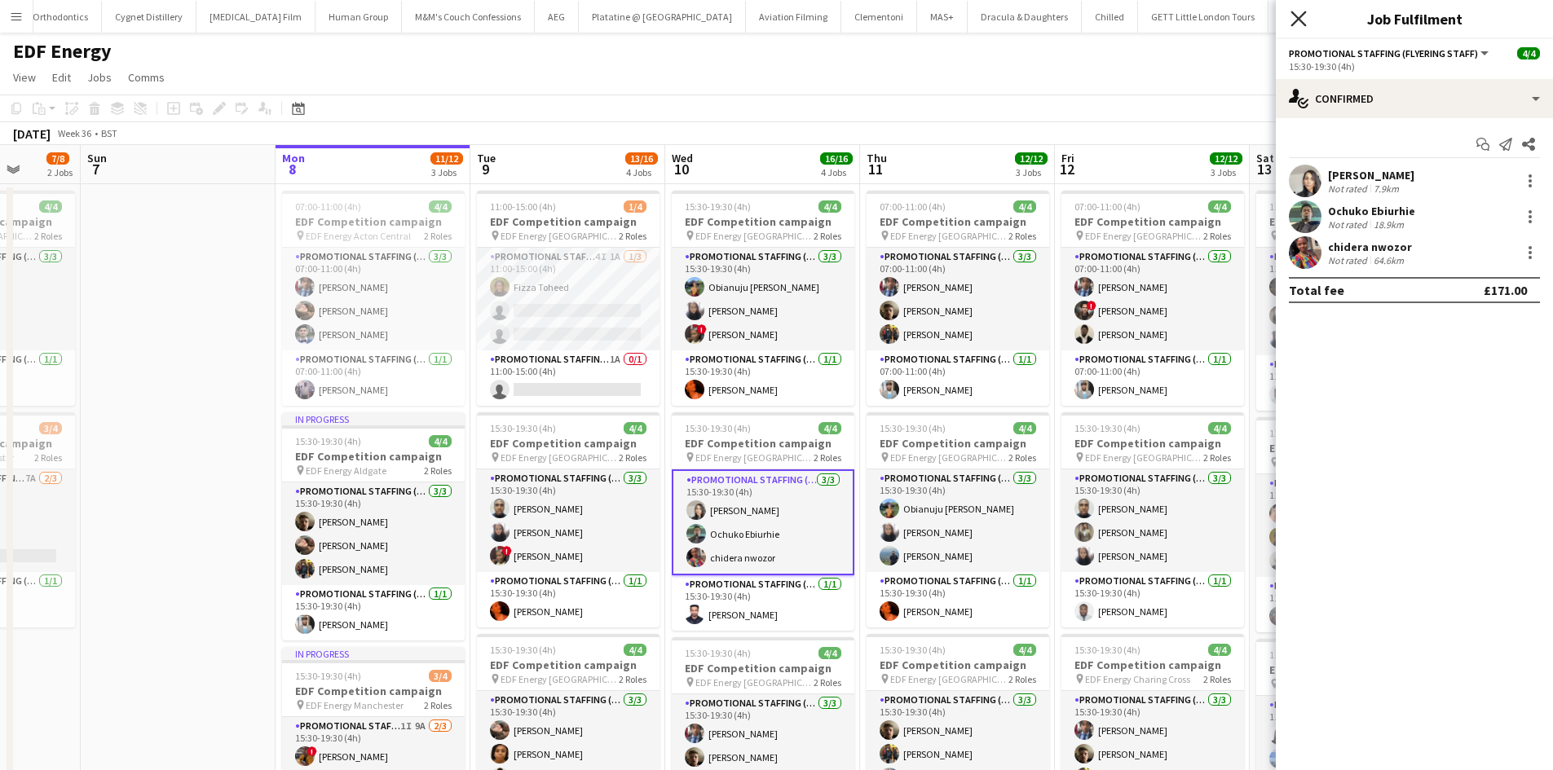
click at [1305, 15] on icon "Close pop-in" at bounding box center [1297, 18] width 15 height 15
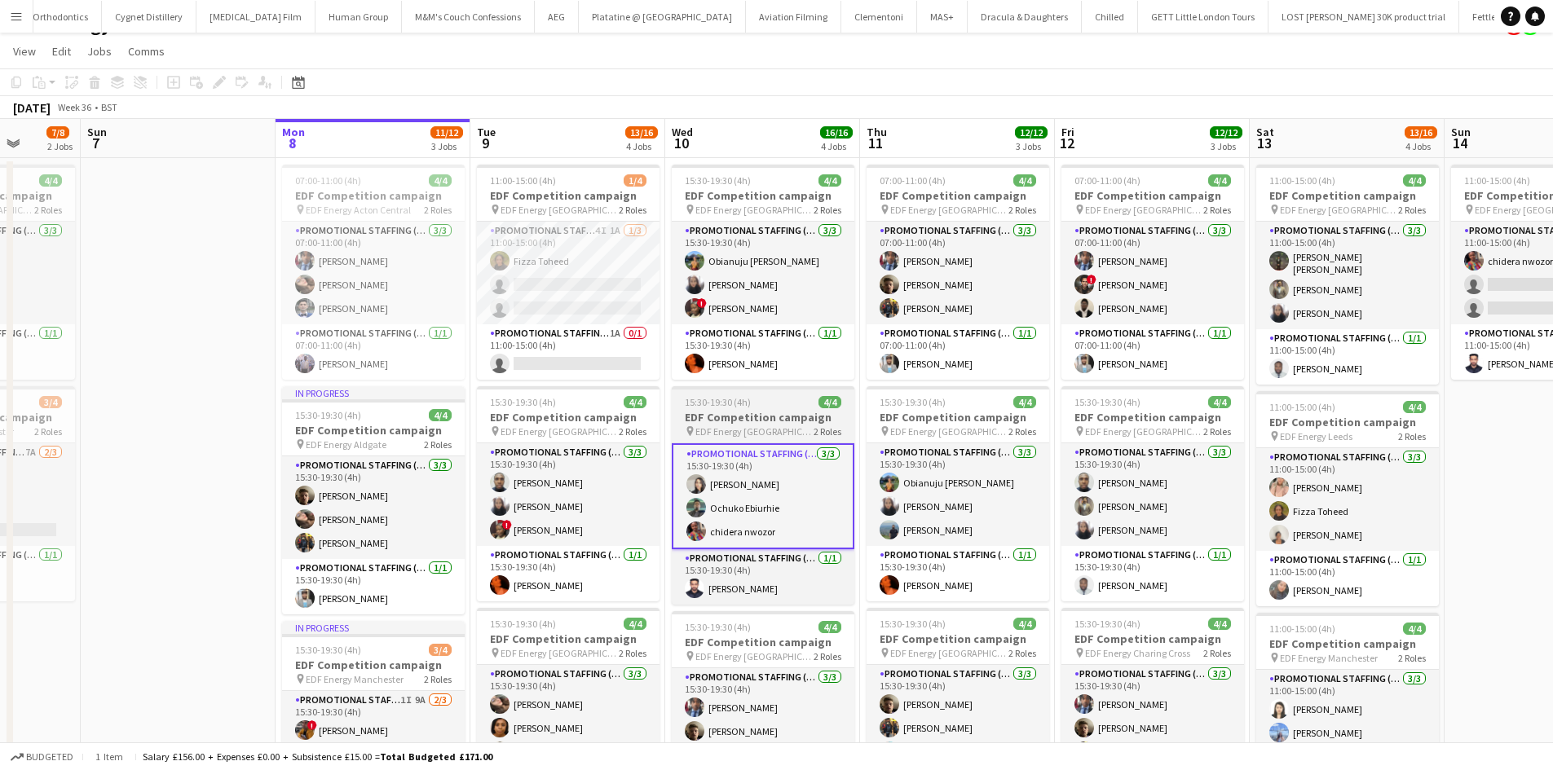
scroll to position [25, 0]
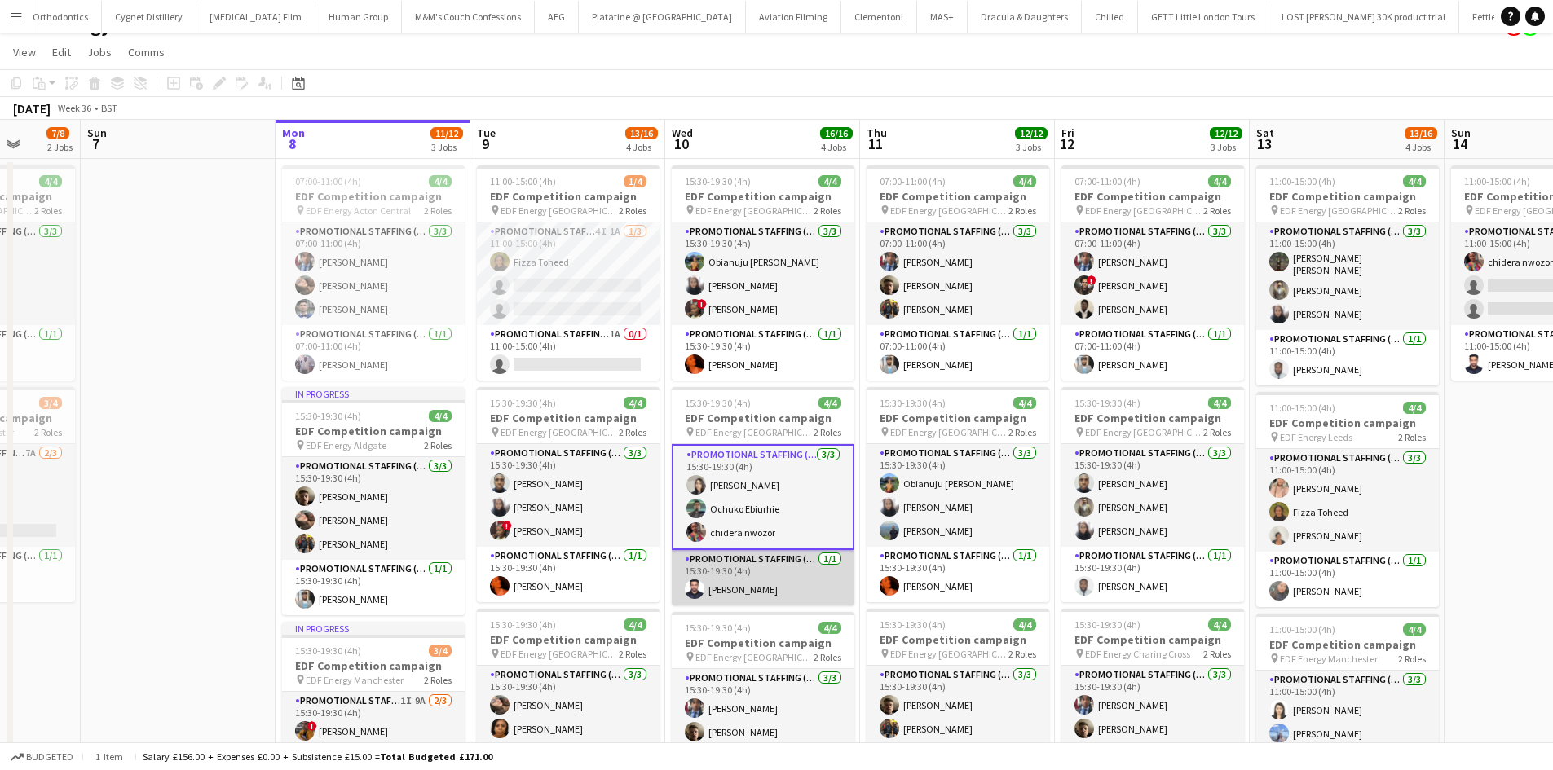
click at [837, 578] on app-card-role "Promotional Staffing (Team Leader) 1/1 15:30-19:30 (4h) Muhammad Uzair" at bounding box center [763, 577] width 183 height 55
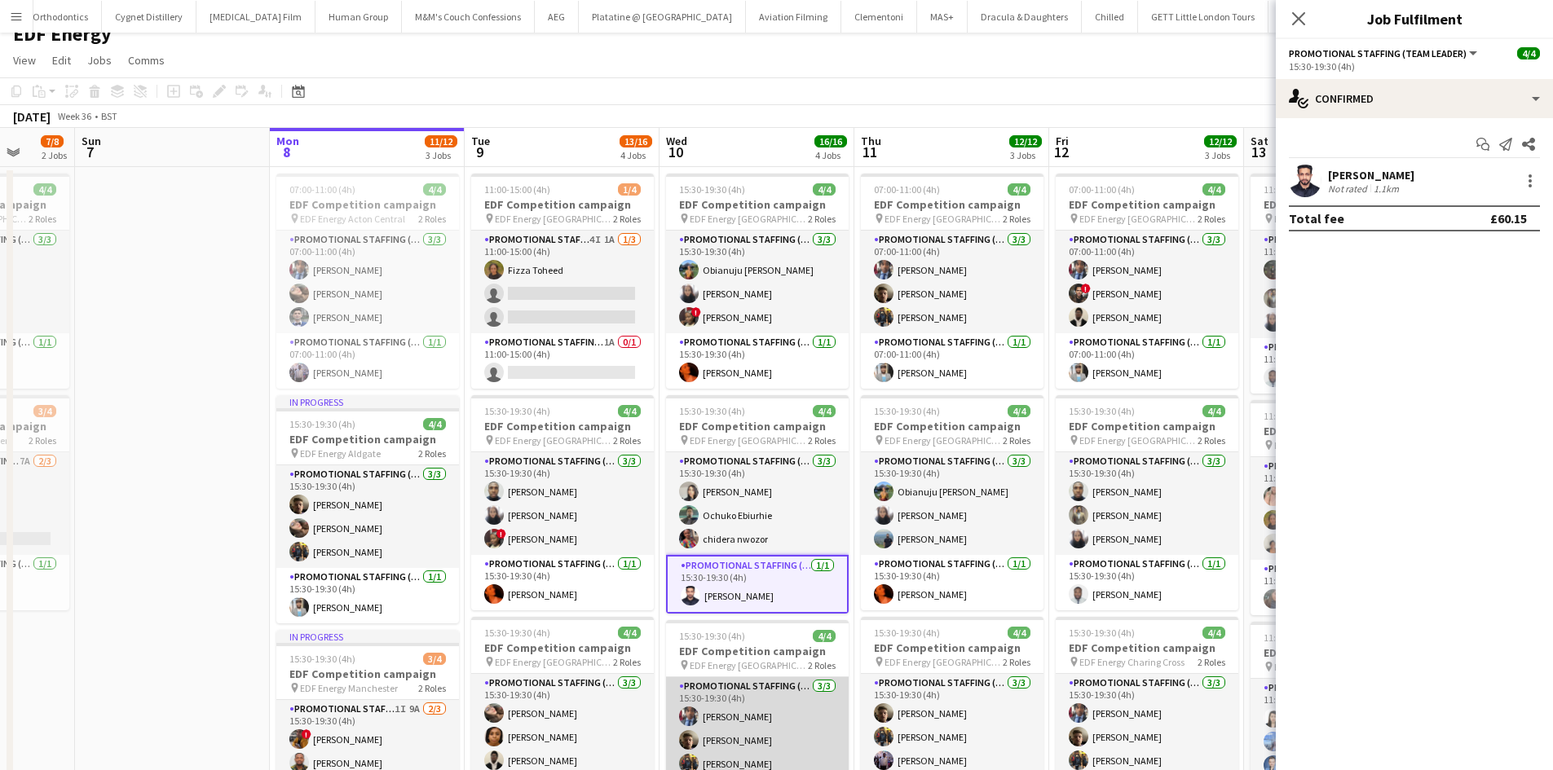
scroll to position [15, 0]
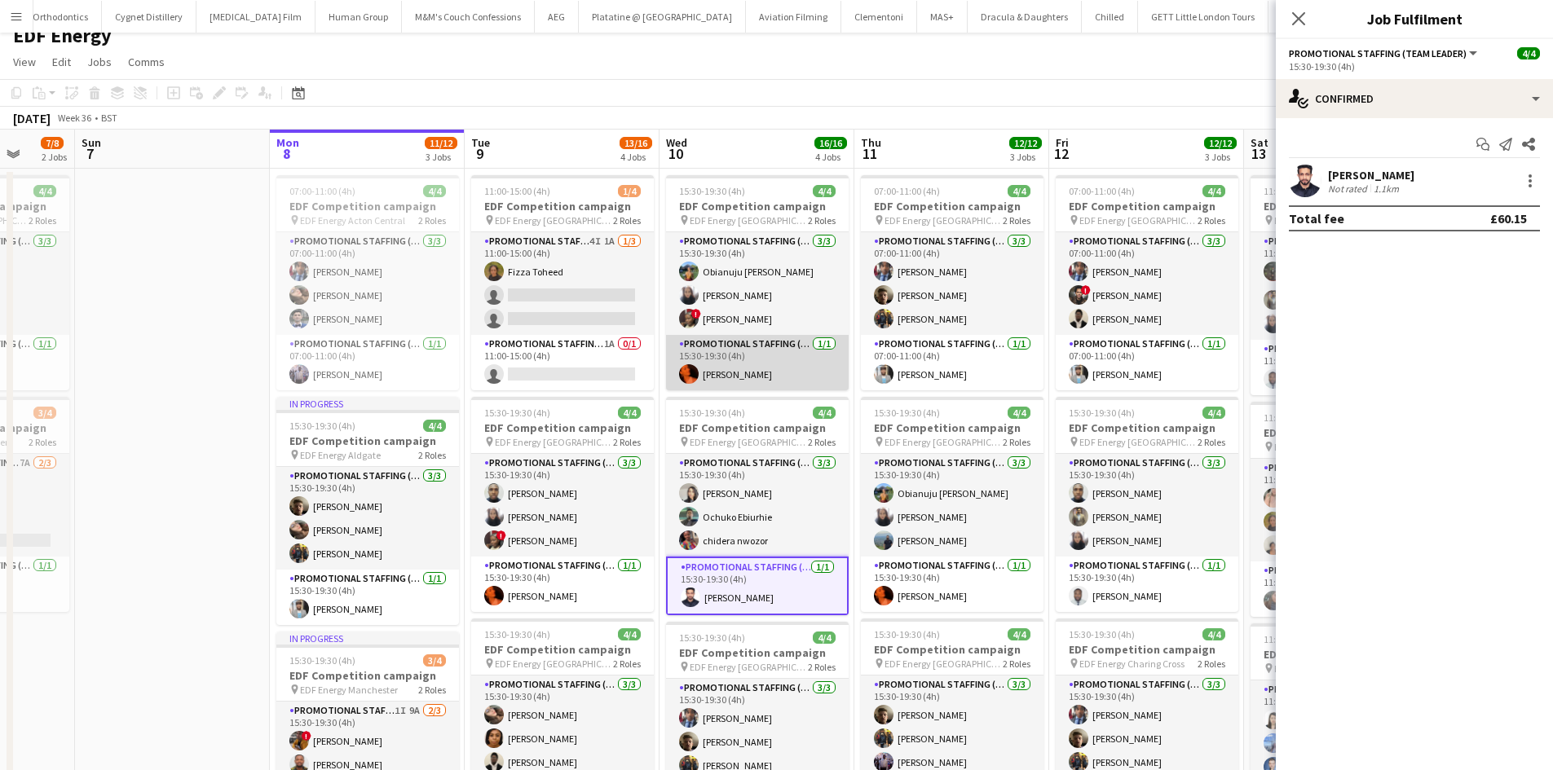
click at [758, 367] on app-card-role "Promotional Staffing (Team Leader) 1/1 15:30-19:30 (4h) Ella-Marie Evans" at bounding box center [757, 362] width 183 height 55
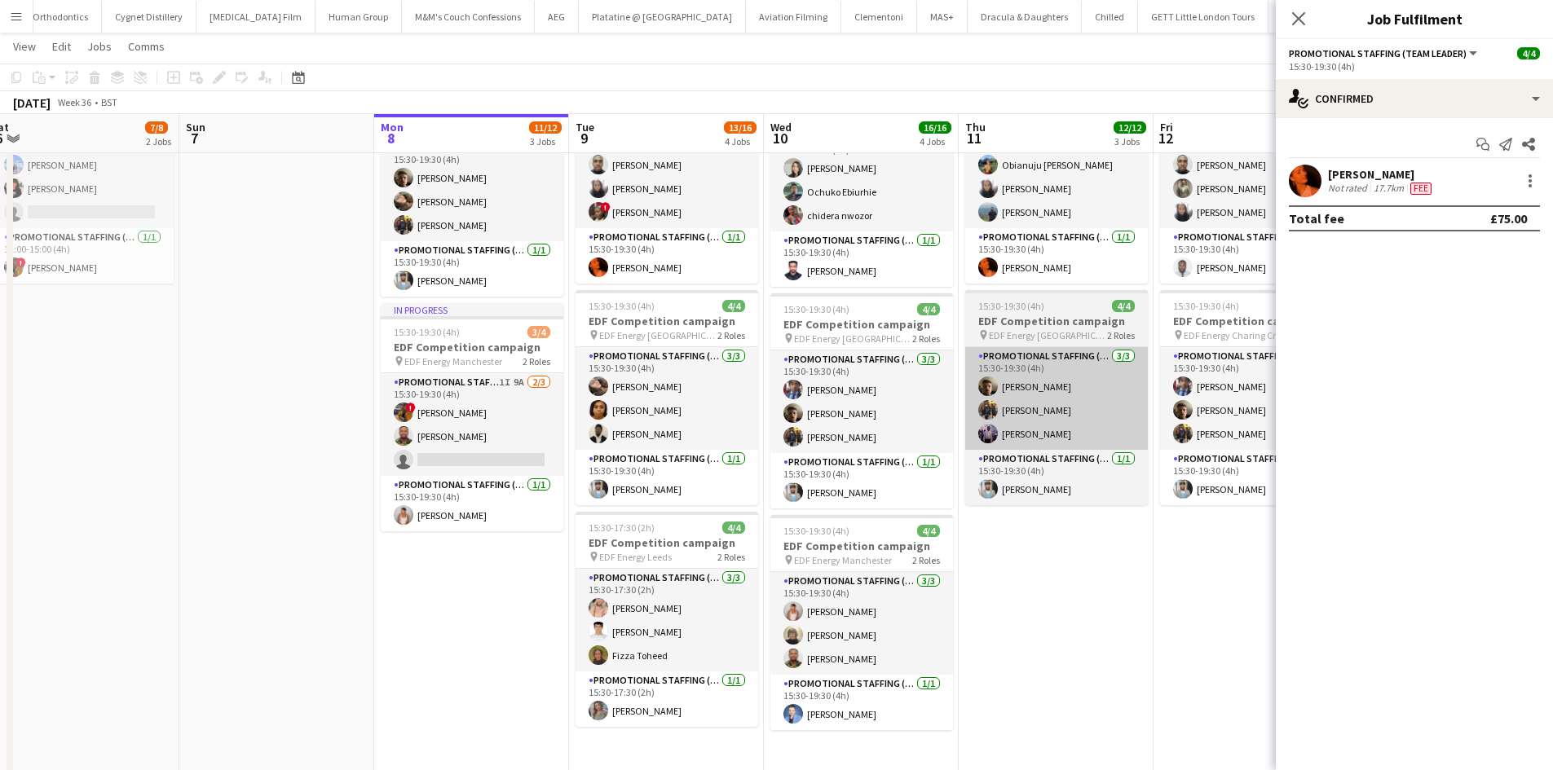
scroll to position [343, 0]
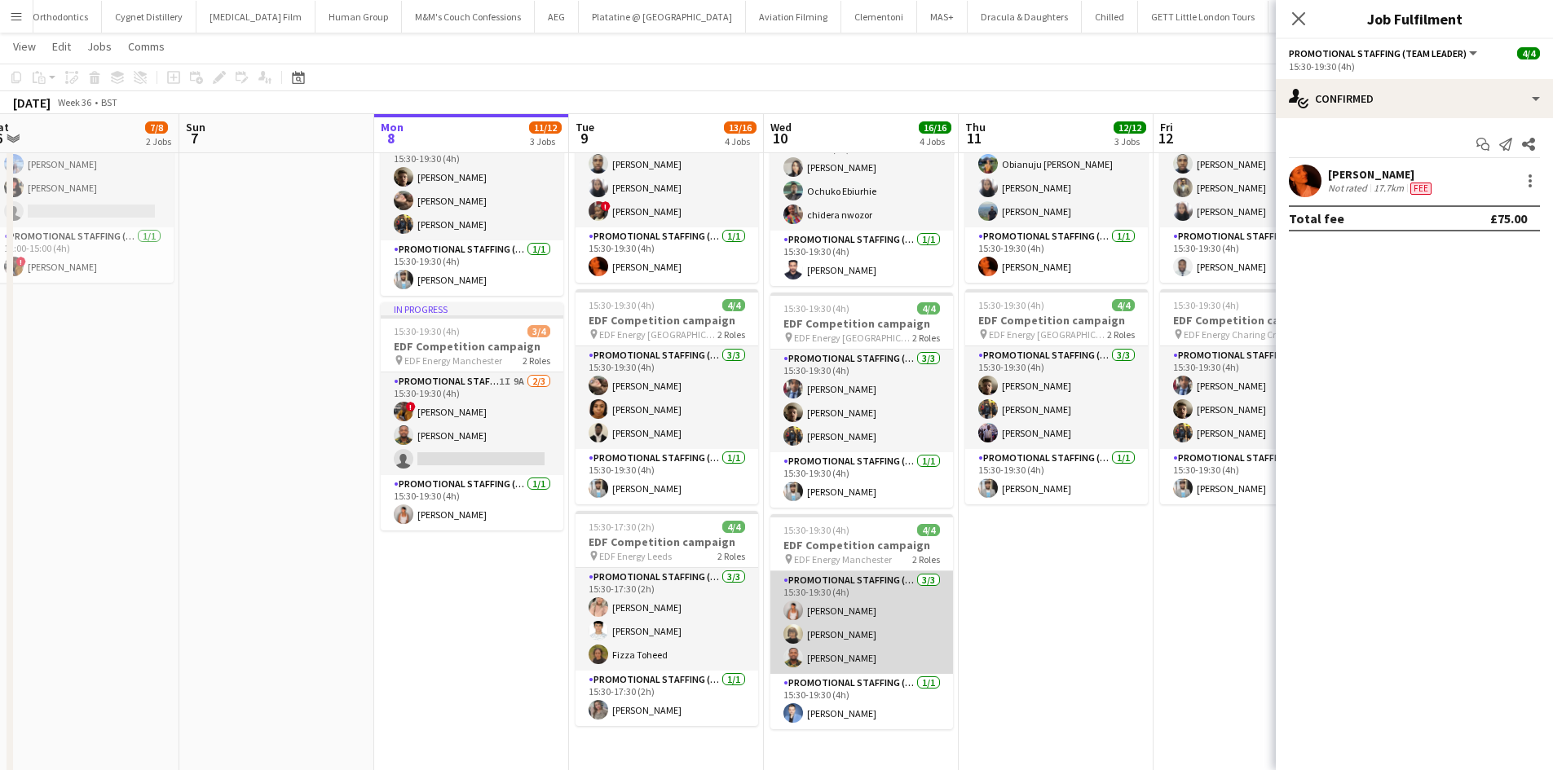
click at [774, 632] on app-card-role "Promotional Staffing (Flyering Staff) 3/3 15:30-19:30 (4h) Jessica Montogmery C…" at bounding box center [861, 622] width 183 height 103
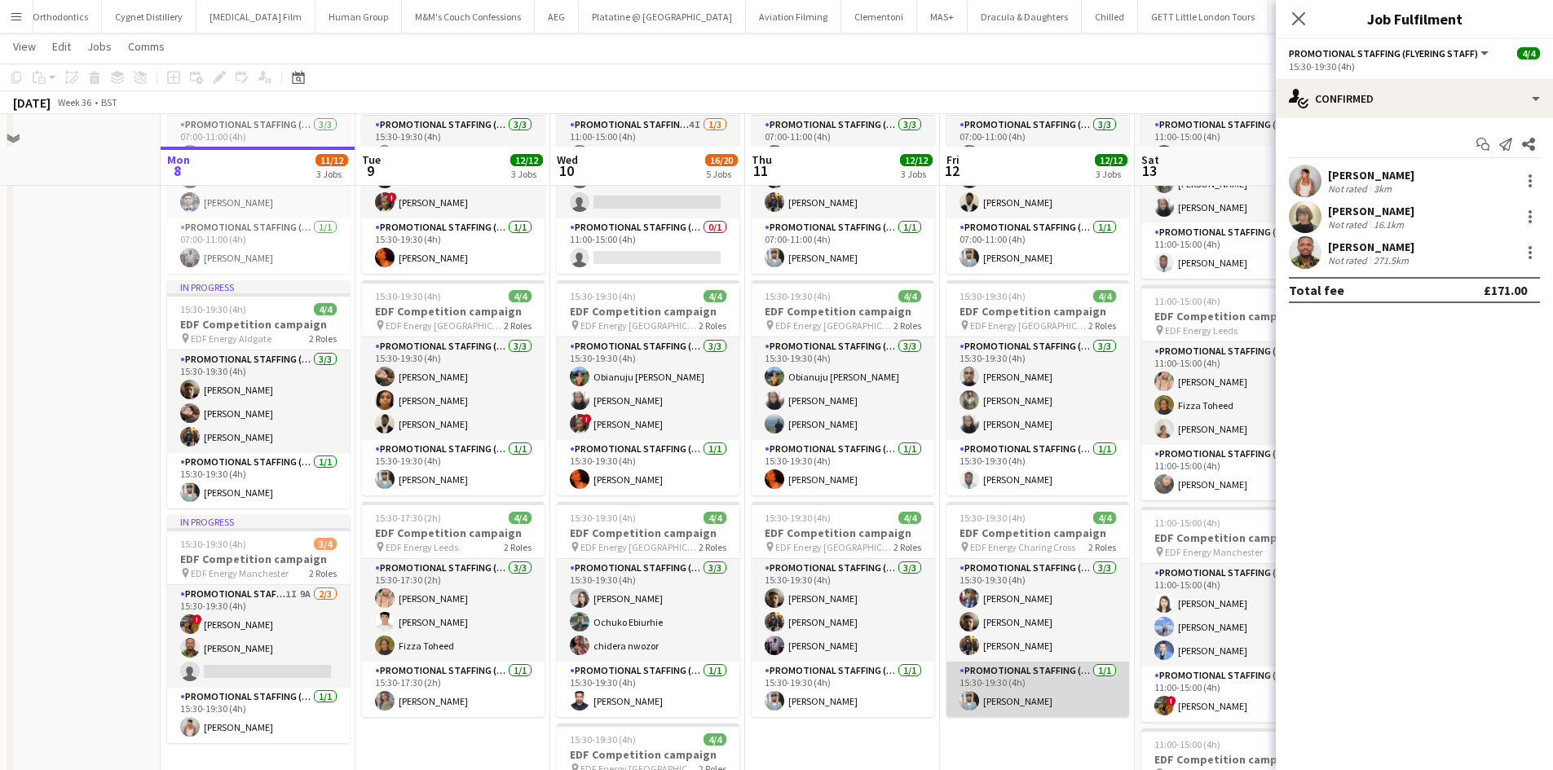
scroll to position [82, 0]
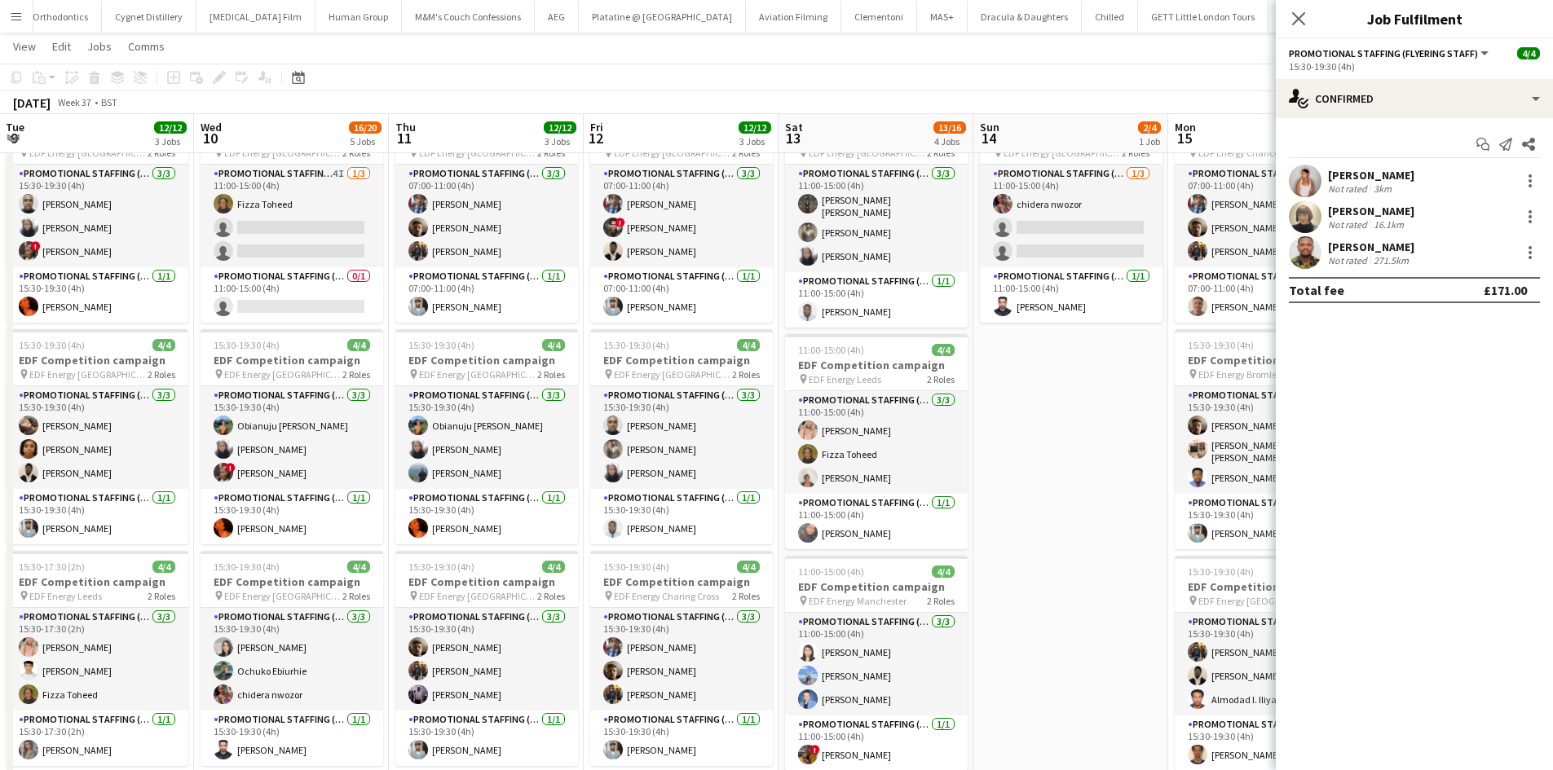
drag, startPoint x: 1163, startPoint y: 533, endPoint x: 807, endPoint y: 534, distance: 356.2
click at [807, 534] on app-calendar-viewport "Fri 5 12/12 3 Jobs Sat 6 7/8 2 Jobs Sun 7 Mon 8 11/12 3 Jobs Tue 9 12/12 3 Jobs…" at bounding box center [776, 652] width 1553 height 1340
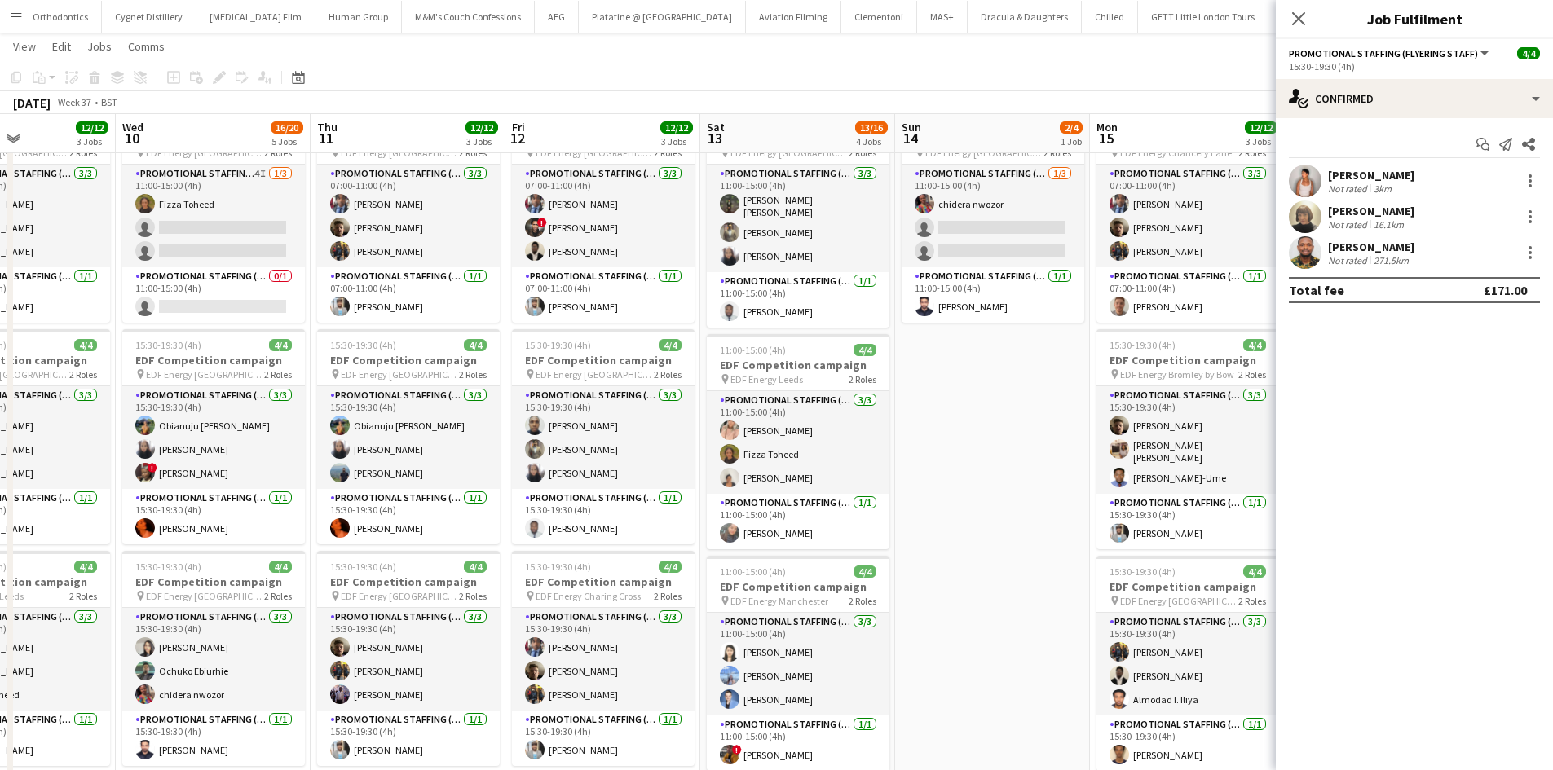
drag, startPoint x: 1111, startPoint y: 502, endPoint x: 1043, endPoint y: 482, distance: 70.7
click at [1043, 482] on app-calendar-viewport "Sun 7 Mon 8 11/12 3 Jobs Tue 9 12/12 3 Jobs Wed 10 16/20 5 Jobs Thu 11 12/12 3 …" at bounding box center [776, 652] width 1553 height 1340
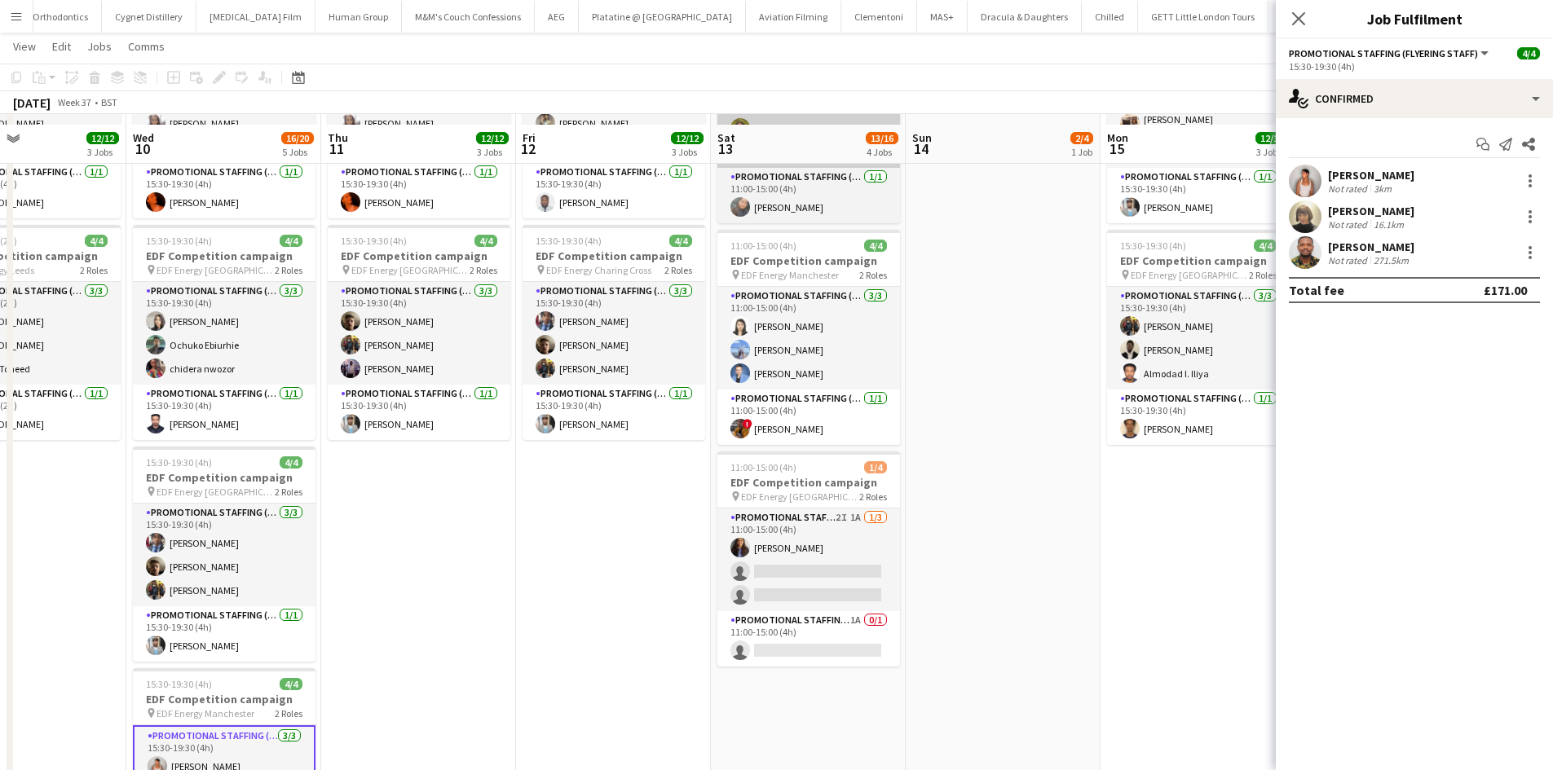
scroll to position [489, 0]
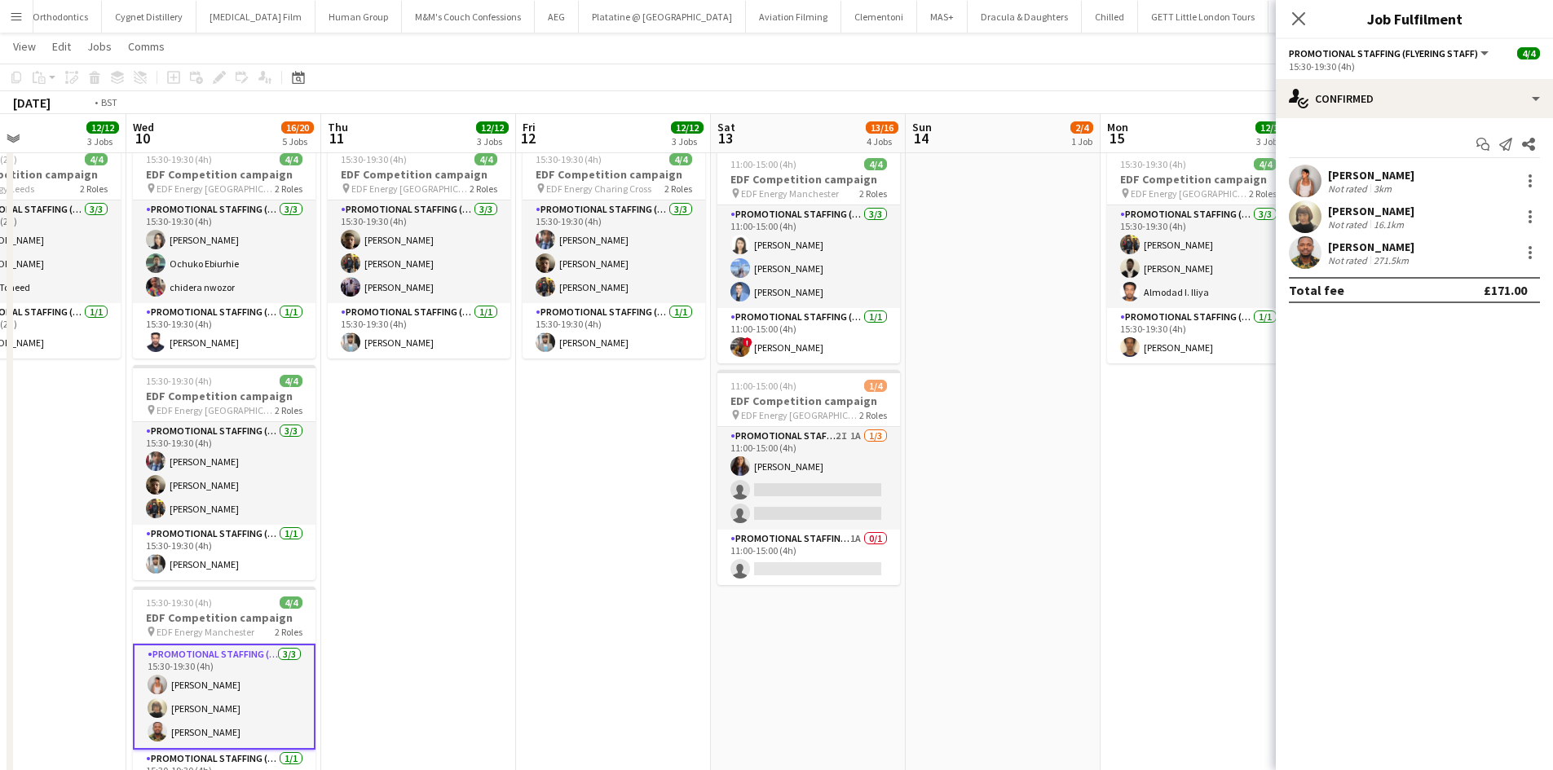
drag, startPoint x: 622, startPoint y: 539, endPoint x: 1365, endPoint y: 537, distance: 743.3
click at [1396, 539] on body "Menu Boards Boards Boards All jobs Status Workforce Workforce My Workforce Recr…" at bounding box center [776, 226] width 1553 height 1431
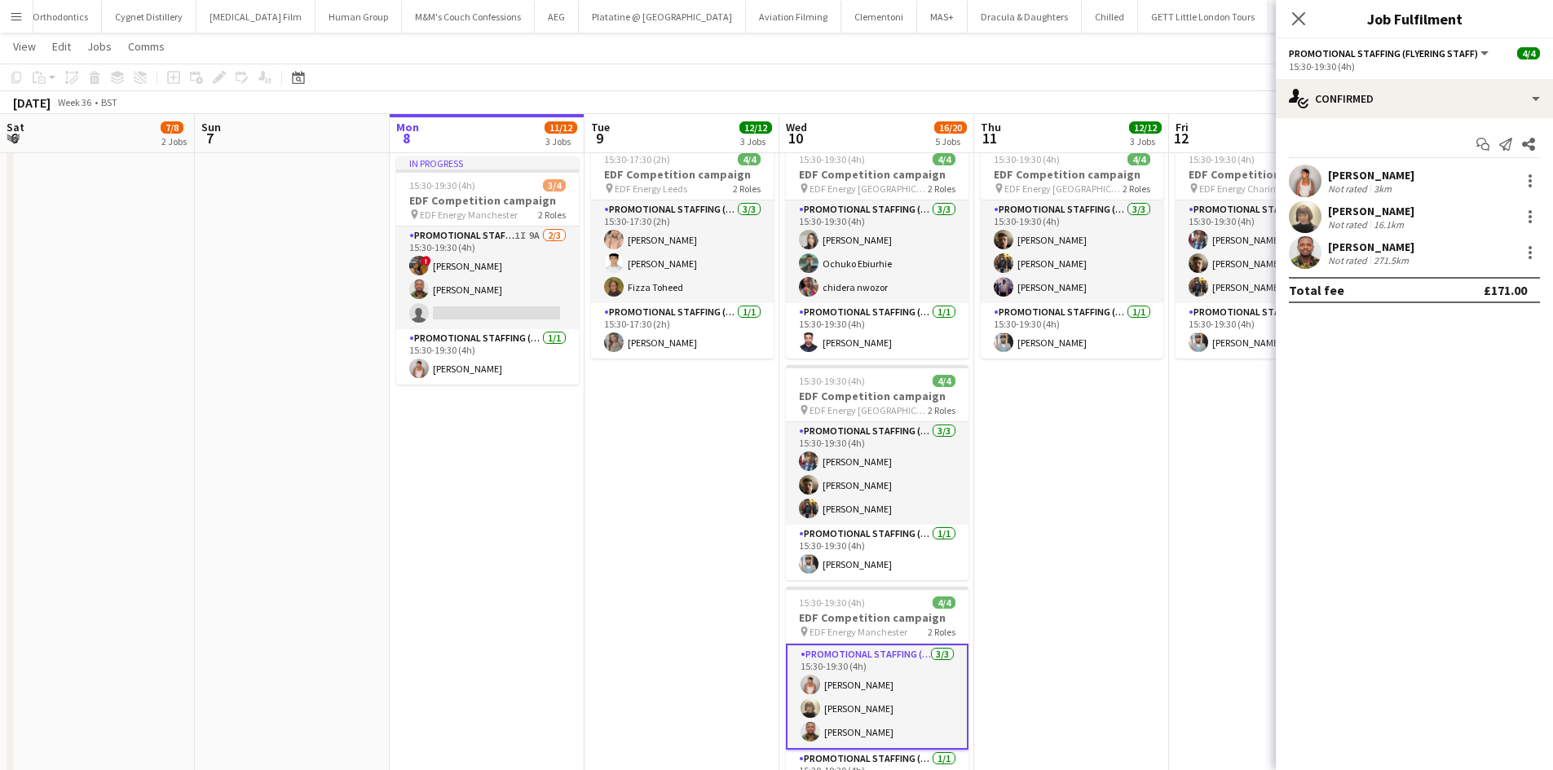
drag, startPoint x: 564, startPoint y: 531, endPoint x: 626, endPoint y: 520, distance: 62.8
click at [626, 520] on app-calendar-viewport "Thu 4 12/12 3 Jobs Fri 5 12/12 3 Jobs Sat 6 7/8 2 Jobs Sun 7 Mon 8 11/12 3 Jobs…" at bounding box center [776, 245] width 1553 height 1340
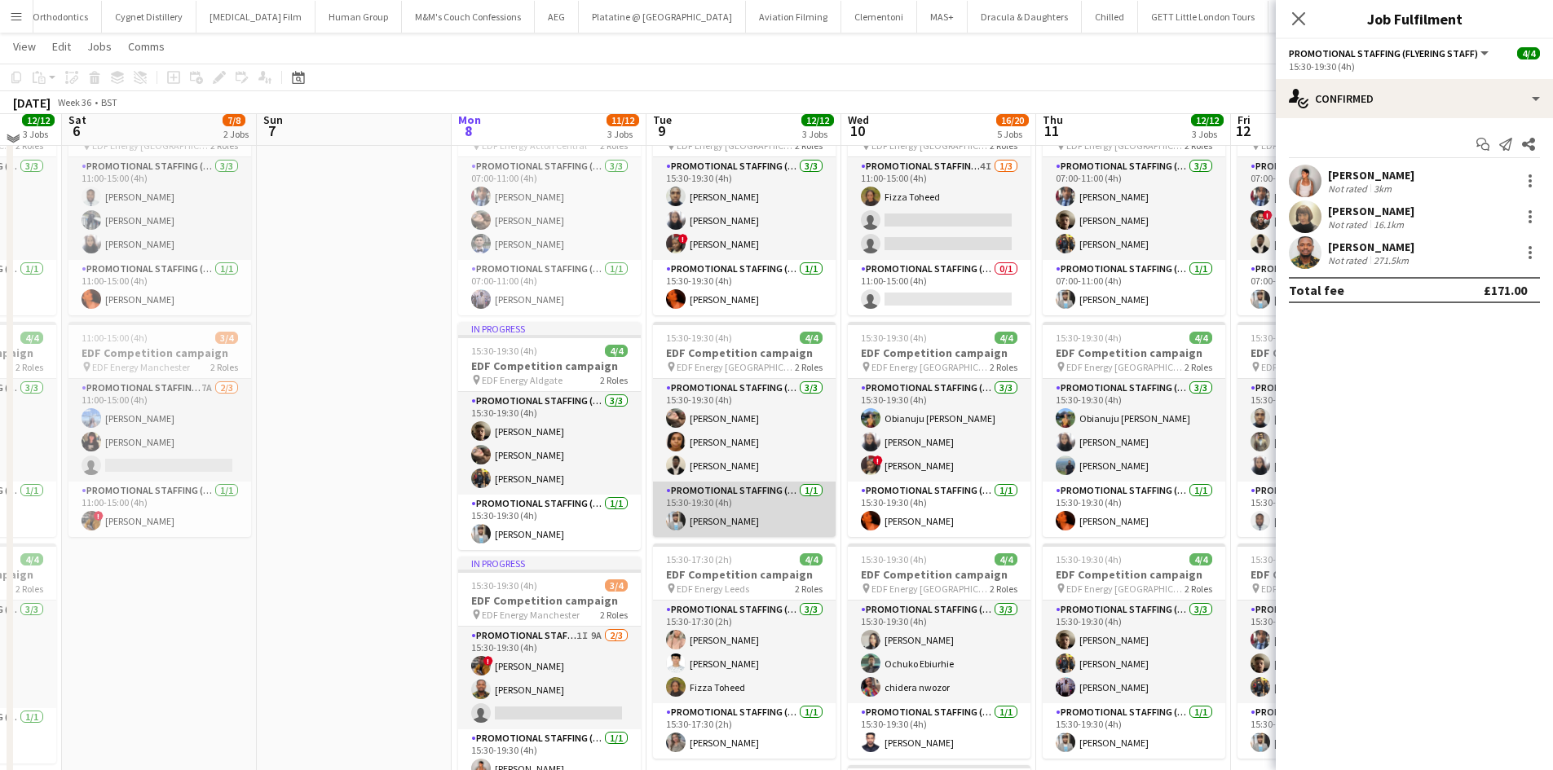
scroll to position [82, 0]
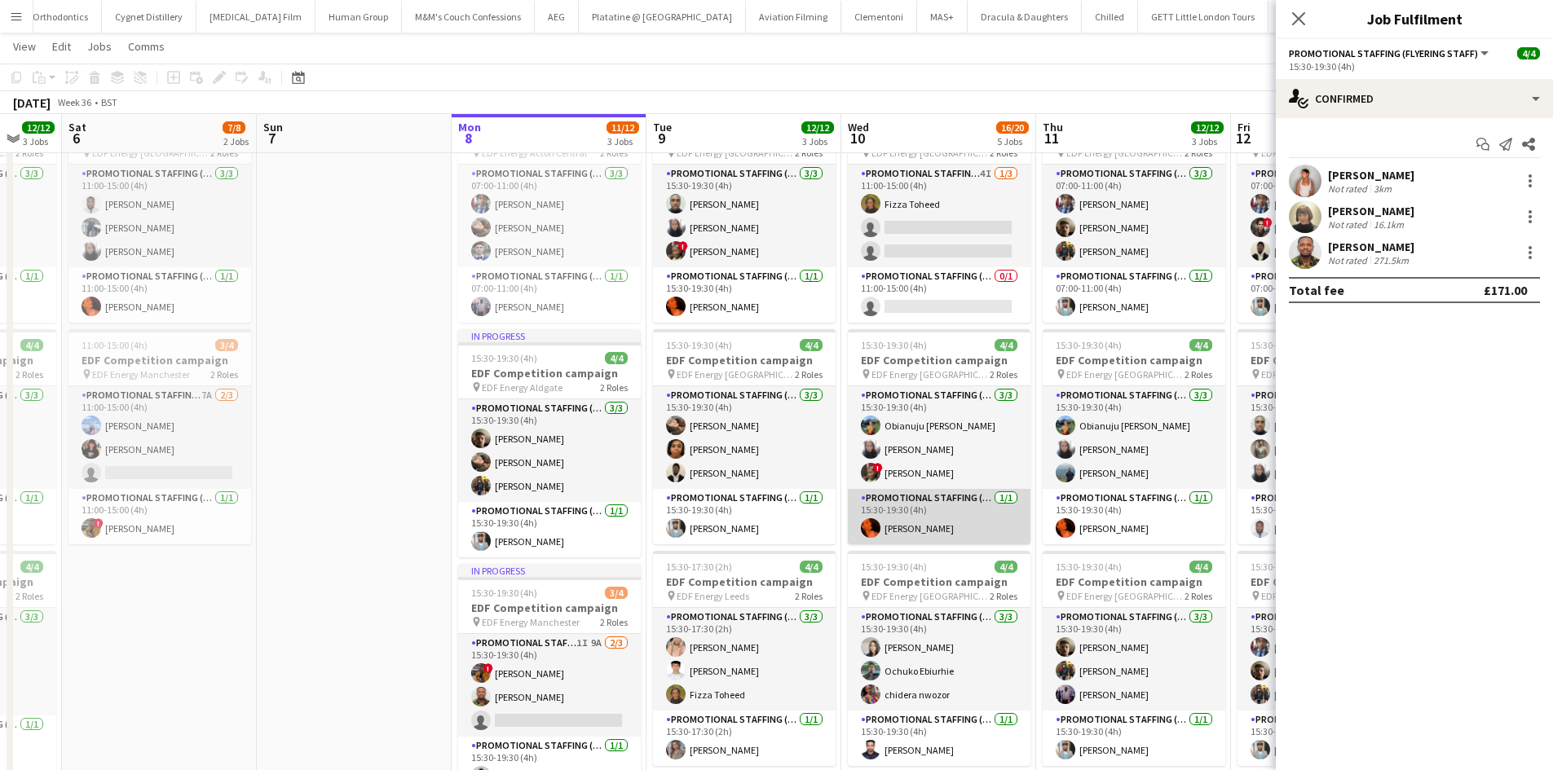
click at [919, 534] on app-card-role "Promotional Staffing (Team Leader) 1/1 15:30-19:30 (4h) Ella-Marie Evans" at bounding box center [939, 516] width 183 height 55
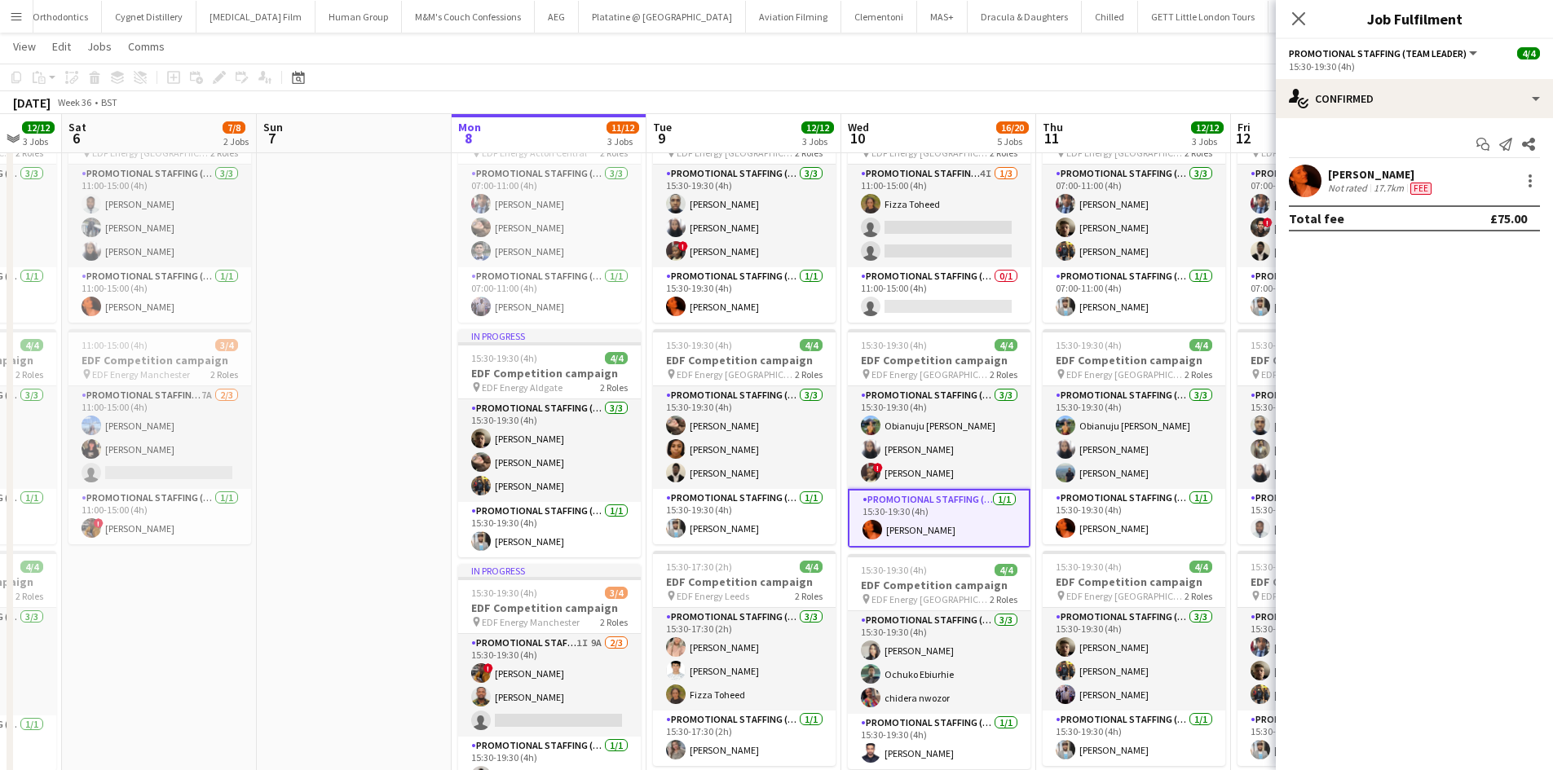
click at [1361, 172] on div "Ella-Marie Evans" at bounding box center [1381, 174] width 107 height 15
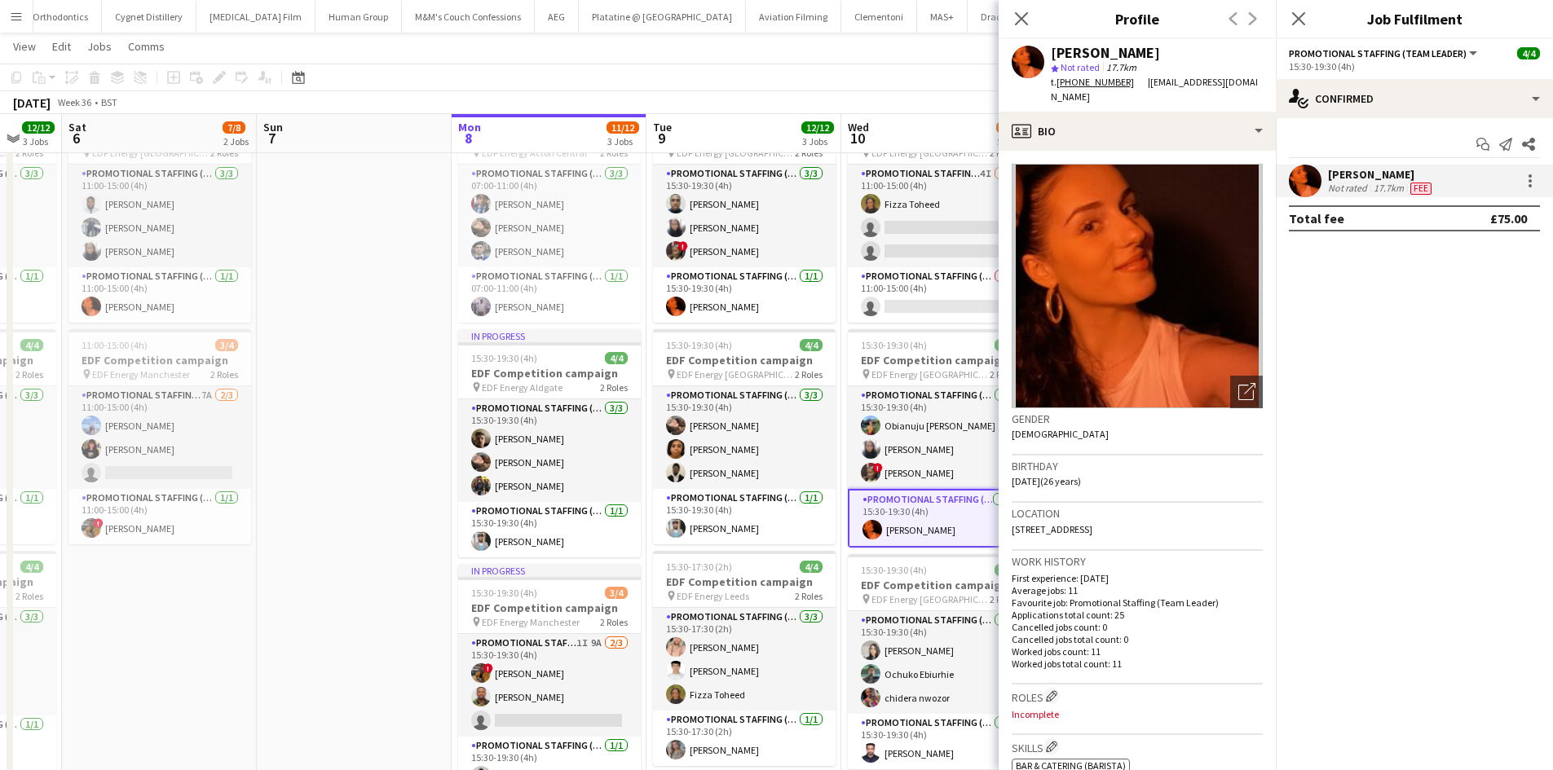
click at [1072, 84] on link "+447443495027" at bounding box center [1101, 82] width 91 height 12
click at [1086, 95] on div "t. +447443495027 | ellamarieevans91@gmail.com" at bounding box center [1157, 89] width 212 height 29
click at [1099, 79] on link "+447443495027" at bounding box center [1101, 82] width 91 height 12
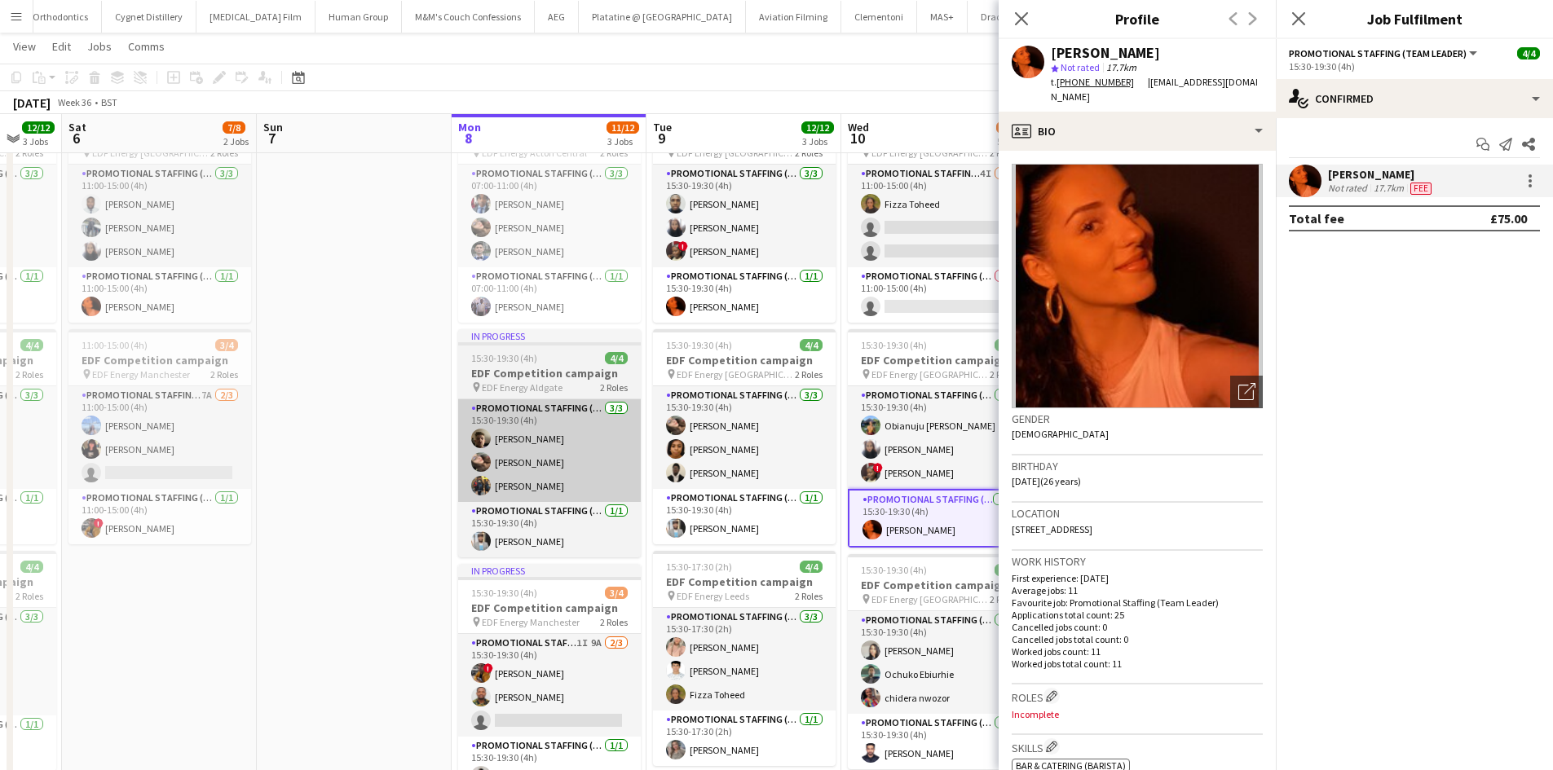
drag, startPoint x: 430, startPoint y: 437, endPoint x: 540, endPoint y: 436, distance: 110.0
click at [430, 437] on app-date-cell at bounding box center [354, 711] width 195 height 1221
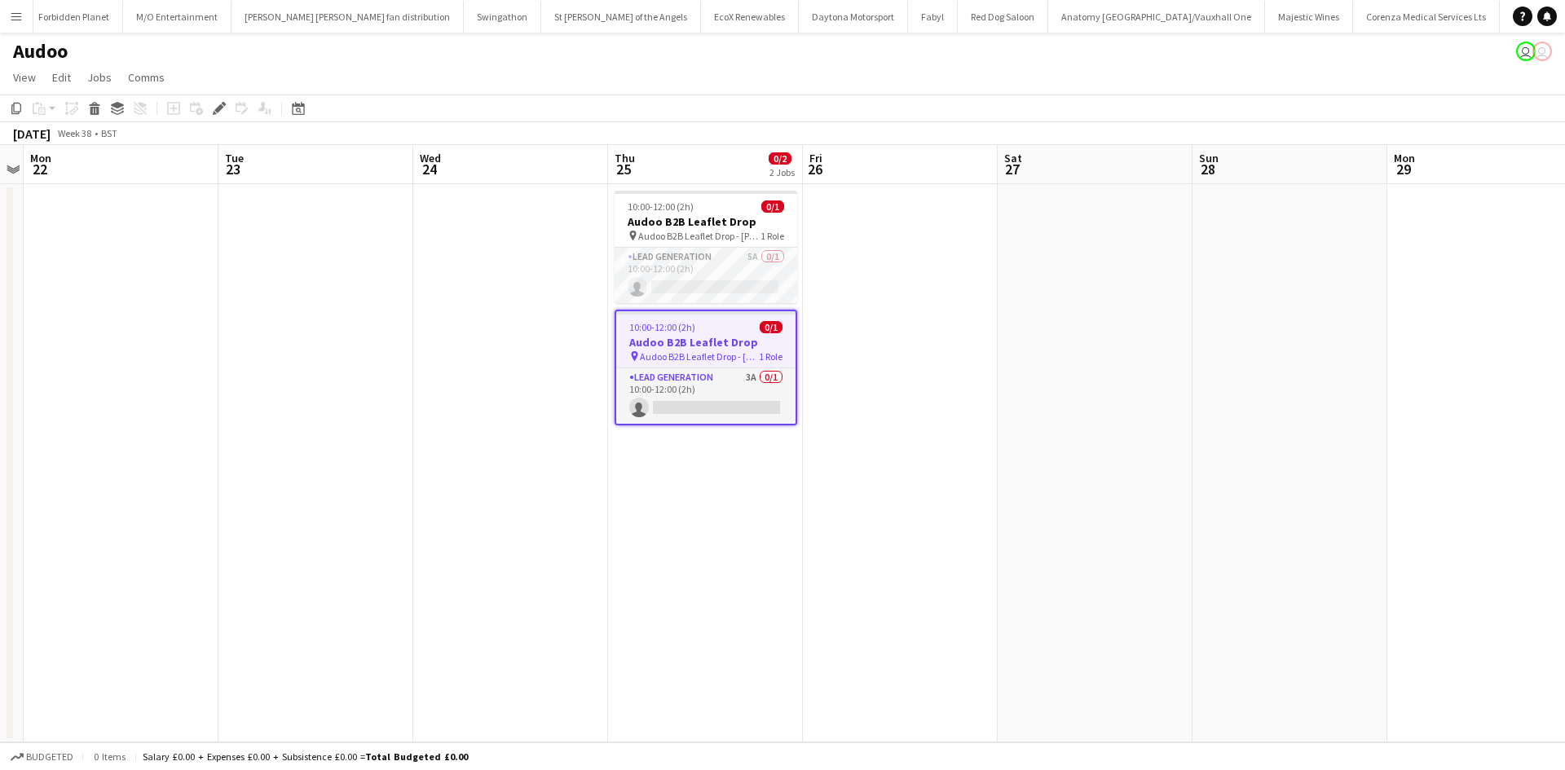
scroll to position [0, 4130]
click at [650, 280] on app-card-role "Lead Generation 5A 0/1 10:00-12:00 (2h) single-neutral-actions" at bounding box center [706, 275] width 183 height 55
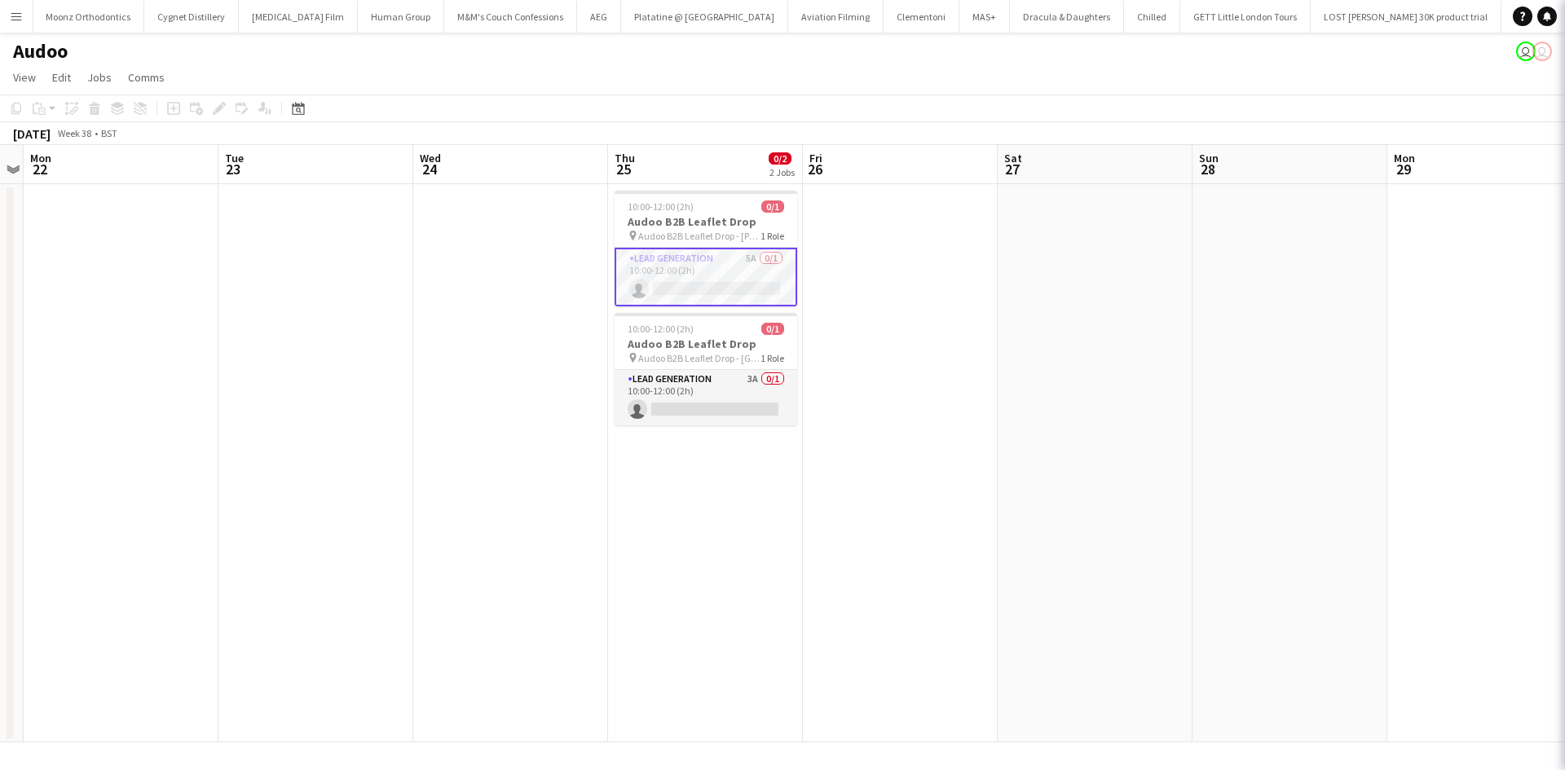
scroll to position [0, 7598]
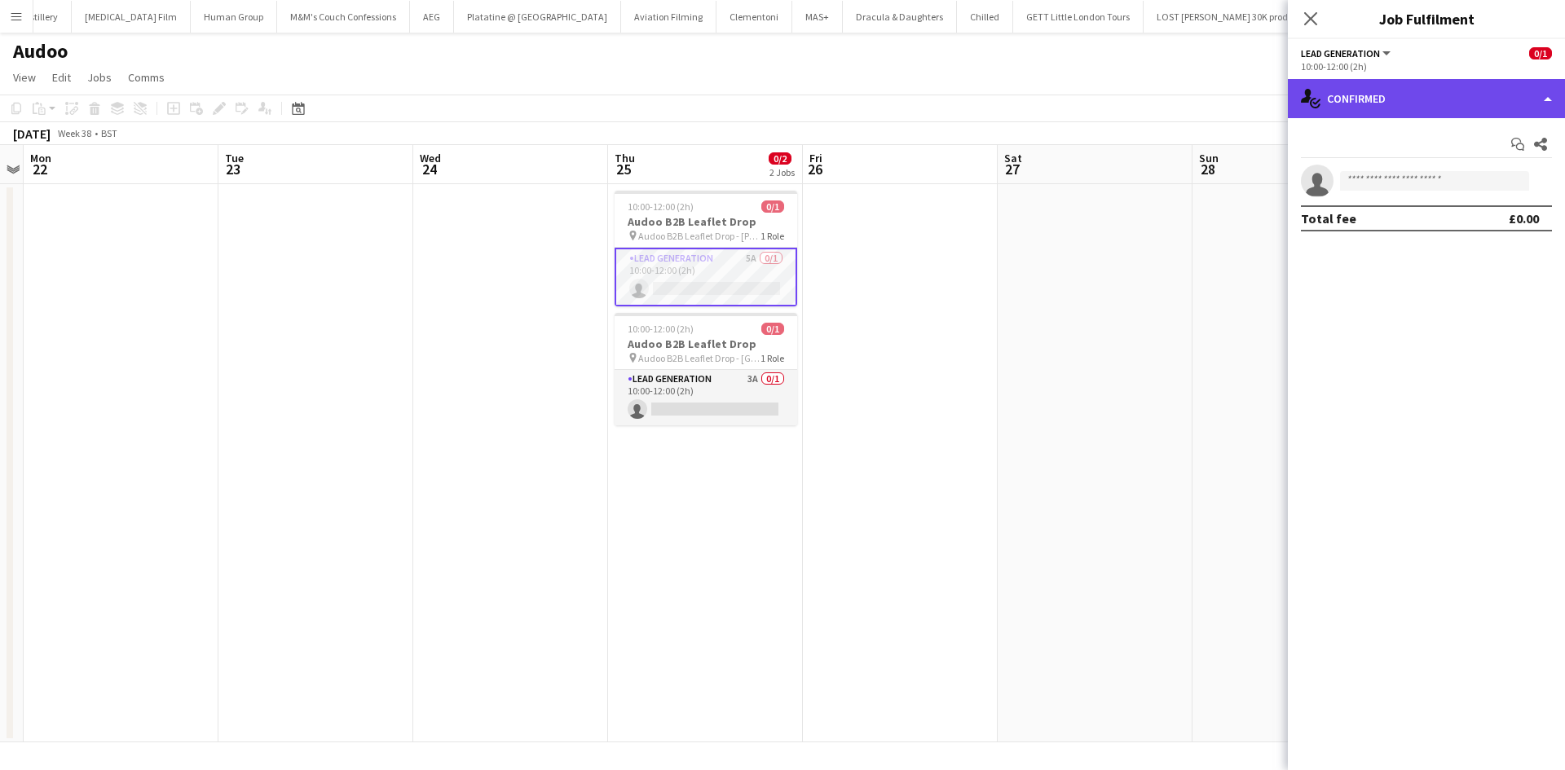
click at [1365, 91] on div "single-neutral-actions-check-2 Confirmed" at bounding box center [1426, 98] width 277 height 39
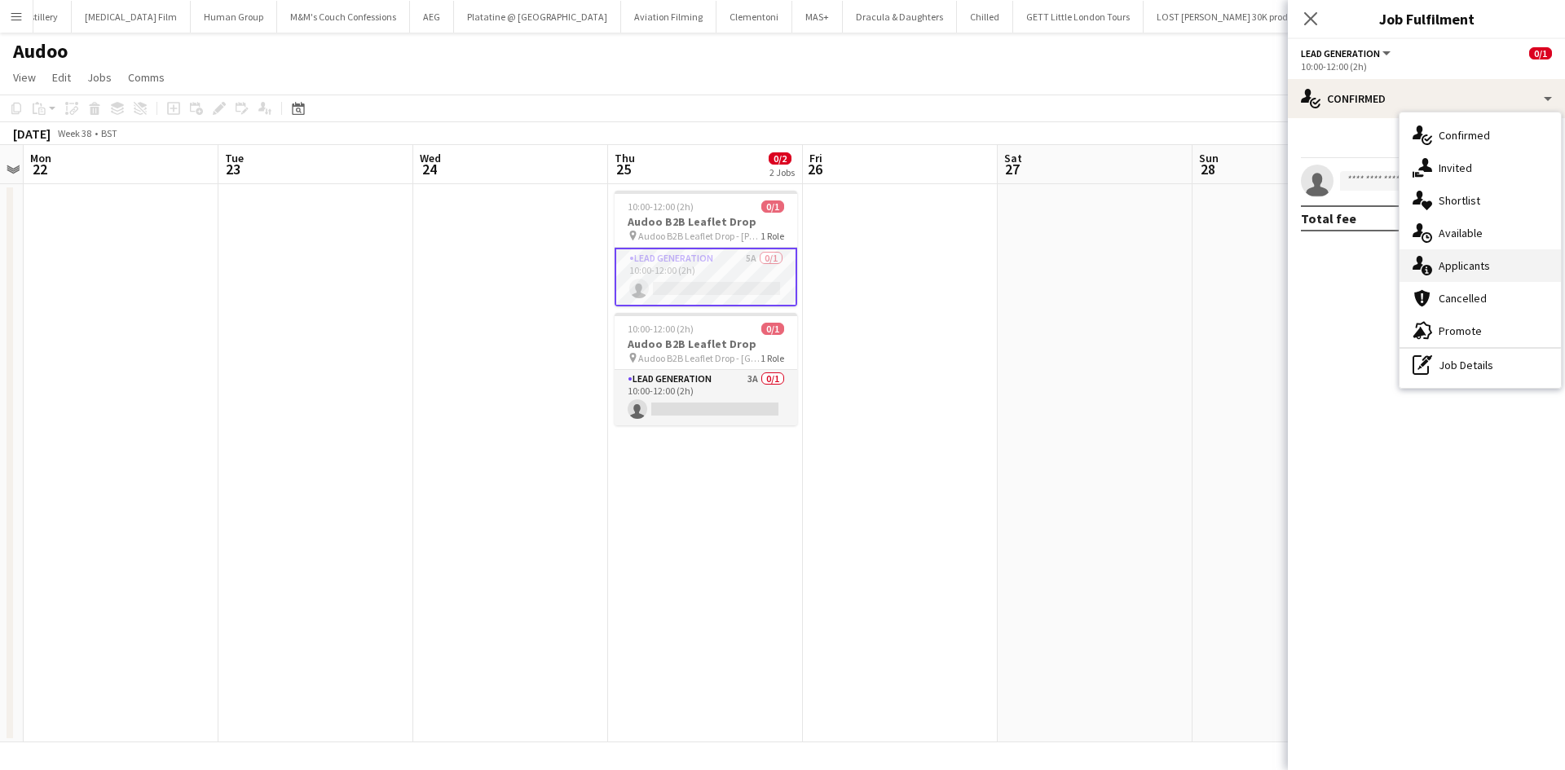
click at [1457, 259] on span "Applicants" at bounding box center [1464, 265] width 51 height 15
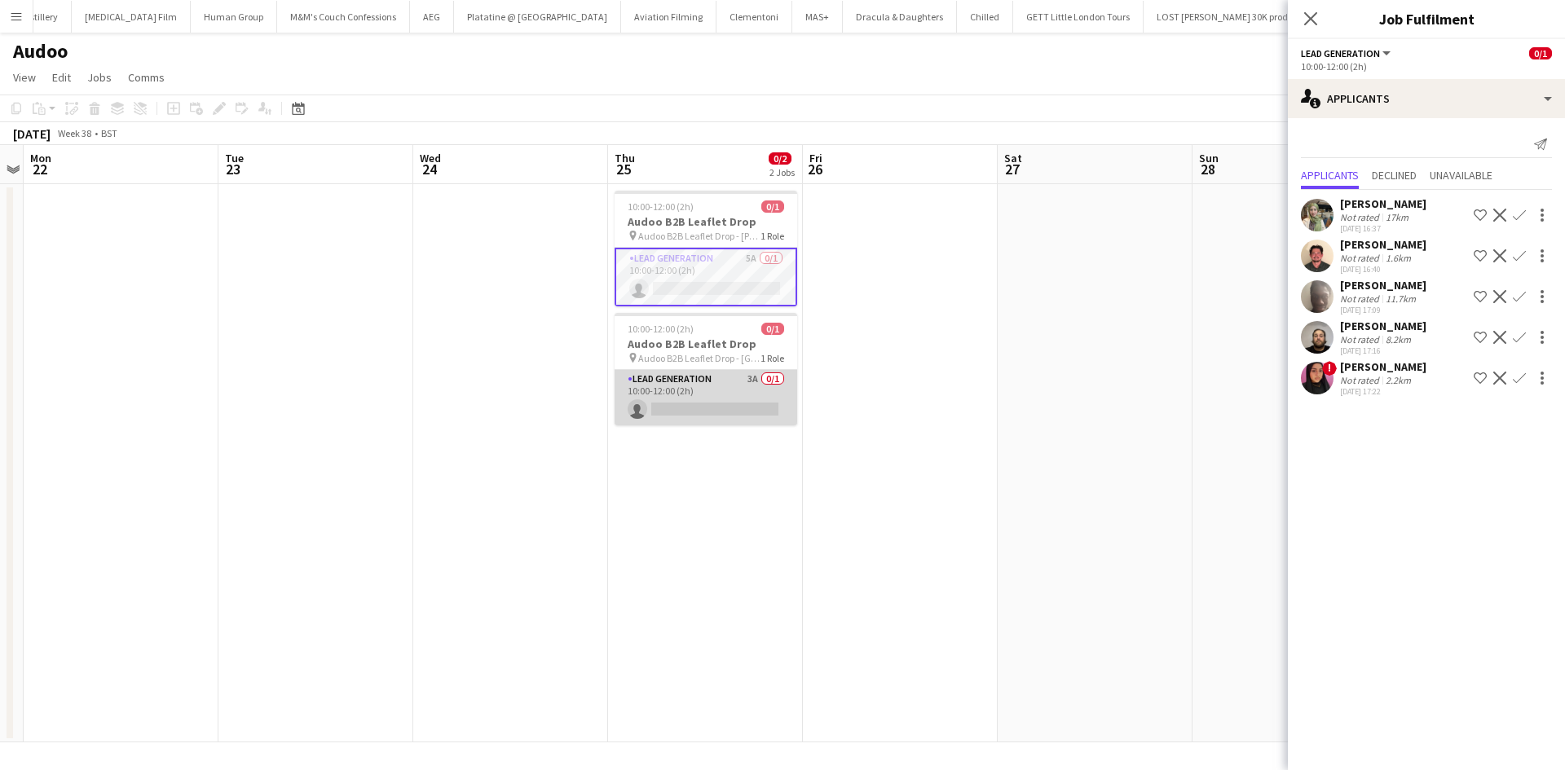
click at [652, 372] on app-card-role "Lead Generation 3A 0/1 10:00-12:00 (2h) single-neutral-actions" at bounding box center [706, 397] width 183 height 55
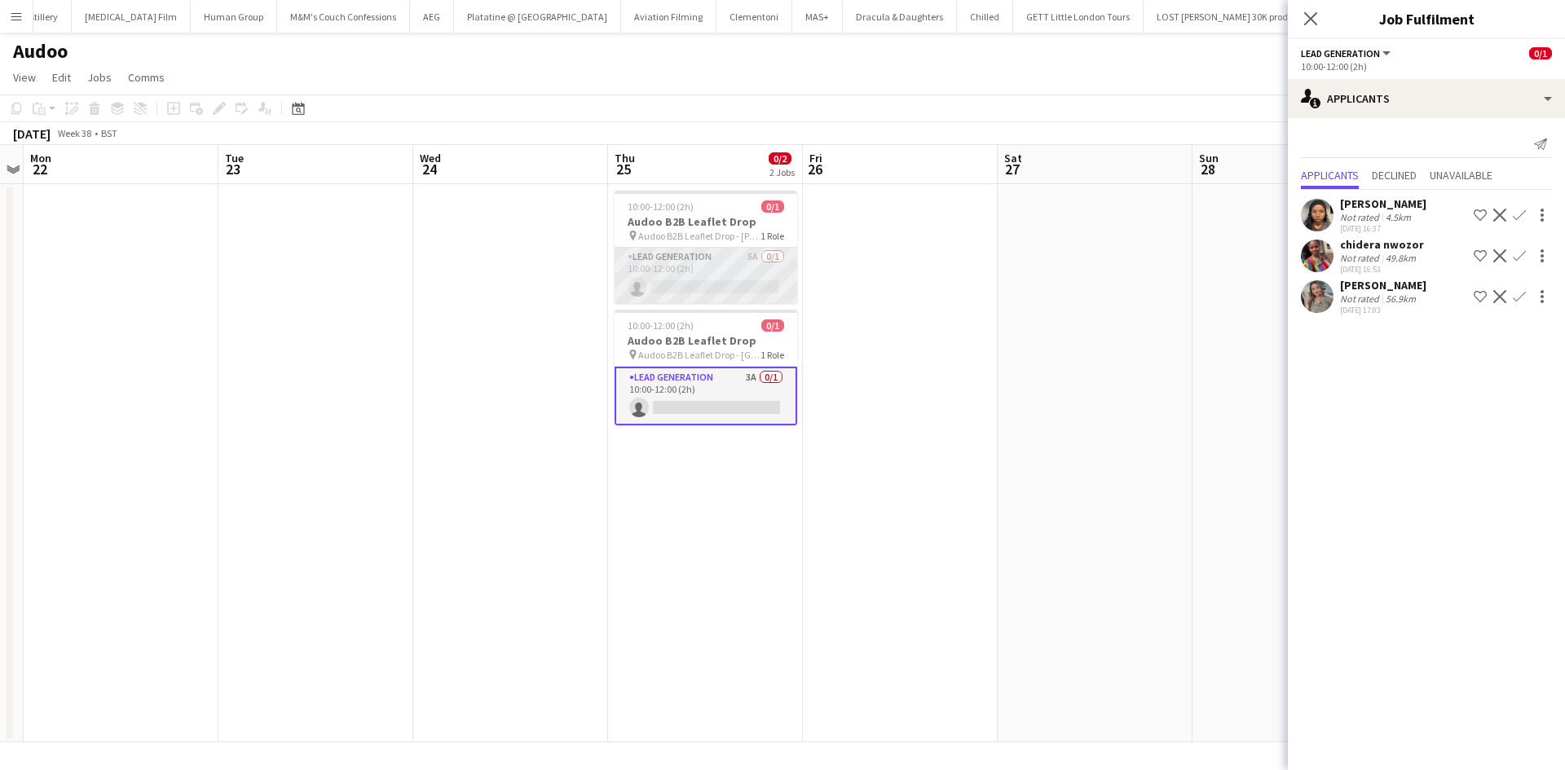
click at [707, 265] on app-card-role "Lead Generation 5A 0/1 10:00-12:00 (2h) single-neutral-actions" at bounding box center [706, 275] width 183 height 55
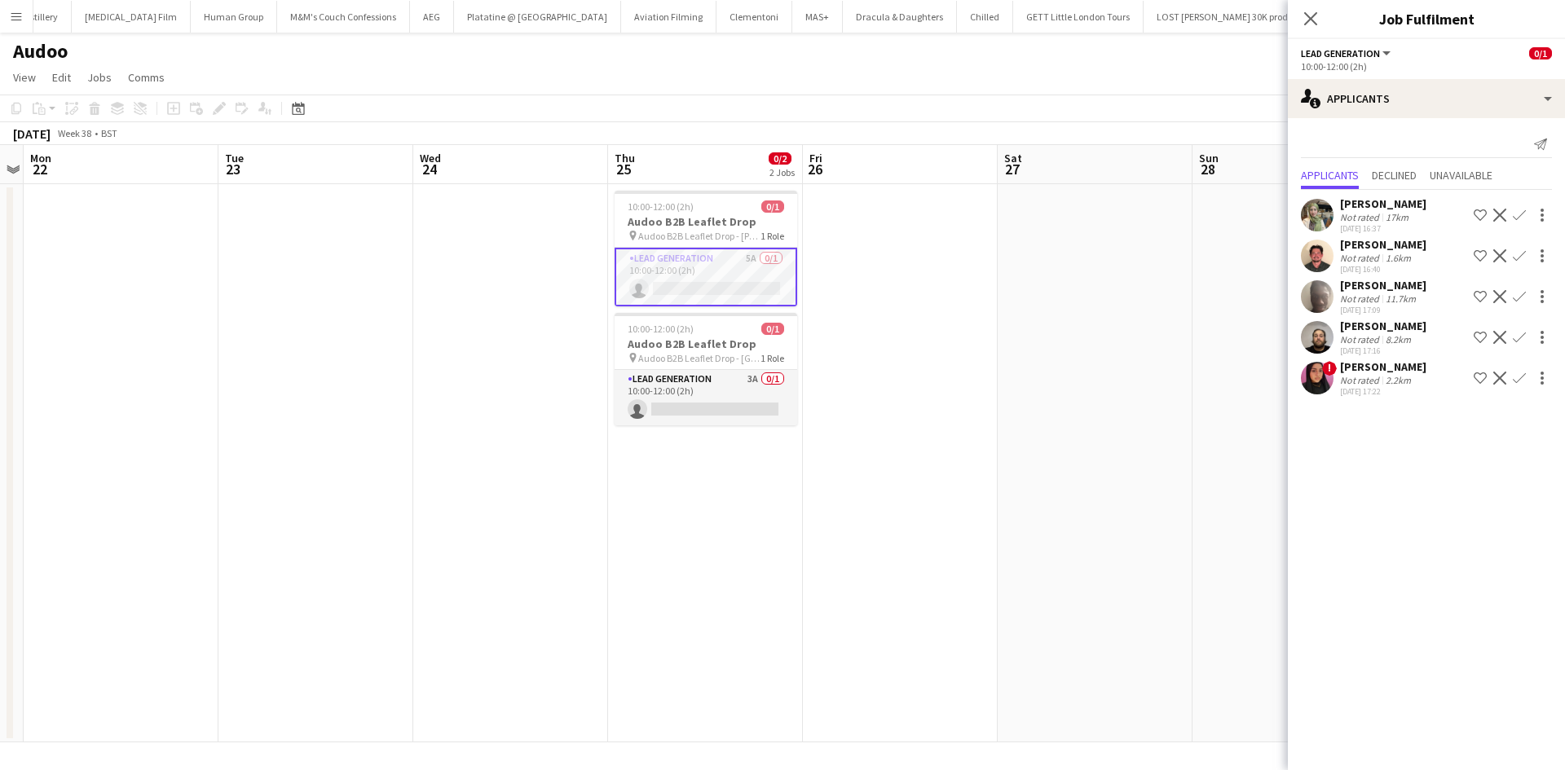
click at [1328, 255] on app-user-avatar at bounding box center [1317, 256] width 33 height 33
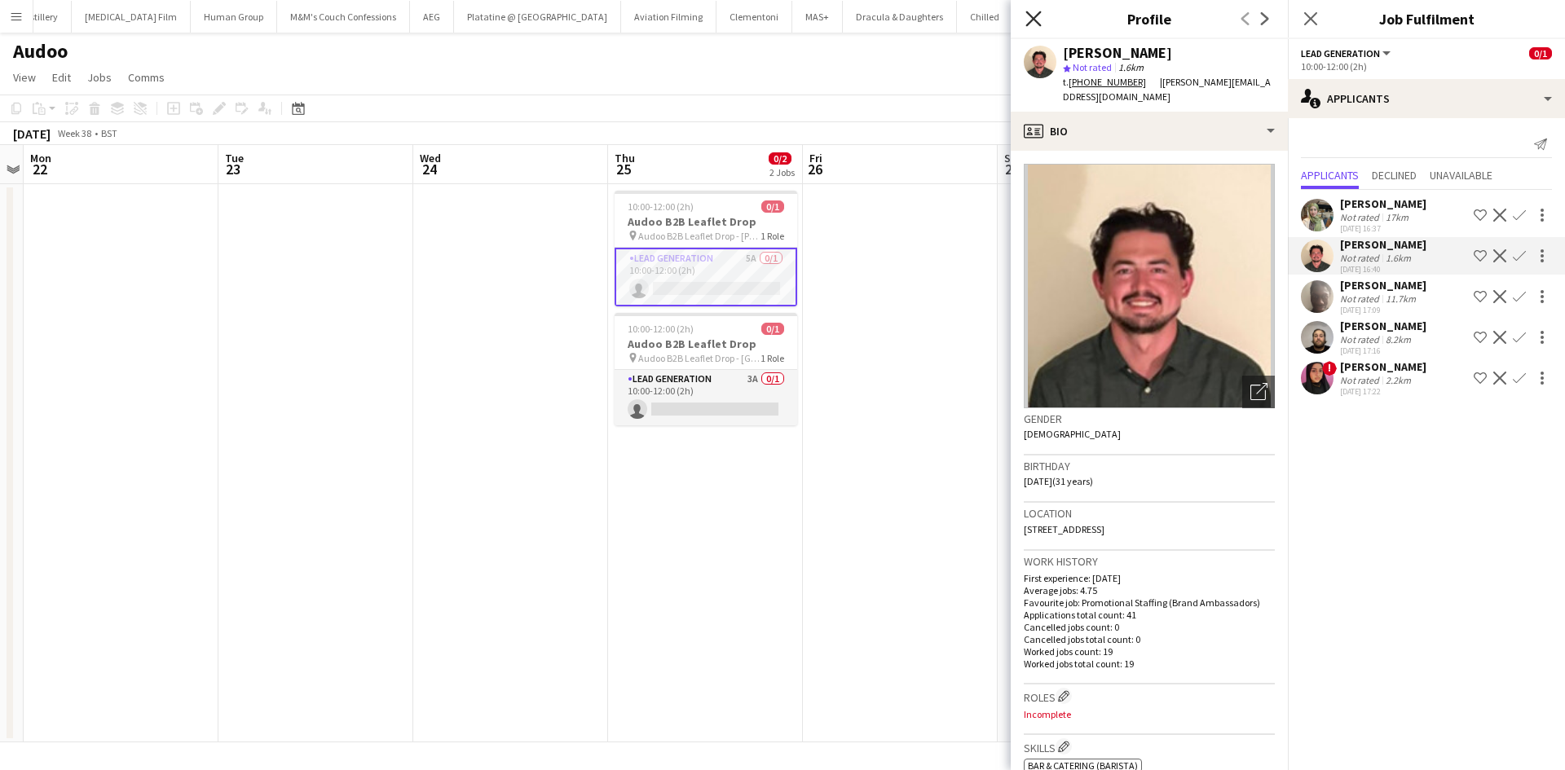
click at [1041, 17] on icon "Close pop-in" at bounding box center [1032, 18] width 15 height 15
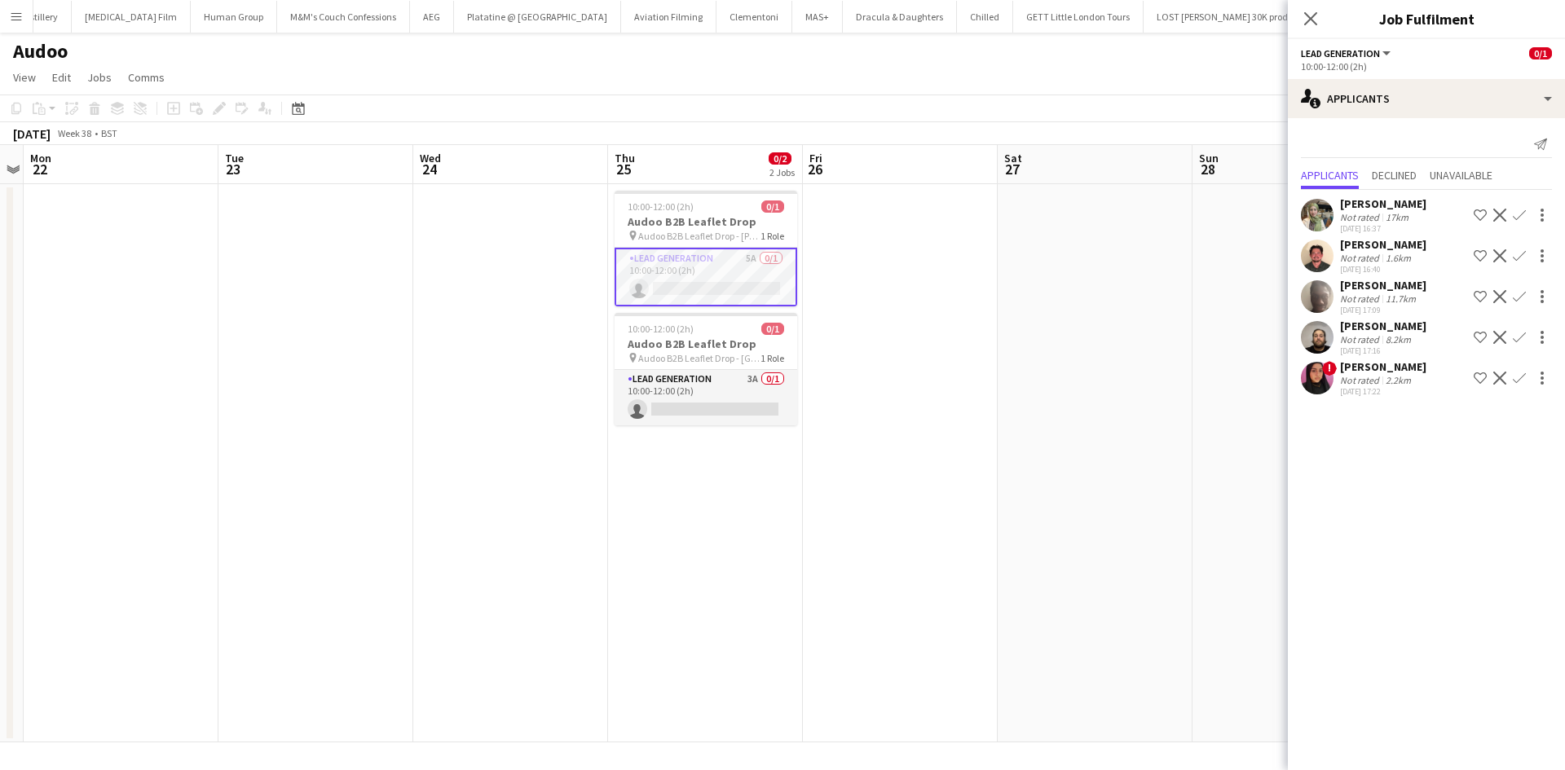
click at [1316, 260] on app-user-avatar at bounding box center [1317, 256] width 33 height 33
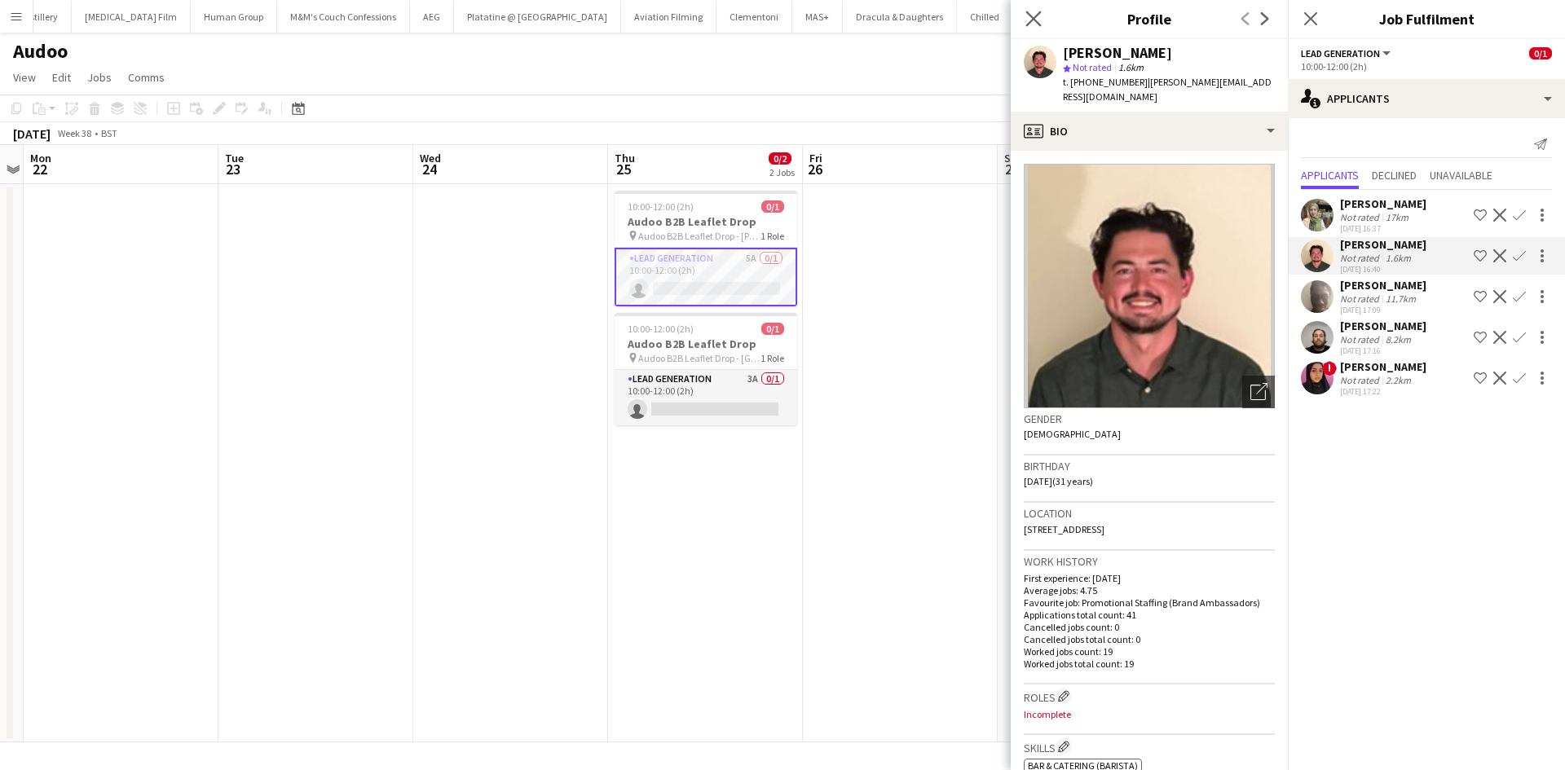
click at [1042, 20] on app-icon "Close pop-in" at bounding box center [1034, 19] width 24 height 24
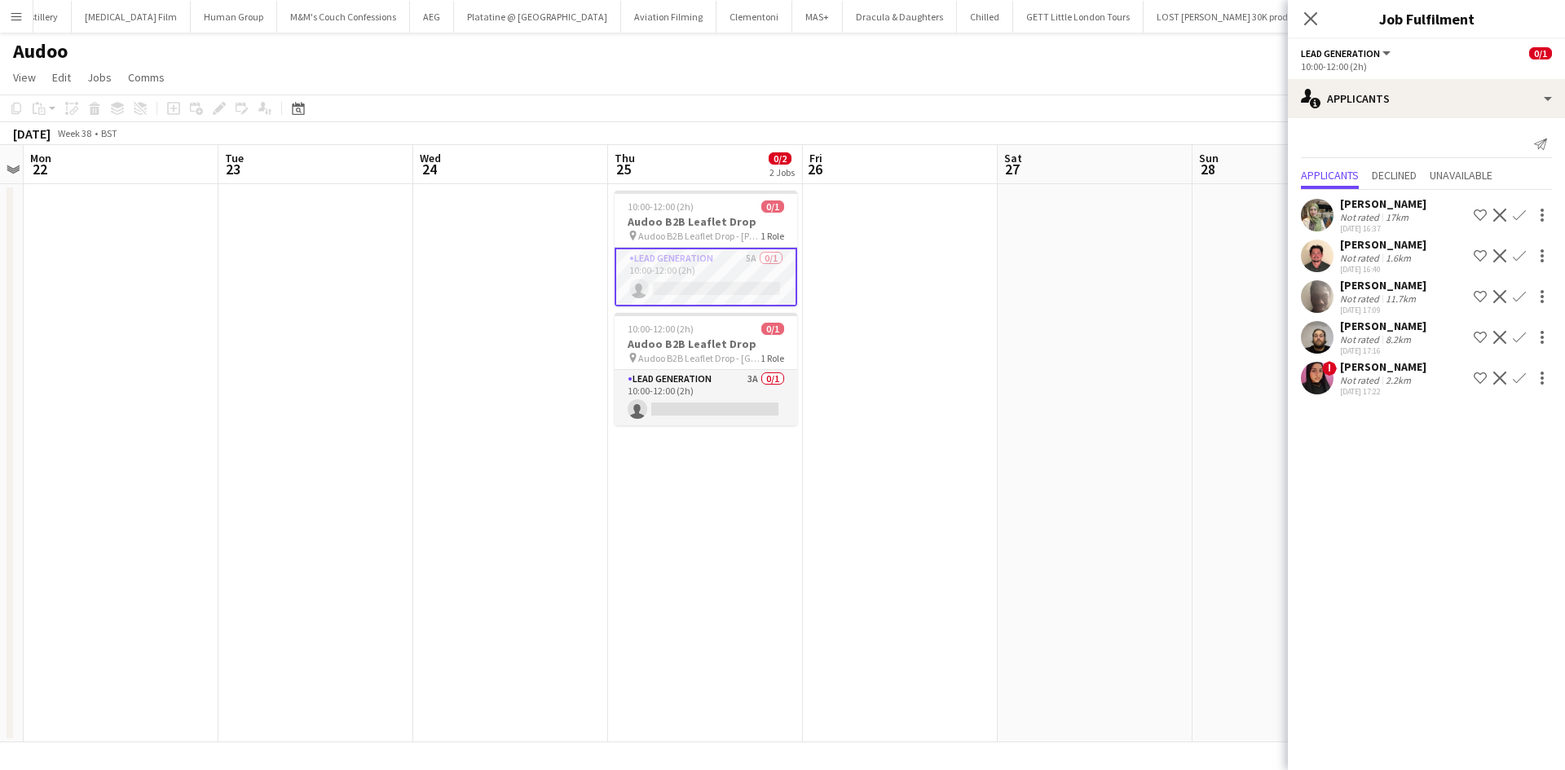
click at [1349, 248] on div "[PERSON_NAME]" at bounding box center [1383, 244] width 86 height 15
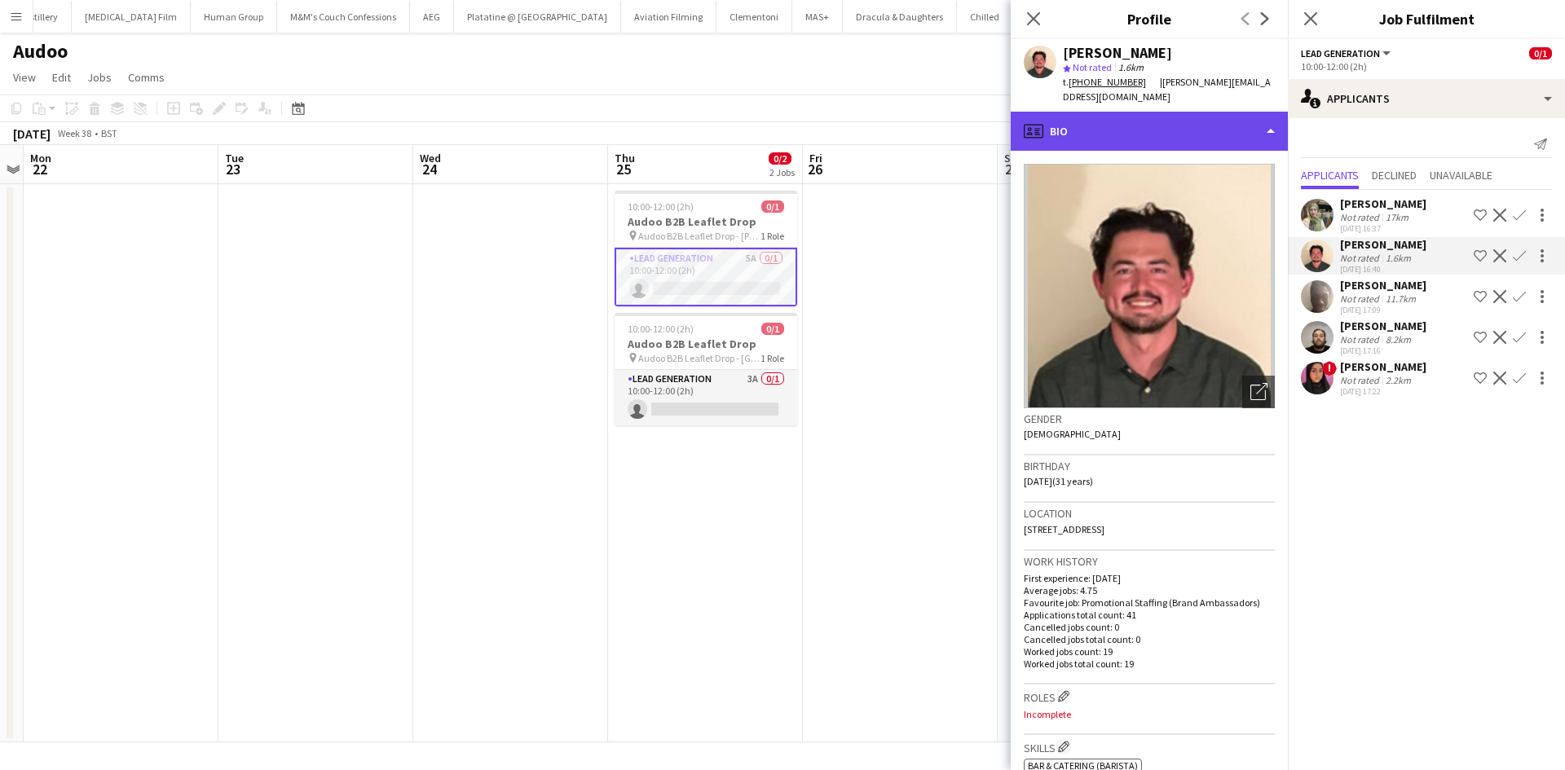
click at [1157, 112] on div "profile Bio" at bounding box center [1149, 131] width 277 height 39
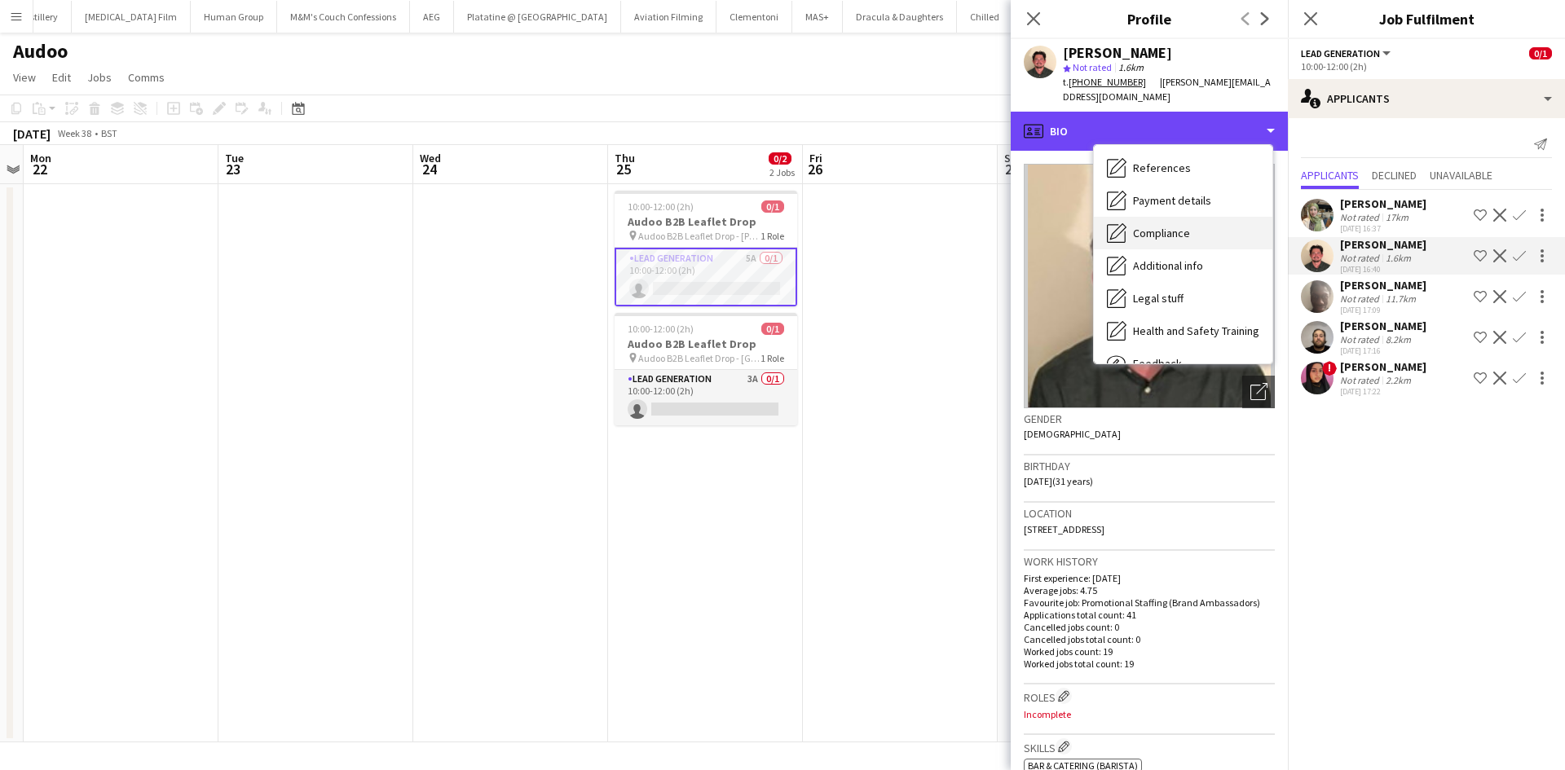
scroll to position [218, 0]
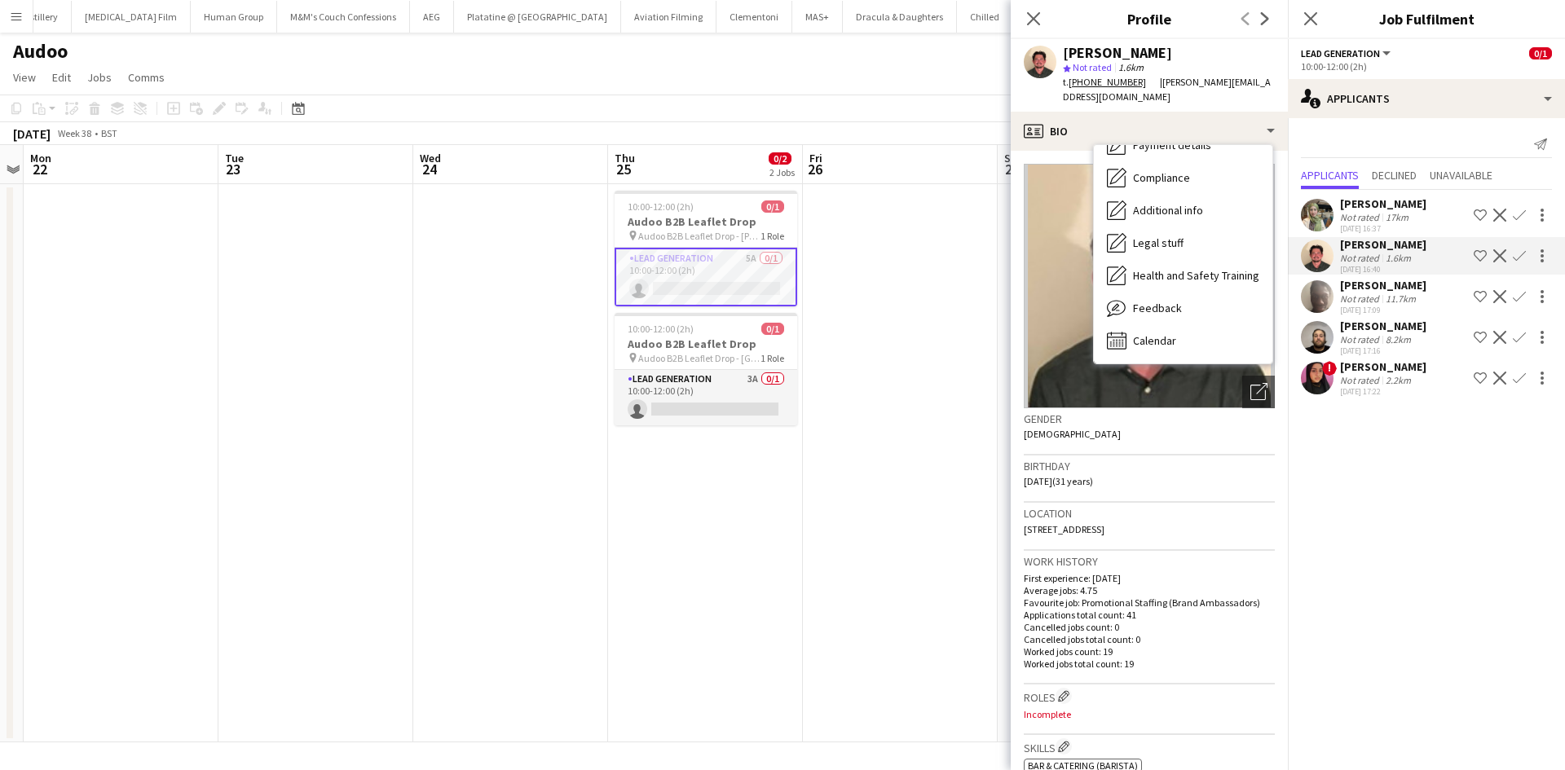
click at [1152, 424] on div "Gender [DEMOGRAPHIC_DATA]" at bounding box center [1149, 431] width 251 height 47
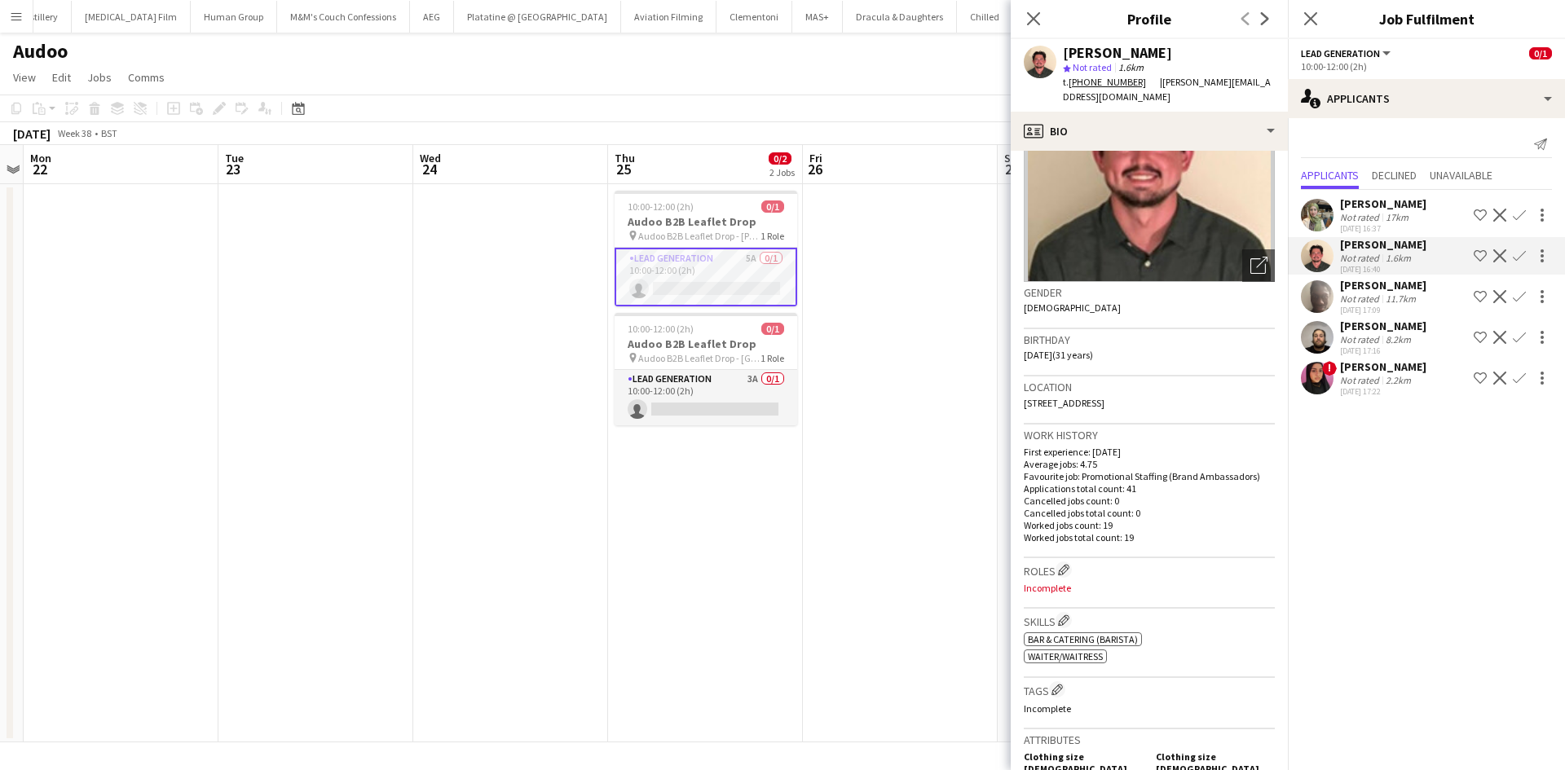
scroll to position [245, 0]
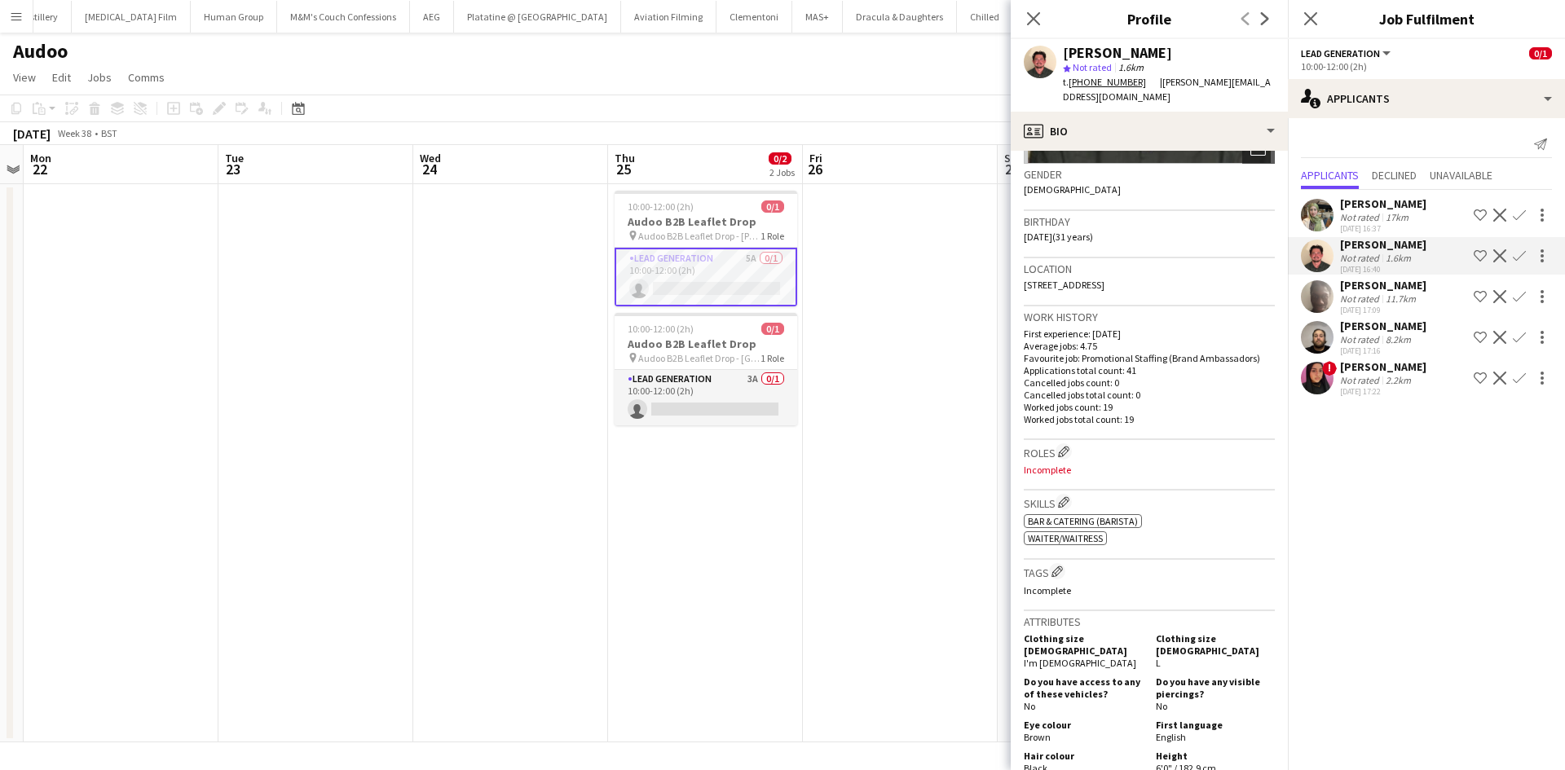
click at [1520, 255] on app-icon "Confirm" at bounding box center [1519, 255] width 13 height 13
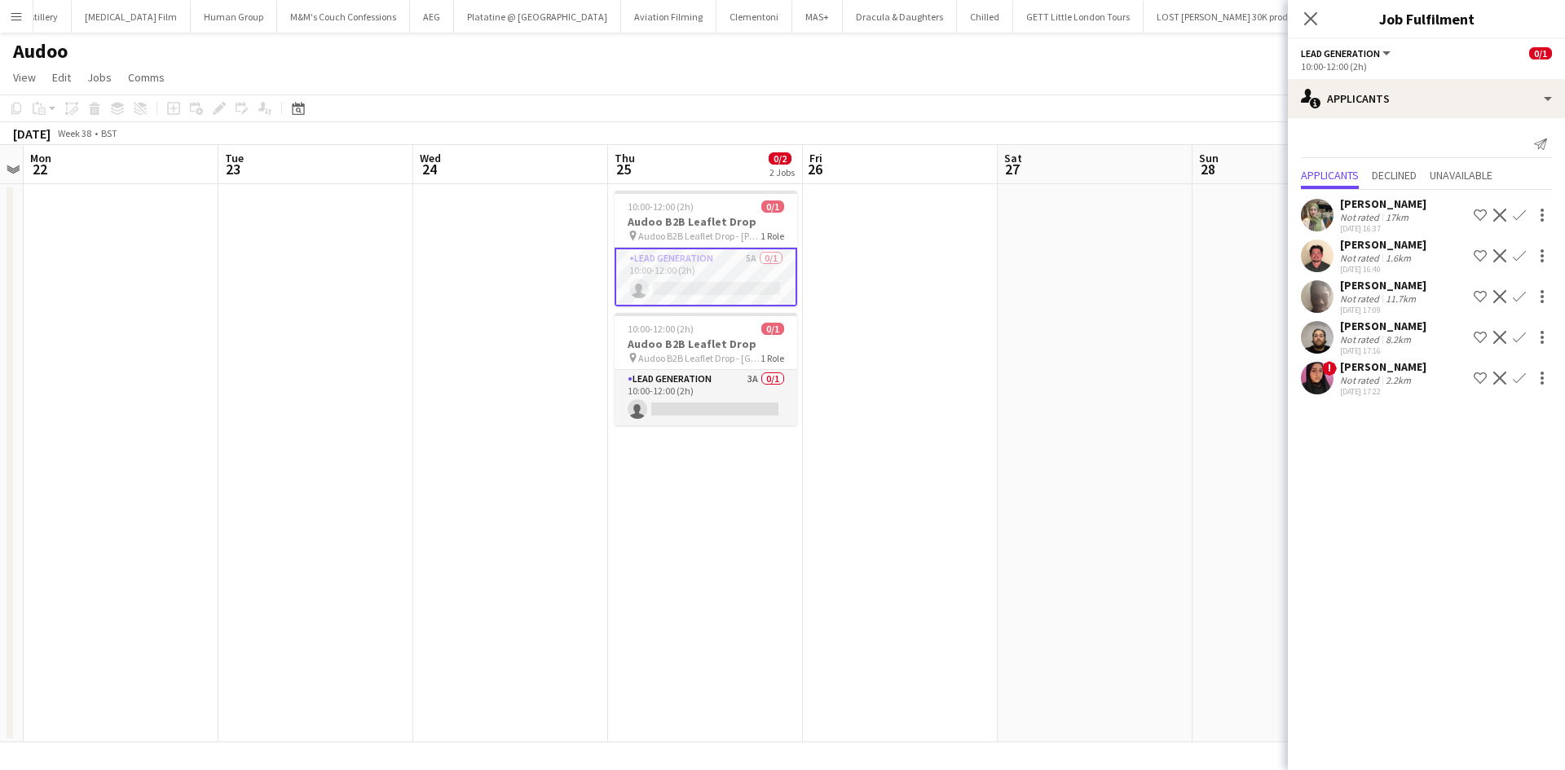
click at [1520, 255] on app-icon "Confirm" at bounding box center [1519, 255] width 13 height 13
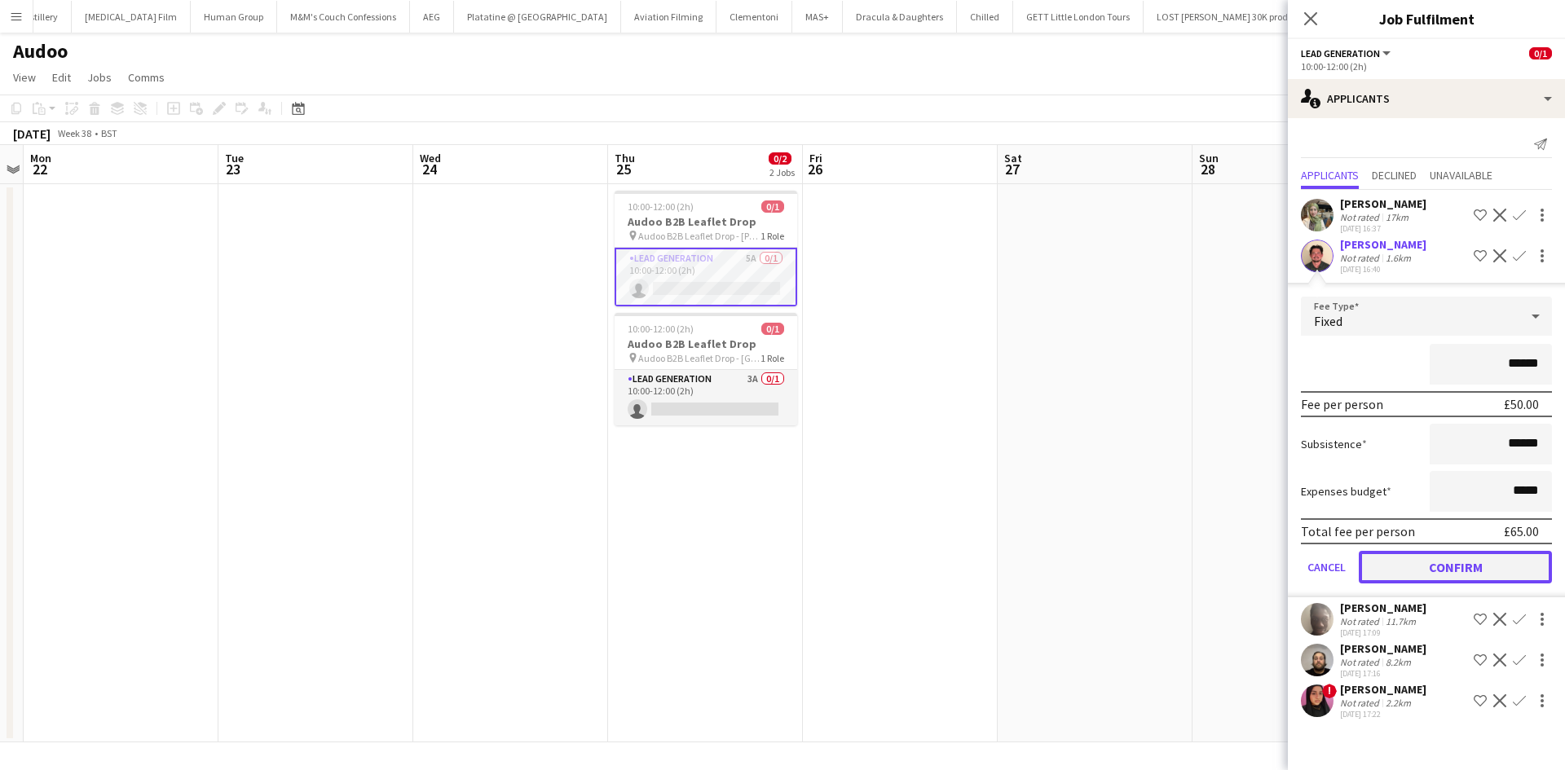
click at [1458, 566] on button "Confirm" at bounding box center [1455, 567] width 193 height 33
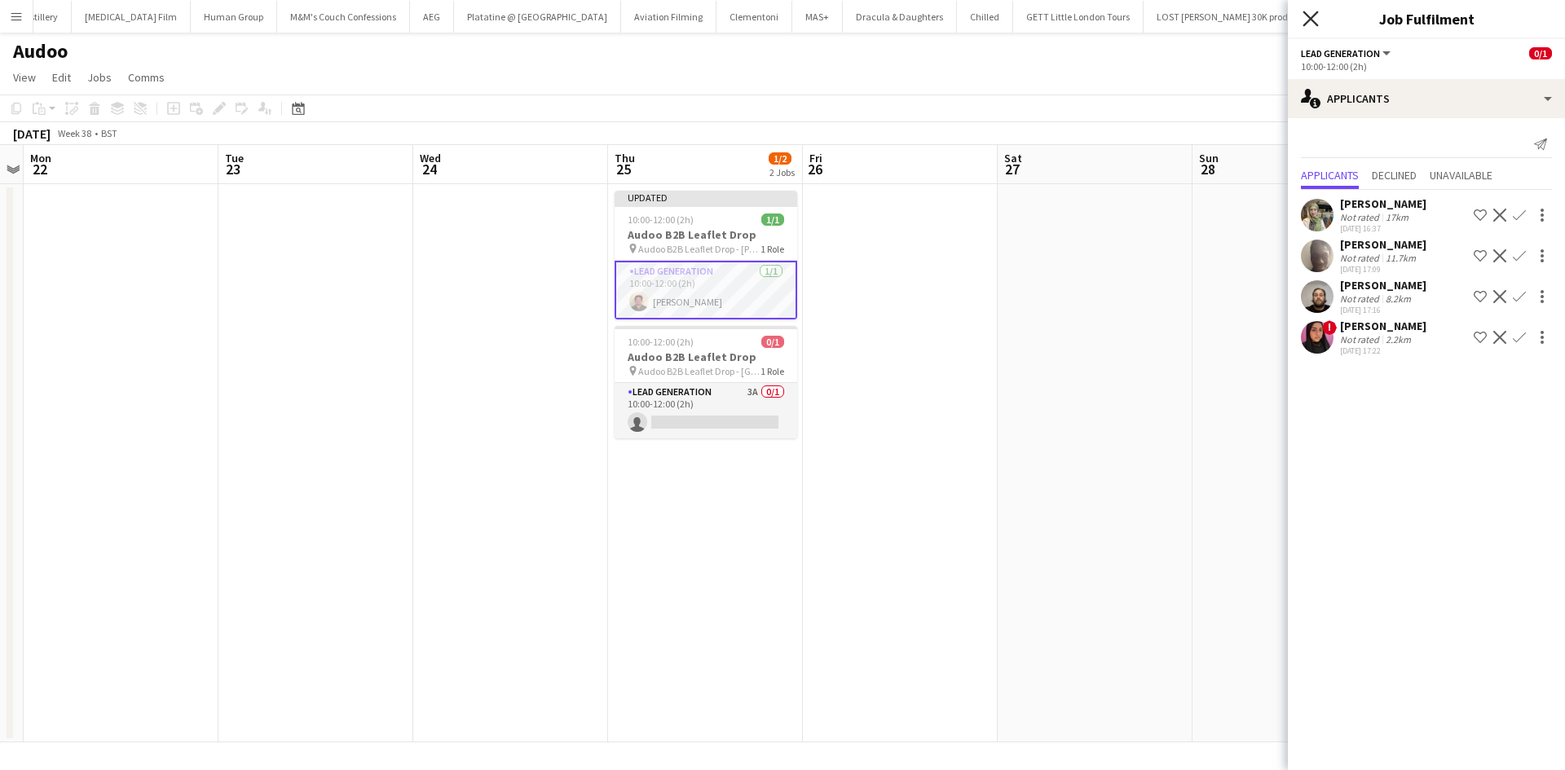
click at [1307, 20] on icon "Close pop-in" at bounding box center [1309, 18] width 15 height 15
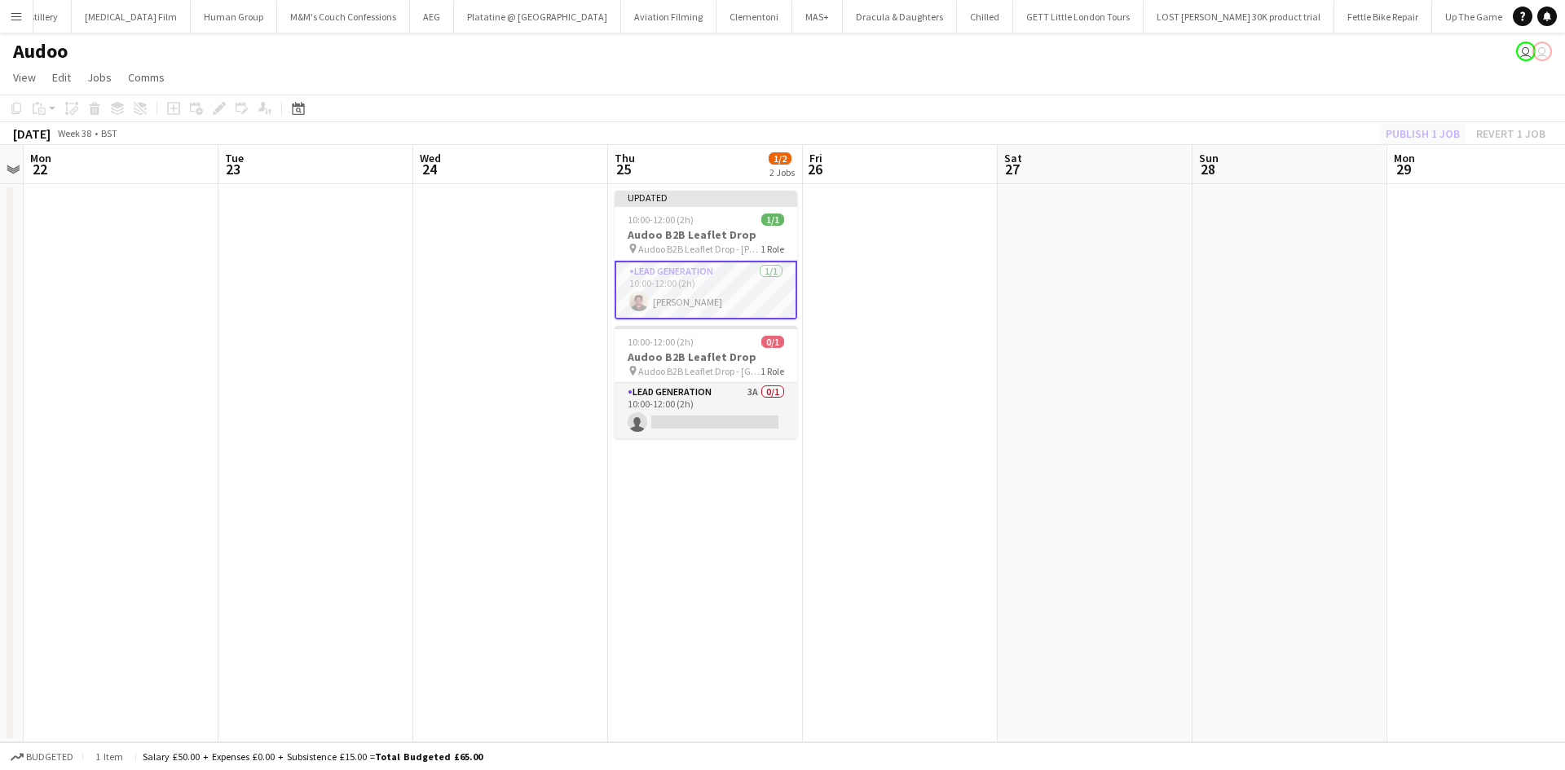
drag, startPoint x: 1415, startPoint y: 156, endPoint x: 1418, endPoint y: 138, distance: 19.0
click at [1416, 150] on app-board-header-date "Mon 29" at bounding box center [1484, 164] width 195 height 39
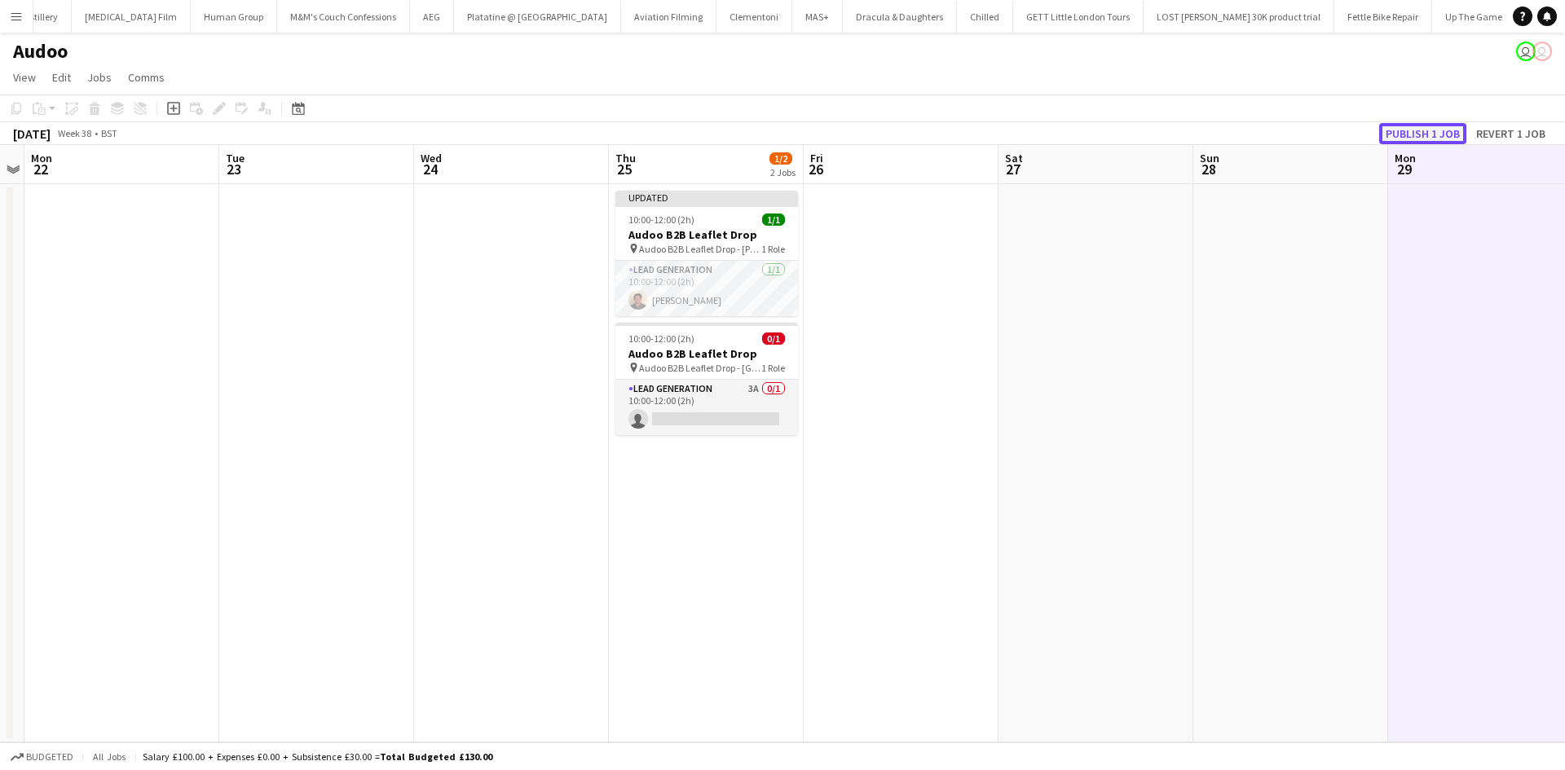
click at [1418, 138] on button "Publish 1 job" at bounding box center [1422, 133] width 87 height 21
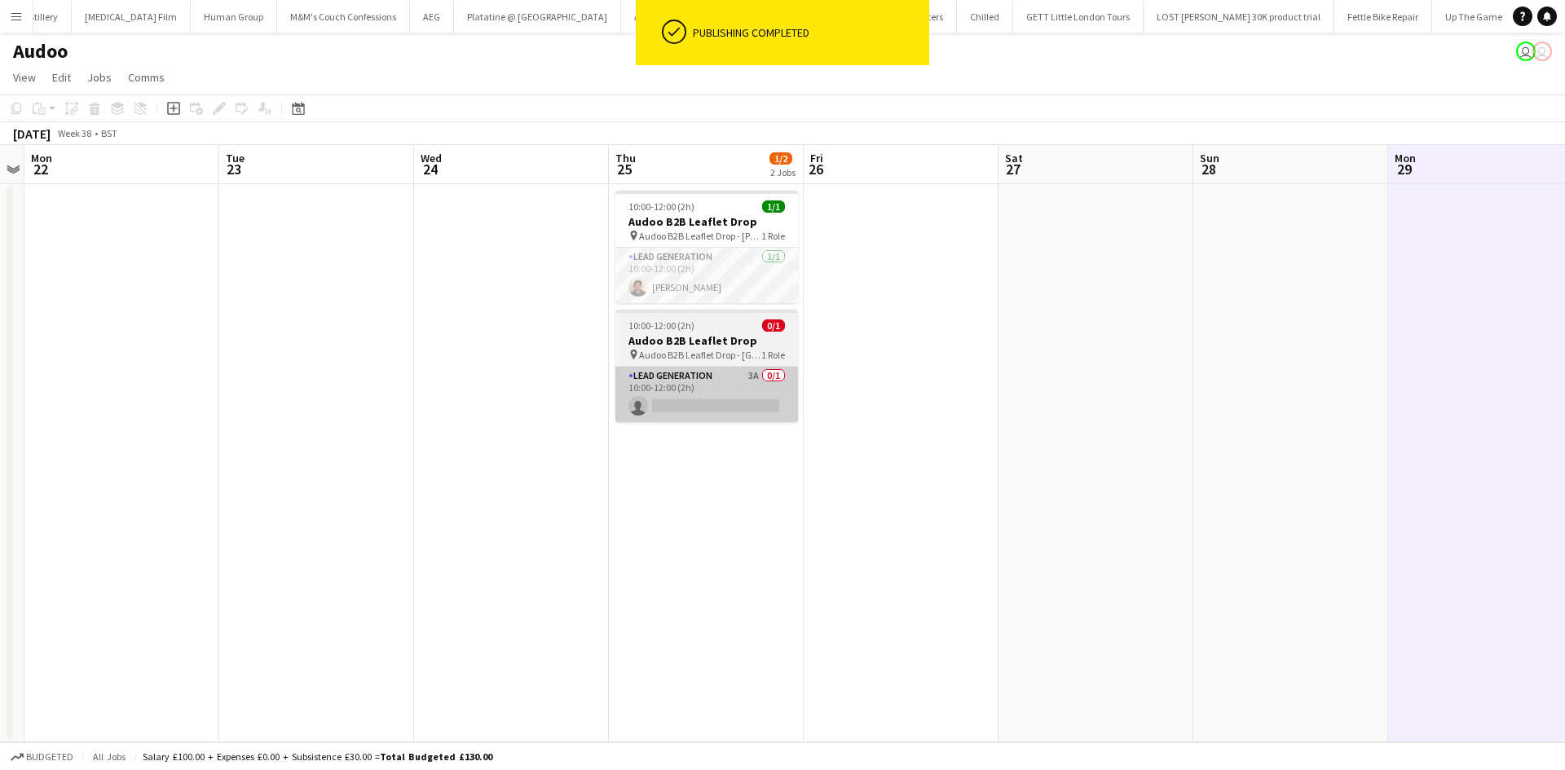
click at [720, 425] on app-date-cell "10:00-12:00 (2h) 1/1 Audoo B2B Leaflet Drop pin Audoo B2B Leaflet Drop - [PERSO…" at bounding box center [706, 463] width 195 height 558
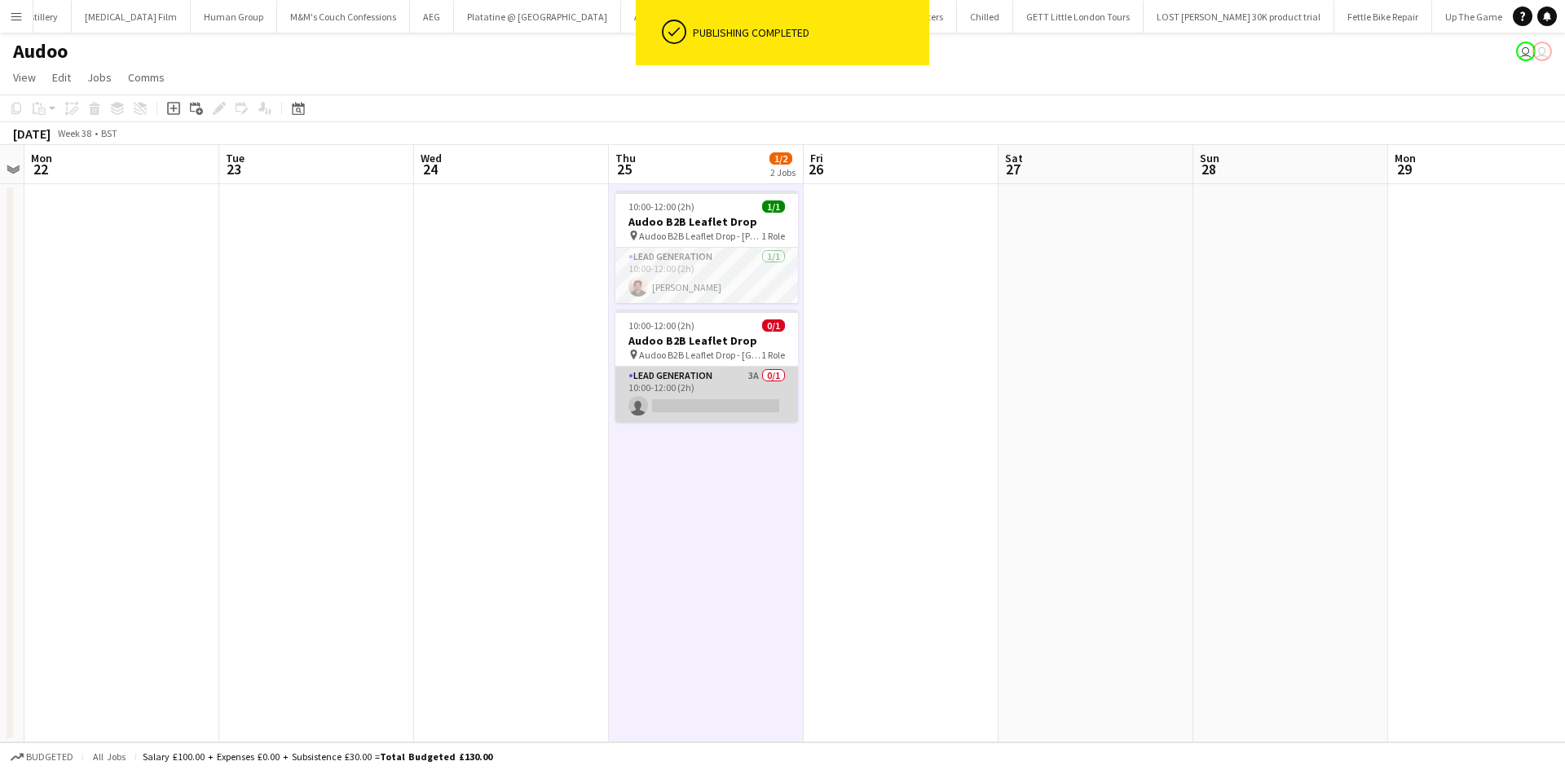
click at [722, 385] on app-card-role "Lead Generation 3A 0/1 10:00-12:00 (2h) single-neutral-actions" at bounding box center [706, 394] width 183 height 55
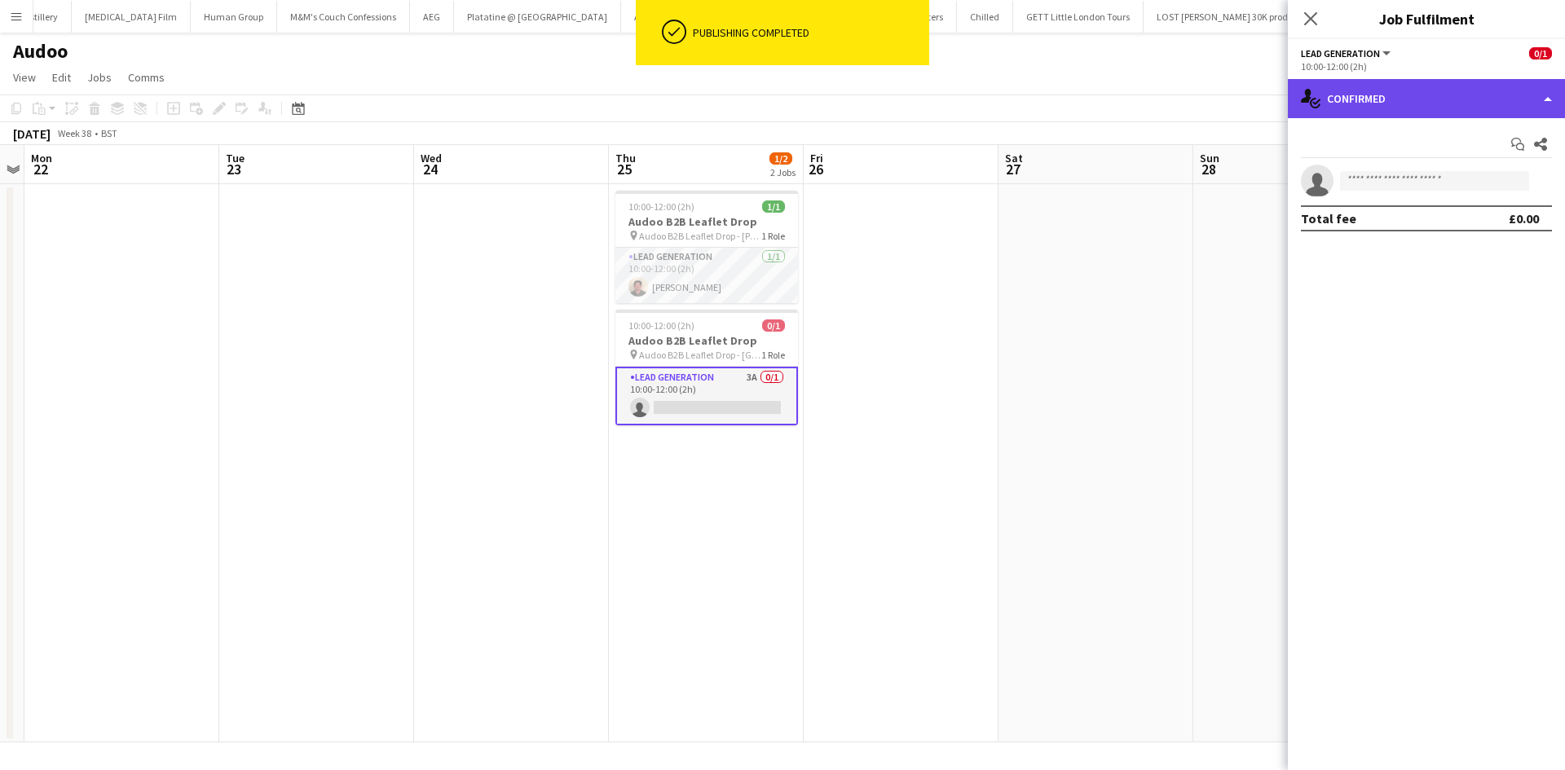
click at [1386, 80] on div "single-neutral-actions-check-2 Confirmed" at bounding box center [1426, 98] width 277 height 39
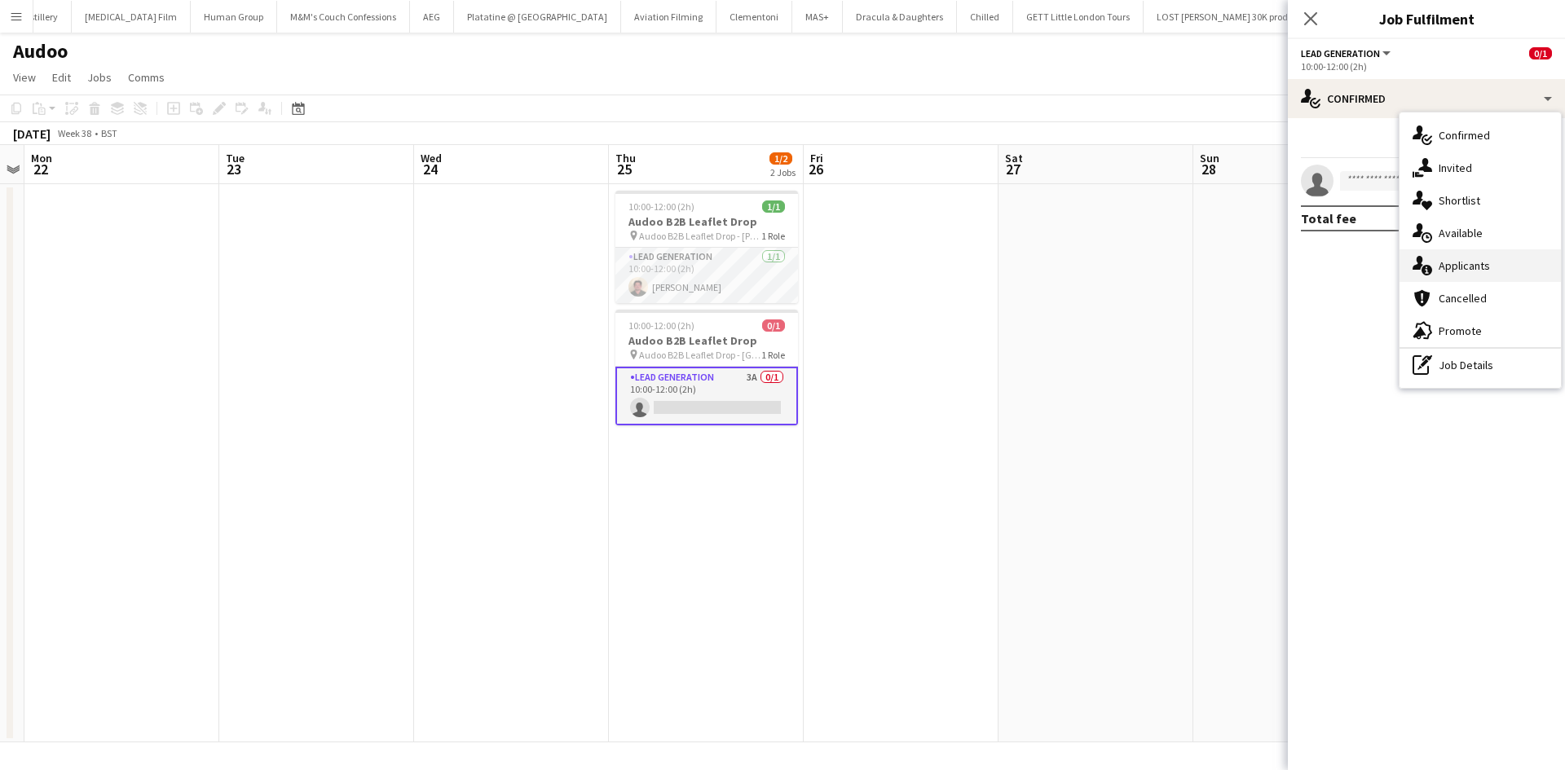
click at [1435, 267] on div "single-neutral-actions-information Applicants" at bounding box center [1479, 265] width 161 height 33
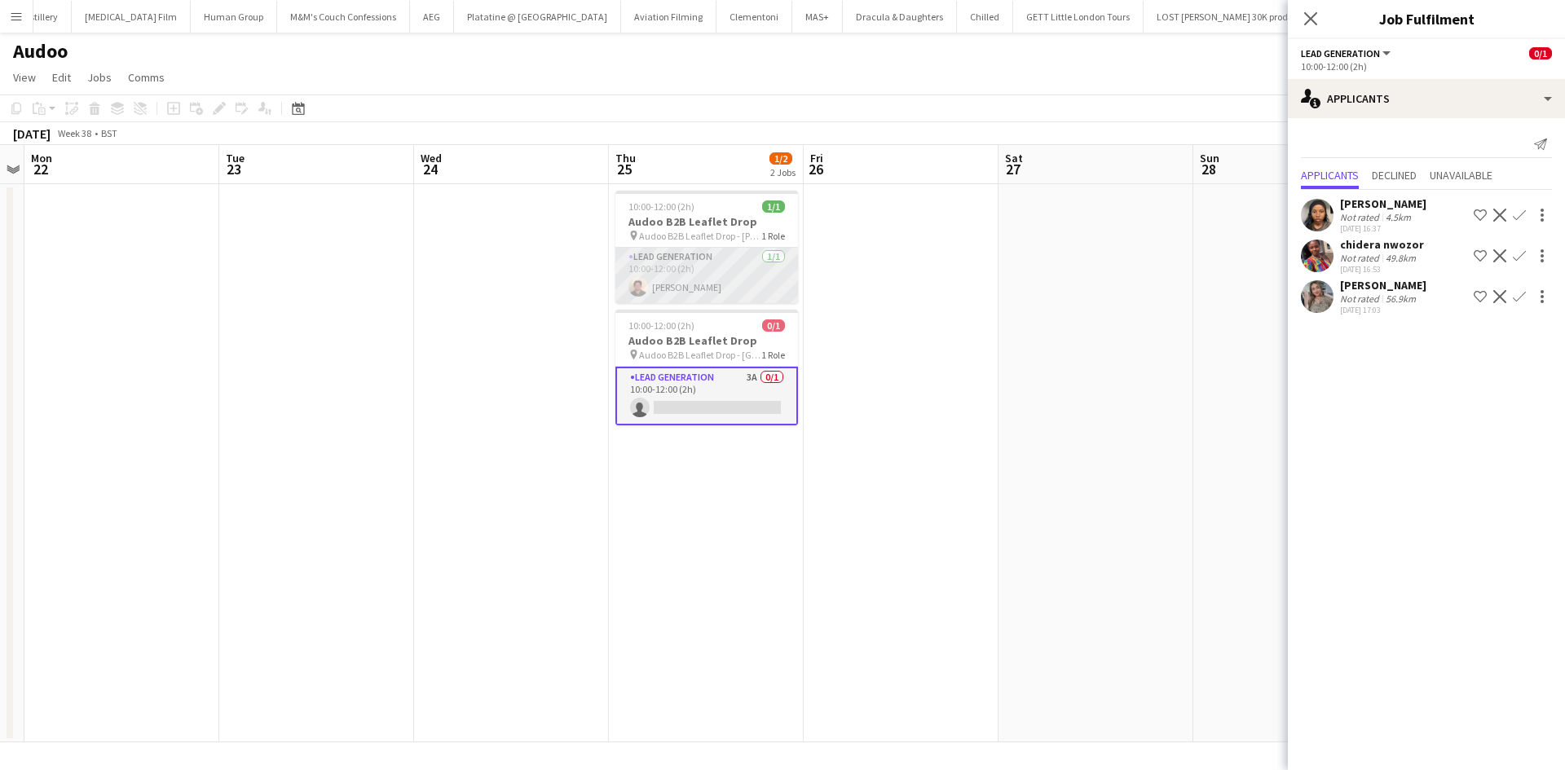
click at [698, 261] on app-card-role "Lead Generation [DATE] 10:00-12:00 (2h) [PERSON_NAME]" at bounding box center [706, 275] width 183 height 55
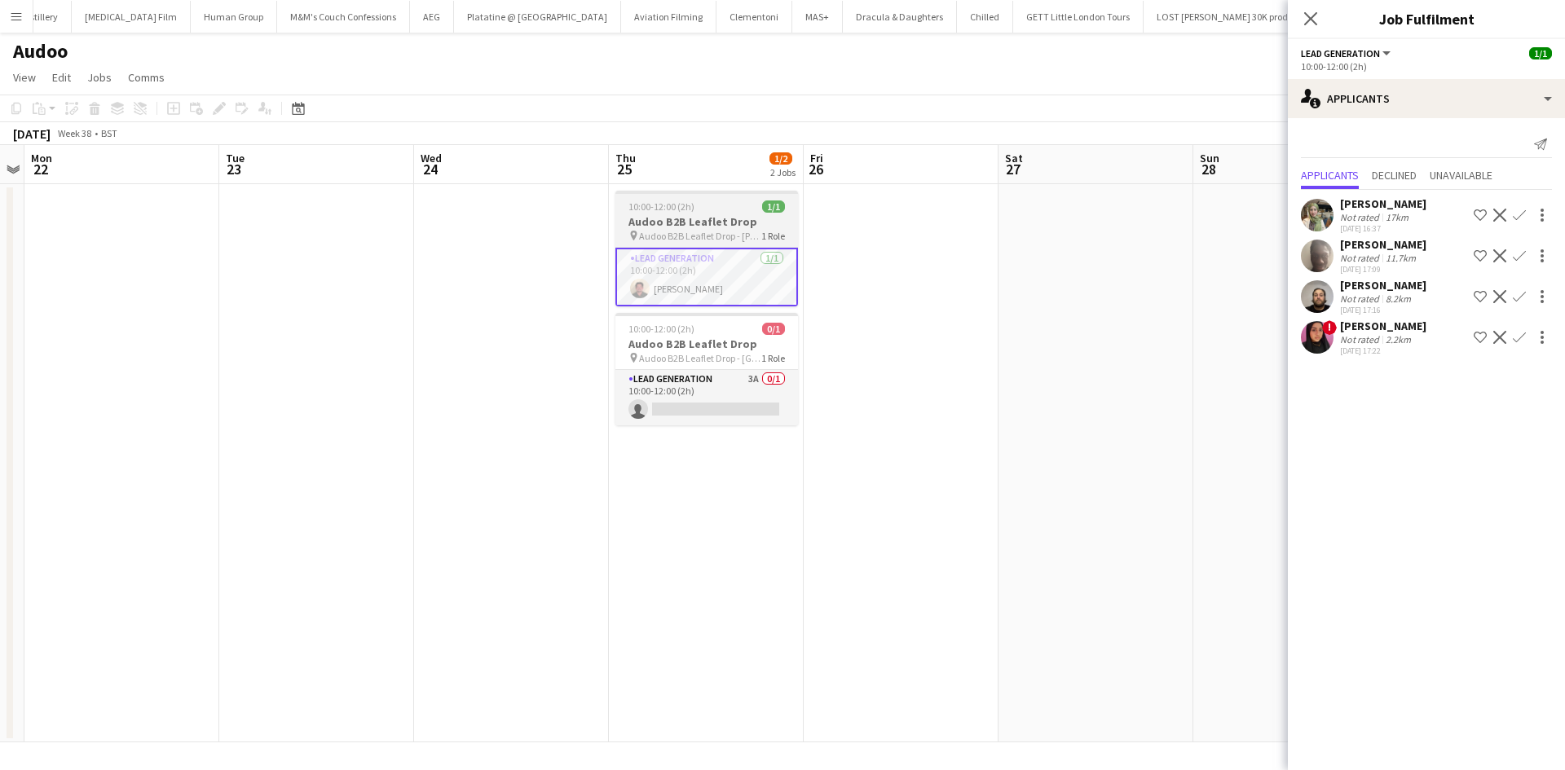
click at [716, 228] on h3 "Audoo B2B Leaflet Drop" at bounding box center [706, 221] width 183 height 15
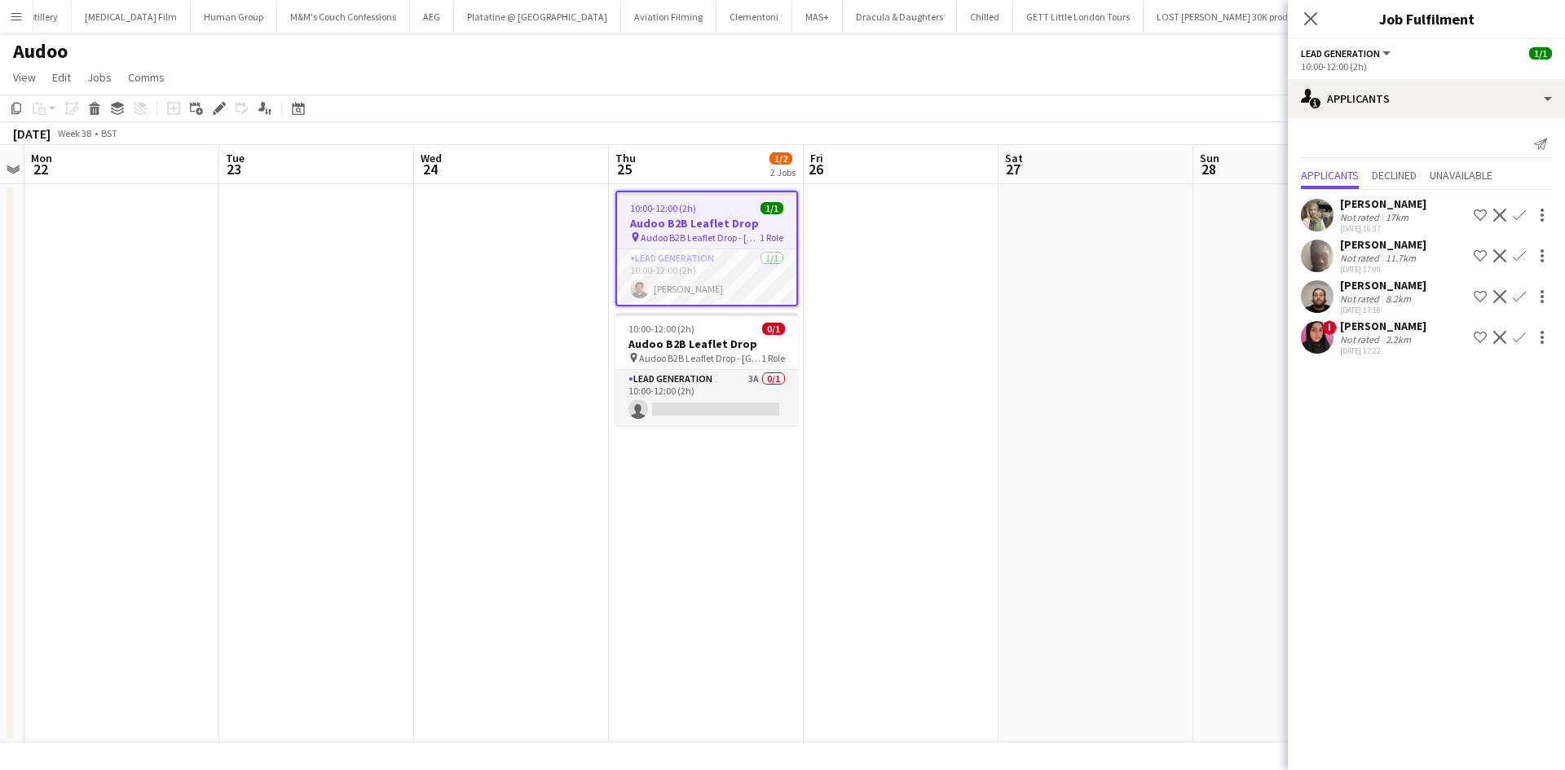
click at [640, 219] on h3 "Audoo B2B Leaflet Drop" at bounding box center [706, 223] width 179 height 15
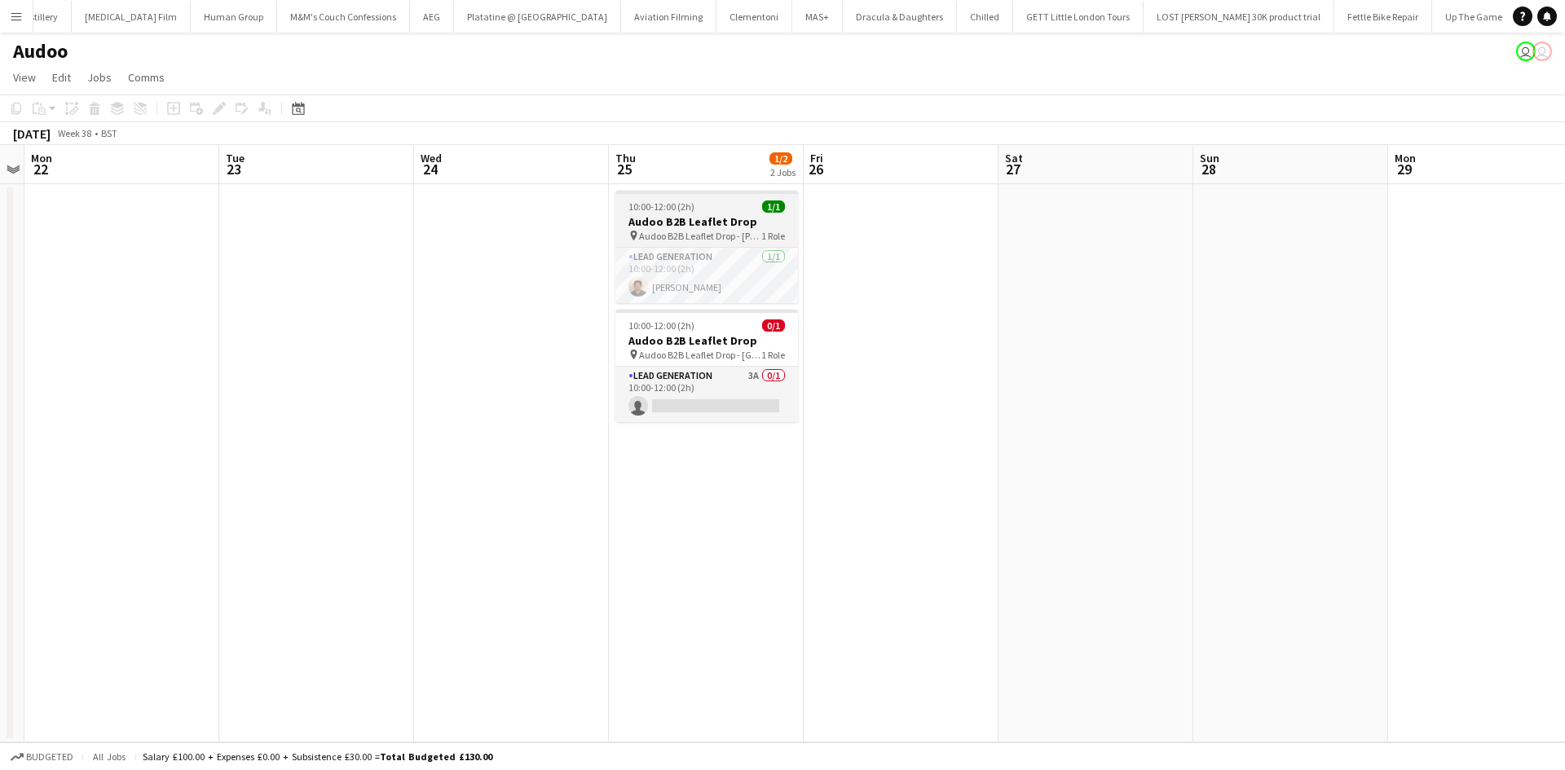
click at [638, 216] on h3 "Audoo B2B Leaflet Drop" at bounding box center [706, 221] width 183 height 15
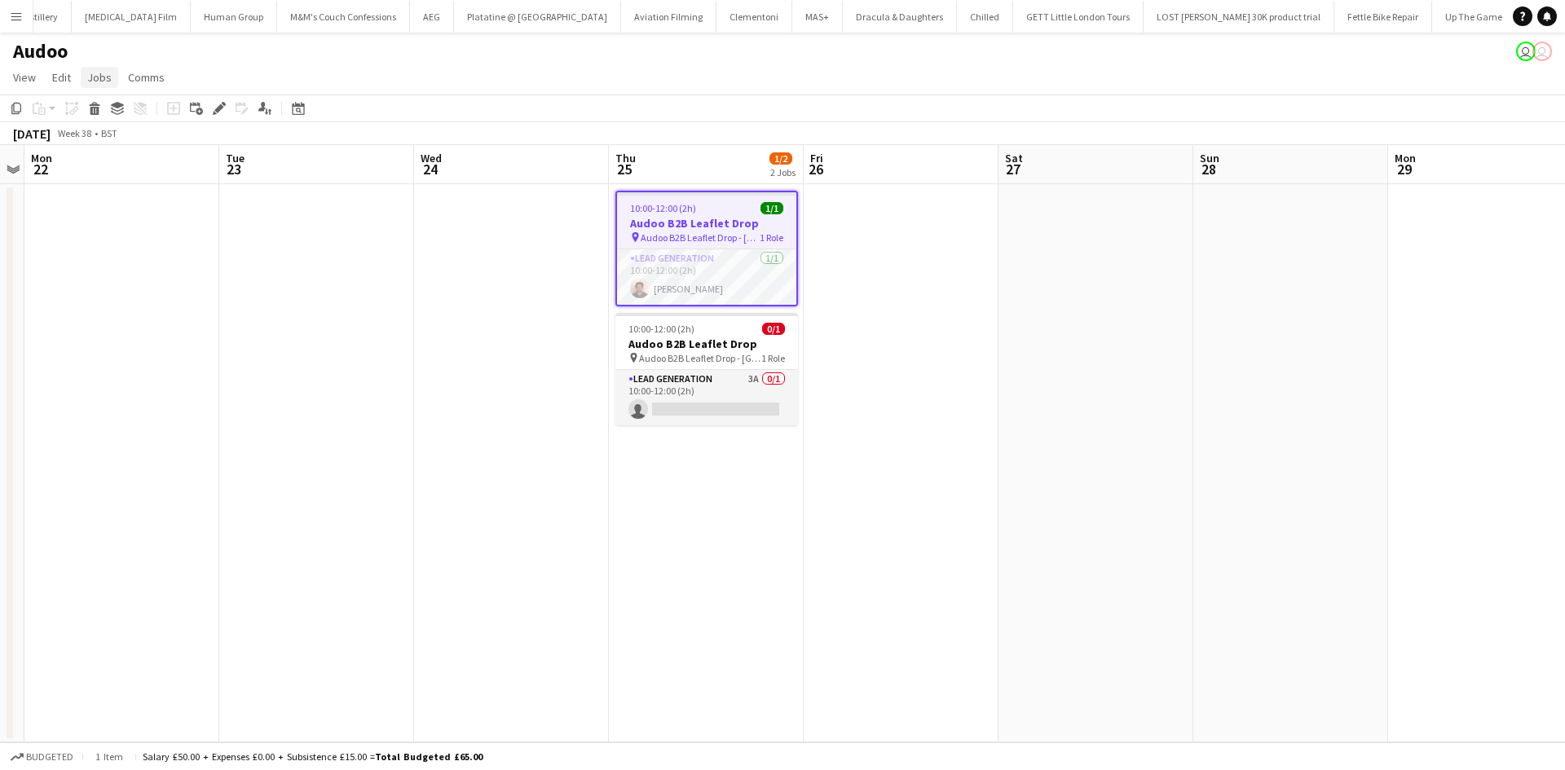
click at [104, 85] on link "Jobs" at bounding box center [99, 77] width 37 height 21
click at [158, 140] on link "Edit Job" at bounding box center [139, 147] width 114 height 34
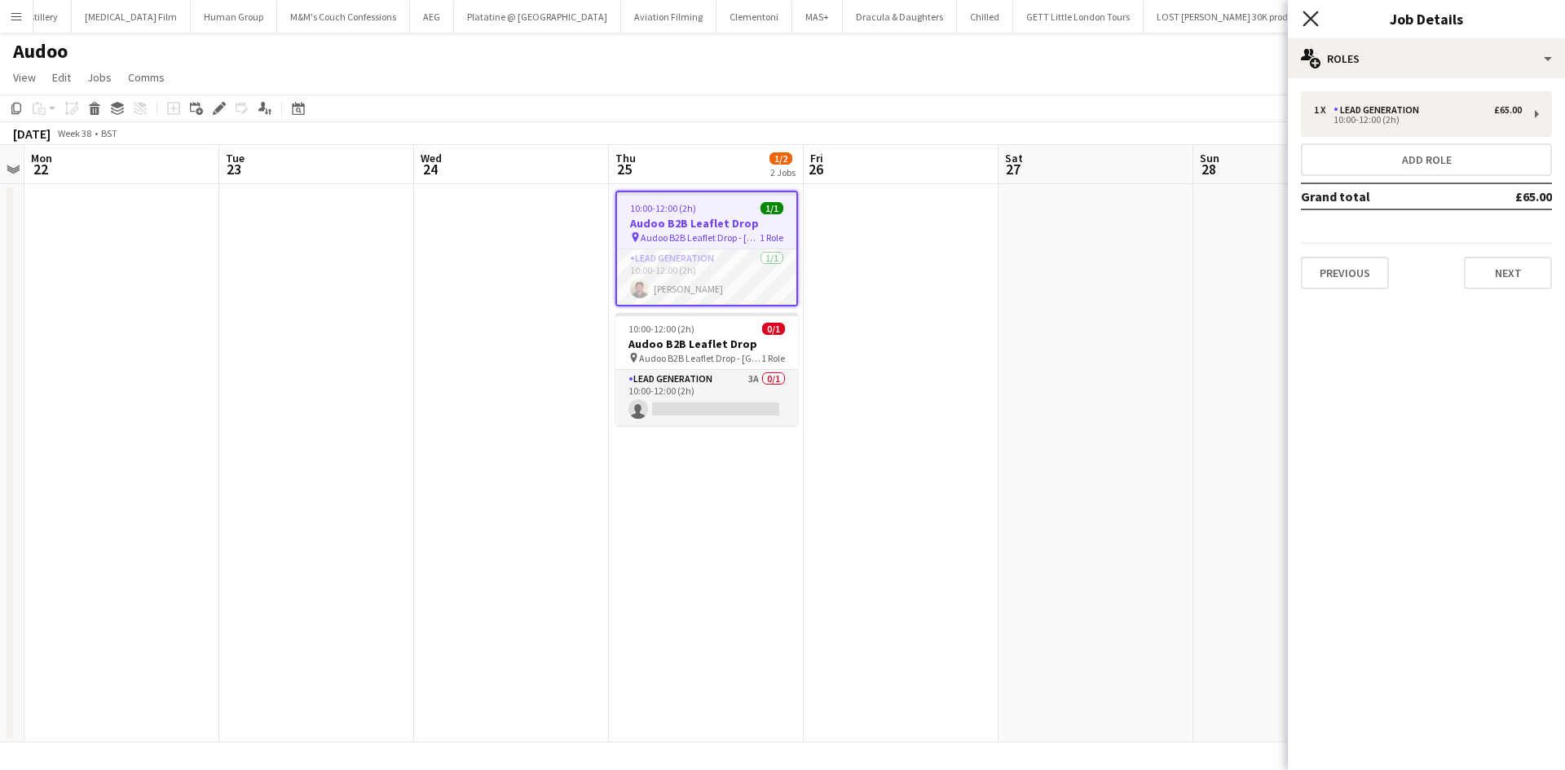
click at [1311, 15] on icon "Close pop-in" at bounding box center [1309, 18] width 15 height 15
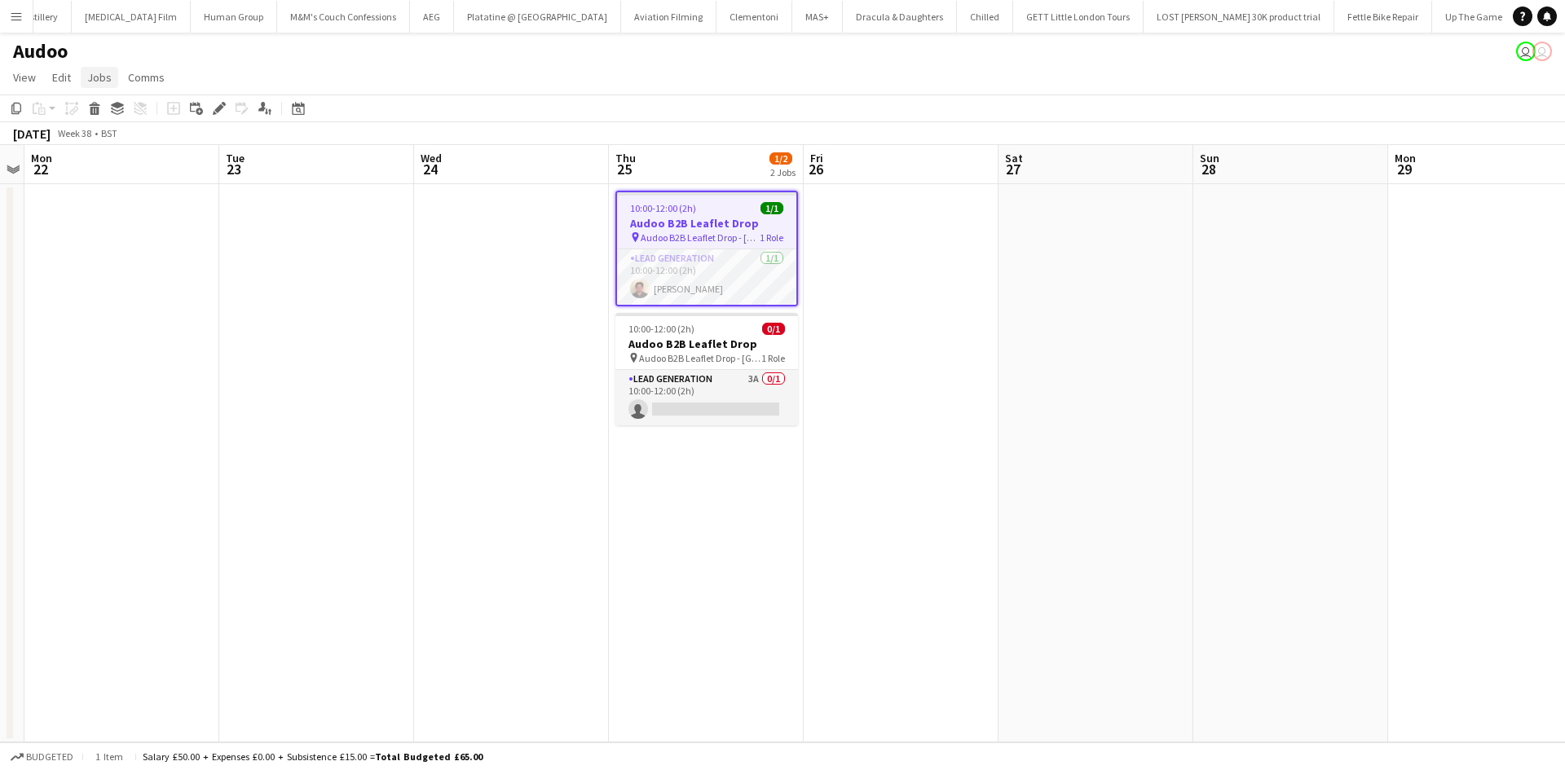
click at [98, 79] on span "Jobs" at bounding box center [99, 77] width 24 height 15
click at [162, 163] on link "Edit Job" at bounding box center [139, 147] width 114 height 34
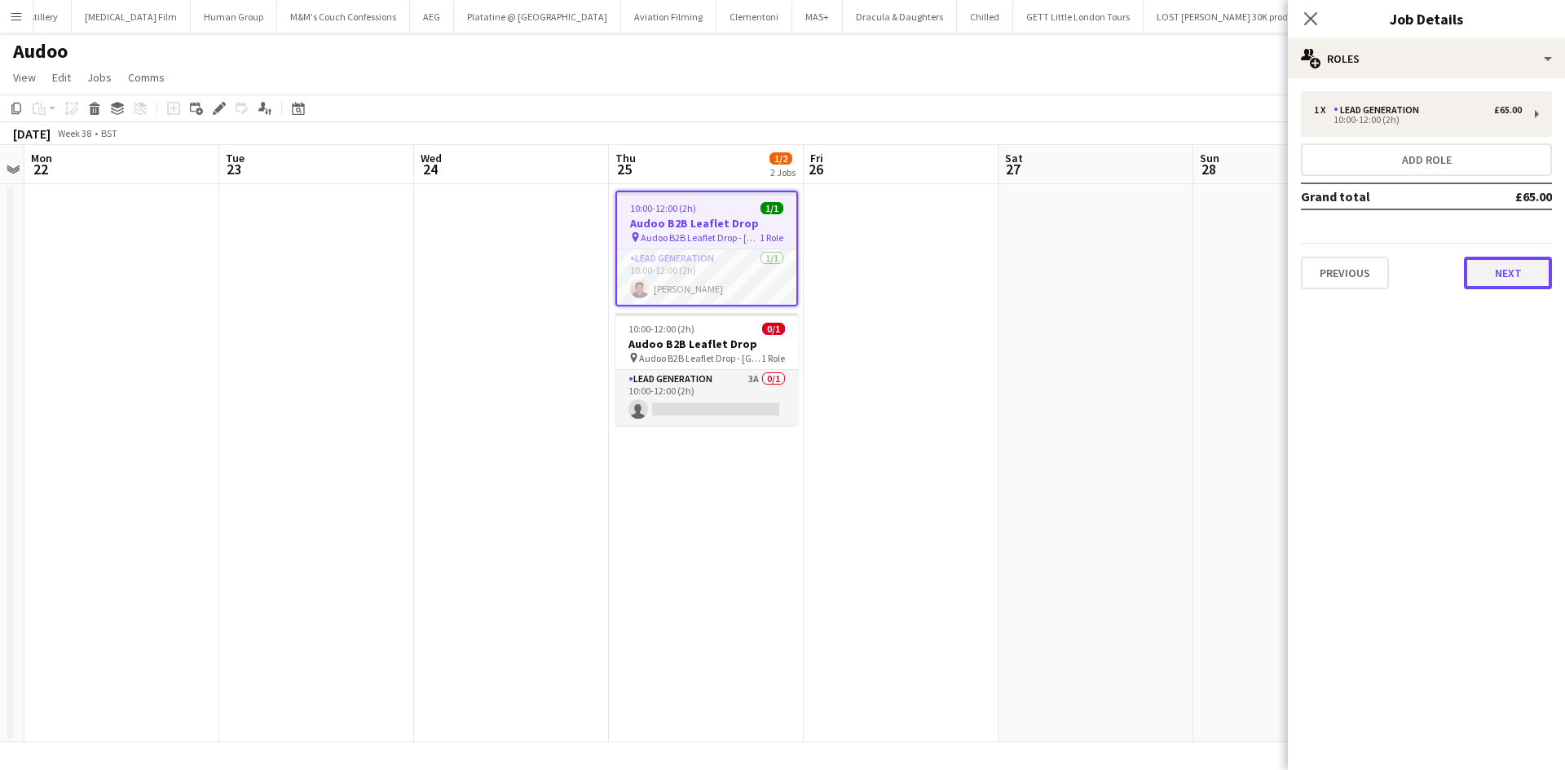
click at [1485, 279] on button "Next" at bounding box center [1508, 273] width 88 height 33
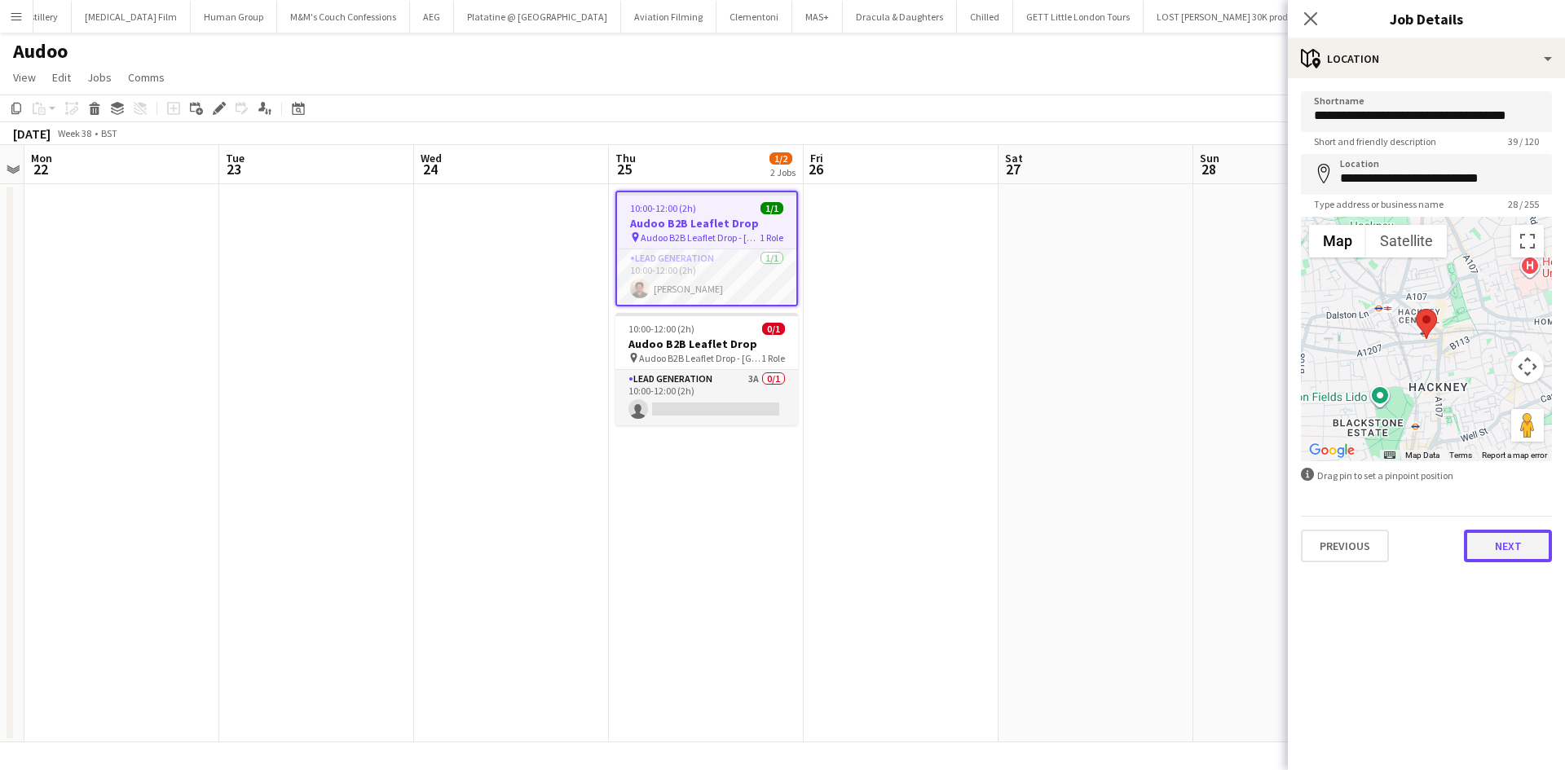
click at [1514, 547] on button "Next" at bounding box center [1508, 546] width 88 height 33
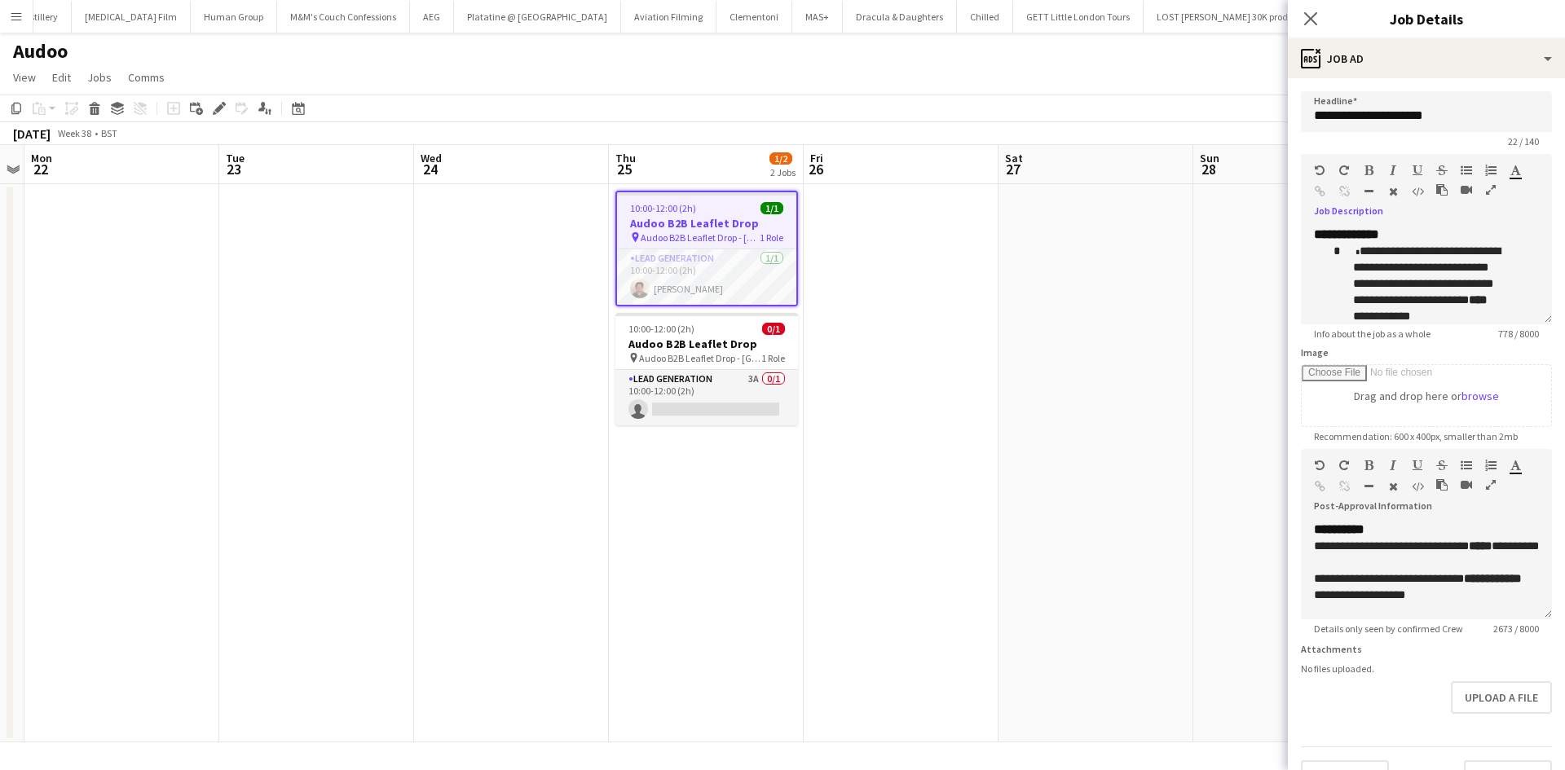
drag, startPoint x: 1418, startPoint y: 311, endPoint x: 1523, endPoint y: 364, distance: 117.4
click at [1523, 364] on form "**********" at bounding box center [1426, 442] width 277 height 702
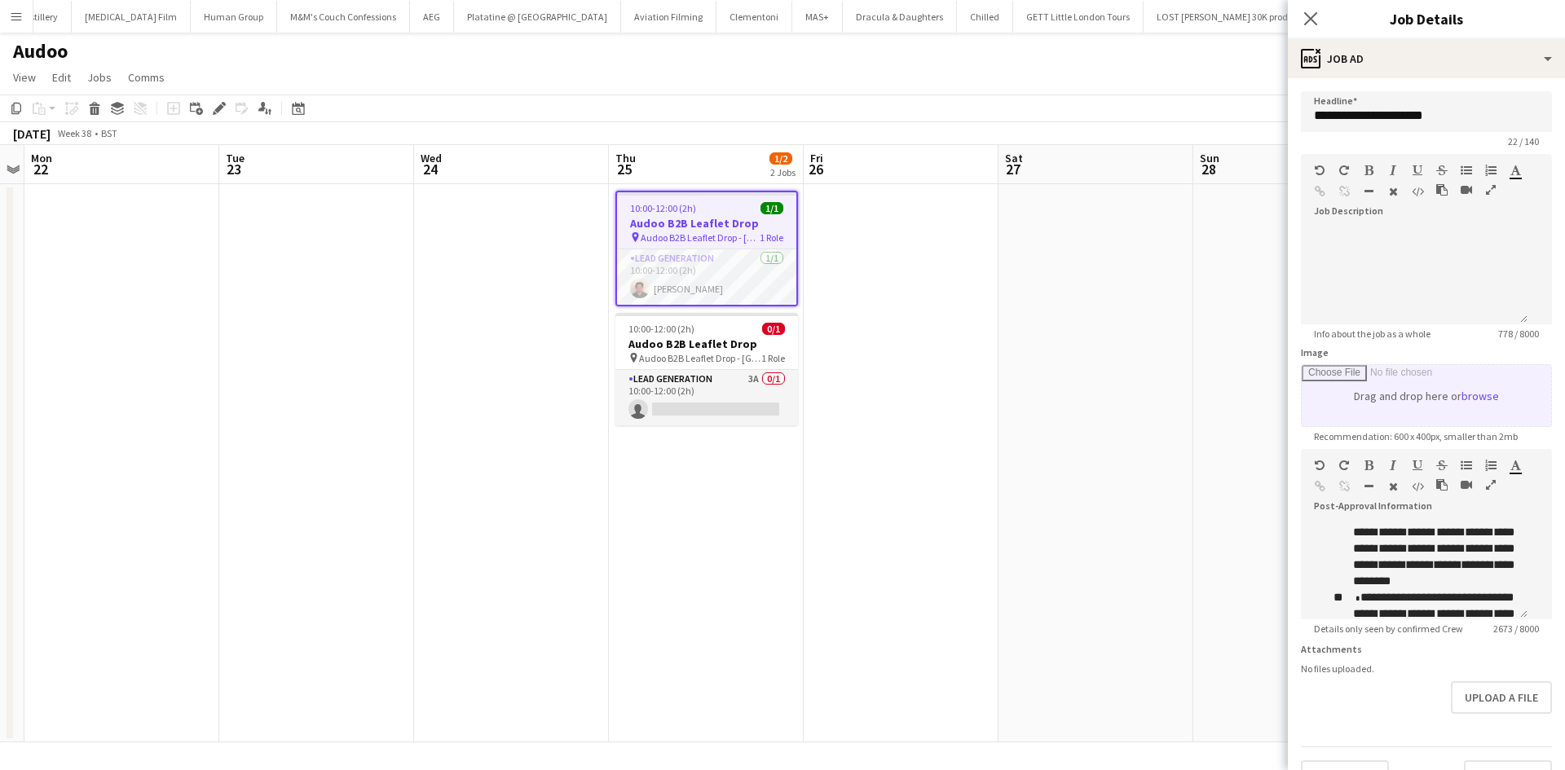
scroll to position [39, 0]
click at [1308, 20] on icon at bounding box center [1309, 18] width 15 height 15
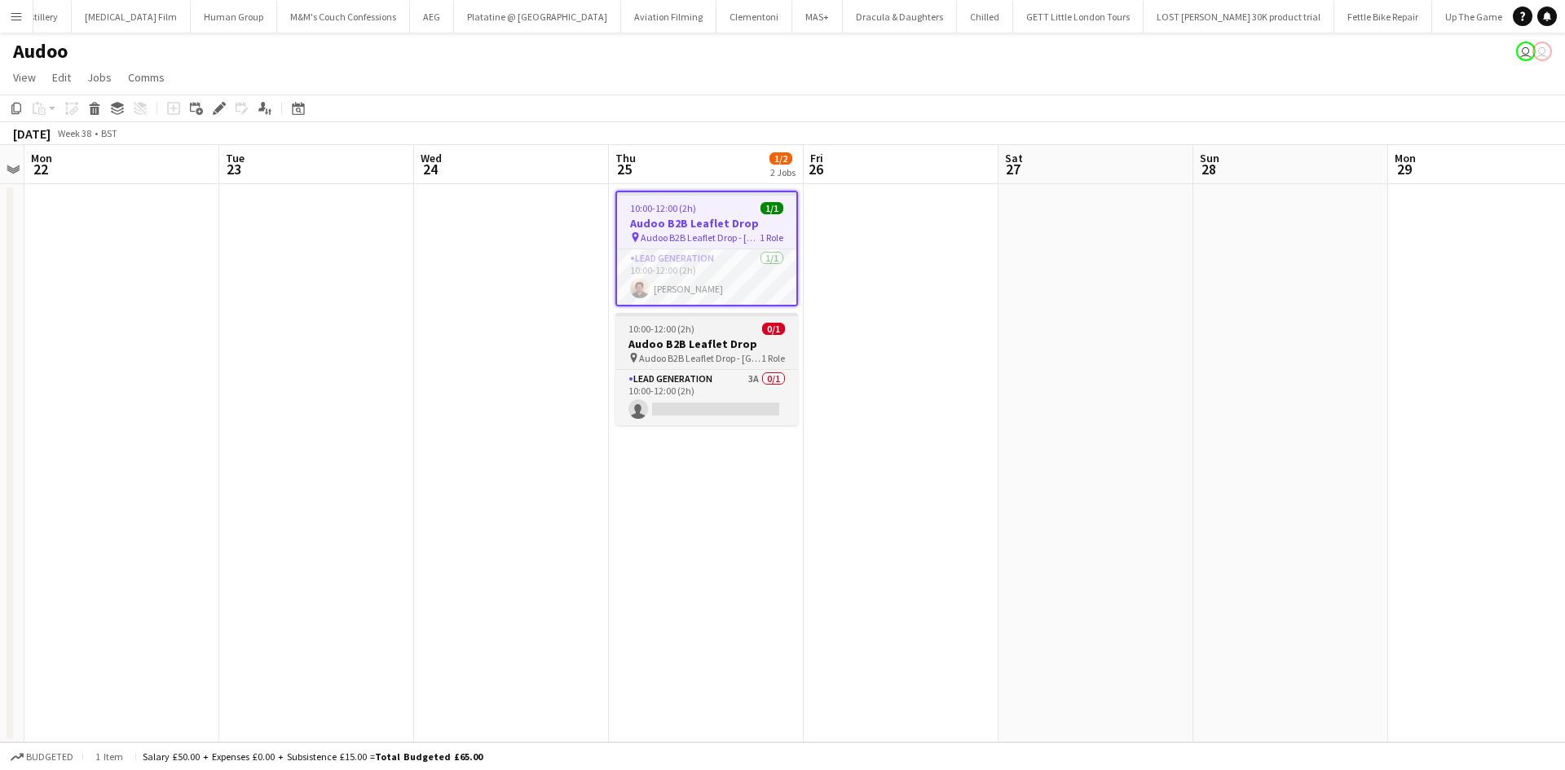
click at [645, 341] on h3 "Audoo B2B Leaflet Drop" at bounding box center [706, 344] width 183 height 15
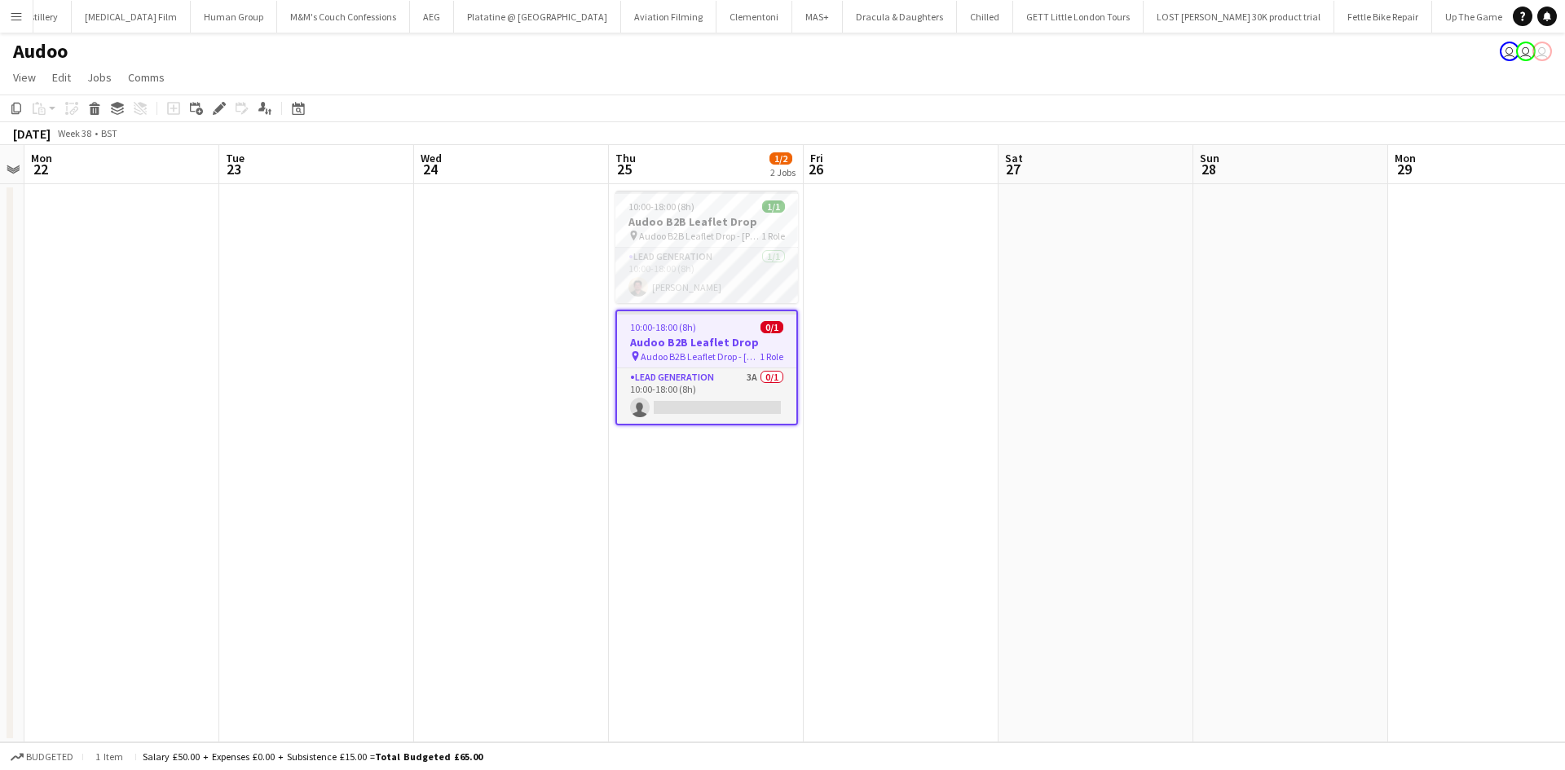
click at [21, 11] on app-icon "Menu" at bounding box center [16, 16] width 13 height 13
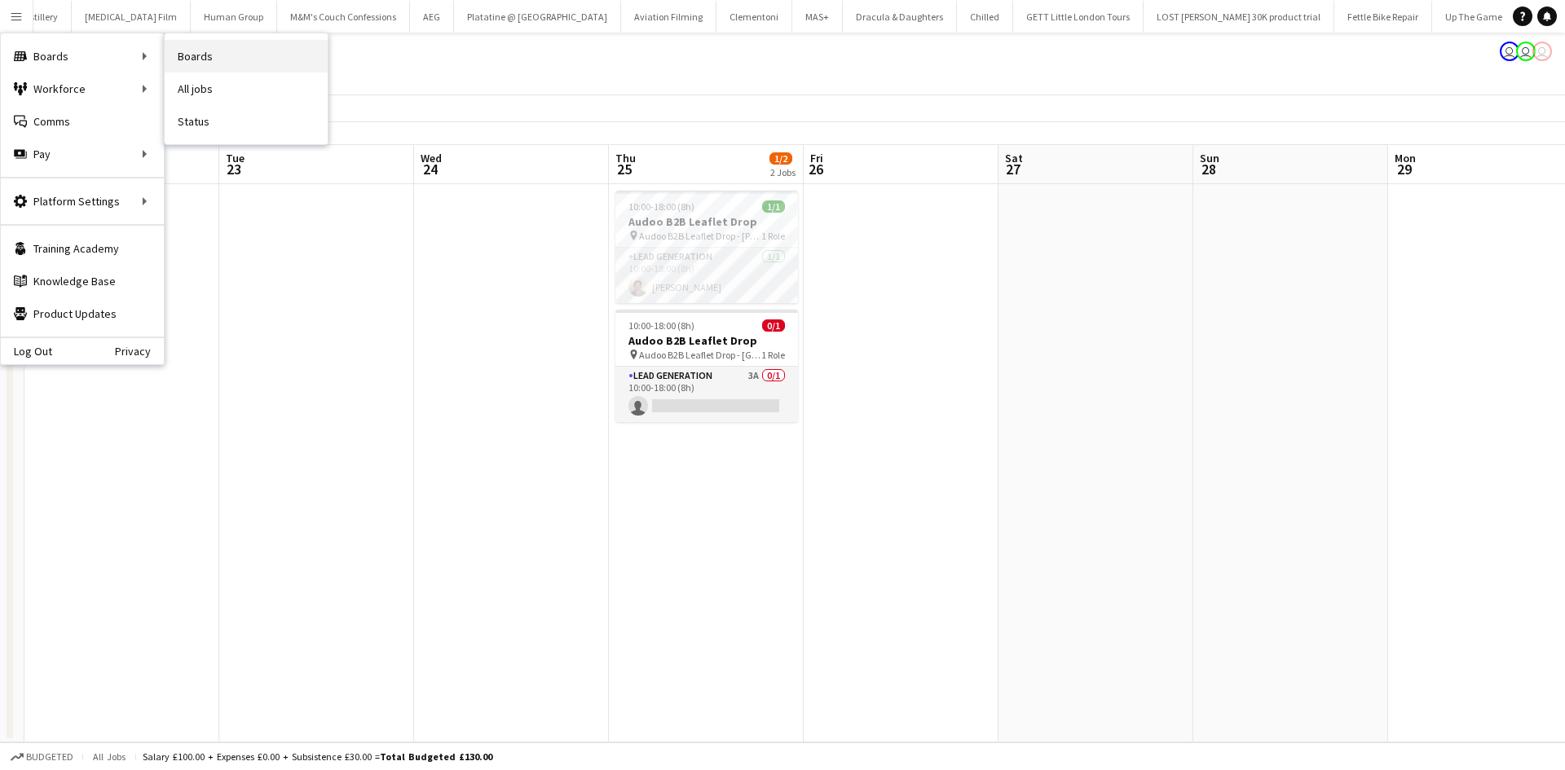
click at [201, 63] on link "Boards" at bounding box center [246, 56] width 163 height 33
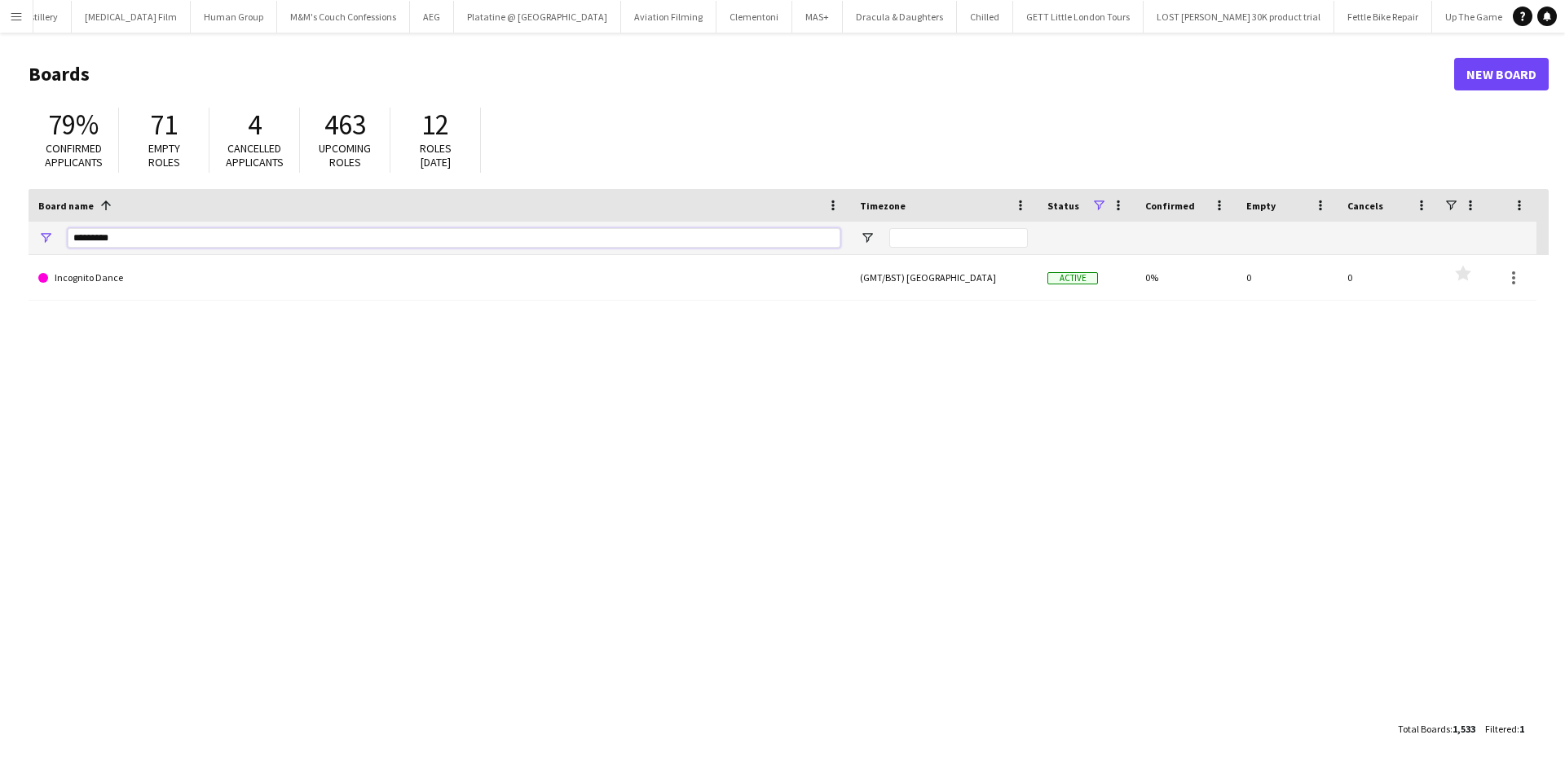
click at [125, 242] on input "*********" at bounding box center [454, 238] width 773 height 20
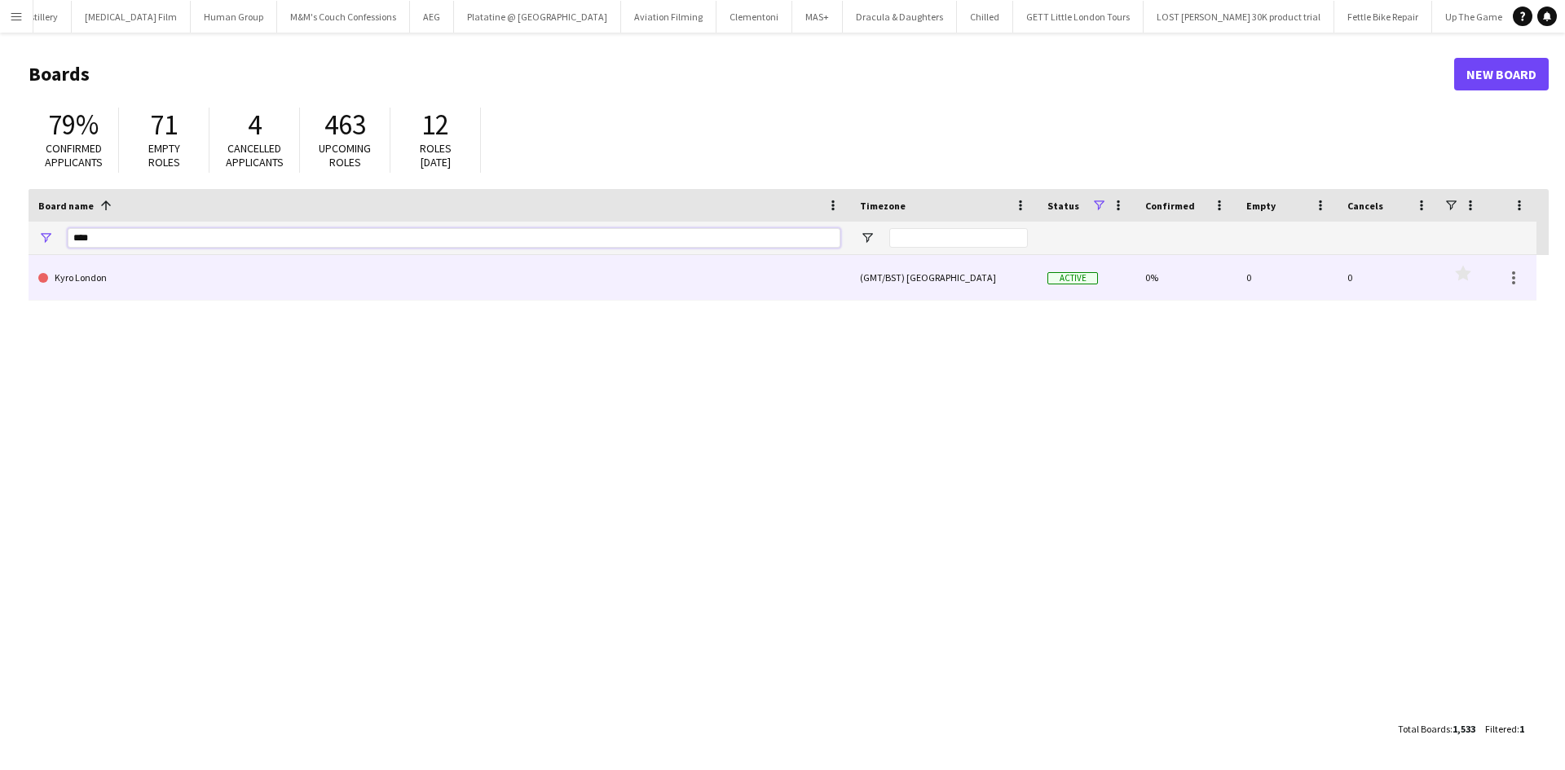
type input "****"
click at [96, 293] on link "Kyro London" at bounding box center [439, 278] width 802 height 46
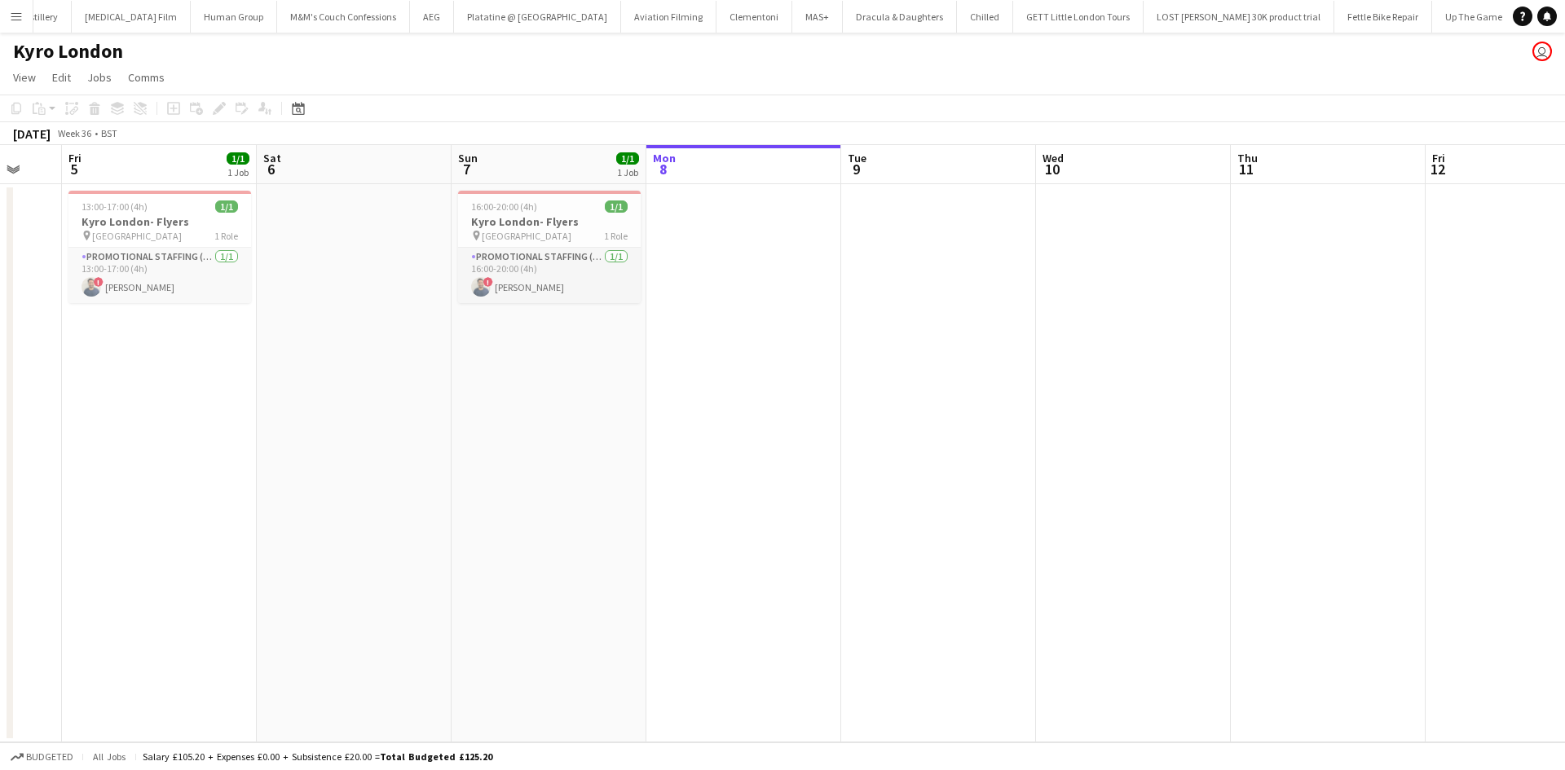
scroll to position [0, 328]
click at [17, 30] on button "Menu" at bounding box center [16, 16] width 33 height 33
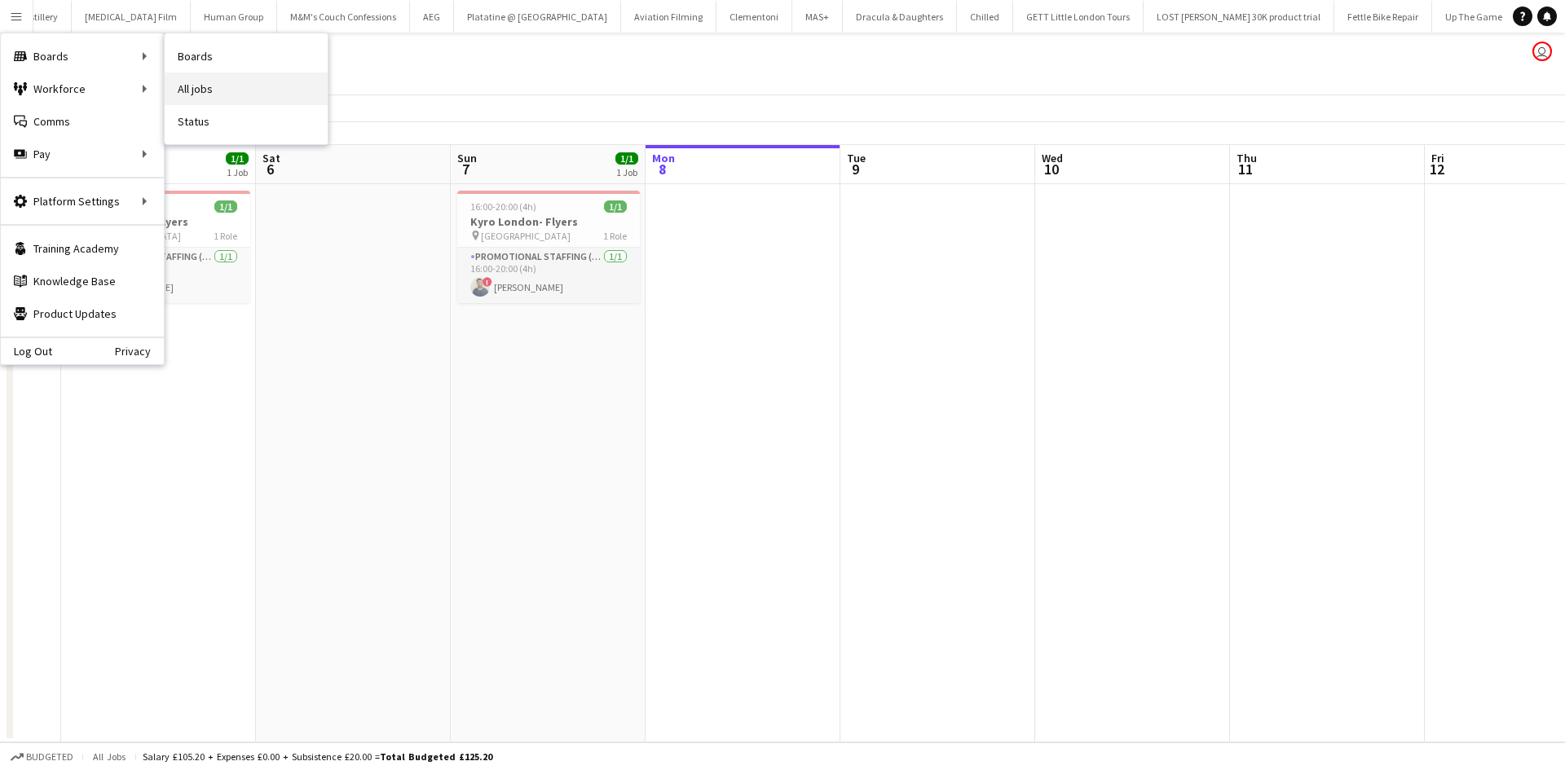
click at [183, 83] on link "All jobs" at bounding box center [246, 89] width 163 height 33
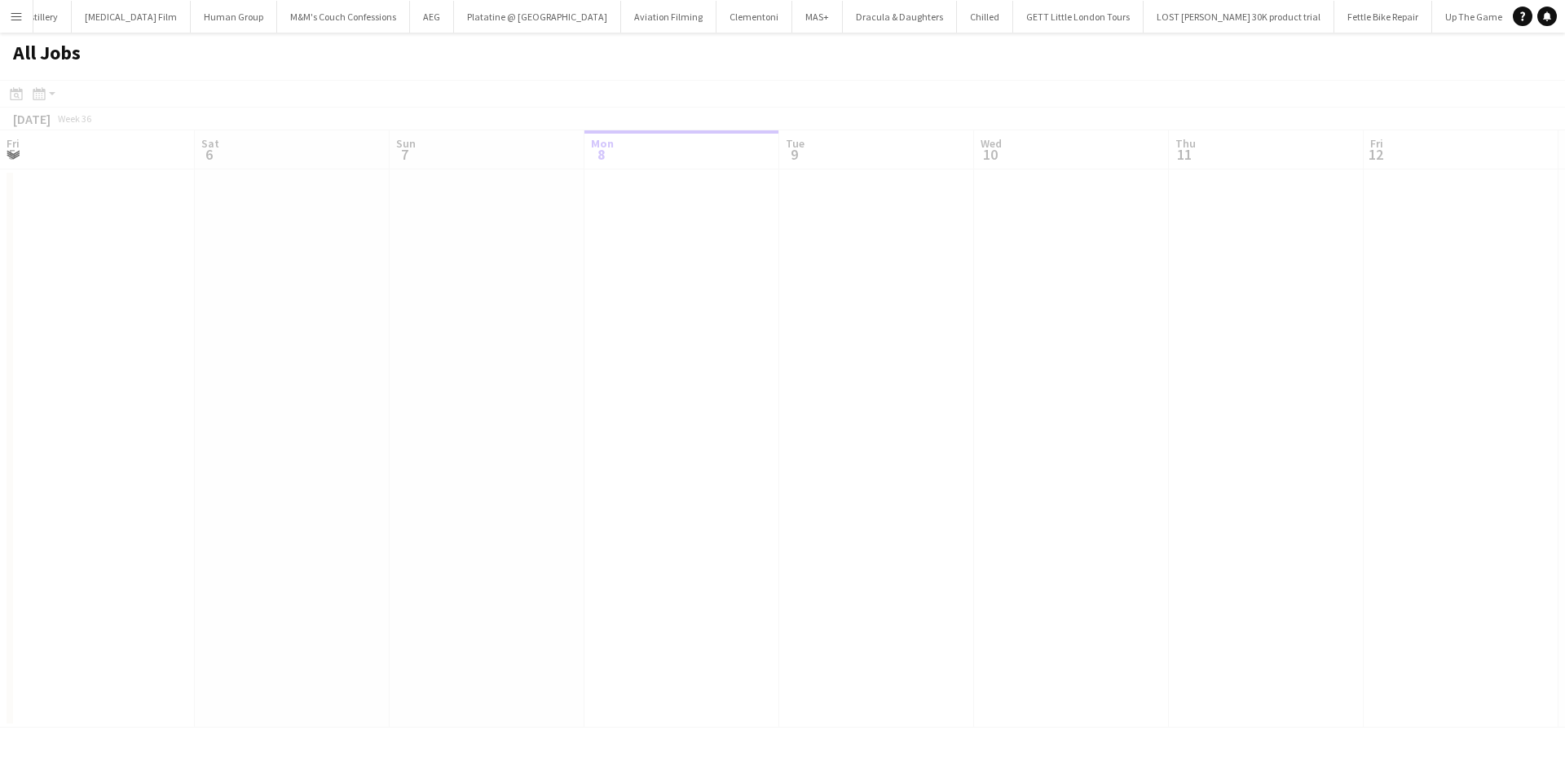
scroll to position [0, 390]
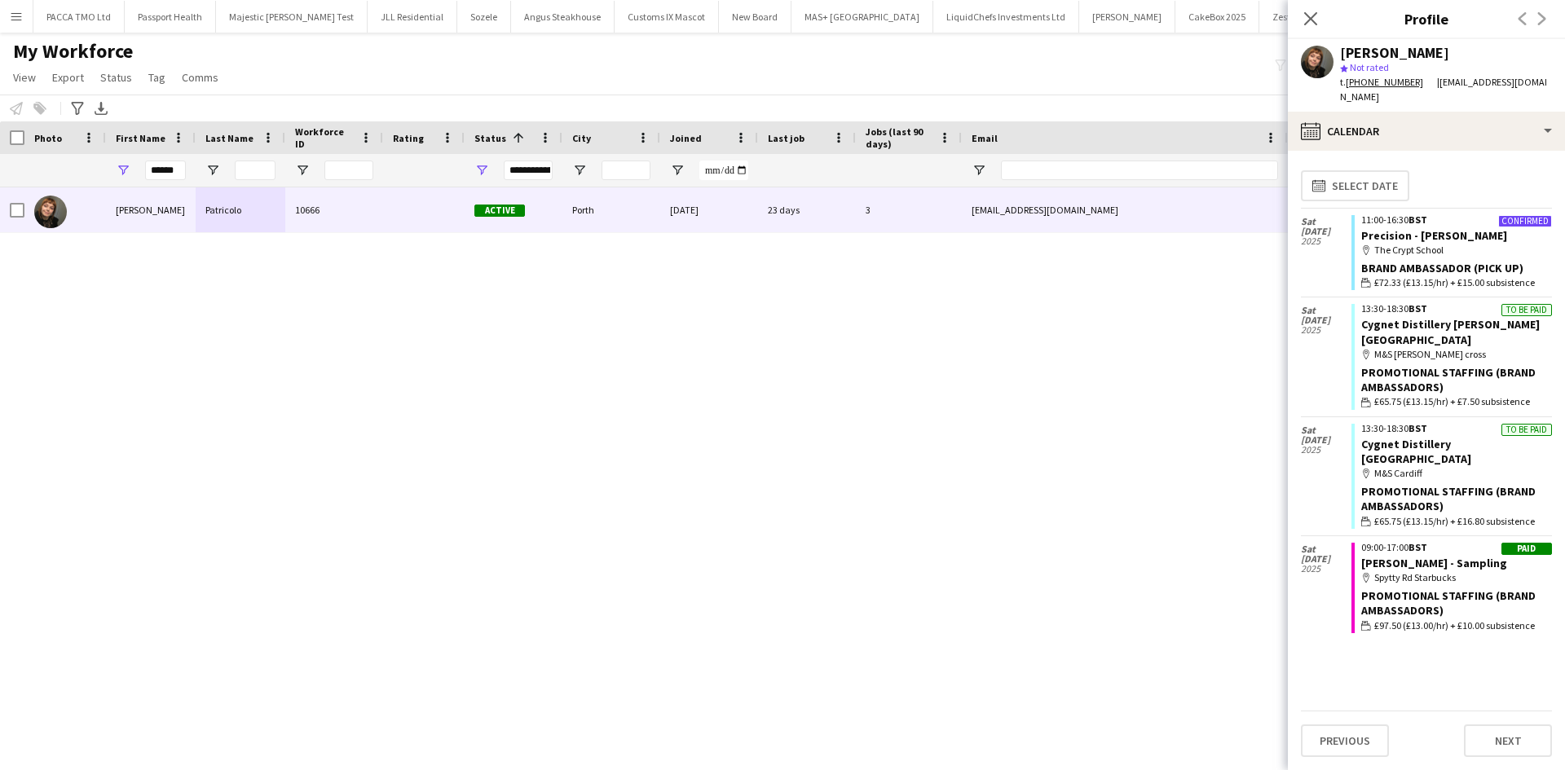
scroll to position [0, 7446]
click at [15, 26] on button "Menu" at bounding box center [16, 16] width 33 height 33
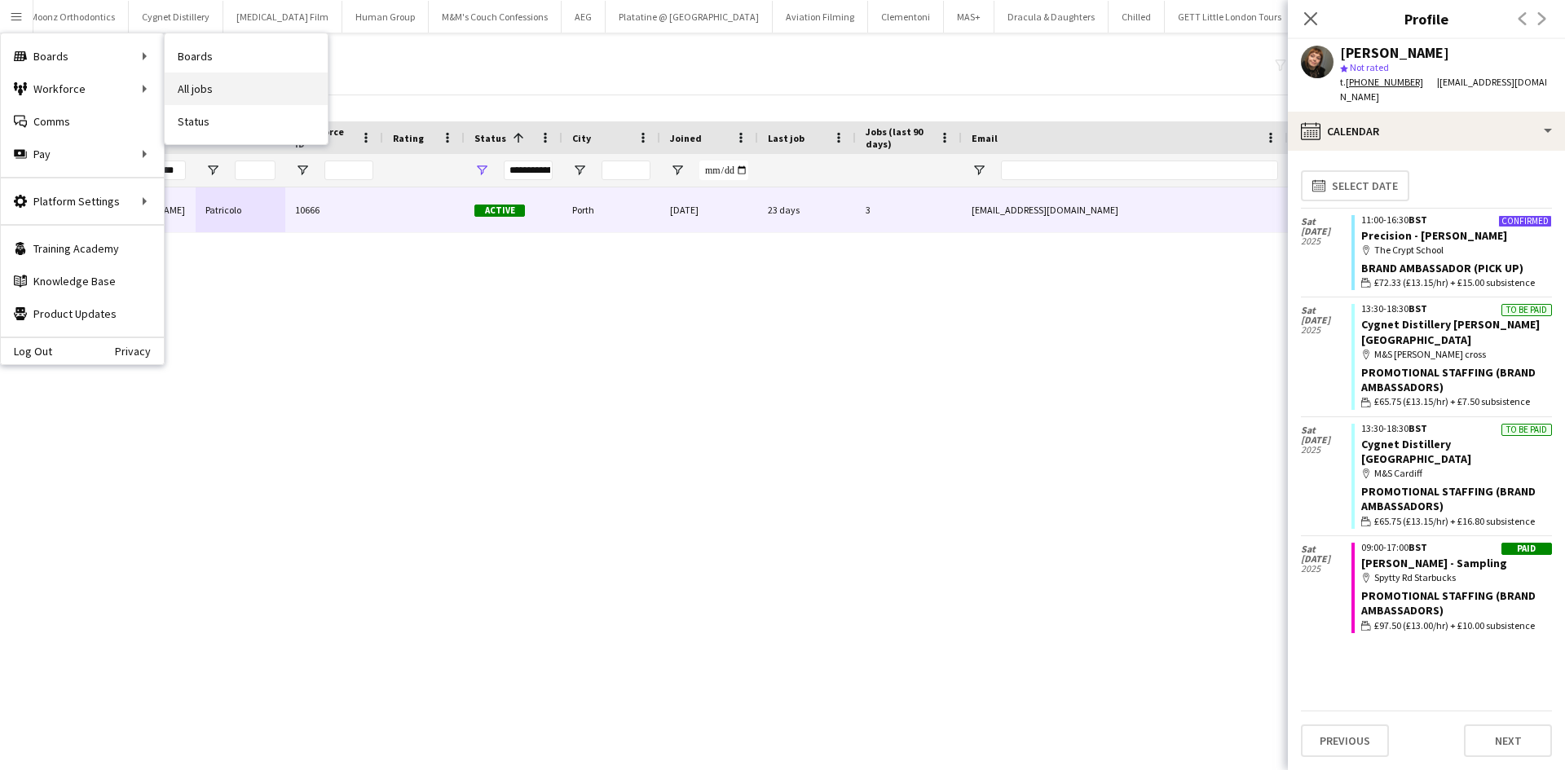
click at [189, 76] on link "All jobs" at bounding box center [246, 89] width 163 height 33
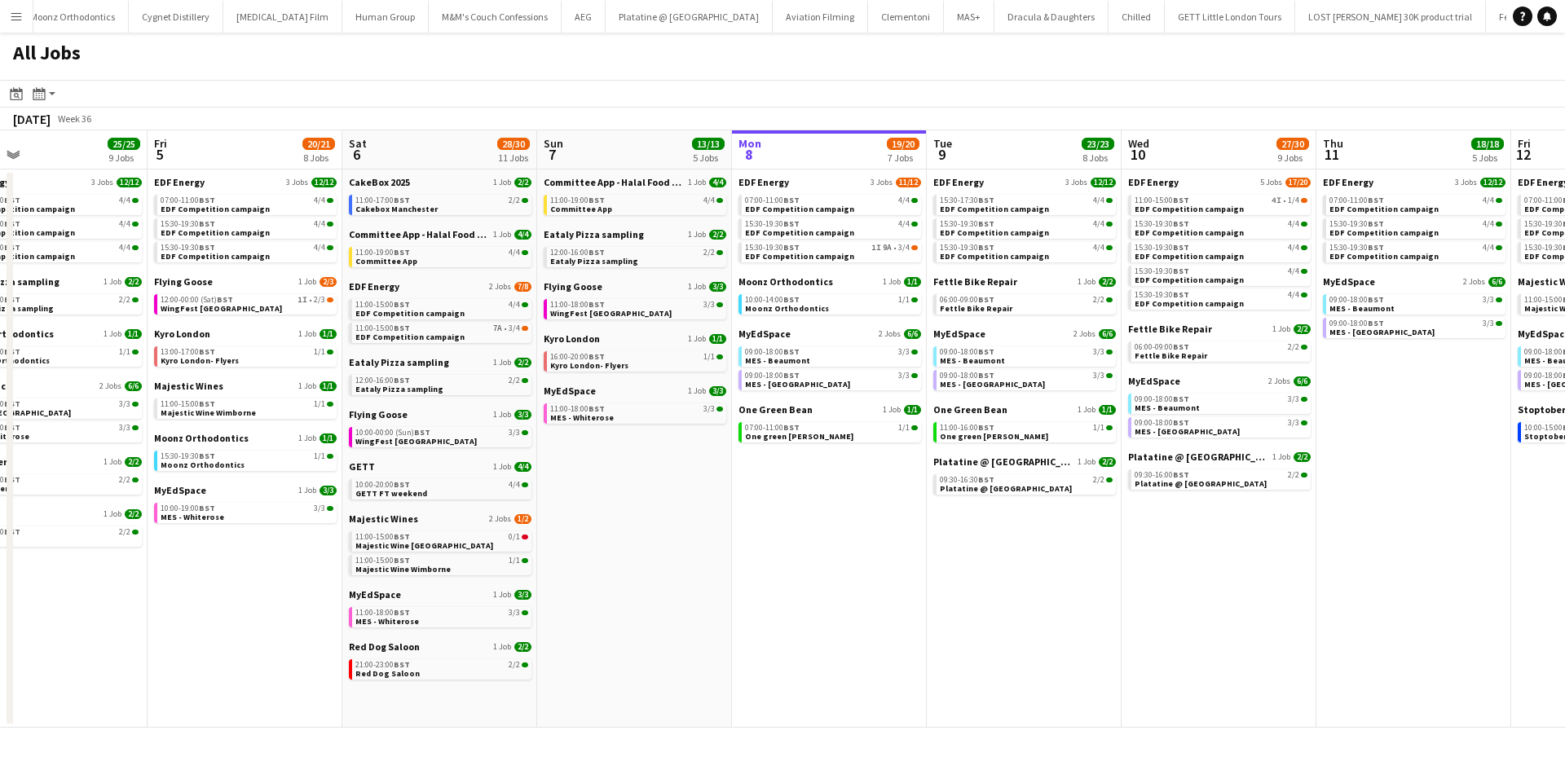
scroll to position [0, 439]
drag, startPoint x: 580, startPoint y: 345, endPoint x: 580, endPoint y: 809, distance: 463.8
click at [580, 769] on html "Menu Boards Boards Boards All jobs Status Workforce Workforce My Workforce Recr…" at bounding box center [782, 385] width 1565 height 770
click at [376, 460] on div "Flying Goose 1 Job 3/3 10:00-00:00 (Sun) BST 3/3 WingFest Bristol" at bounding box center [438, 434] width 183 height 52
click at [384, 313] on span "EDF Competition campaign" at bounding box center [408, 313] width 109 height 11
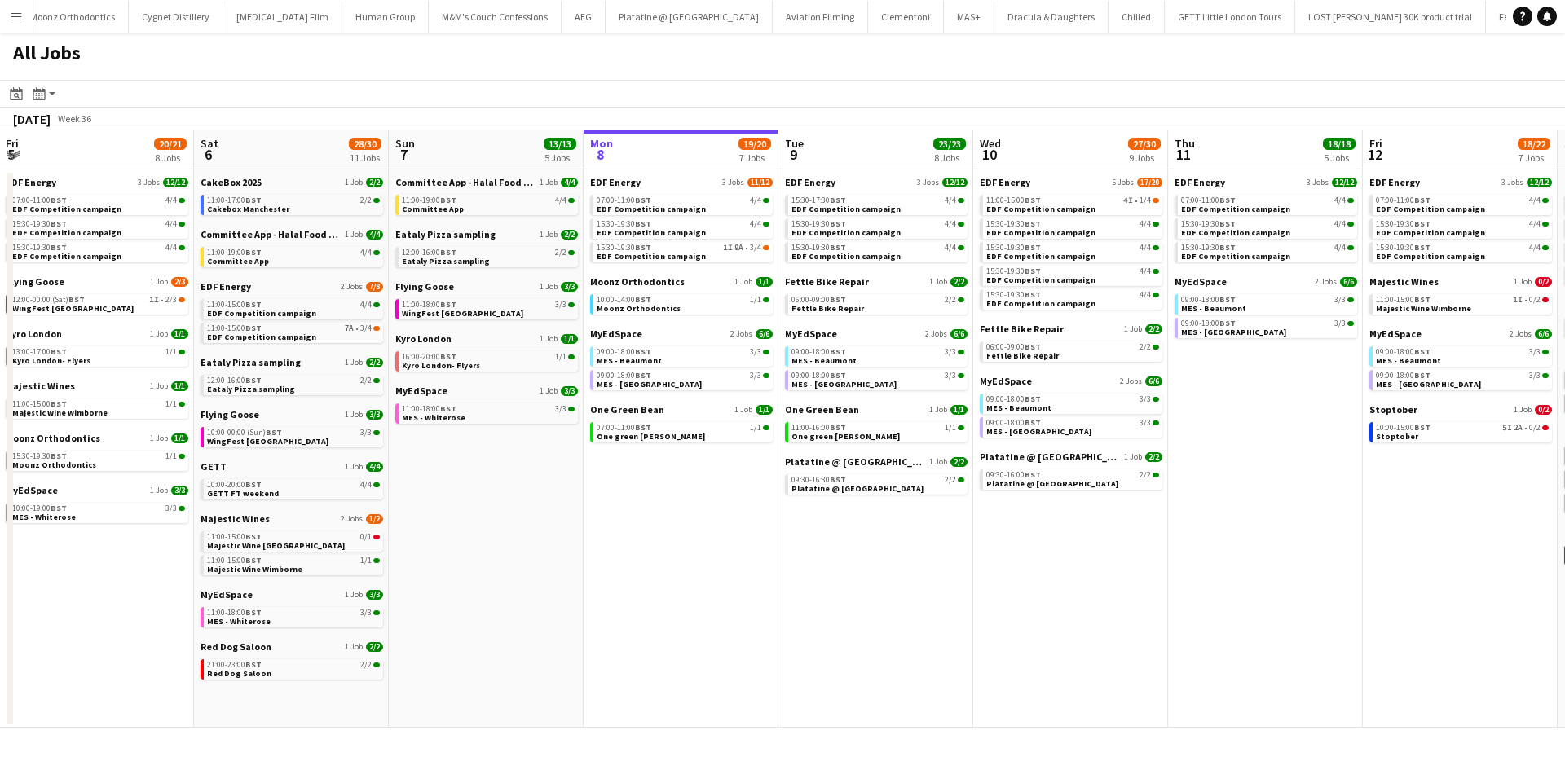
scroll to position [0, 590]
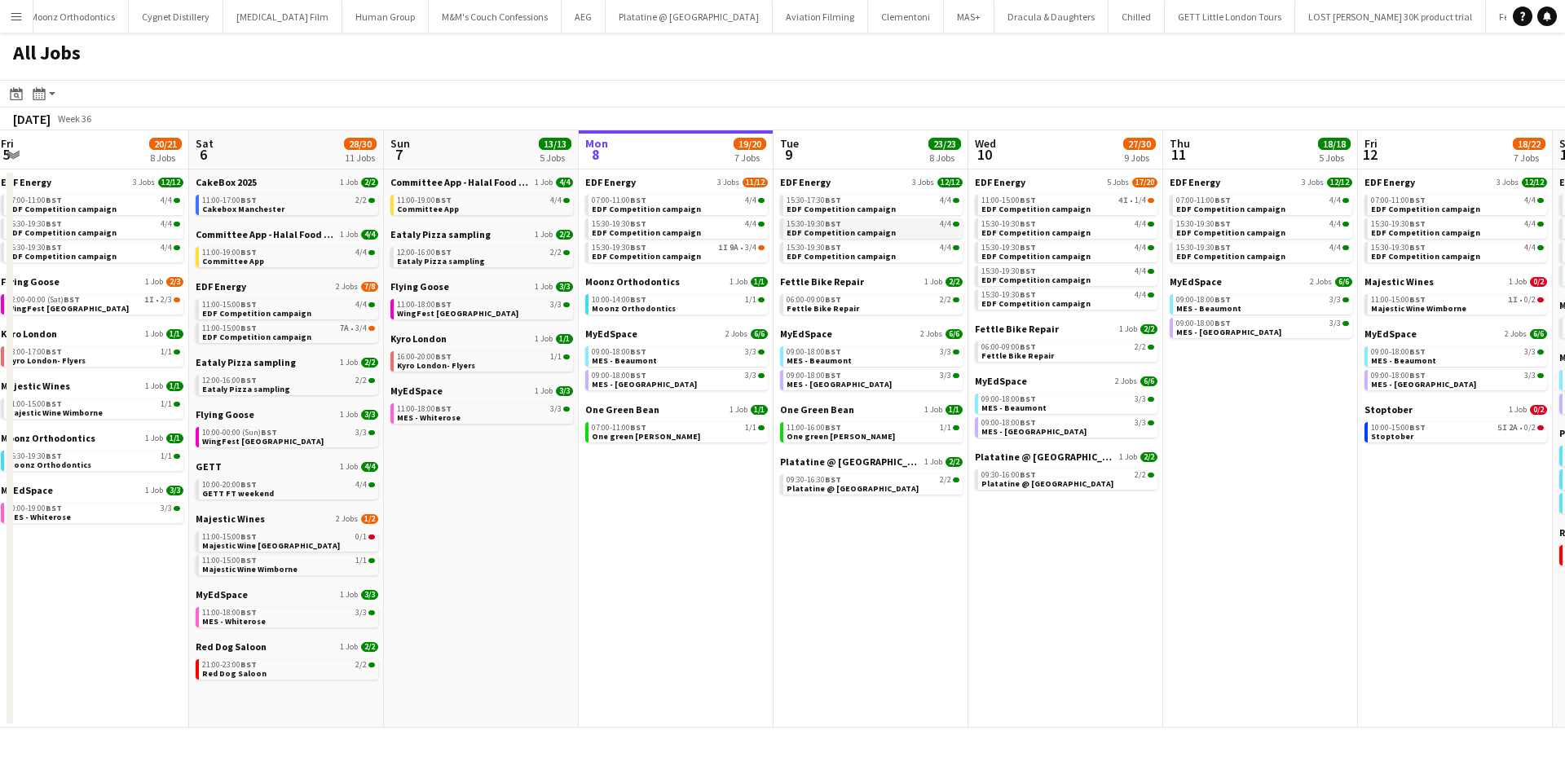
drag, startPoint x: 809, startPoint y: 220, endPoint x: 803, endPoint y: 231, distance: 13.1
click at [803, 231] on span "EDF Competition campaign" at bounding box center [841, 232] width 109 height 11
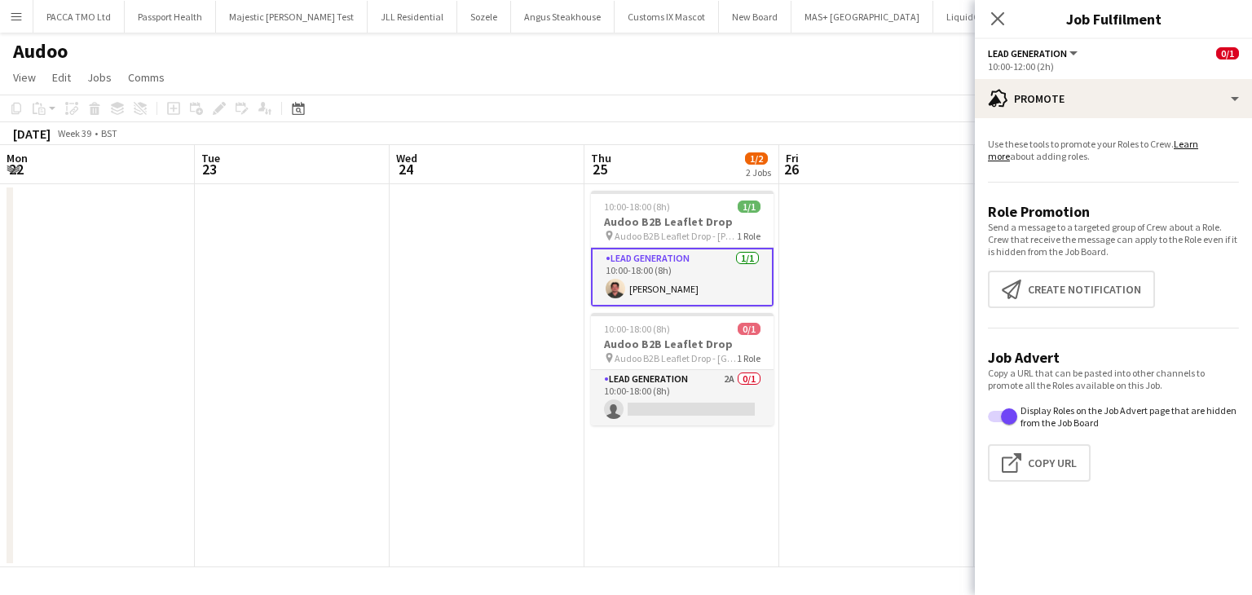
click at [23, 17] on button "Menu" at bounding box center [16, 16] width 33 height 33
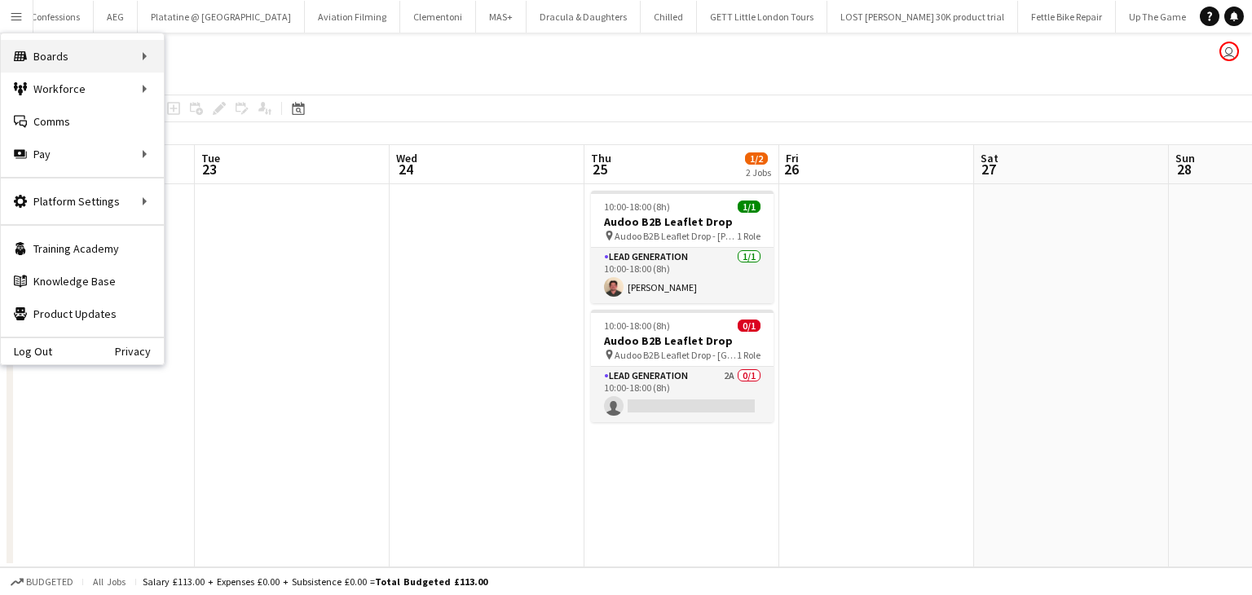
scroll to position [0, 463]
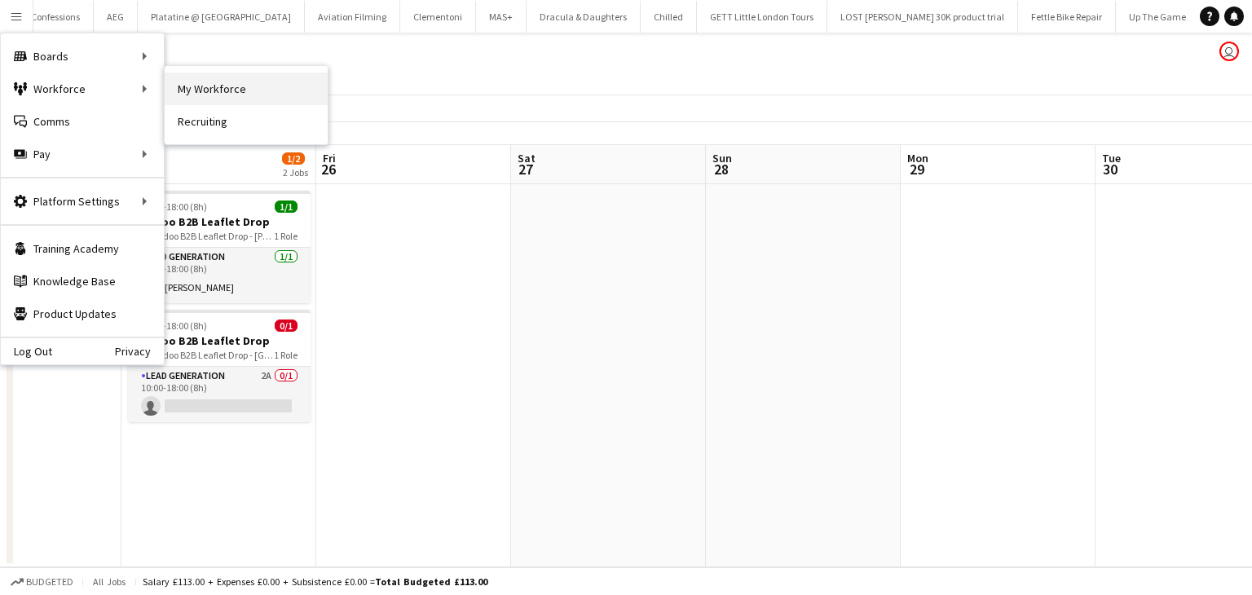
click at [176, 81] on link "My Workforce" at bounding box center [246, 89] width 163 height 33
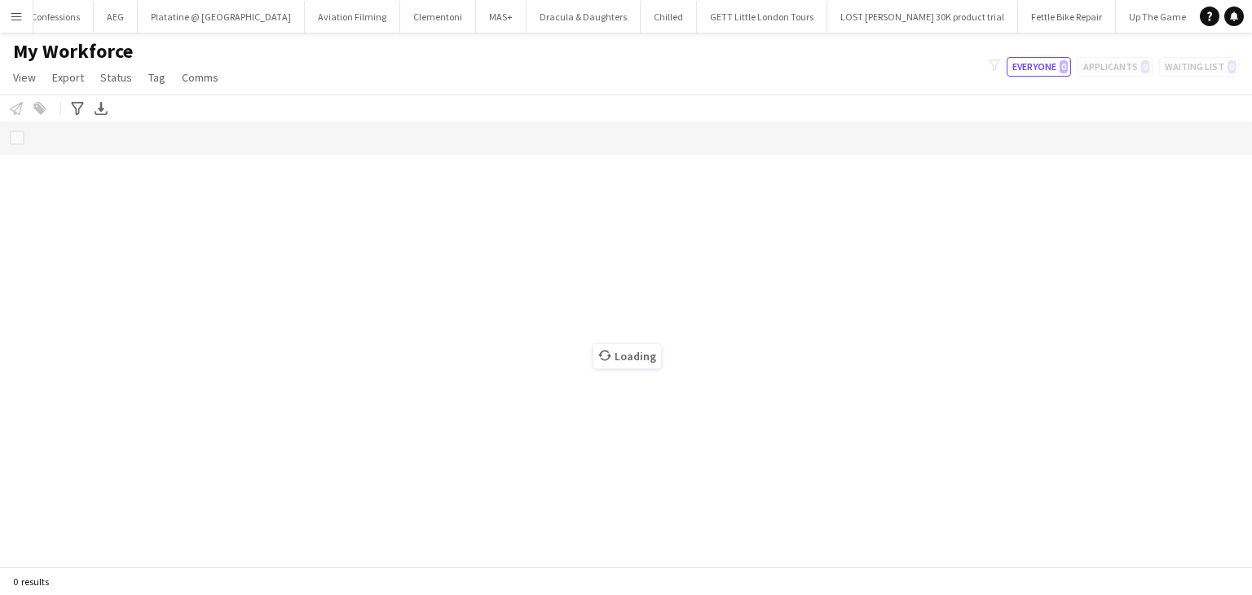
scroll to position [0, 7913]
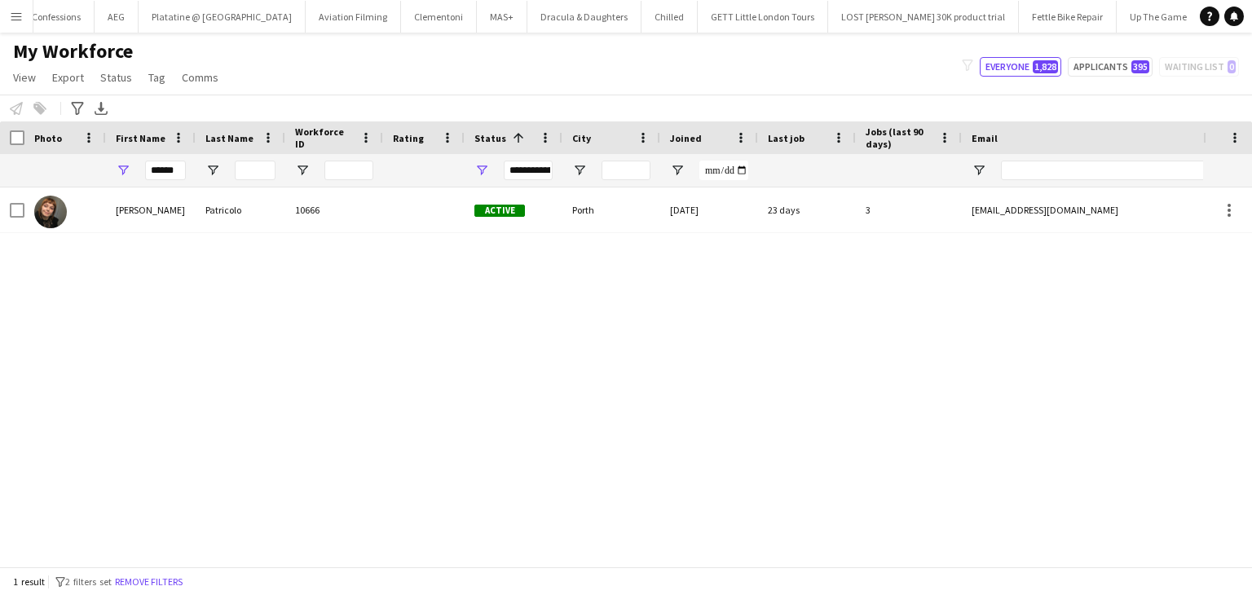
click at [172, 158] on div "******" at bounding box center [165, 170] width 41 height 33
click at [170, 165] on input "******" at bounding box center [165, 171] width 41 height 20
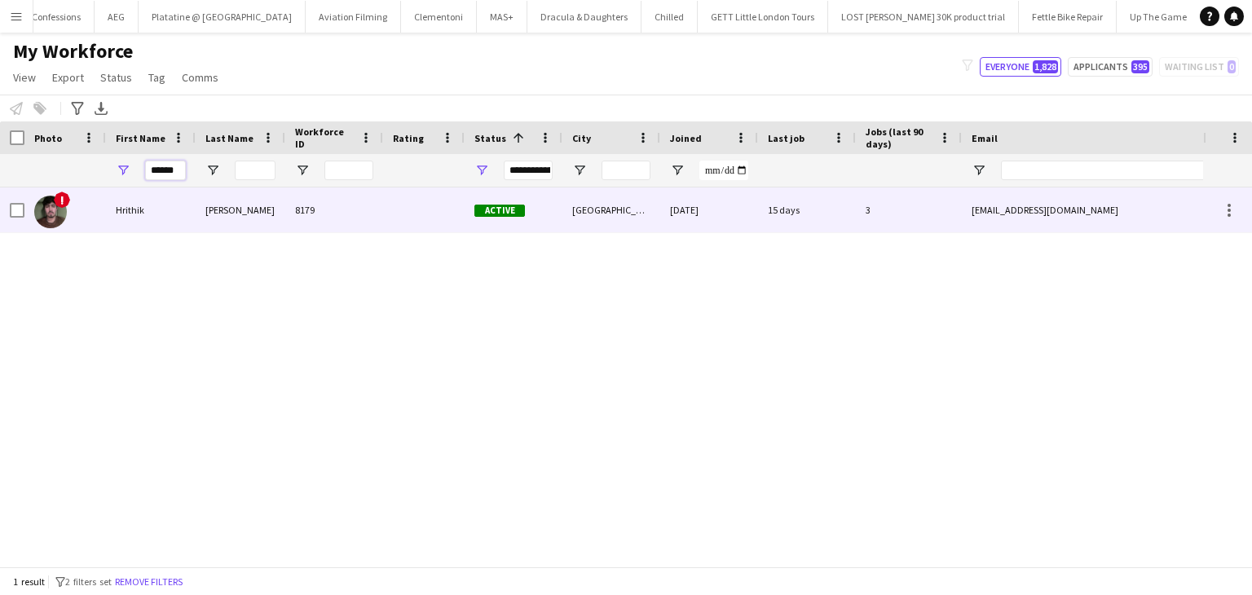
type input "******"
click at [176, 218] on div "Hrithik" at bounding box center [151, 209] width 90 height 45
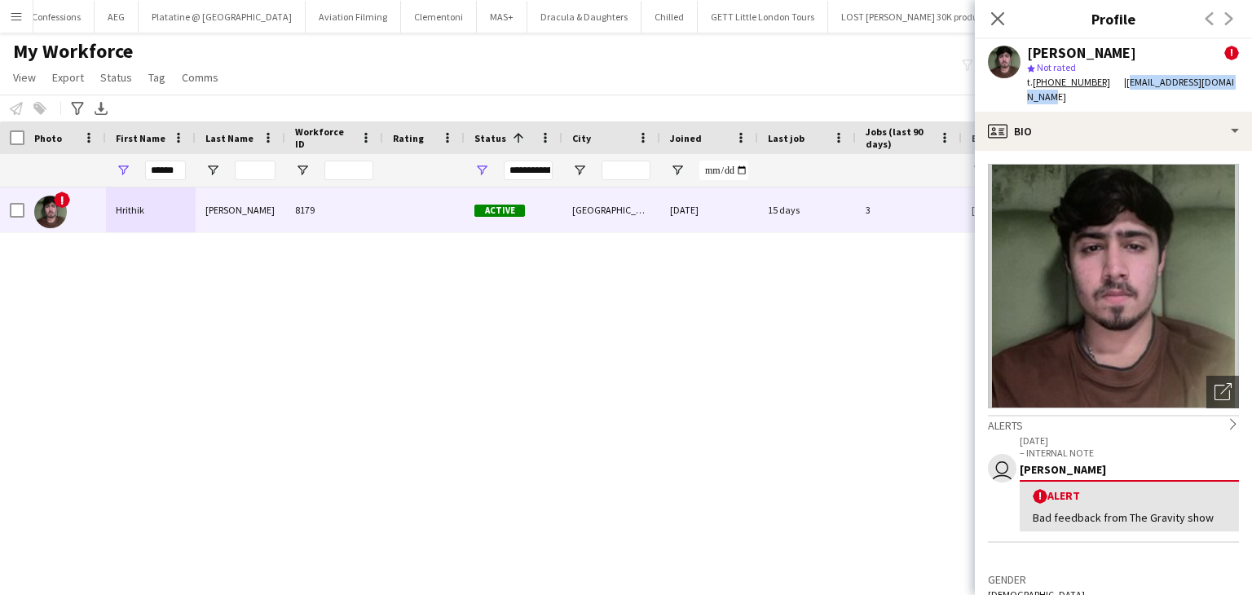
drag, startPoint x: 1118, startPoint y: 82, endPoint x: 1232, endPoint y: 87, distance: 114.2
click at [1232, 87] on span "| [EMAIL_ADDRESS][DOMAIN_NAME]" at bounding box center [1130, 89] width 207 height 27
copy span "[EMAIL_ADDRESS][DOMAIN_NAME]"
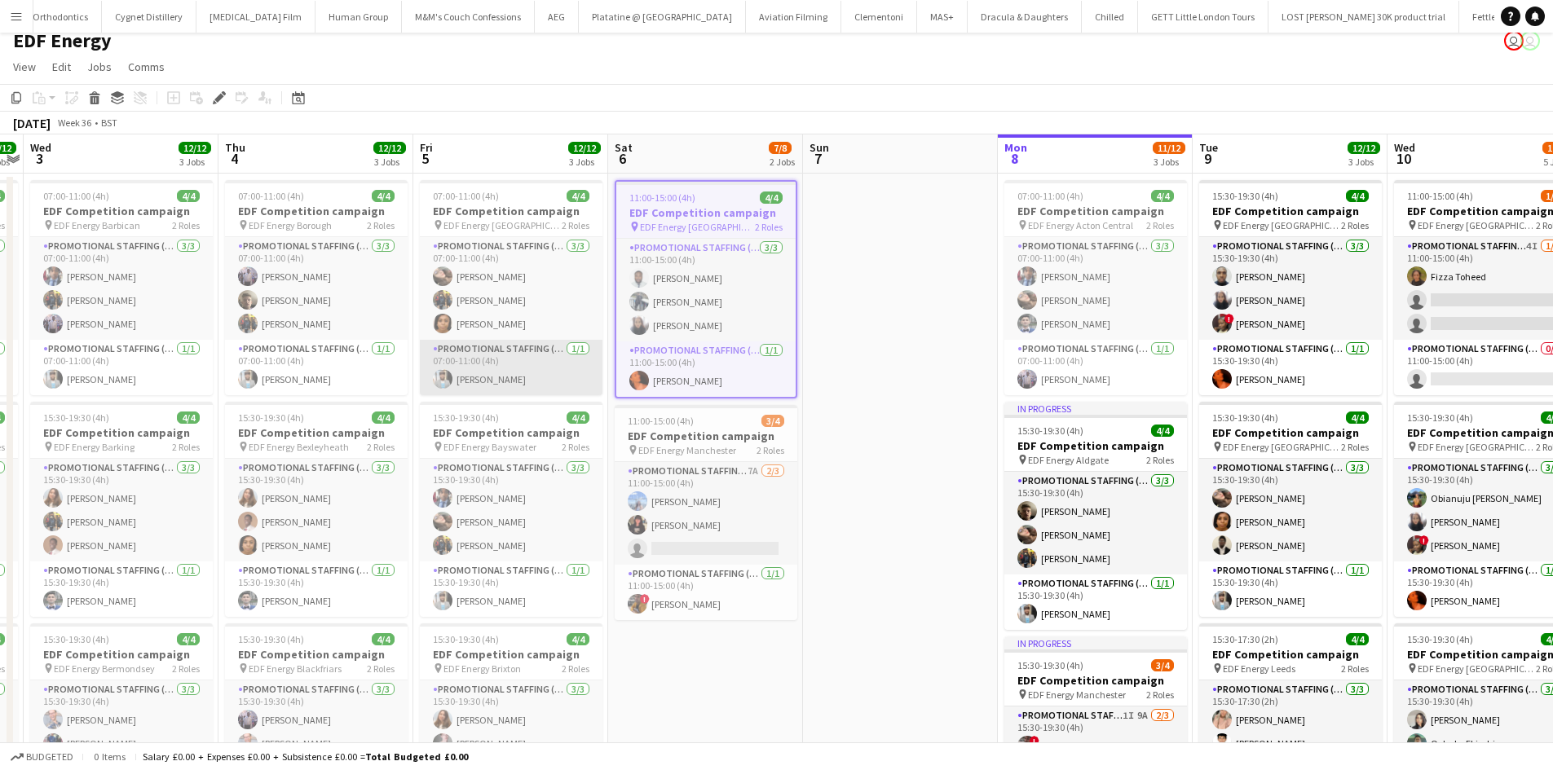
scroll to position [11, 0]
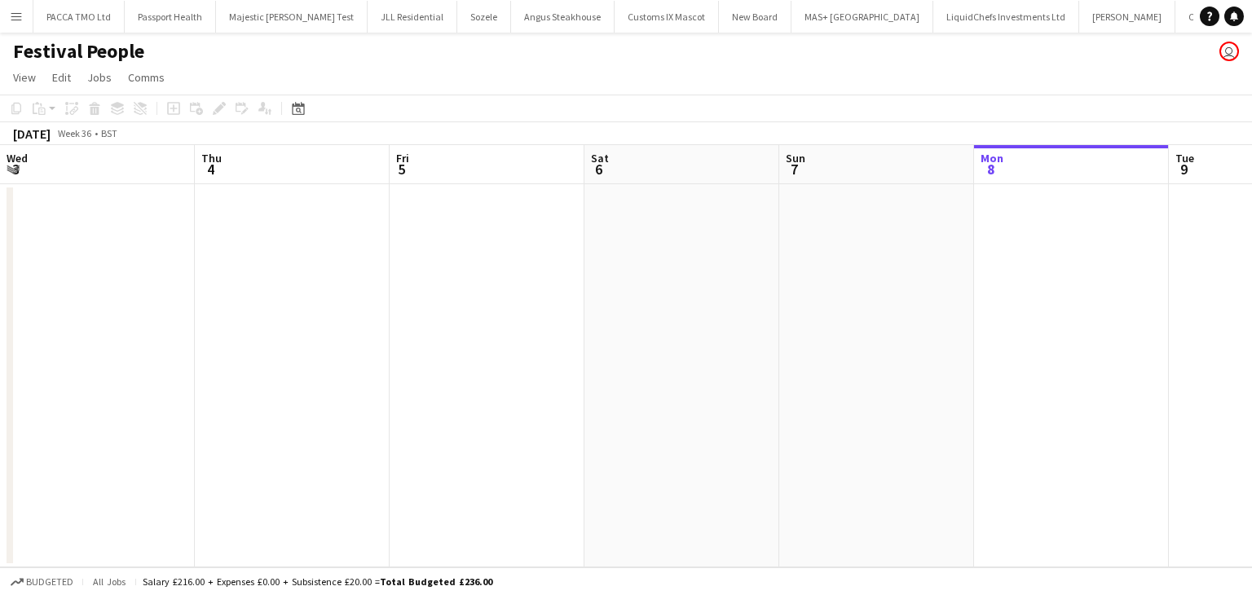
scroll to position [0, 389]
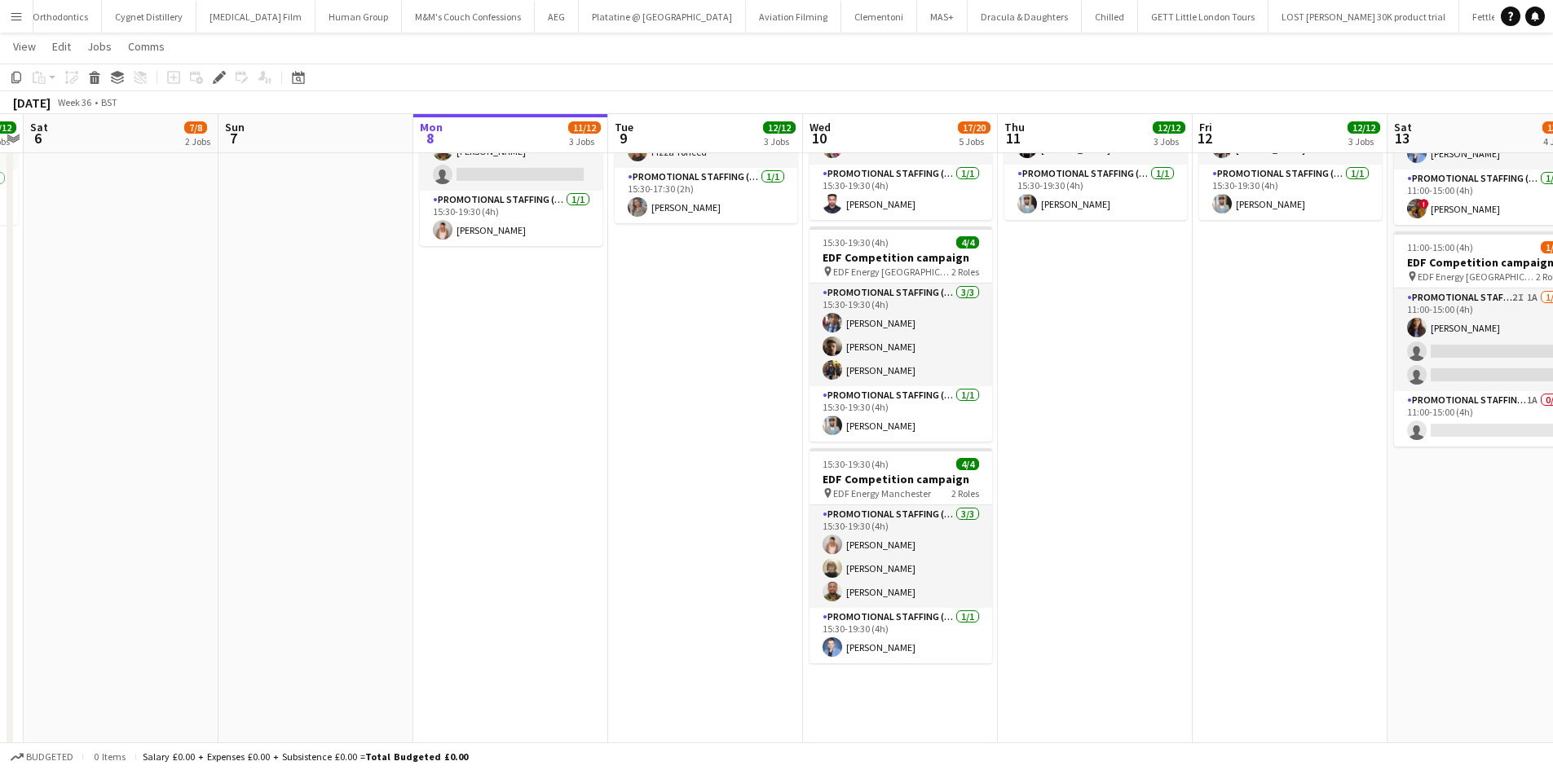
scroll to position [628, 0]
click at [850, 617] on app-card-role "Promotional Staffing (Team Leader) 1/1 15:30-19:30 (4h) Reza Tamizkar" at bounding box center [900, 634] width 183 height 55
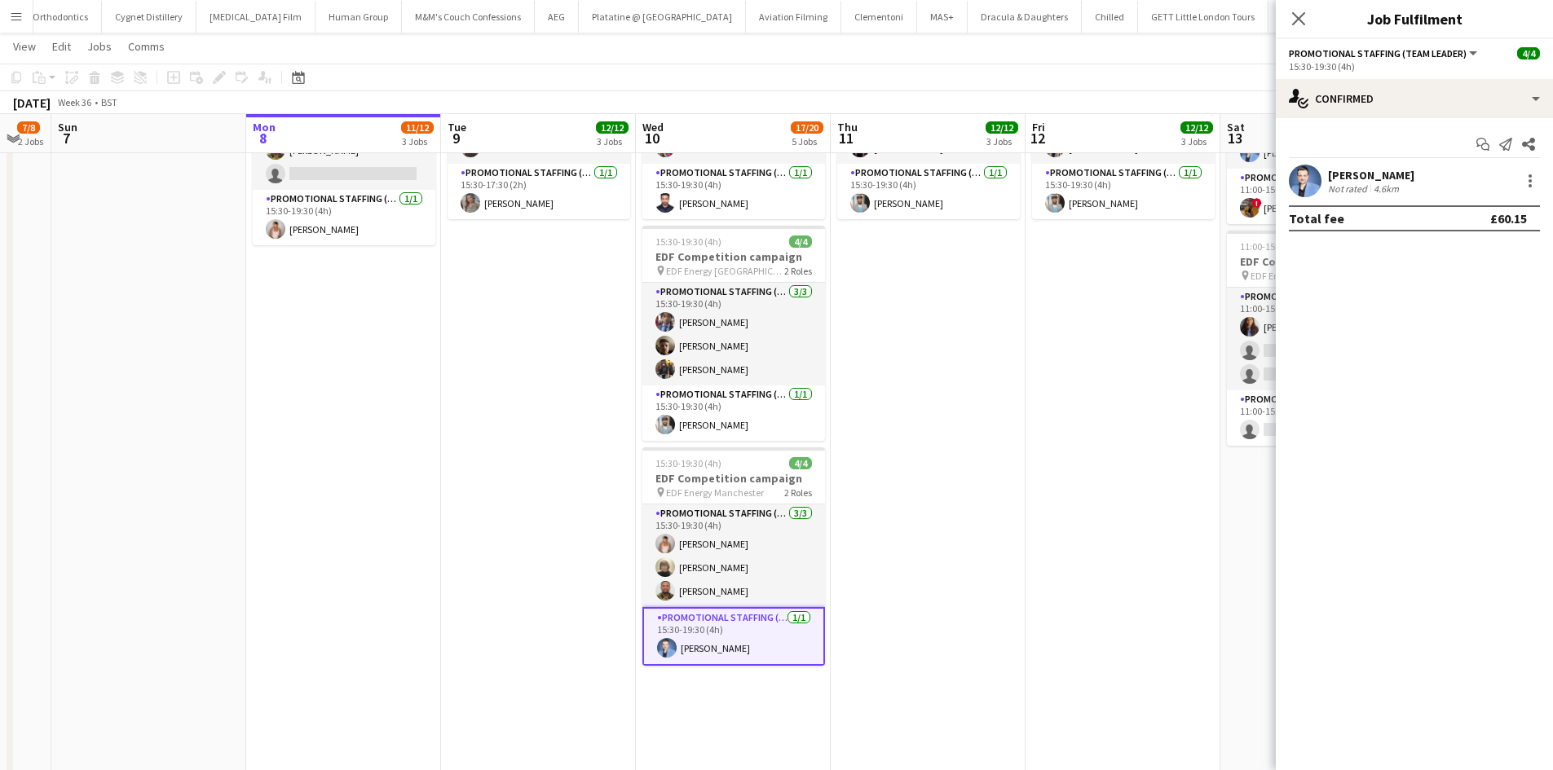
scroll to position [0, 729]
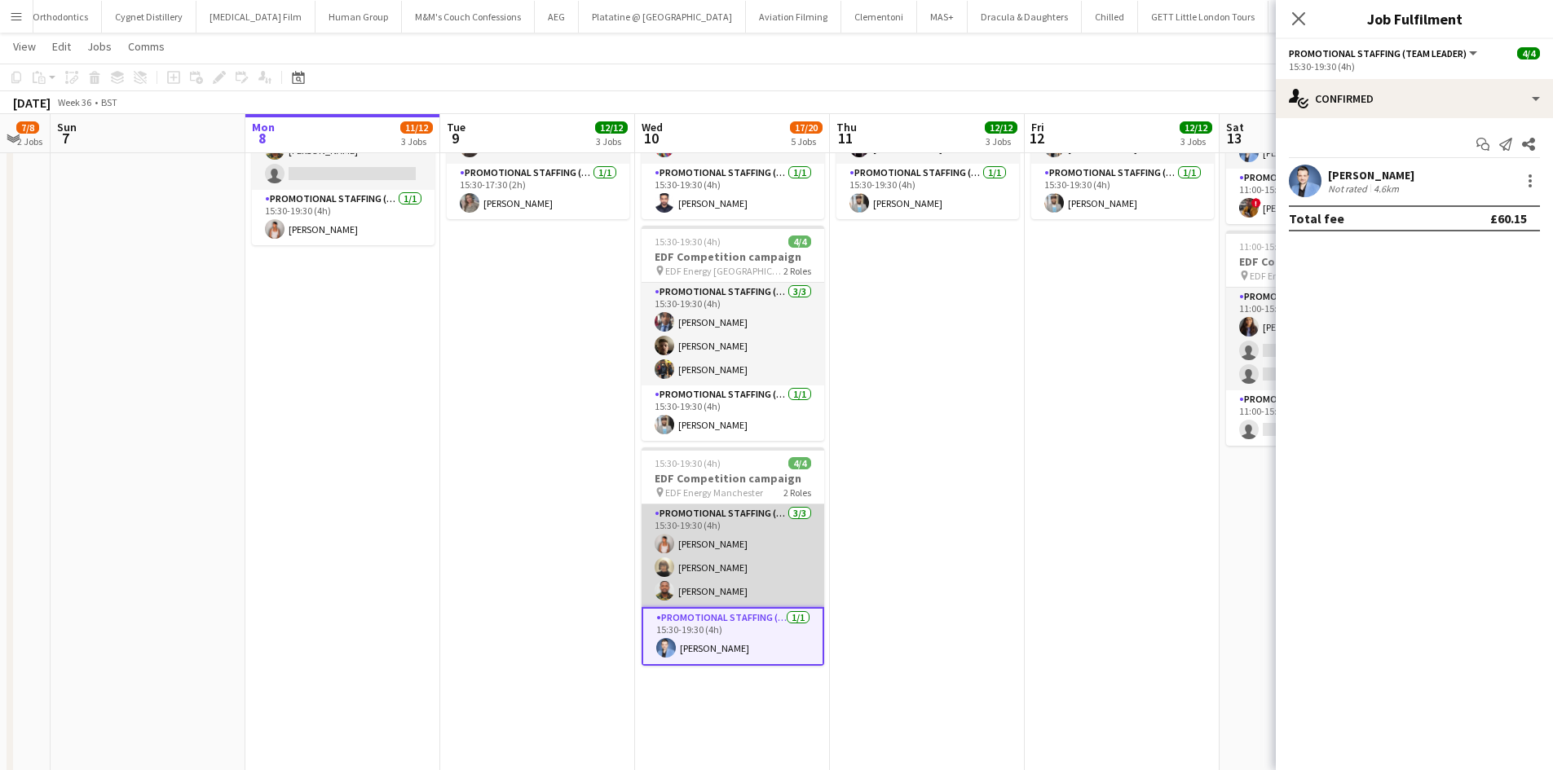
click at [733, 553] on app-card-role "Promotional Staffing (Flyering Staff) 3/3 15:30-19:30 (4h) Jessica Montogmery C…" at bounding box center [732, 556] width 183 height 103
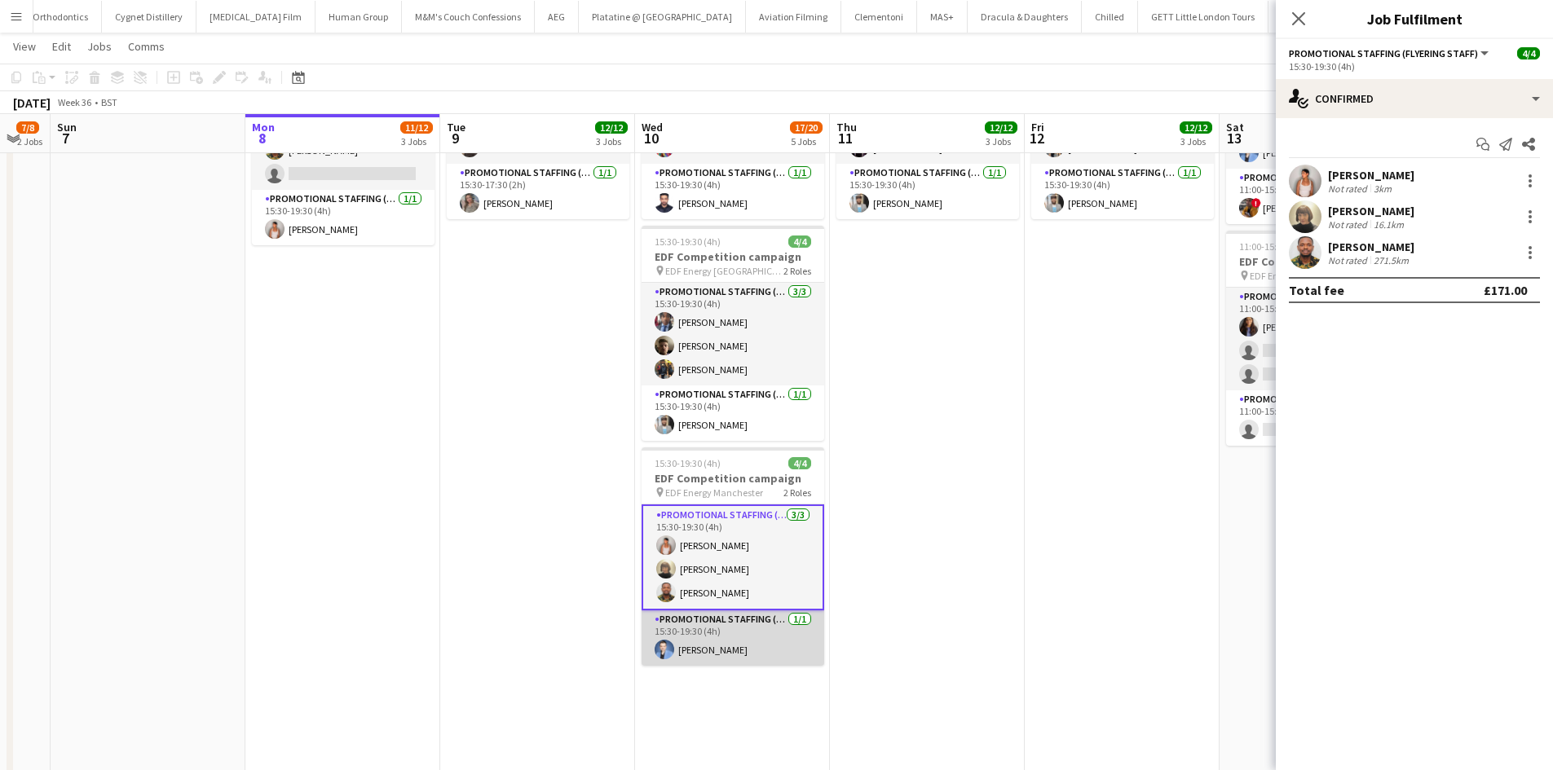
click at [734, 637] on app-card-role "Promotional Staffing (Team Leader) 1/1 15:30-19:30 (4h) Reza Tamizkar" at bounding box center [732, 637] width 183 height 55
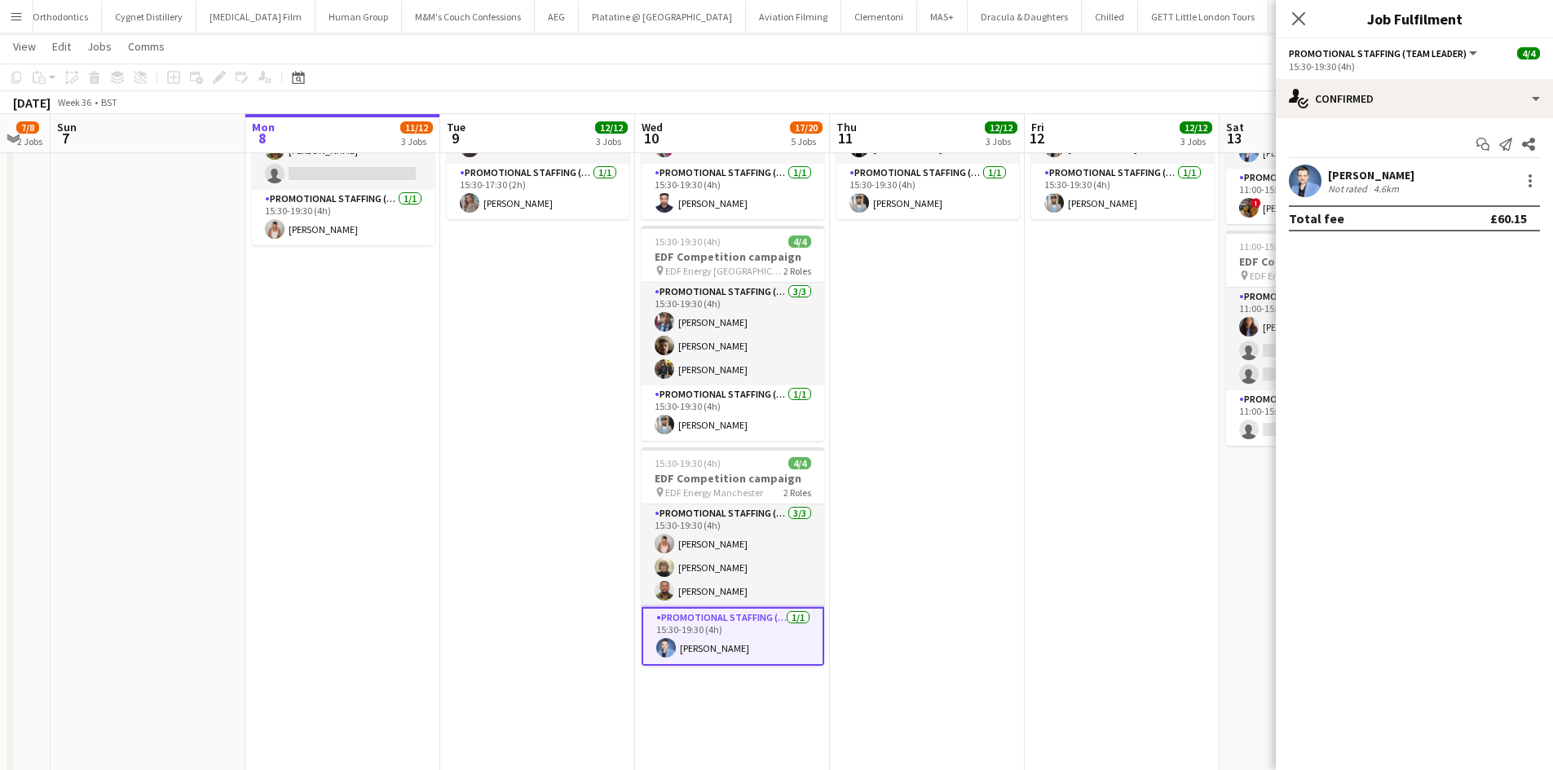
click at [1344, 197] on div "Reza Tamizkar Not rated 4.6km" at bounding box center [1414, 181] width 277 height 33
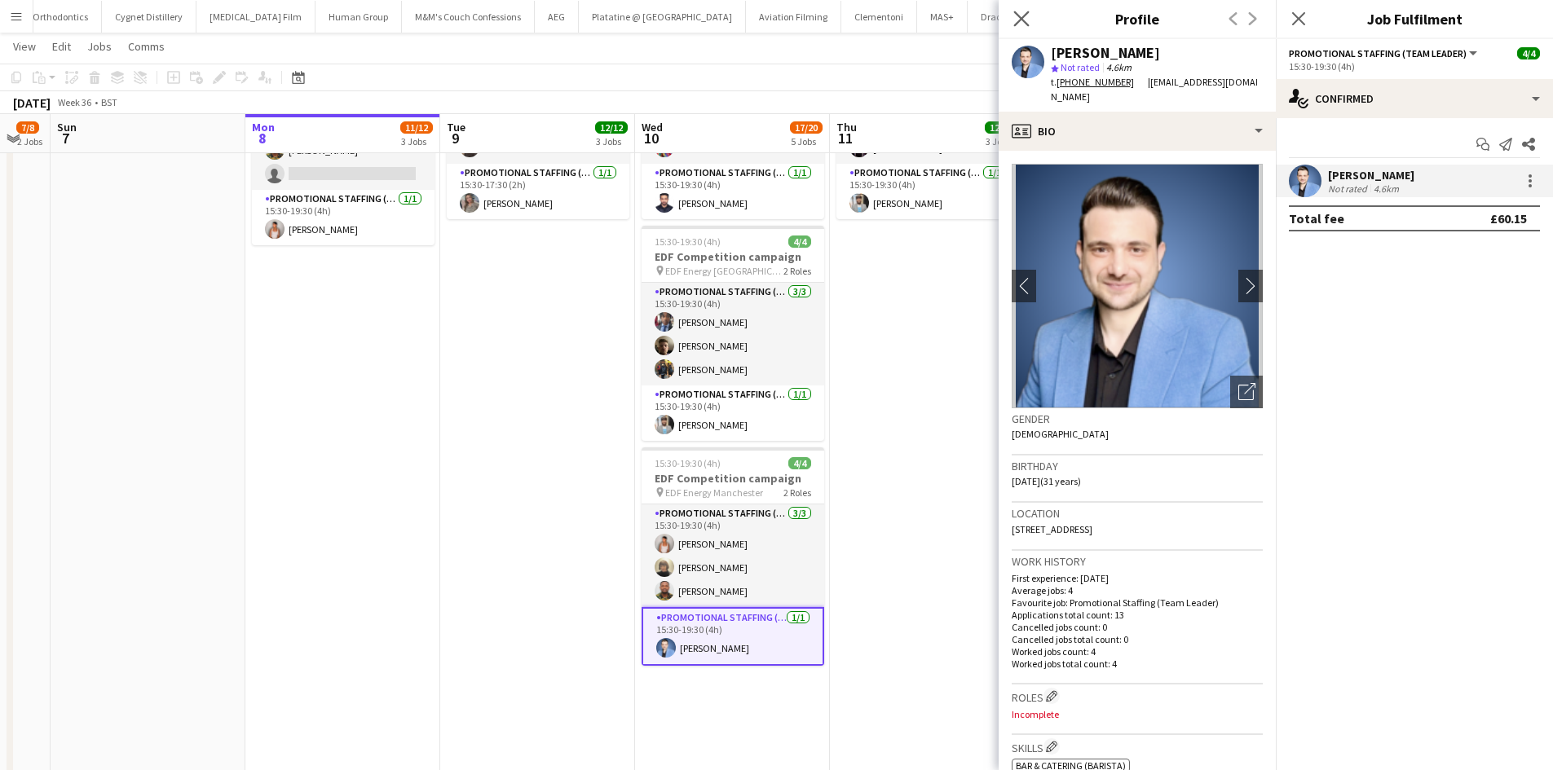
click at [1012, 11] on app-icon "Close pop-in" at bounding box center [1022, 19] width 24 height 24
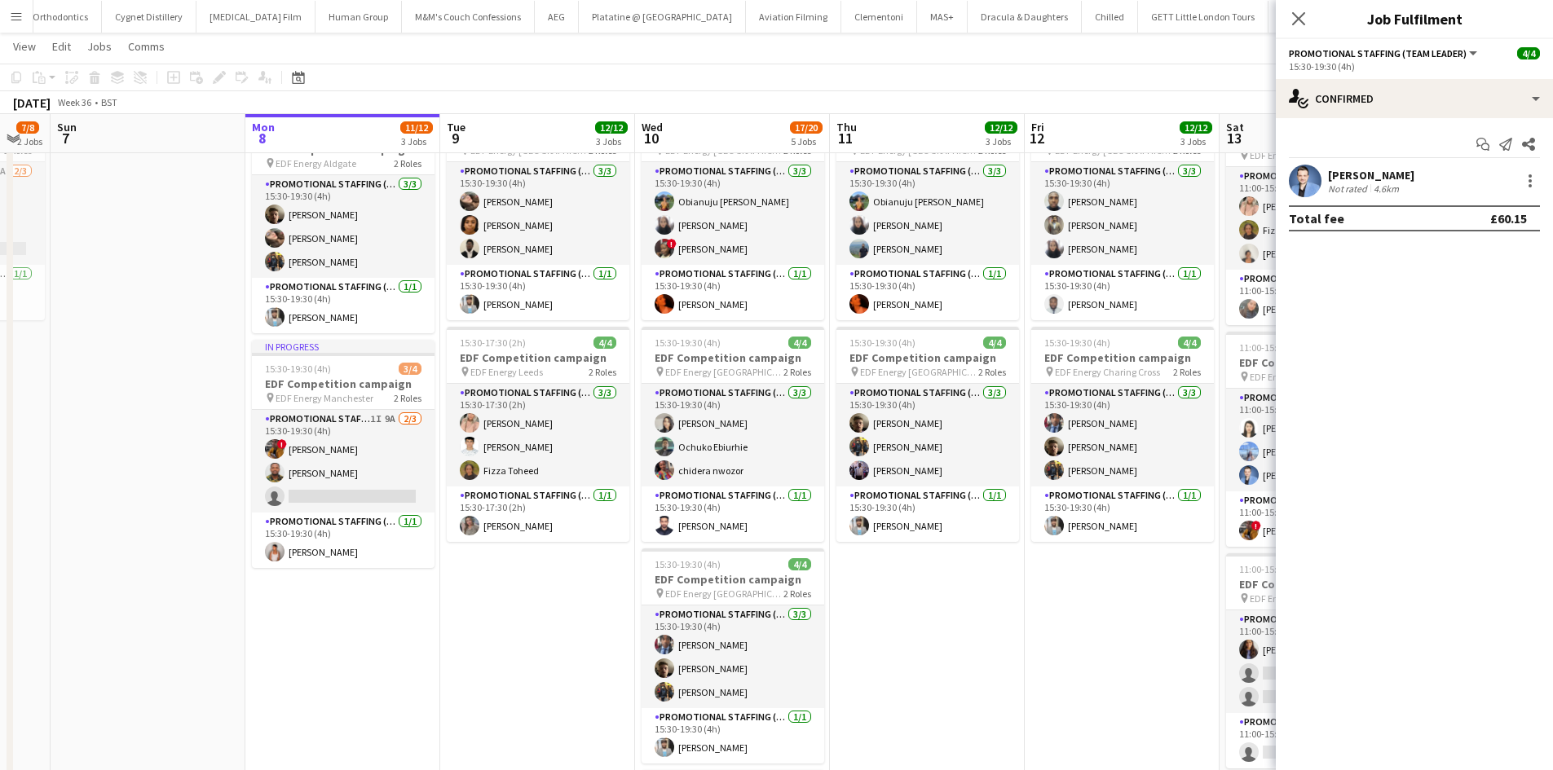
scroll to position [0, 733]
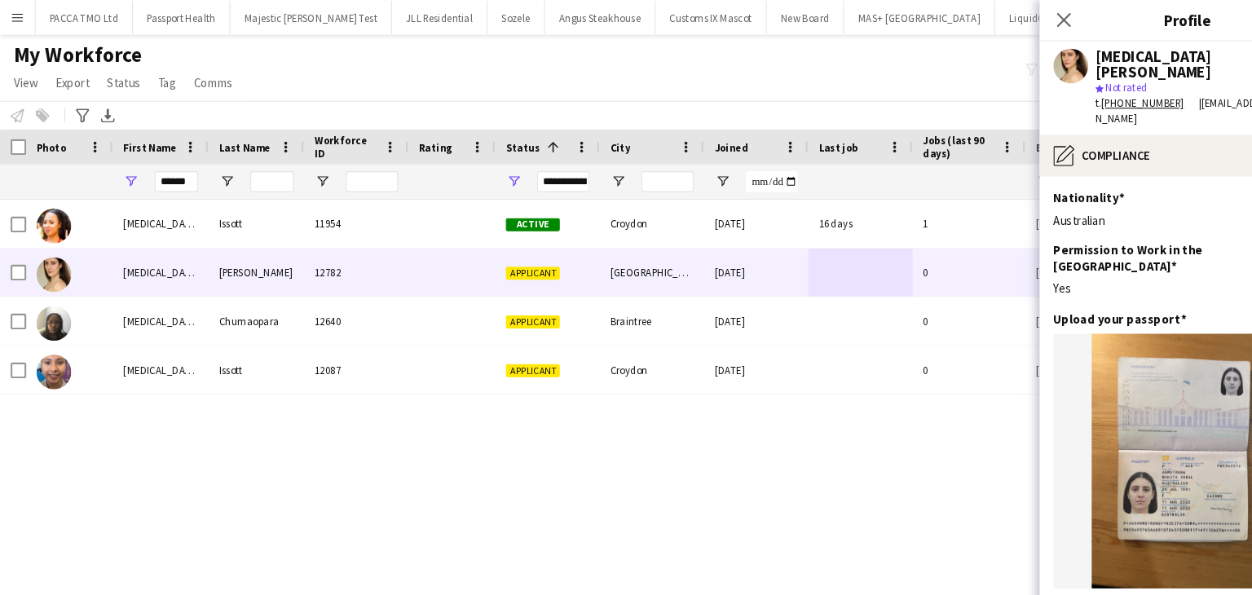
scroll to position [560, 0]
